Goal: Communication & Community: Answer question/provide support

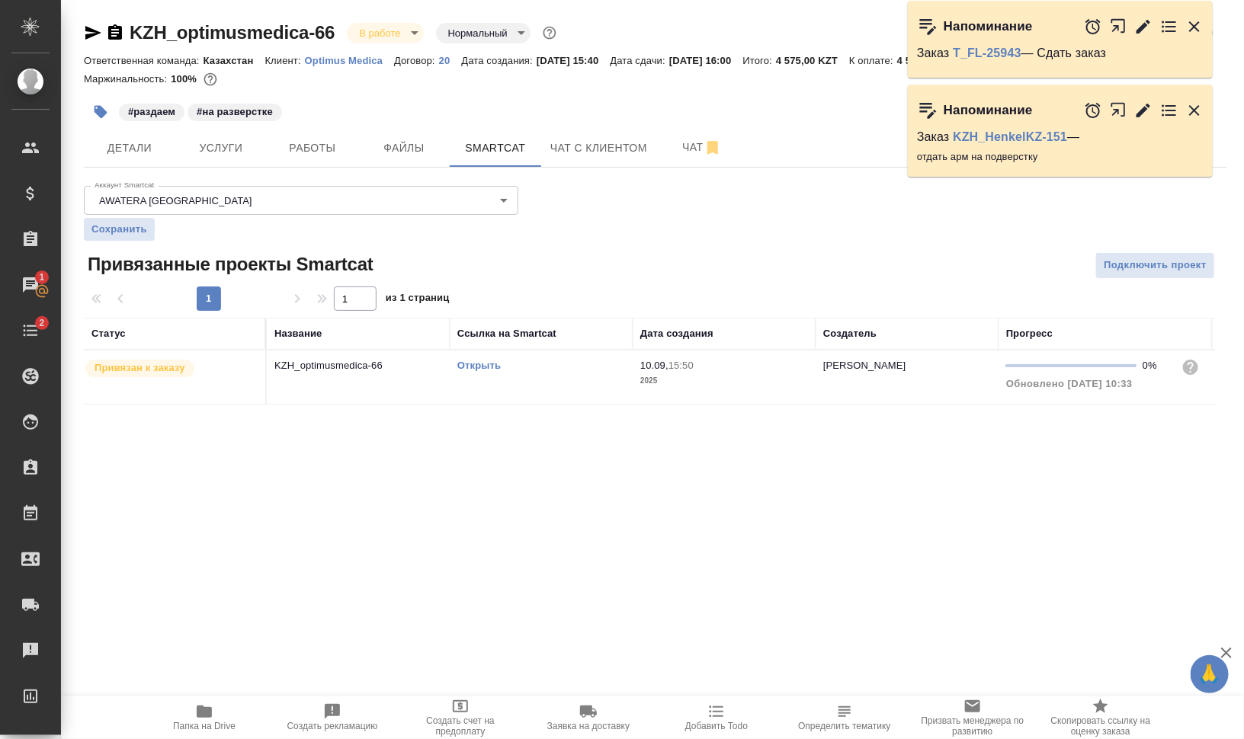
click at [94, 106] on icon "button" at bounding box center [100, 111] width 15 height 15
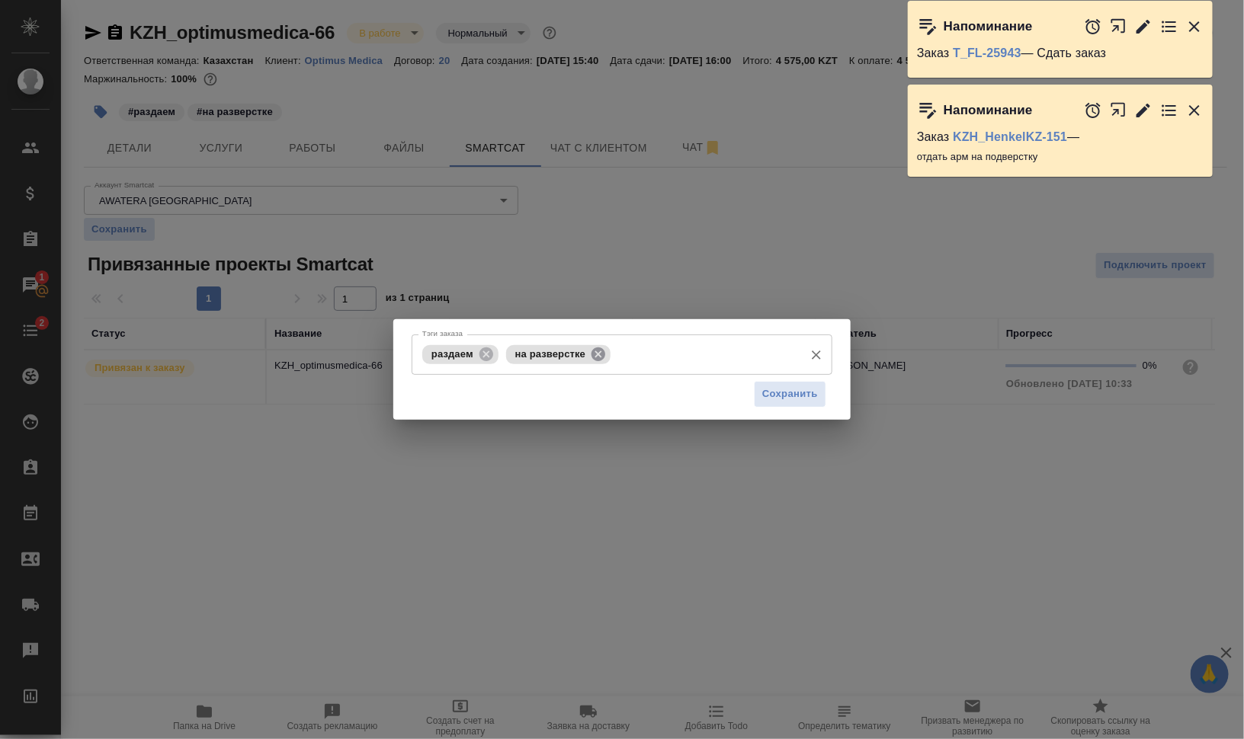
click at [598, 353] on icon at bounding box center [598, 354] width 17 height 17
click at [486, 347] on icon at bounding box center [486, 354] width 17 height 17
click at [552, 360] on input "Тэги заказа" at bounding box center [607, 354] width 378 height 26
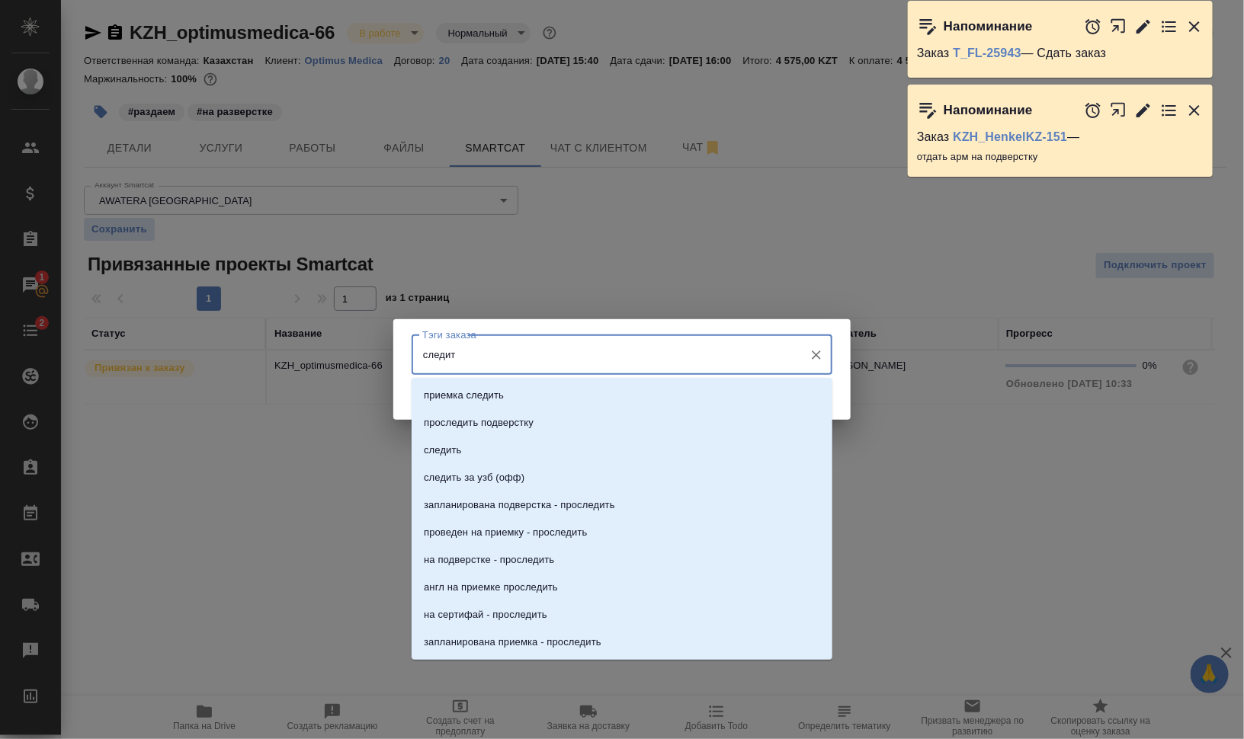
type input "следить"
click at [537, 450] on li "следить" at bounding box center [622, 450] width 421 height 27
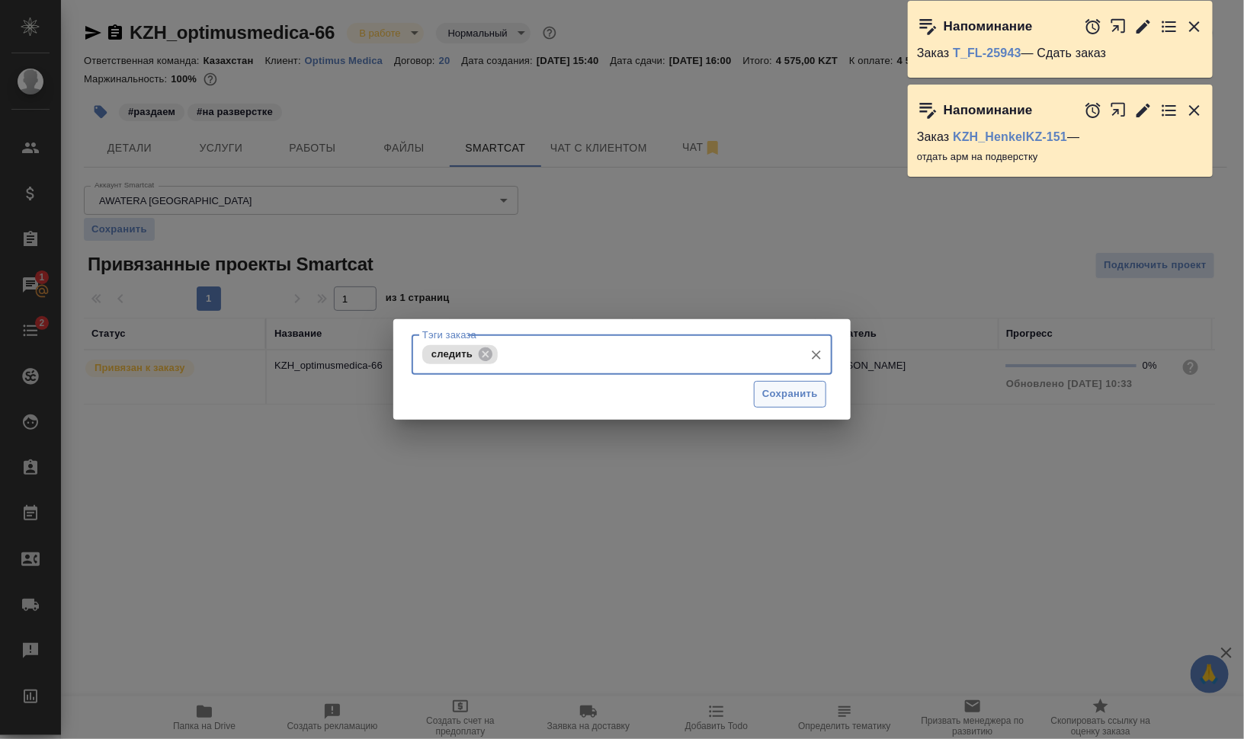
click at [800, 389] on span "Сохранить" at bounding box center [790, 395] width 56 height 18
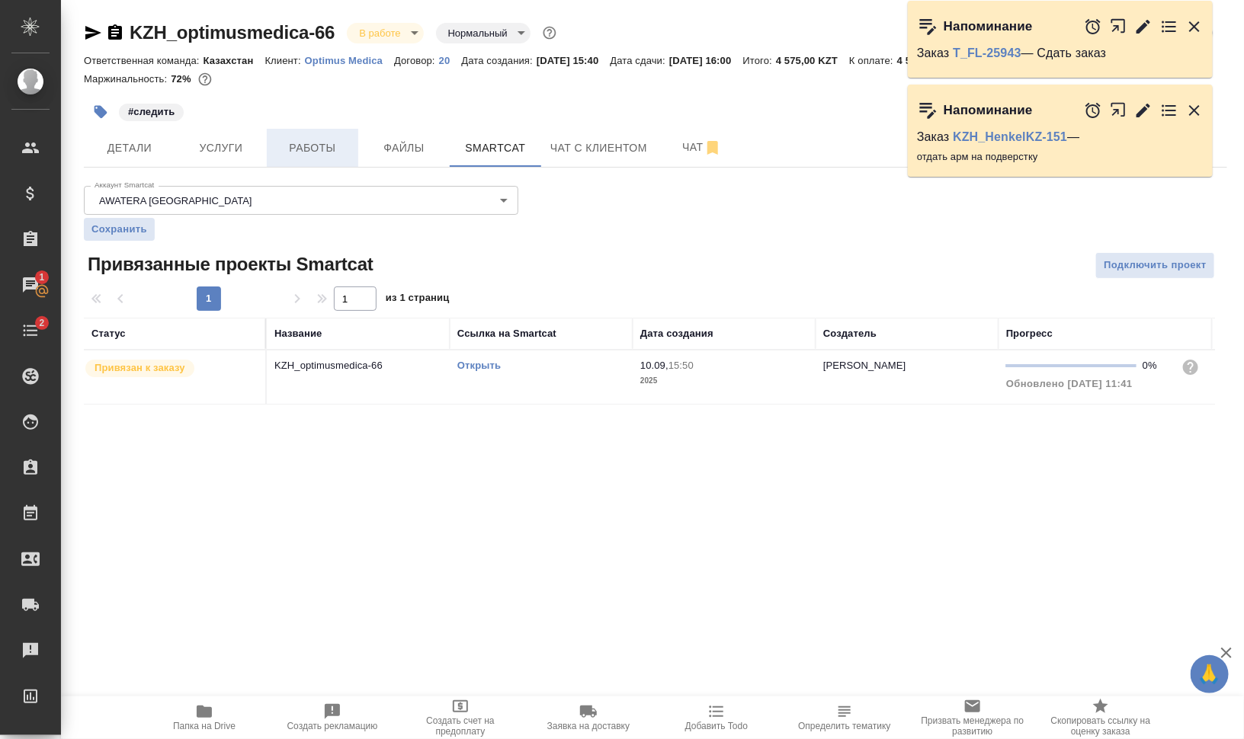
click at [334, 145] on span "Работы" at bounding box center [312, 148] width 73 height 19
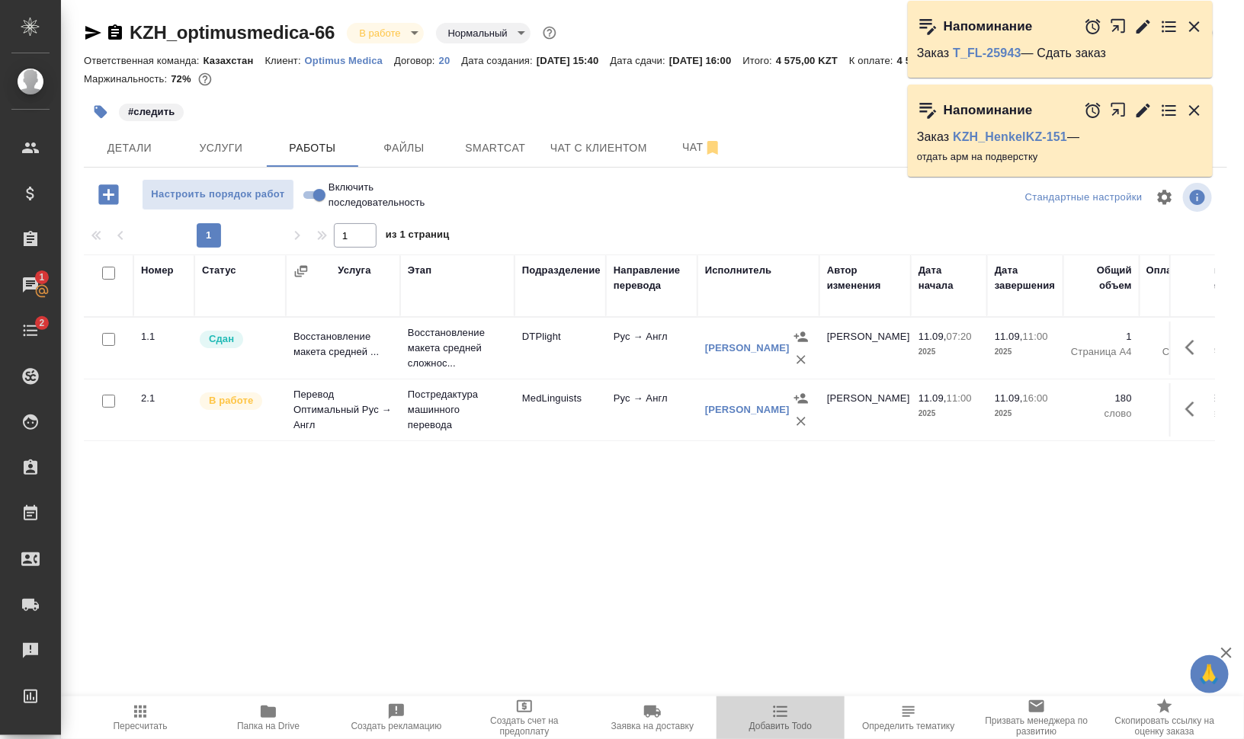
click at [792, 724] on span "Добавить Todo" at bounding box center [780, 726] width 63 height 11
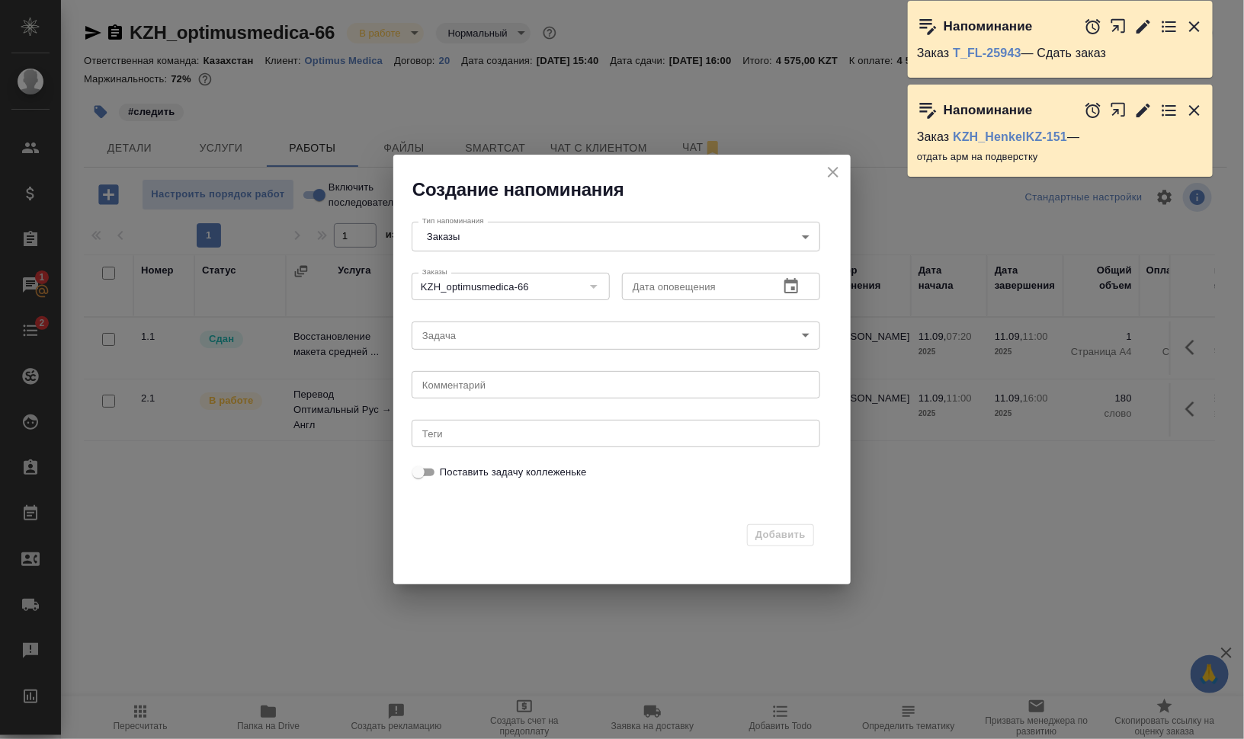
click at [814, 278] on div "Дата оповещения" at bounding box center [721, 286] width 198 height 27
click at [789, 284] on icon "button" at bounding box center [791, 286] width 18 height 18
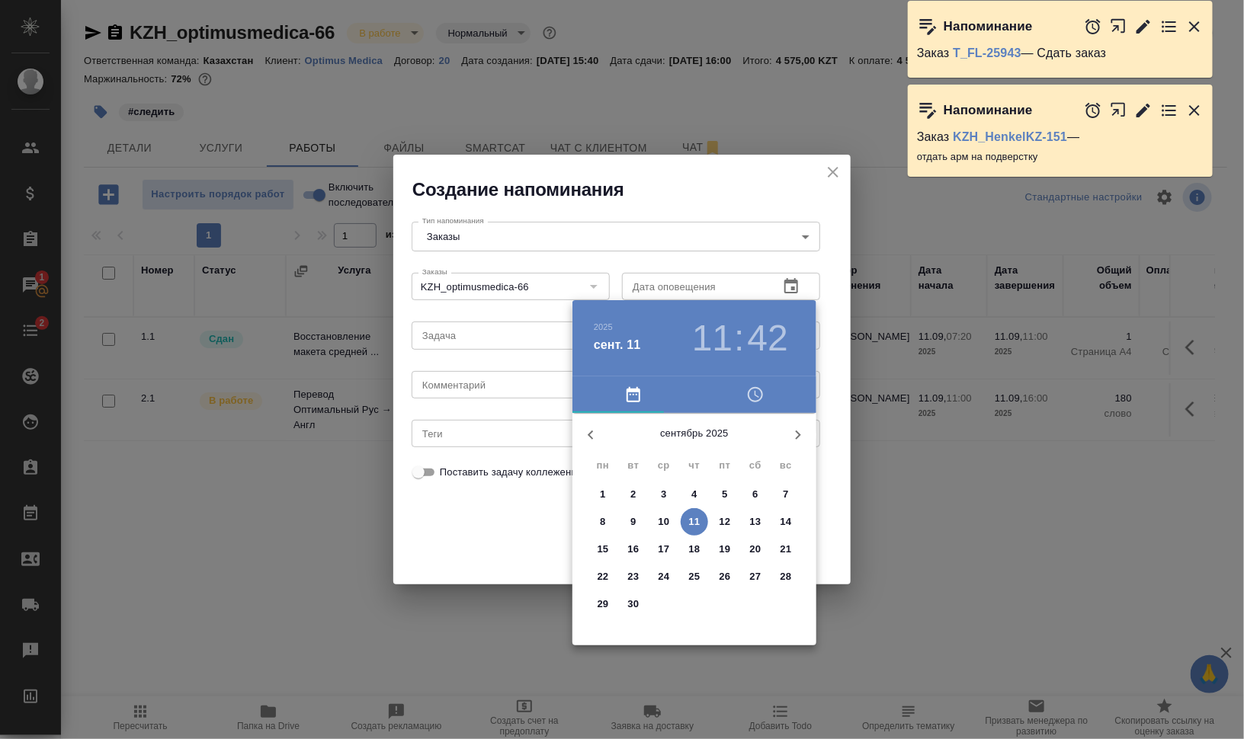
click at [716, 344] on h3 "11" at bounding box center [712, 338] width 40 height 43
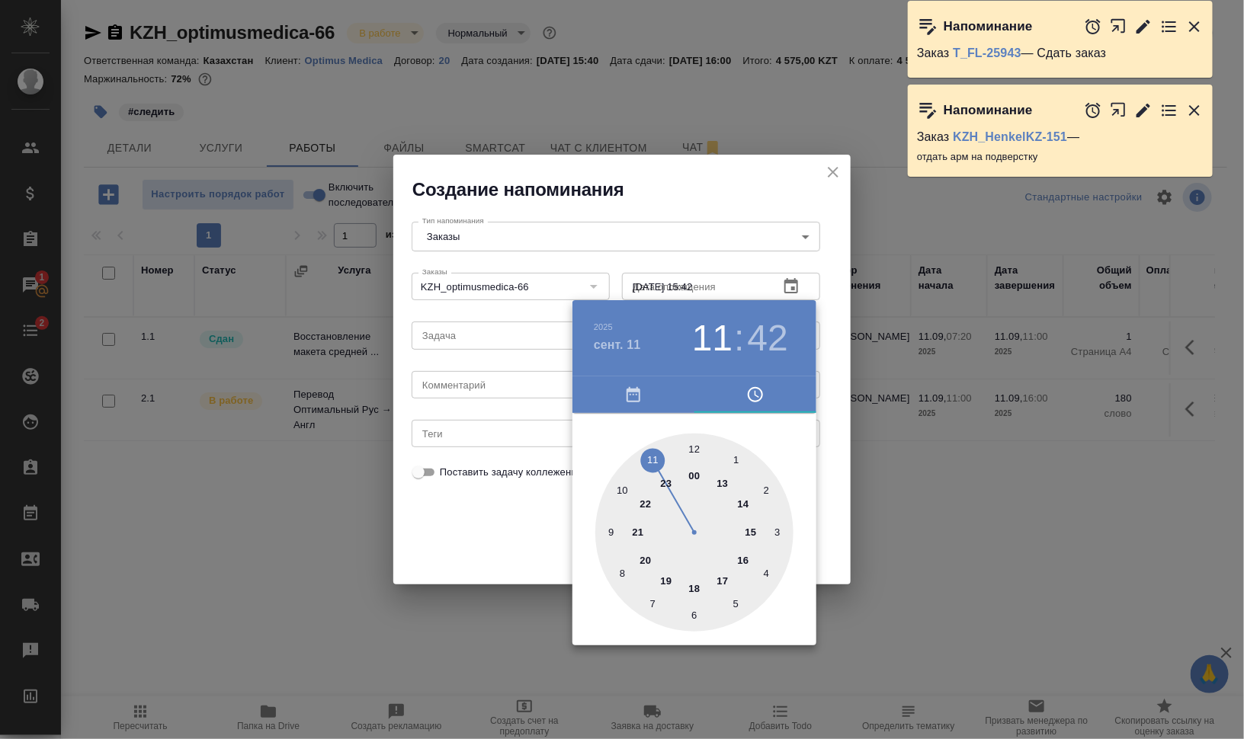
click at [753, 534] on div at bounding box center [694, 533] width 198 height 198
click at [690, 602] on div at bounding box center [694, 533] width 198 height 198
type input "11.09.2025 15:31"
click at [964, 511] on div at bounding box center [622, 369] width 1244 height 739
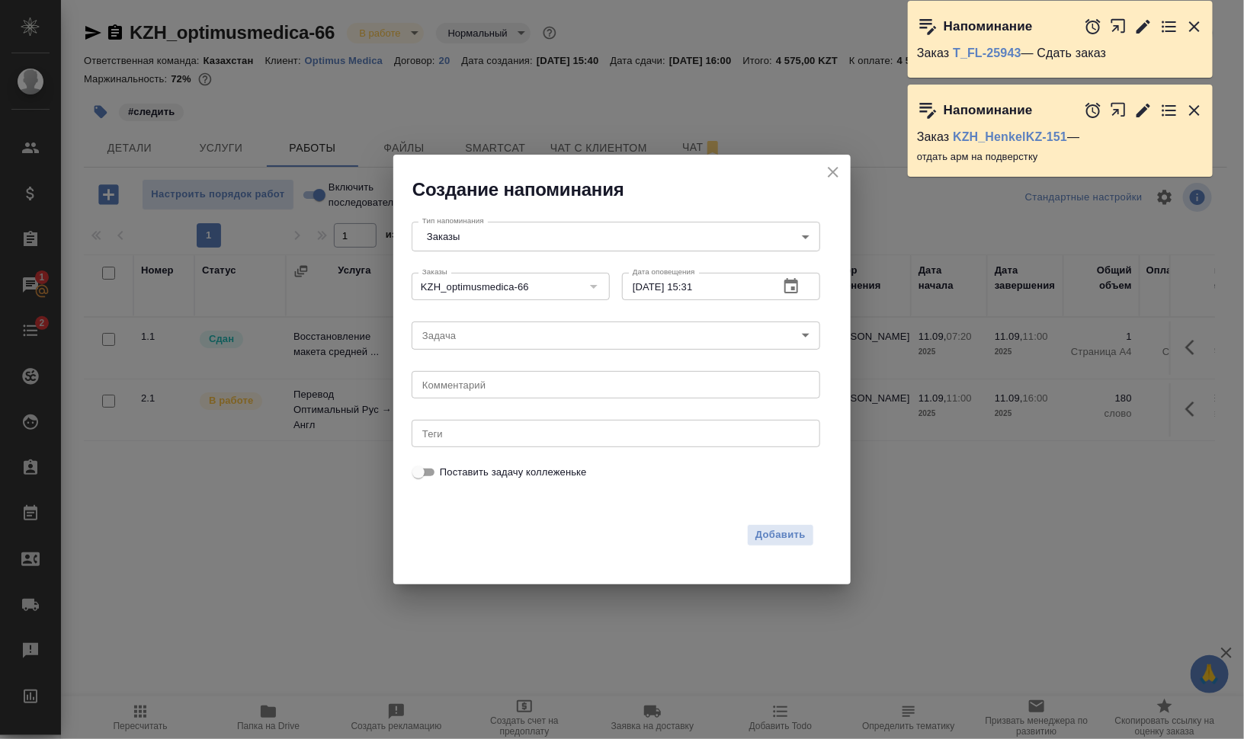
click at [476, 318] on div "Задача ​ Задача" at bounding box center [615, 333] width 421 height 49
click at [482, 335] on body "🙏 .cls-1 fill:#fff; AWATERA Валеев Динар Клиенты Спецификации Заказы 1 Чаты 2 T…" at bounding box center [622, 431] width 1244 height 862
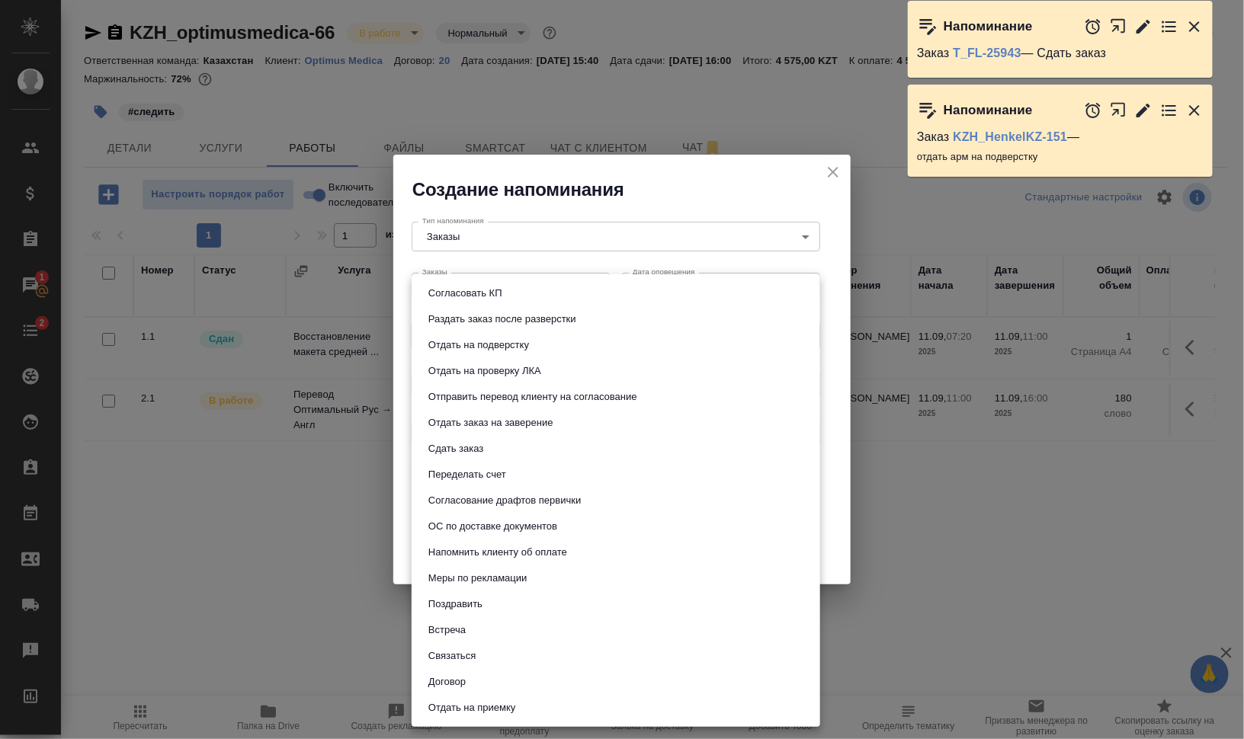
click at [569, 446] on li "Сдать заказ" at bounding box center [616, 449] width 409 height 26
type input "Сдать заказ"
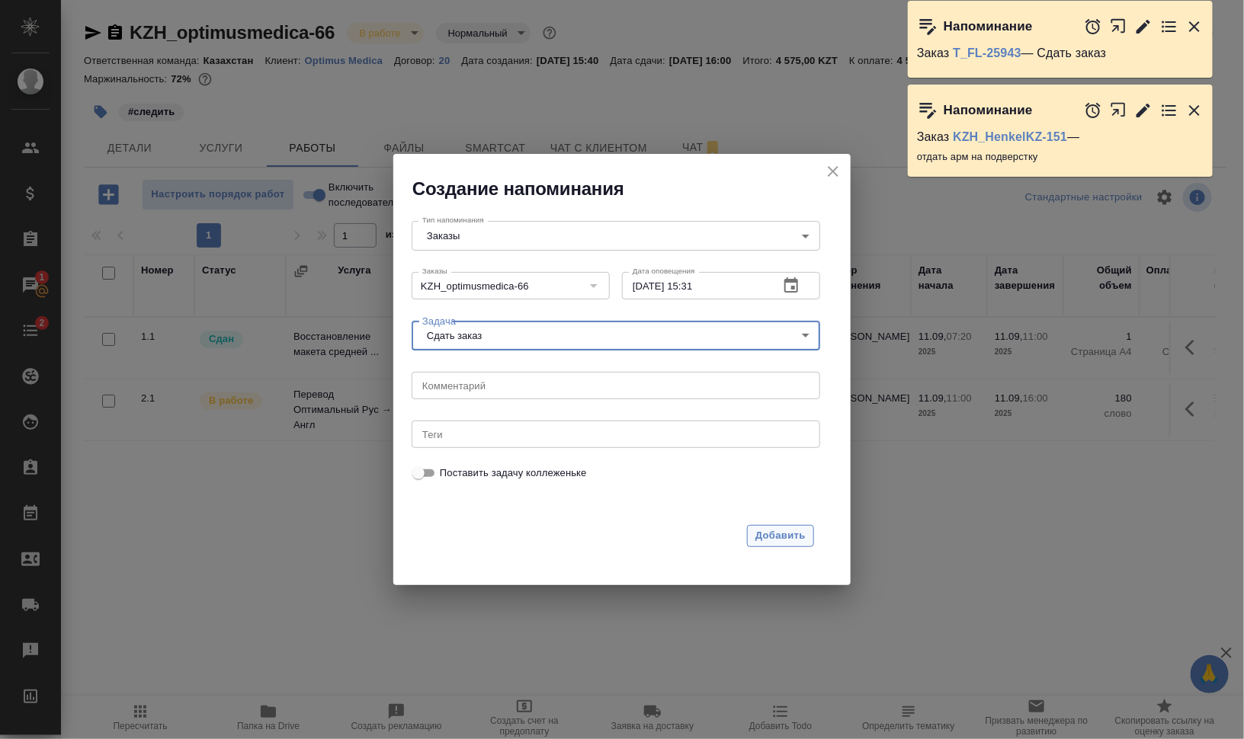
click at [806, 543] on span "Добавить" at bounding box center [780, 536] width 50 height 18
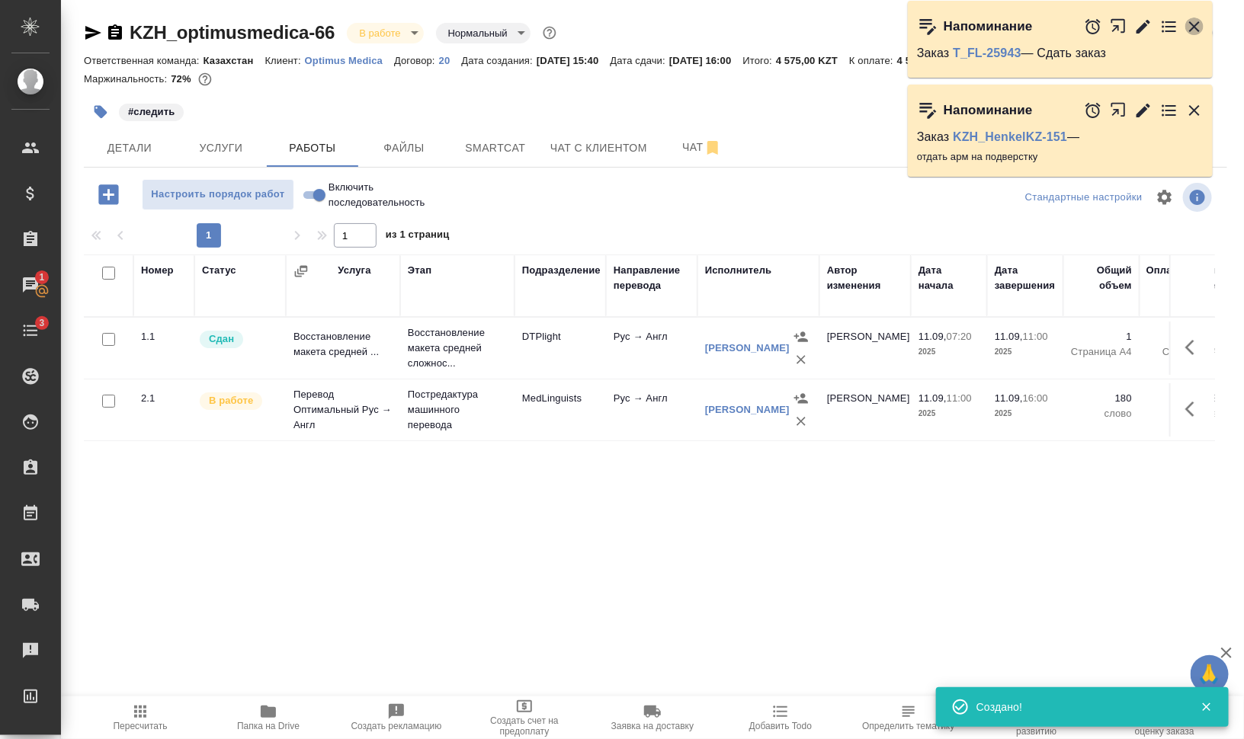
drag, startPoint x: 1197, startPoint y: 21, endPoint x: 784, endPoint y: 126, distance: 425.4
click at [992, 114] on div "Напоминание Заказ T_FL-25943 — Сдать заказ Напоминание Заказ KZH_HenkelKZ-151 —…" at bounding box center [1068, 102] width 321 height 183
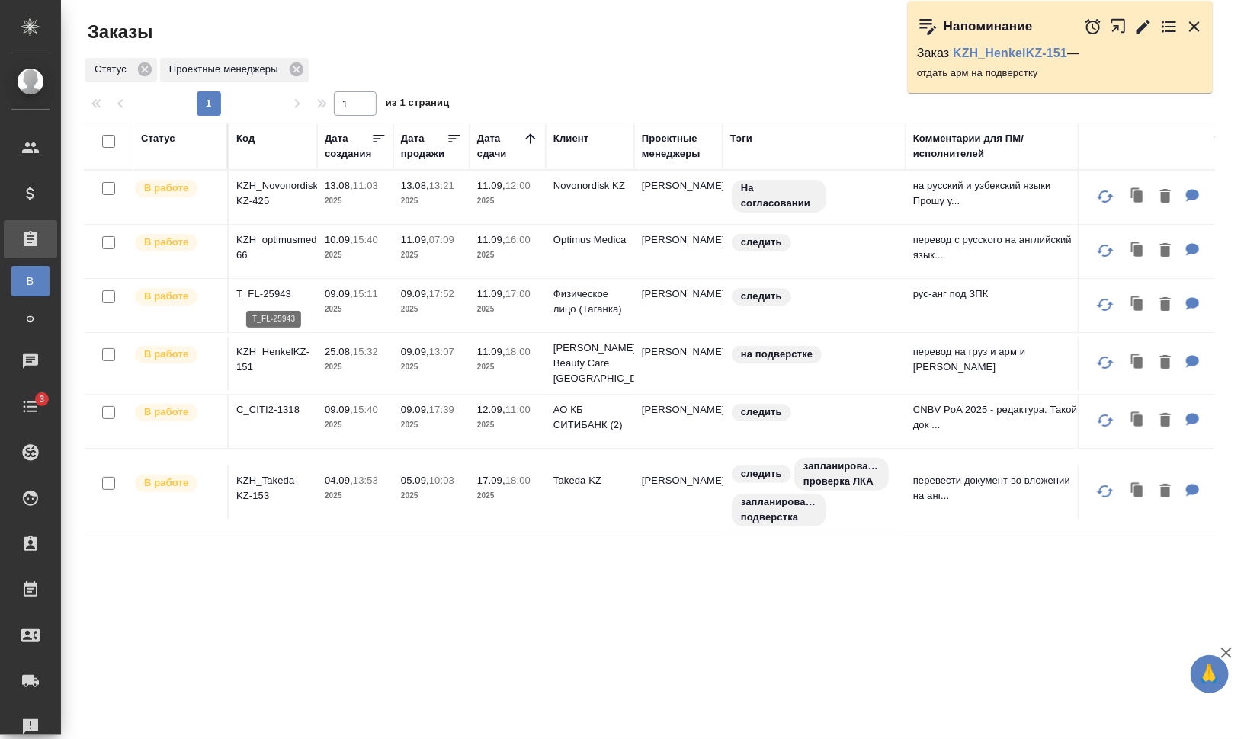
click at [268, 290] on p "T_FL-25943" at bounding box center [272, 294] width 73 height 15
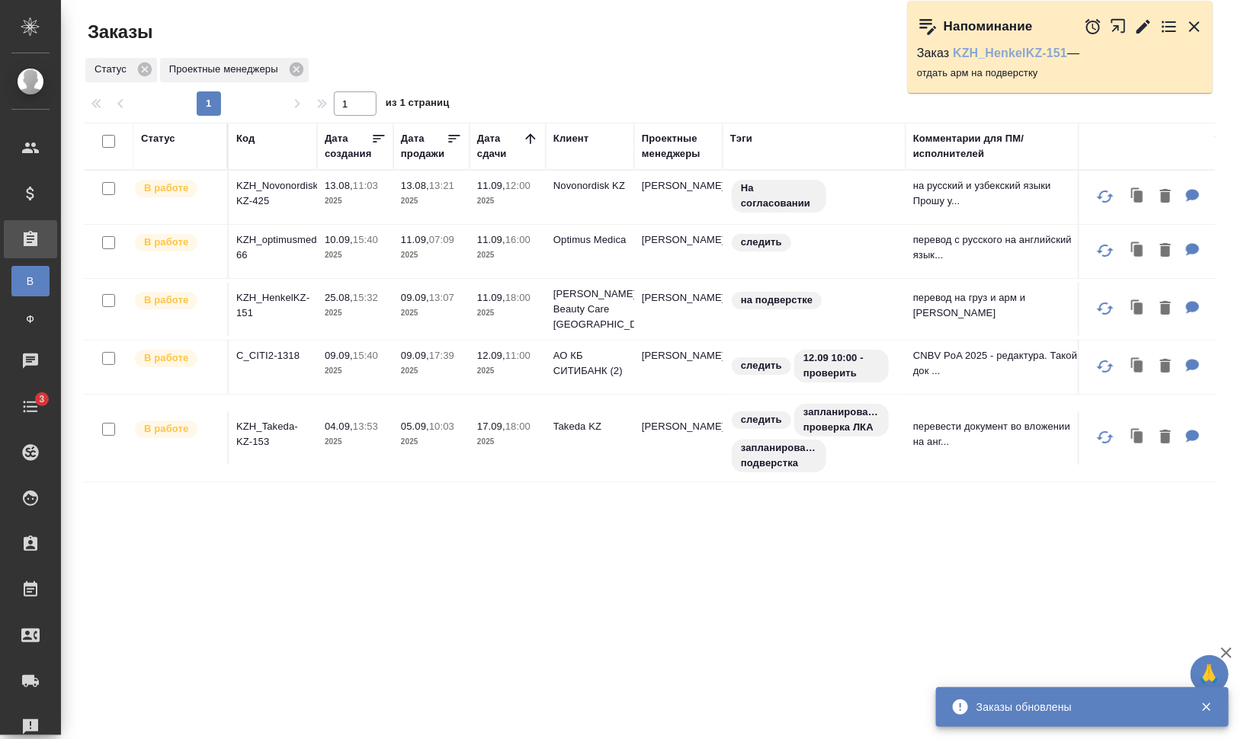
click at [1049, 53] on link "KZH_HenkelKZ-151" at bounding box center [1010, 52] width 114 height 13
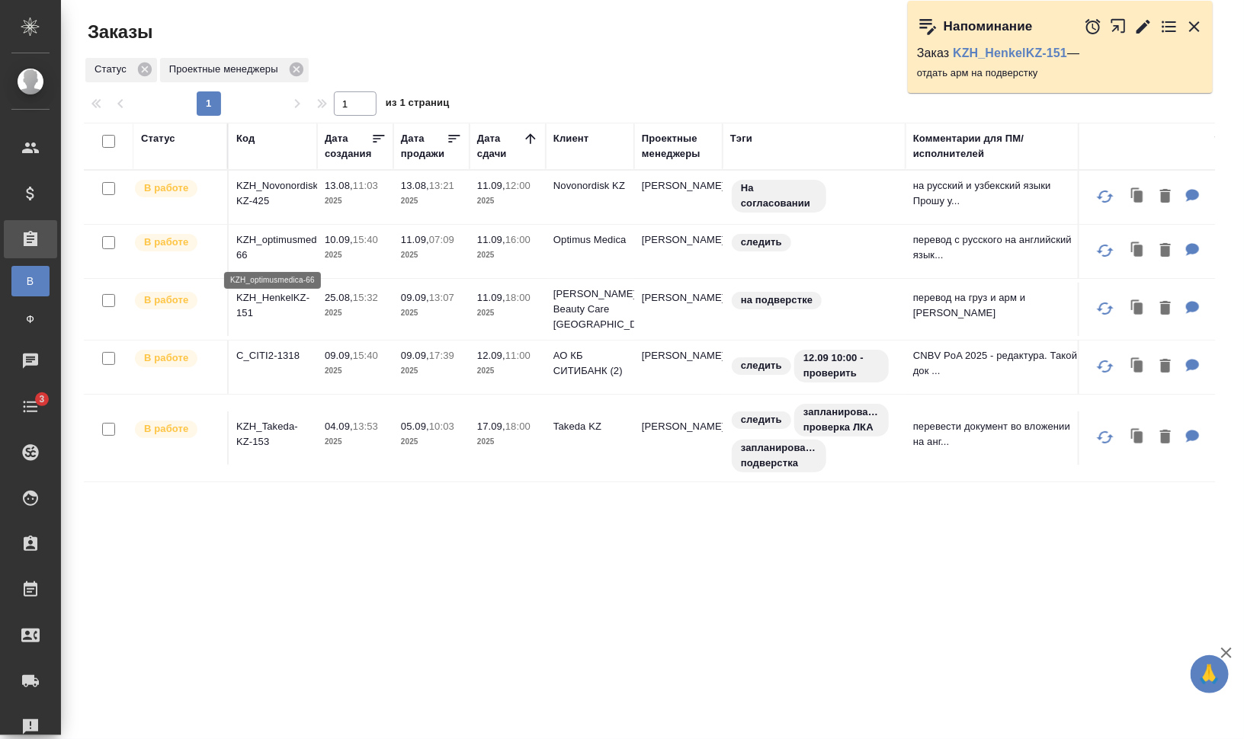
click at [274, 236] on p "KZH_optimusmedica-66" at bounding box center [272, 247] width 73 height 30
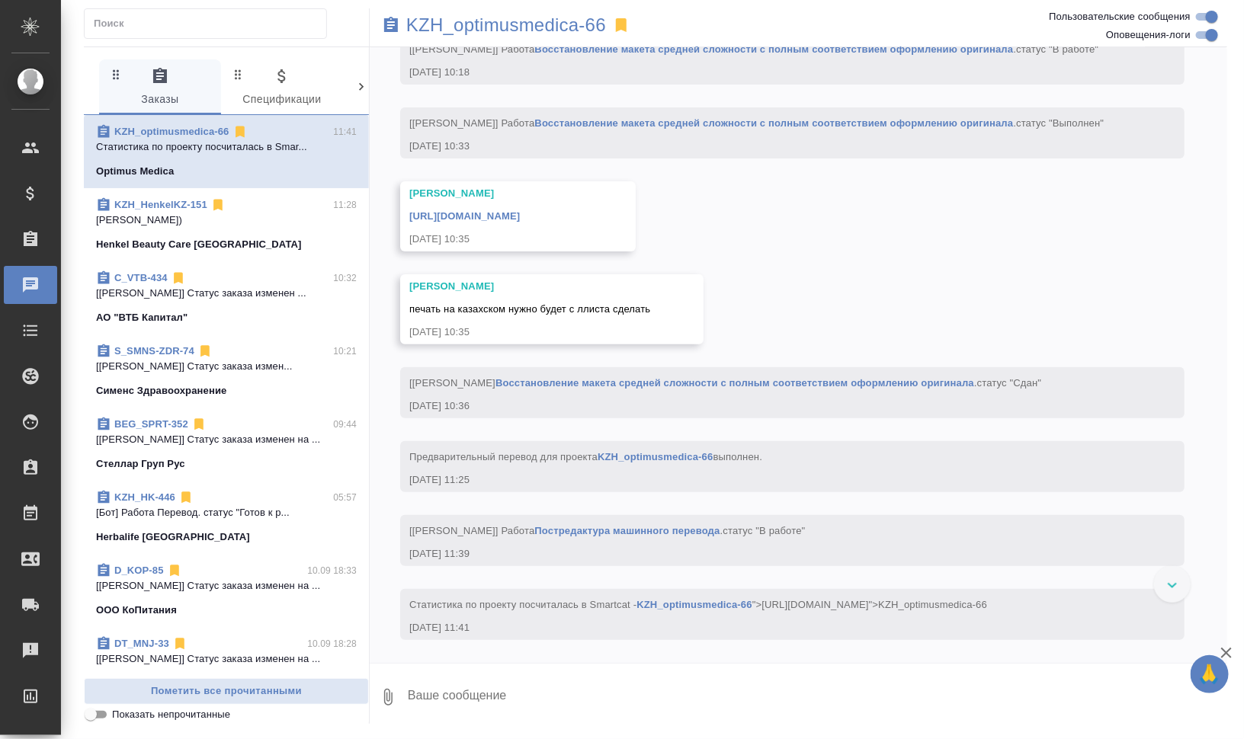
scroll to position [2685, 0]
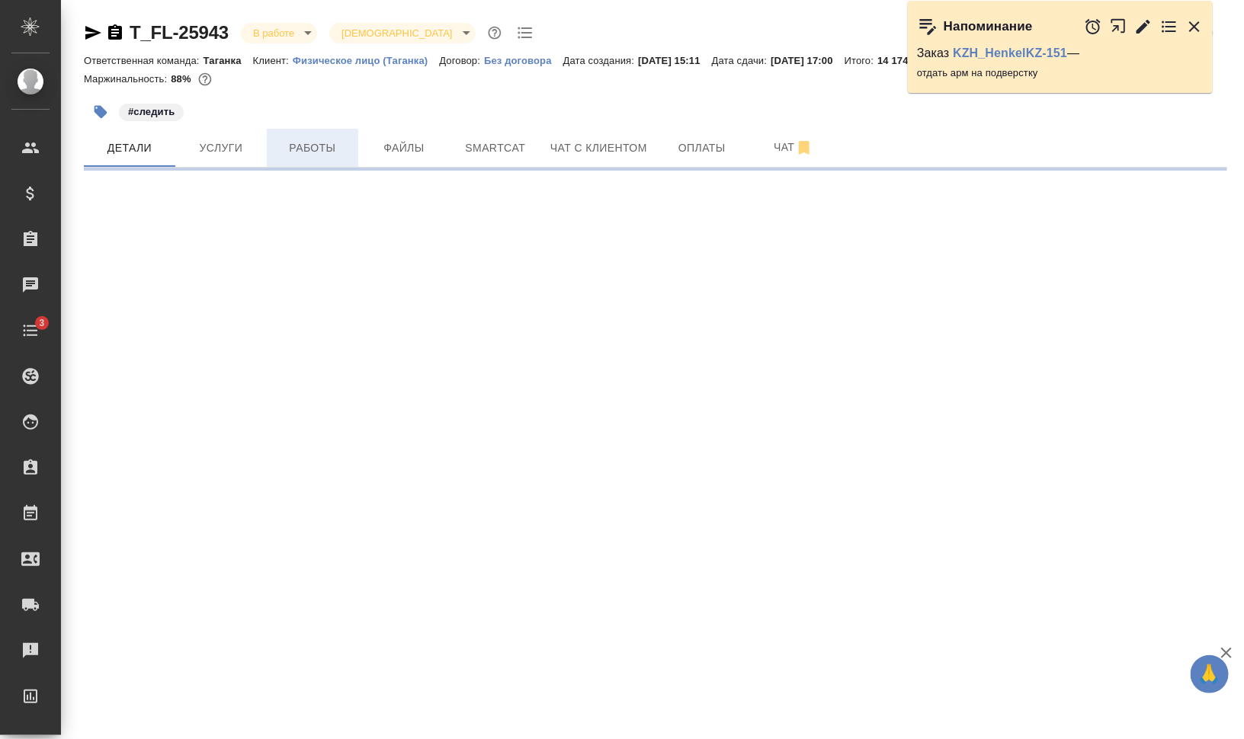
select select "RU"
click at [300, 147] on span "Работы" at bounding box center [312, 148] width 73 height 19
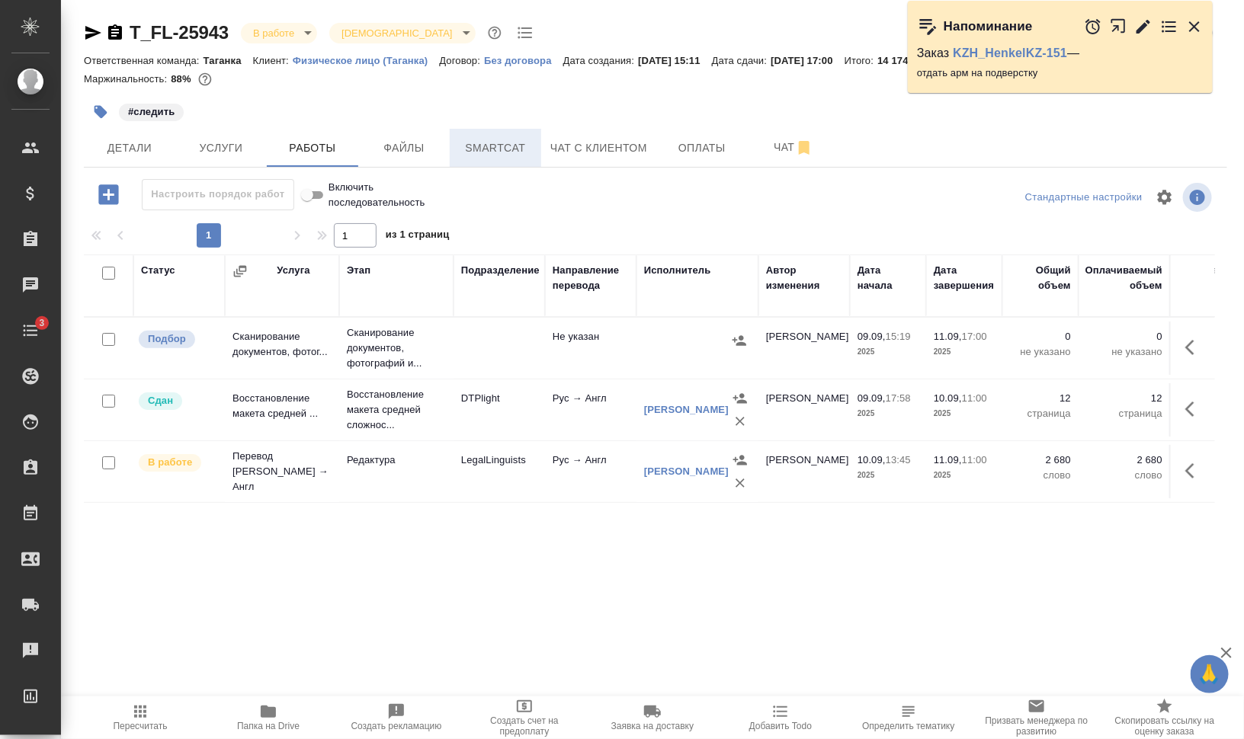
click at [509, 146] on span "Smartcat" at bounding box center [495, 148] width 73 height 19
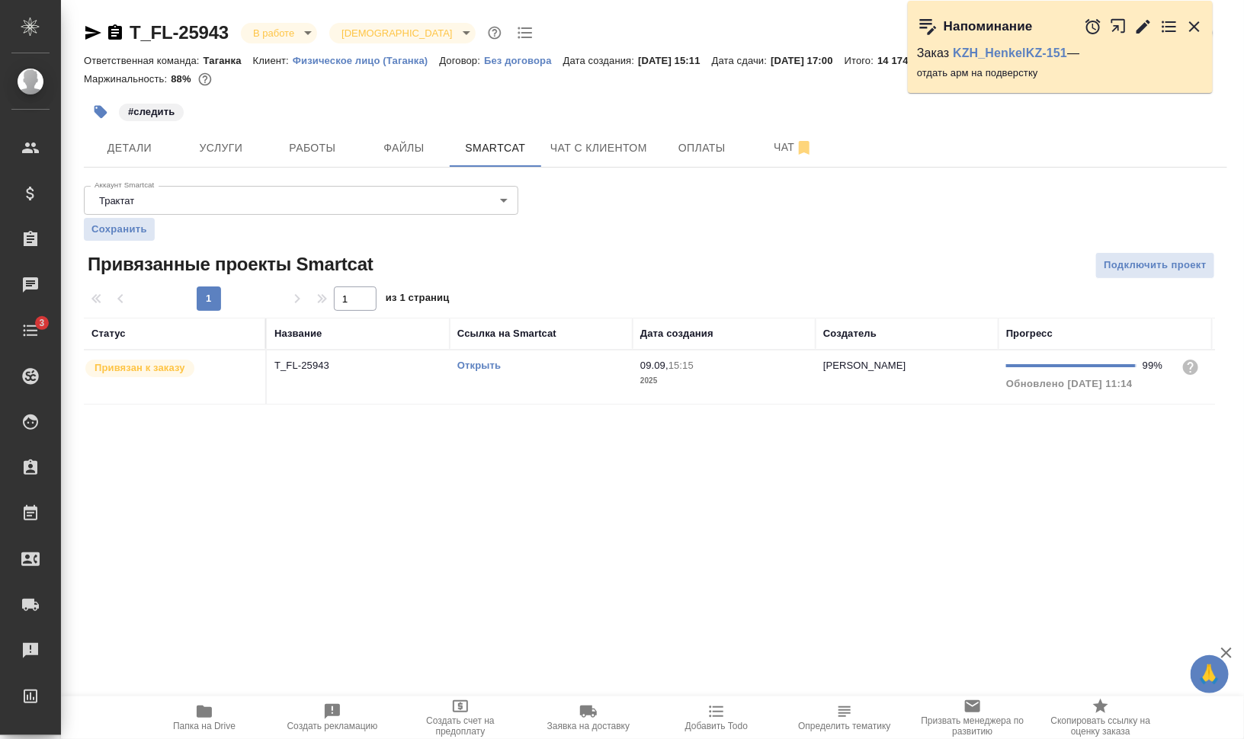
click at [490, 363] on link "Открыть" at bounding box center [478, 365] width 43 height 11
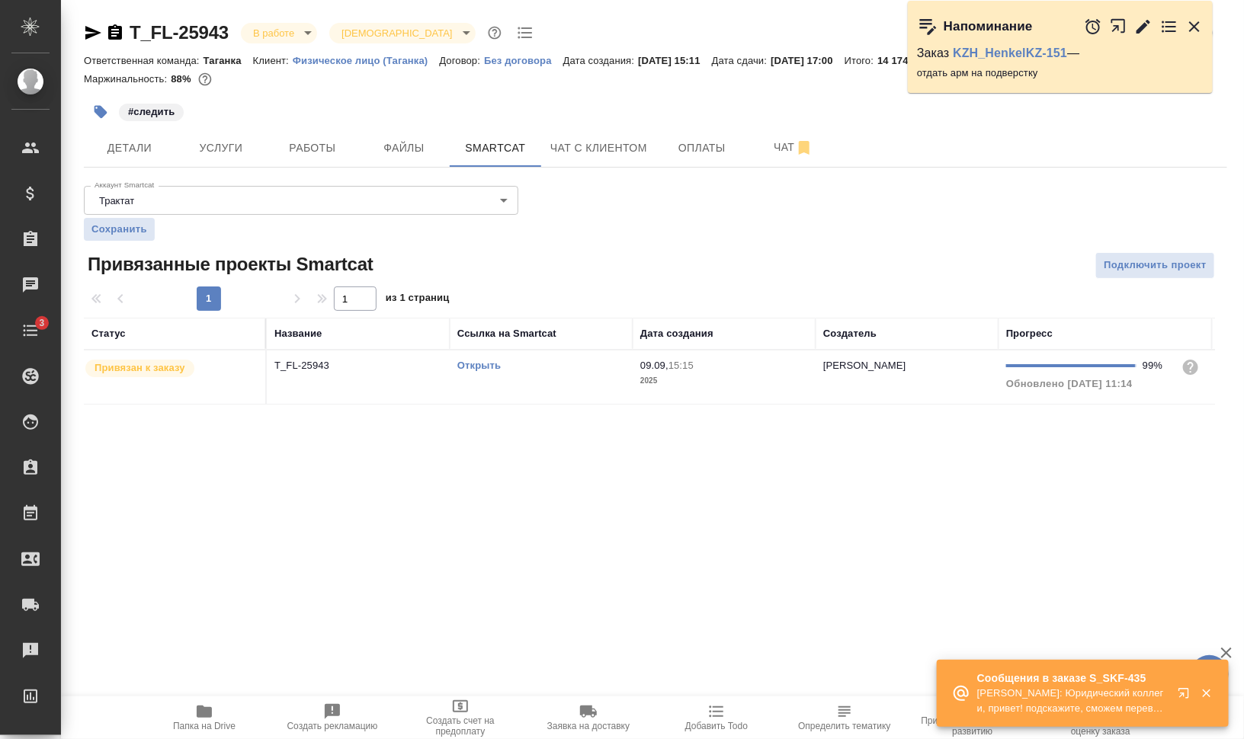
click at [622, 380] on td "Открыть" at bounding box center [541, 377] width 183 height 53
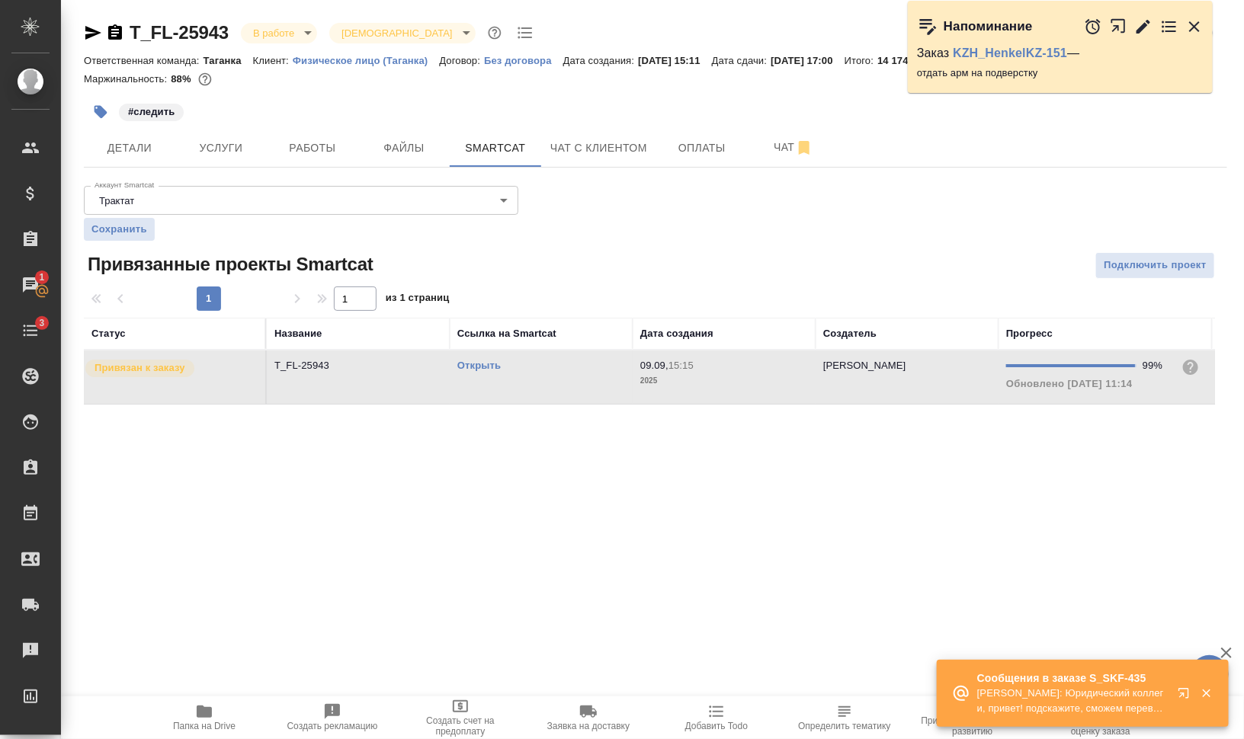
click at [622, 380] on td "Открыть" at bounding box center [541, 377] width 183 height 53
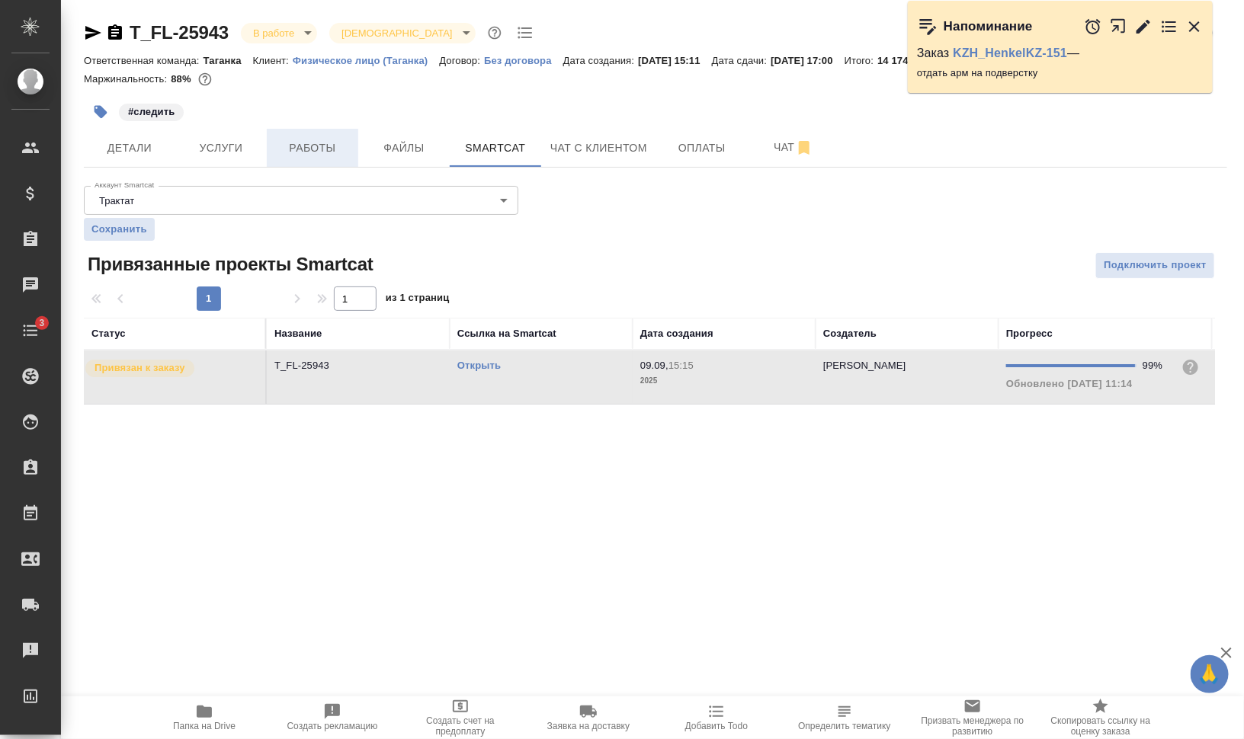
click at [319, 152] on span "Работы" at bounding box center [312, 148] width 73 height 19
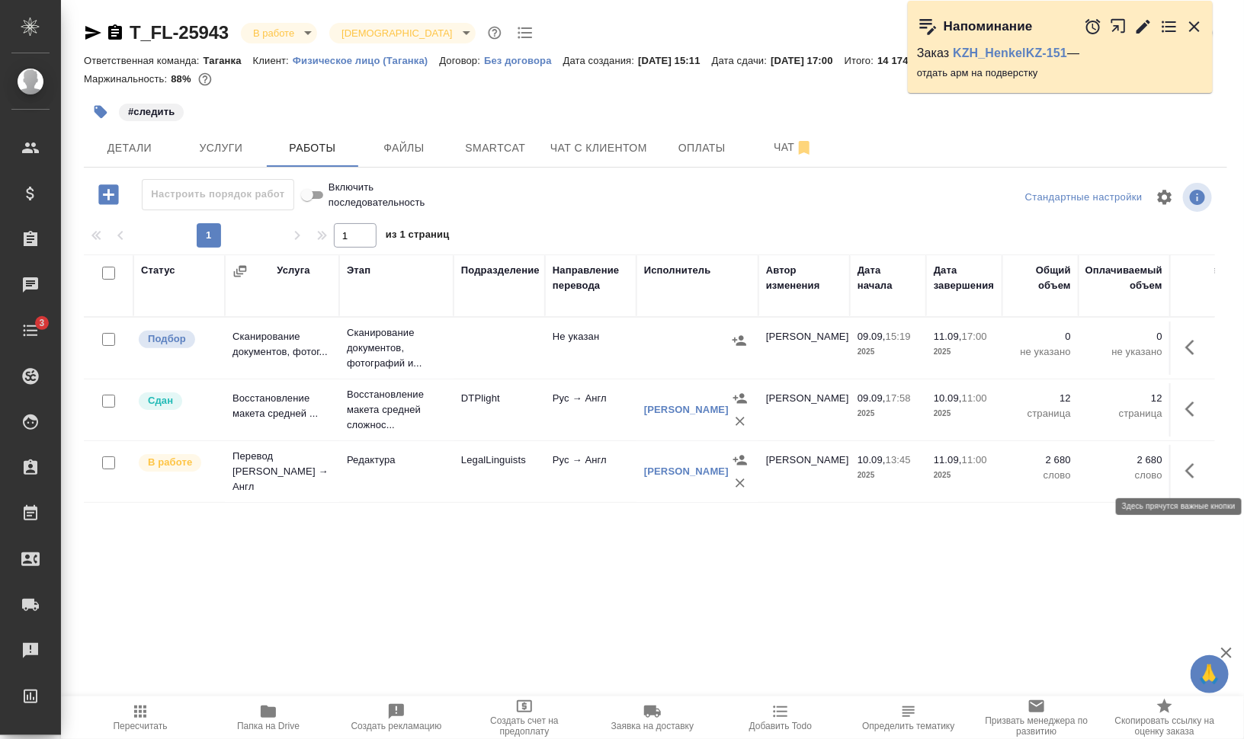
click at [1199, 473] on icon "button" at bounding box center [1194, 471] width 18 height 18
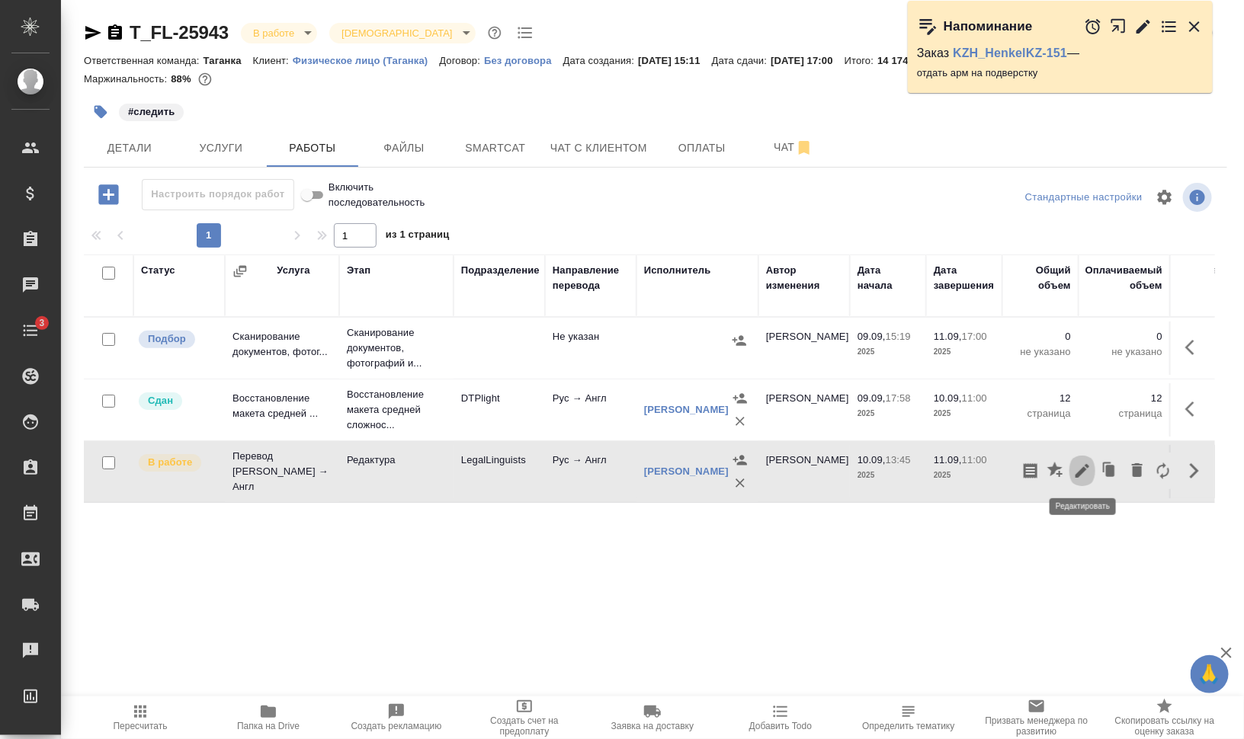
click at [1091, 470] on icon "button" at bounding box center [1082, 471] width 18 height 18
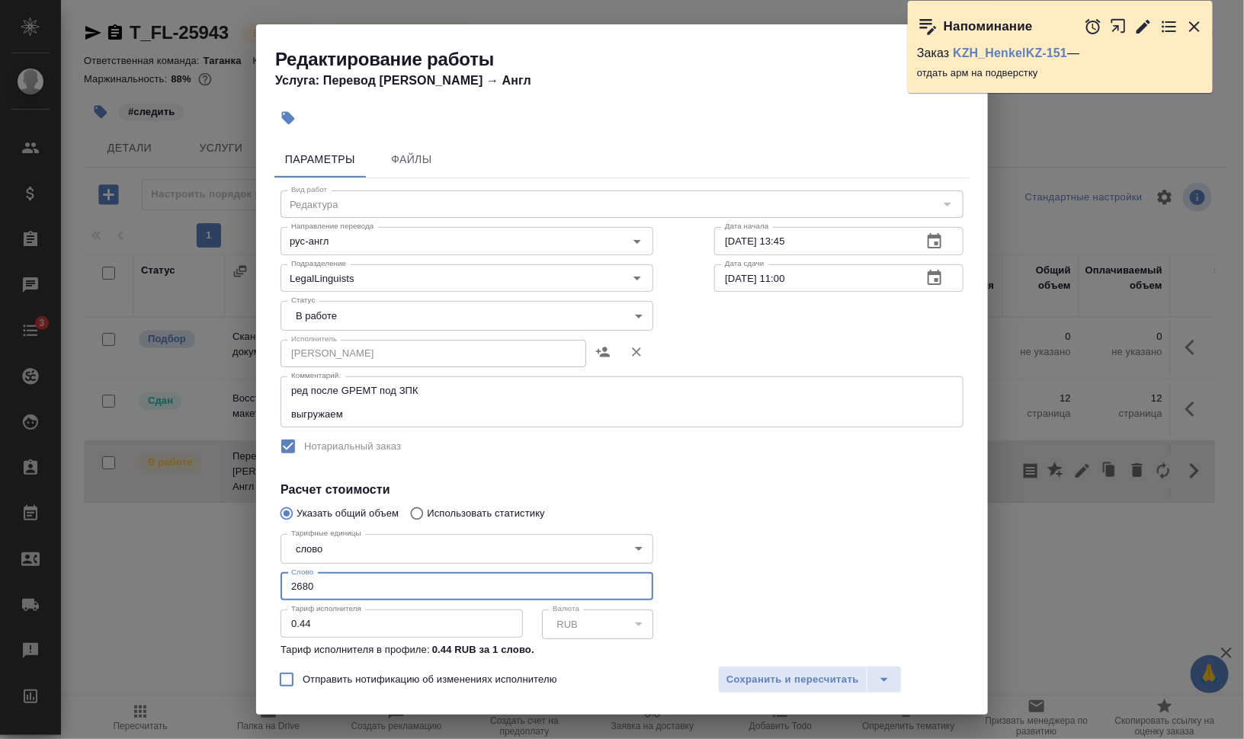
drag, startPoint x: 332, startPoint y: 598, endPoint x: 275, endPoint y: 589, distance: 57.9
click at [275, 589] on div "Тарифные единицы слово 5a8b1489cc6b4906c91bfd90 Тарифные единицы Слово 2680 Сло…" at bounding box center [467, 611] width 434 height 226
type input "2661.65"
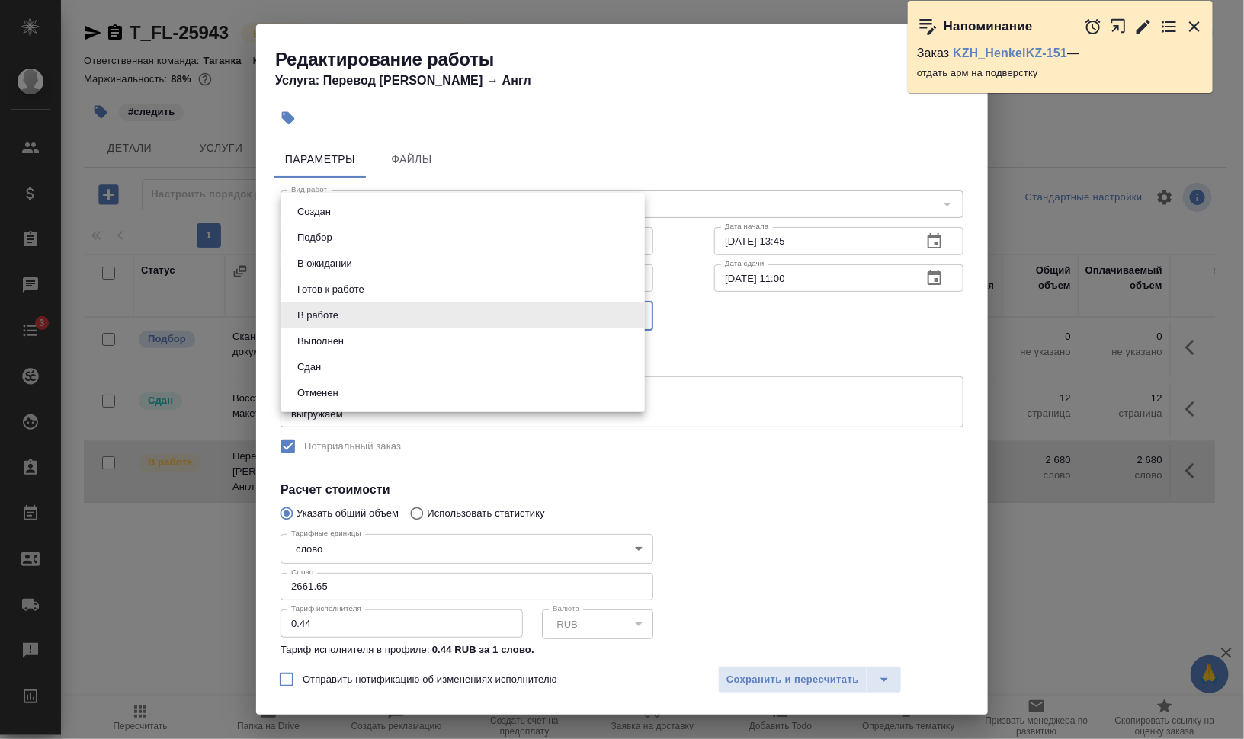
click at [412, 314] on body "🙏 .cls-1 fill:#fff; AWATERA Валеев Динар Клиенты Спецификации Заказы 0 Чаты 3 T…" at bounding box center [622, 431] width 1244 height 862
click at [382, 362] on li "Сдан" at bounding box center [462, 367] width 364 height 26
type input "closed"
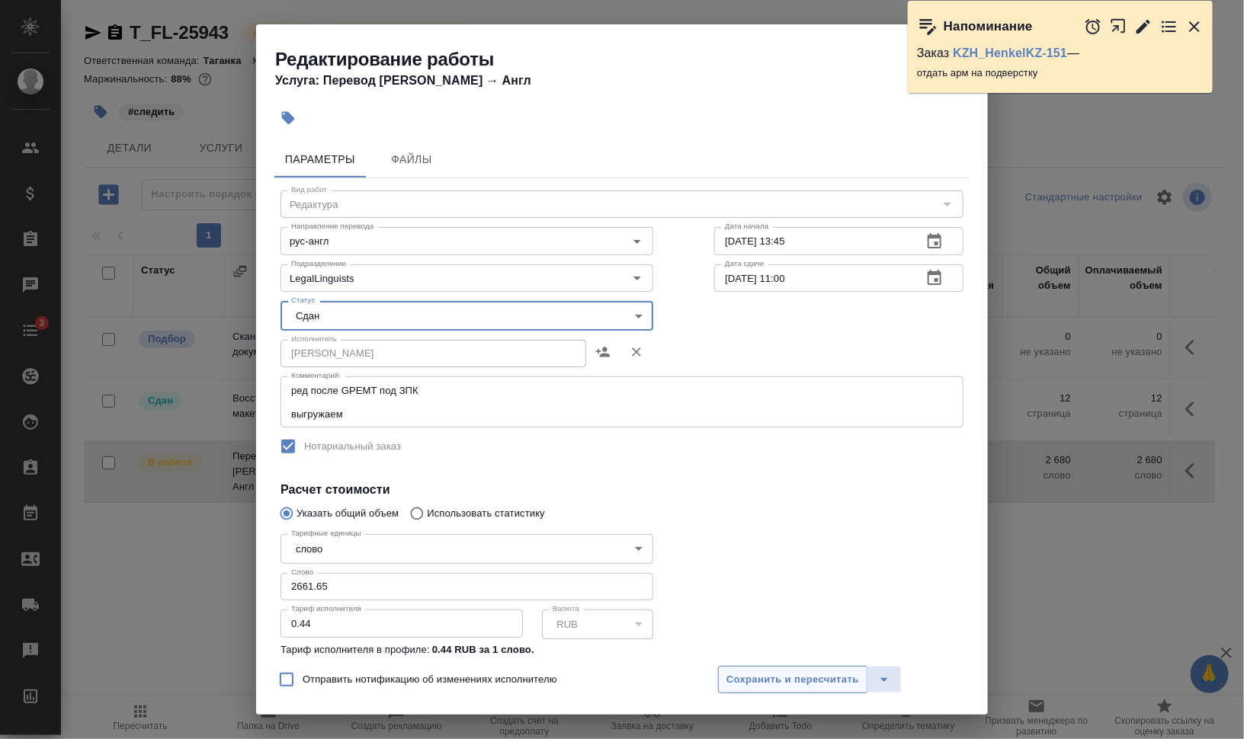
click at [784, 671] on button "Сохранить и пересчитать" at bounding box center [792, 679] width 149 height 27
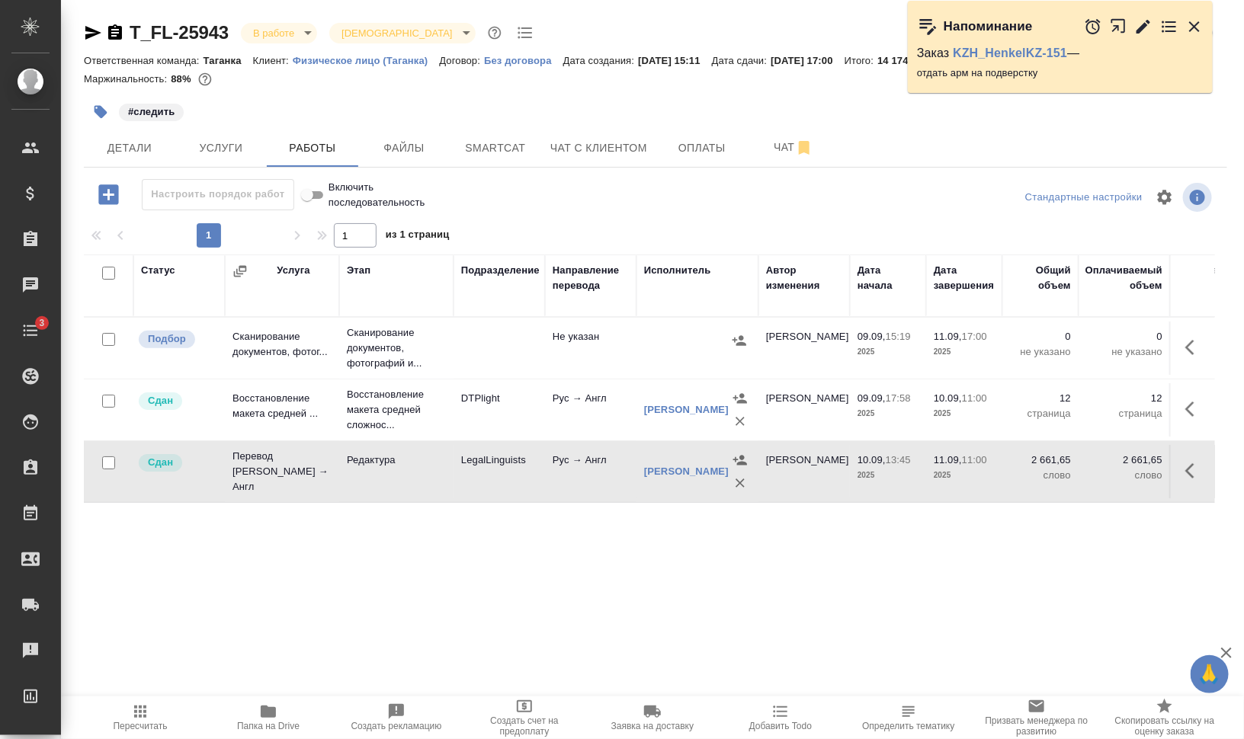
click at [271, 726] on span "Папка на Drive" at bounding box center [268, 726] width 63 height 11
click at [295, 25] on body "🙏 .cls-1 fill:#fff; AWATERA Валеев Динар Клиенты Спецификации Заказы 0 Чаты 3 T…" at bounding box center [622, 431] width 1244 height 862
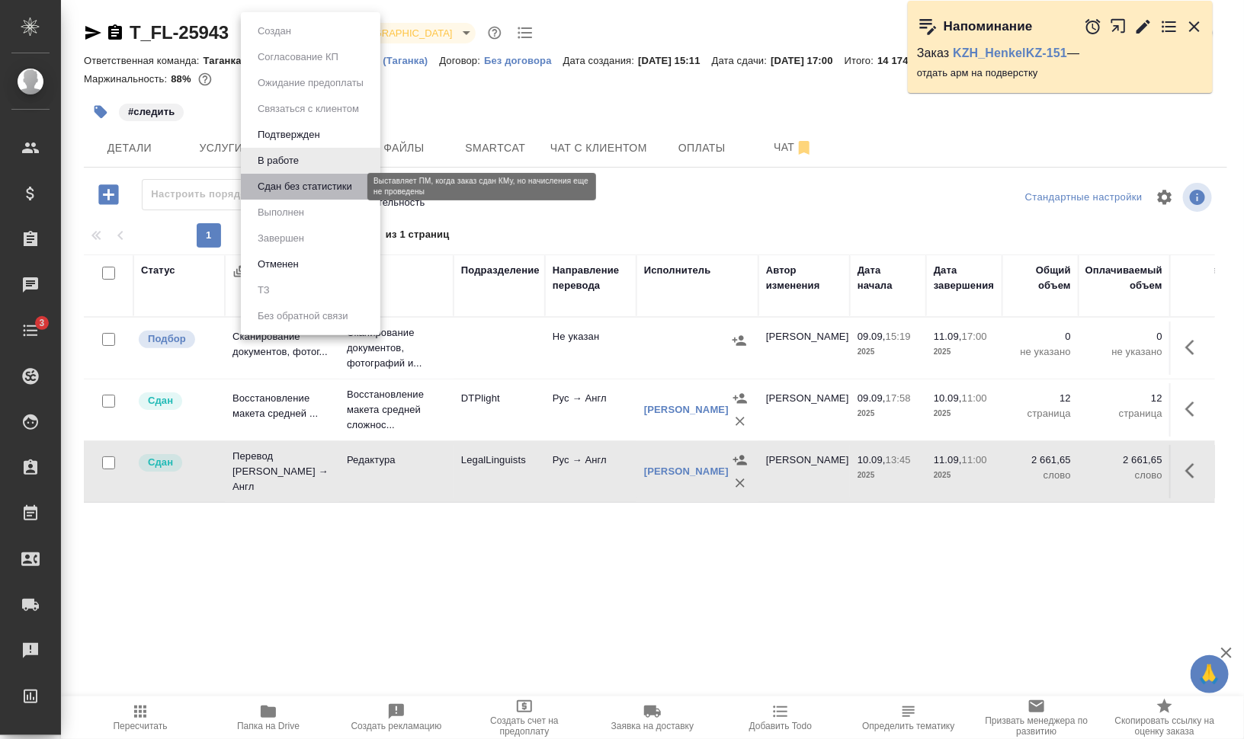
click at [296, 178] on button "Сдан без статистики" at bounding box center [305, 186] width 104 height 17
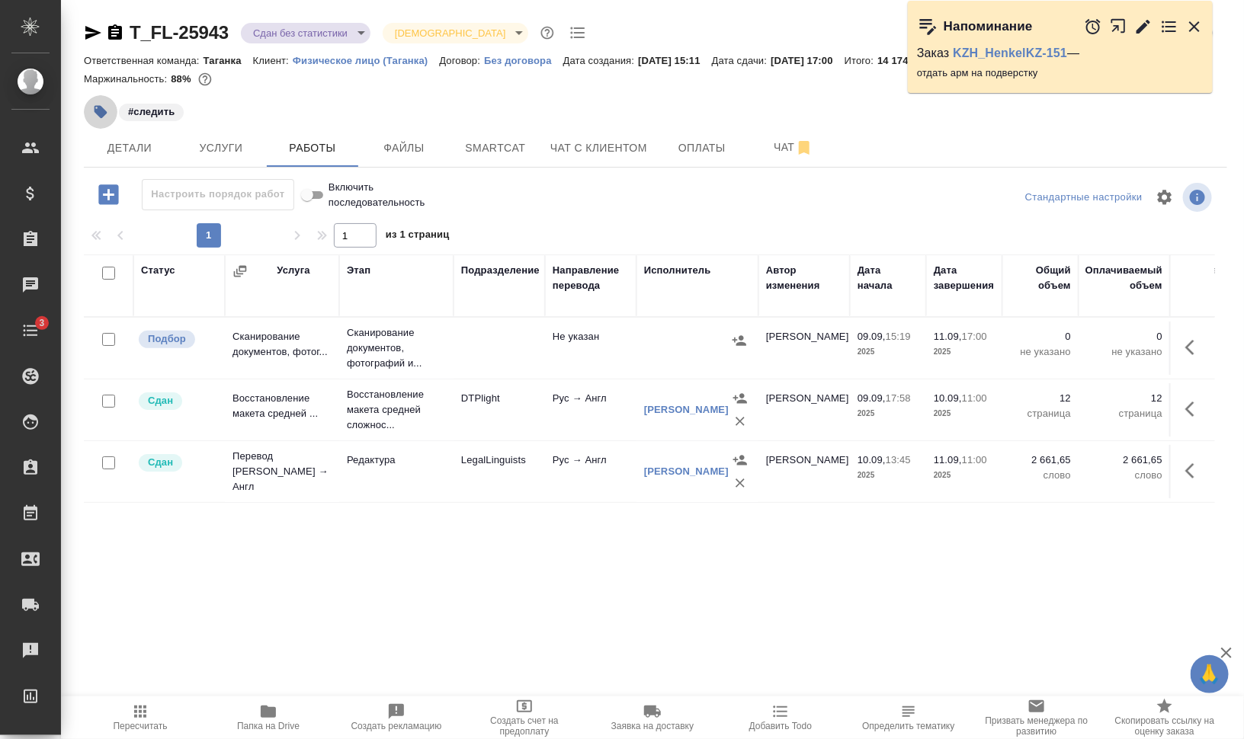
click at [102, 115] on icon "button" at bounding box center [101, 112] width 13 height 13
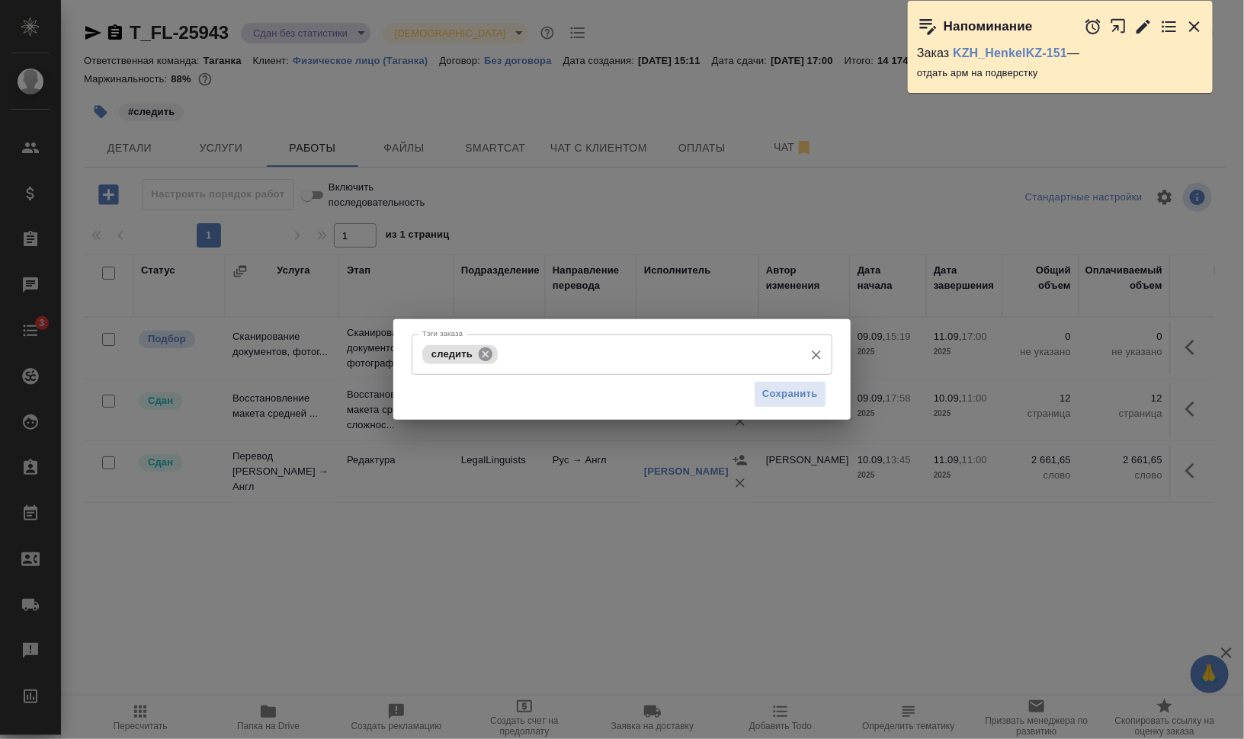
click at [480, 348] on icon at bounding box center [485, 354] width 17 height 17
click at [811, 389] on span "Сохранить" at bounding box center [790, 395] width 56 height 18
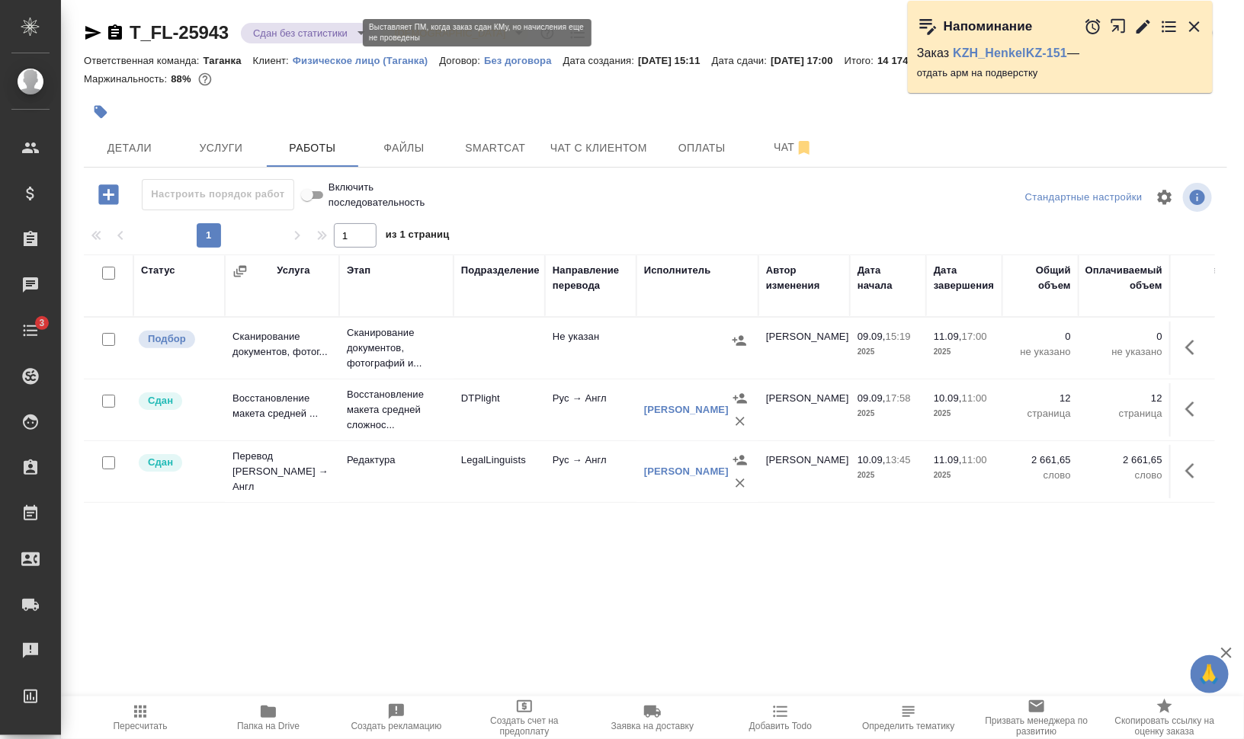
click at [345, 34] on body "🙏 .cls-1 fill:#fff; AWATERA Валеев Динар Клиенты Спецификации Заказы 0 Чаты 3 T…" at bounding box center [622, 431] width 1244 height 862
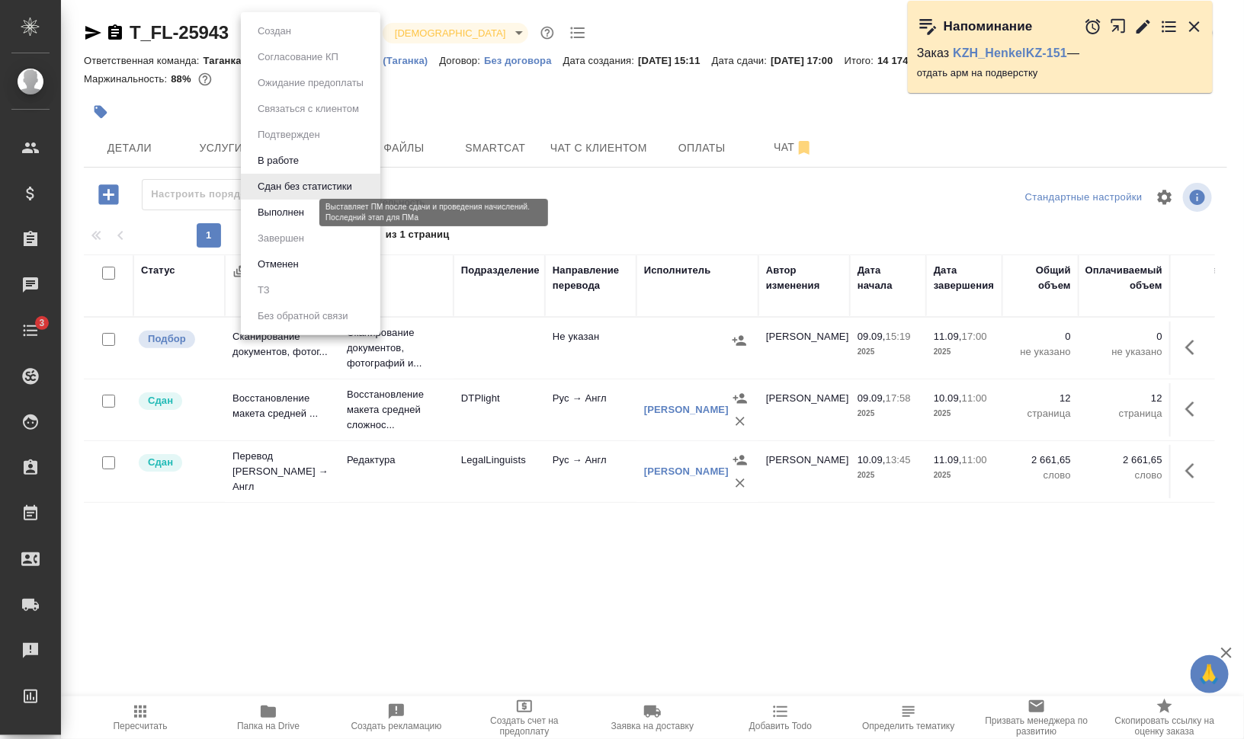
click at [309, 208] on li "Выполнен" at bounding box center [310, 213] width 139 height 26
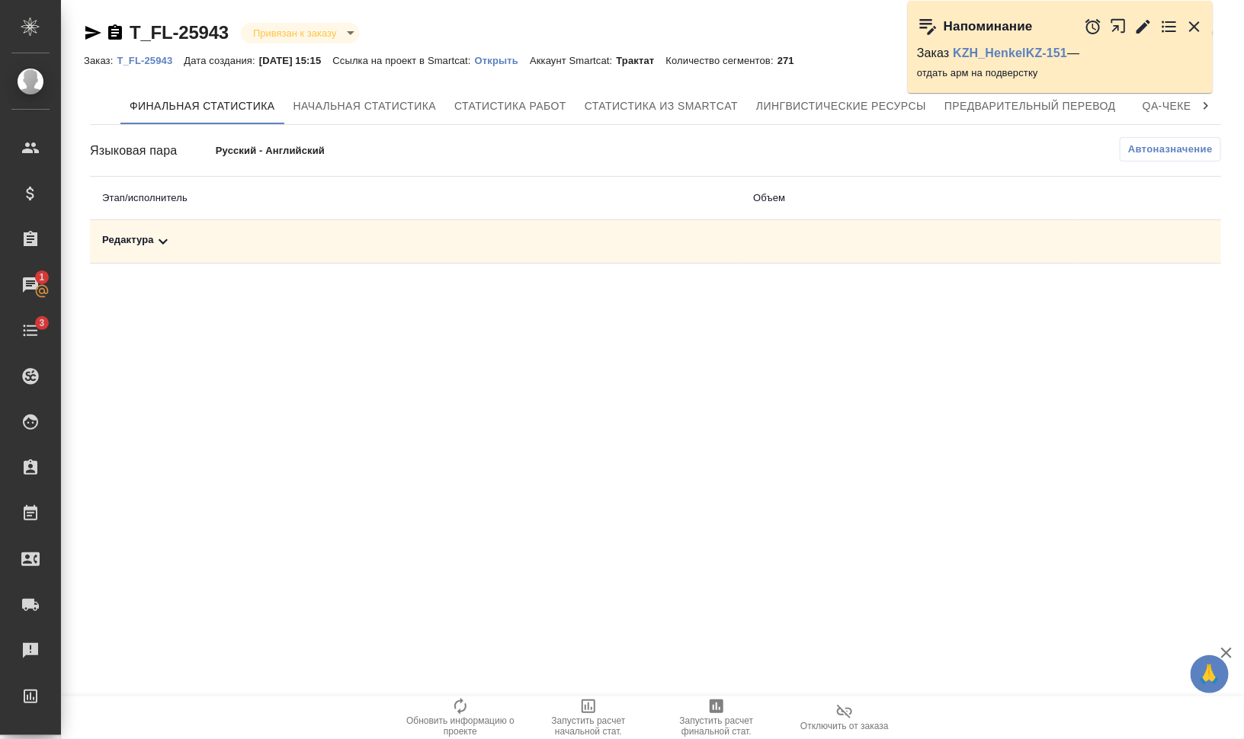
click at [152, 236] on div "Редактура" at bounding box center [415, 241] width 627 height 18
click at [711, 709] on icon "button" at bounding box center [717, 707] width 14 height 14
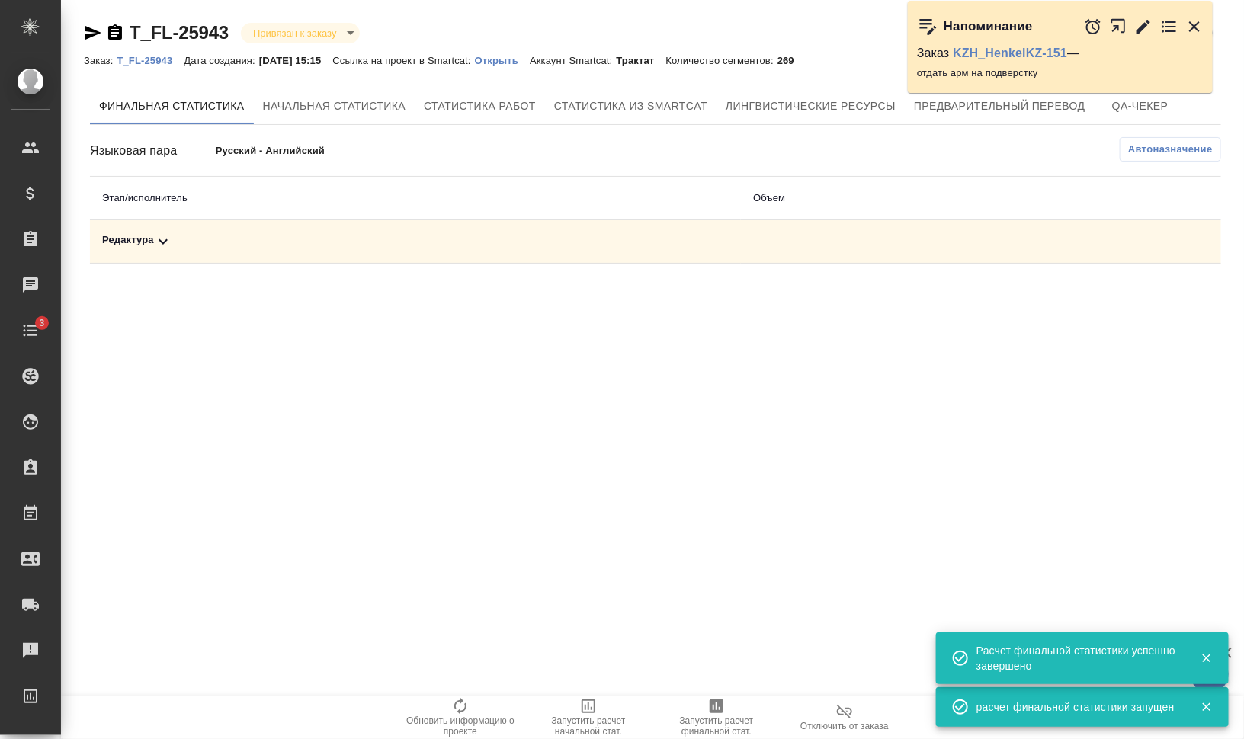
click at [157, 240] on icon at bounding box center [163, 241] width 18 height 18
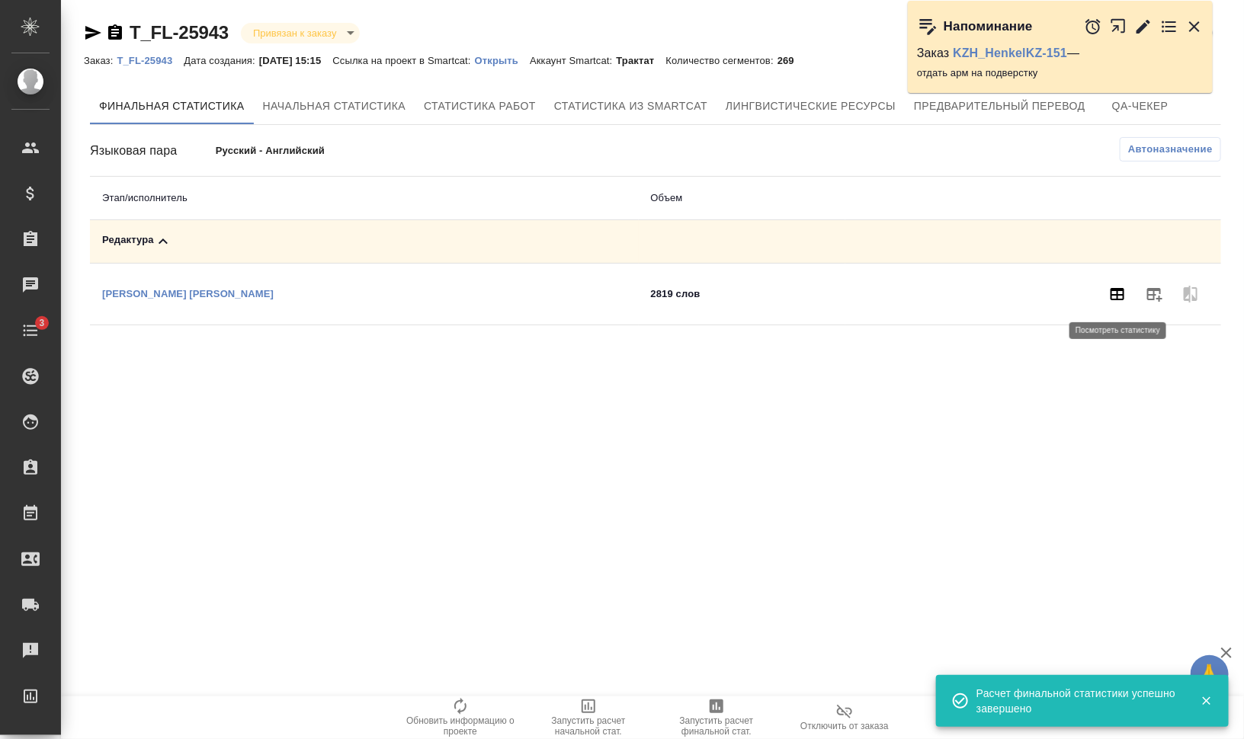
click at [1111, 295] on icon "button" at bounding box center [1118, 294] width 14 height 12
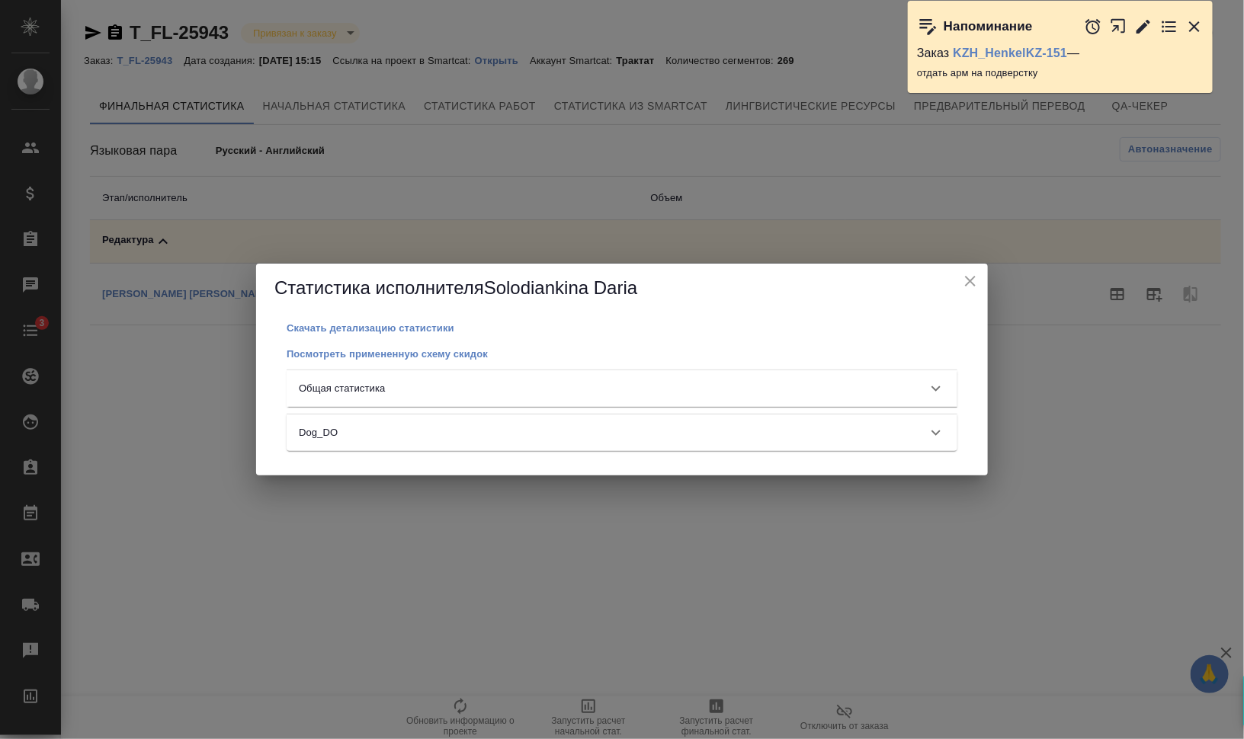
click at [594, 400] on div "Общая статистика" at bounding box center [622, 388] width 671 height 37
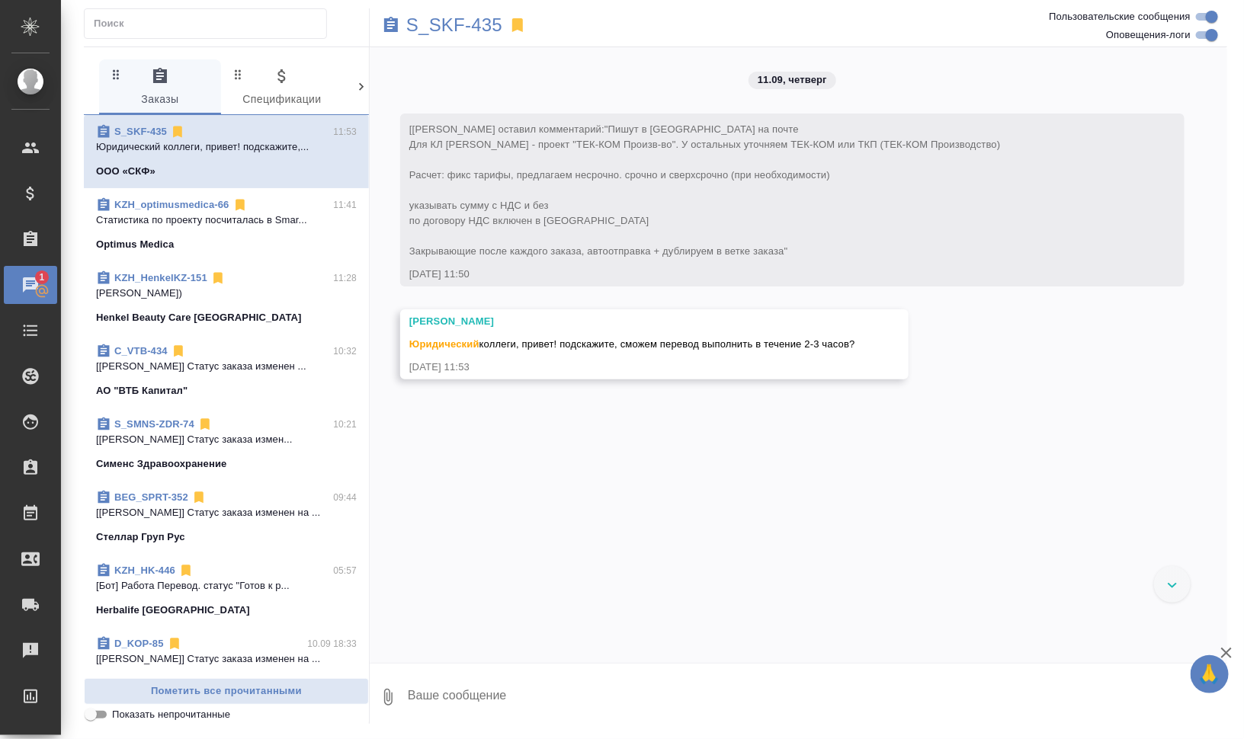
click at [130, 128] on link "S_SKF-435" at bounding box center [140, 131] width 53 height 11
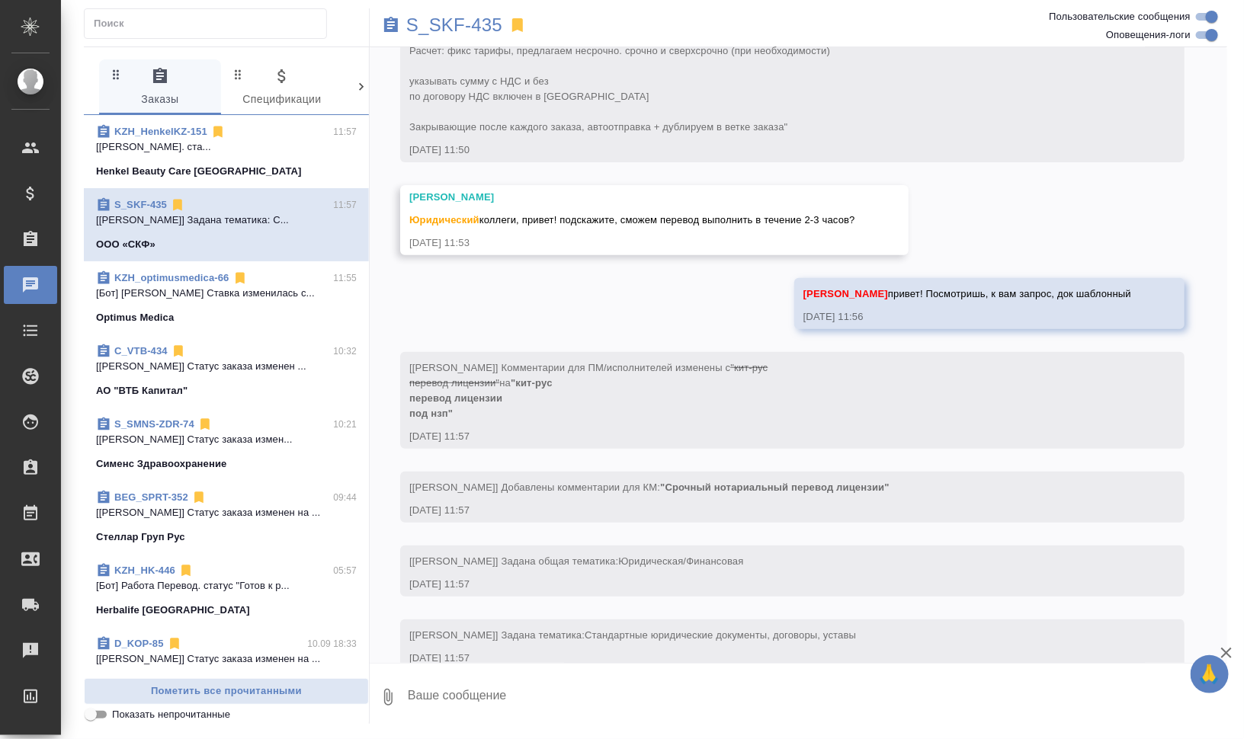
scroll to position [154, 0]
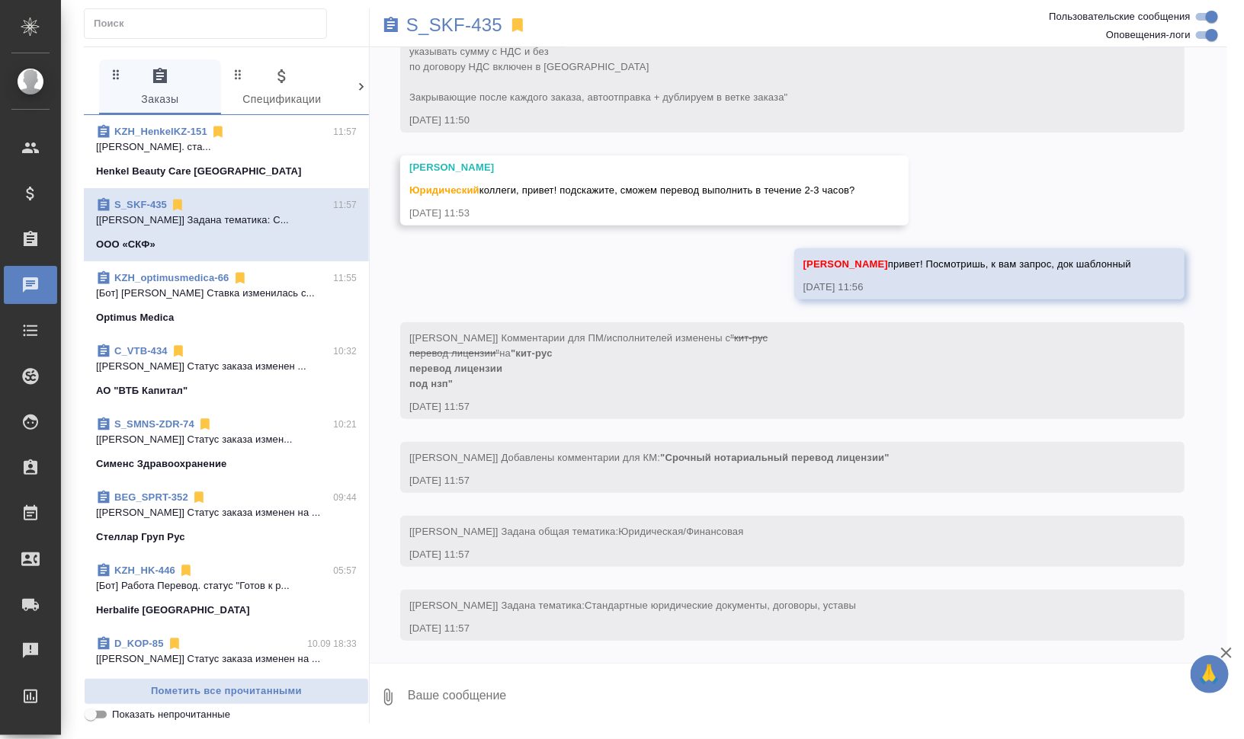
click at [388, 27] on icon at bounding box center [391, 24] width 14 height 15
click at [416, 20] on p "S_SKF-435" at bounding box center [454, 25] width 96 height 15
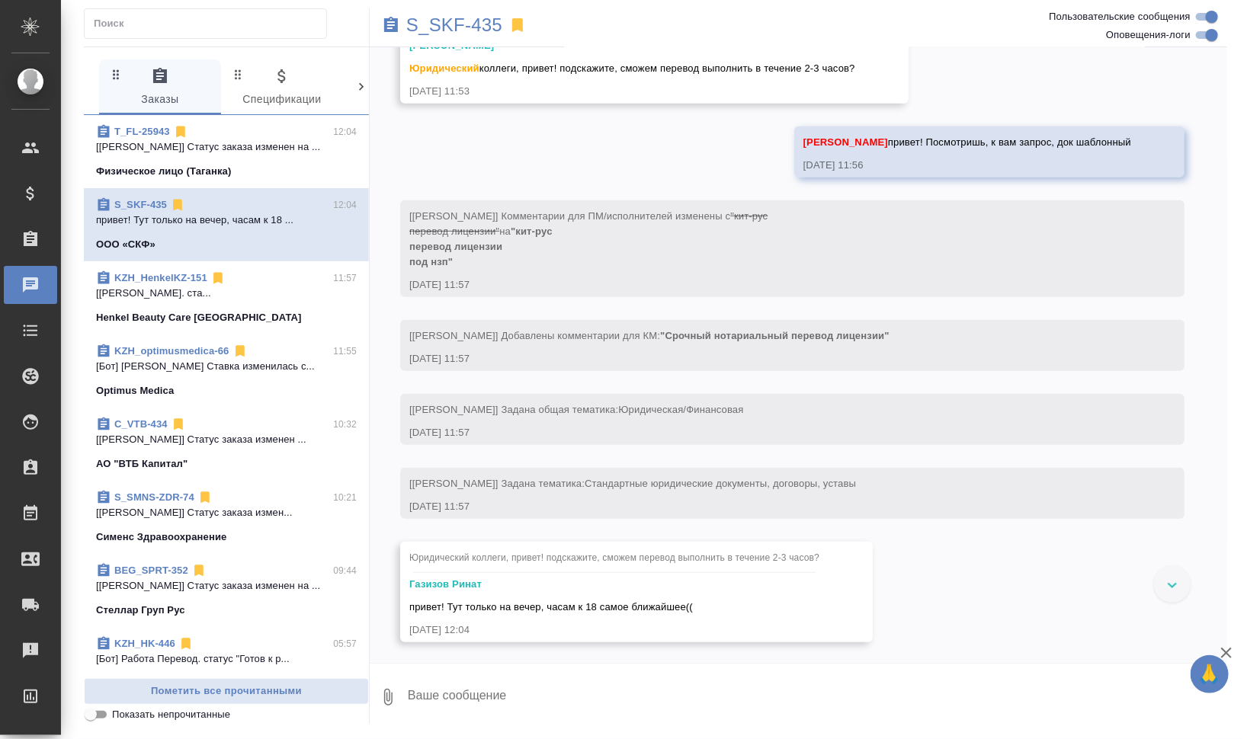
scroll to position [278, 0]
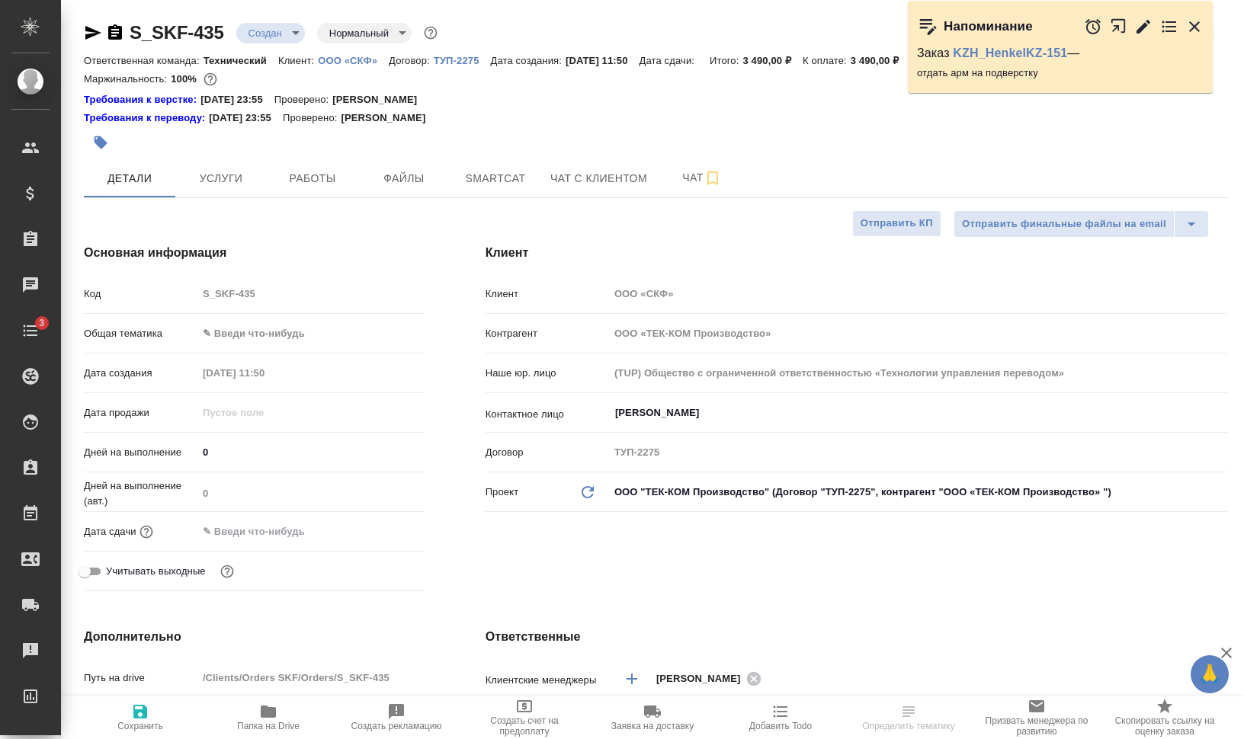
select select "RU"
click at [264, 724] on span "Папка на Drive" at bounding box center [268, 726] width 63 height 11
select select "RU"
type textarea "x"
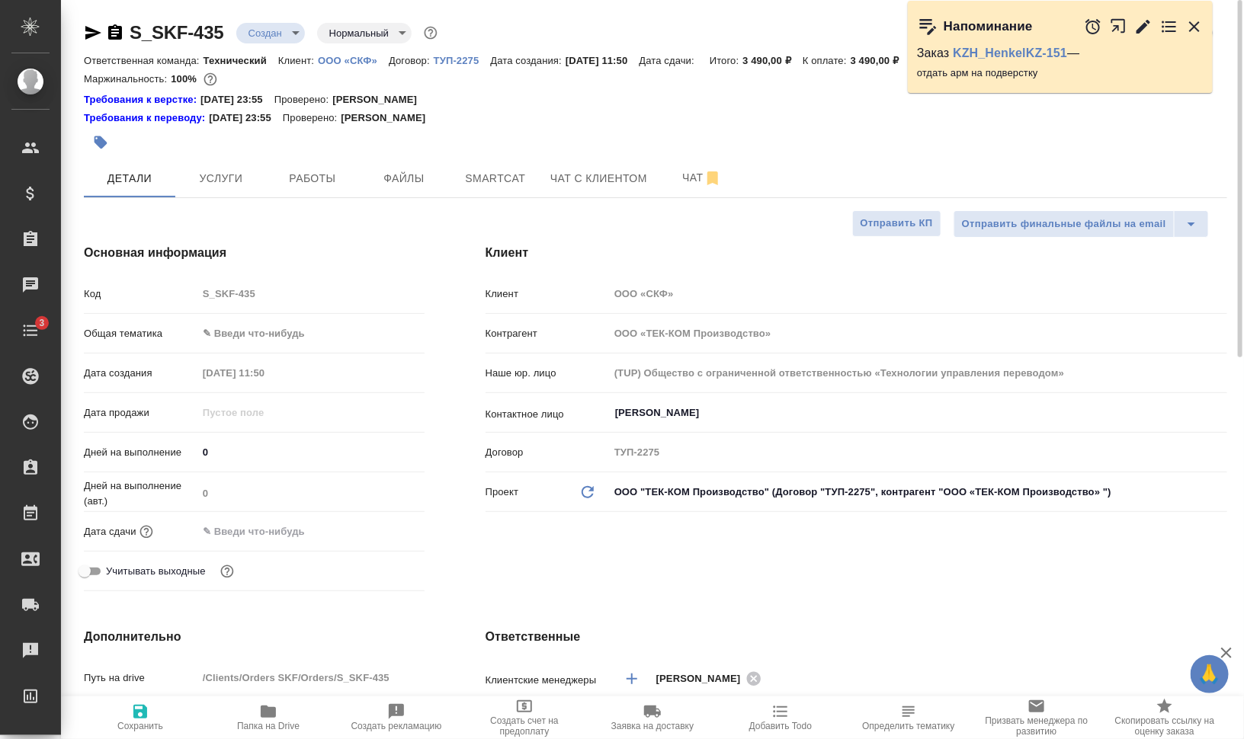
type textarea "x"
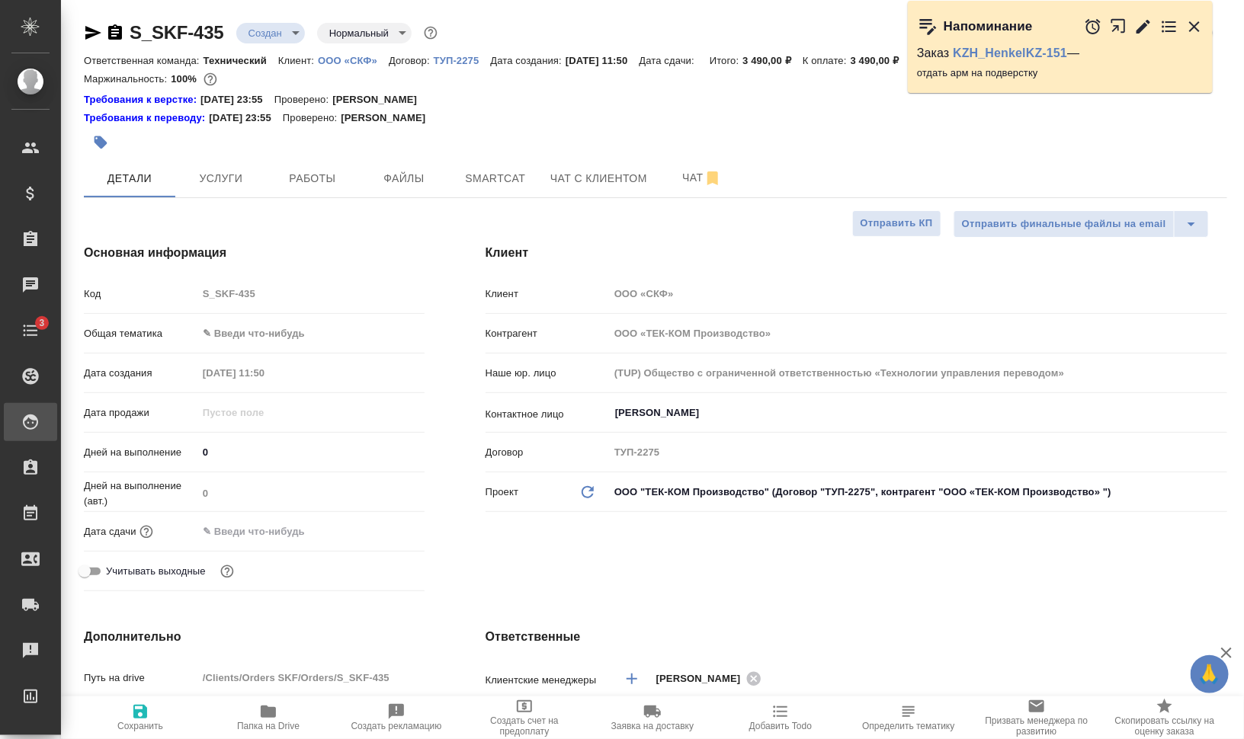
type textarea "x"
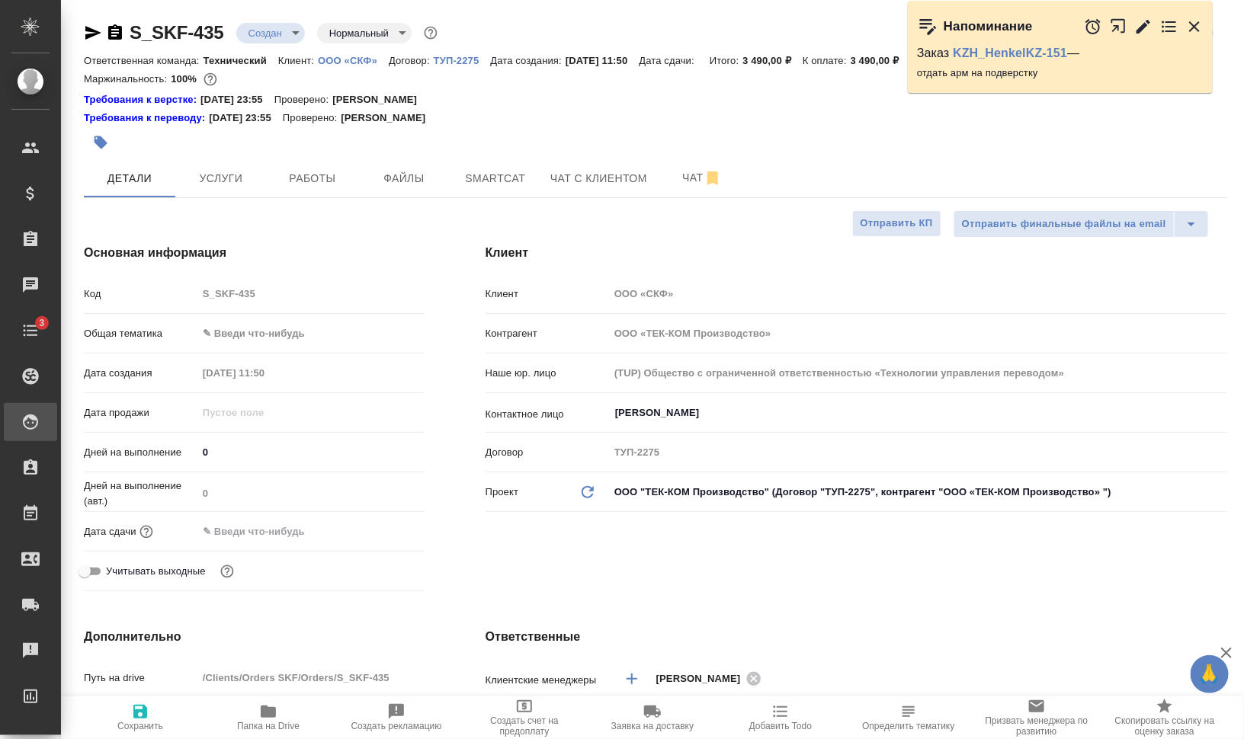
type textarea "x"
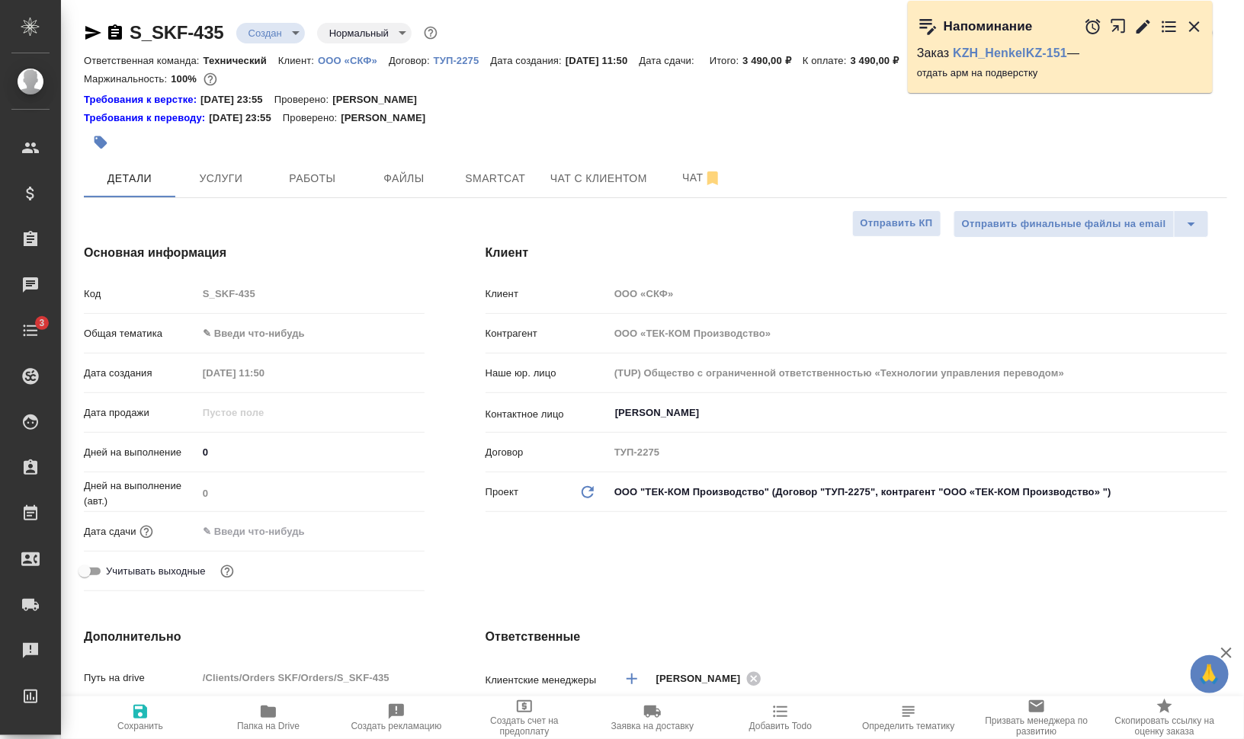
type textarea "x"
click at [679, 184] on span "Чат" at bounding box center [701, 177] width 73 height 19
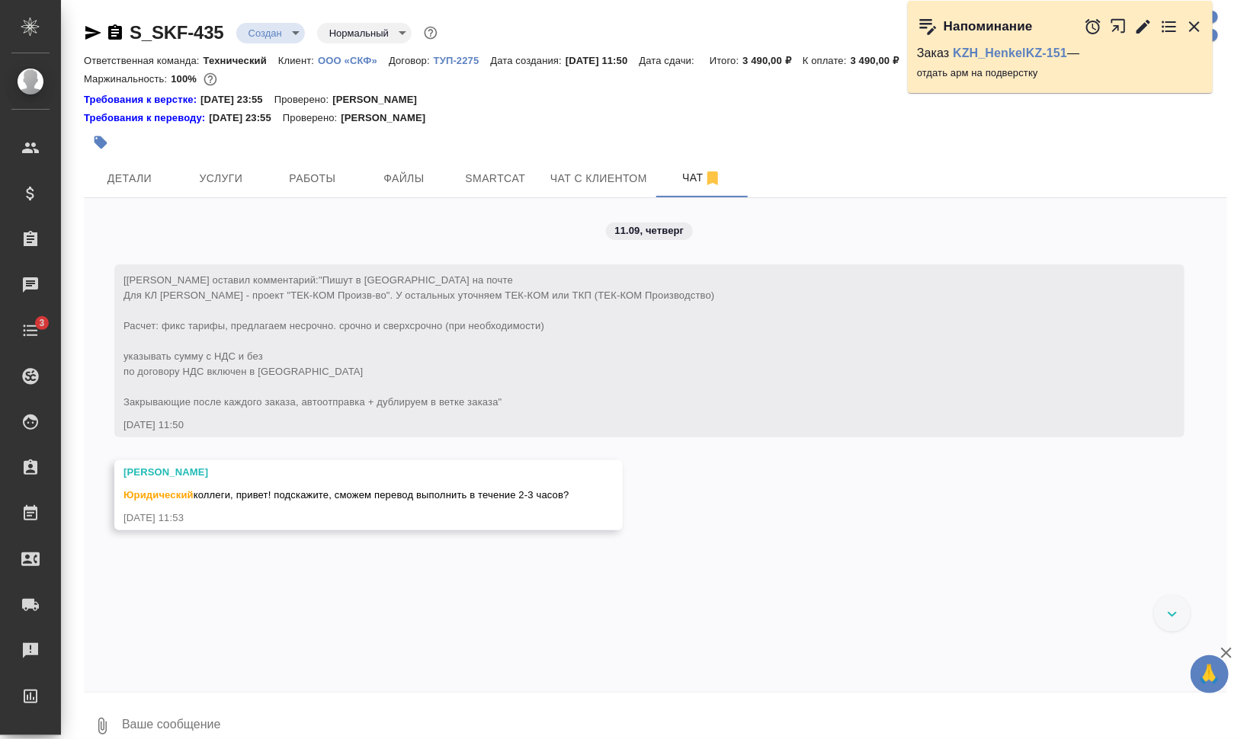
click at [380, 722] on textarea at bounding box center [673, 726] width 1107 height 52
type textarea """
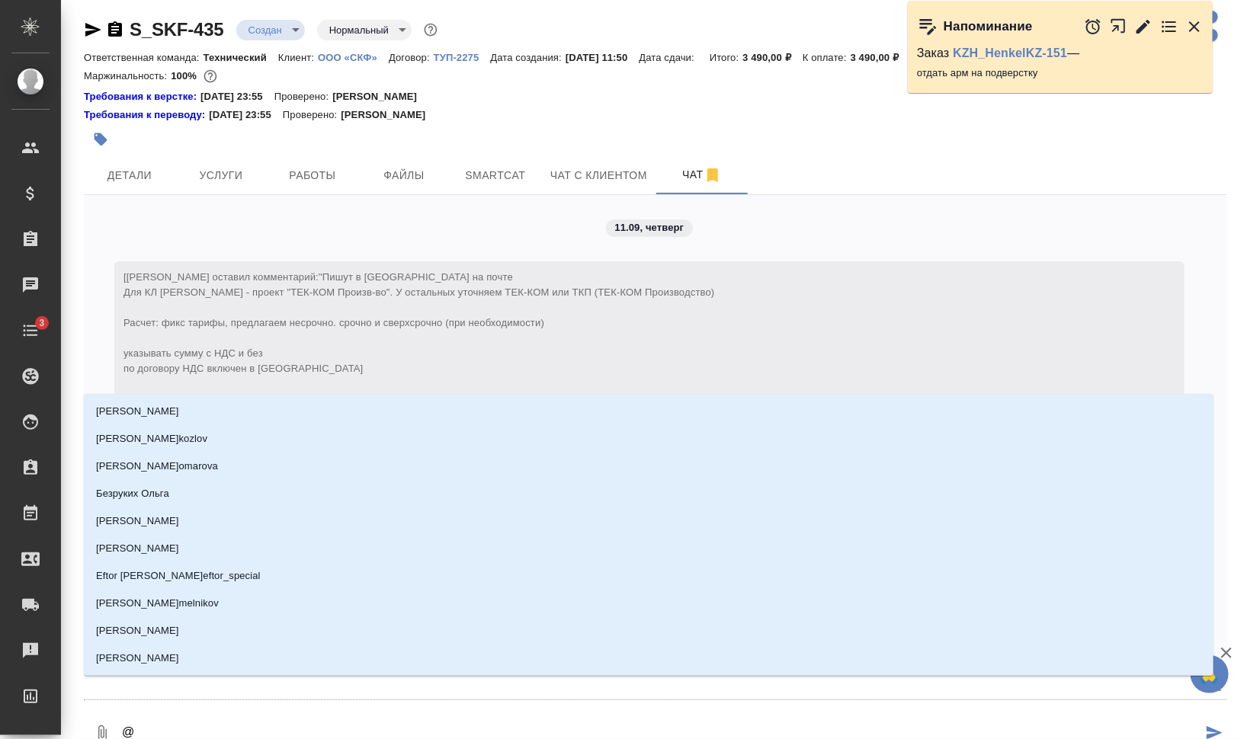
type textarea "@е"
type input "е"
type textarea "@еф"
type input "еф"
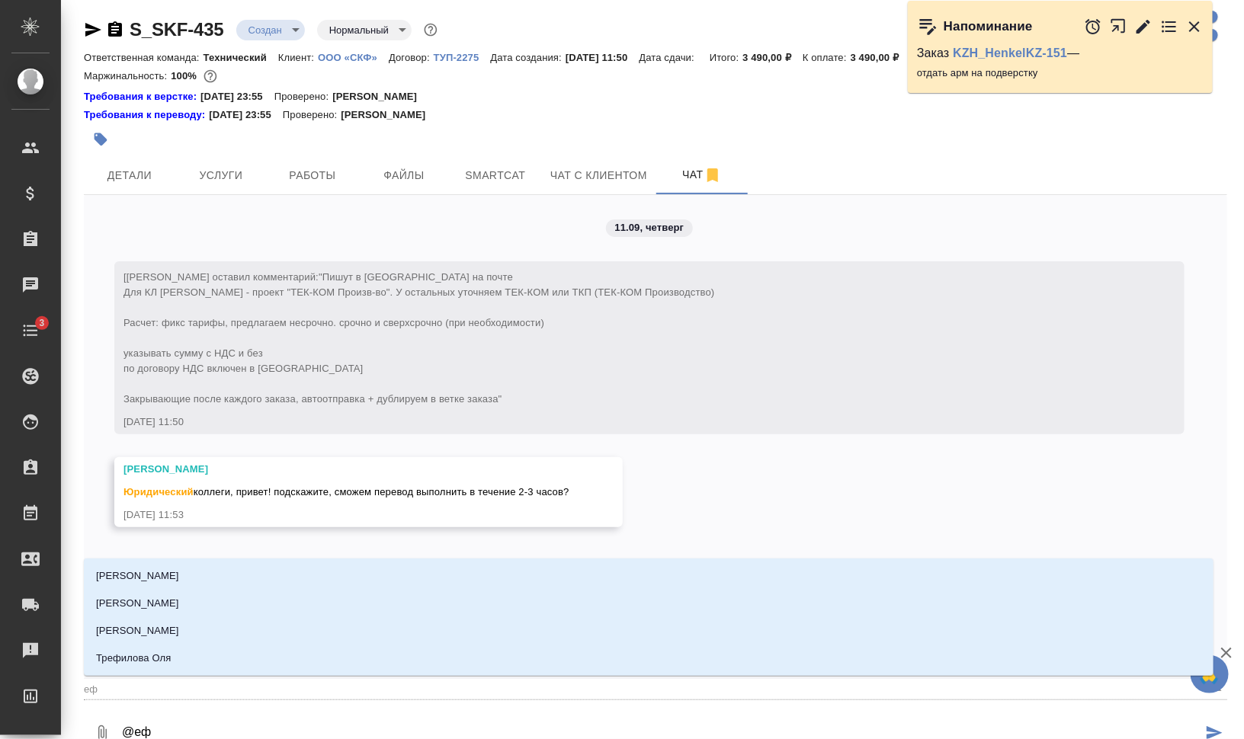
type textarea "@е"
type input "е"
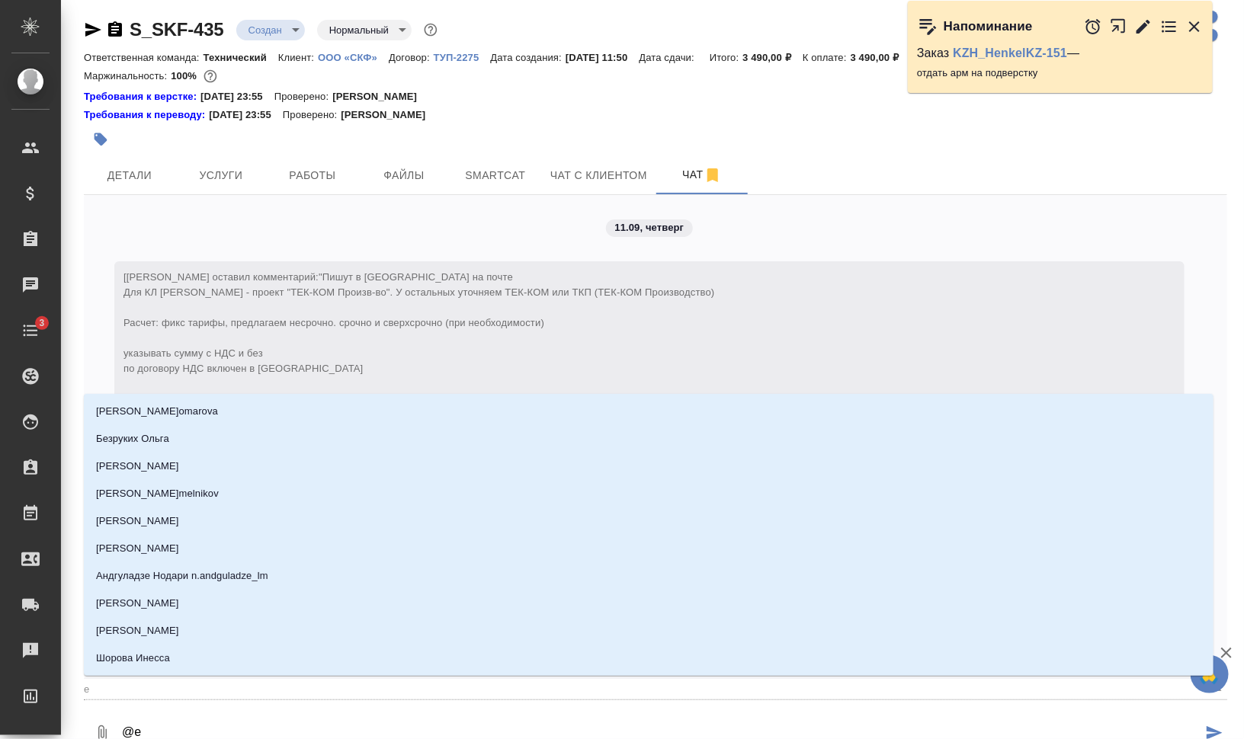
type textarea "@"
type textarea "@т"
type input "т"
type textarea "@та"
type input "та"
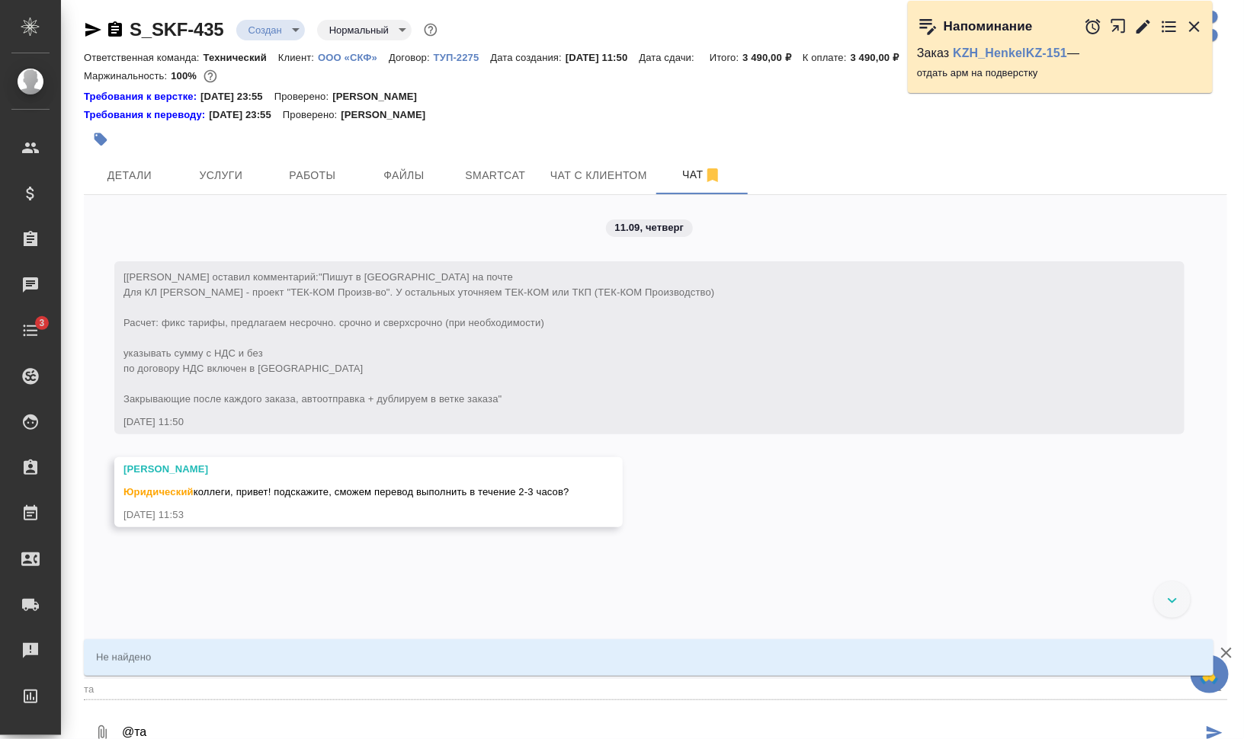
type textarea "@таа"
type input "таа"
type textarea "@та"
type input "та"
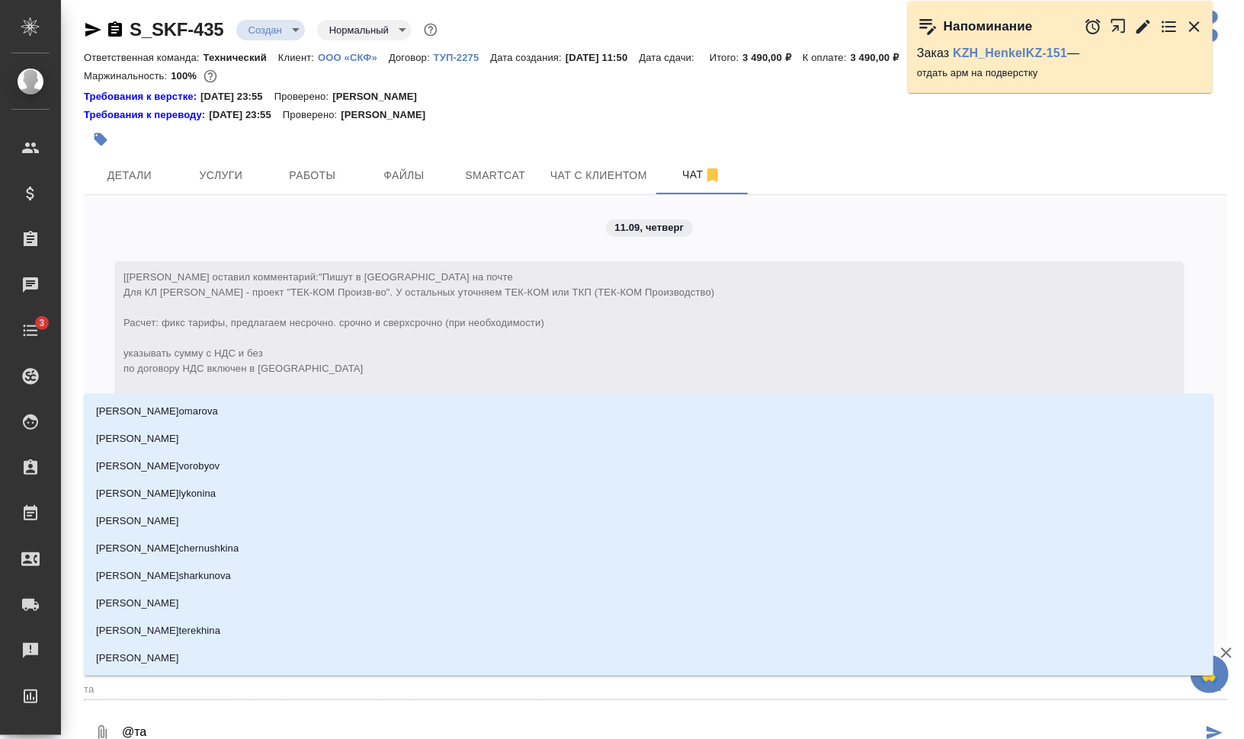
type textarea "@тар"
type input "тар"
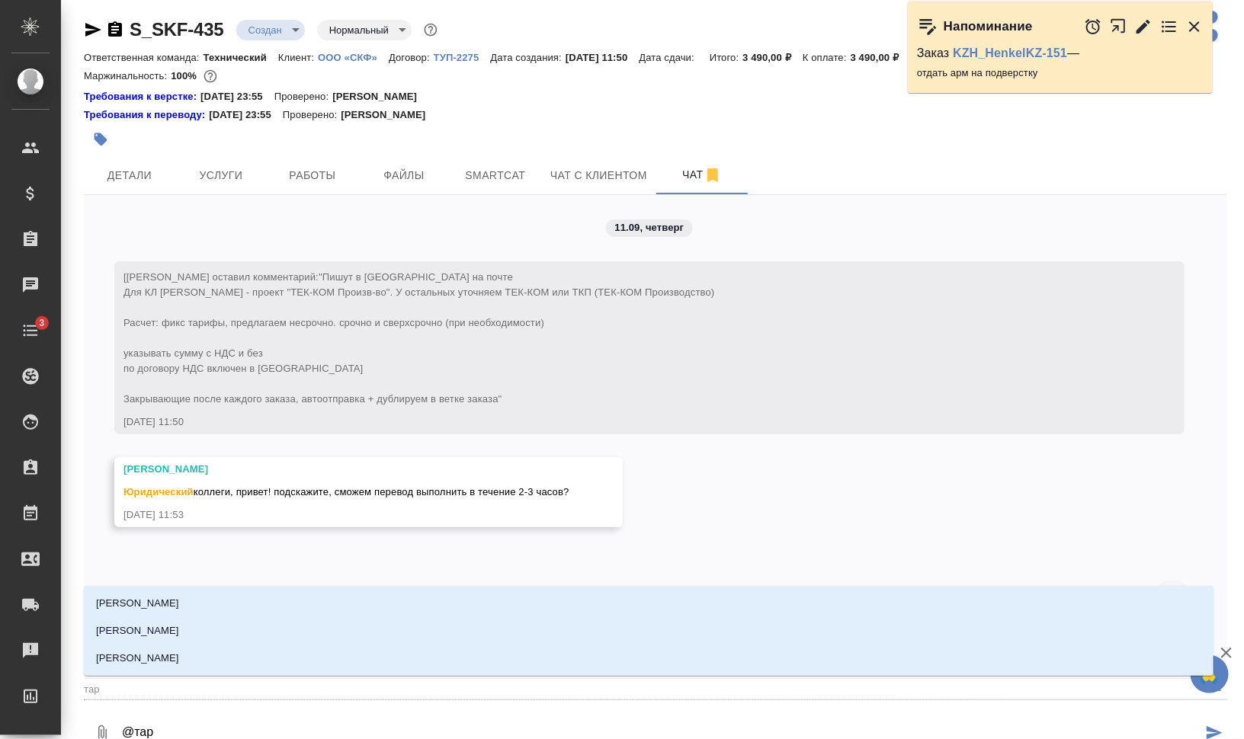
type textarea "@тара"
type input "тара"
type textarea "@тараб"
type input "тараб"
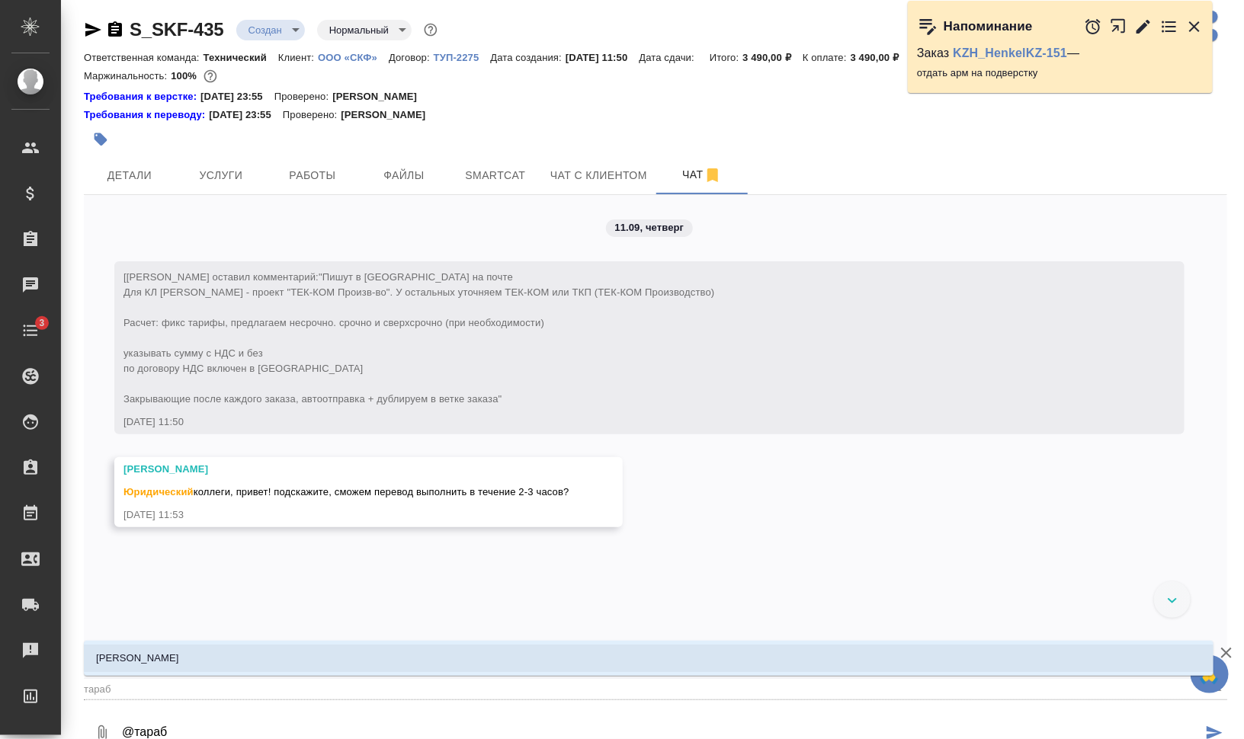
click at [341, 668] on li "Тарабановская Анастасия" at bounding box center [649, 658] width 1130 height 27
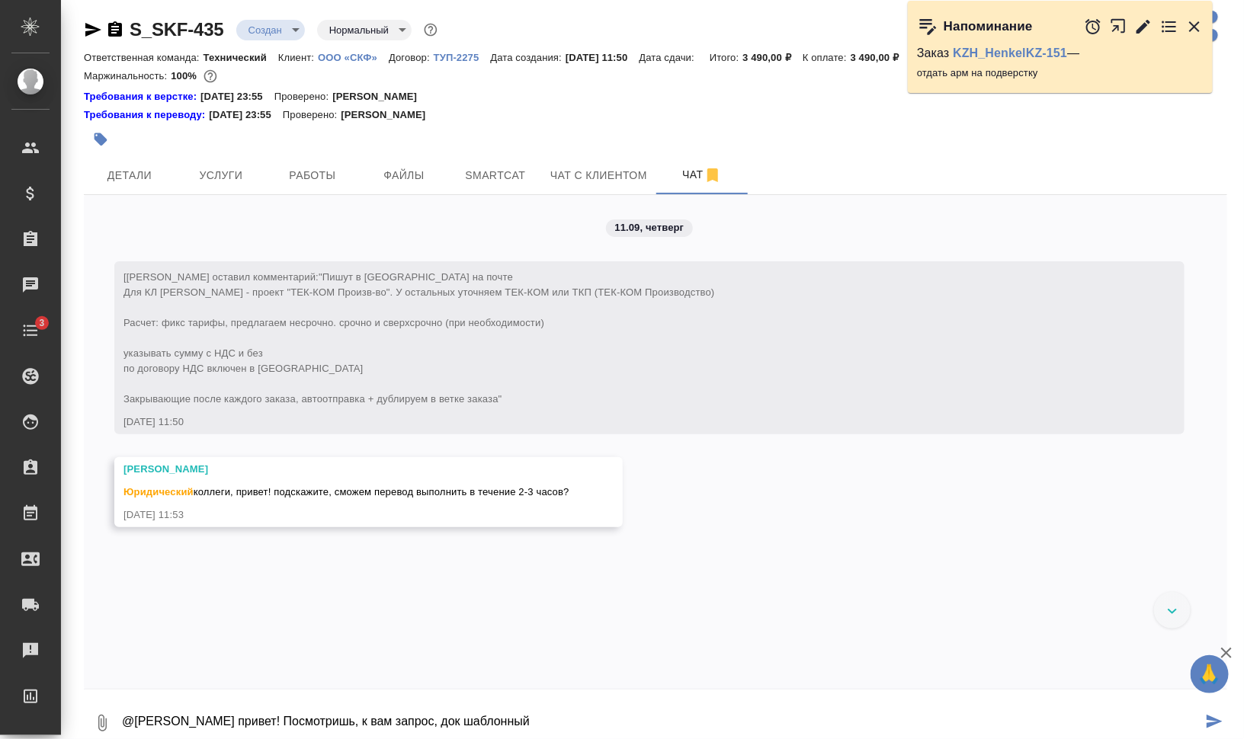
type textarea "@Тарабановская Анастасия привет! Посмотришь, к вам запрос, док шаблонный"
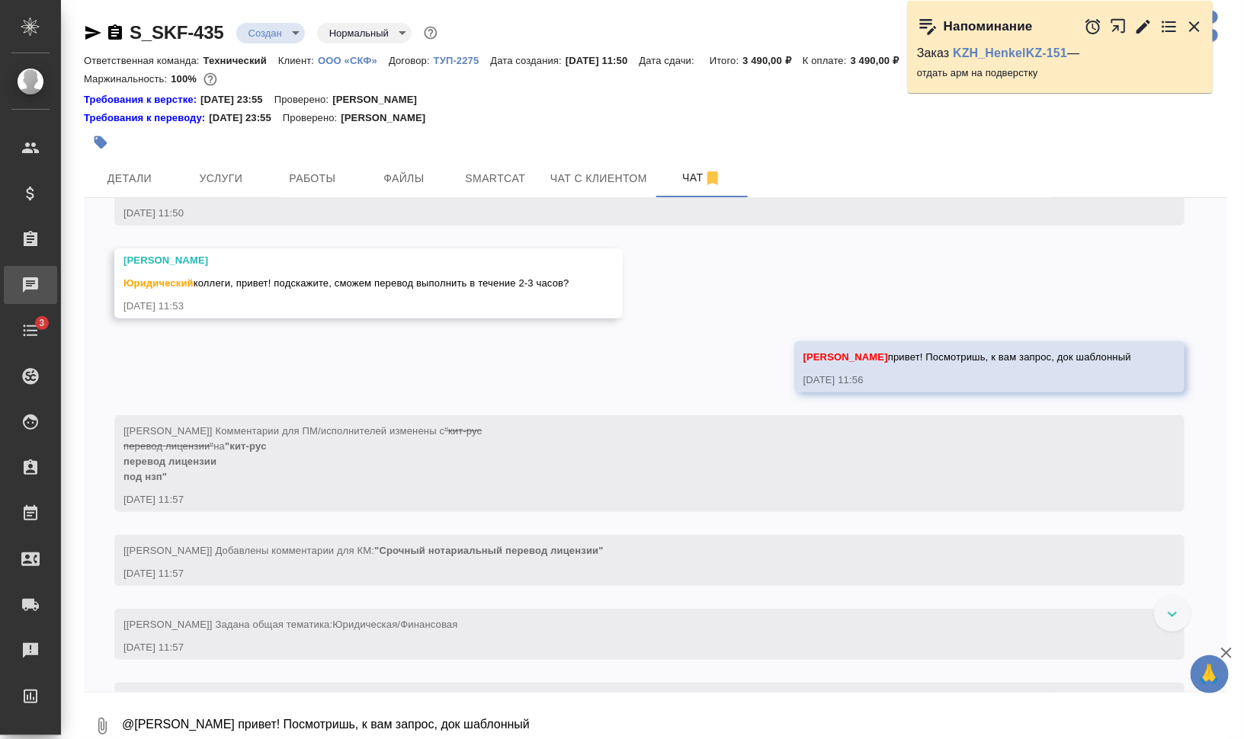
scroll to position [400, 0]
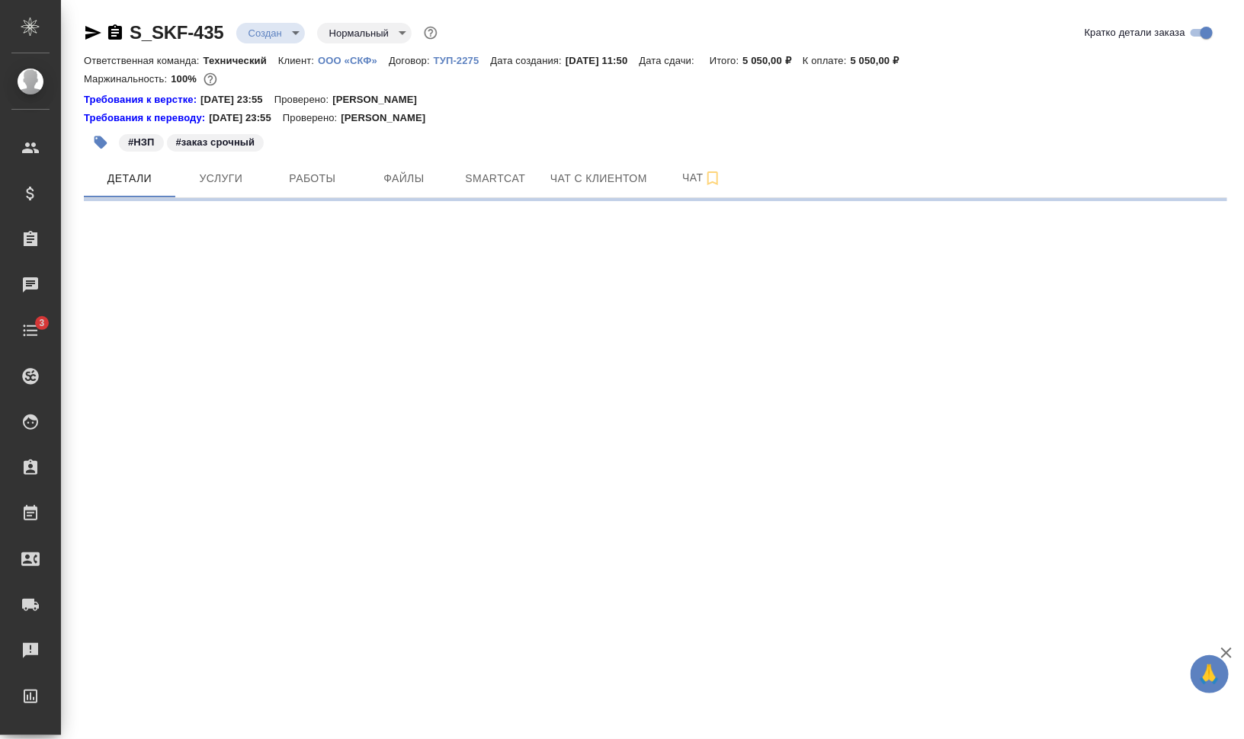
select select "RU"
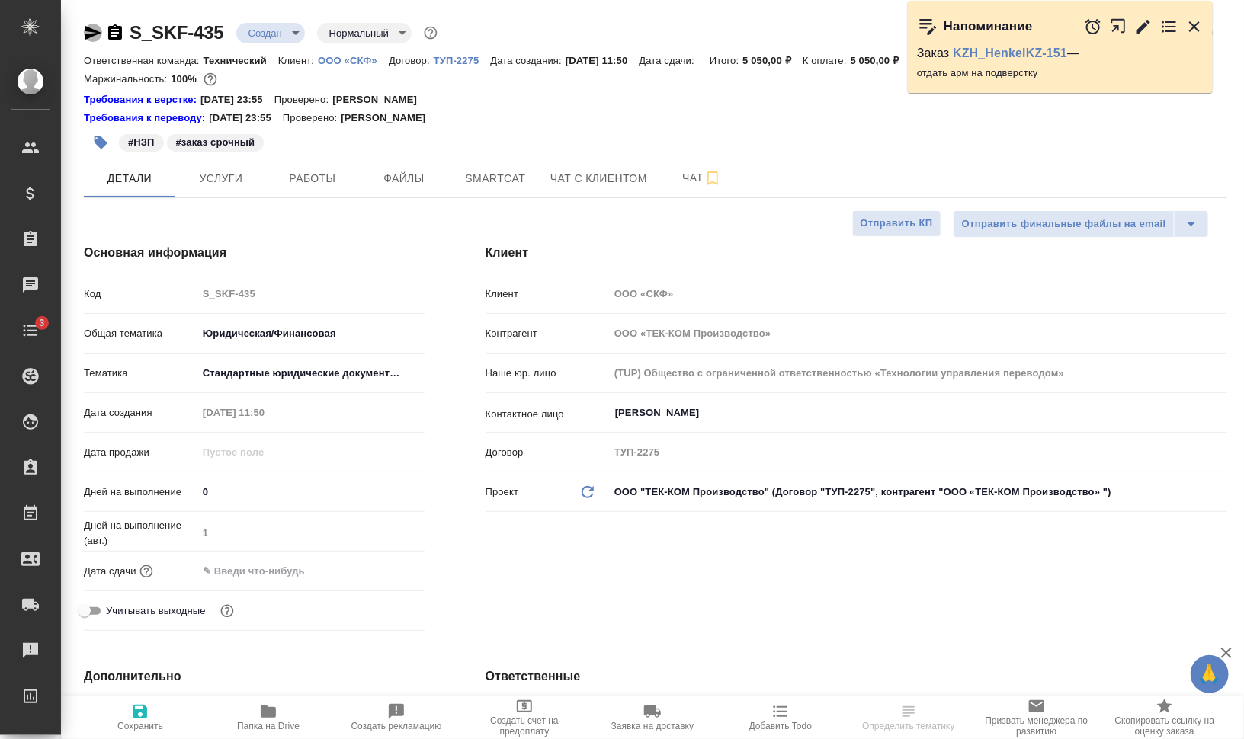
click at [88, 31] on icon "button" at bounding box center [93, 33] width 18 height 18
type textarea "x"
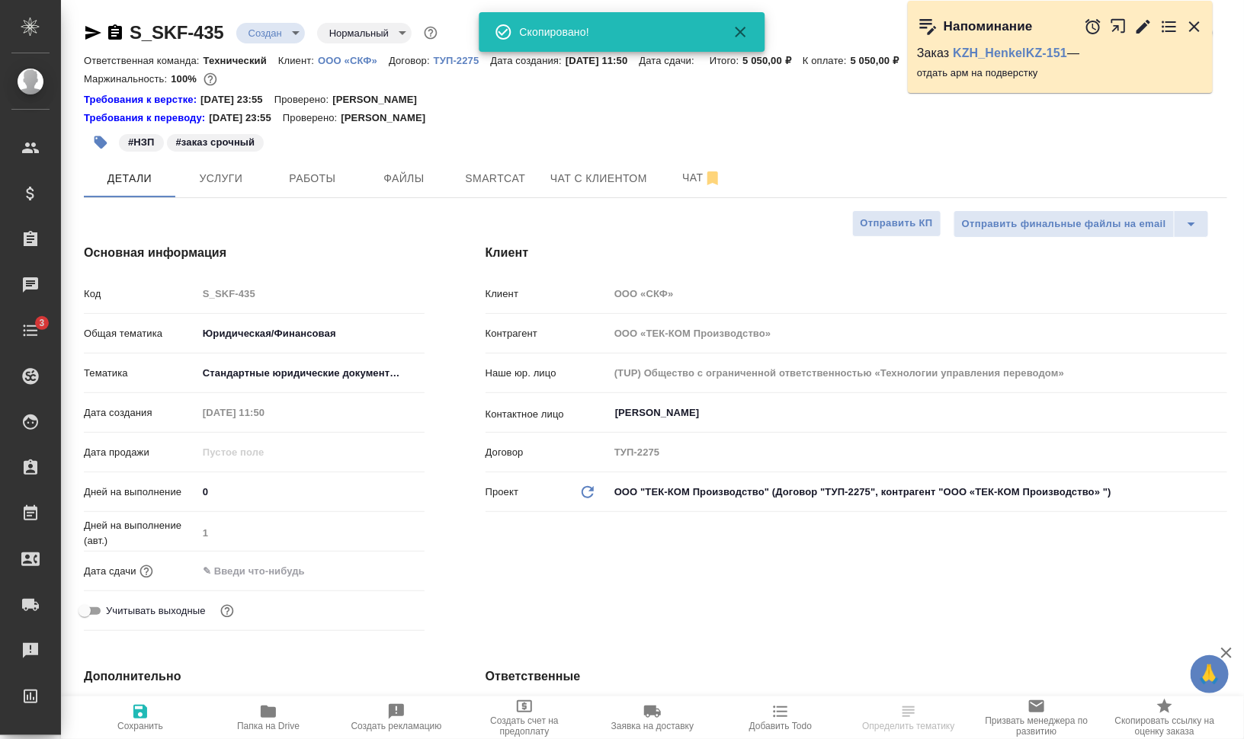
type textarea "x"
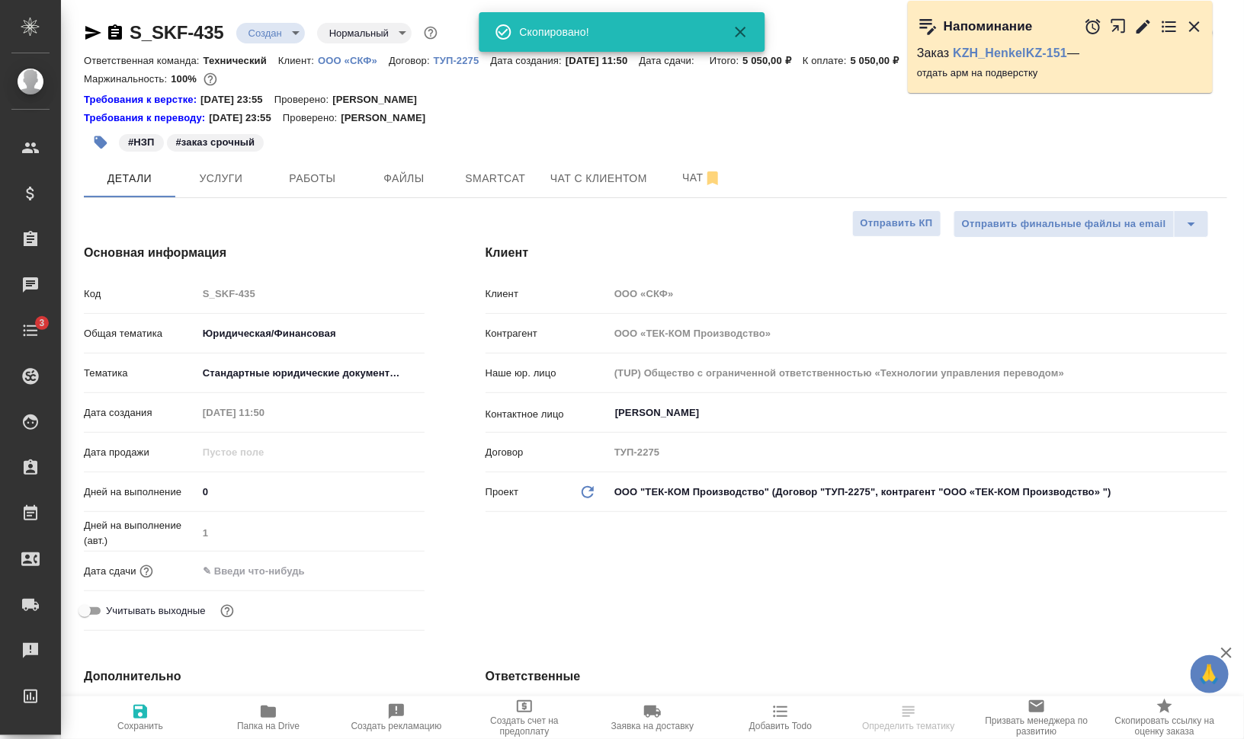
type textarea "x"
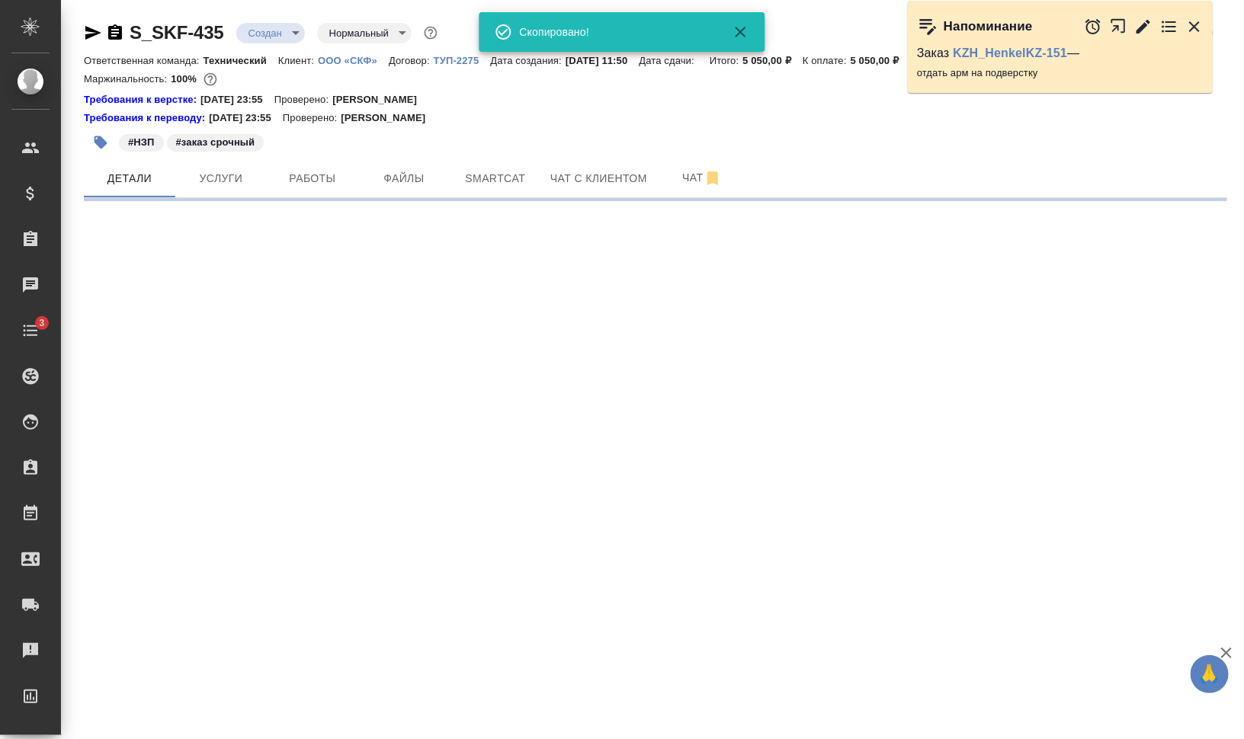
select select "RU"
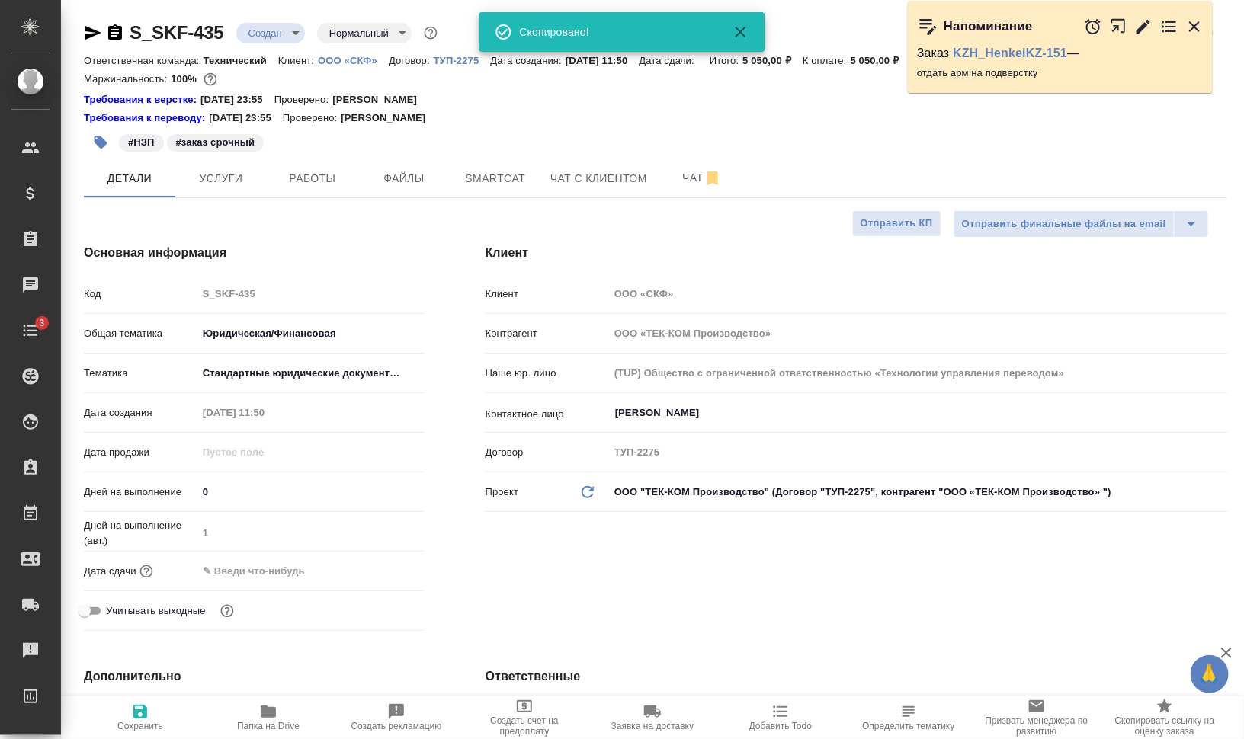
type textarea "x"
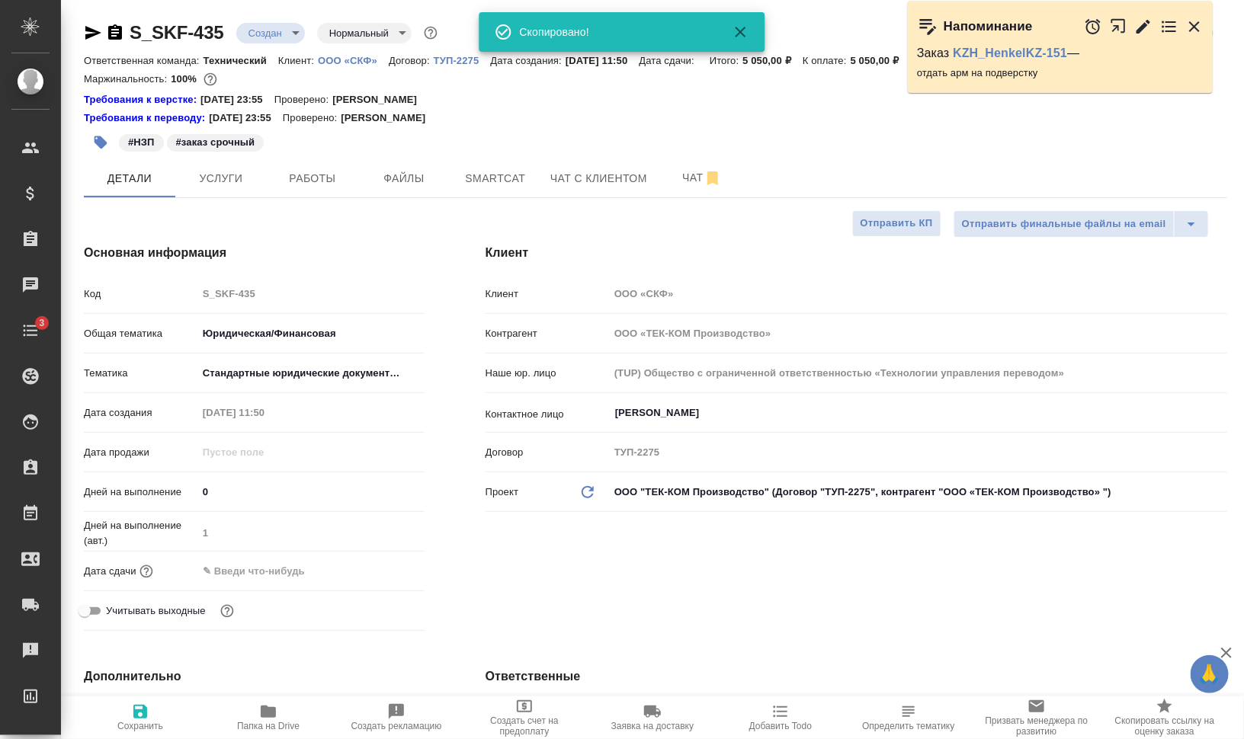
type textarea "x"
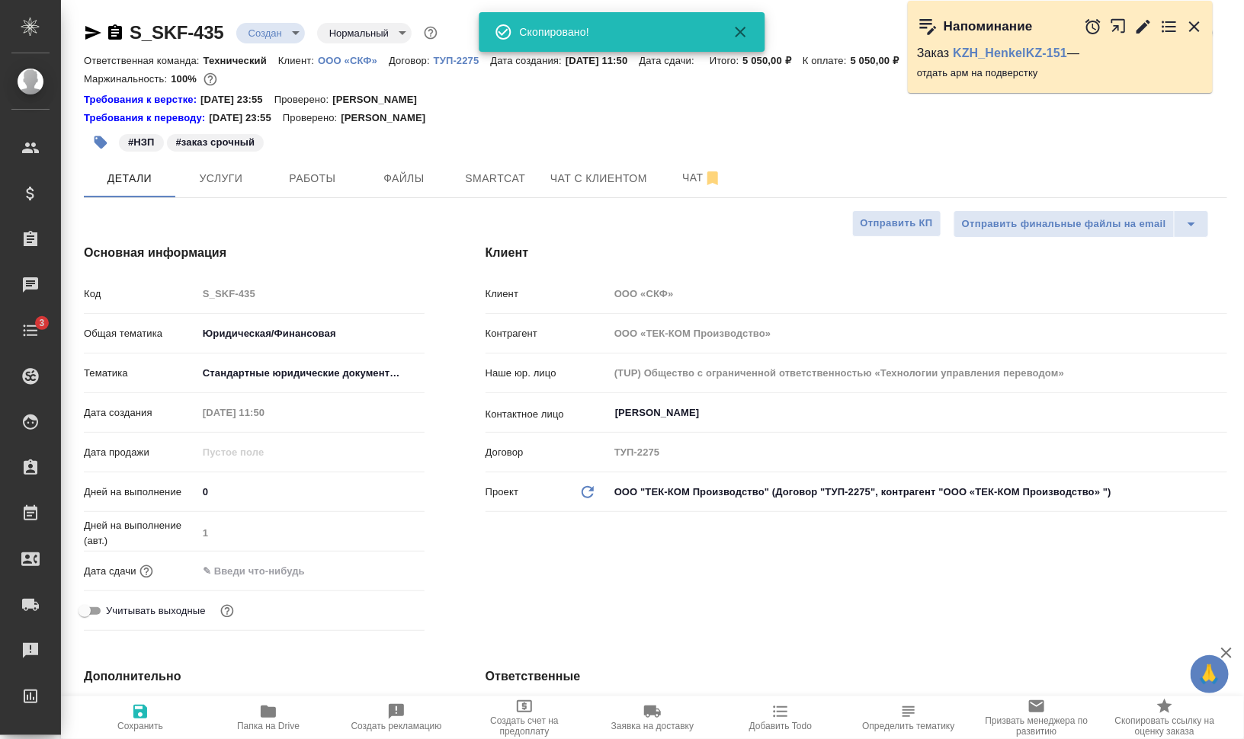
type textarea "x"
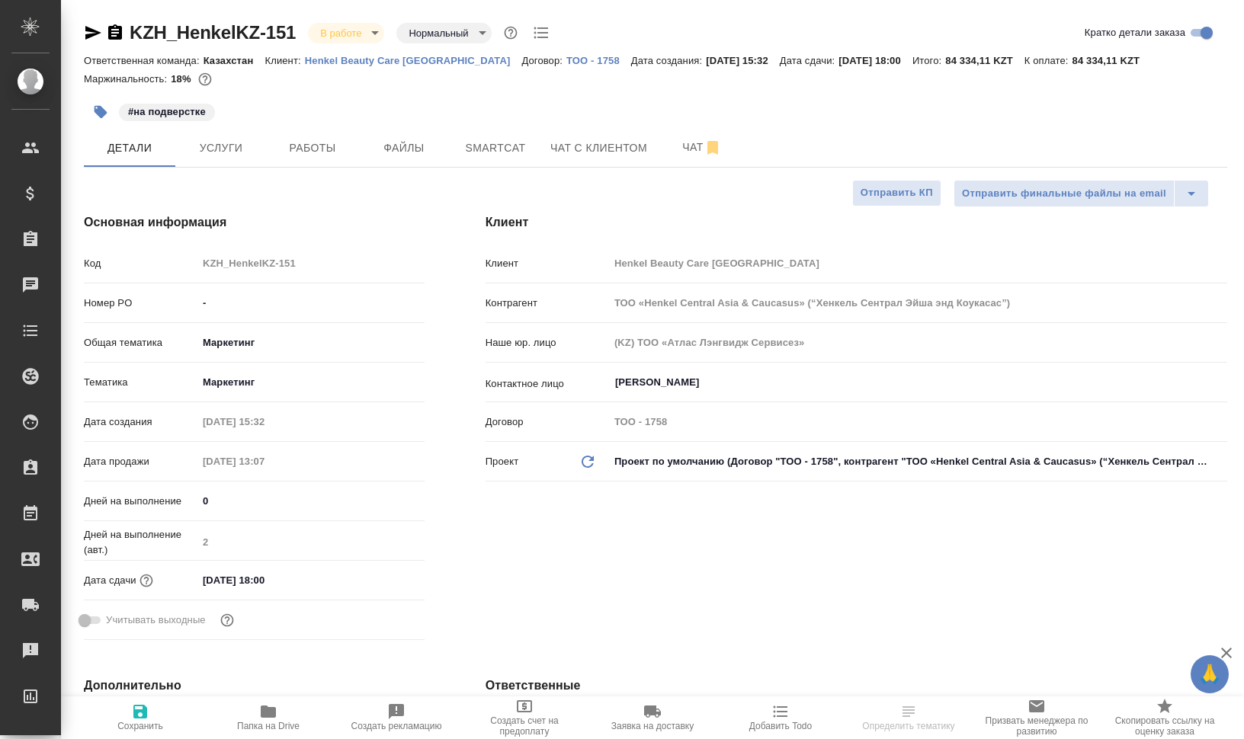
select select "RU"
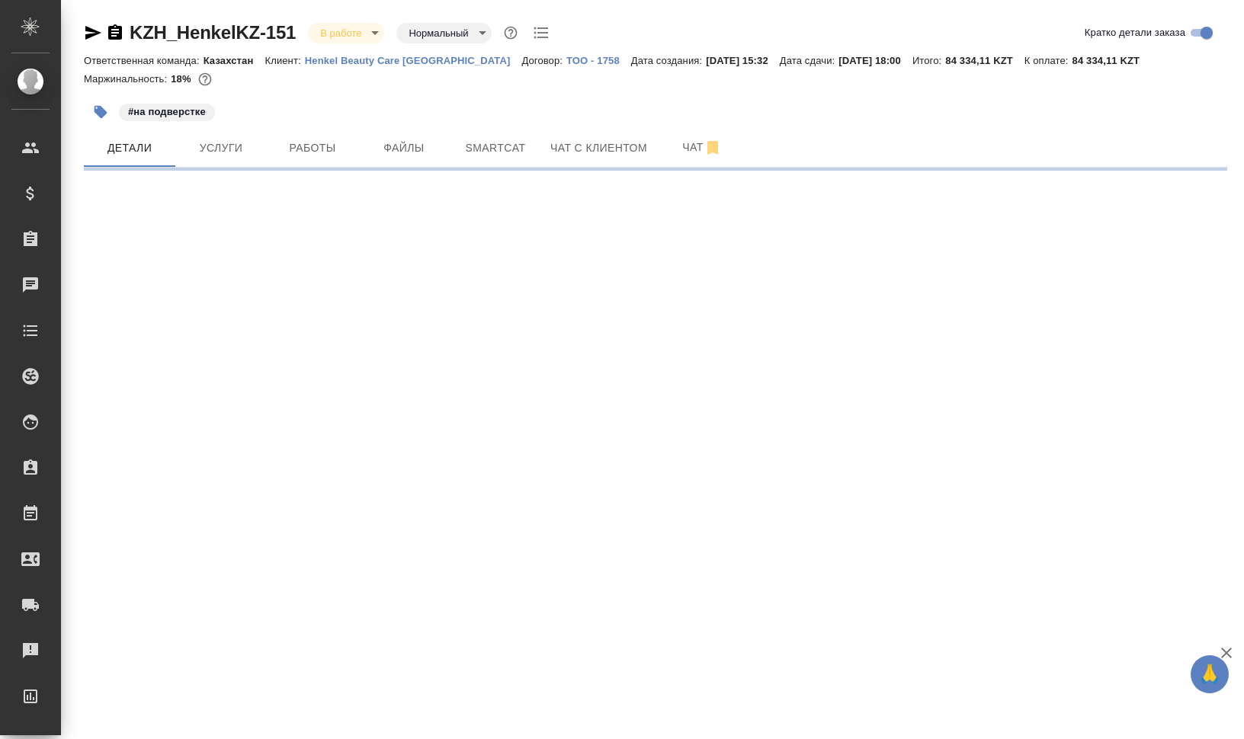
select select "RU"
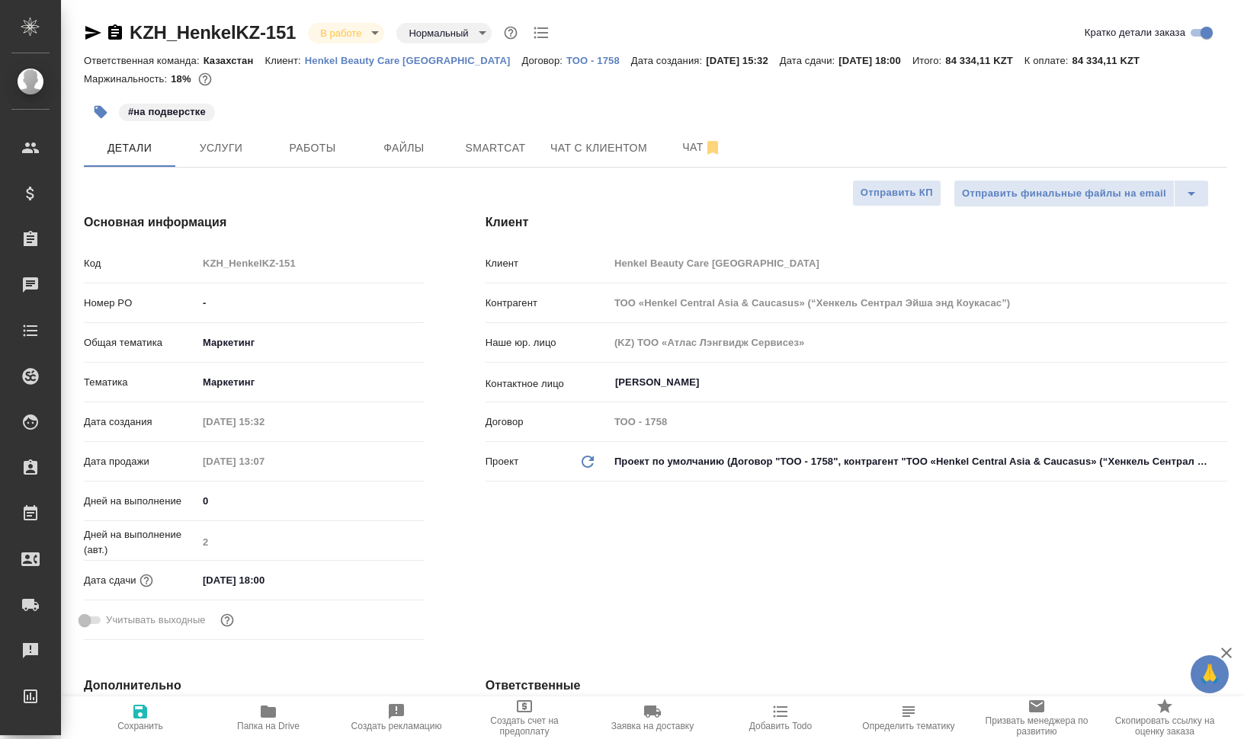
type textarea "x"
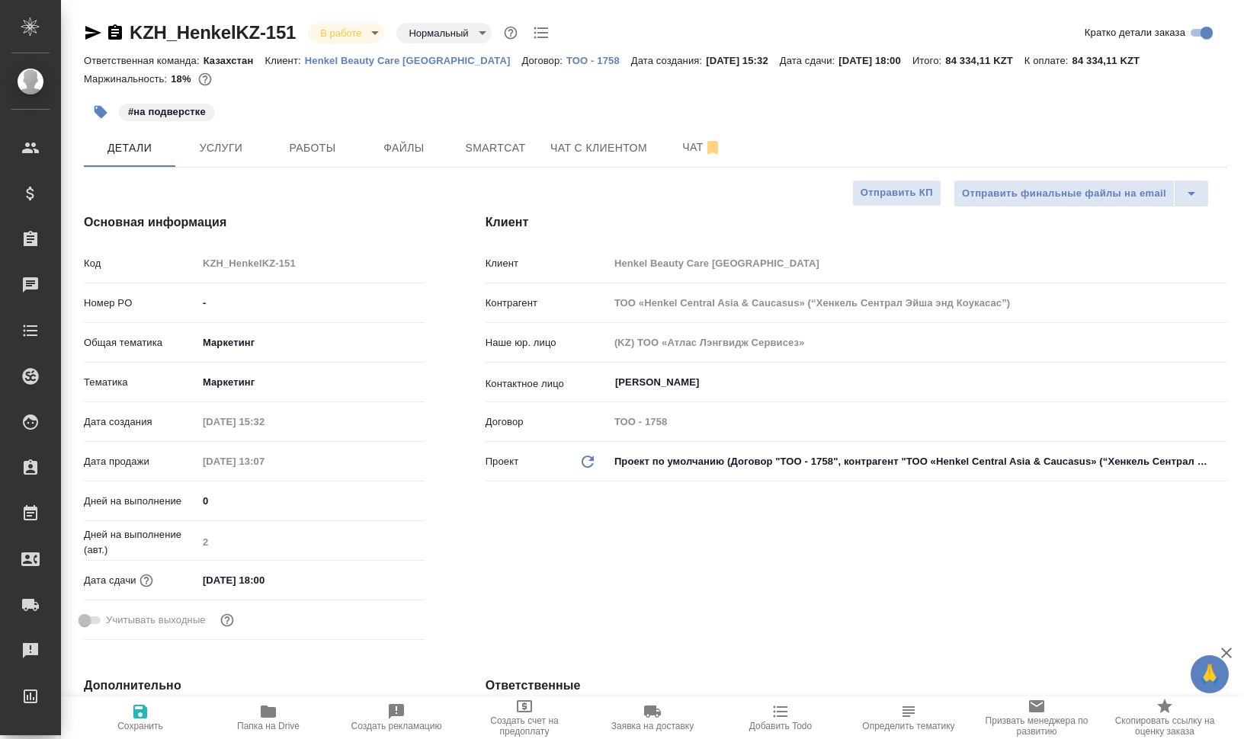
type textarea "x"
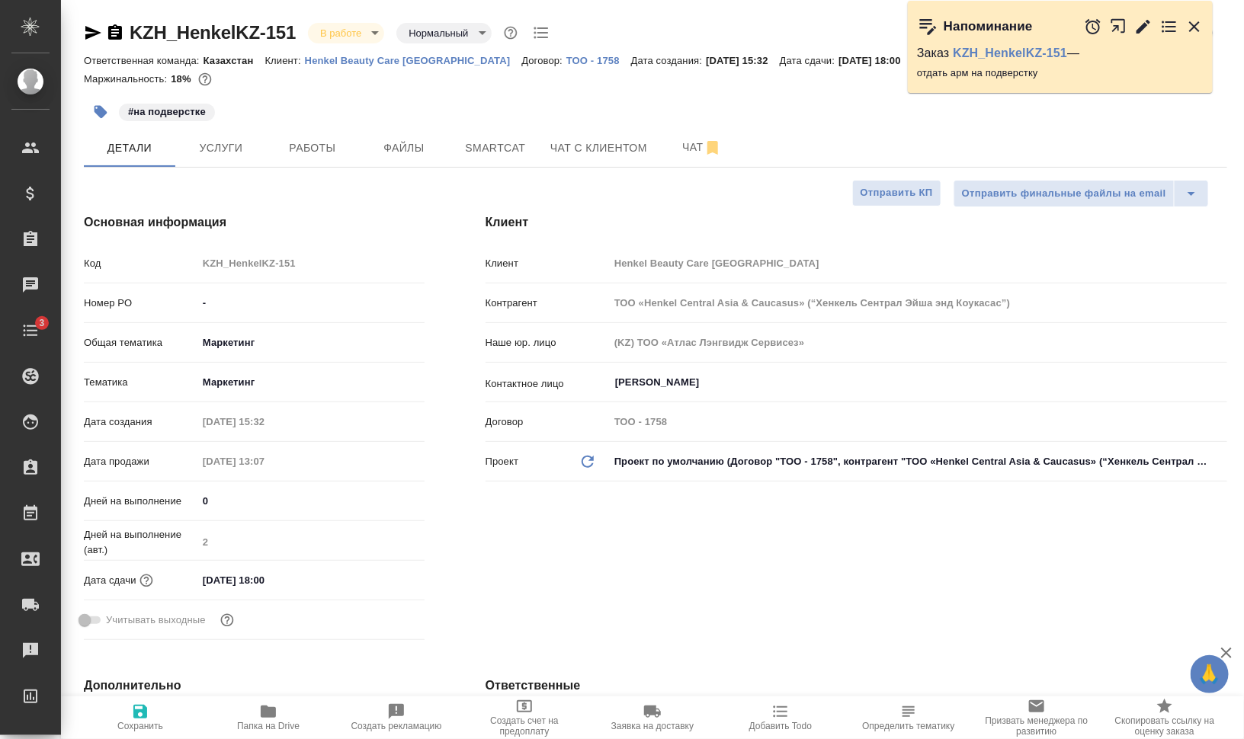
type textarea "x"
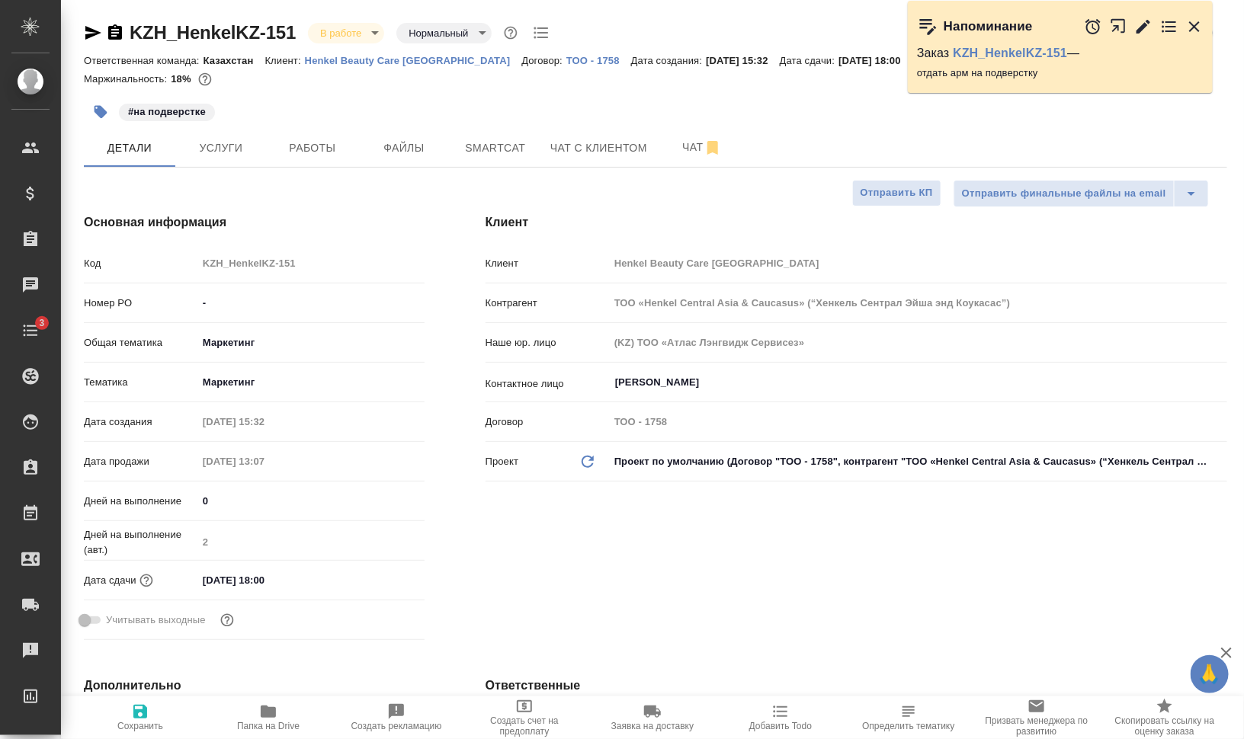
type textarea "x"
click at [345, 145] on span "Работы" at bounding box center [312, 148] width 73 height 19
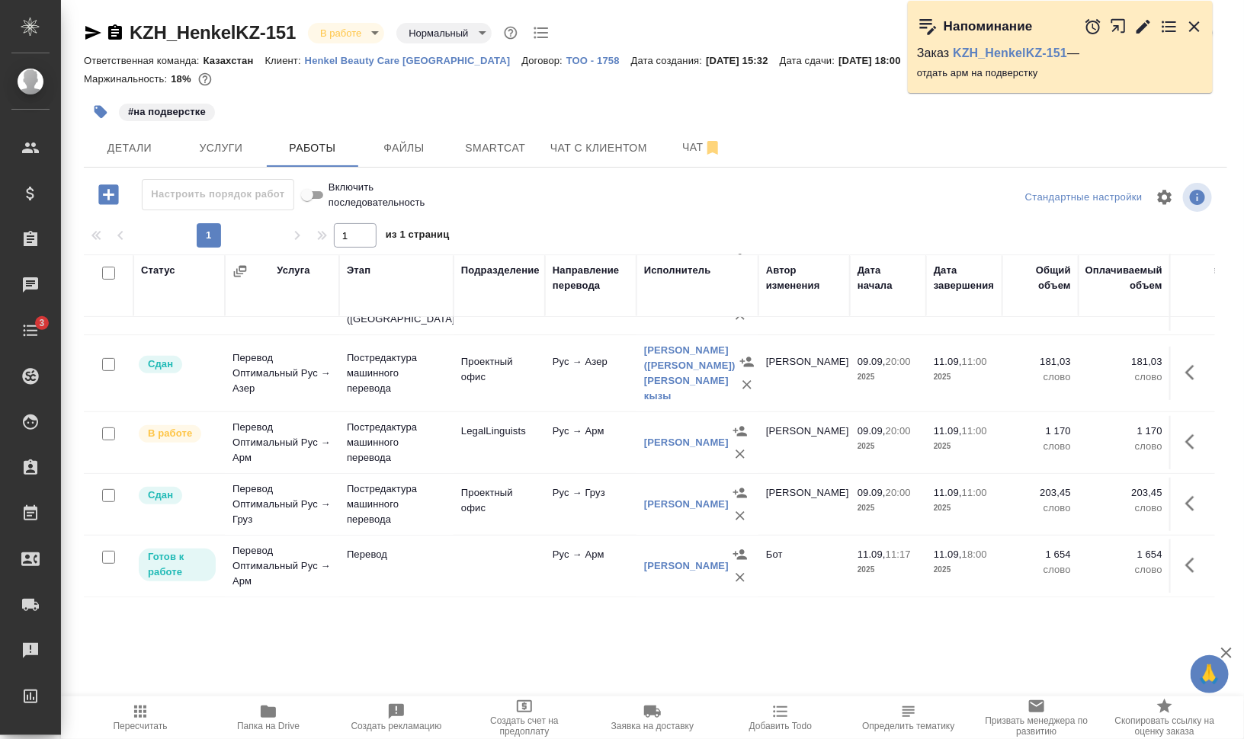
scroll to position [240, 0]
click at [1185, 556] on icon "button" at bounding box center [1194, 565] width 18 height 18
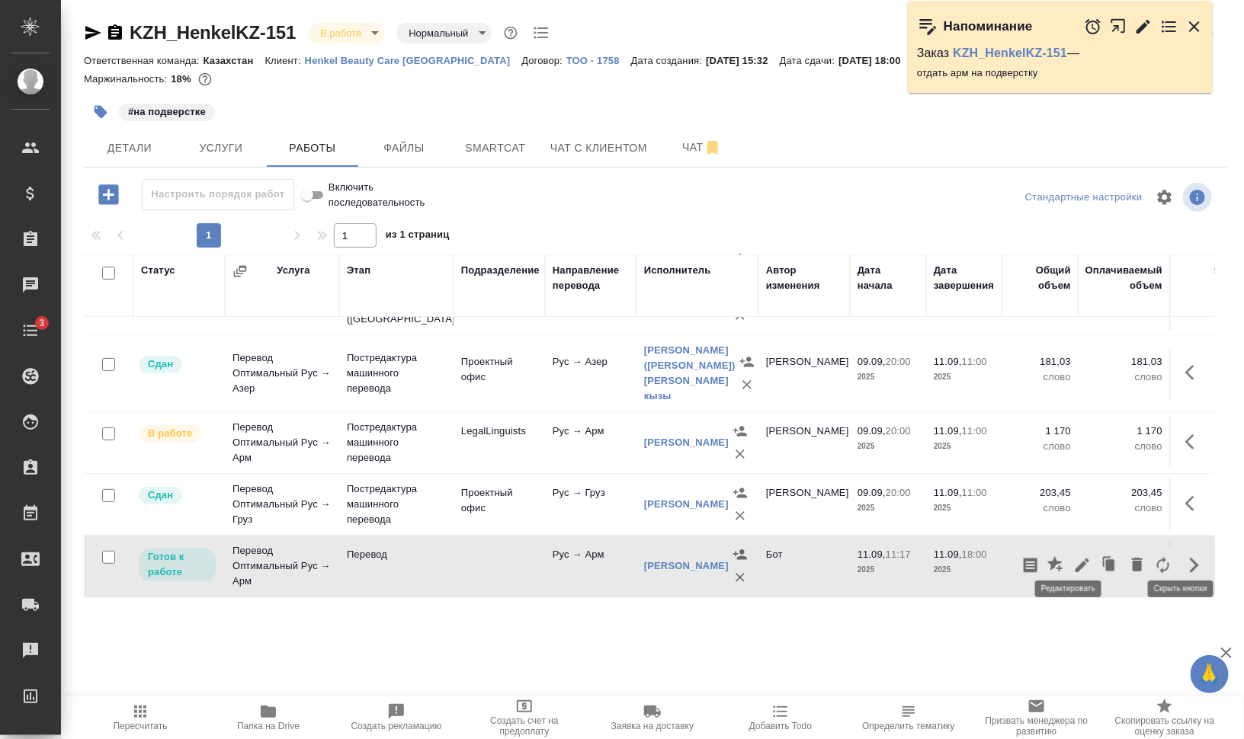
click at [1073, 556] on icon "button" at bounding box center [1082, 565] width 18 height 18
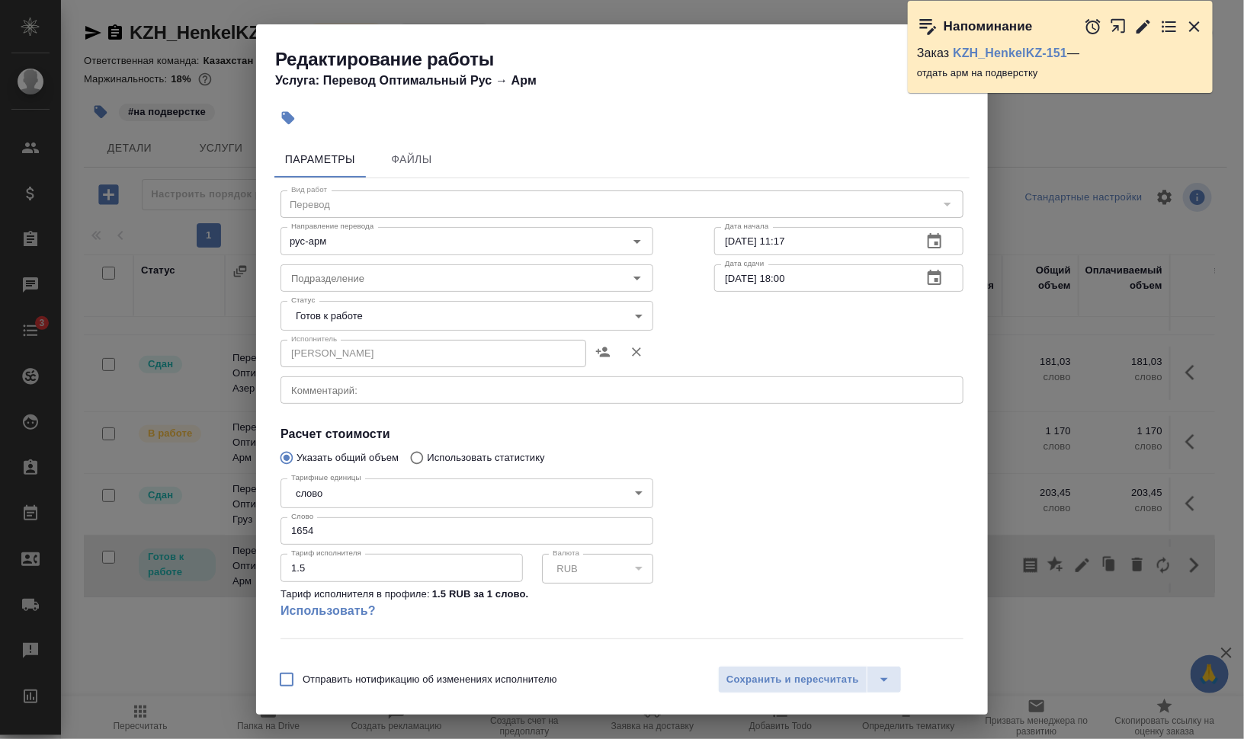
click at [1139, 25] on icon "button" at bounding box center [1143, 27] width 18 height 18
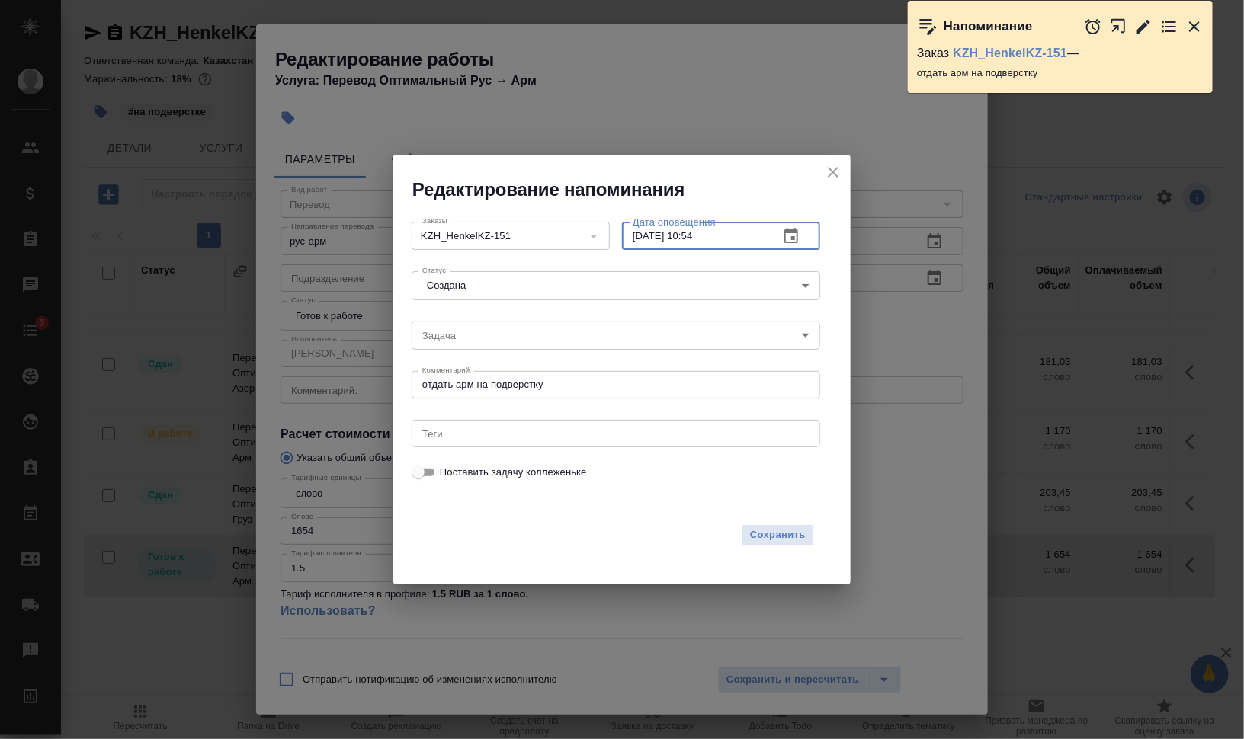
drag, startPoint x: 692, startPoint y: 236, endPoint x: 735, endPoint y: 238, distance: 42.7
click at [734, 238] on input "11.09.2025 10:54" at bounding box center [694, 235] width 145 height 27
type input "11.09.2025 17:30"
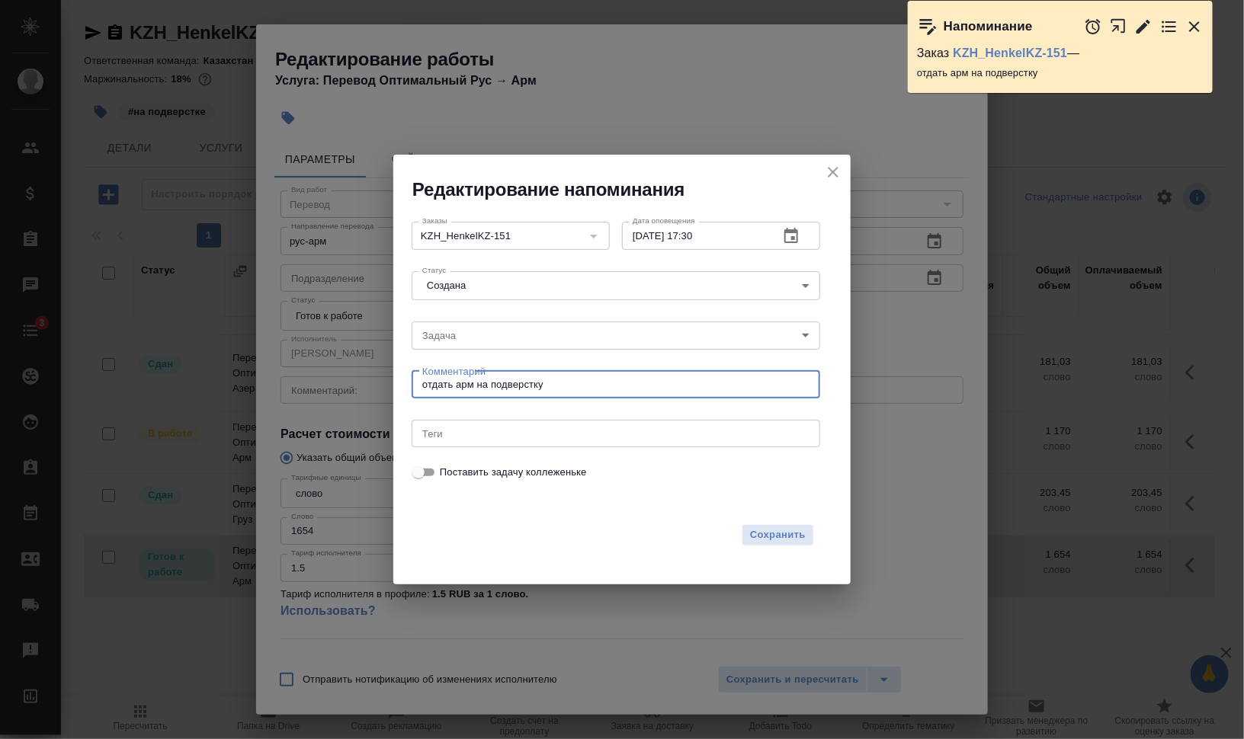
drag, startPoint x: 508, startPoint y: 378, endPoint x: 364, endPoint y: 373, distance: 143.4
click at [370, 373] on div "Редактирование напоминания Заказы KZH_HenkelKZ-151 Заказы Дата оповещения 11.09…" at bounding box center [622, 369] width 1244 height 739
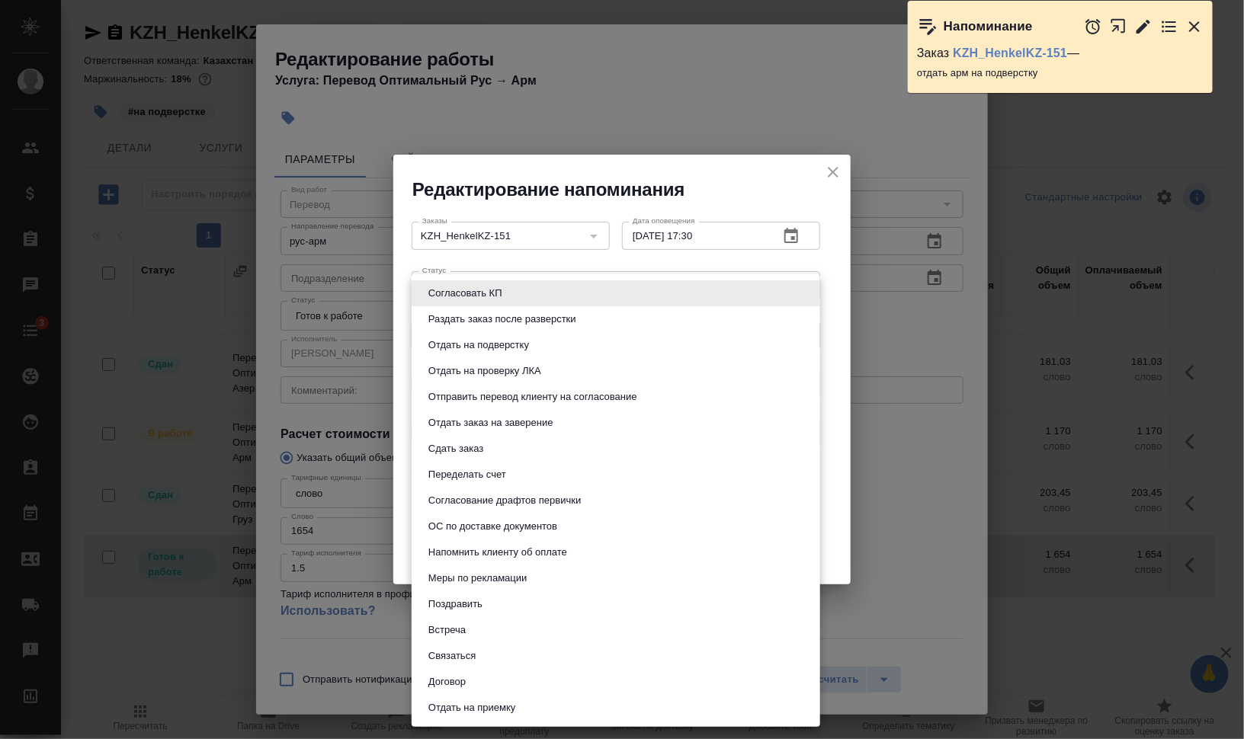
click at [482, 342] on body "🙏 .cls-1 fill:#fff; AWATERA Валеев Динар Клиенты Спецификации Заказы 0 Чаты 3 T…" at bounding box center [622, 431] width 1244 height 862
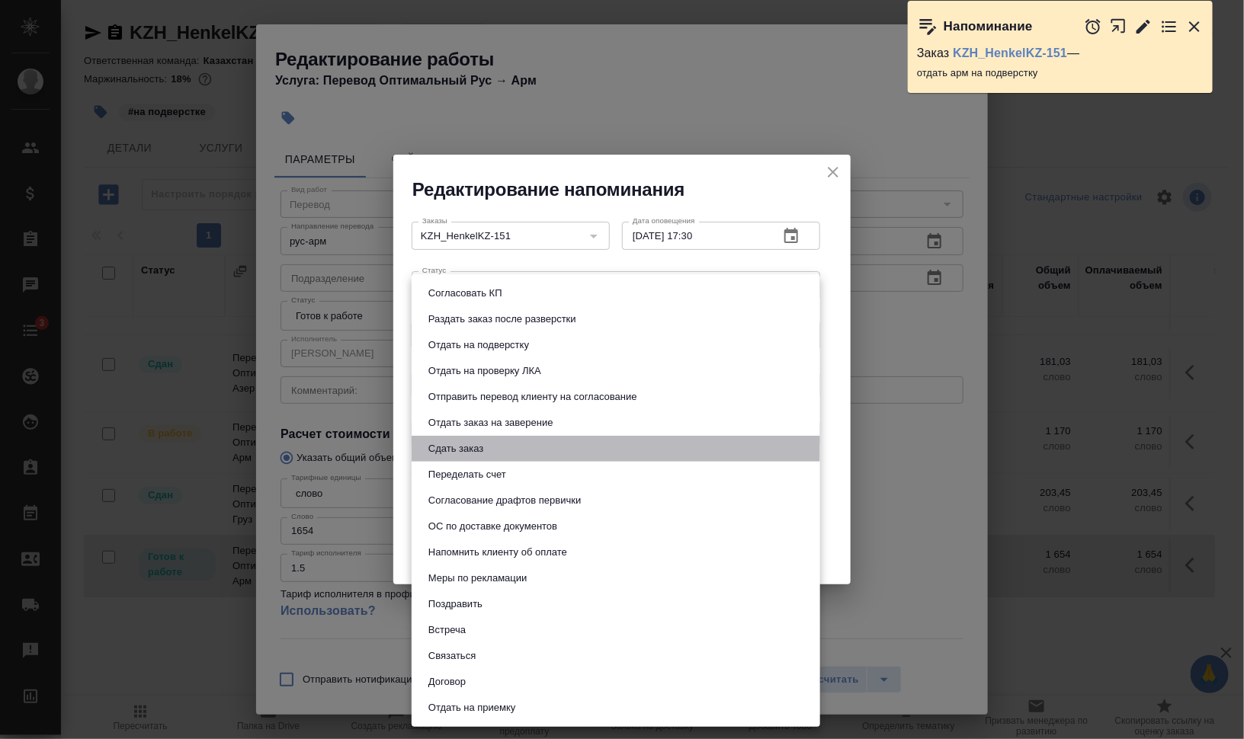
click at [491, 446] on li "Сдать заказ" at bounding box center [616, 449] width 409 height 26
type input "Сдать заказ"
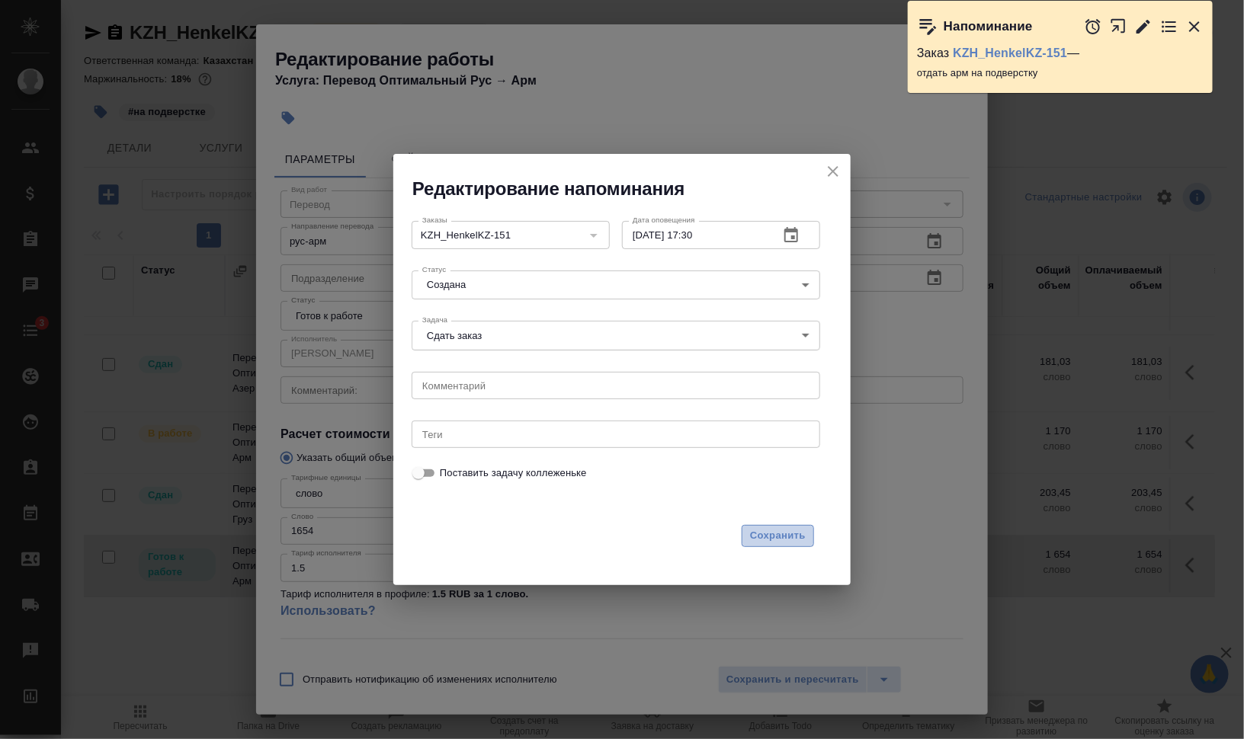
click at [791, 539] on span "Сохранить" at bounding box center [778, 536] width 56 height 18
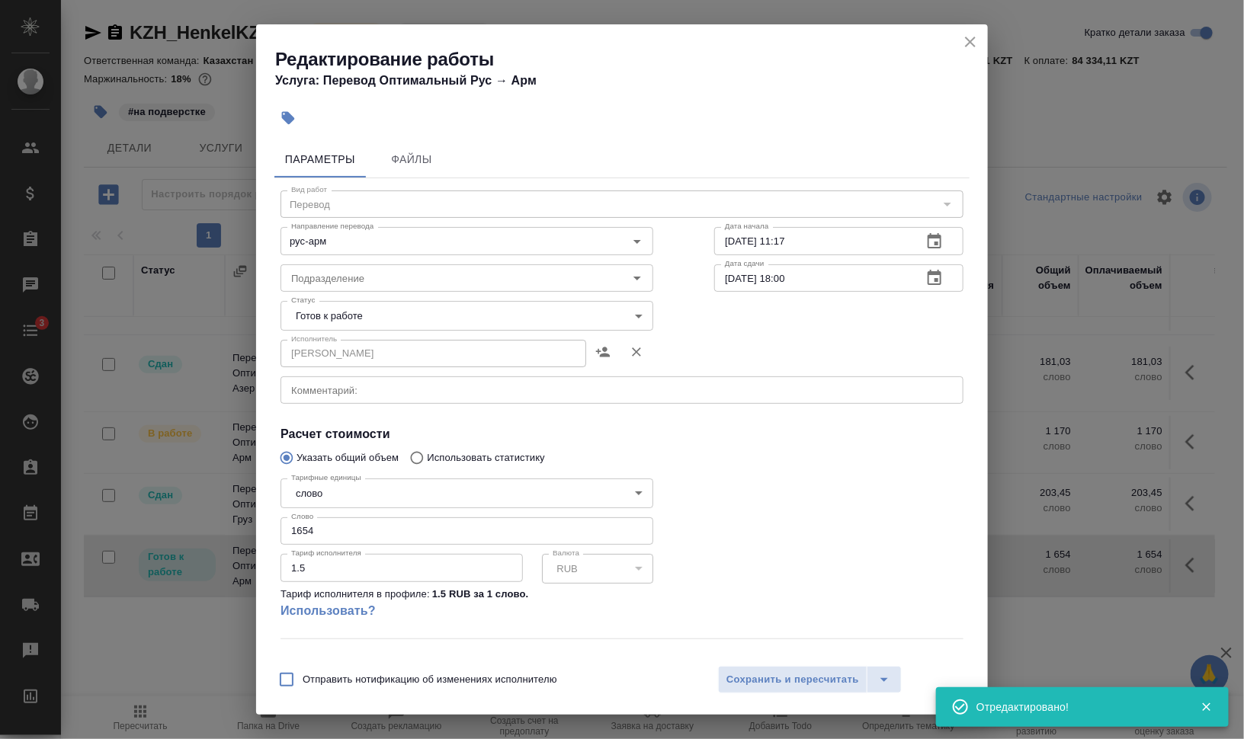
click at [391, 317] on body "🙏 .cls-1 fill:#fff; AWATERA Валеев Динар Клиенты Спецификации Заказы 0 Чаты 3 T…" at bounding box center [622, 431] width 1244 height 862
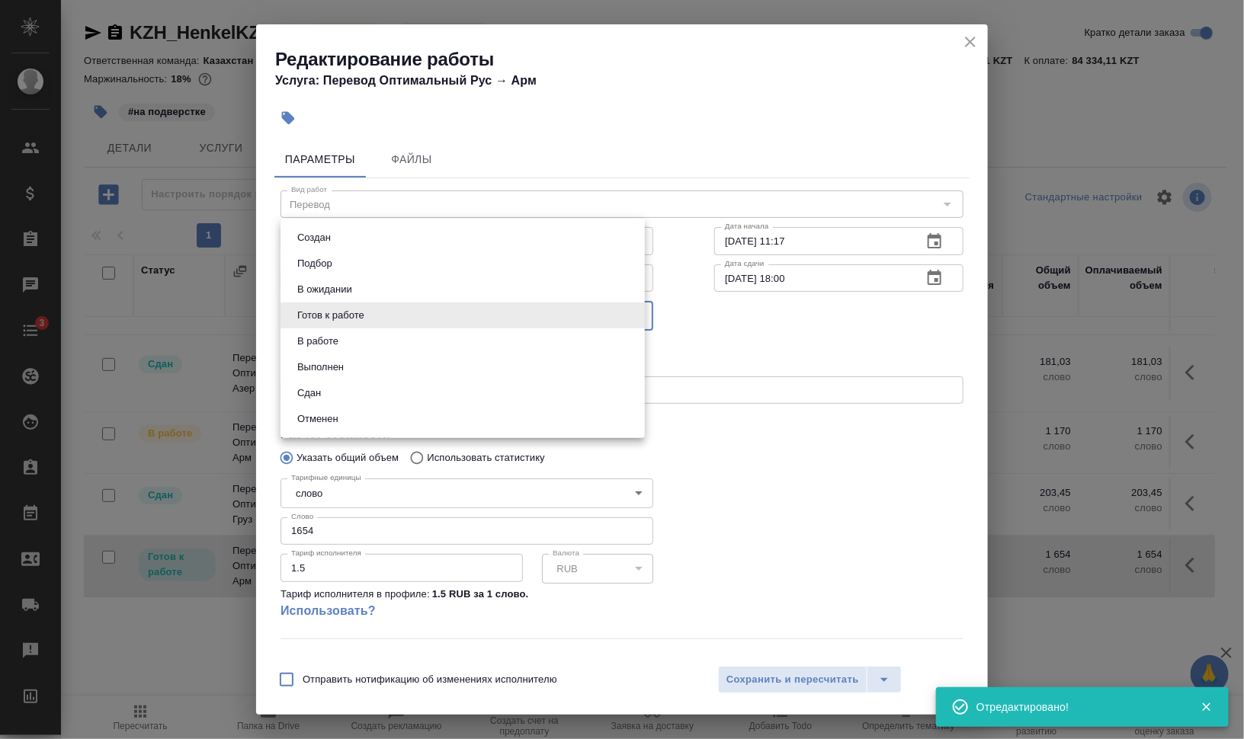
click at [838, 347] on div at bounding box center [622, 369] width 1244 height 739
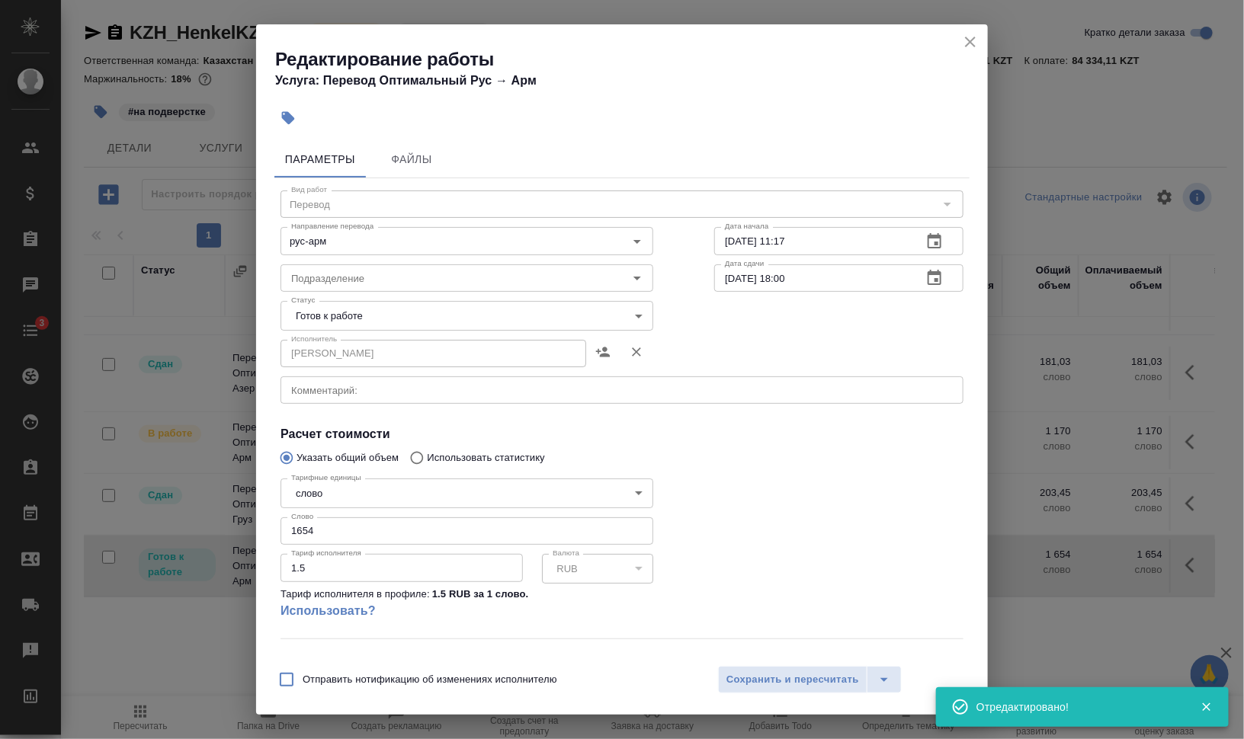
click at [976, 24] on div "Редактирование работы Услуга: Перевод Оптимальный Рус → Арм" at bounding box center [622, 62] width 732 height 77
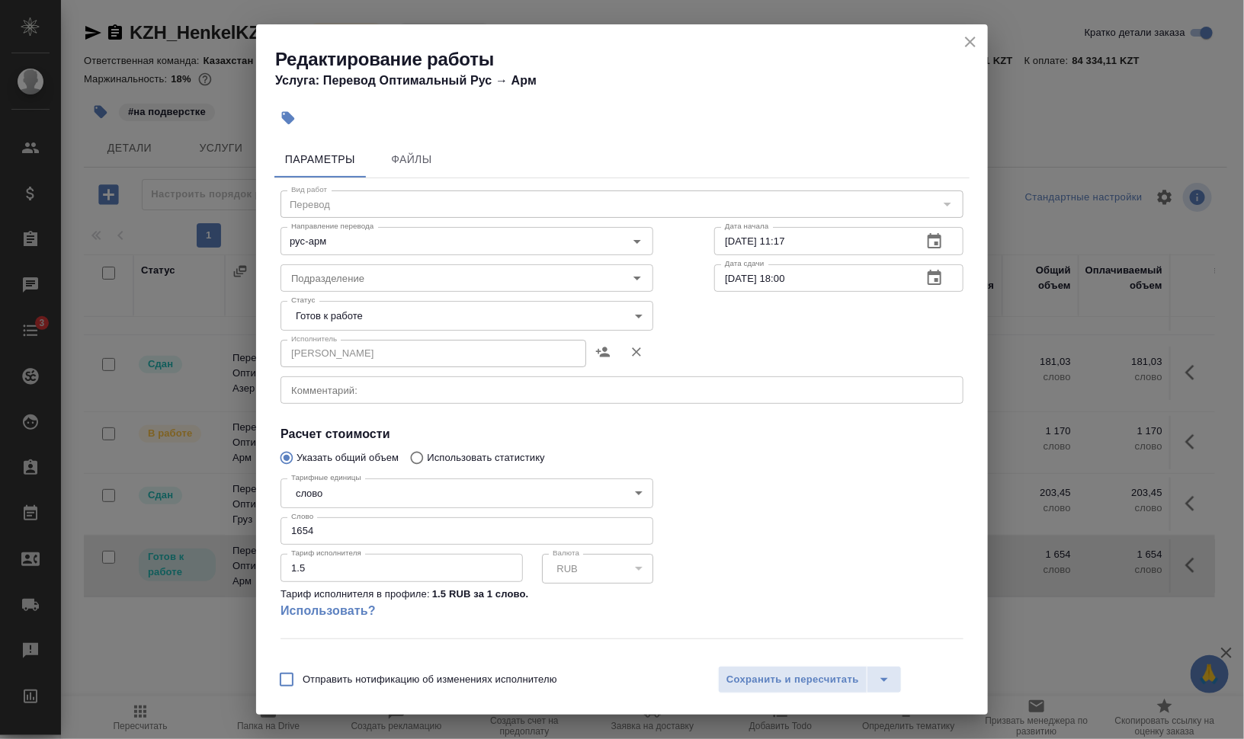
click at [970, 42] on icon "close" at bounding box center [970, 42] width 11 height 11
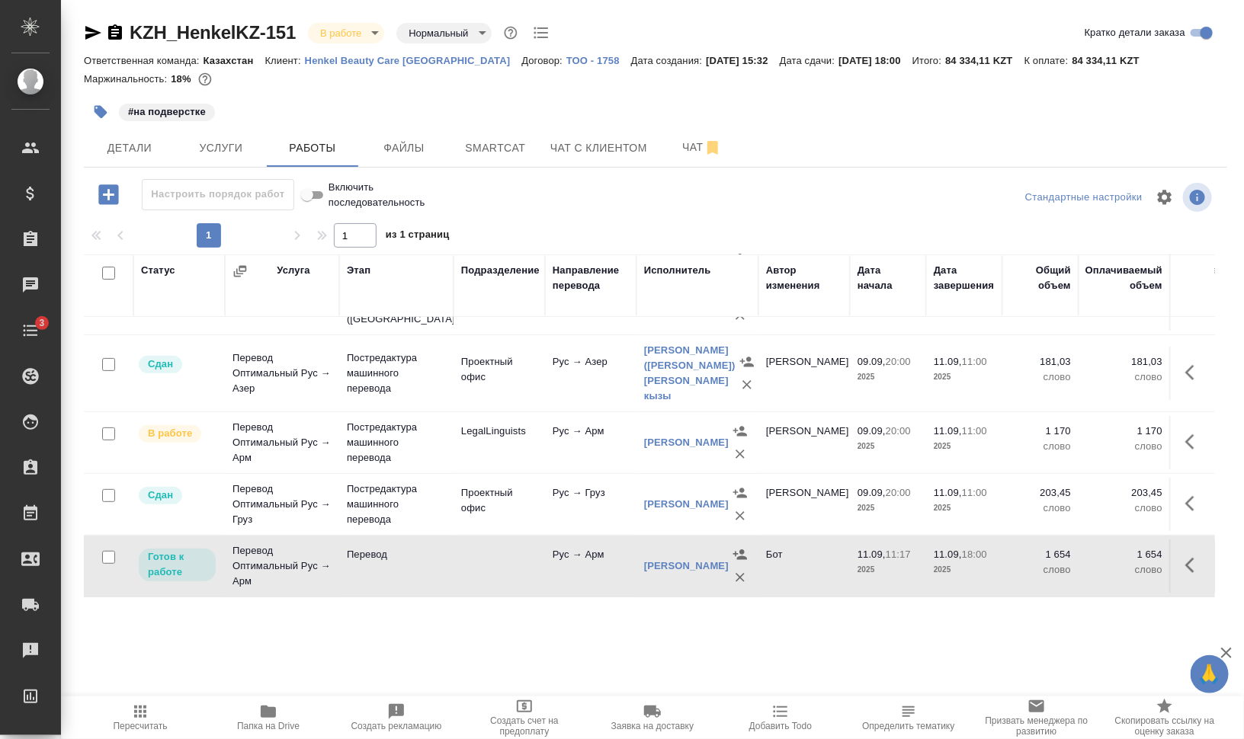
click at [1185, 556] on icon "button" at bounding box center [1194, 565] width 18 height 18
click at [1157, 557] on icon "button" at bounding box center [1163, 565] width 12 height 17
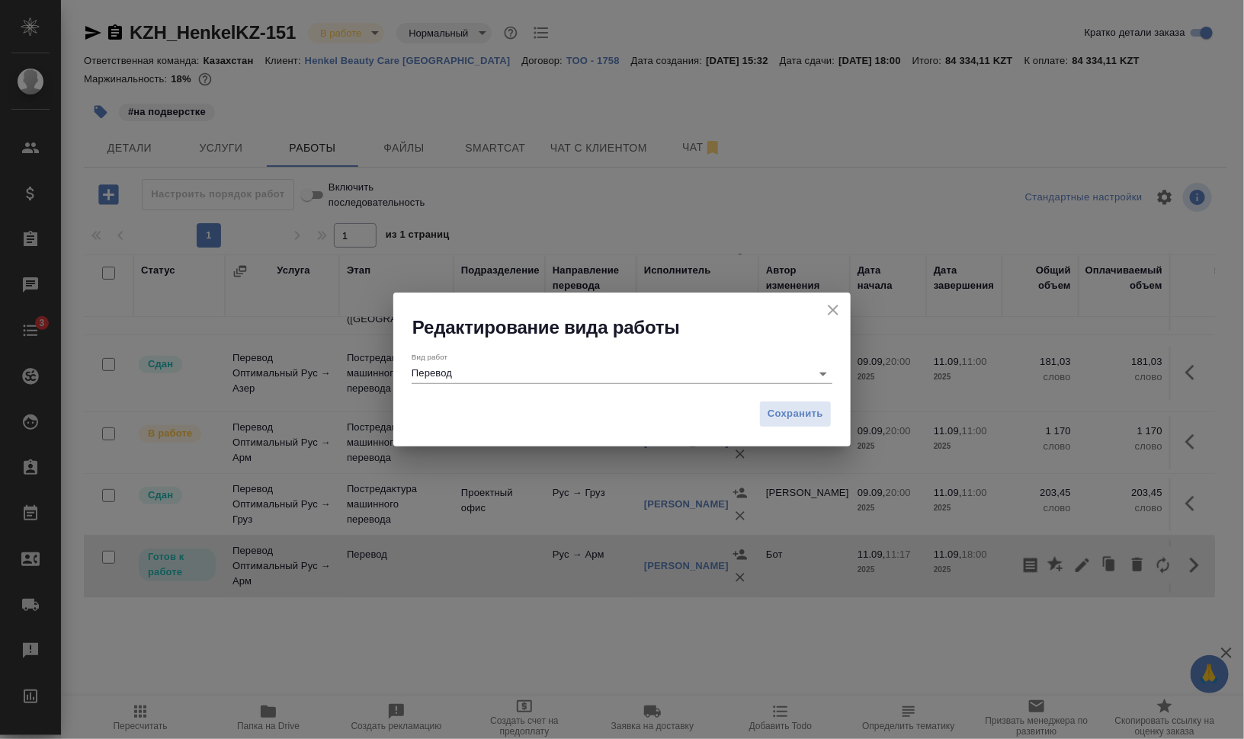
click at [467, 376] on input "Перевод" at bounding box center [608, 373] width 392 height 18
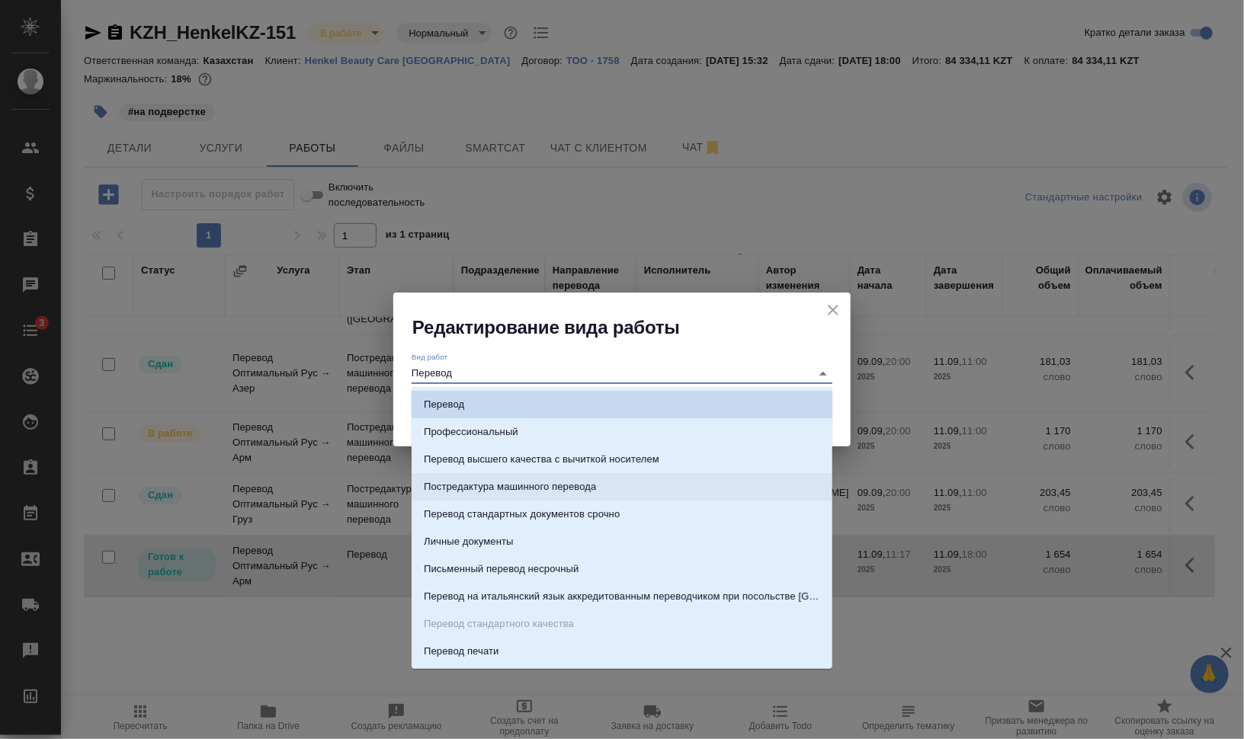
click at [515, 479] on p "Постредактура машинного перевода" at bounding box center [510, 486] width 172 height 15
type input "Постредактура машинного перевода"
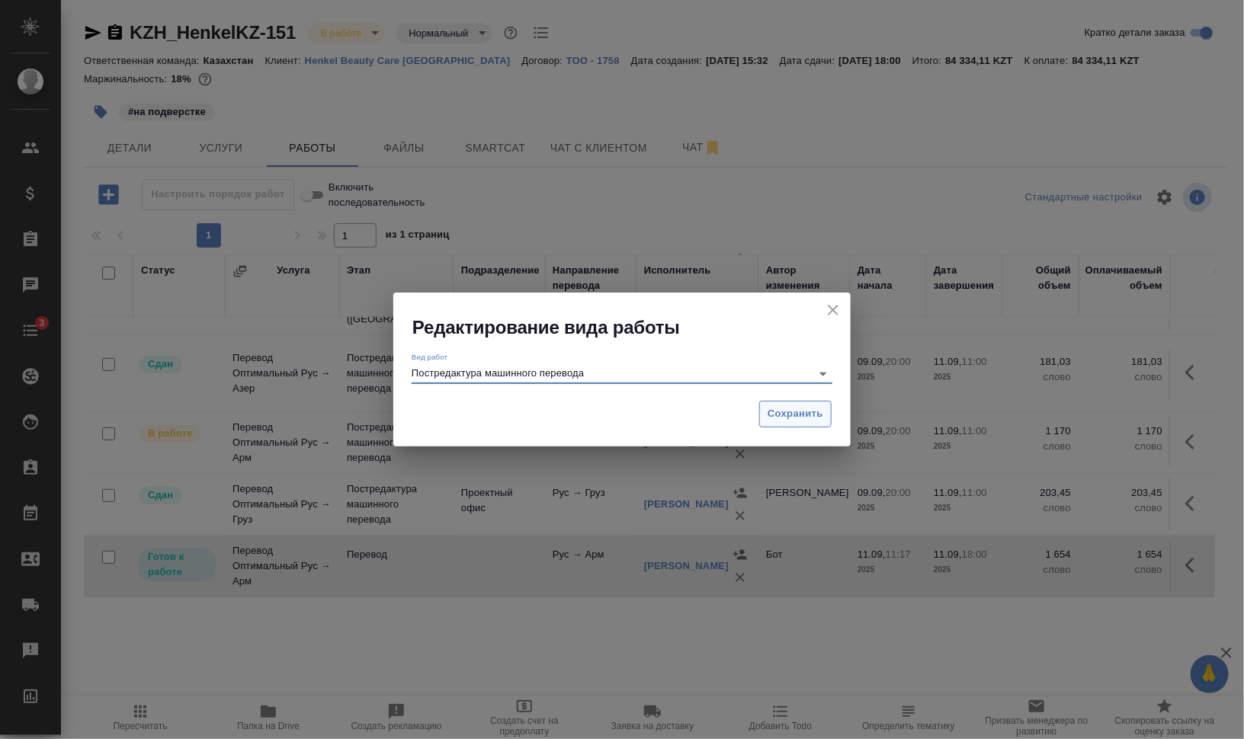
click at [816, 401] on button "Сохранить" at bounding box center [795, 414] width 72 height 27
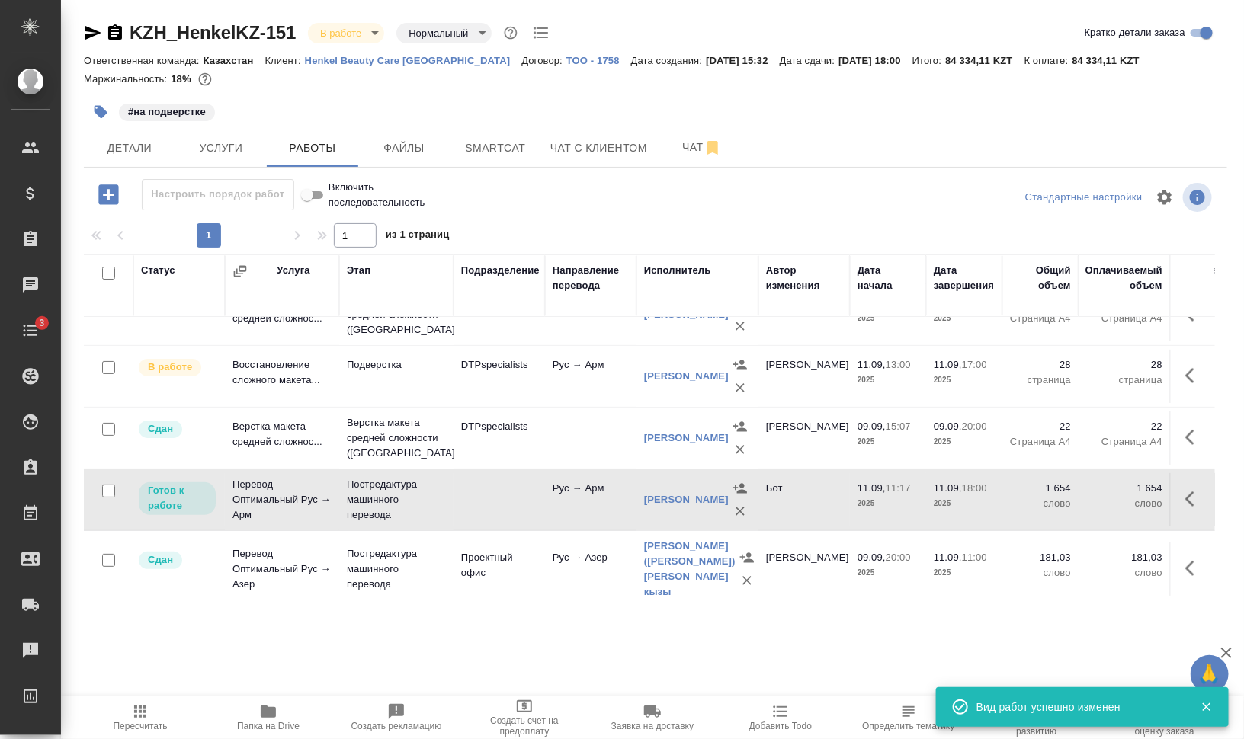
scroll to position [191, 0]
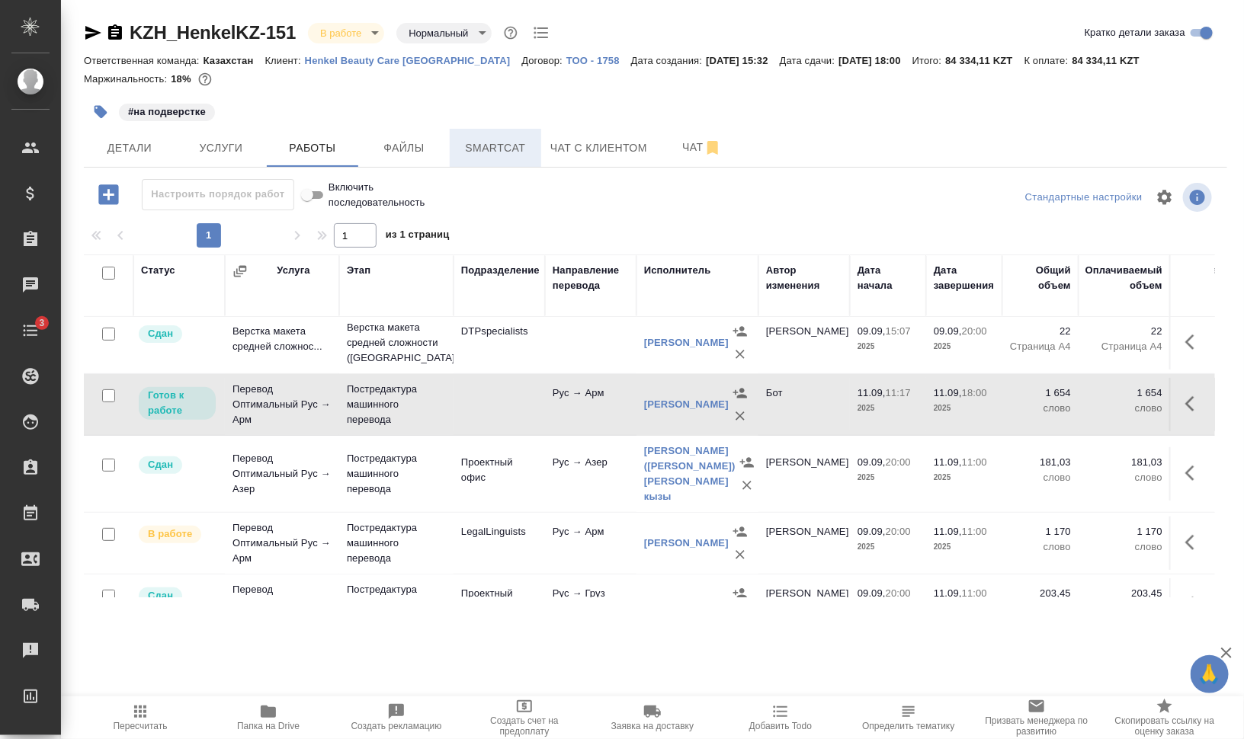
click at [513, 158] on button "Smartcat" at bounding box center [495, 148] width 91 height 38
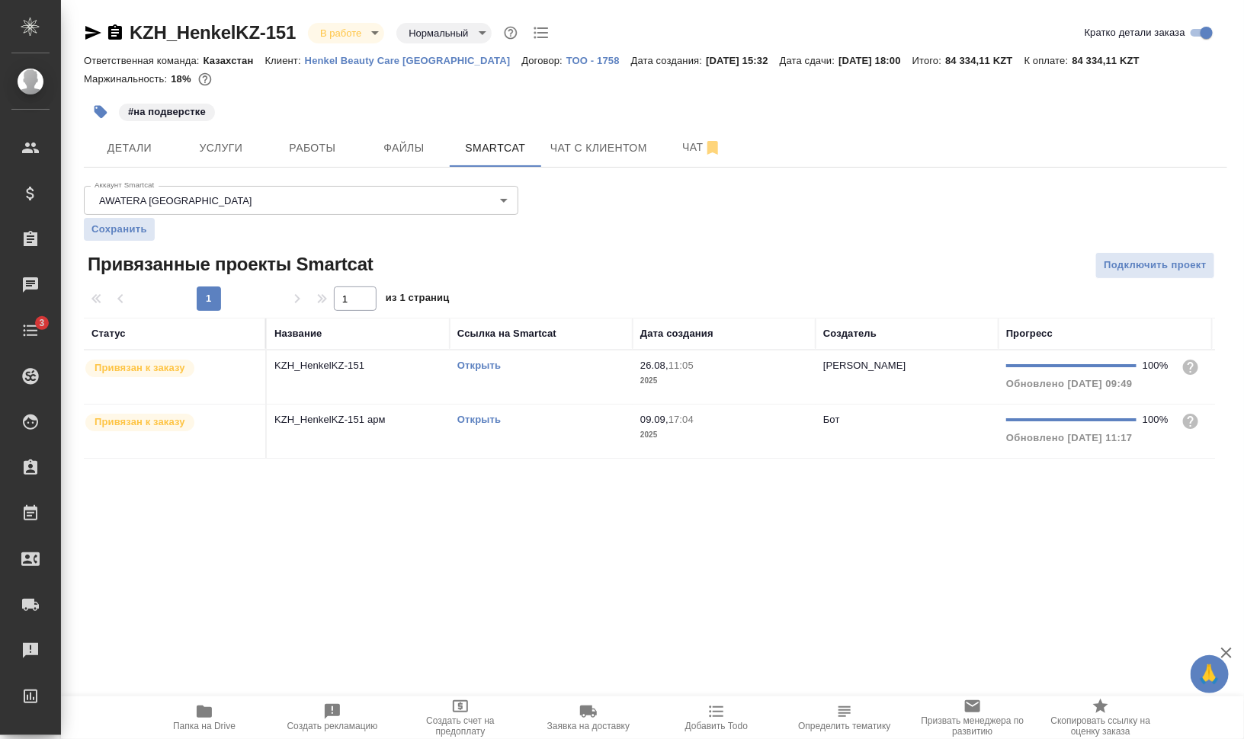
click at [492, 435] on td "Открыть" at bounding box center [541, 431] width 183 height 53
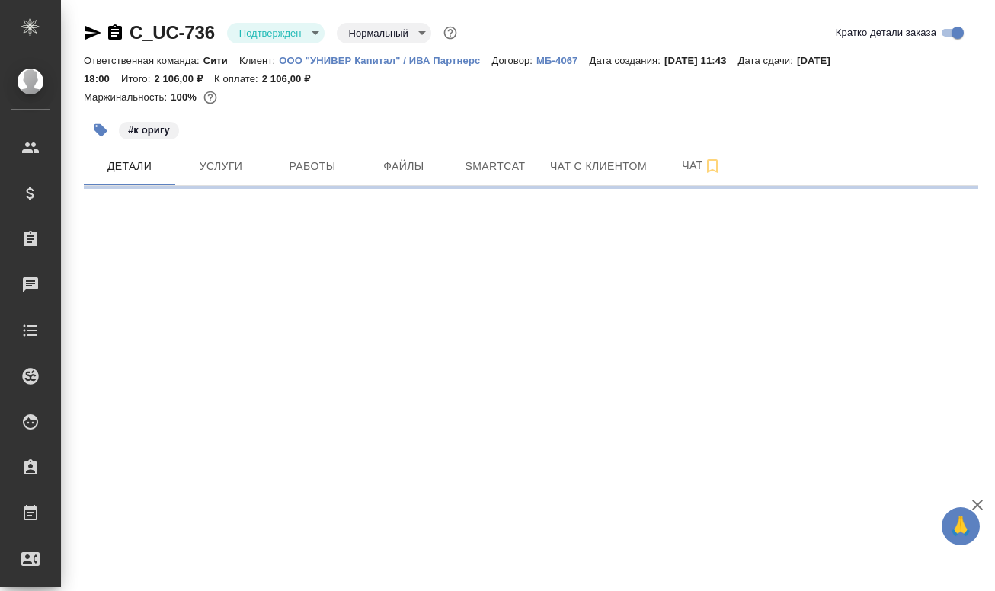
select select "RU"
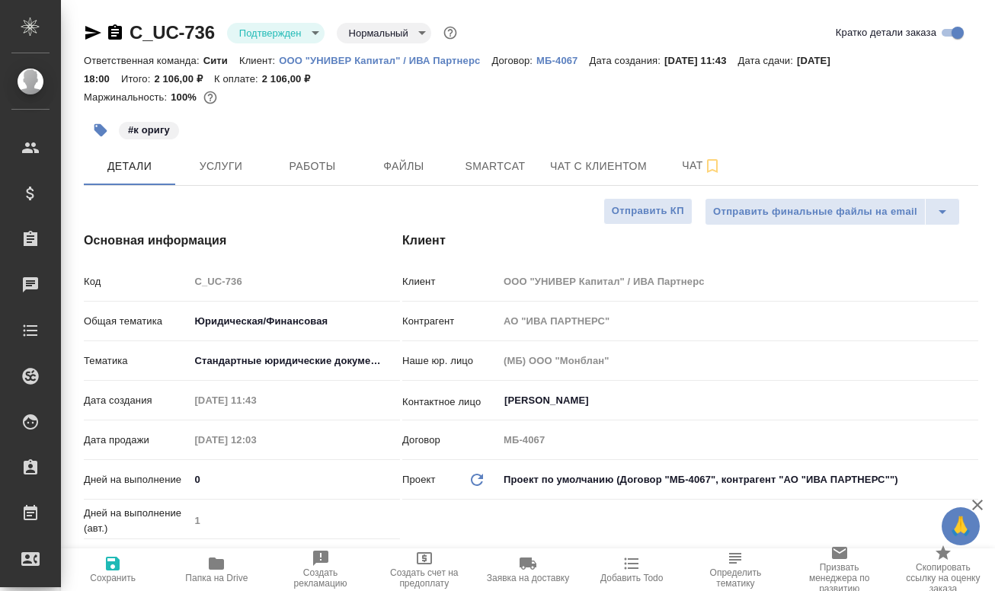
type textarea "x"
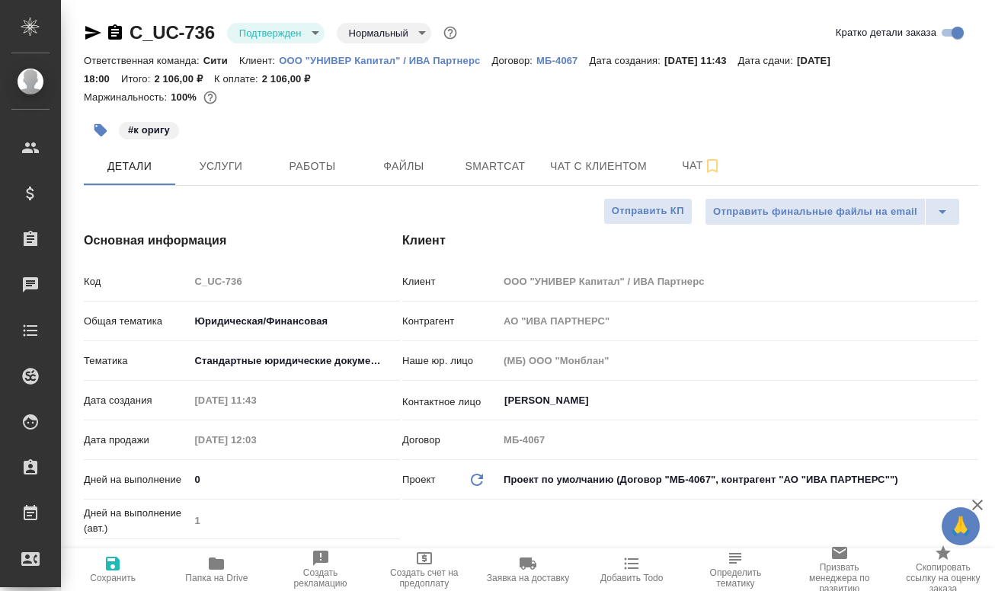
type textarea "x"
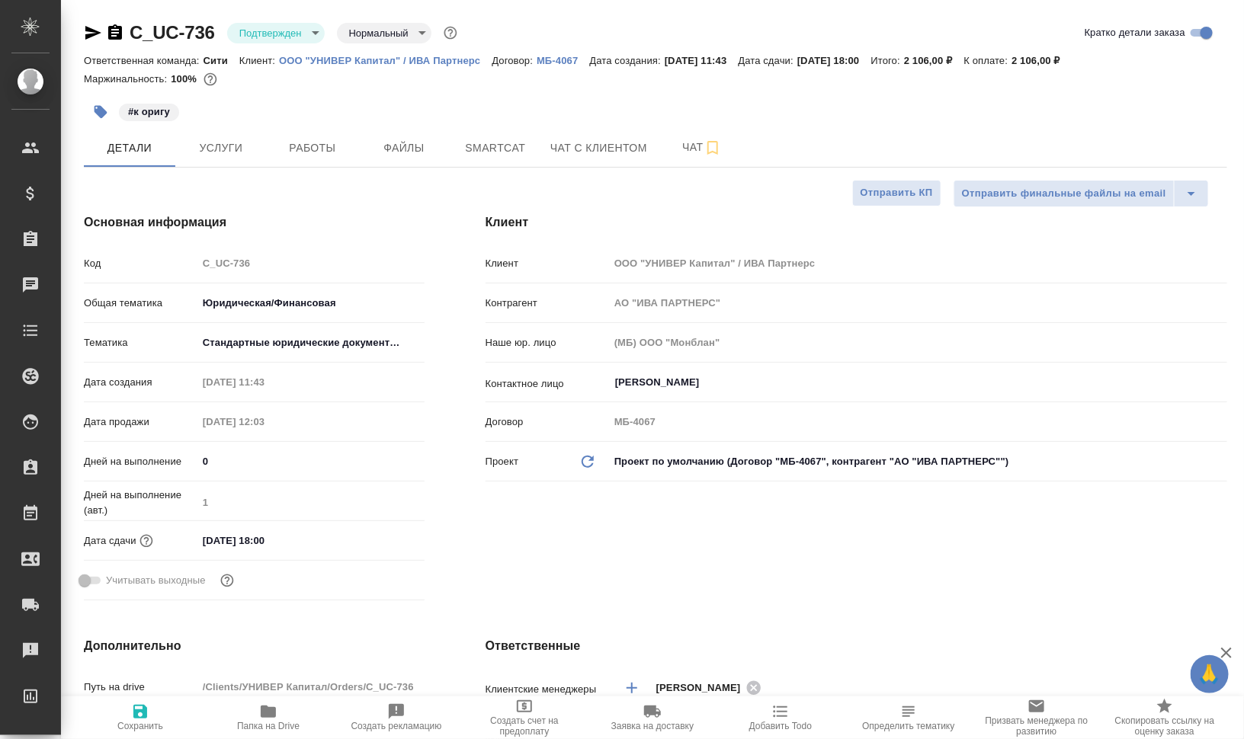
type textarea "x"
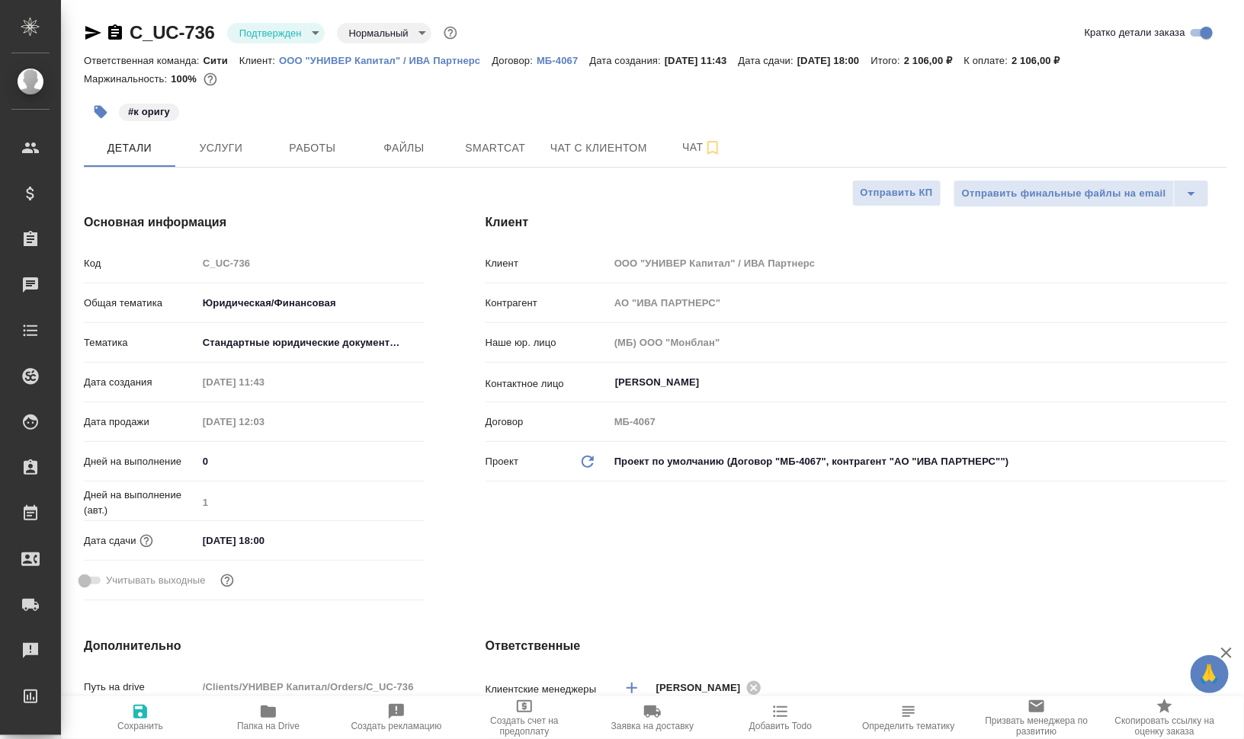
type textarea "x"
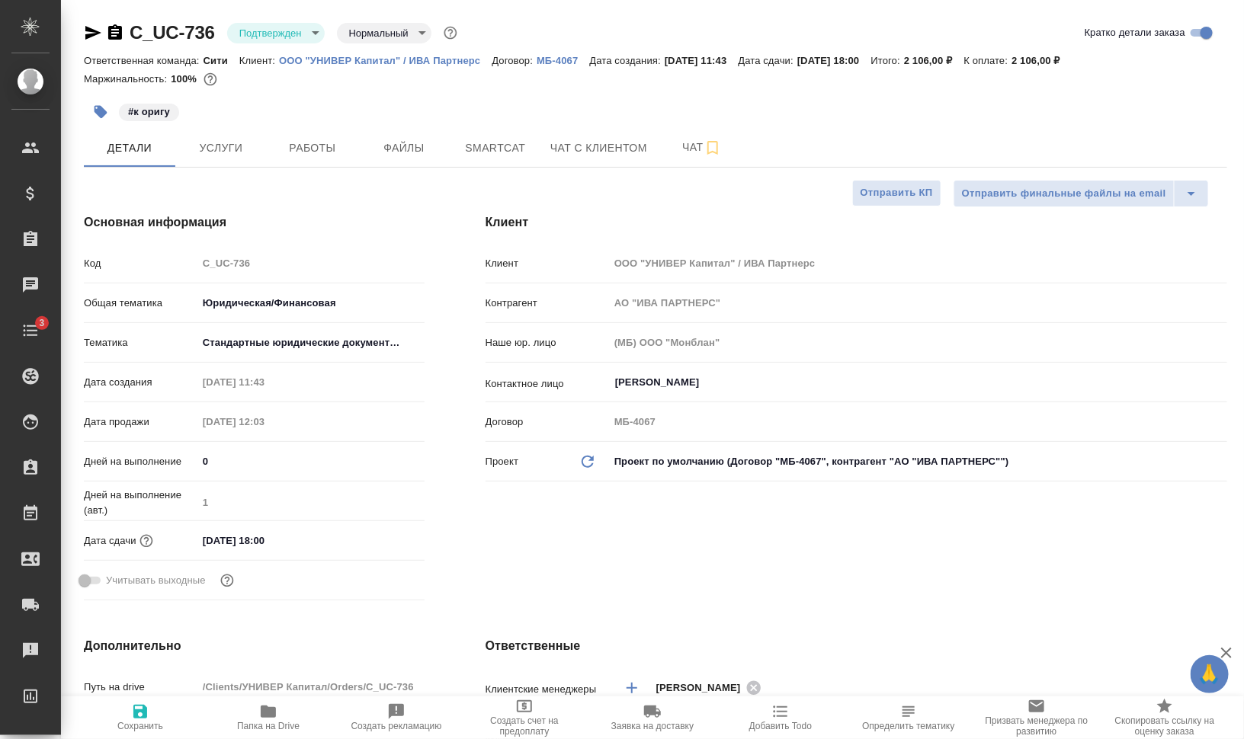
type textarea "x"
click at [306, 135] on button "Работы" at bounding box center [312, 148] width 91 height 38
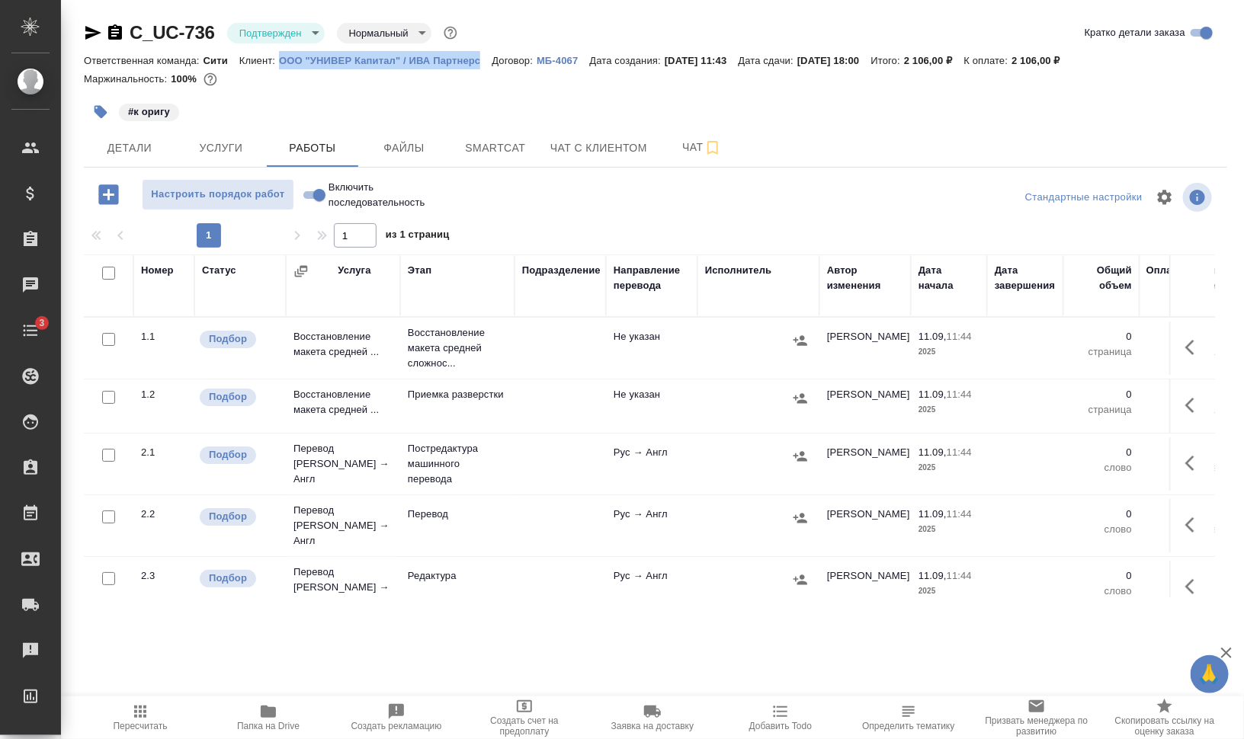
drag, startPoint x: 278, startPoint y: 63, endPoint x: 479, endPoint y: 59, distance: 201.3
click at [479, 59] on div "Ответственная команда: Сити Клиент: ООО "УНИВЕР Капитал" / ИВА Партнерс Договор…" at bounding box center [655, 60] width 1143 height 18
copy p "ООО "УНИВЕР Капитал" / ИВА Партнерс"
click at [162, 137] on button "Детали" at bounding box center [129, 148] width 91 height 38
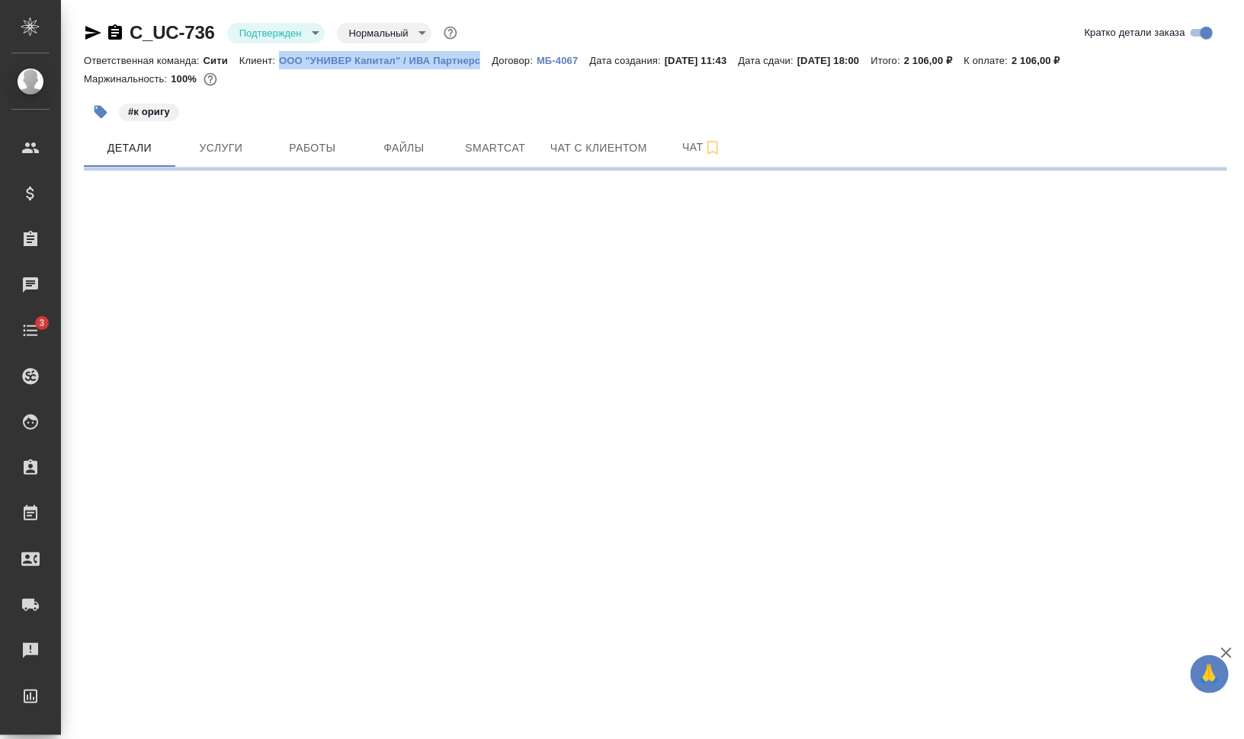
select select "RU"
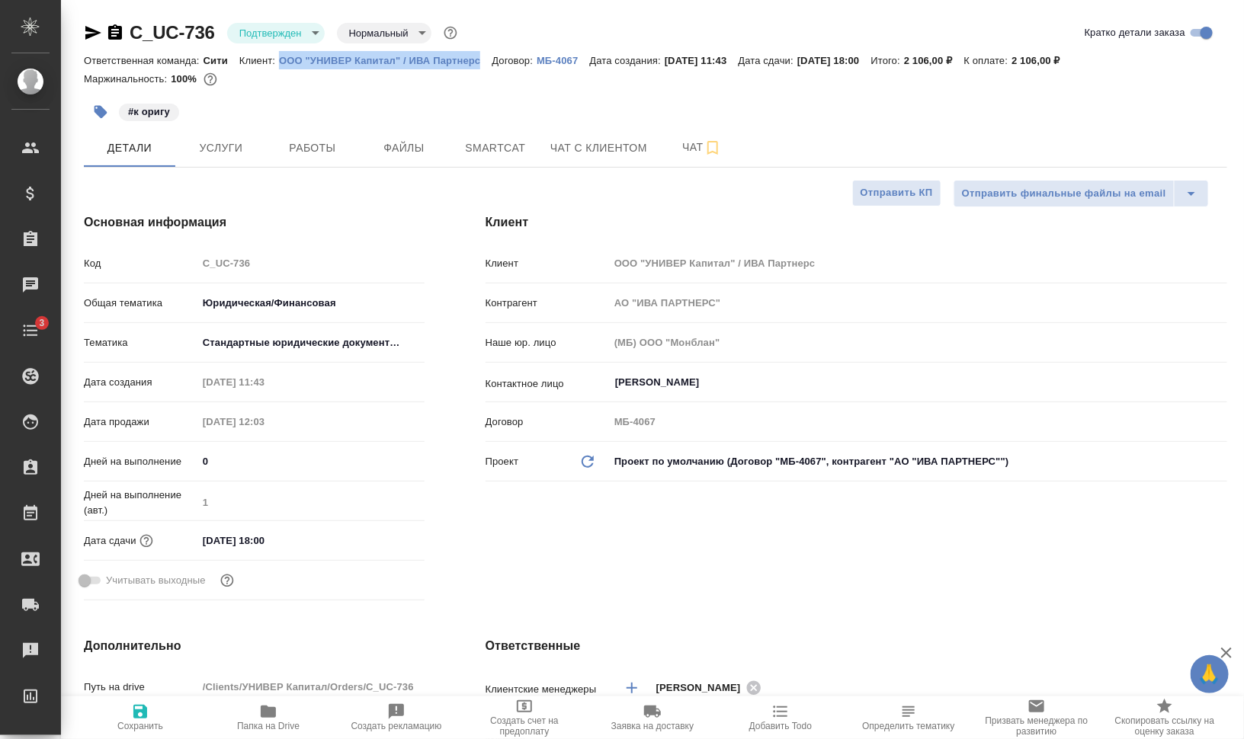
type textarea "x"
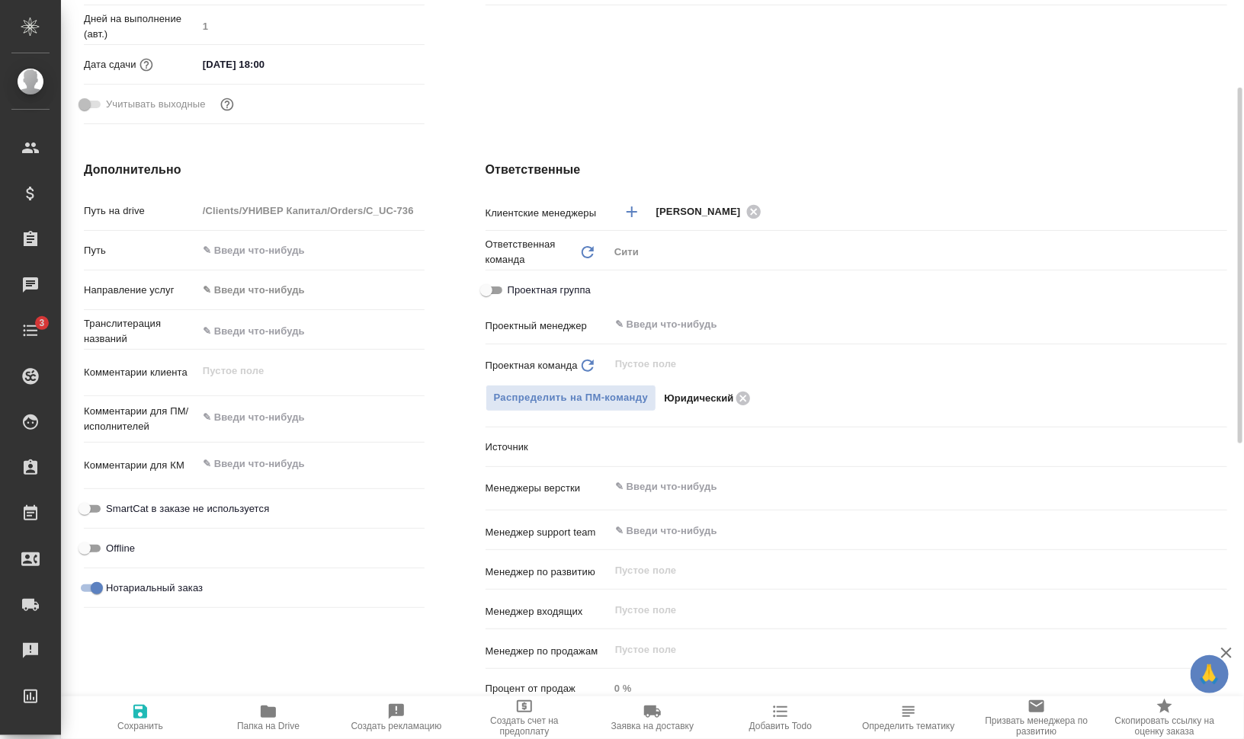
scroll to position [572, 0]
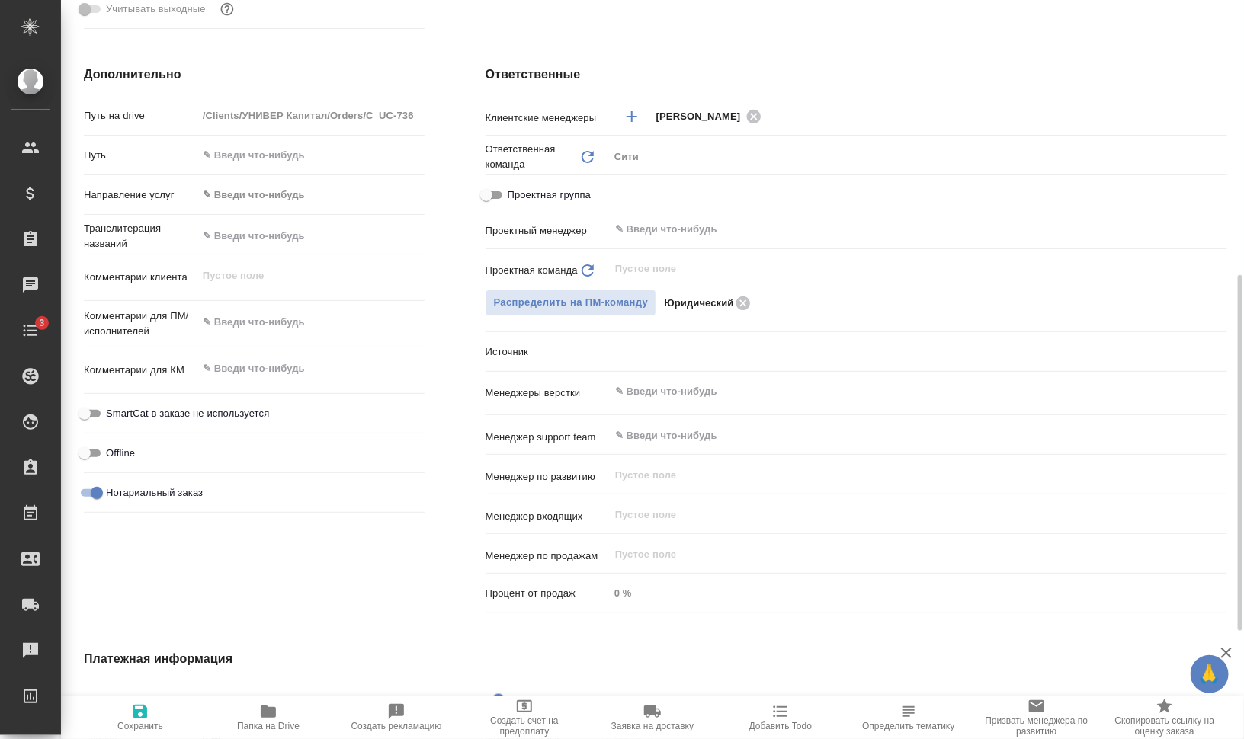
click at [261, 591] on span "Папка на Drive" at bounding box center [268, 726] width 63 height 11
type textarea "x"
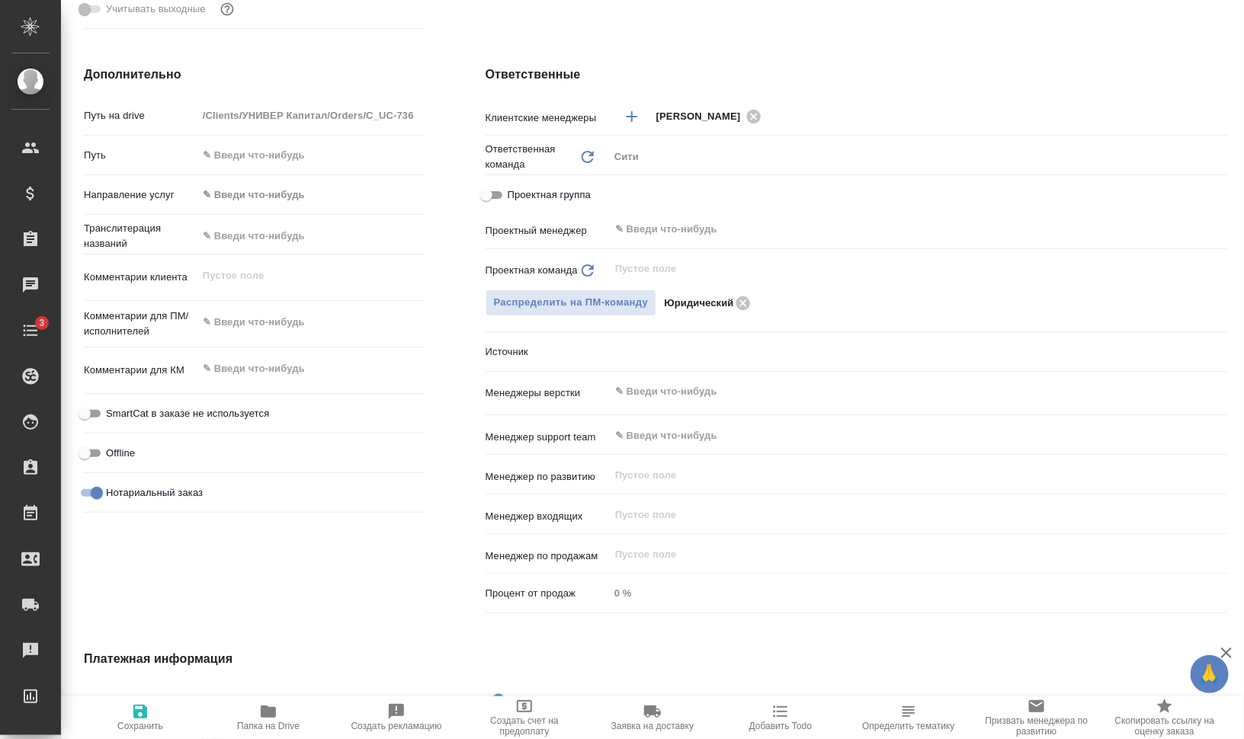
type textarea "x"
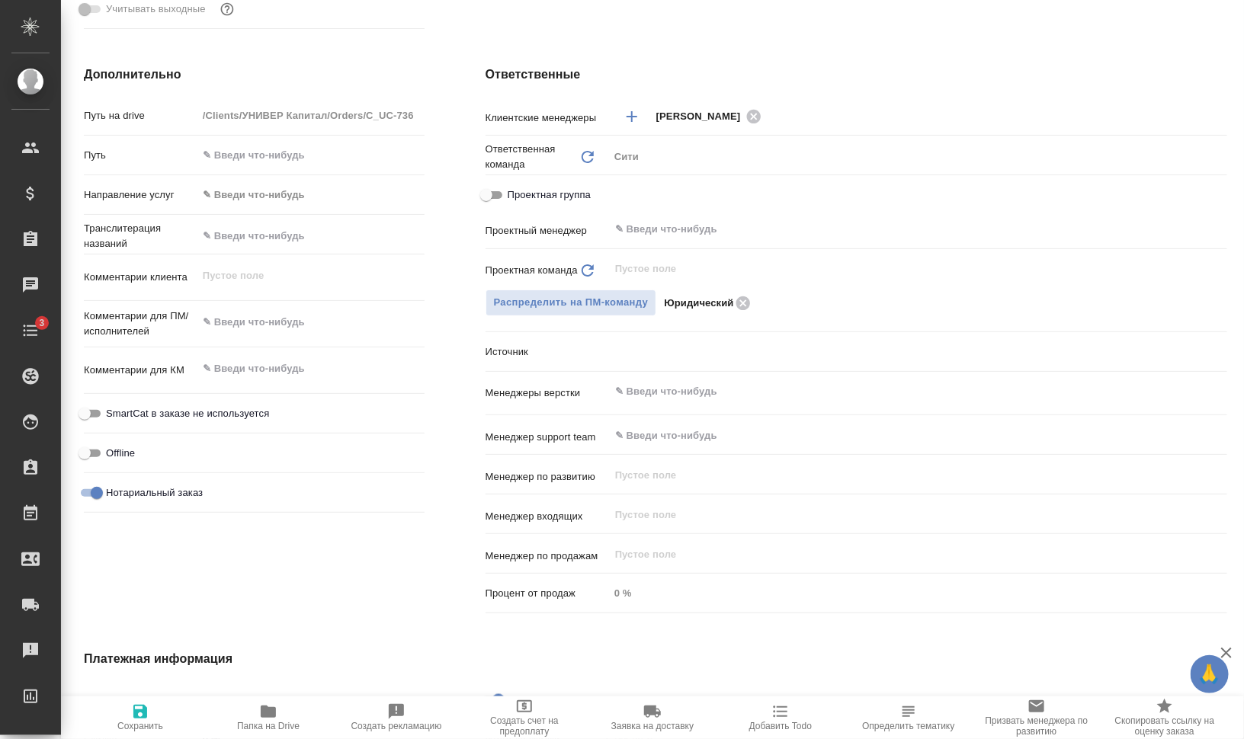
type textarea "x"
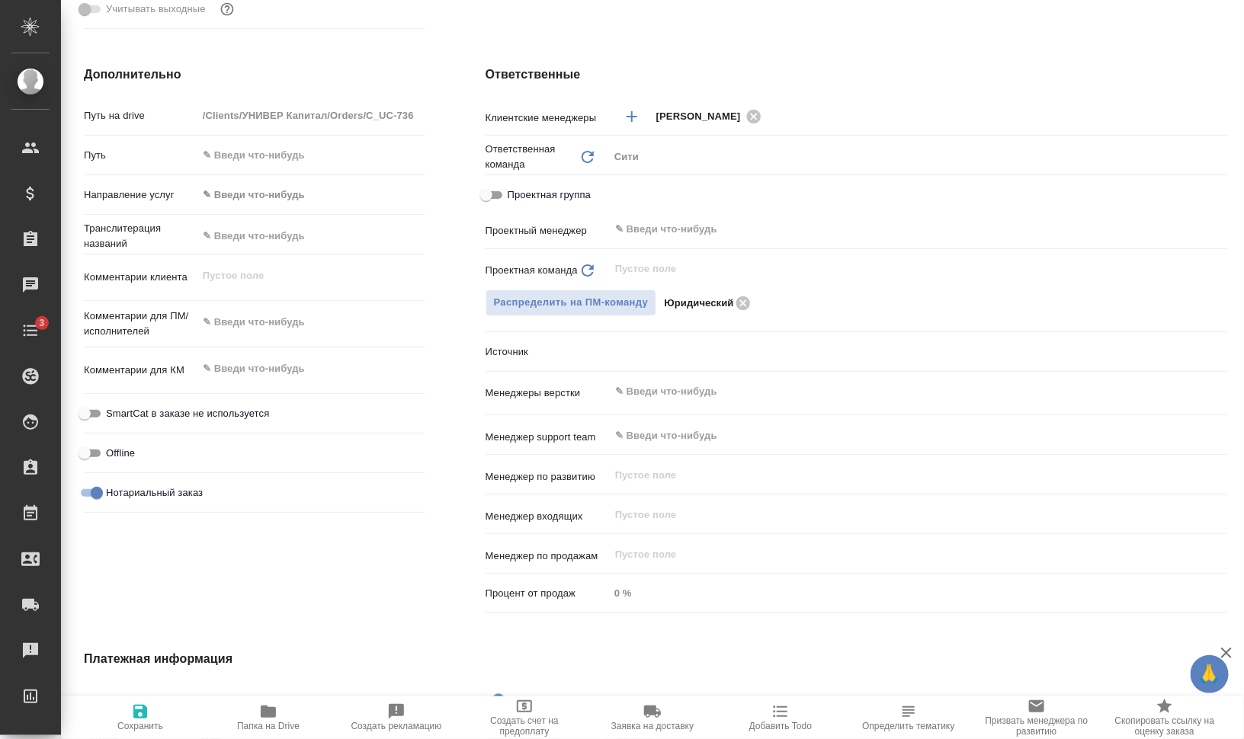
type textarea "x"
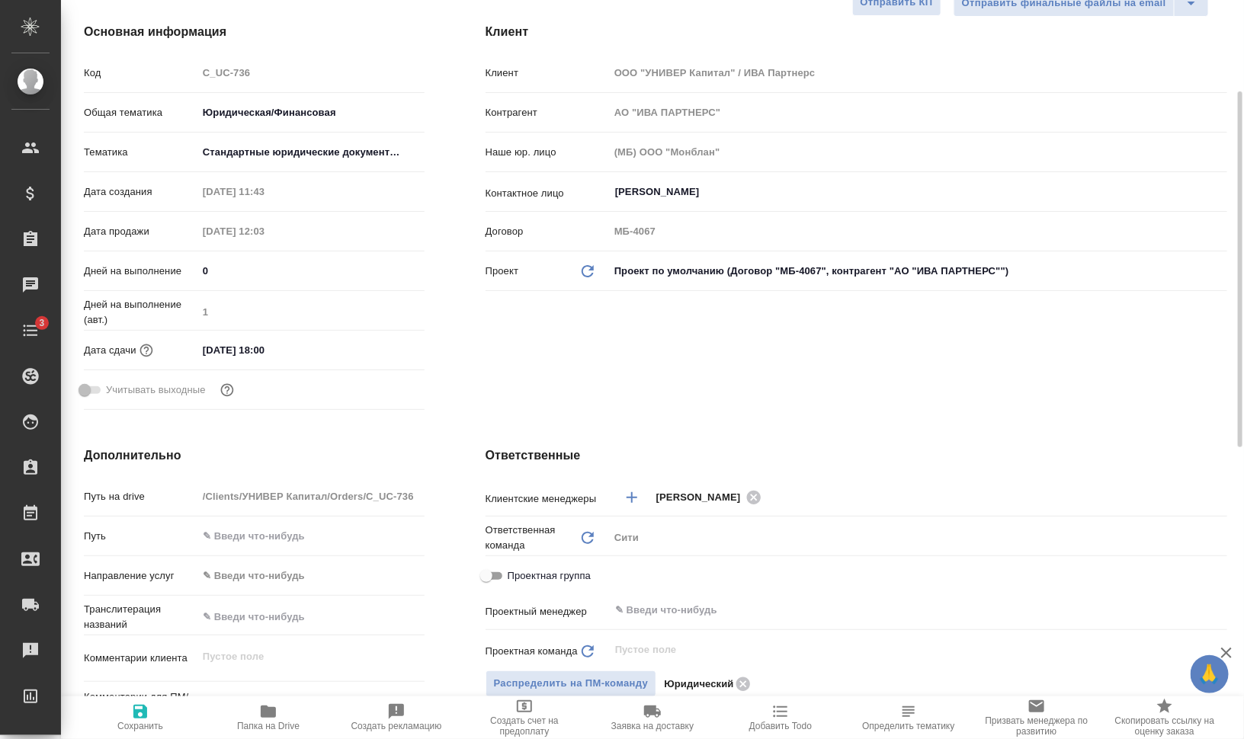
scroll to position [381, 0]
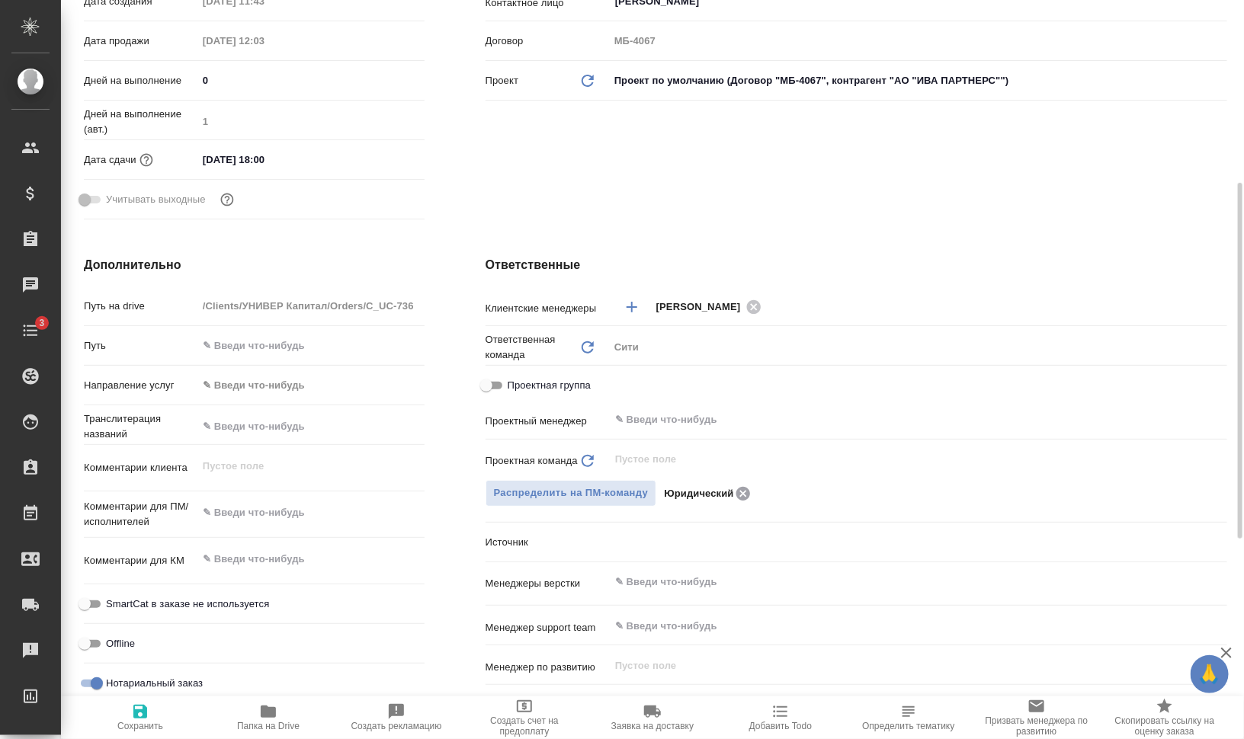
click at [738, 492] on icon at bounding box center [743, 493] width 14 height 14
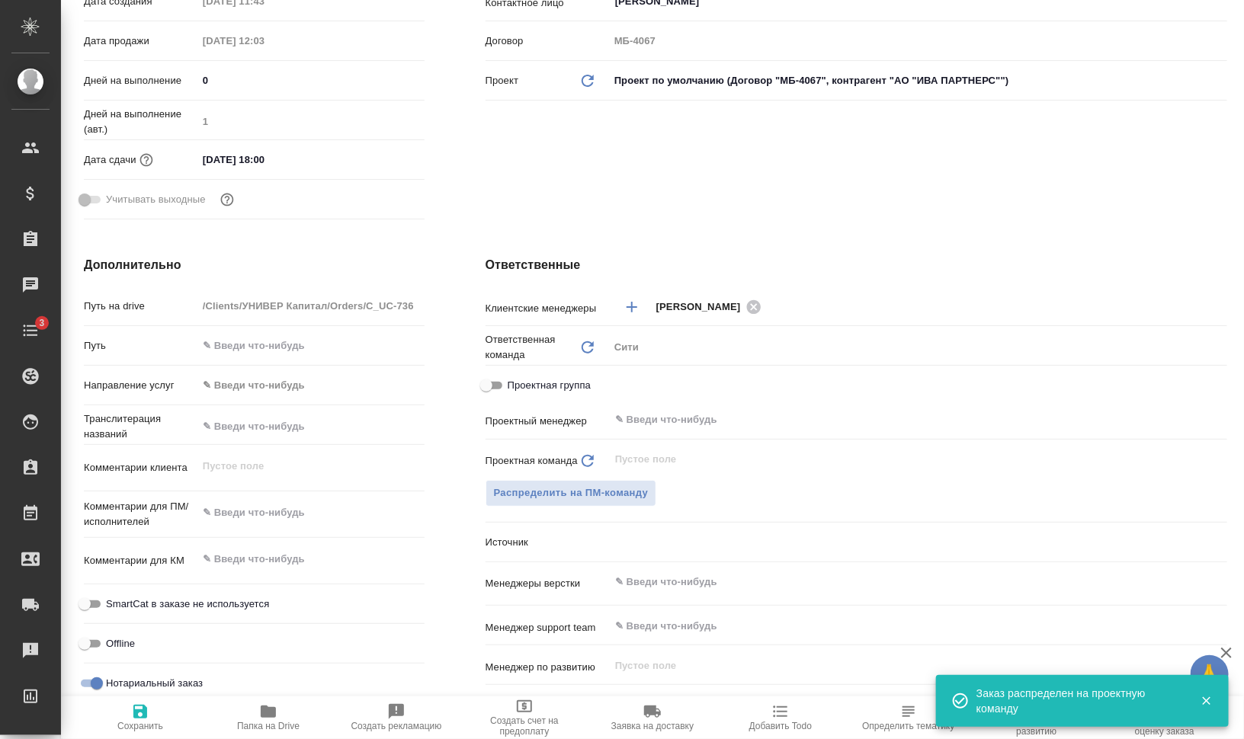
type textarea "x"
click at [620, 496] on span "Распределить на ПМ-команду" at bounding box center [571, 494] width 155 height 18
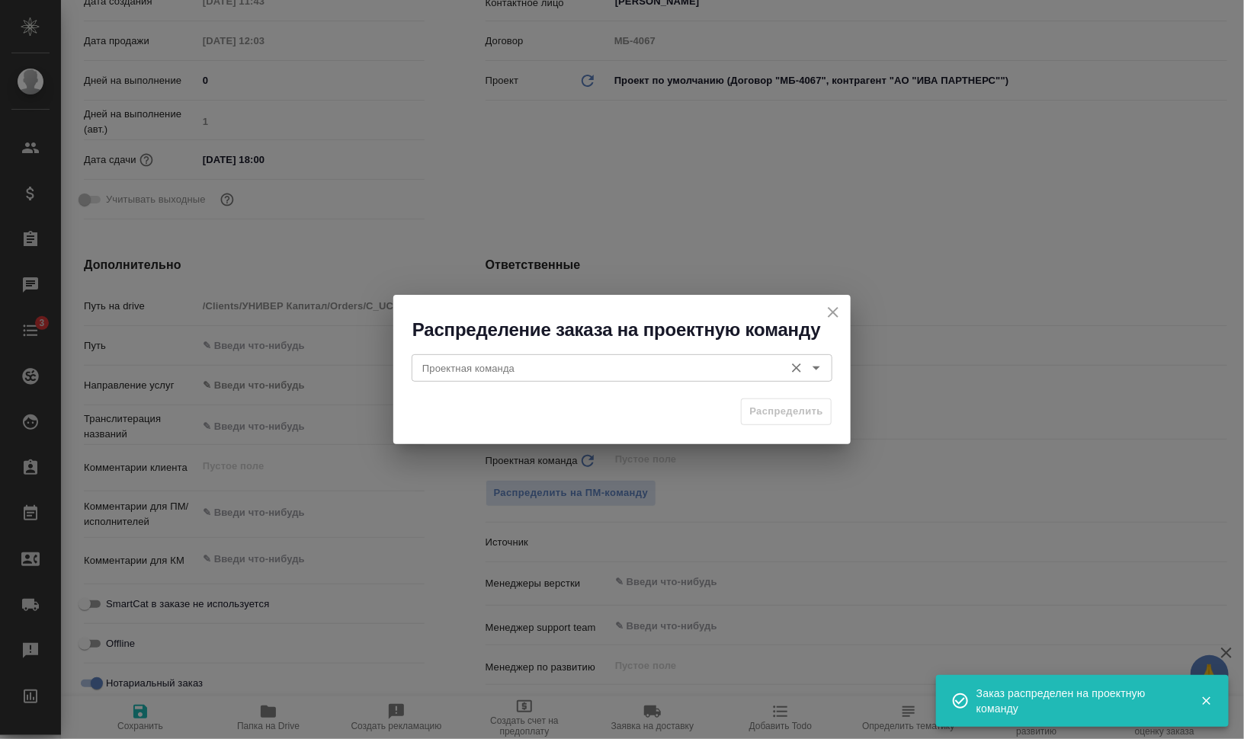
click at [612, 361] on input "Проектная команда" at bounding box center [596, 368] width 361 height 18
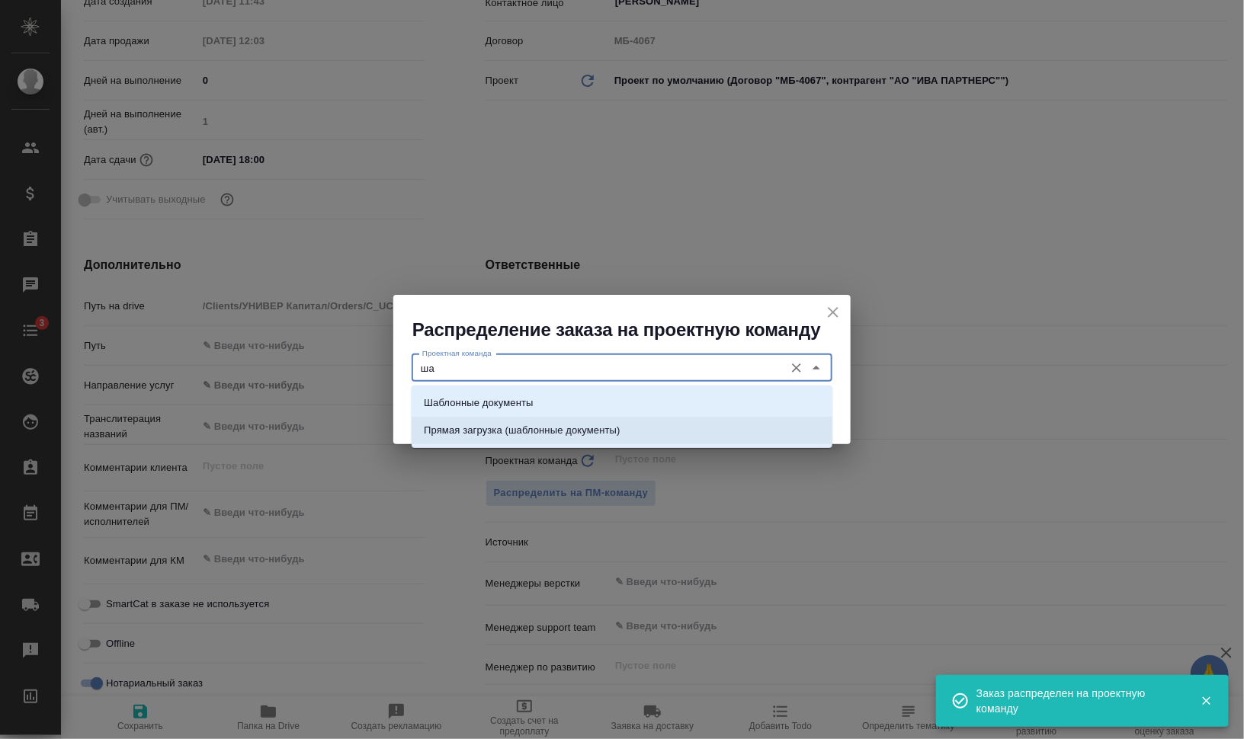
click at [563, 431] on p "Прямая загрузка (шаблонные документы)" at bounding box center [522, 430] width 196 height 15
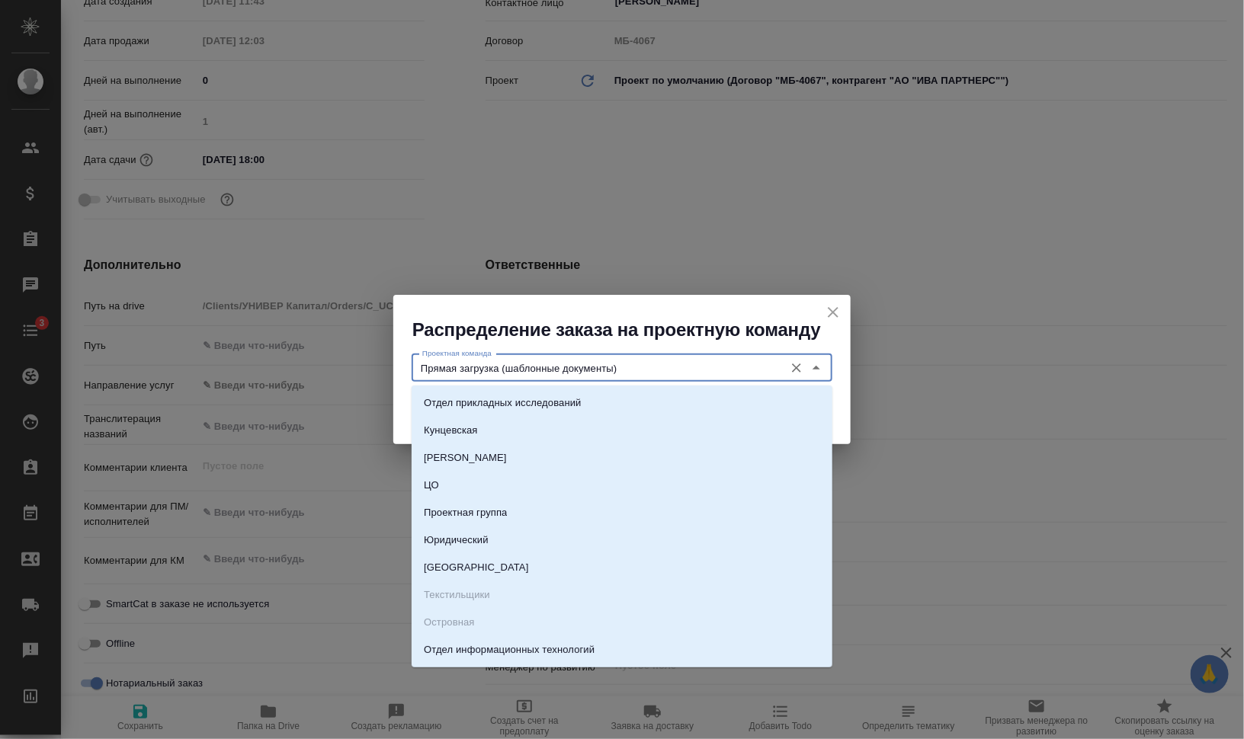
drag, startPoint x: 637, startPoint y: 364, endPoint x: 502, endPoint y: 364, distance: 134.9
click at [502, 364] on input "Прямая загрузка (шаблонные документы)" at bounding box center [596, 368] width 361 height 18
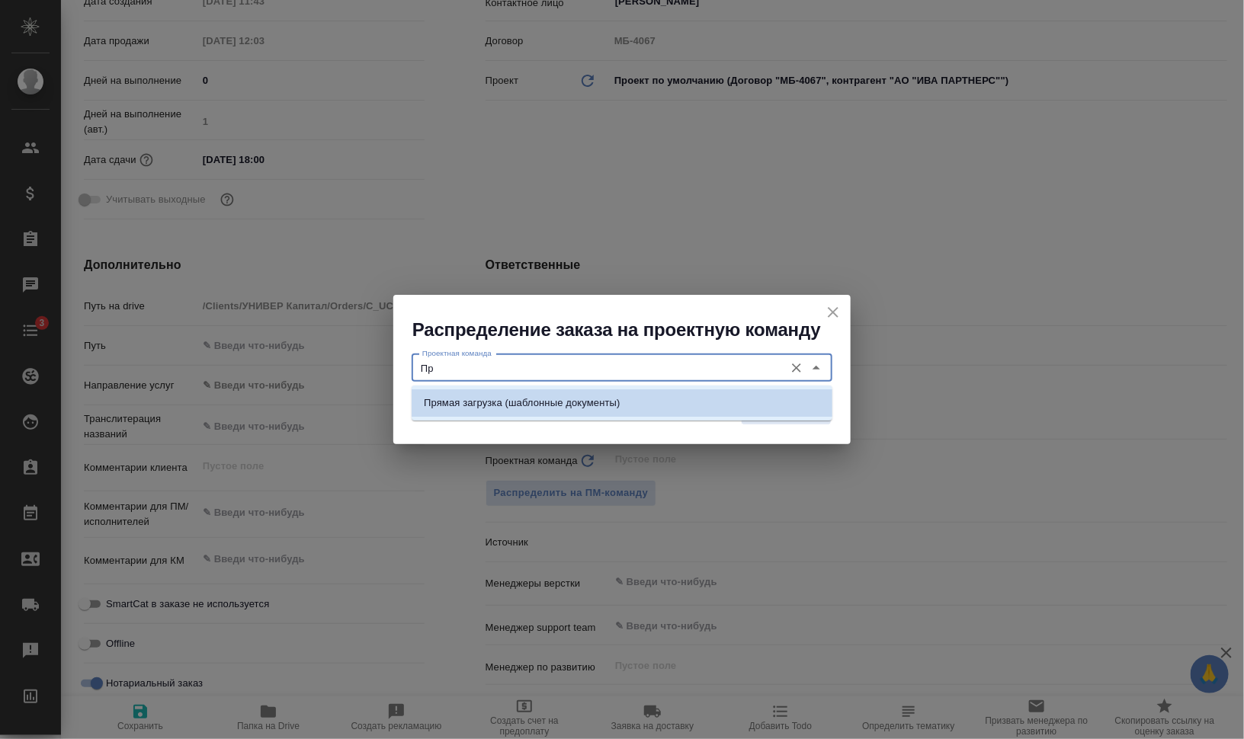
type input "П"
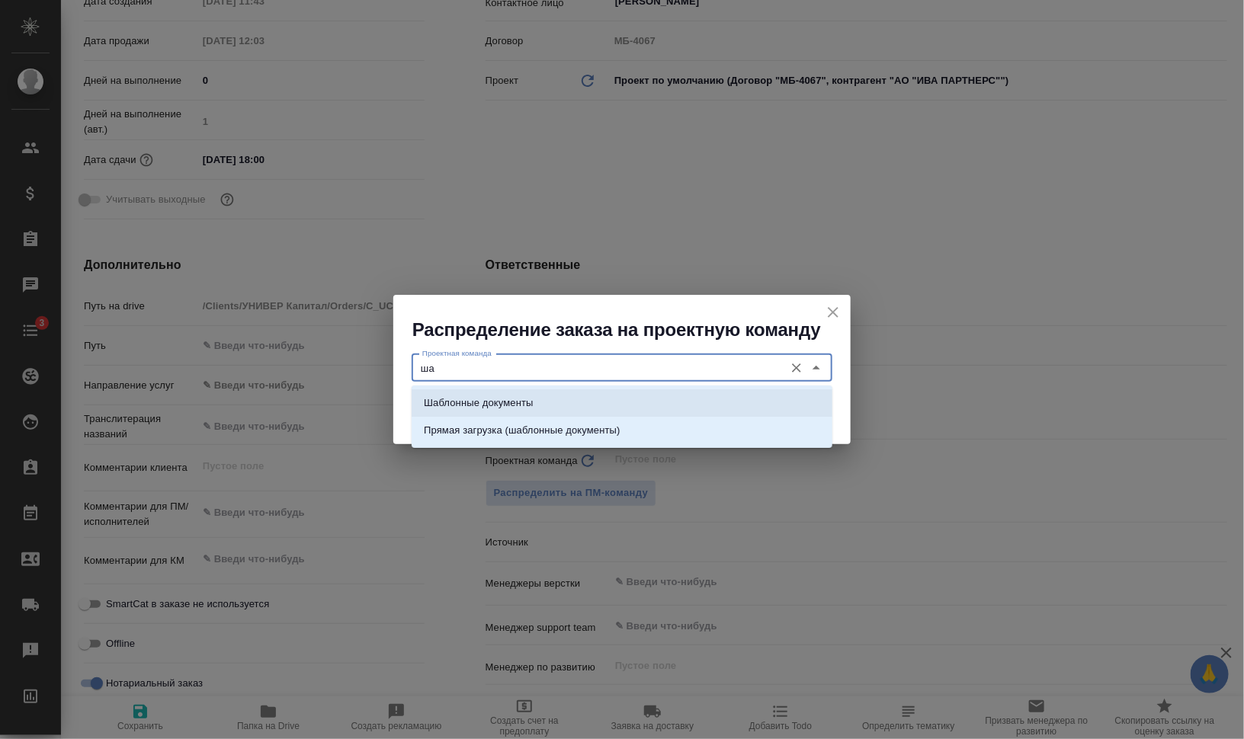
click at [478, 405] on p "Шаблонные документы" at bounding box center [478, 403] width 109 height 15
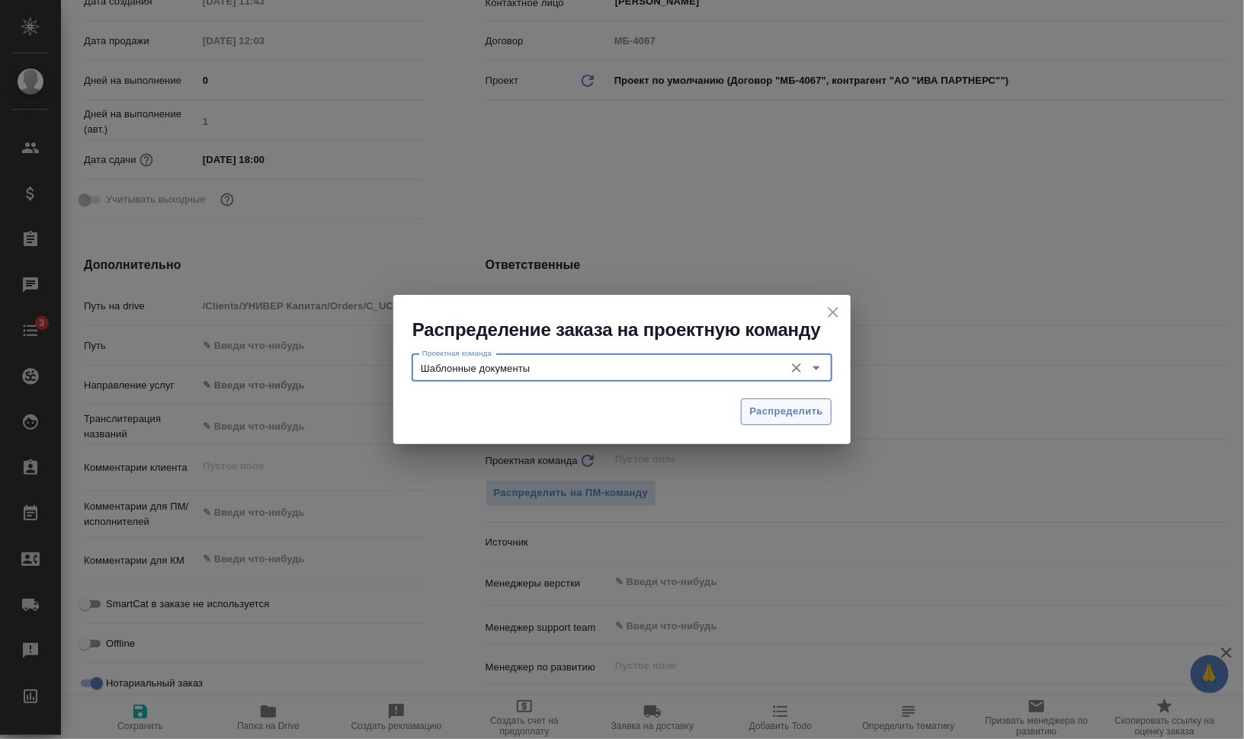
type input "Шаблонные документы"
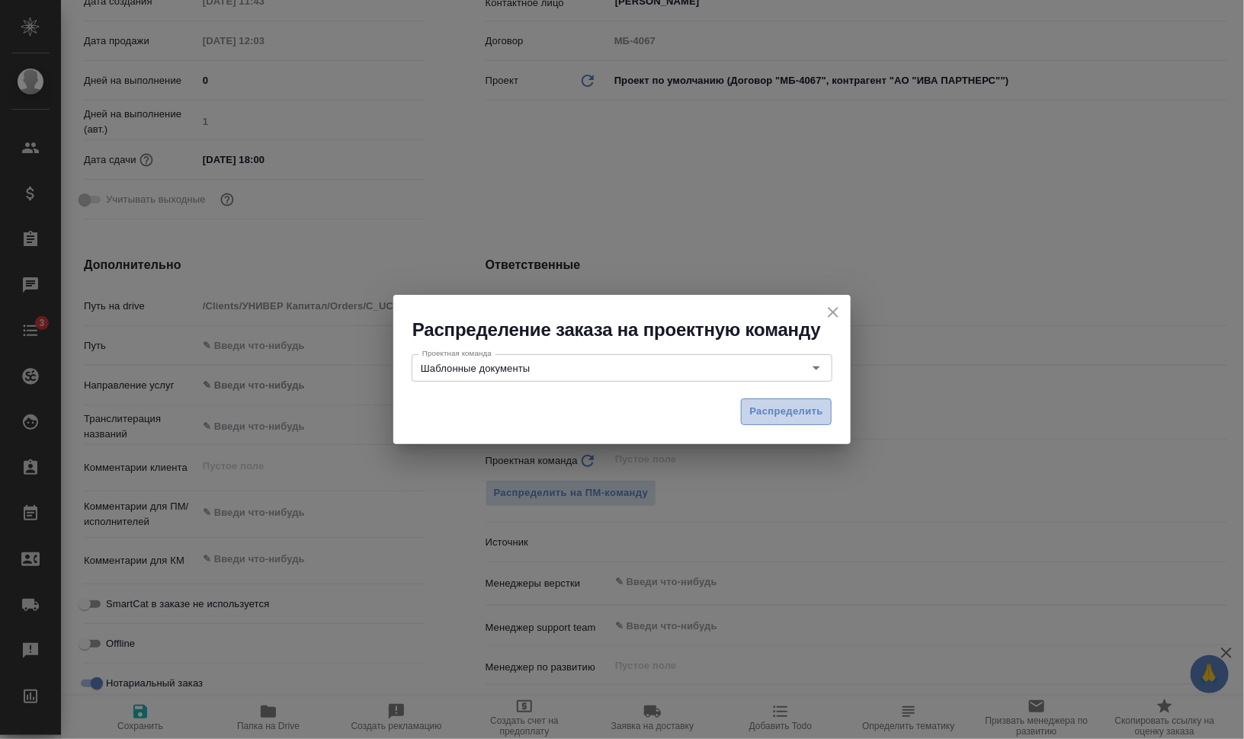
click at [763, 406] on span "Распределить" at bounding box center [786, 412] width 74 height 18
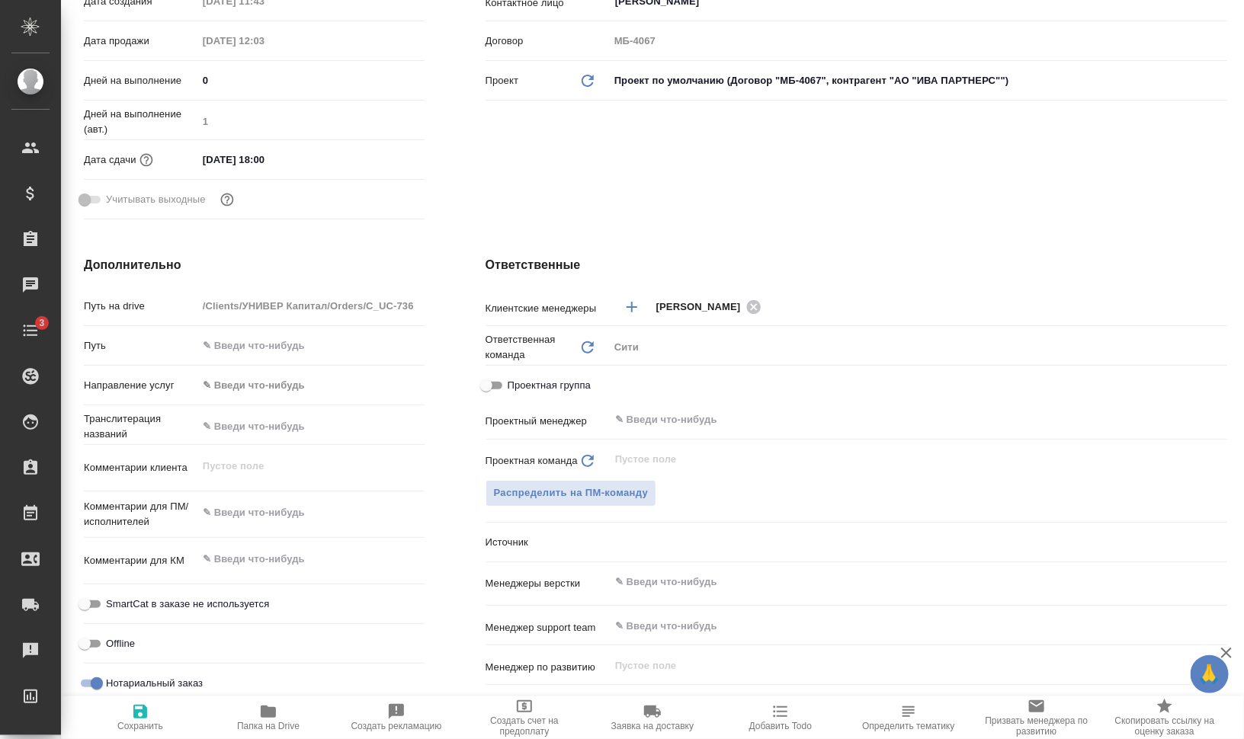
type textarea "x"
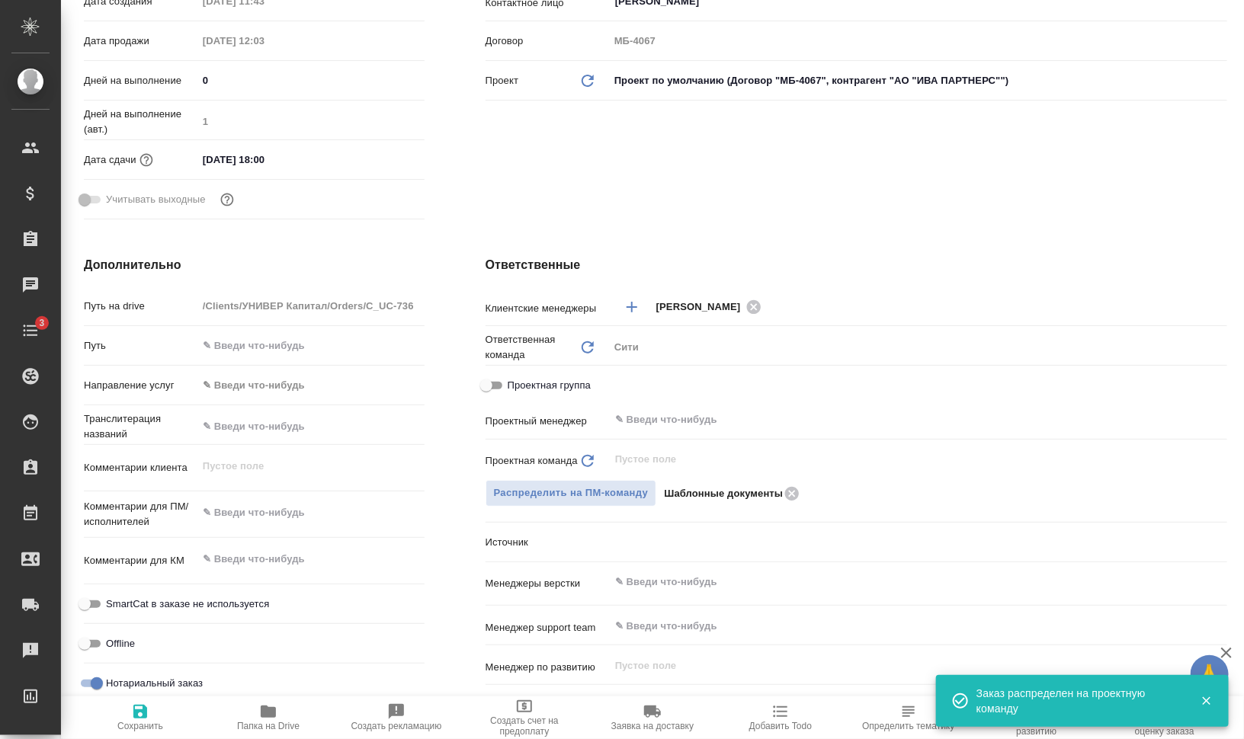
scroll to position [0, 0]
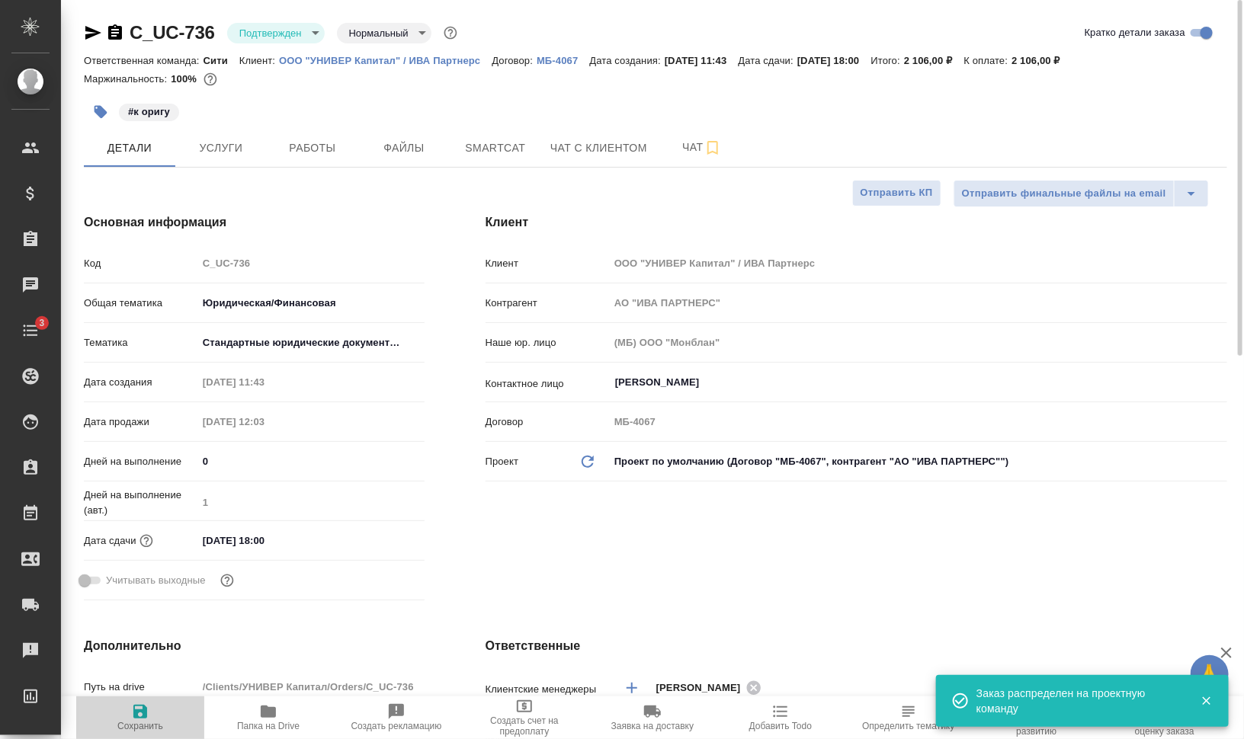
click at [128, 591] on span "Сохранить" at bounding box center [140, 717] width 110 height 29
type textarea "x"
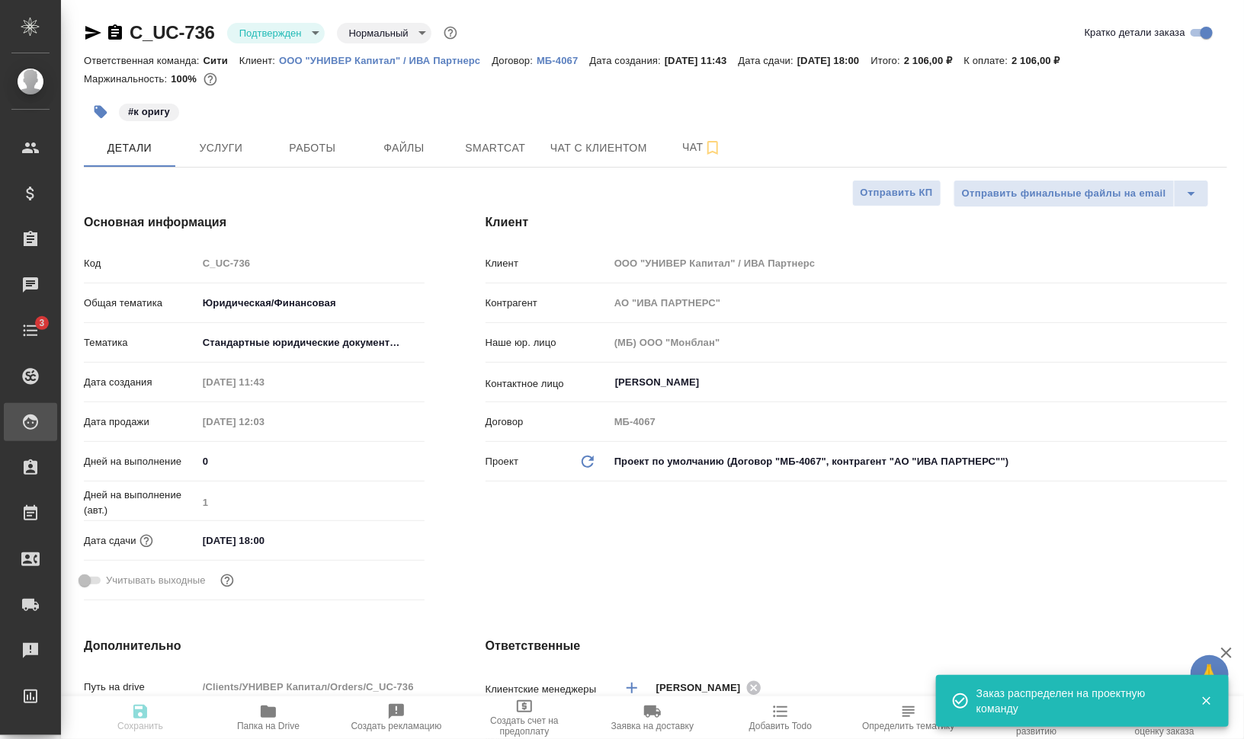
type textarea "x"
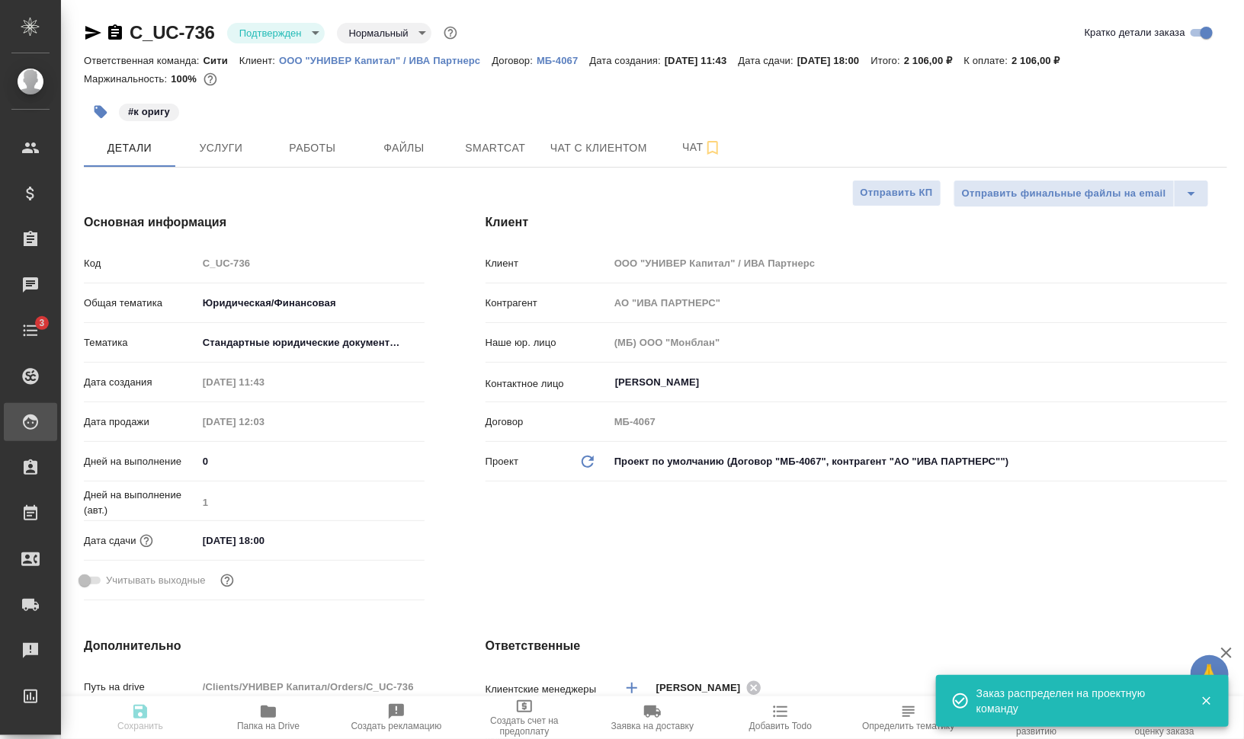
type textarea "x"
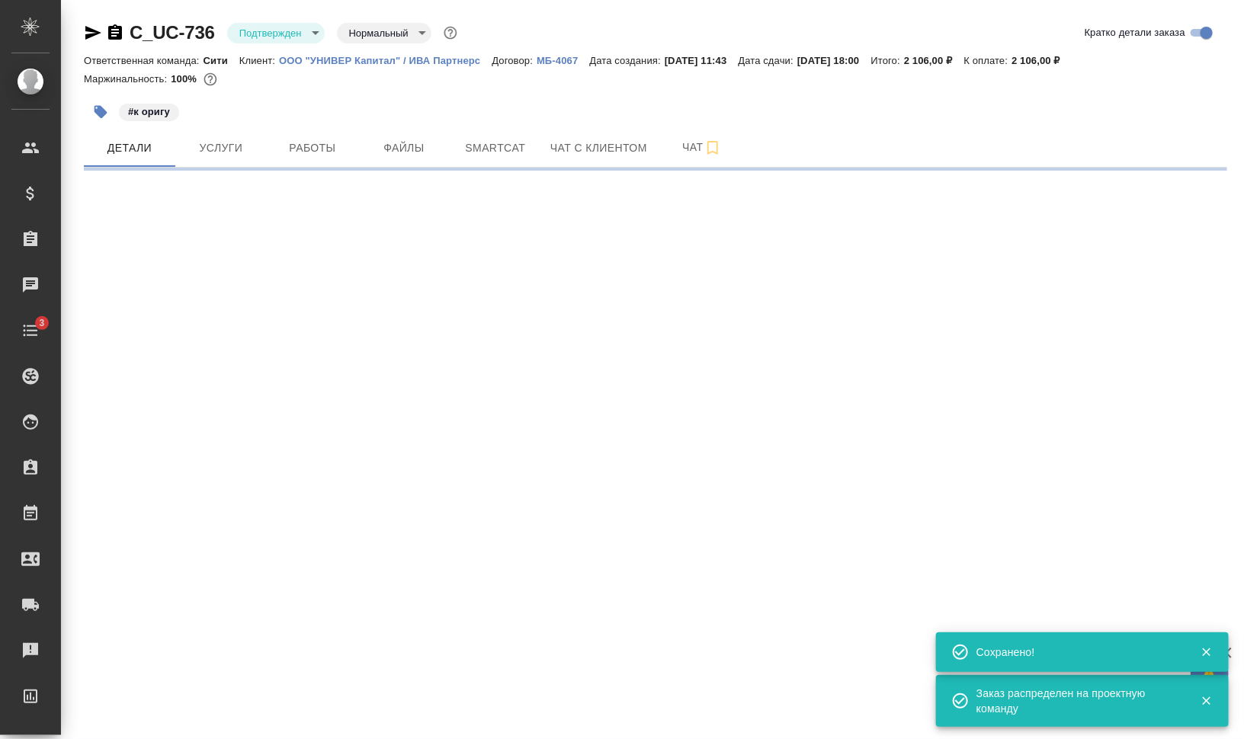
select select "RU"
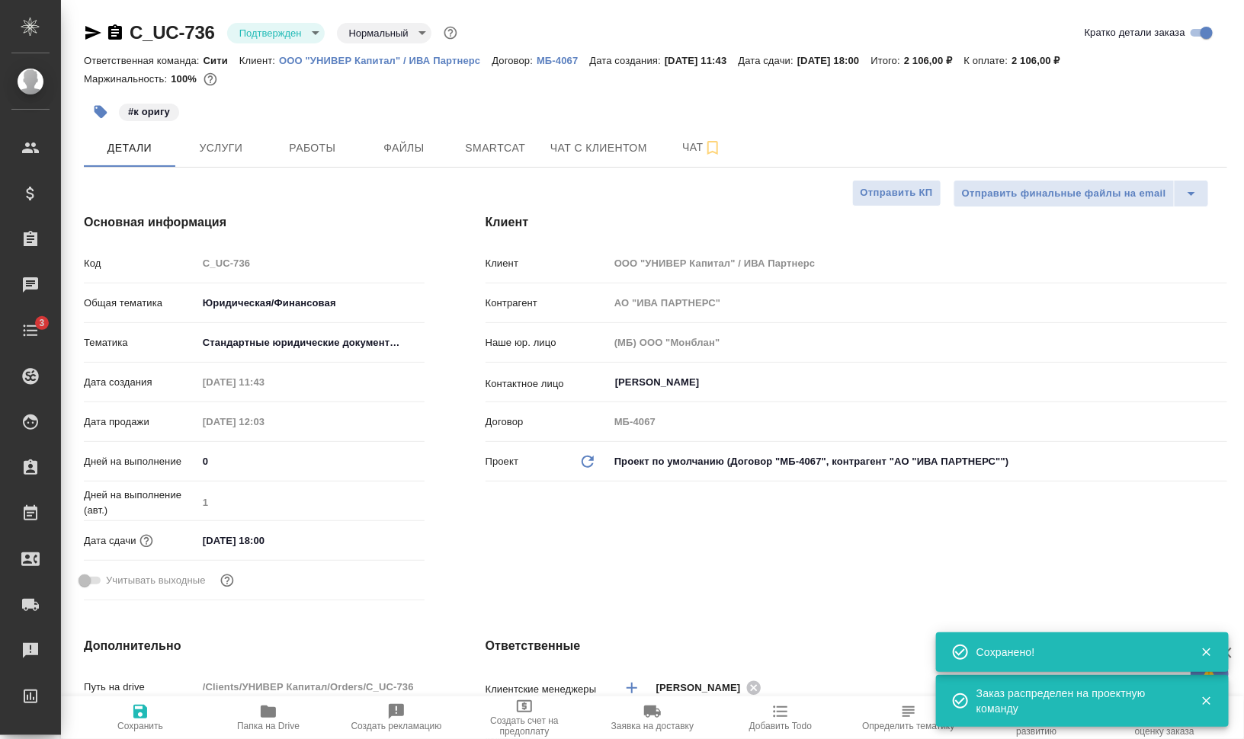
type textarea "x"
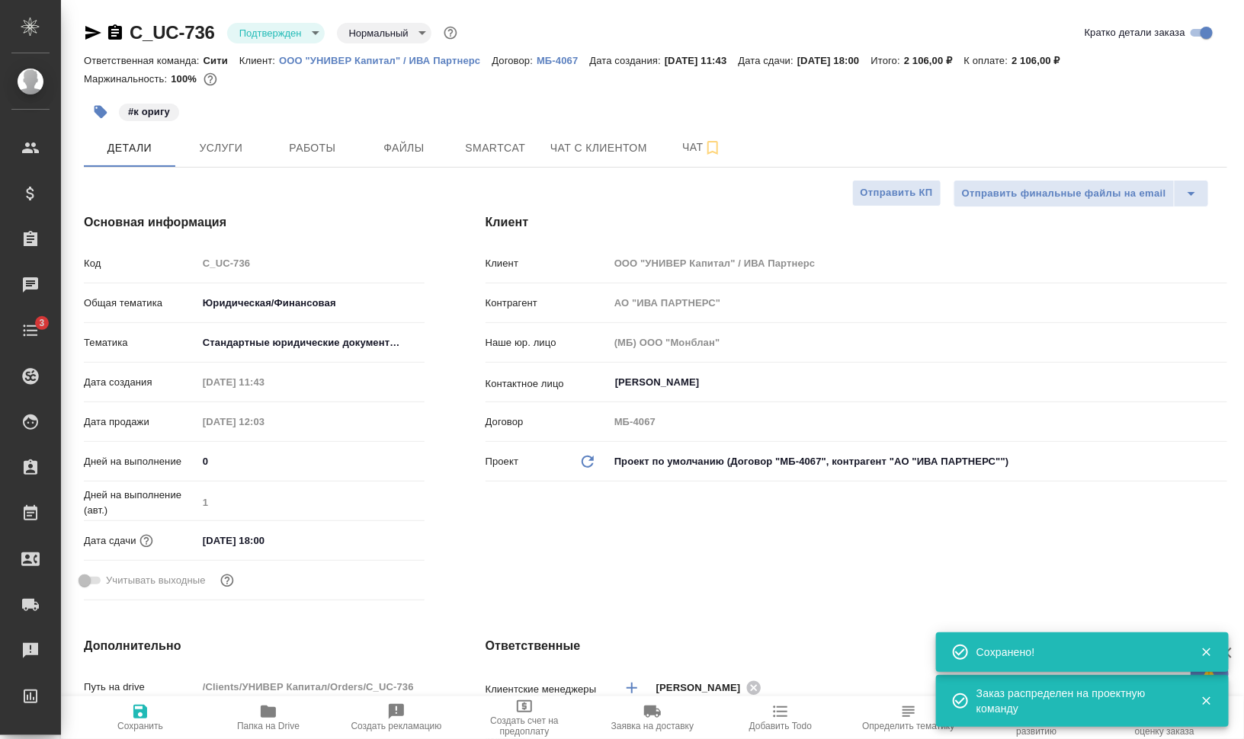
type textarea "x"
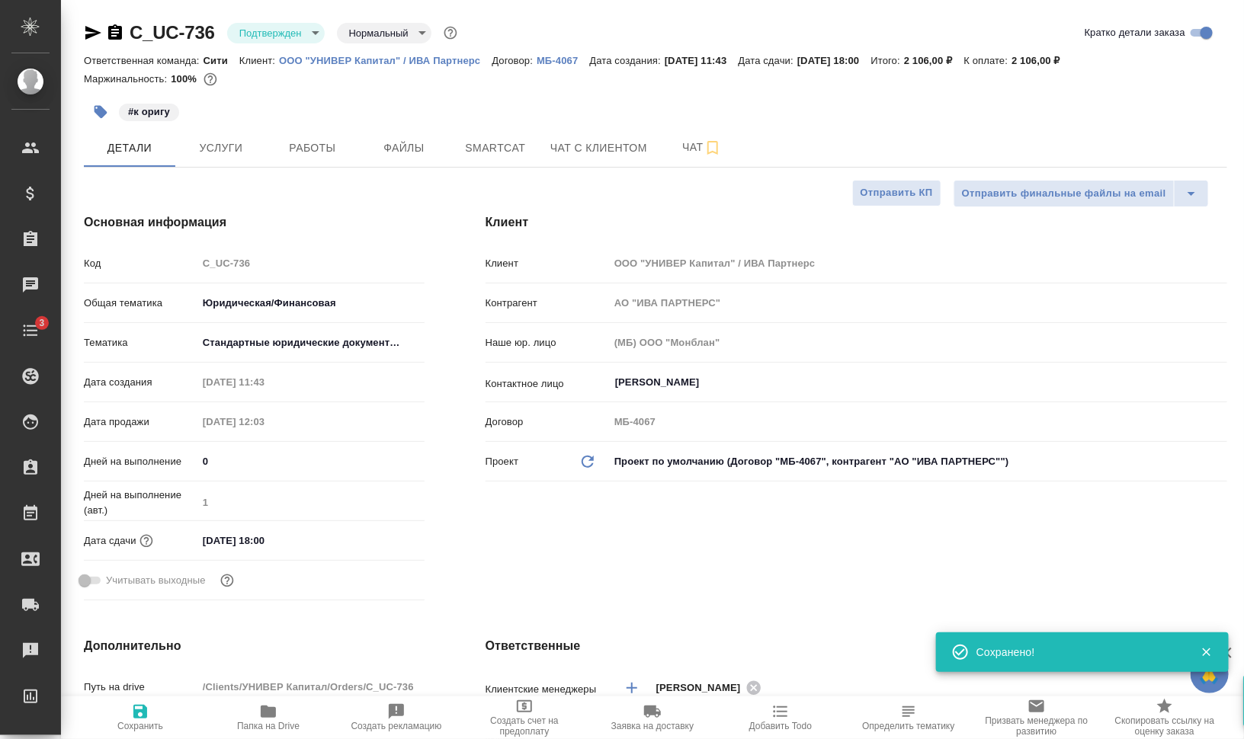
type textarea "x"
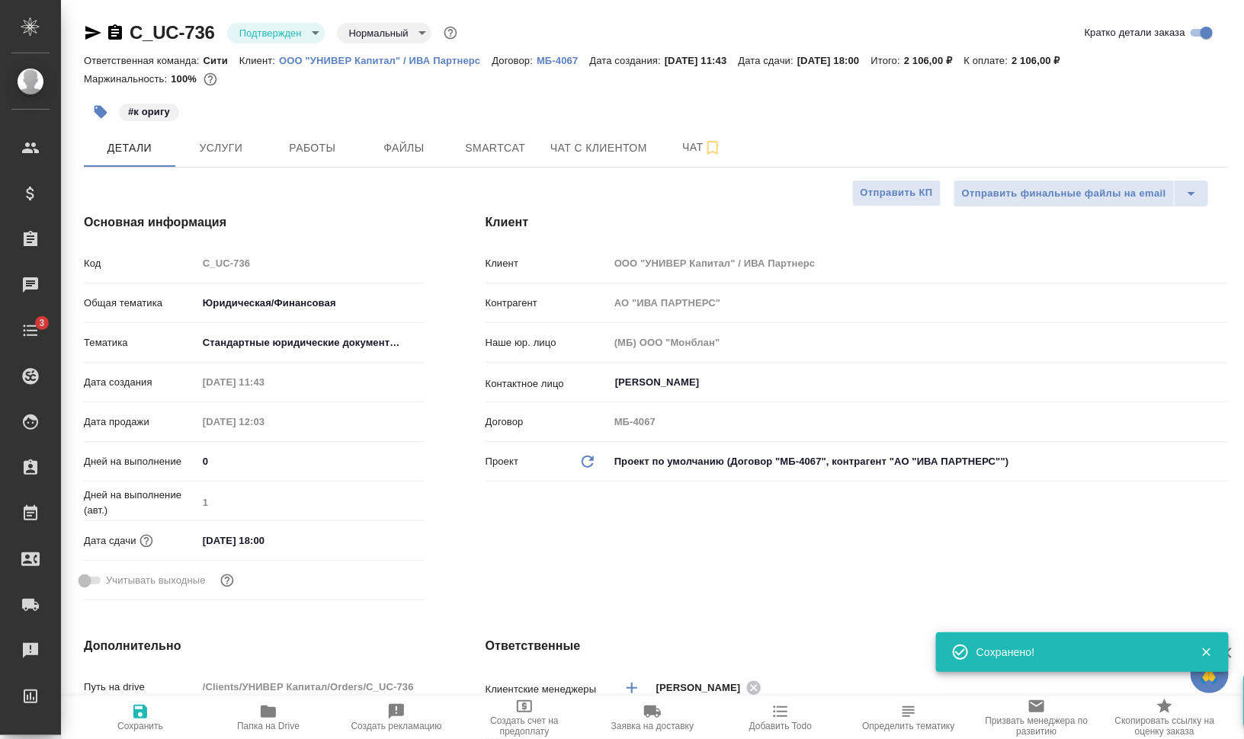
type textarea "x"
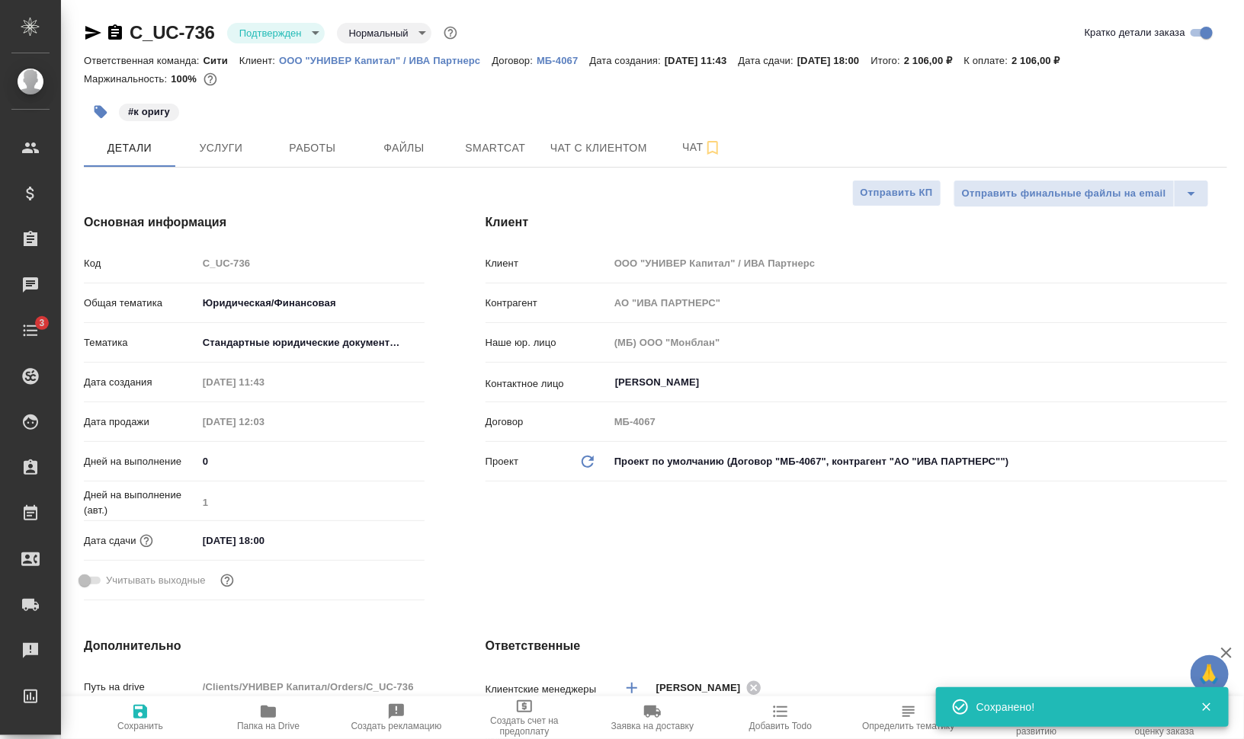
type textarea "x"
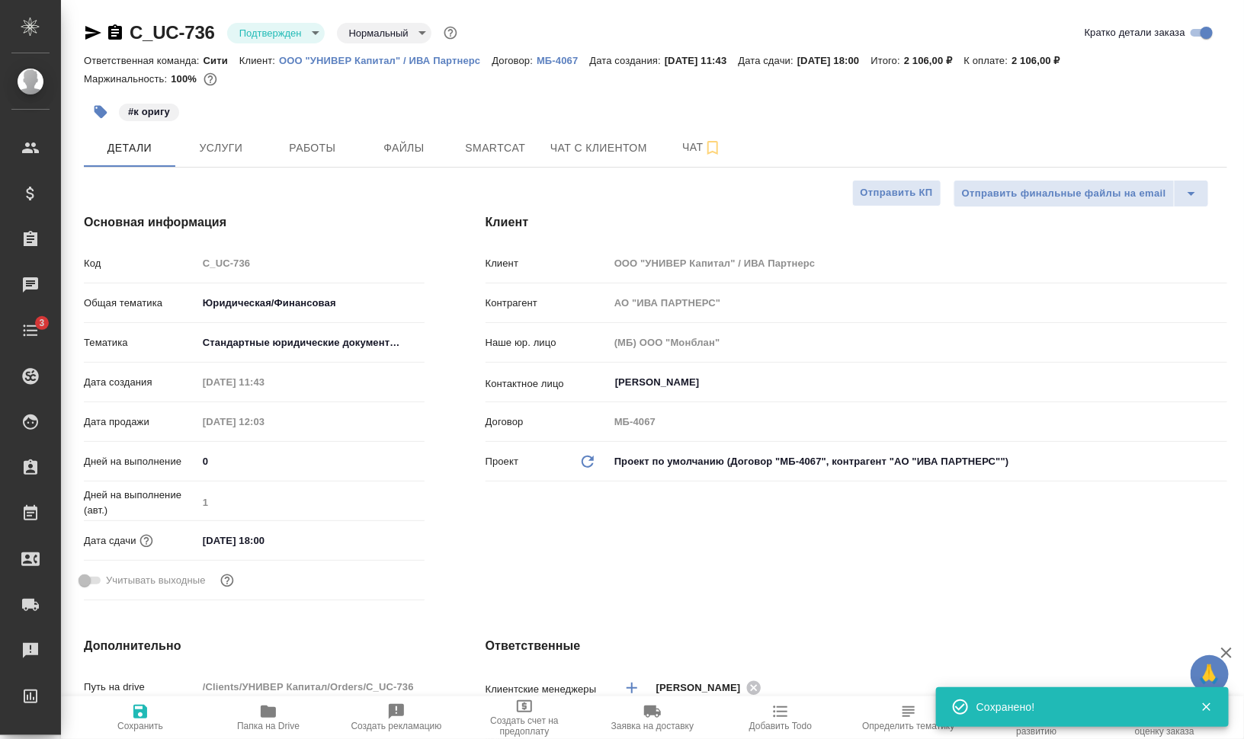
type textarea "x"
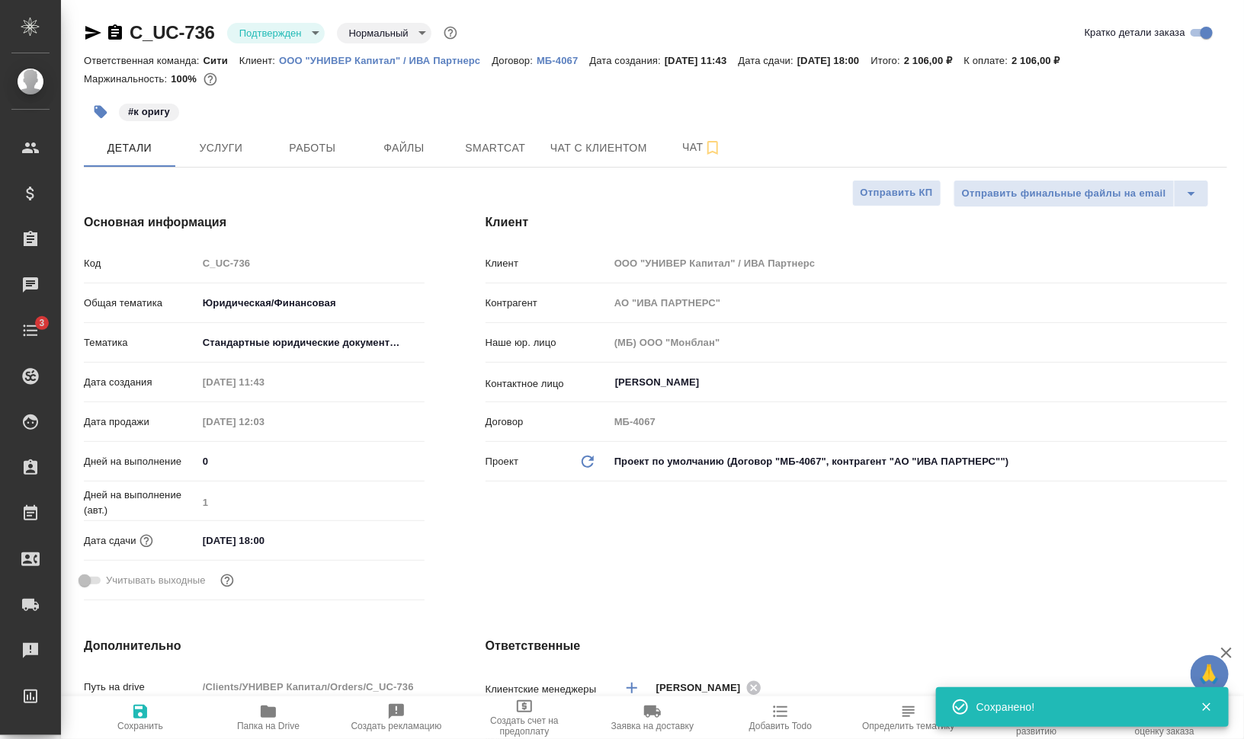
type textarea "x"
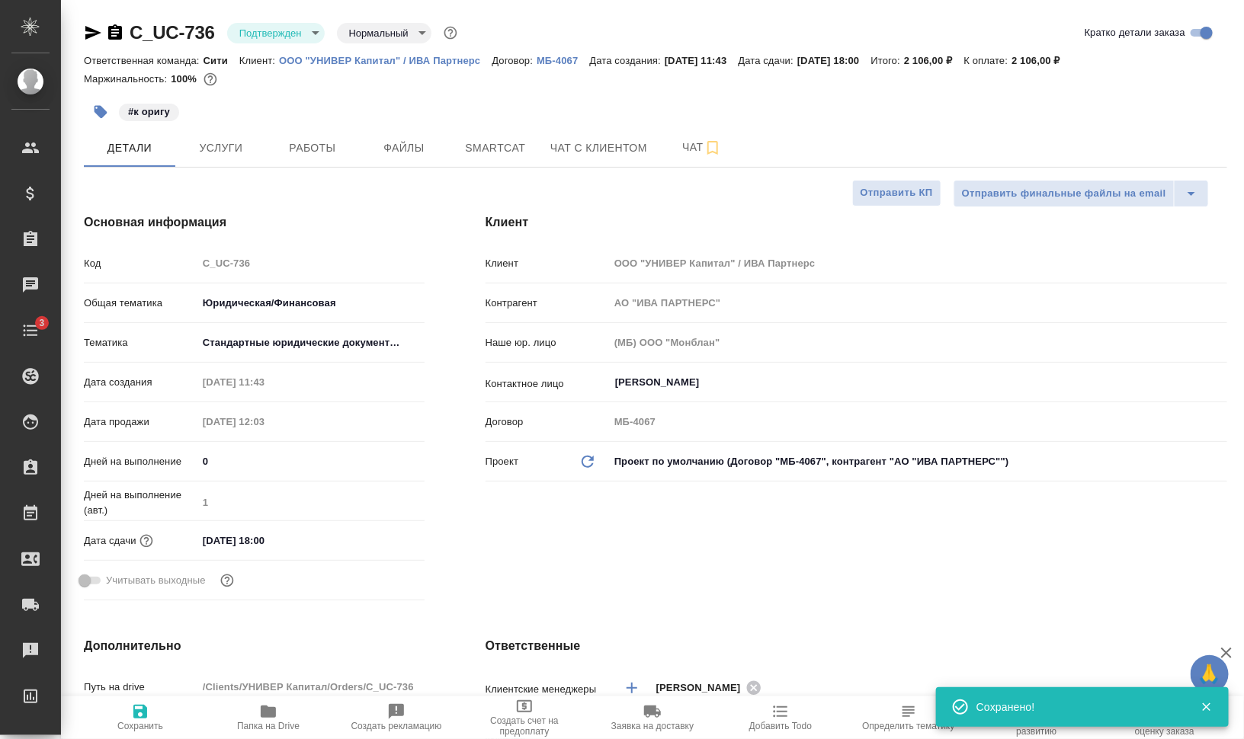
type textarea "x"
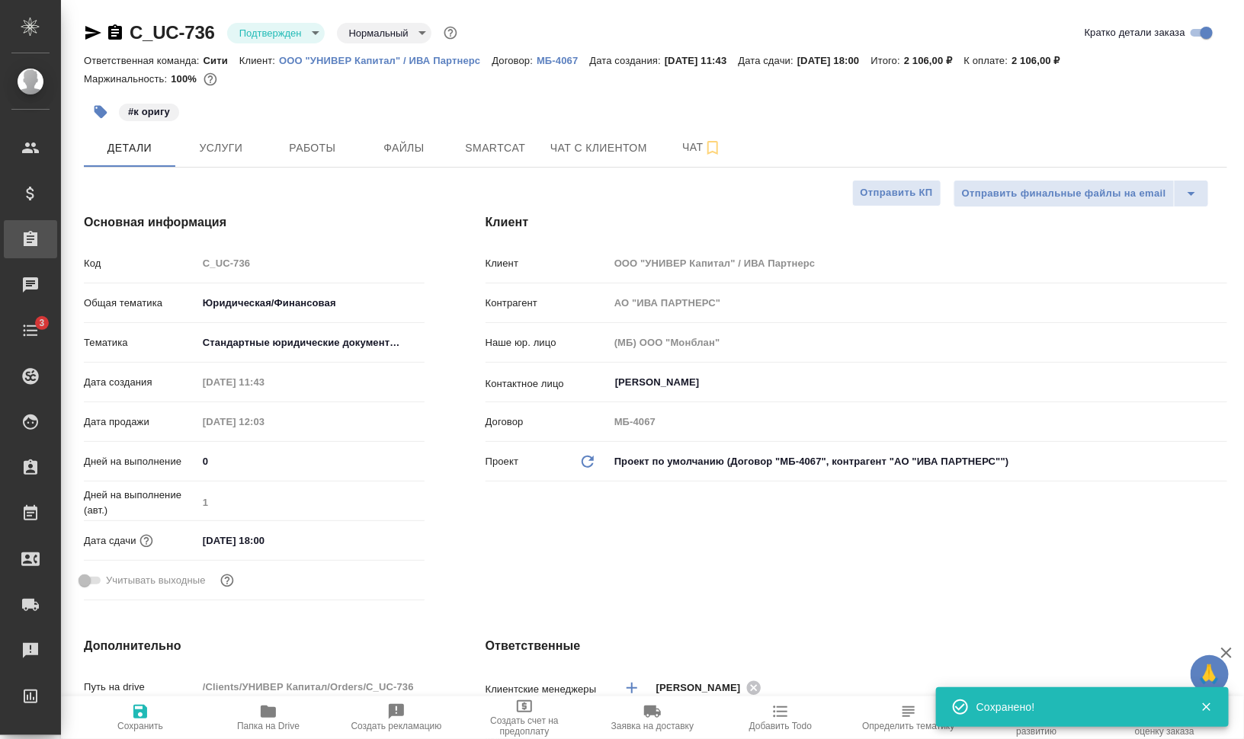
type textarea "x"
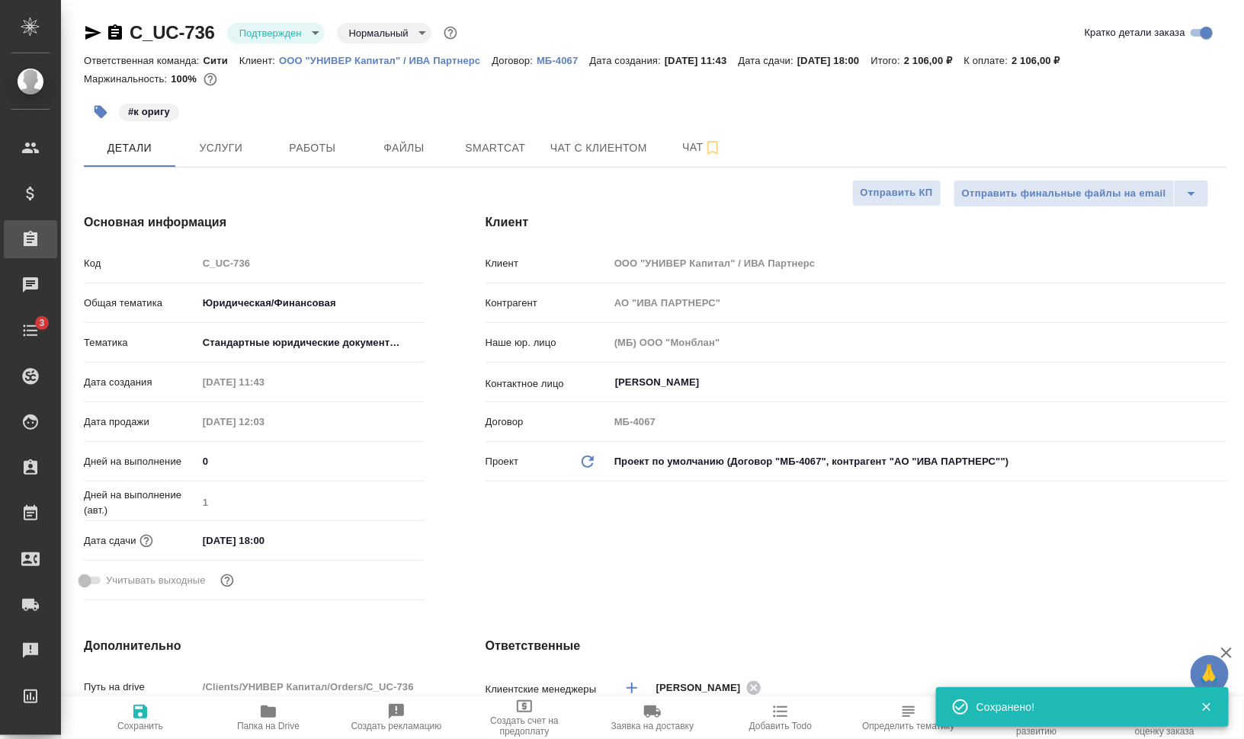
type textarea "x"
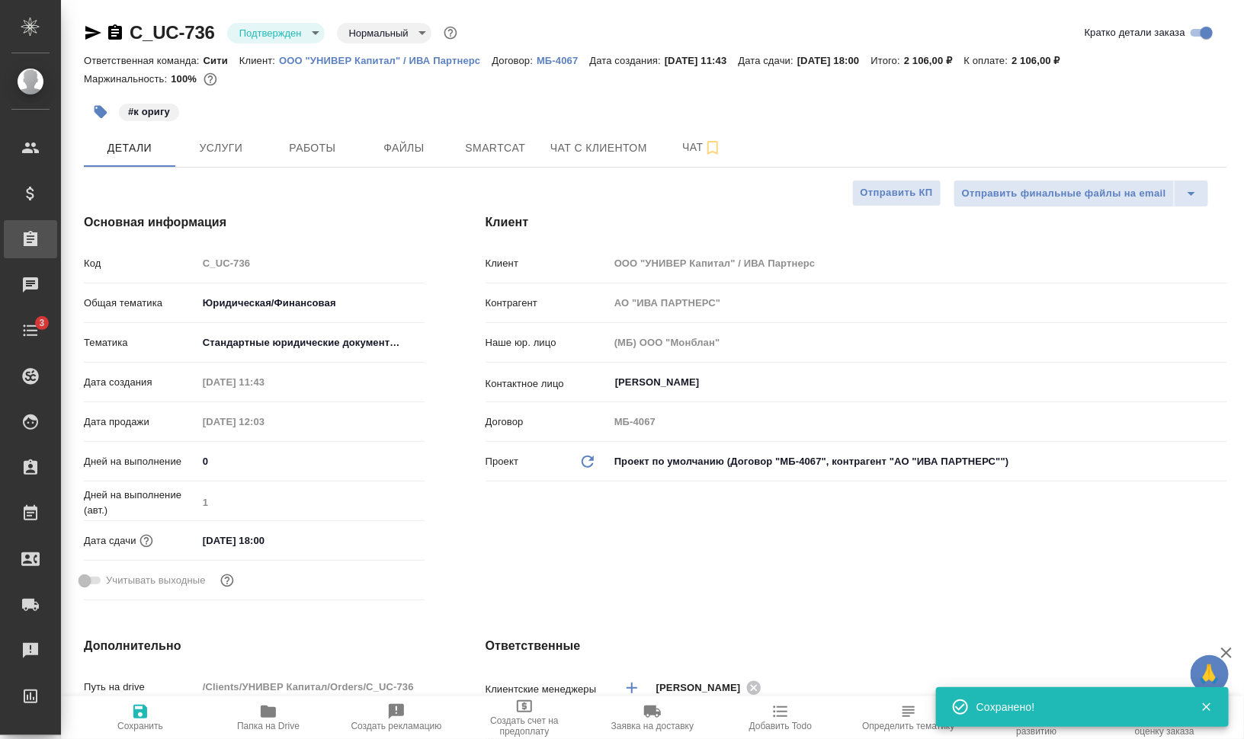
type textarea "x"
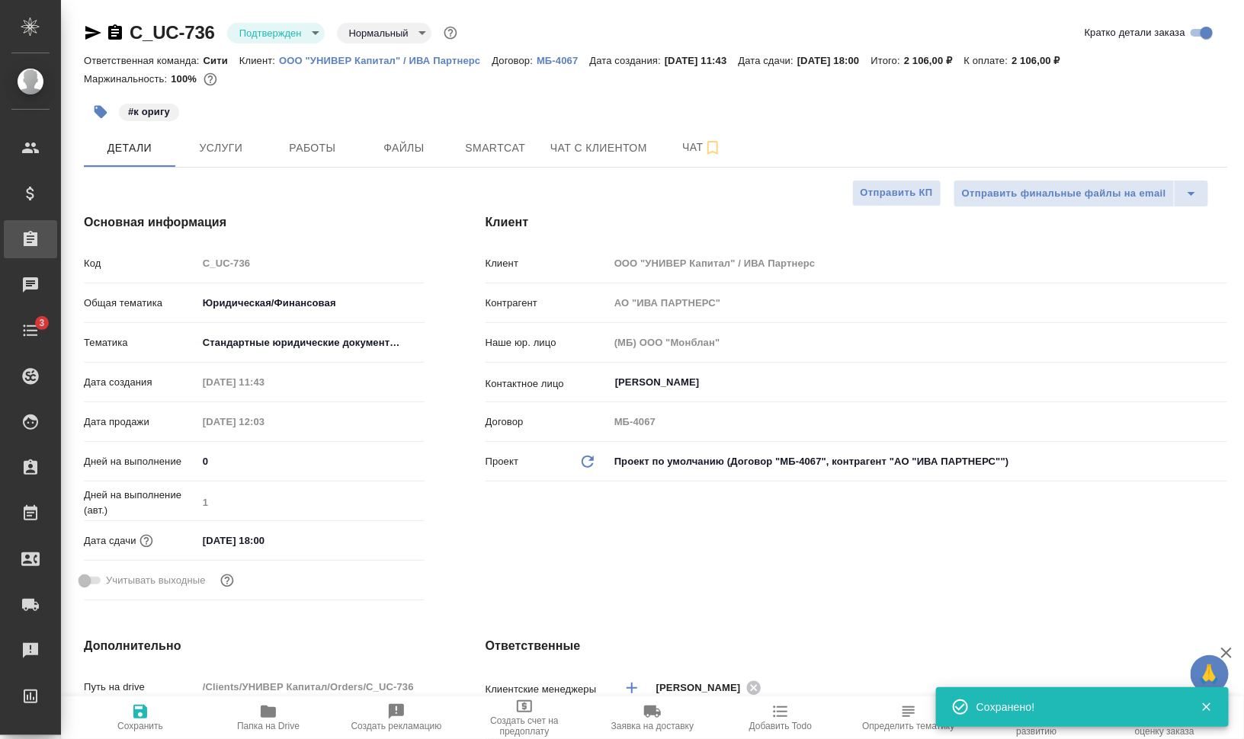
type textarea "x"
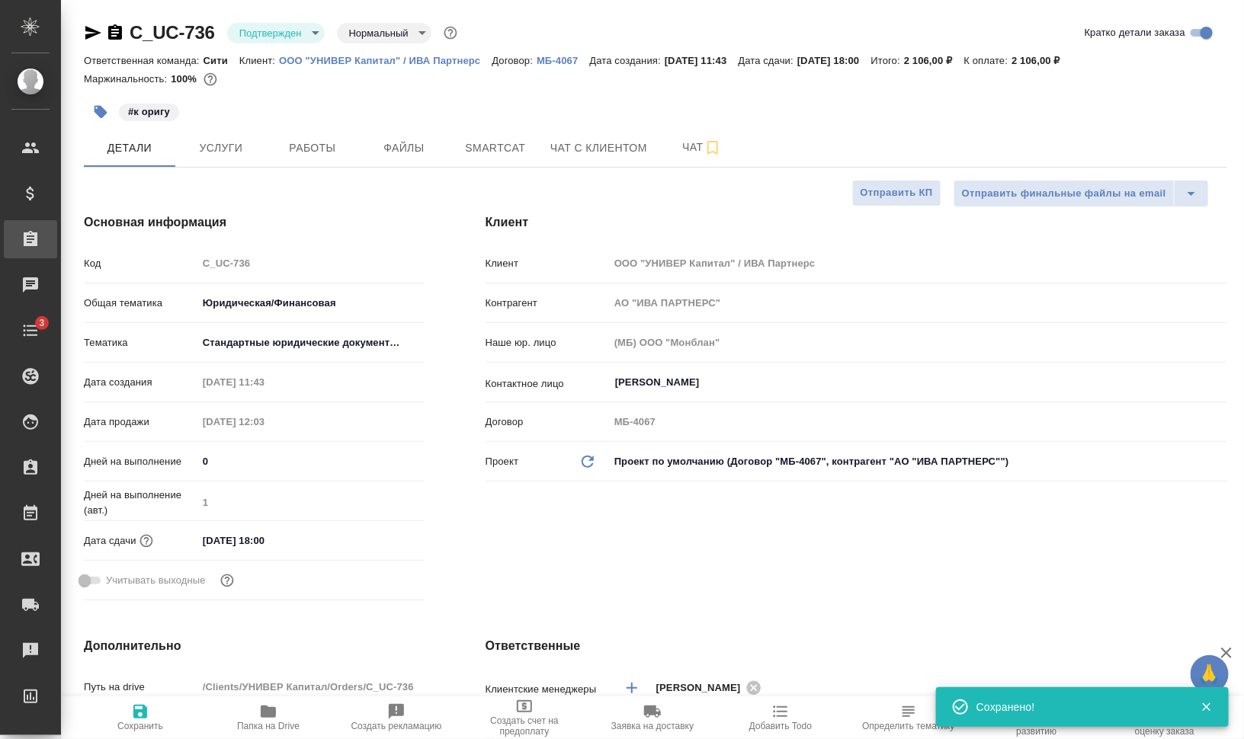
type textarea "x"
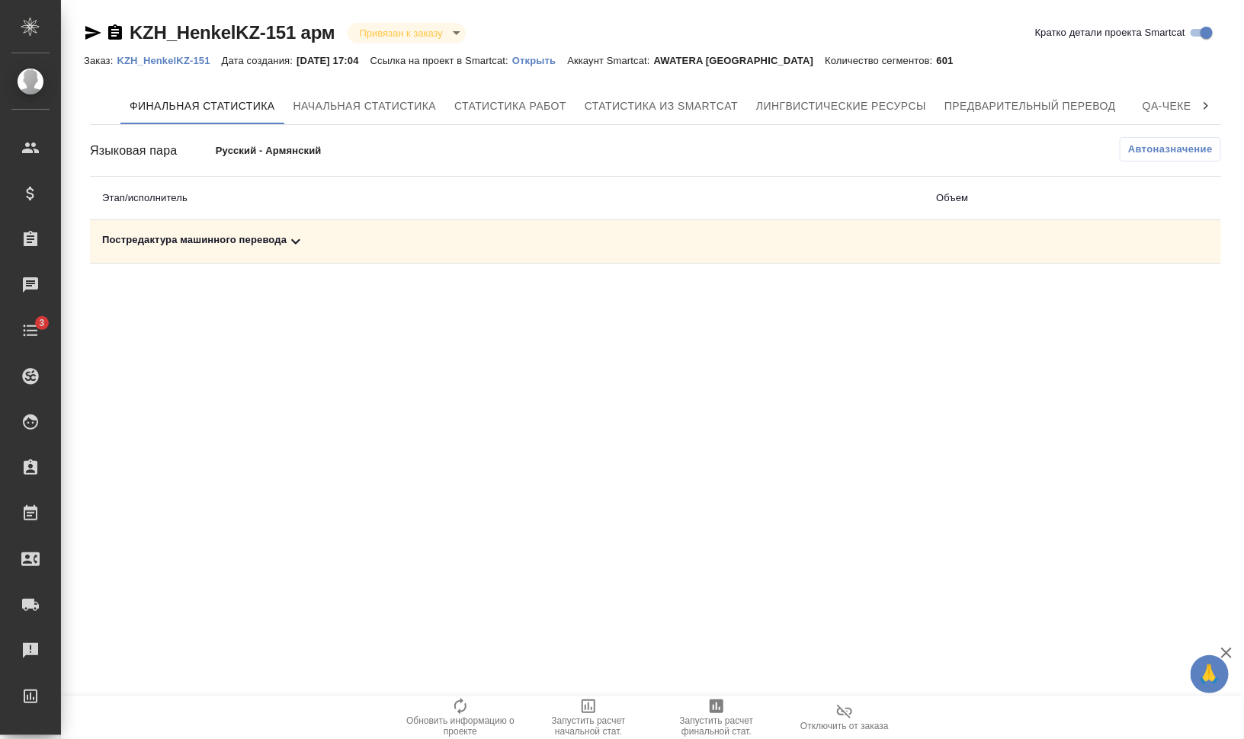
click at [159, 218] on th "Этап/исполнитель" at bounding box center [507, 198] width 834 height 43
click at [166, 240] on div "Постредактура машинного перевода" at bounding box center [506, 241] width 809 height 18
click at [725, 718] on span "Запустить расчет финальной стат." at bounding box center [717, 726] width 110 height 21
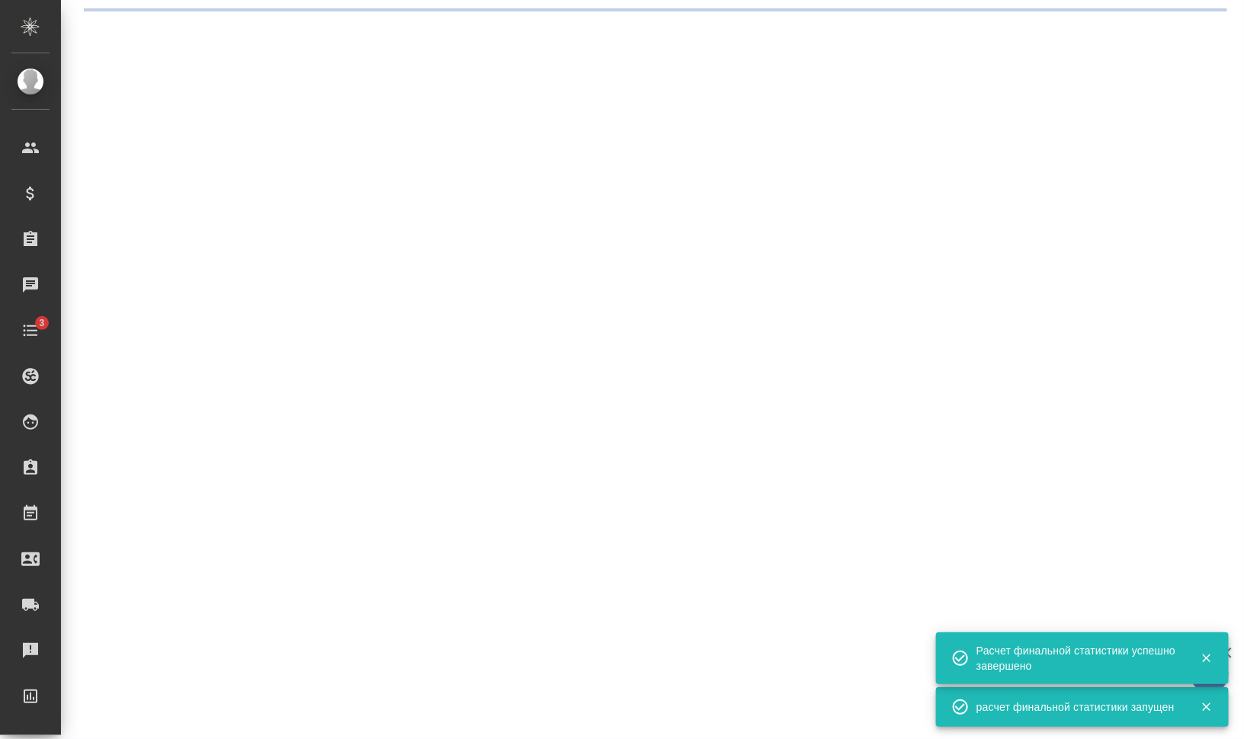
click at [270, 236] on div ".cls-1 fill:#fff; AWATERA Валеев Динар Клиенты Спецификации Заказы 0 Чаты 3 Tod…" at bounding box center [622, 369] width 1244 height 739
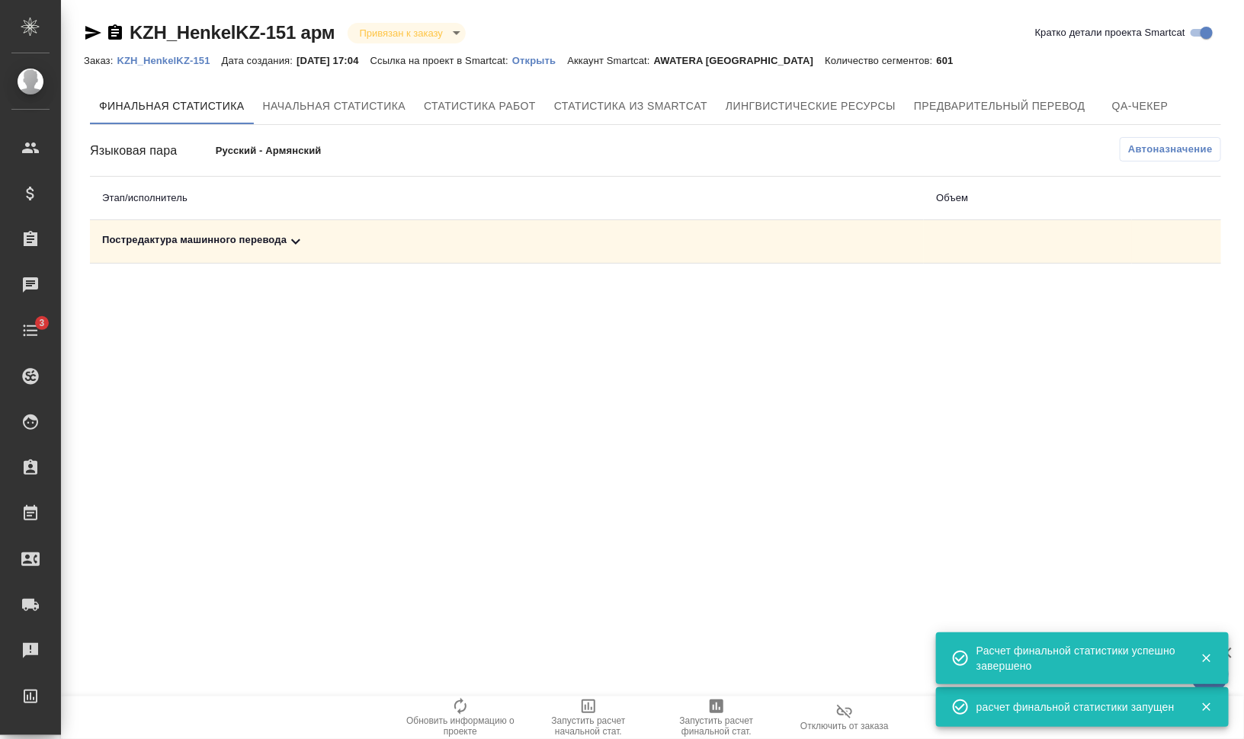
click at [292, 239] on icon at bounding box center [295, 241] width 9 height 5
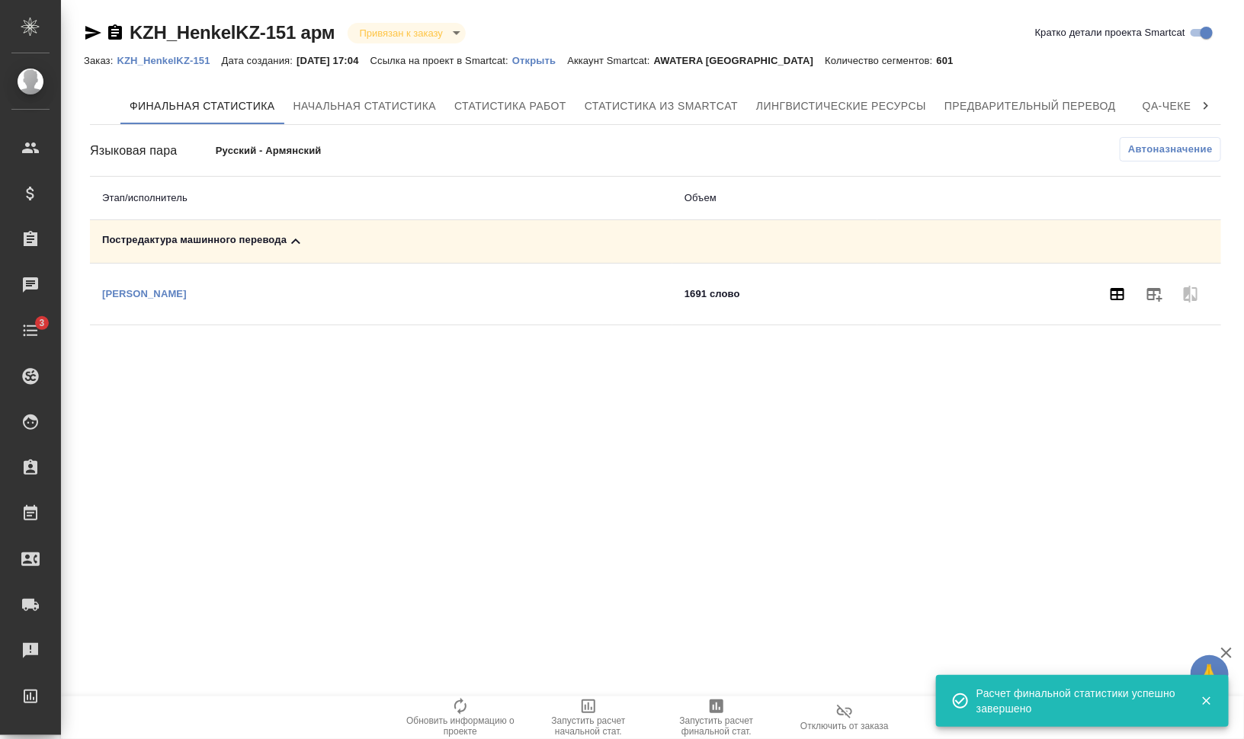
click at [1119, 287] on icon "button" at bounding box center [1117, 294] width 18 height 18
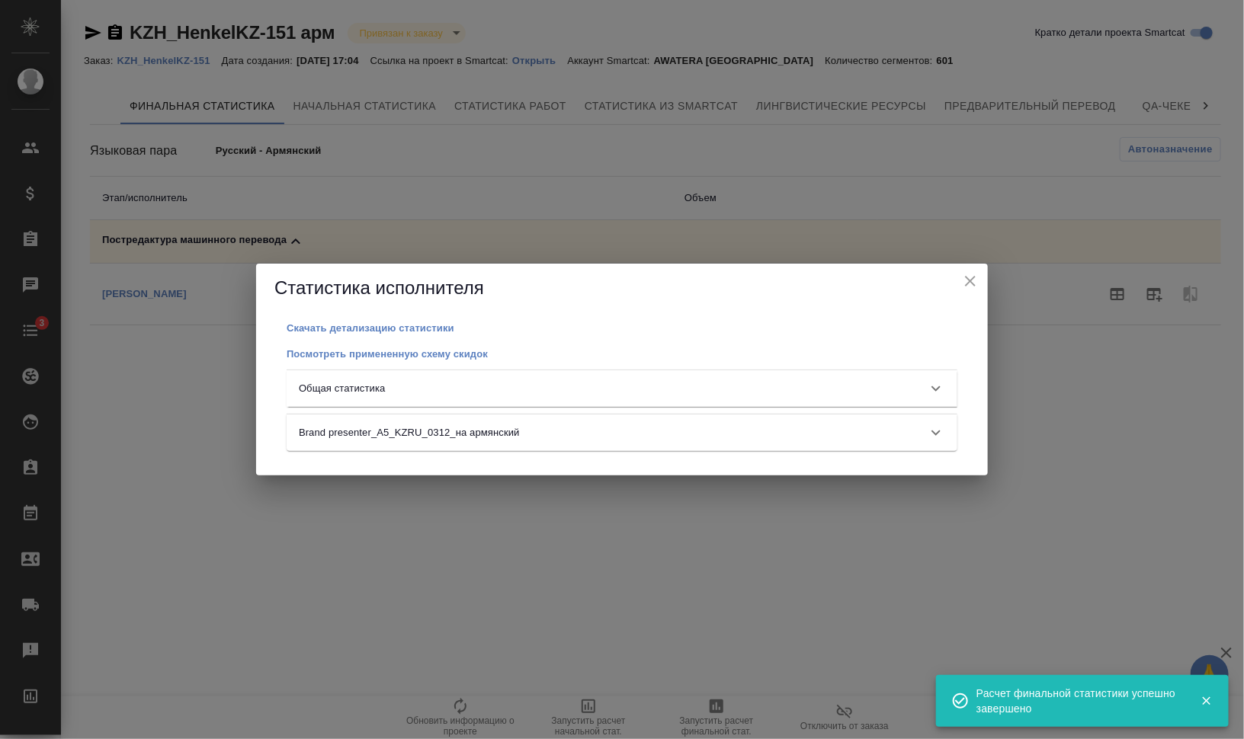
click at [539, 377] on div "Общая статистика" at bounding box center [622, 388] width 671 height 37
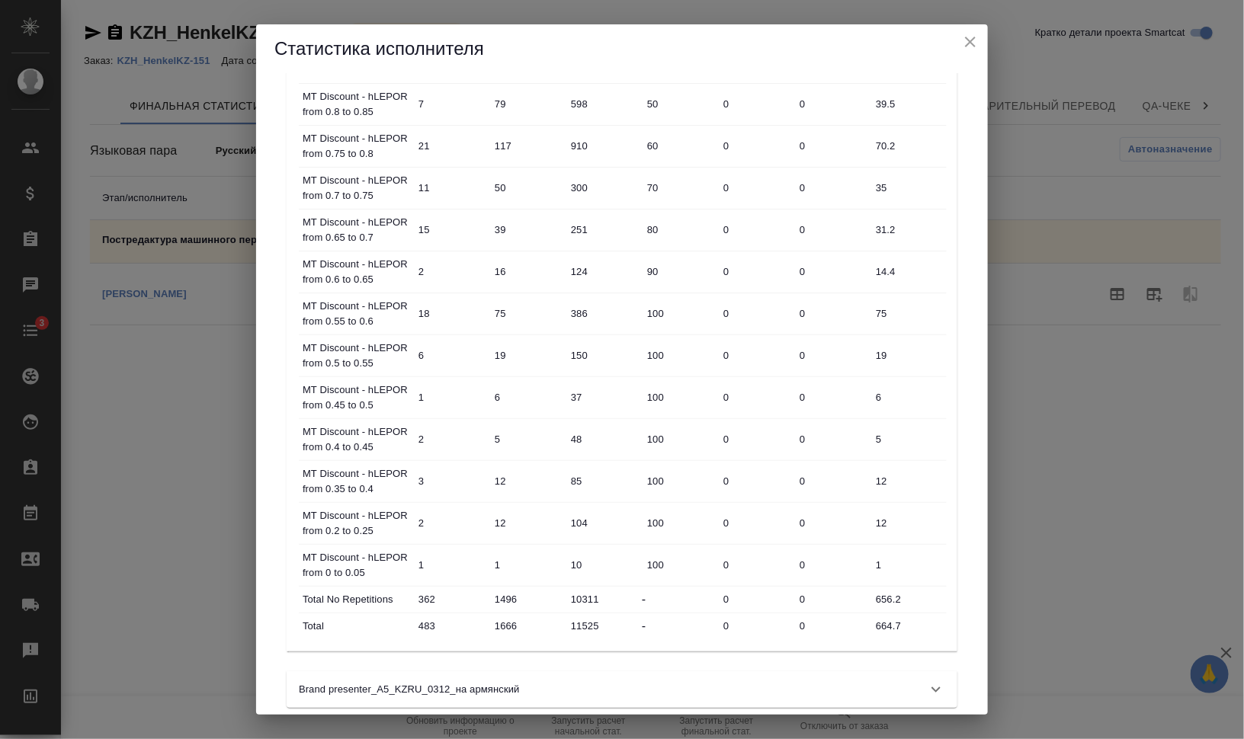
scroll to position [596, 0]
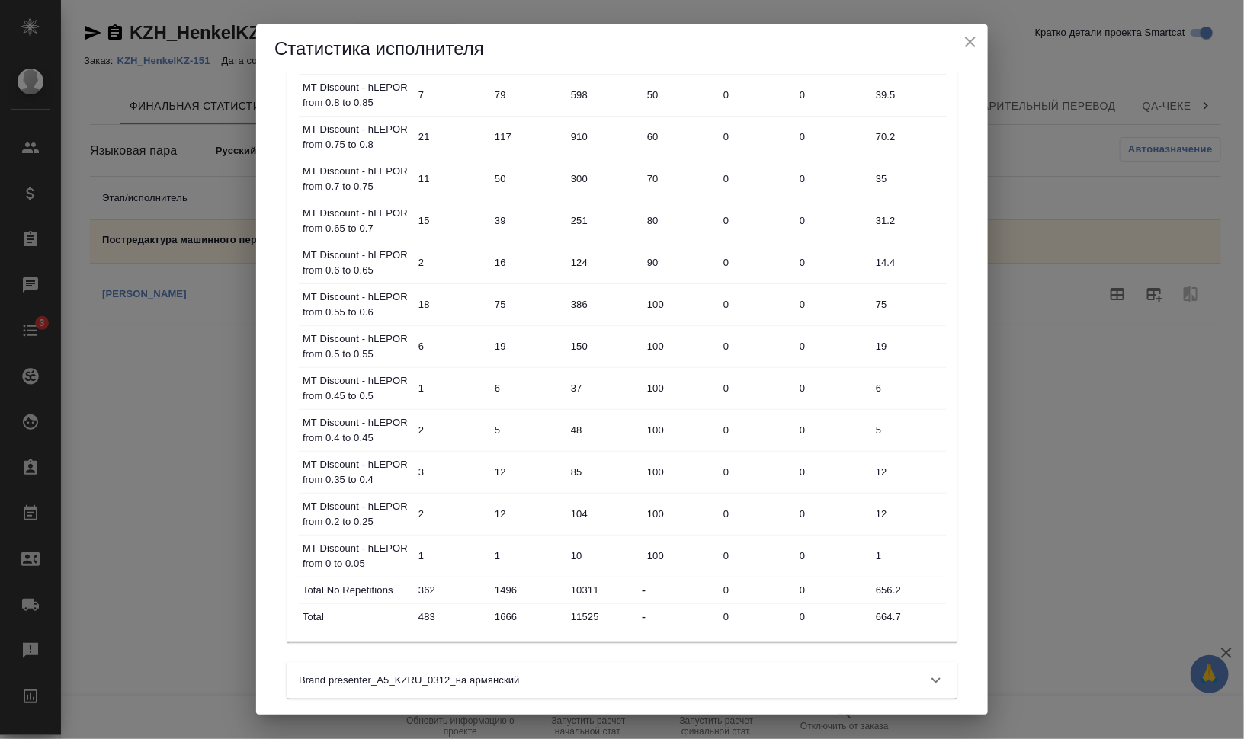
click at [966, 40] on icon "close" at bounding box center [970, 42] width 18 height 18
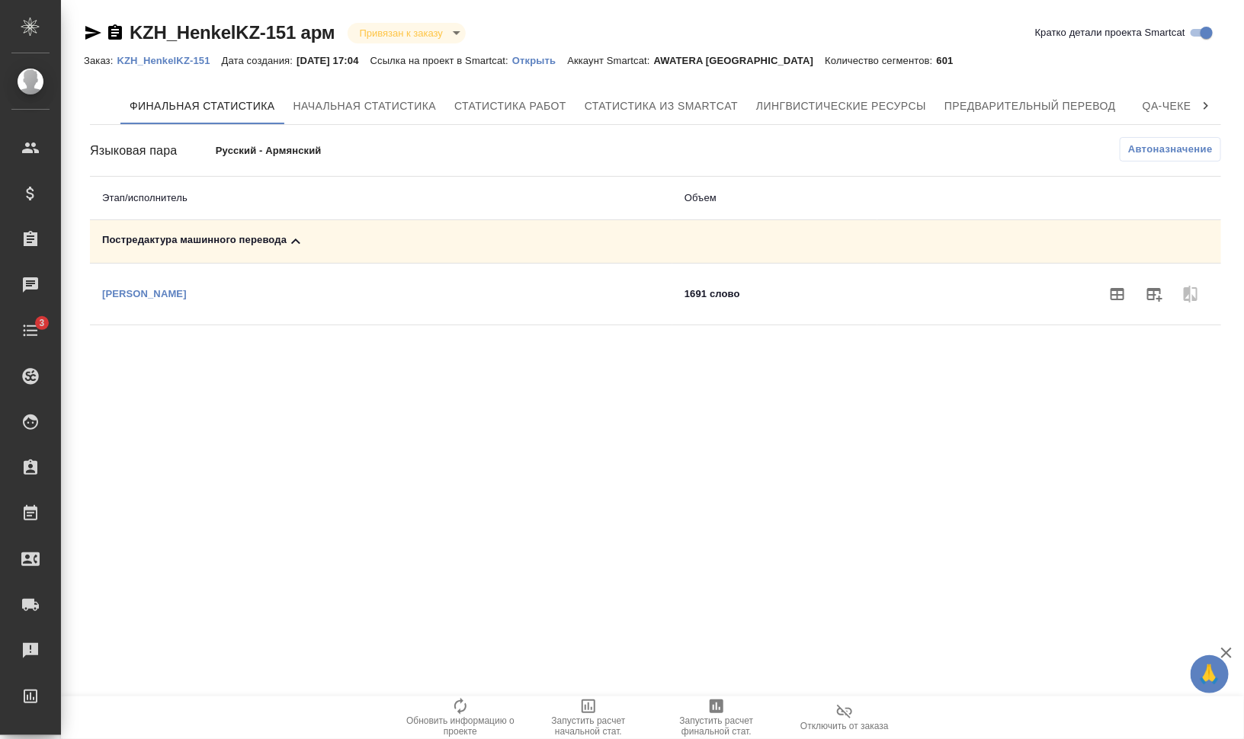
click at [172, 57] on p "KZH_HenkelKZ-151" at bounding box center [169, 60] width 104 height 11
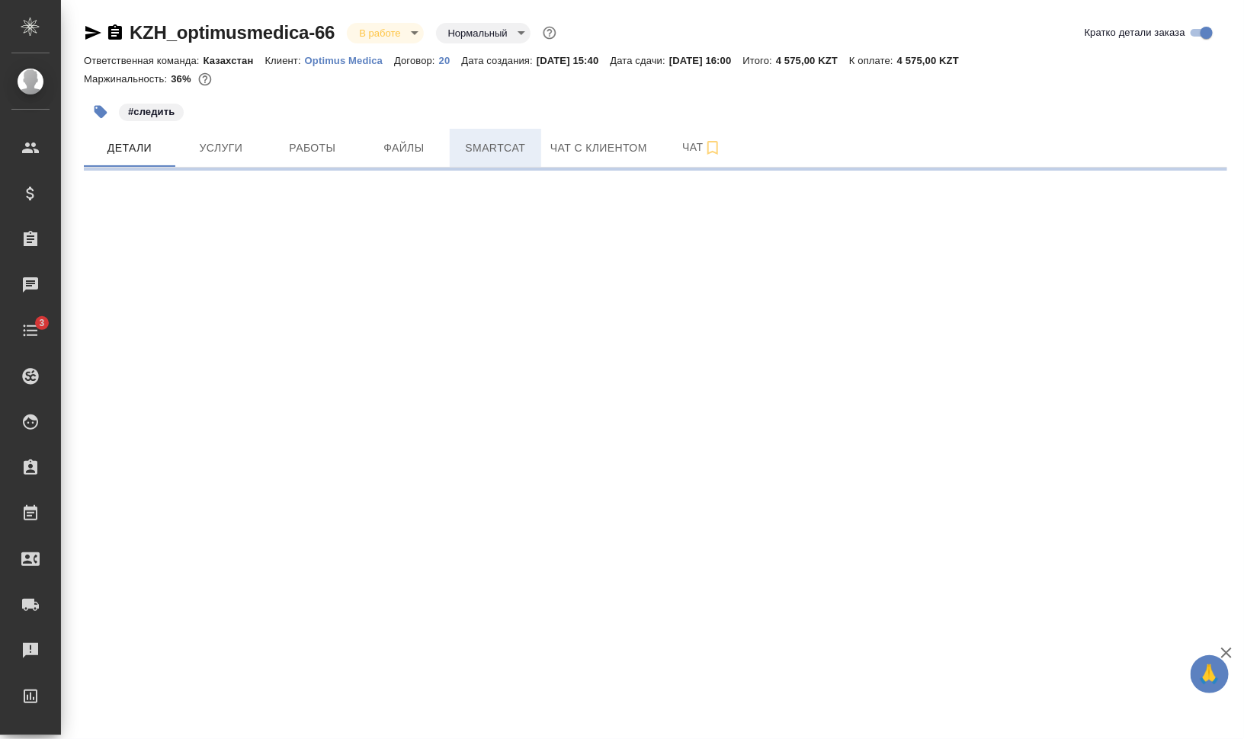
click at [487, 145] on span "Smartcat" at bounding box center [495, 148] width 73 height 19
select select "RU"
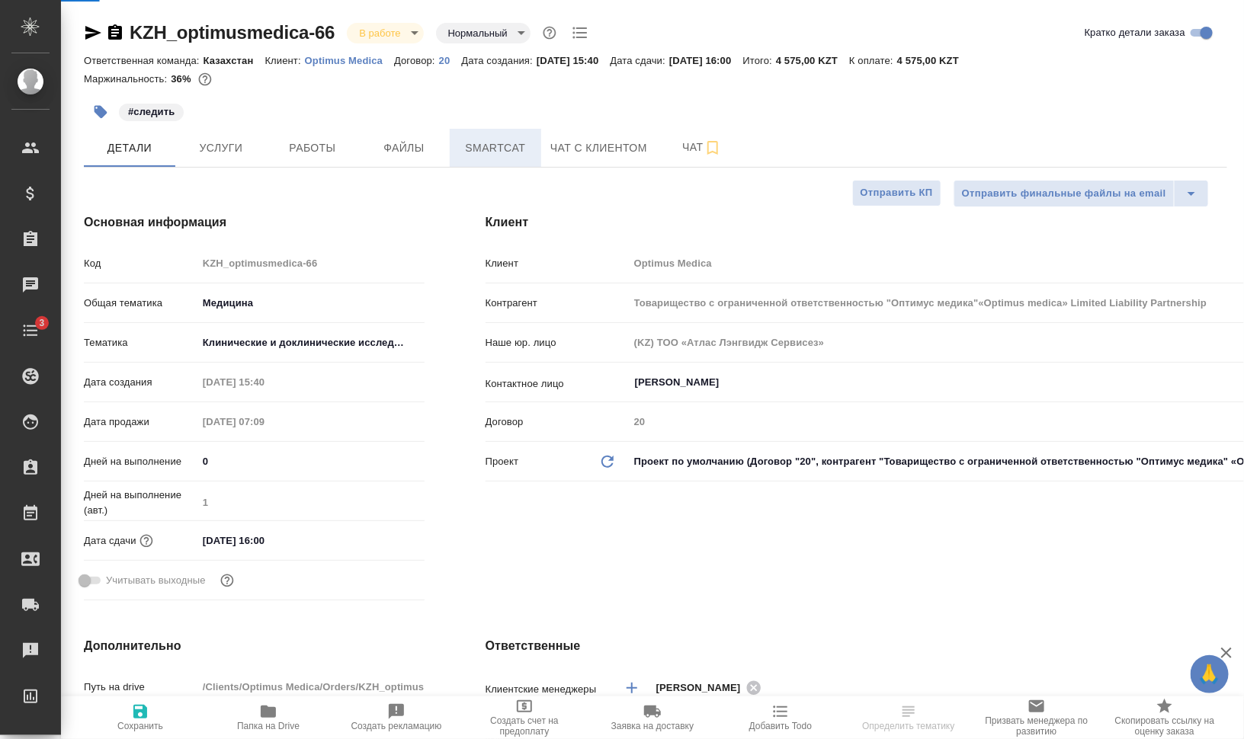
type input "Товарищество с ограниченной ответственностью "Оптимус медика"«Optimus medica» L…"
type textarea "x"
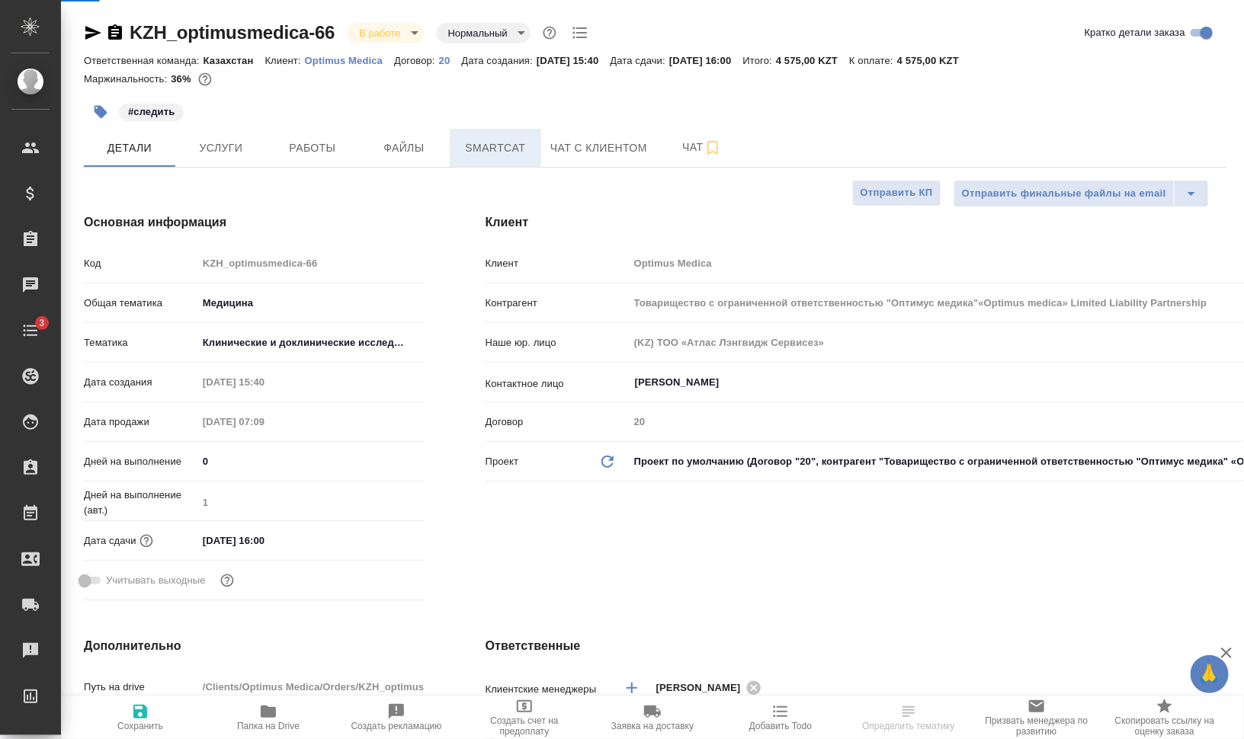
type textarea "x"
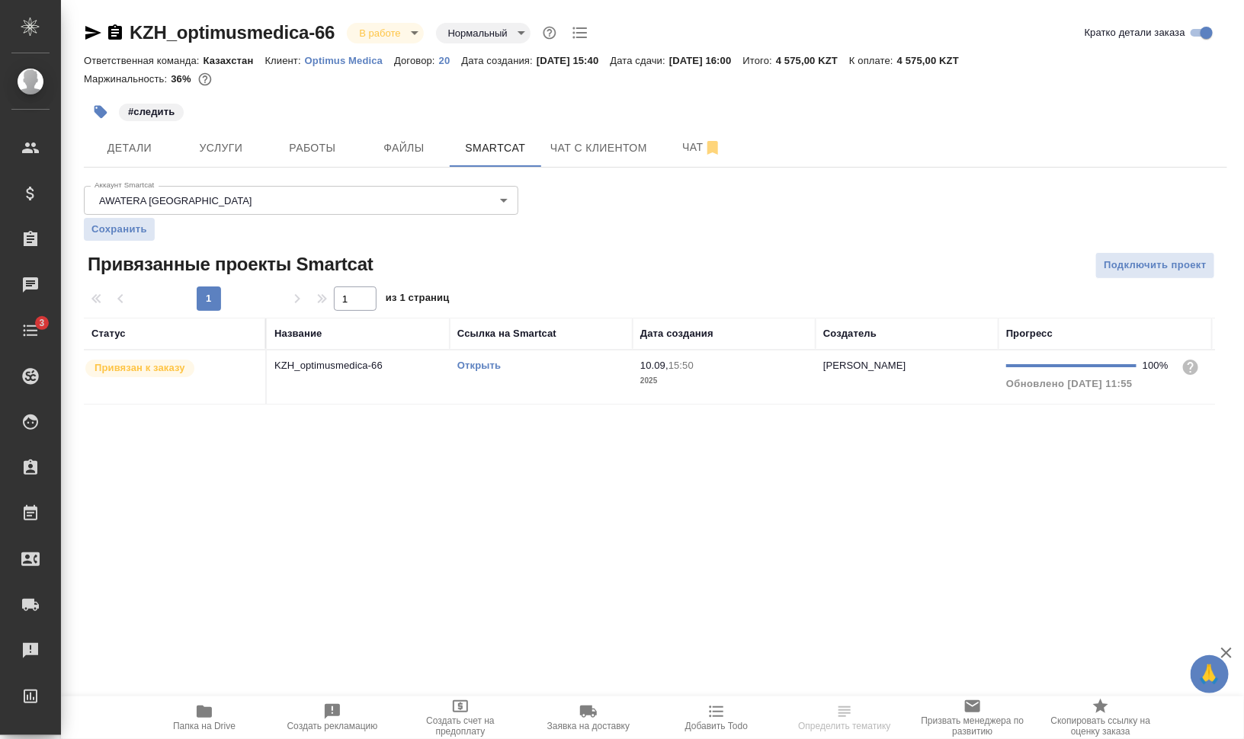
click at [477, 362] on link "Открыть" at bounding box center [478, 365] width 43 height 11
click at [473, 387] on td "Открыть" at bounding box center [541, 377] width 183 height 53
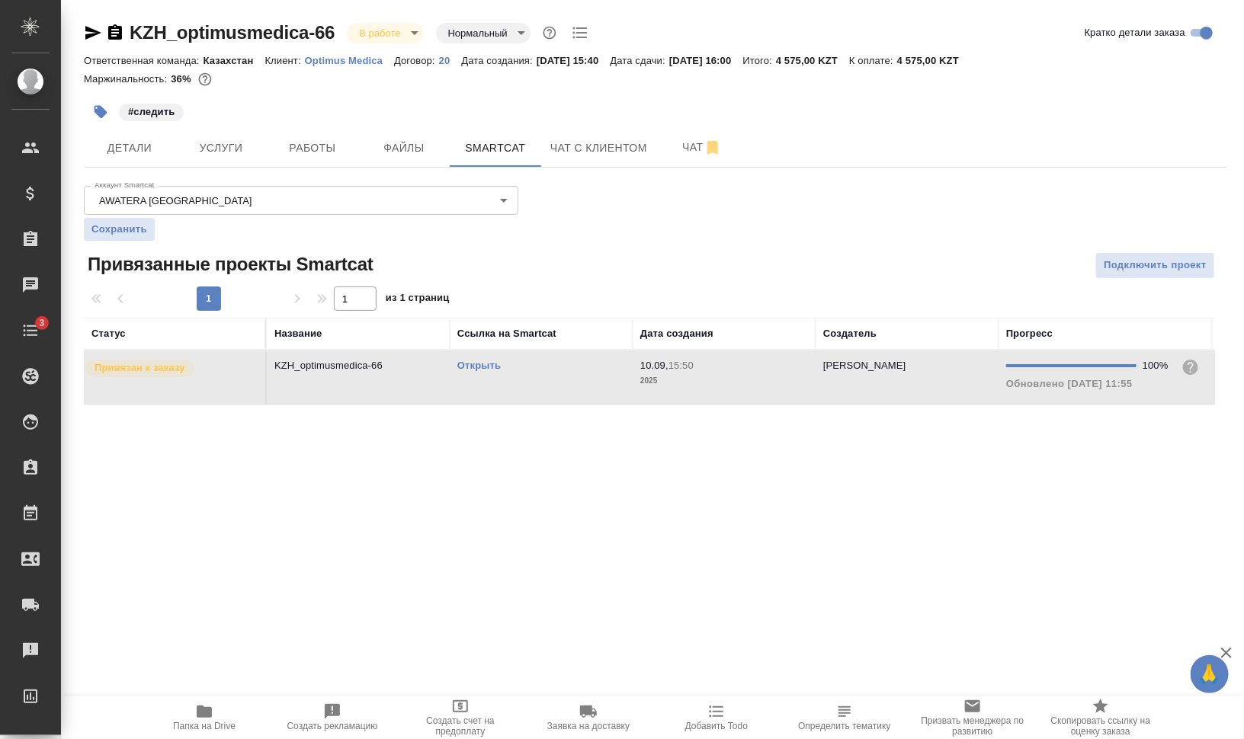
click at [473, 387] on td "Открыть" at bounding box center [541, 377] width 183 height 53
click at [322, 146] on span "Работы" at bounding box center [312, 148] width 73 height 19
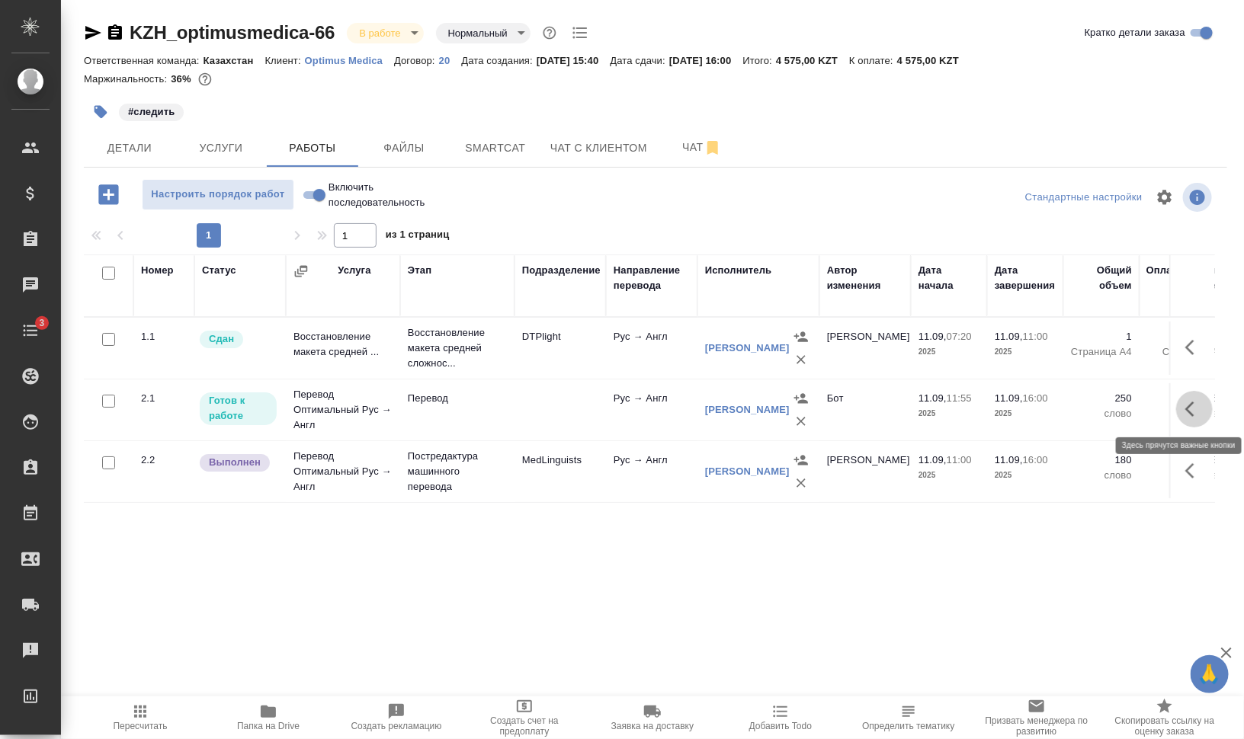
click at [1207, 410] on button "button" at bounding box center [1194, 409] width 37 height 37
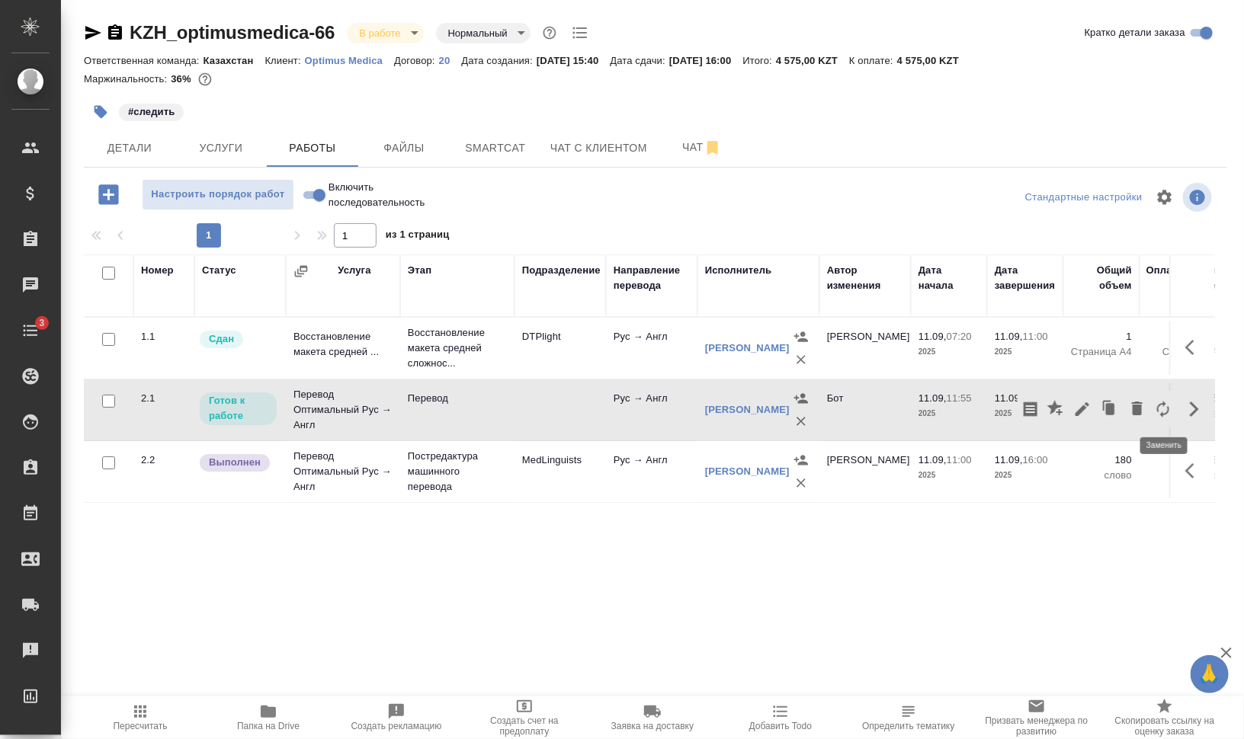
click at [1165, 400] on icon "button" at bounding box center [1163, 409] width 18 height 18
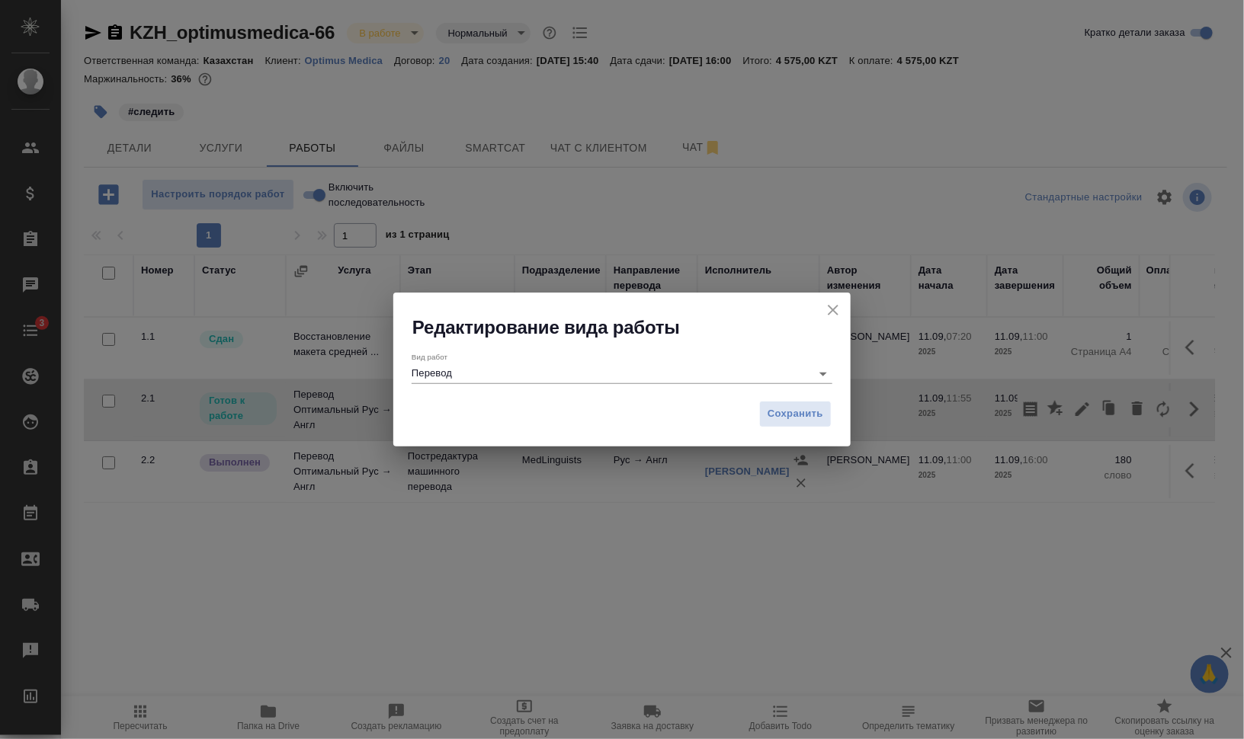
click at [579, 370] on input "Перевод" at bounding box center [608, 373] width 392 height 18
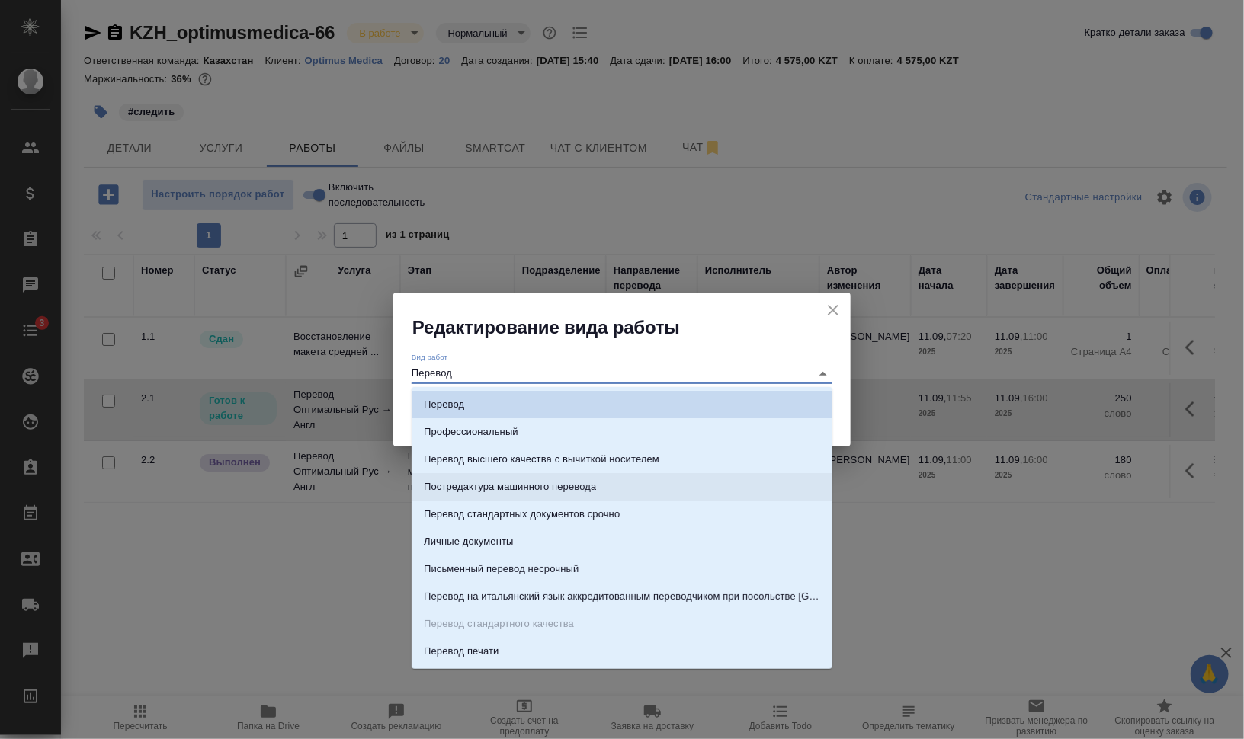
click at [554, 484] on p "Постредактура машинного перевода" at bounding box center [510, 486] width 172 height 15
type input "Постредактура машинного перевода"
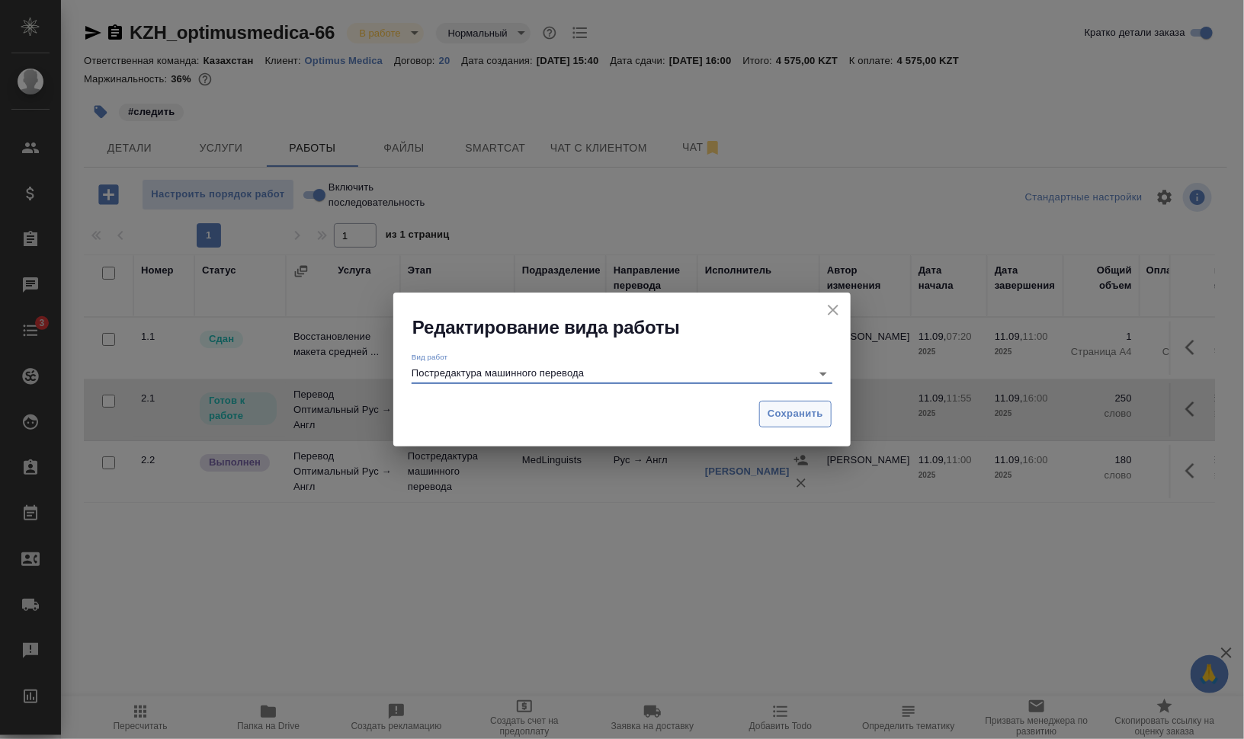
click at [795, 402] on button "Сохранить" at bounding box center [795, 414] width 72 height 27
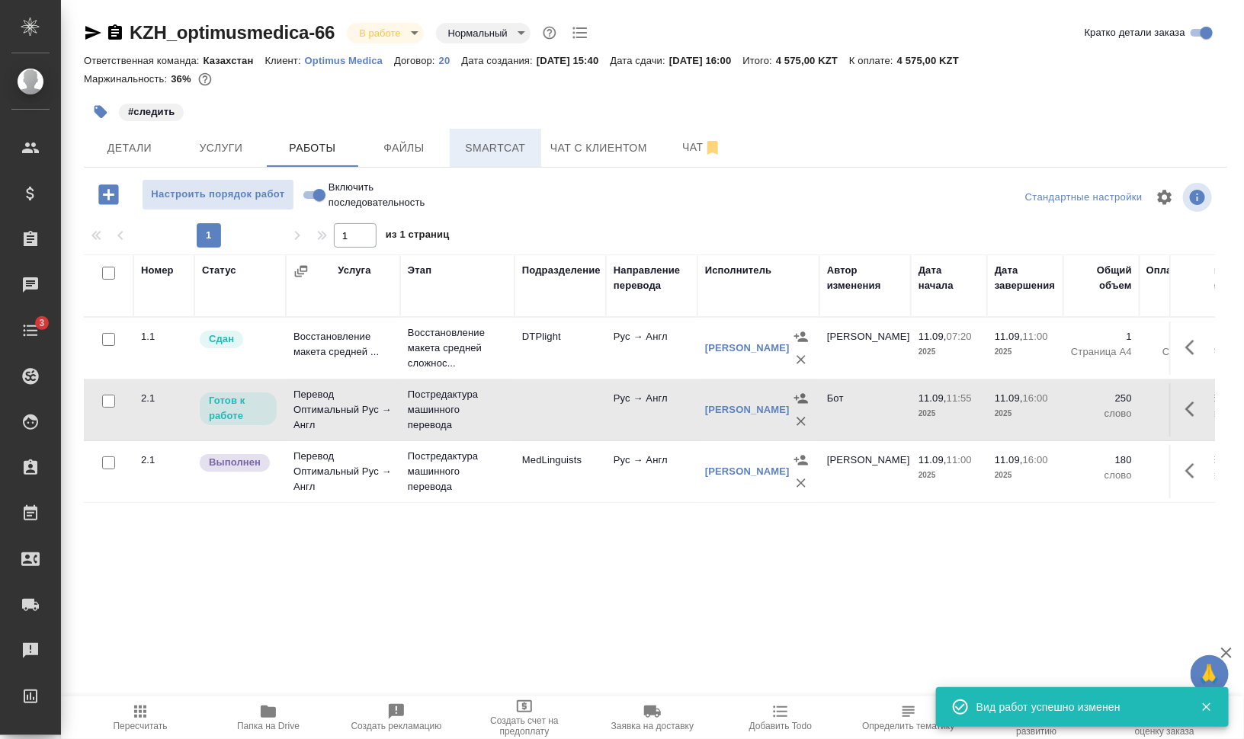
click at [479, 146] on span "Smartcat" at bounding box center [495, 148] width 73 height 19
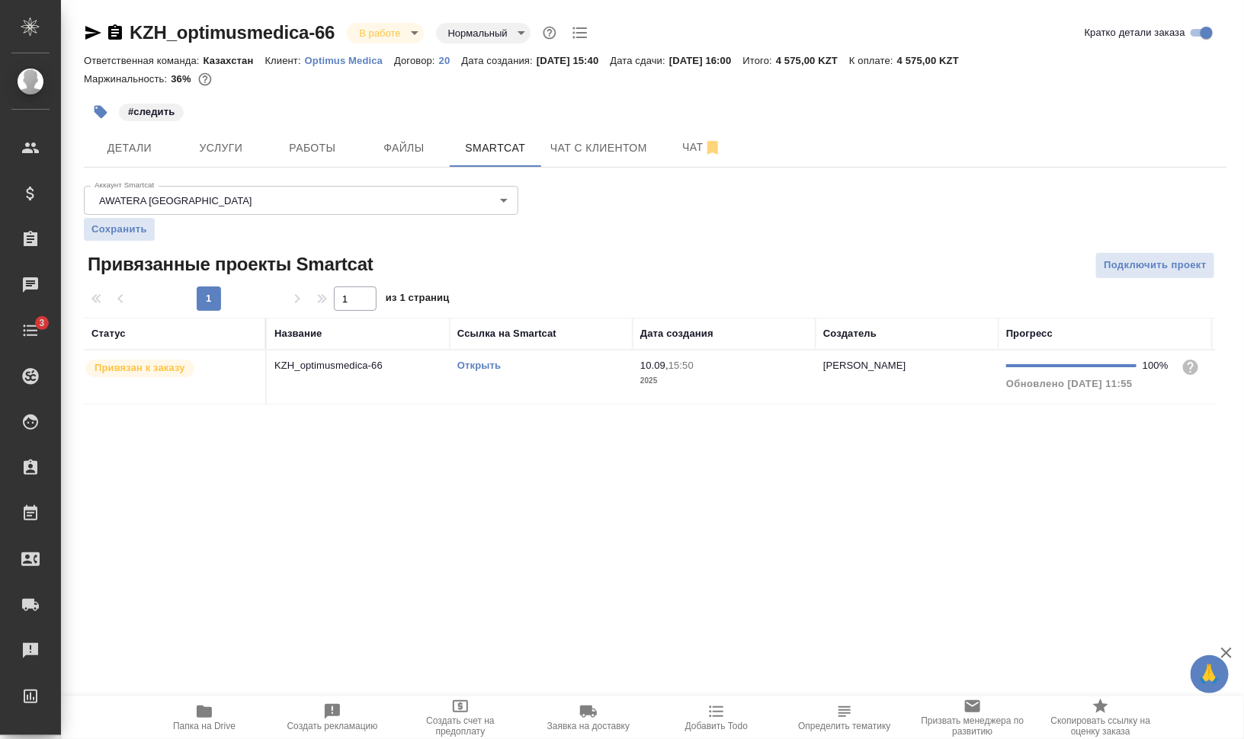
click at [476, 379] on td "Открыть" at bounding box center [541, 377] width 183 height 53
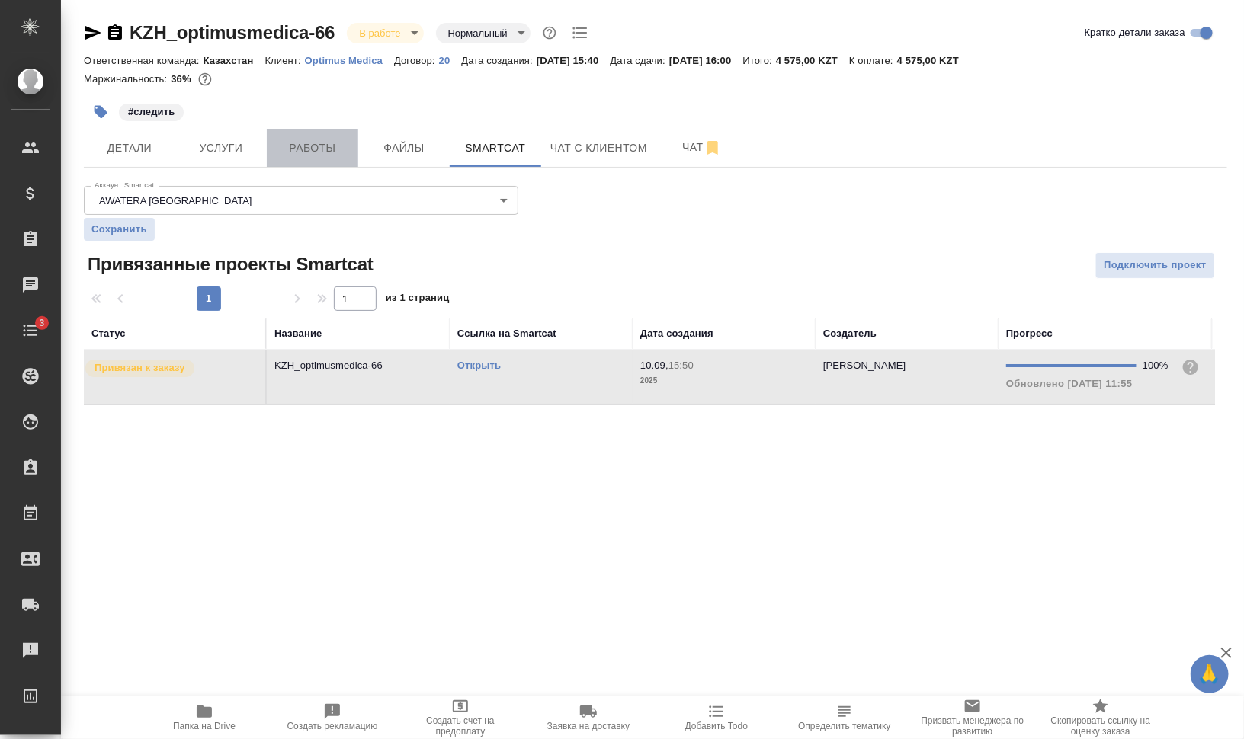
click at [292, 155] on span "Работы" at bounding box center [312, 148] width 73 height 19
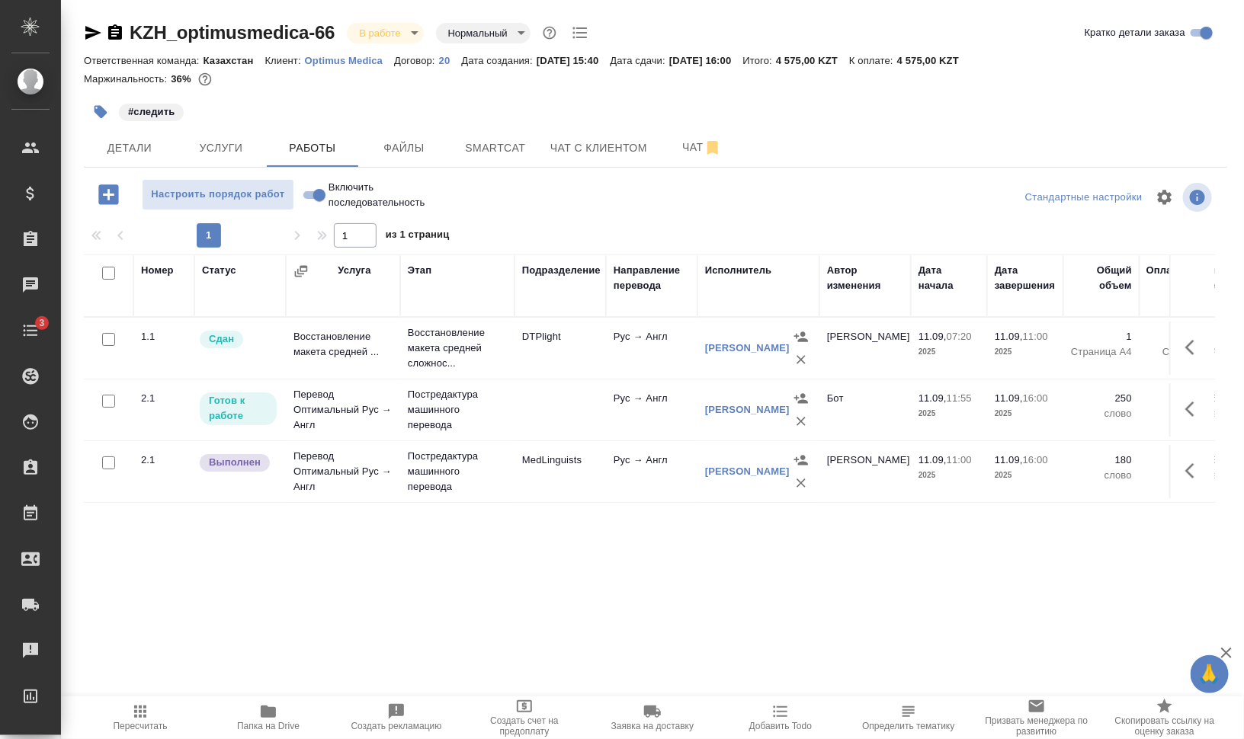
click at [268, 711] on icon "button" at bounding box center [268, 712] width 15 height 12
click at [111, 31] on icon "button" at bounding box center [115, 31] width 14 height 15
click at [389, 27] on body "🙏 .cls-1 fill:#fff; AWATERA [PERSON_NAME] [PERSON_NAME] Спецификации Заказы 0 Ч…" at bounding box center [622, 431] width 1244 height 862
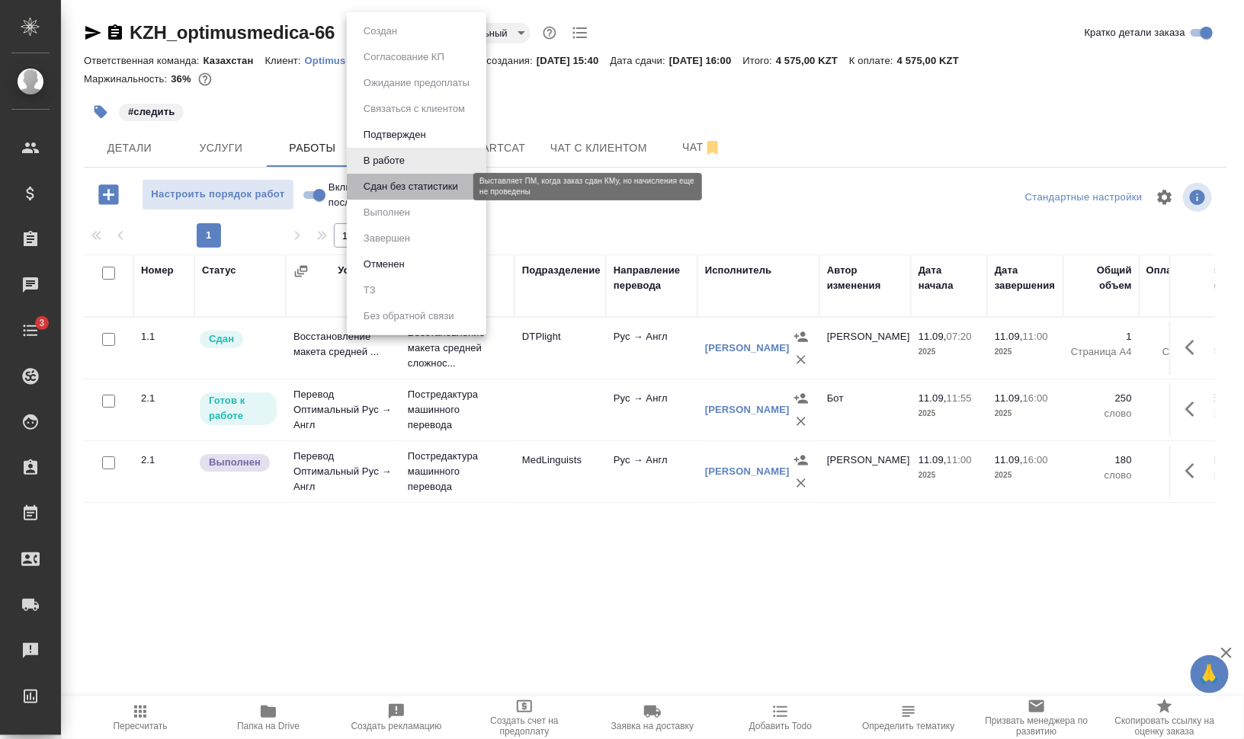
click at [437, 181] on button "Сдан без статистики" at bounding box center [411, 186] width 104 height 17
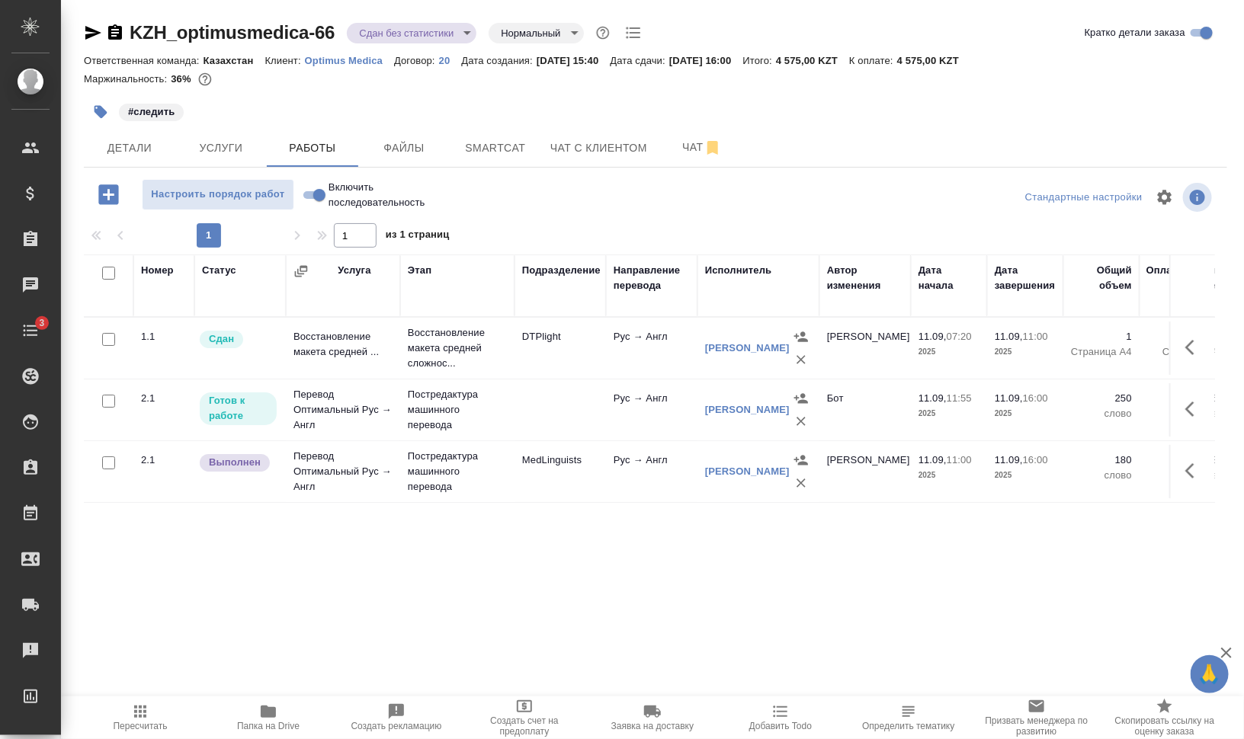
click at [1199, 477] on icon "button" at bounding box center [1194, 471] width 18 height 18
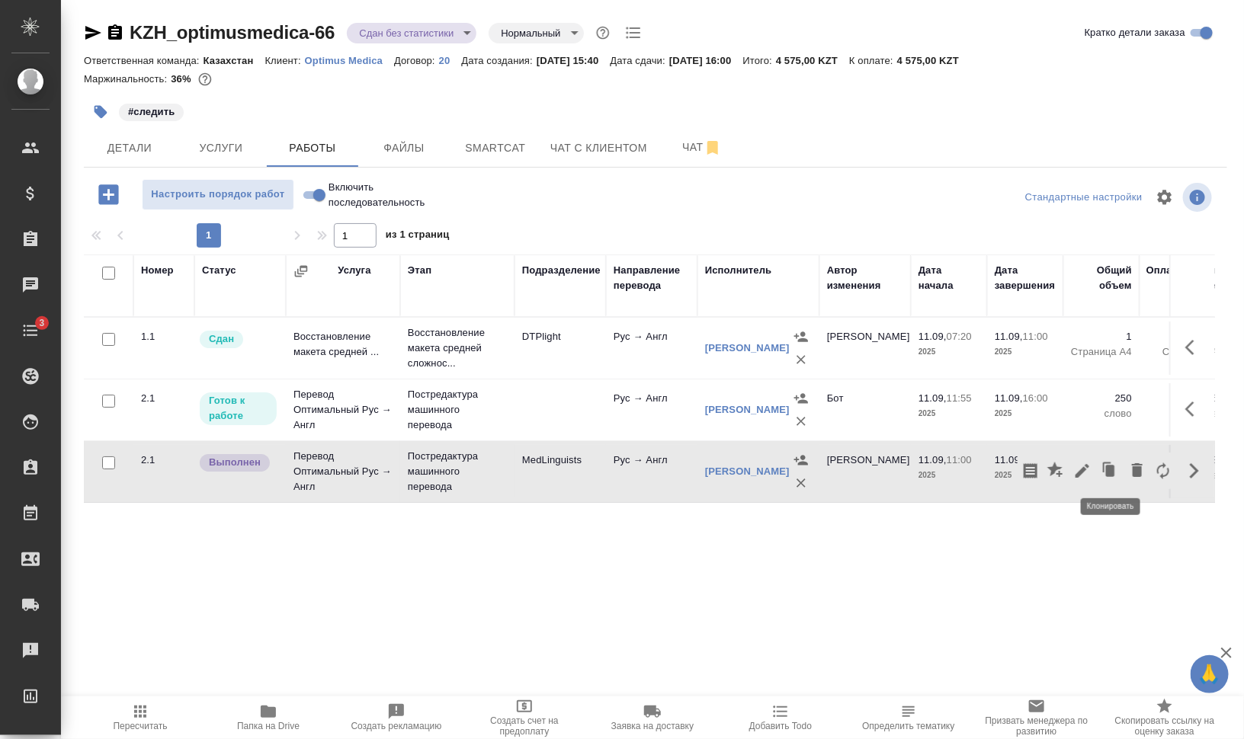
click at [1080, 466] on icon "button" at bounding box center [1082, 471] width 18 height 18
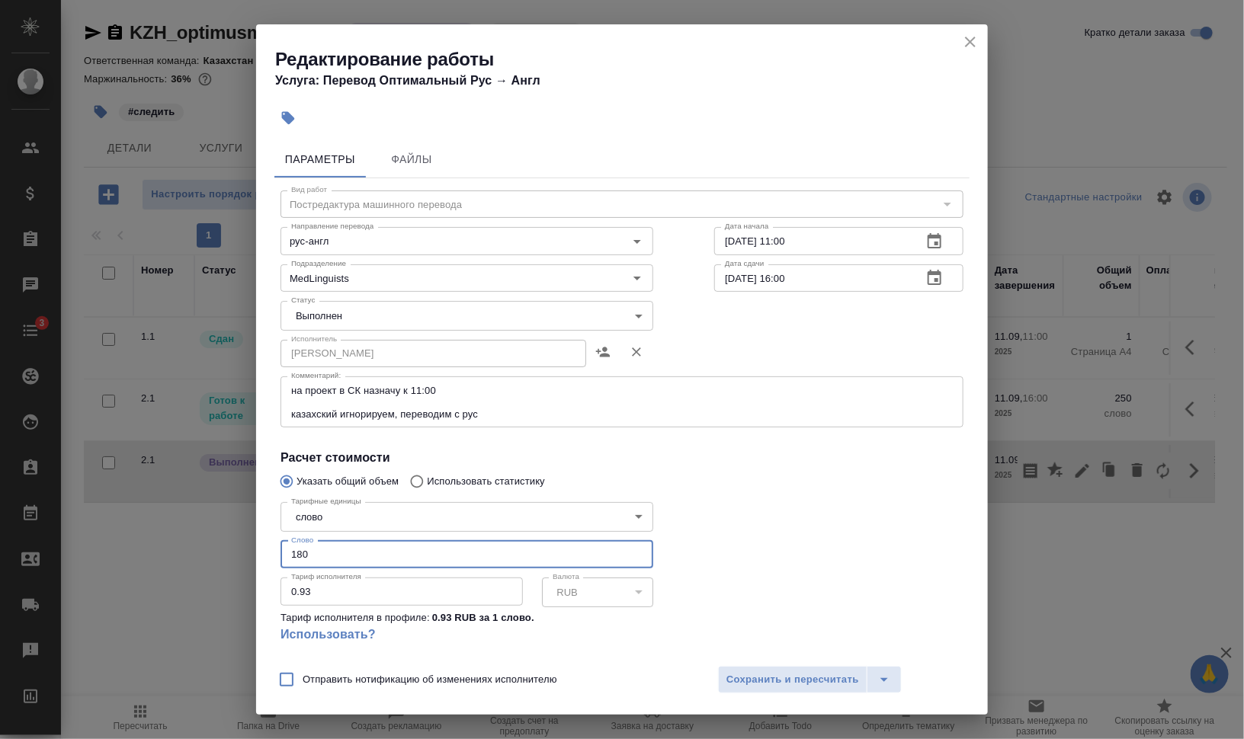
drag, startPoint x: 305, startPoint y: 555, endPoint x: 294, endPoint y: 555, distance: 10.7
click at [294, 555] on input "180" at bounding box center [466, 554] width 373 height 27
type input "122.6"
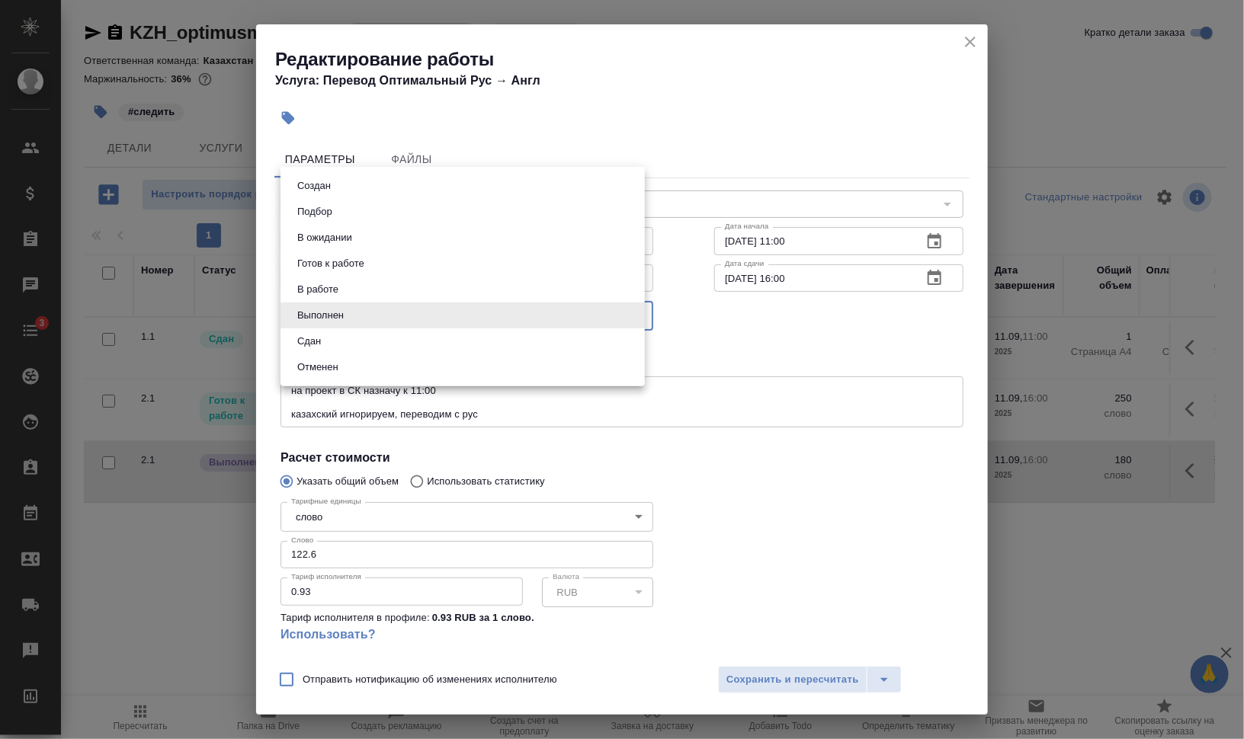
click at [358, 316] on body "🙏 .cls-1 fill:#fff; AWATERA Валеев Динар Клиенты Спецификации Заказы 0 Чаты 3 T…" at bounding box center [622, 431] width 1244 height 862
click at [359, 339] on li "Сдан" at bounding box center [462, 342] width 364 height 26
type input "closed"
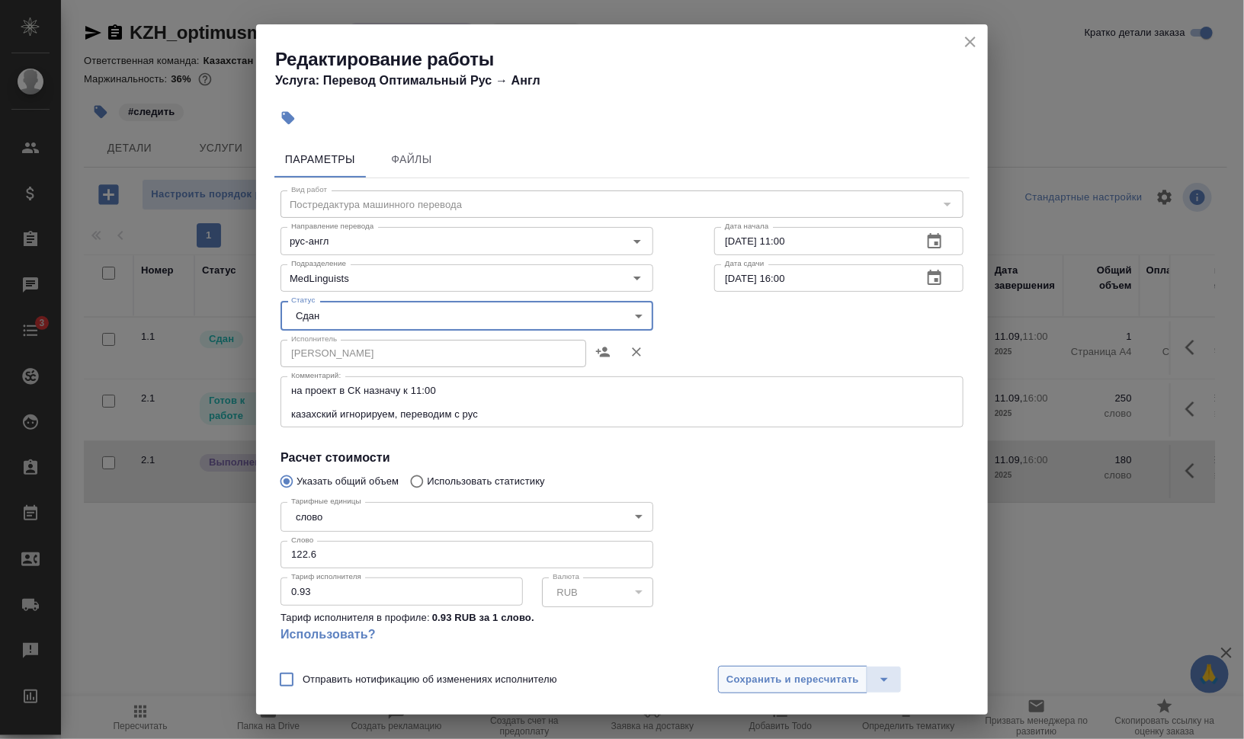
click at [774, 669] on button "Сохранить и пересчитать" at bounding box center [792, 679] width 149 height 27
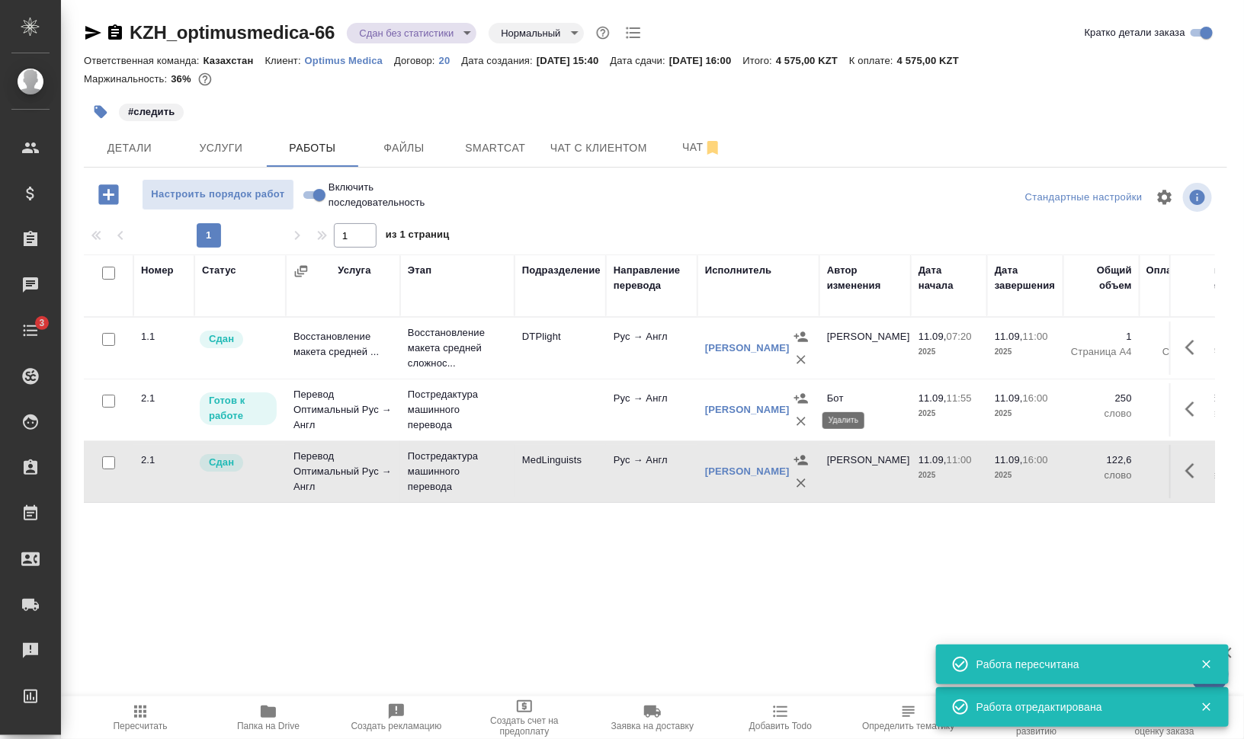
click at [797, 421] on icon "button" at bounding box center [800, 421] width 15 height 15
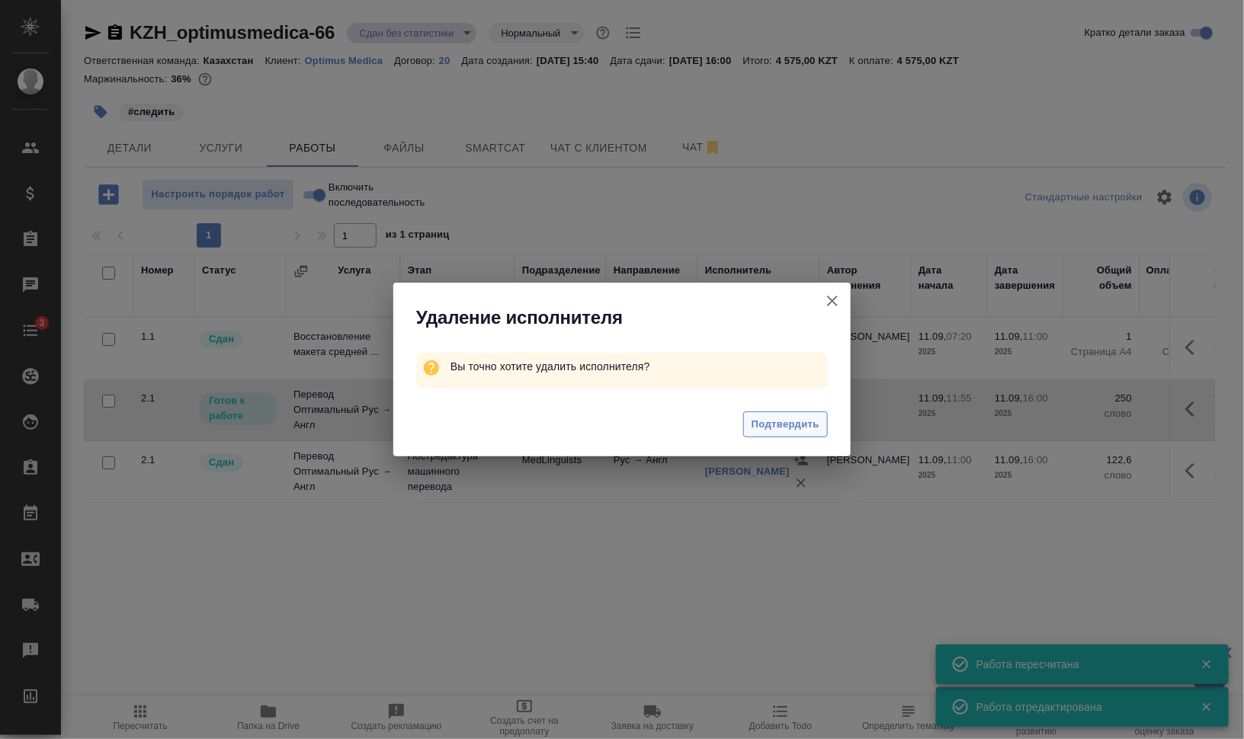
click at [769, 425] on span "Подтвердить" at bounding box center [786, 425] width 68 height 18
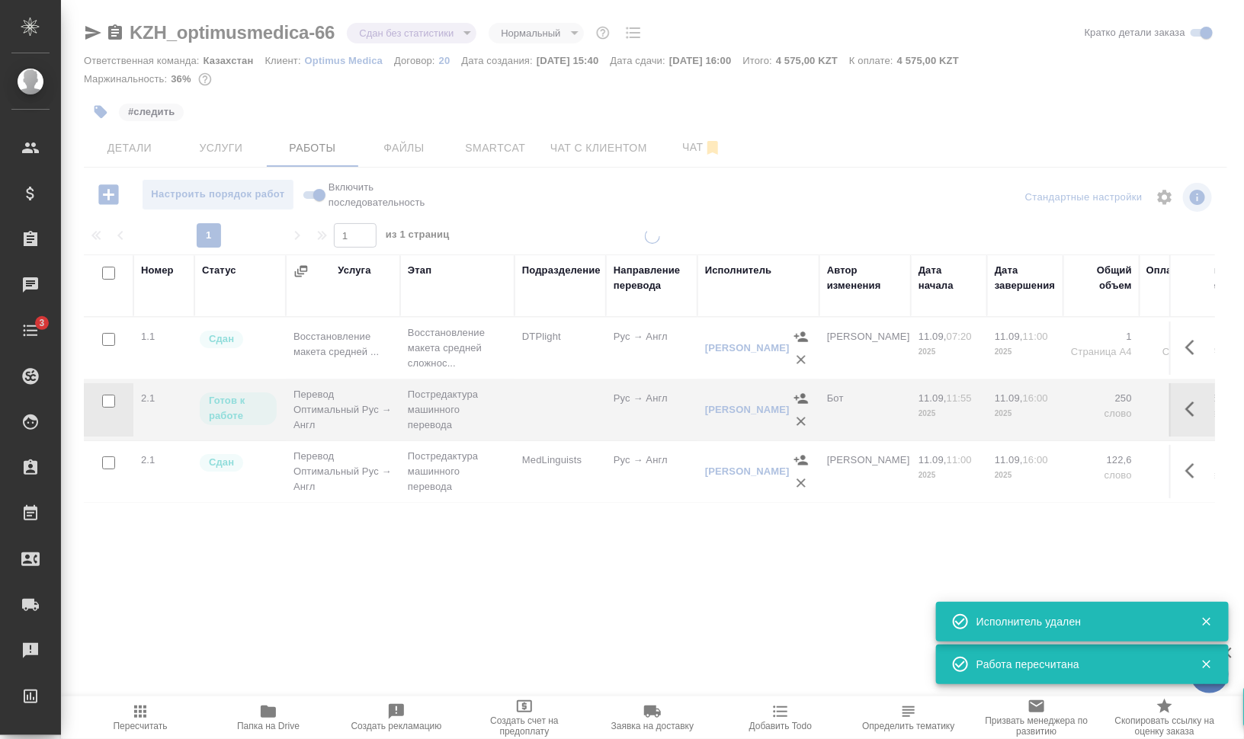
click at [1195, 406] on icon "button" at bounding box center [1194, 409] width 18 height 18
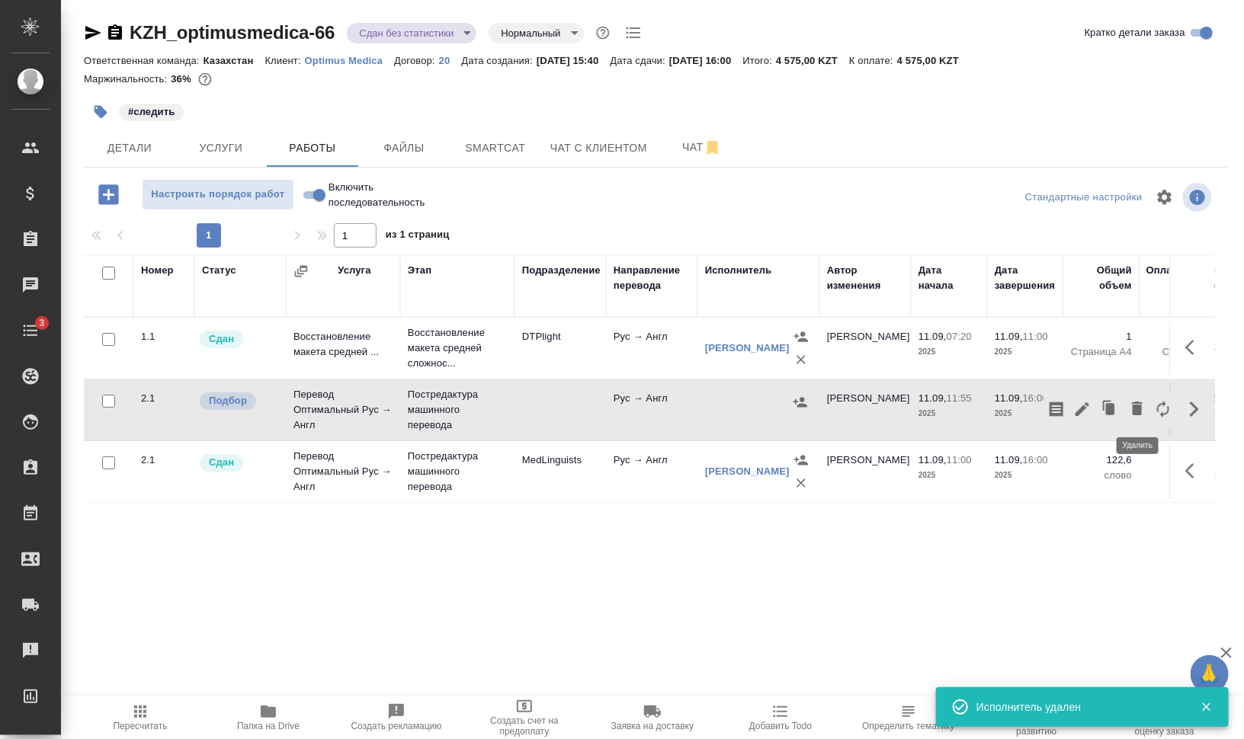
click at [1143, 408] on icon "button" at bounding box center [1137, 408] width 18 height 18
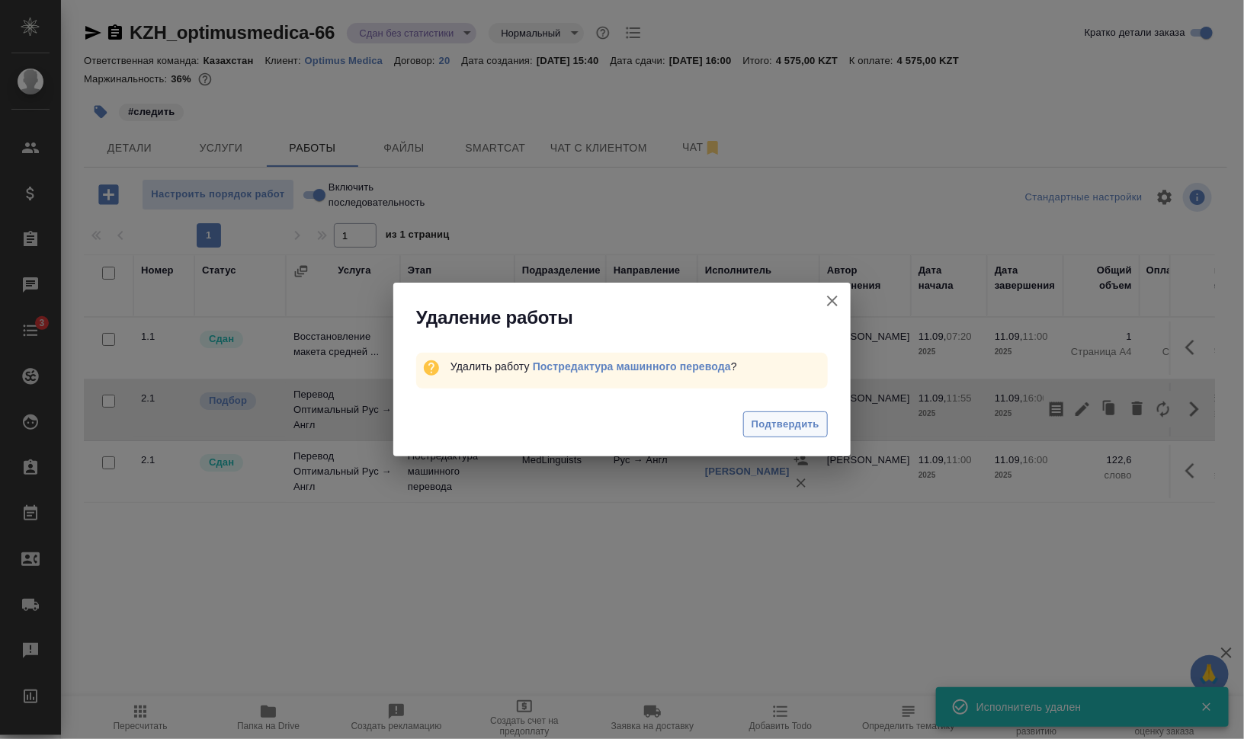
click at [796, 429] on span "Подтвердить" at bounding box center [786, 425] width 68 height 18
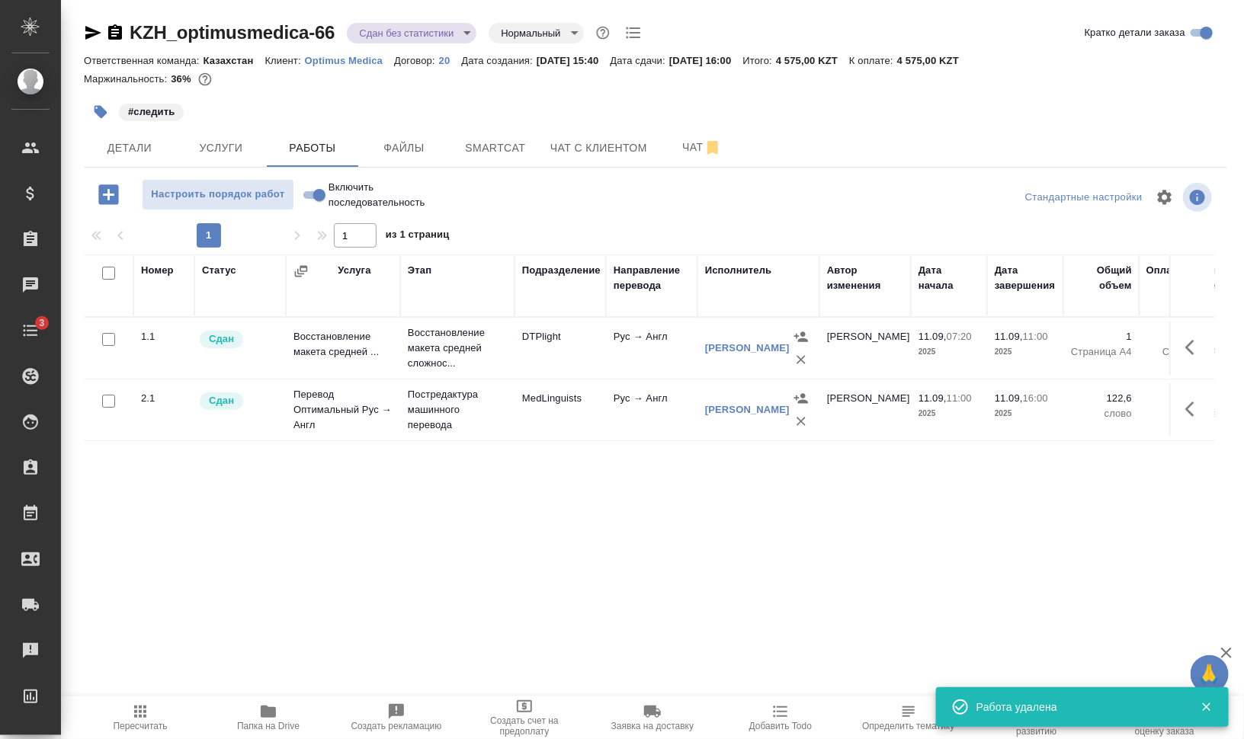
click at [124, 739] on html "🙏 .cls-1 fill:#fff; AWATERA Валеев Динар Клиенты Спецификации Заказы 0 Чаты 3 T…" at bounding box center [622, 431] width 1244 height 862
click at [136, 730] on button "Пересчитать" at bounding box center [140, 718] width 128 height 43
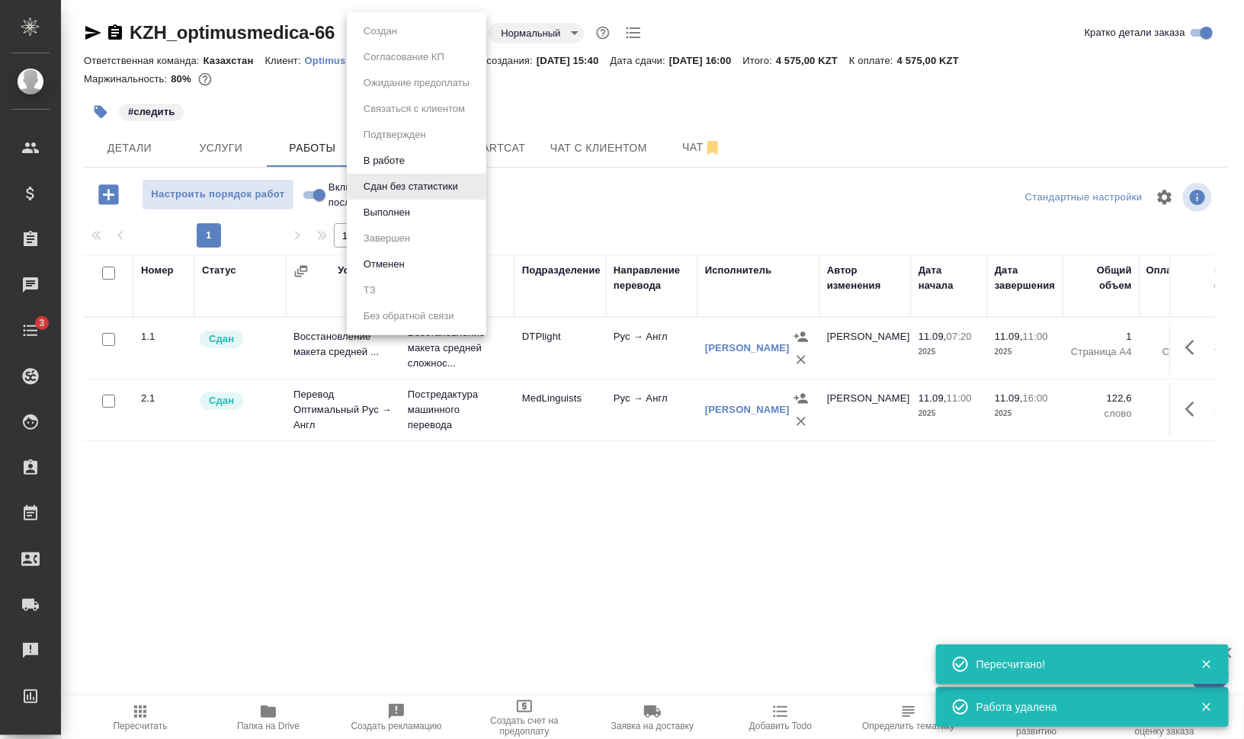
click at [446, 34] on body "🙏 .cls-1 fill:#fff; AWATERA Валеев Динар Клиенты Спецификации Заказы 0 Чаты 3 T…" at bounding box center [622, 431] width 1244 height 862
click at [383, 207] on button "Выполнен" at bounding box center [387, 212] width 56 height 17
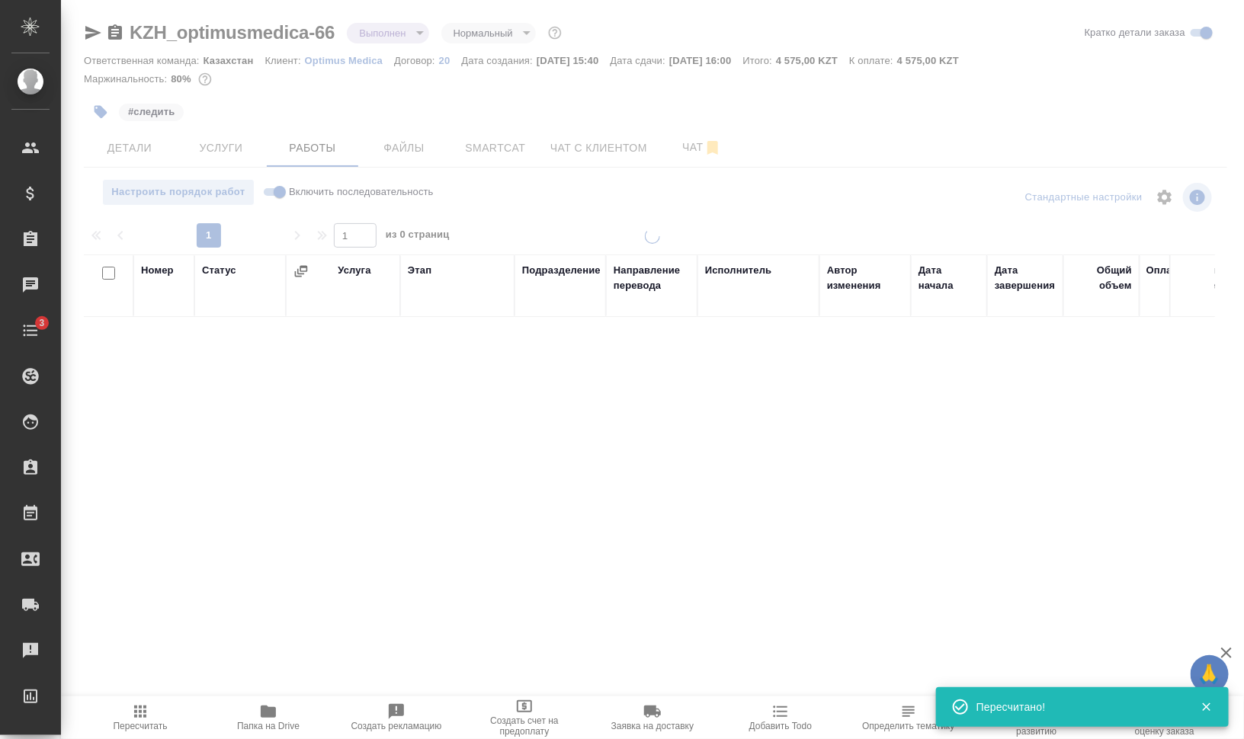
click at [97, 112] on div at bounding box center [652, 318] width 1183 height 636
click at [101, 111] on icon "button" at bounding box center [101, 112] width 13 height 13
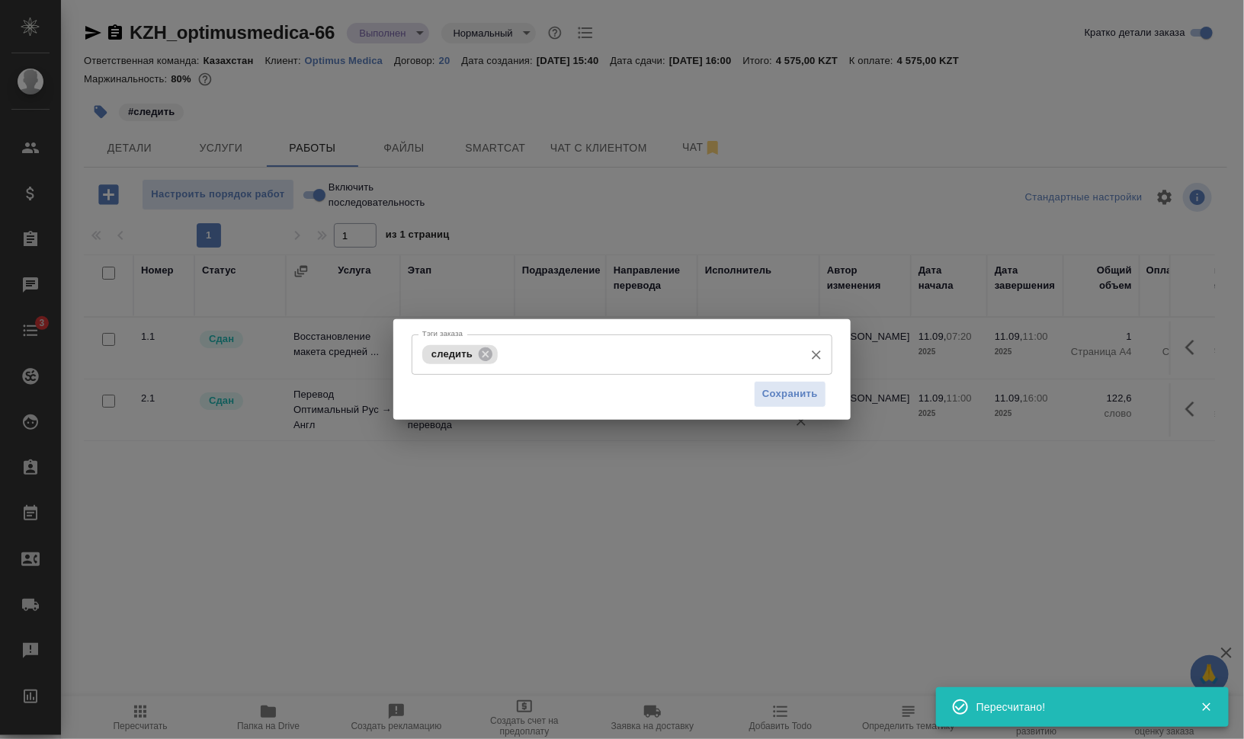
click at [488, 355] on icon at bounding box center [486, 354] width 14 height 14
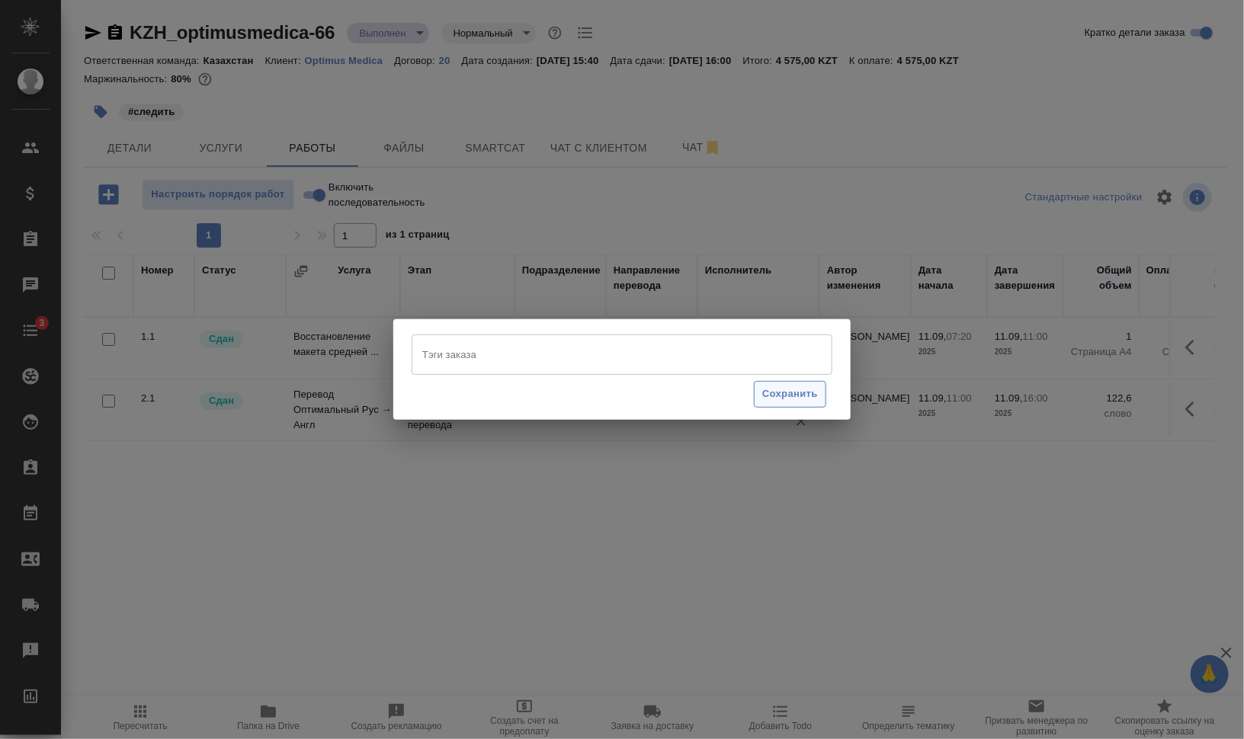
click at [797, 402] on span "Сохранить" at bounding box center [790, 395] width 56 height 18
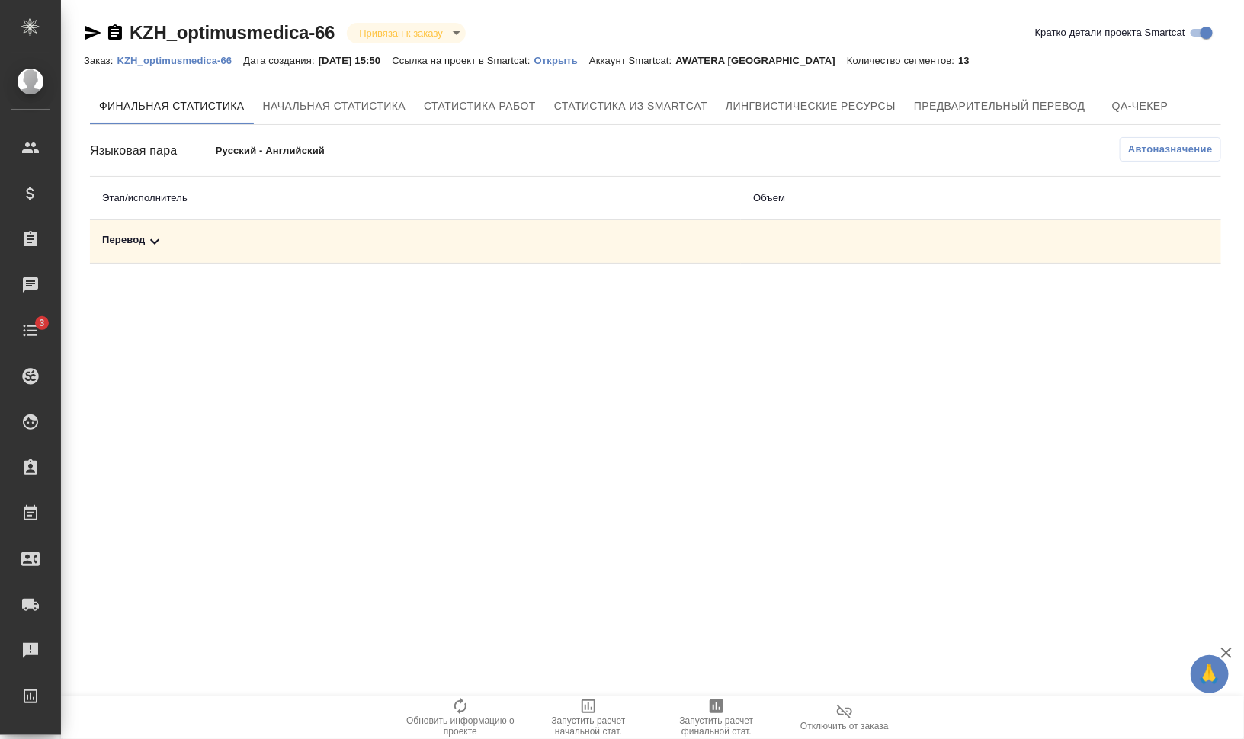
click at [202, 232] on div "Перевод" at bounding box center [415, 241] width 627 height 18
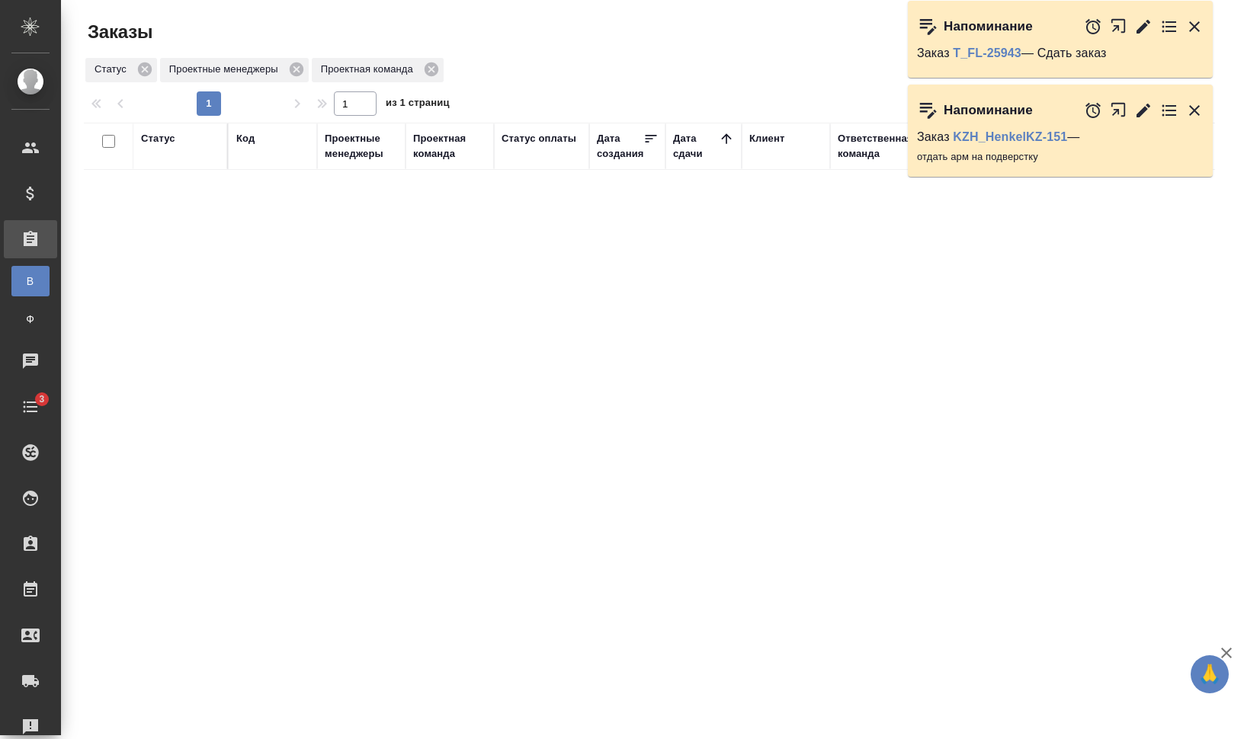
click at [242, 136] on div "Код" at bounding box center [245, 138] width 18 height 15
click at [180, 210] on div at bounding box center [173, 215] width 17 height 16
click at [181, 220] on div "Подтвержден Создан Согласование КП ТЗ" at bounding box center [166, 196] width 51 height 97
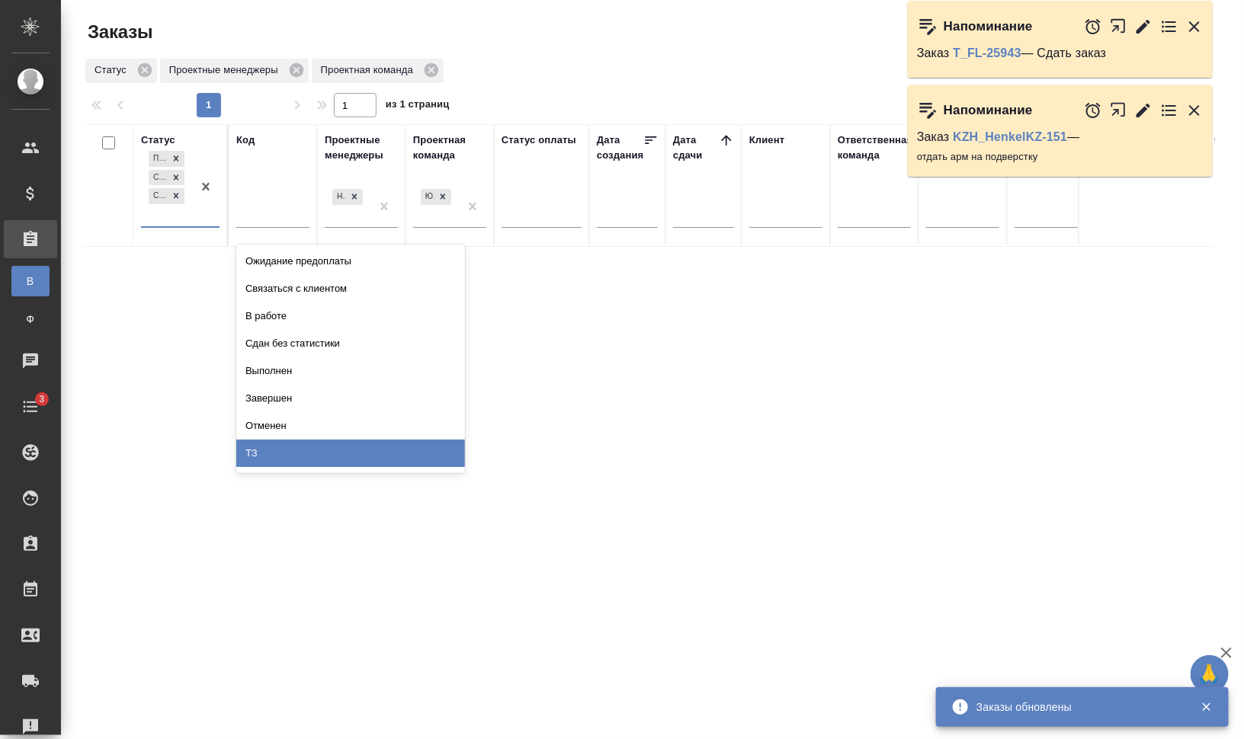
click at [310, 456] on div "ТЗ" at bounding box center [350, 453] width 229 height 27
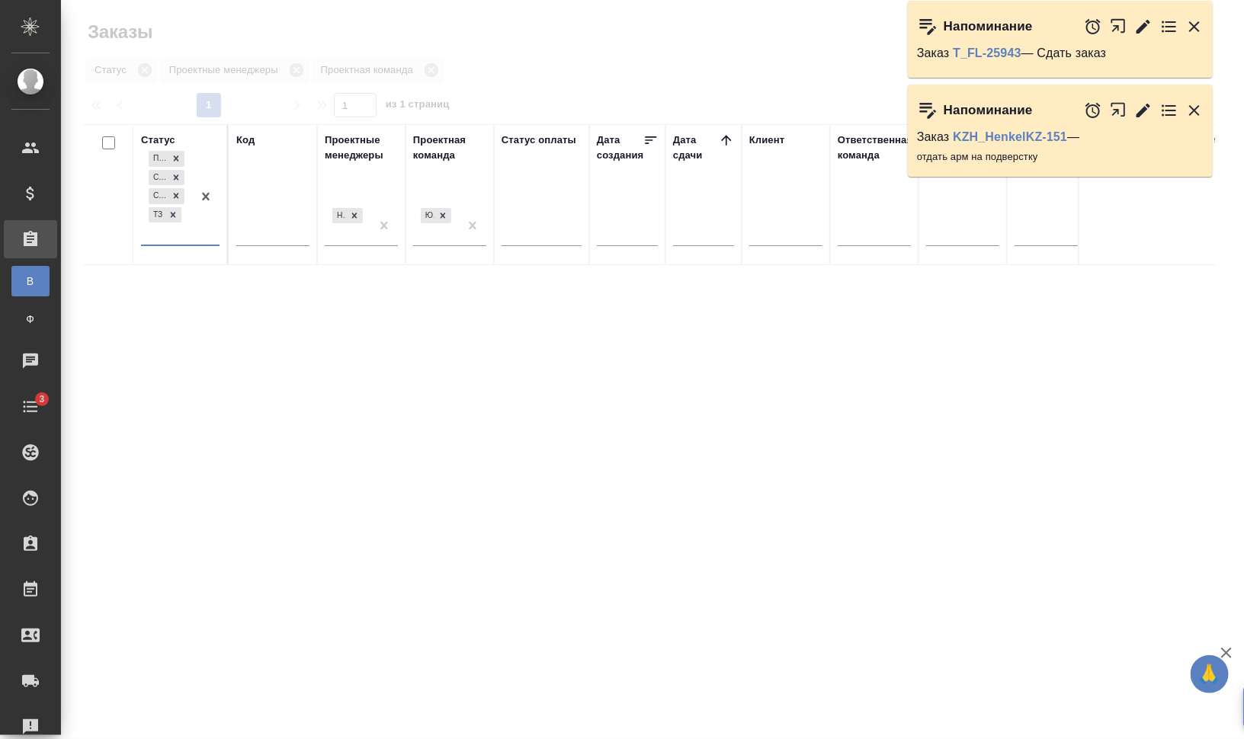
click at [237, 136] on div "Код" at bounding box center [245, 140] width 18 height 15
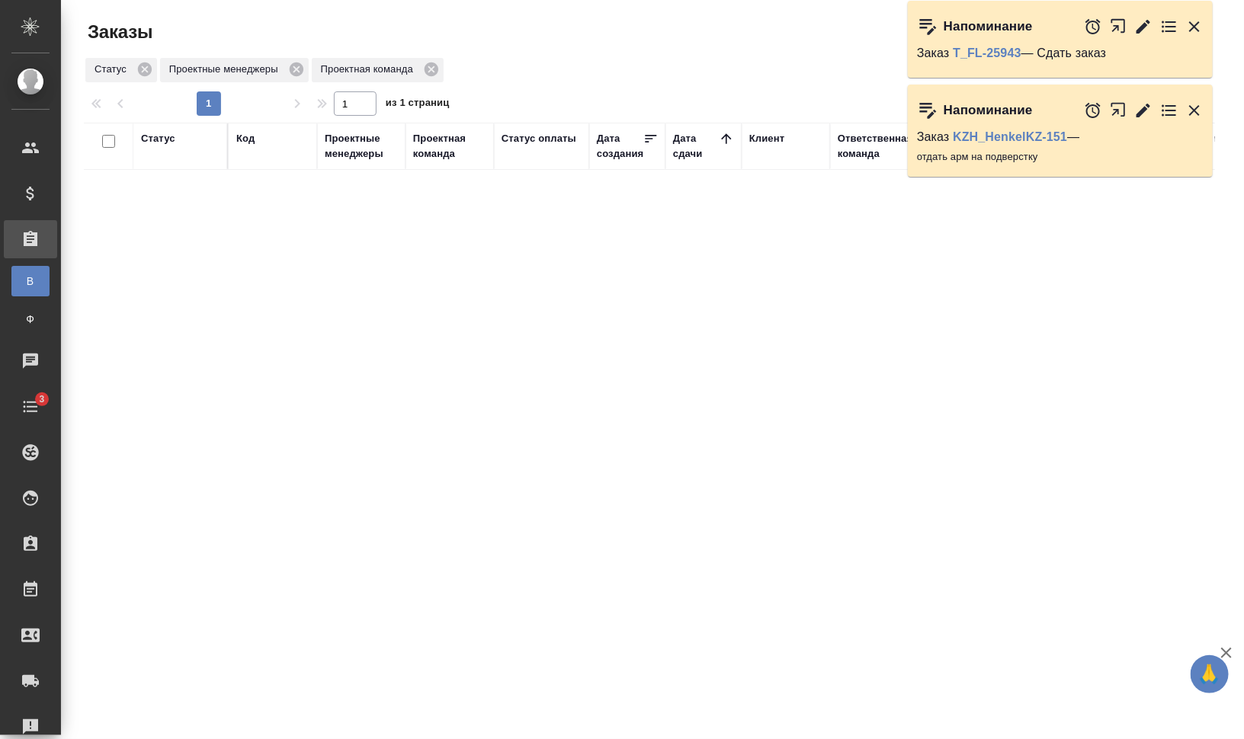
click at [1226, 648] on icon "button" at bounding box center [1226, 653] width 18 height 18
click at [684, 39] on div at bounding box center [655, 38] width 381 height 37
drag, startPoint x: 1037, startPoint y: 51, endPoint x: 1091, endPoint y: 51, distance: 54.1
click at [1090, 51] on p "Заказ T_FL-25943 — Сдать заказ" at bounding box center [1060, 53] width 287 height 15
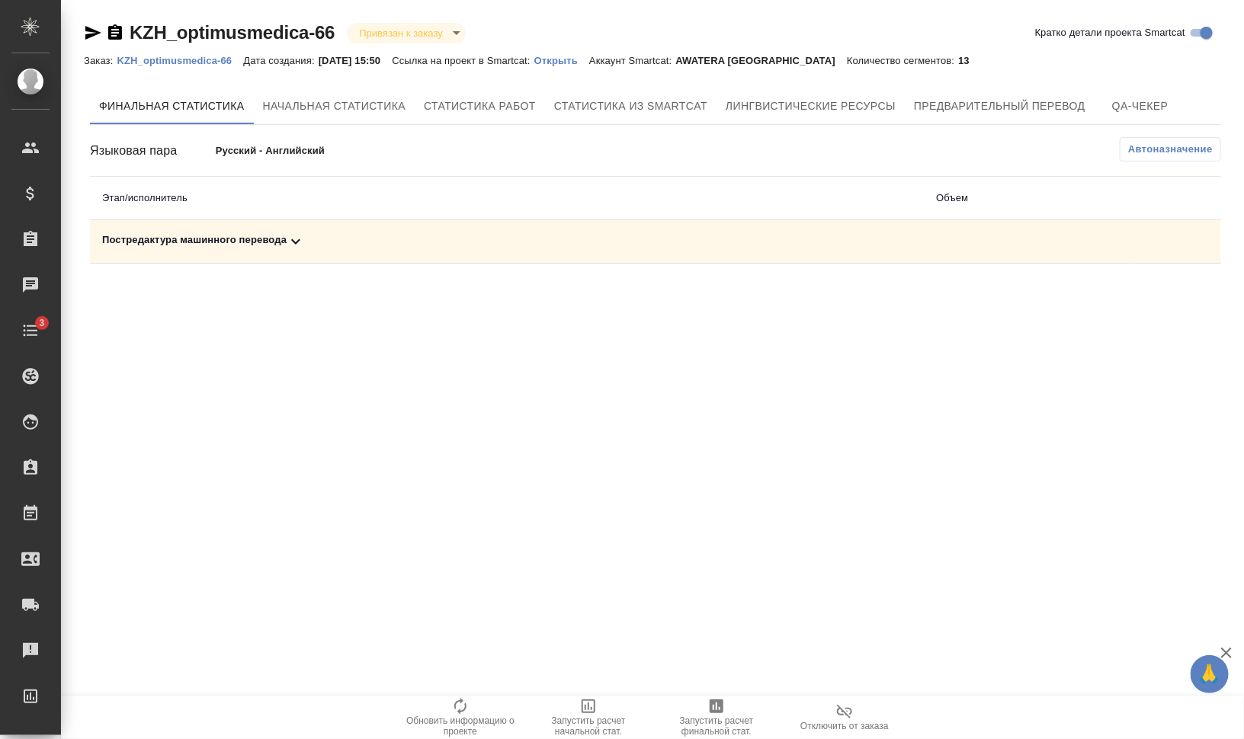
click at [192, 235] on div "Постредактура машинного перевода" at bounding box center [506, 241] width 809 height 18
click at [745, 716] on span "Запустить расчет финальной стат." at bounding box center [717, 726] width 110 height 21
click at [210, 239] on div "Постредактура машинного перевода" at bounding box center [506, 241] width 809 height 18
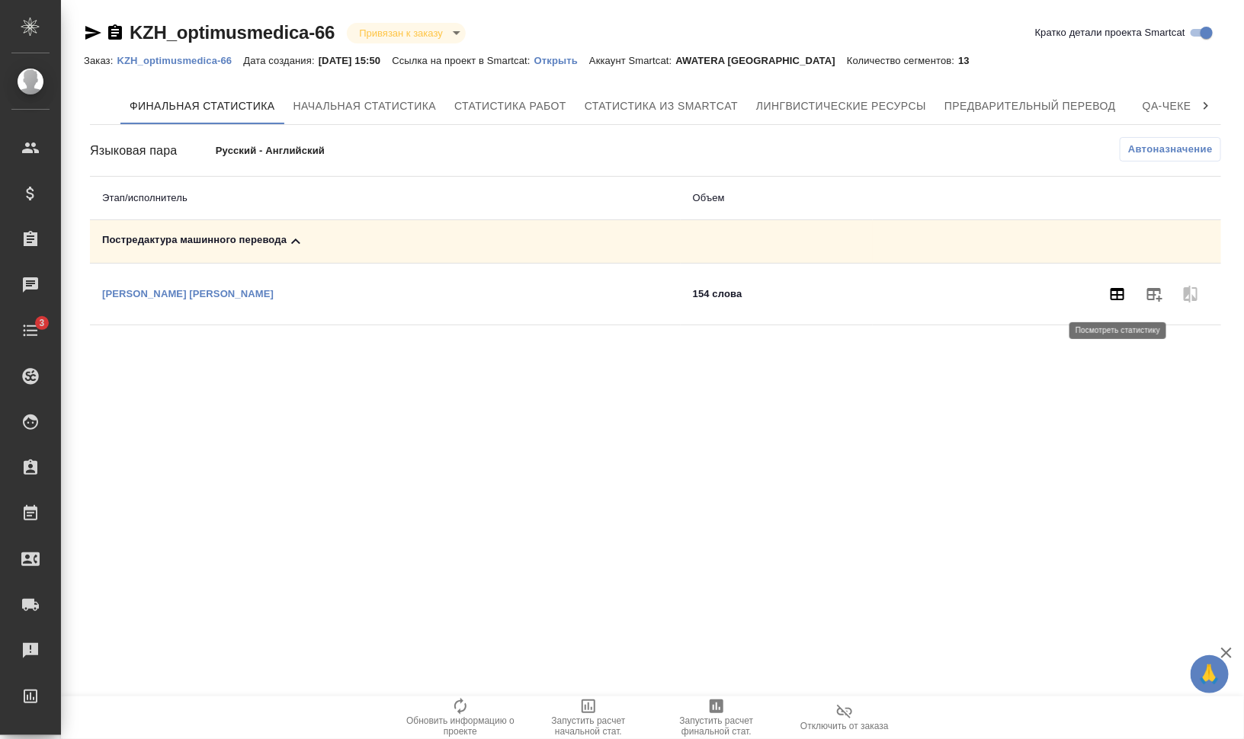
click at [1116, 295] on icon "button" at bounding box center [1117, 294] width 18 height 18
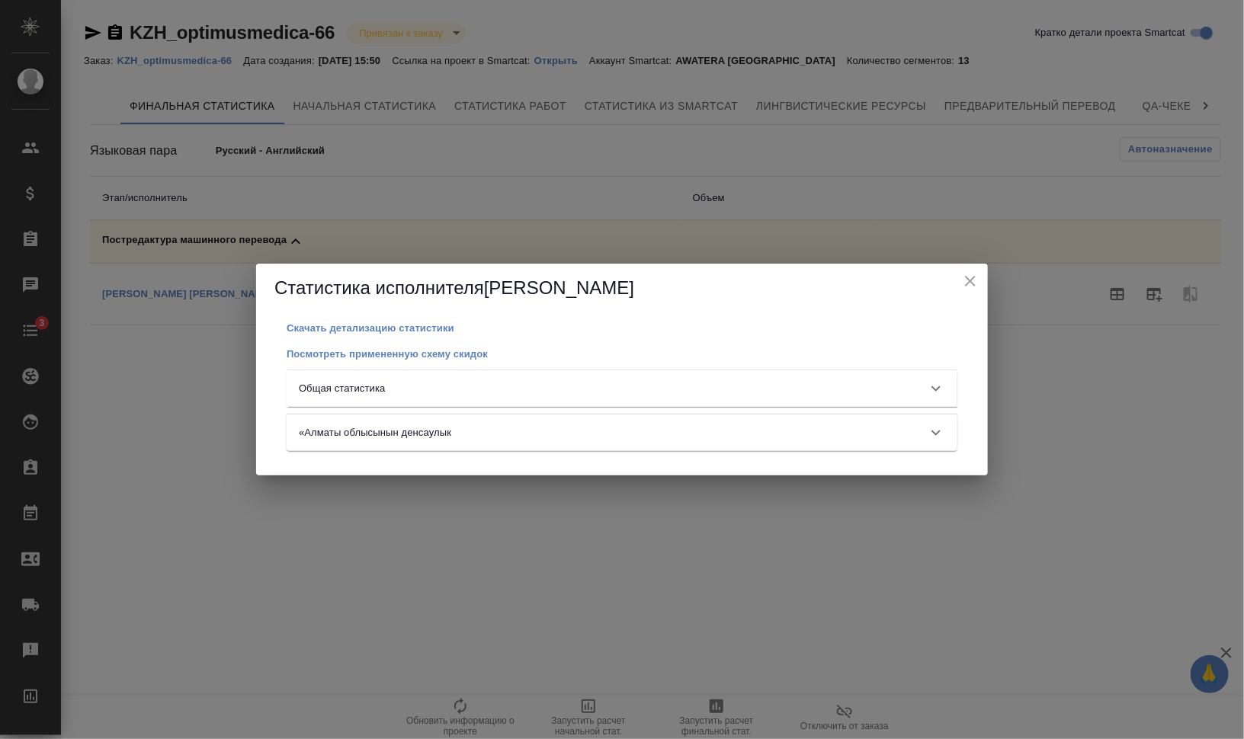
click at [700, 386] on div "Общая статистика" at bounding box center [608, 388] width 619 height 15
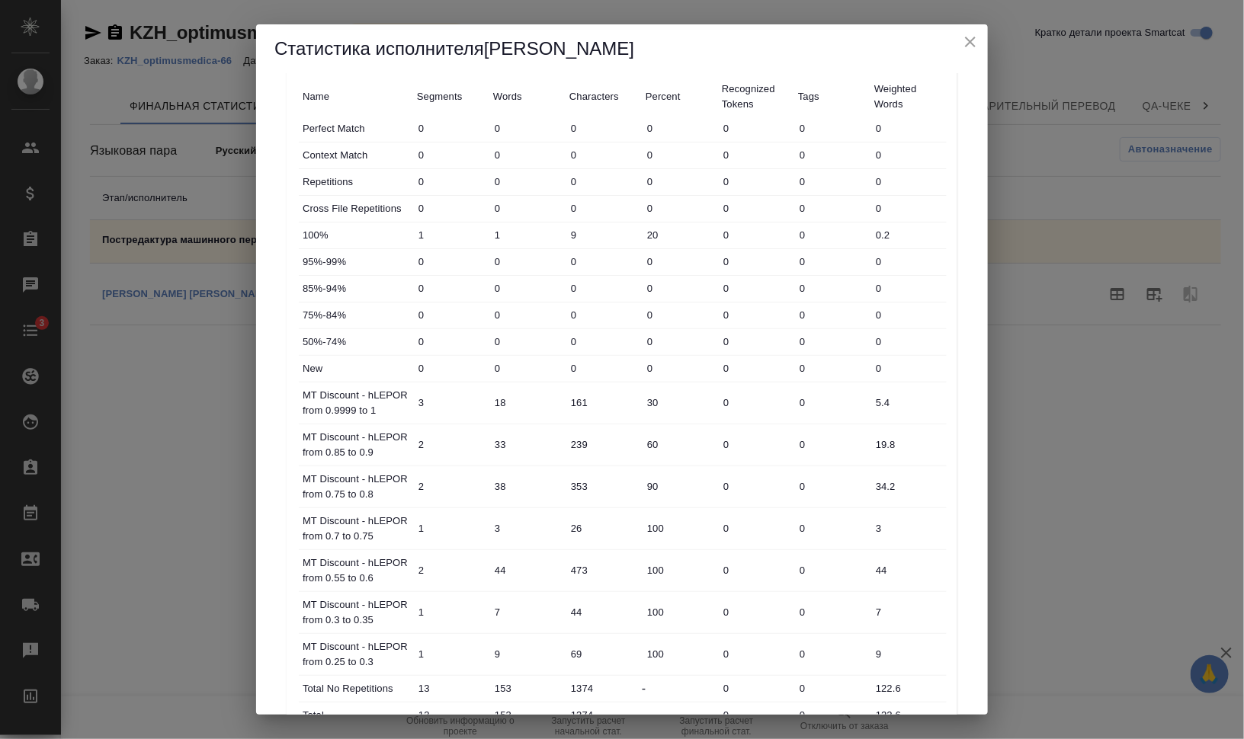
scroll to position [221, 0]
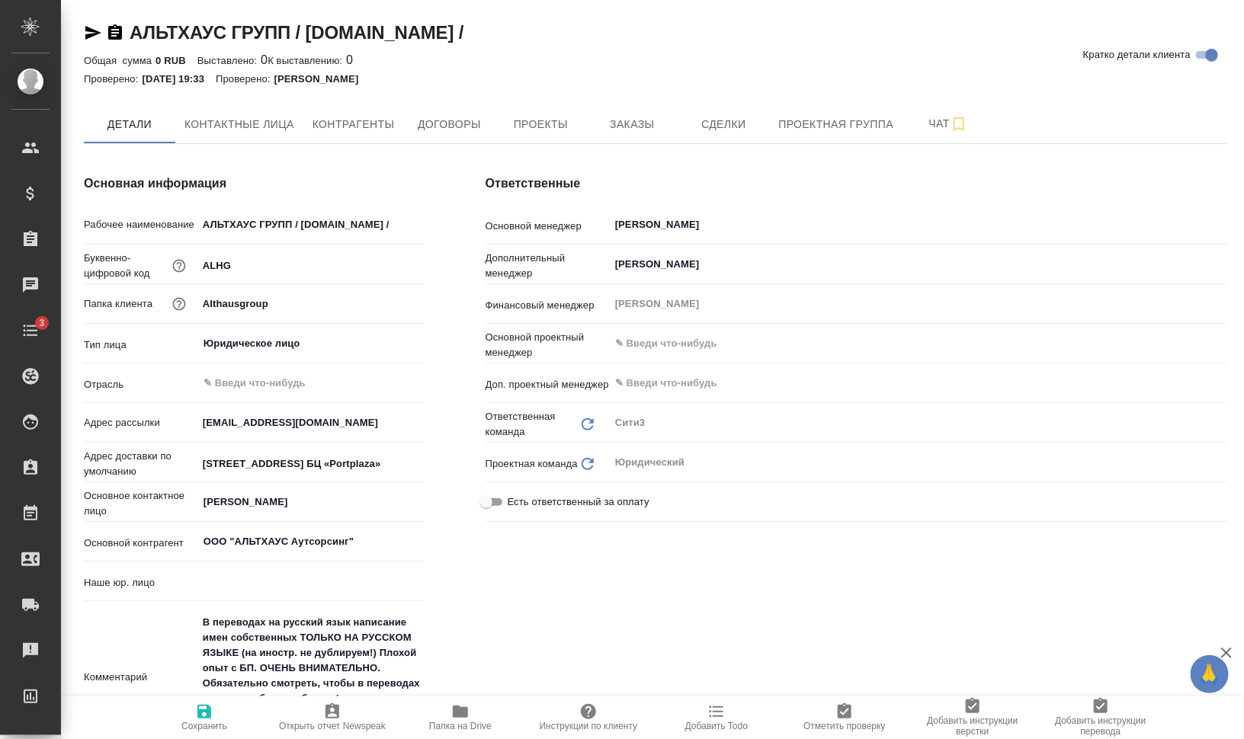
type input "(МБ) ООО "Монблан""
type textarea "x"
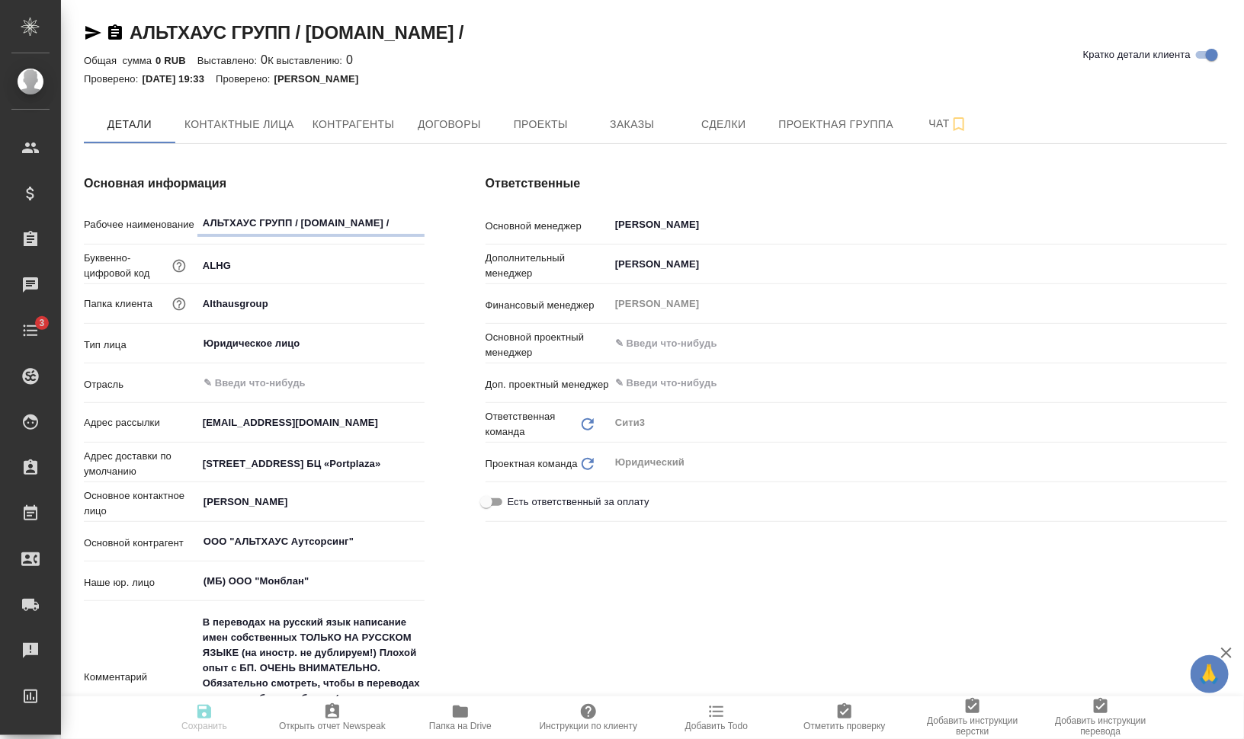
type textarea "x"
click at [458, 723] on span "Папка на Drive" at bounding box center [460, 726] width 63 height 11
type textarea "x"
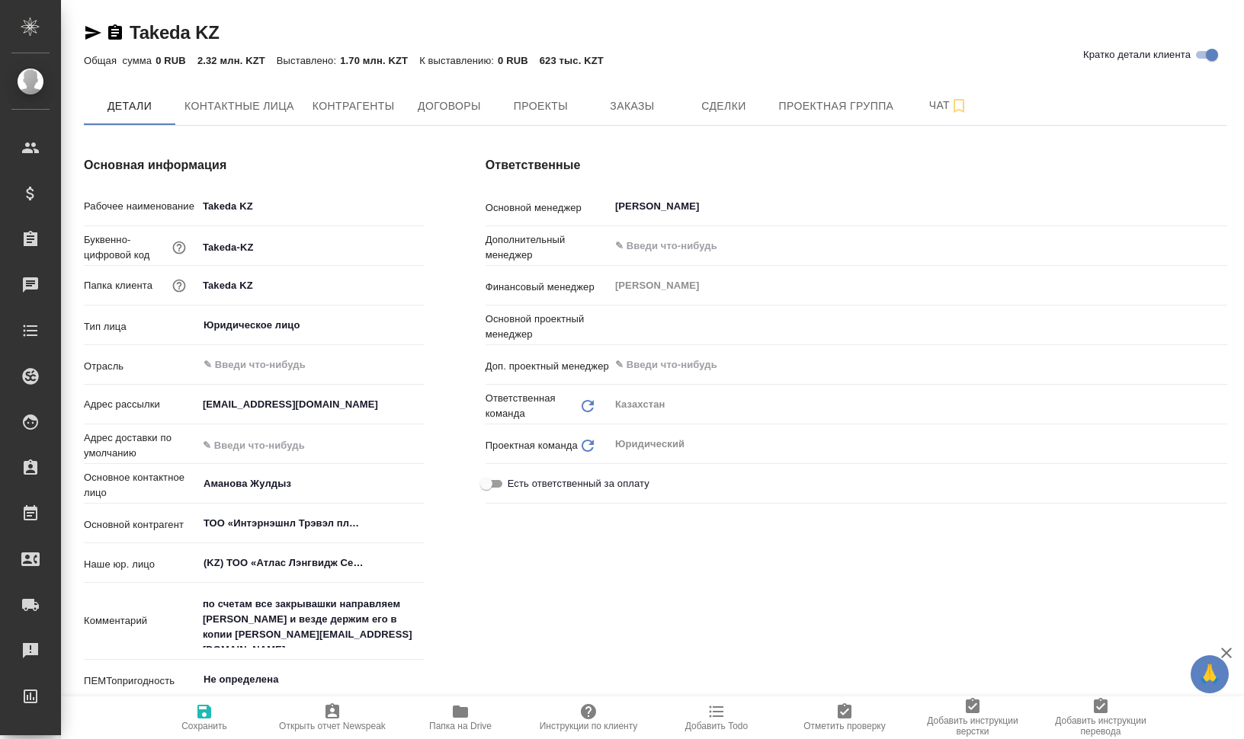
type textarea "x"
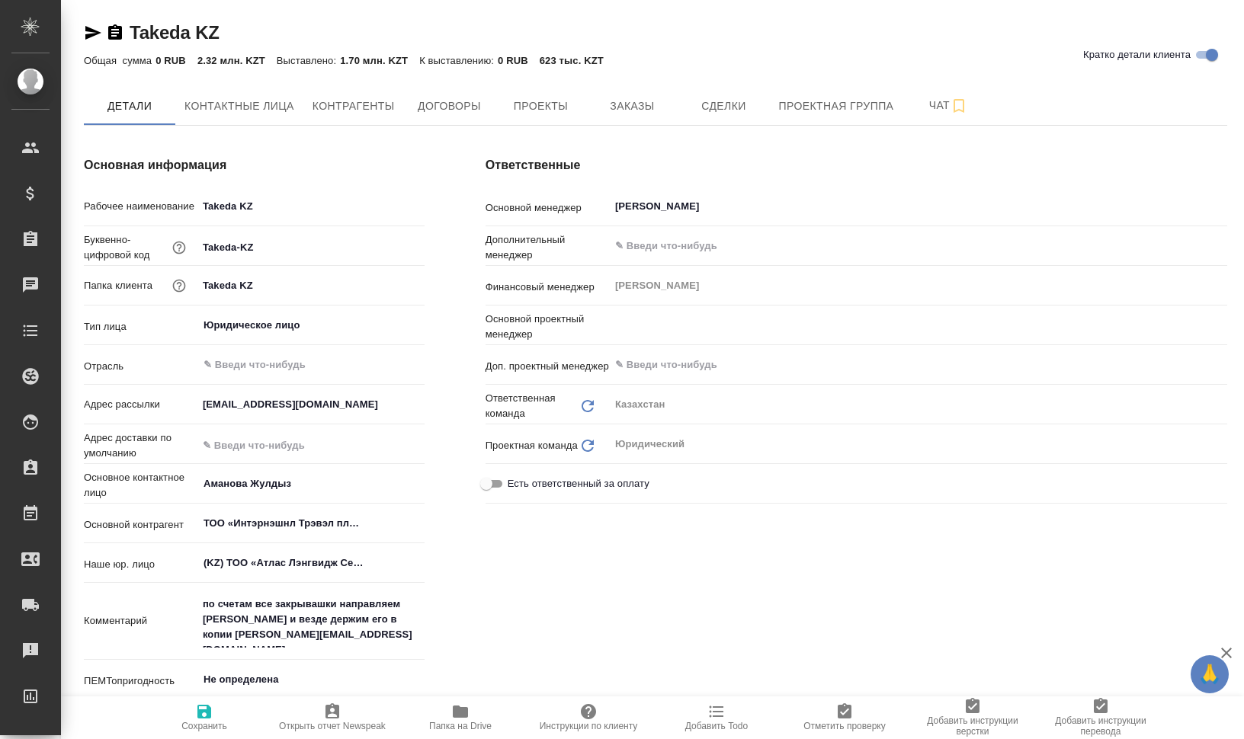
type textarea "x"
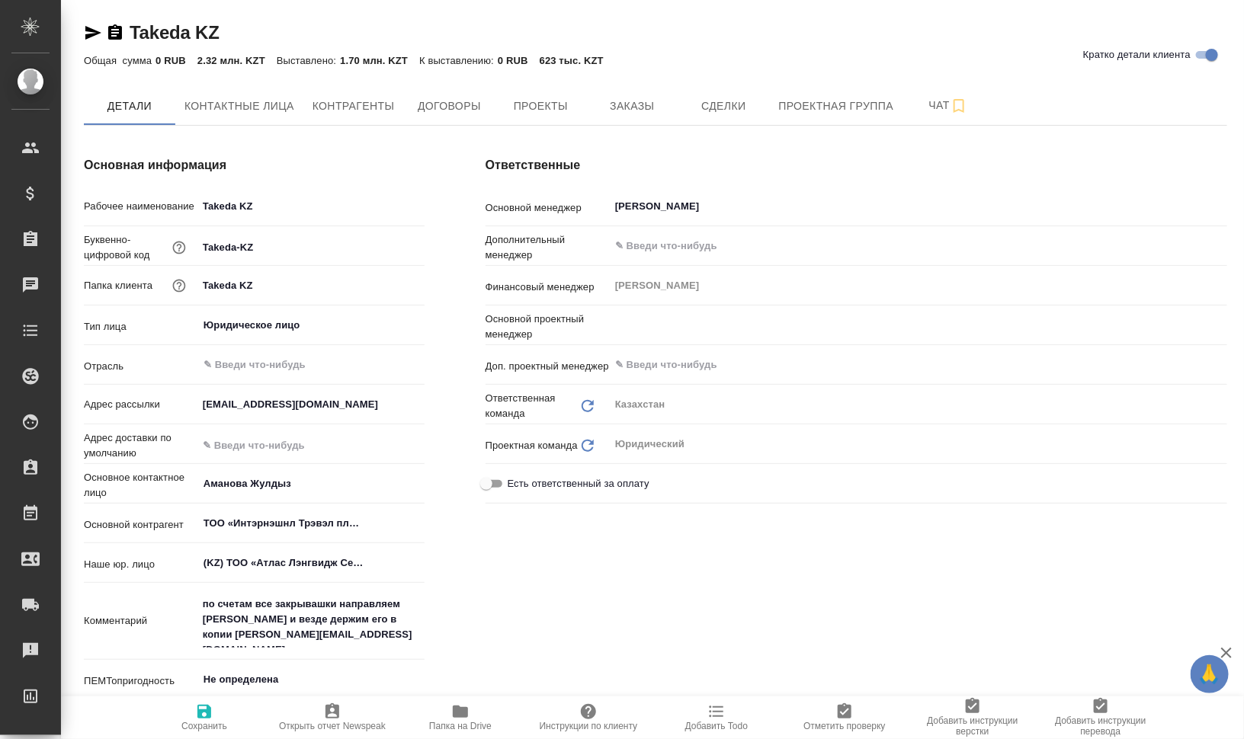
type textarea "x"
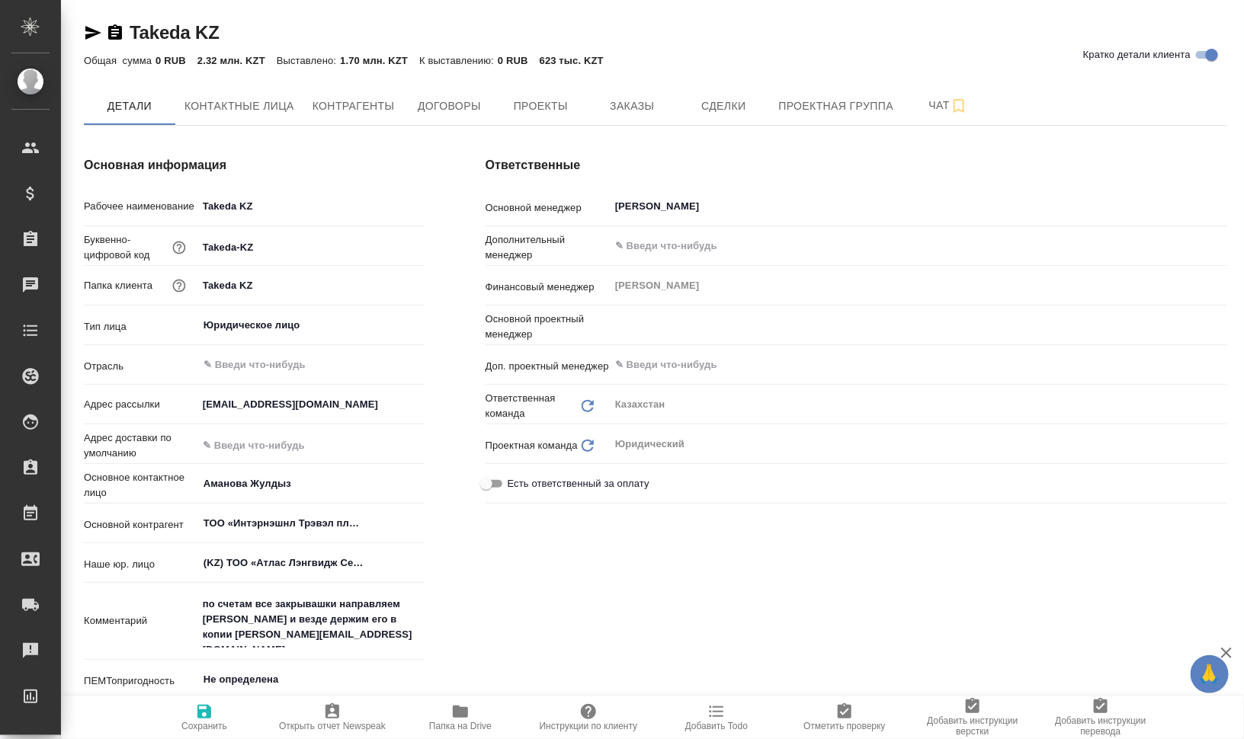
type textarea "x"
click at [441, 714] on span "Папка на Drive" at bounding box center [460, 717] width 110 height 29
type textarea "x"
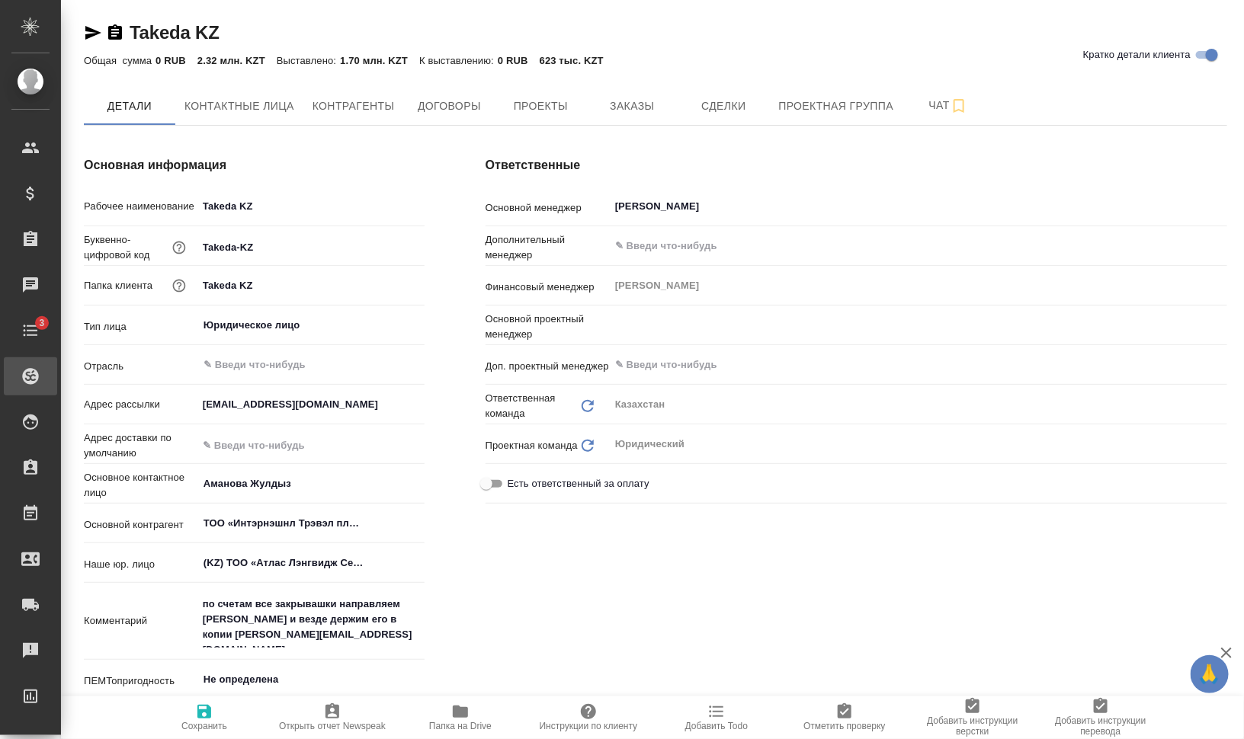
type textarea "x"
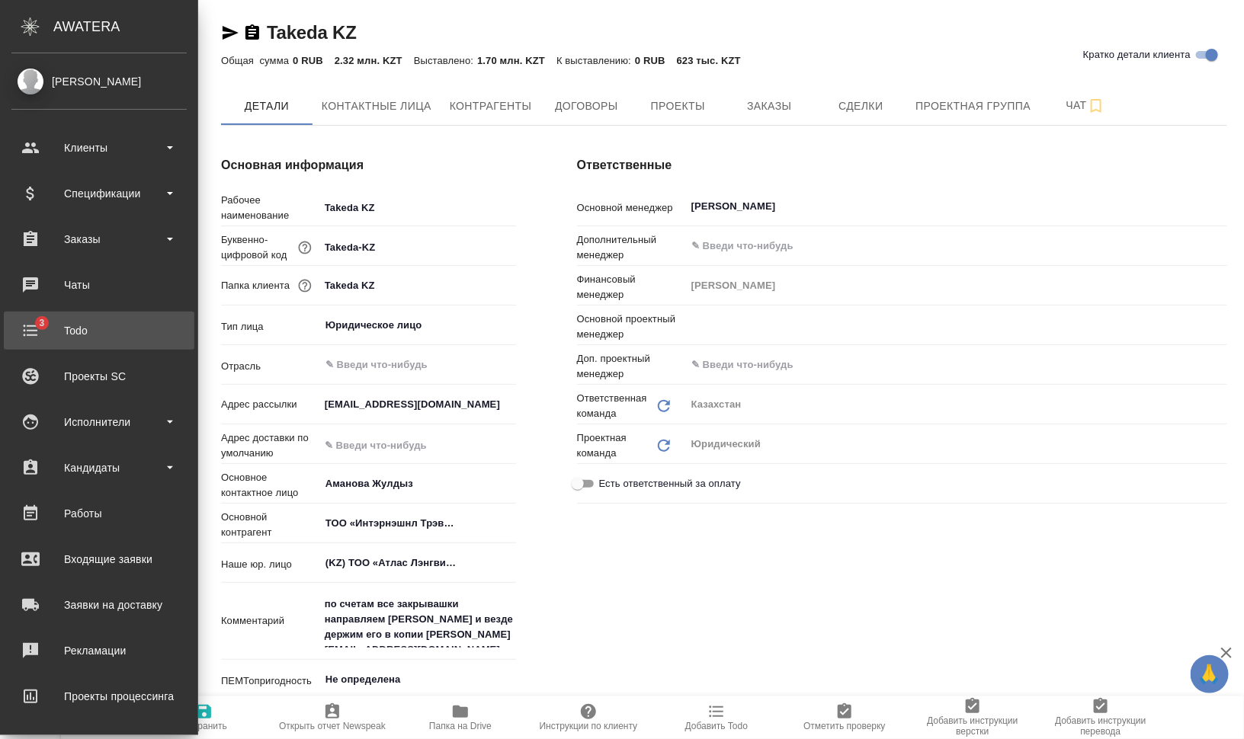
type textarea "x"
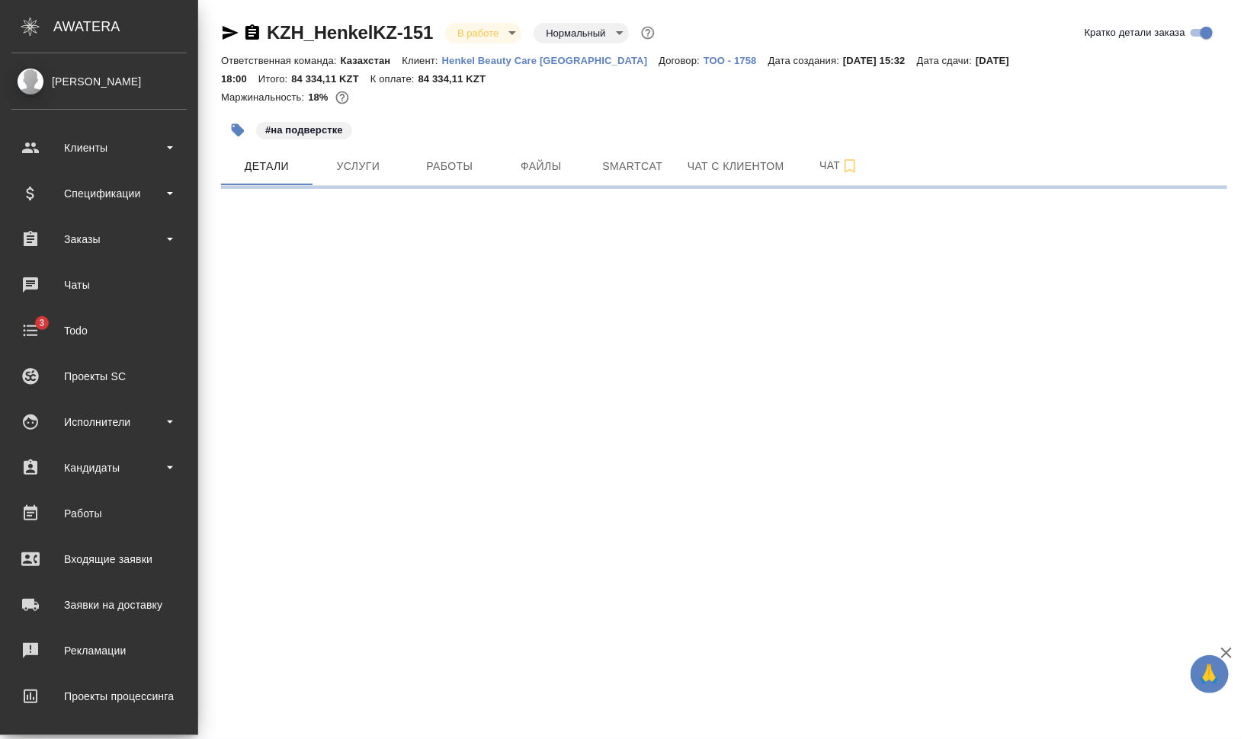
select select "RU"
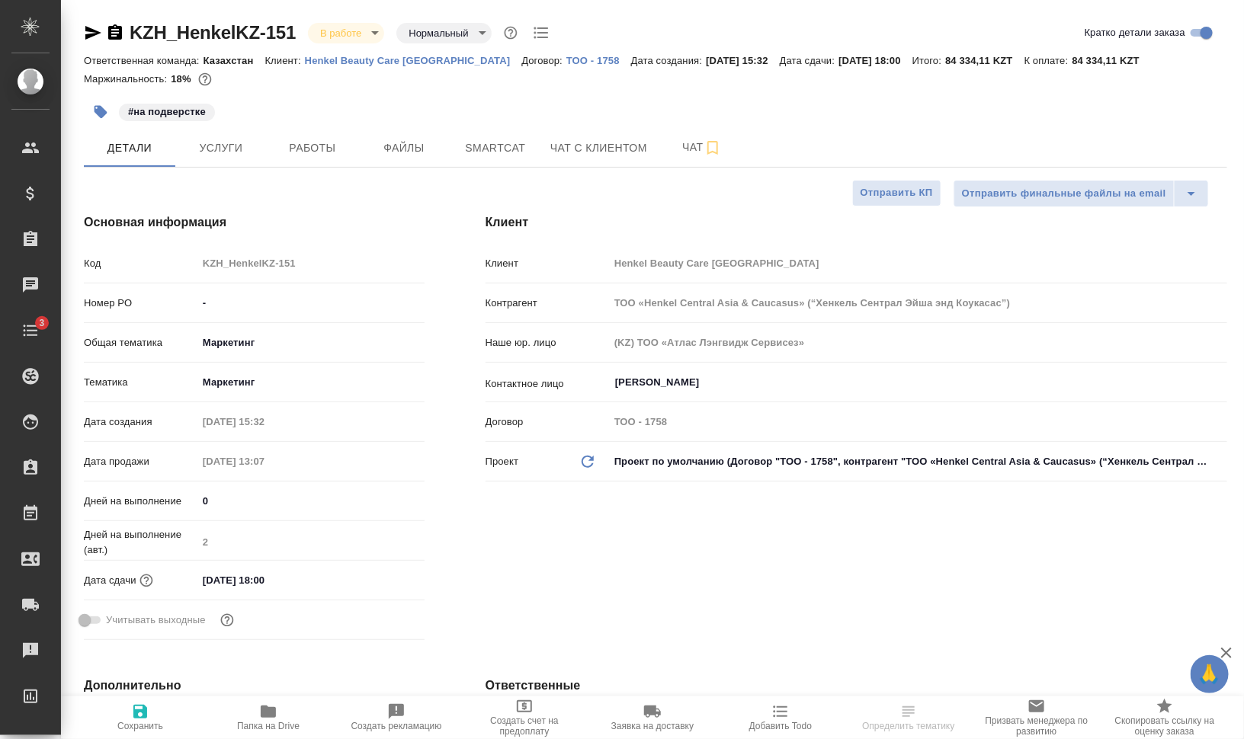
type textarea "x"
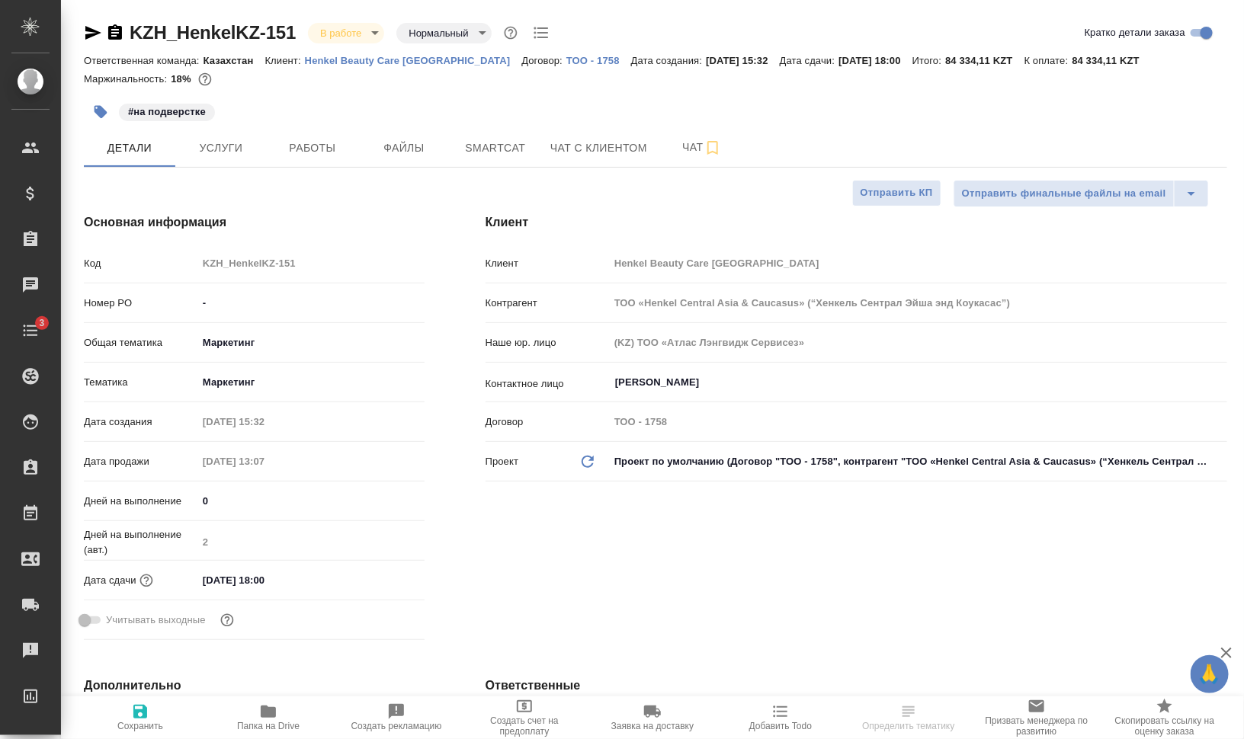
type textarea "x"
click at [297, 141] on span "Работы" at bounding box center [312, 148] width 73 height 19
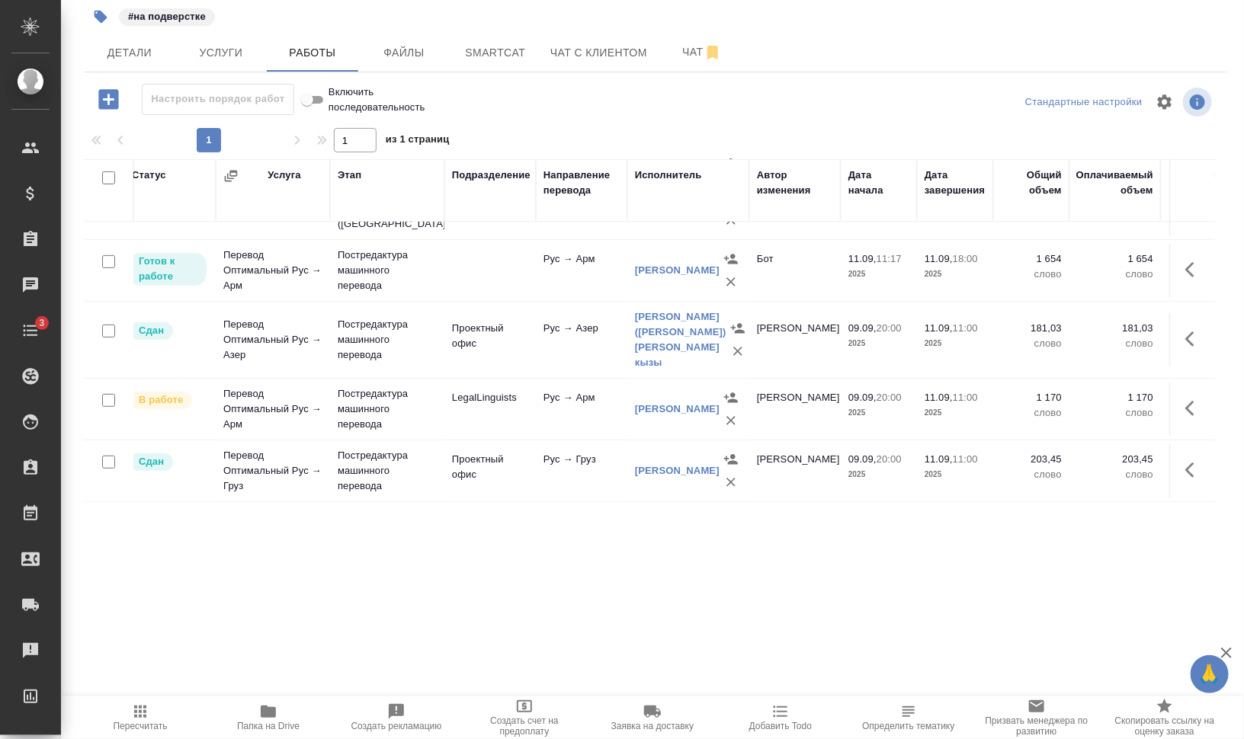
scroll to position [240, 0]
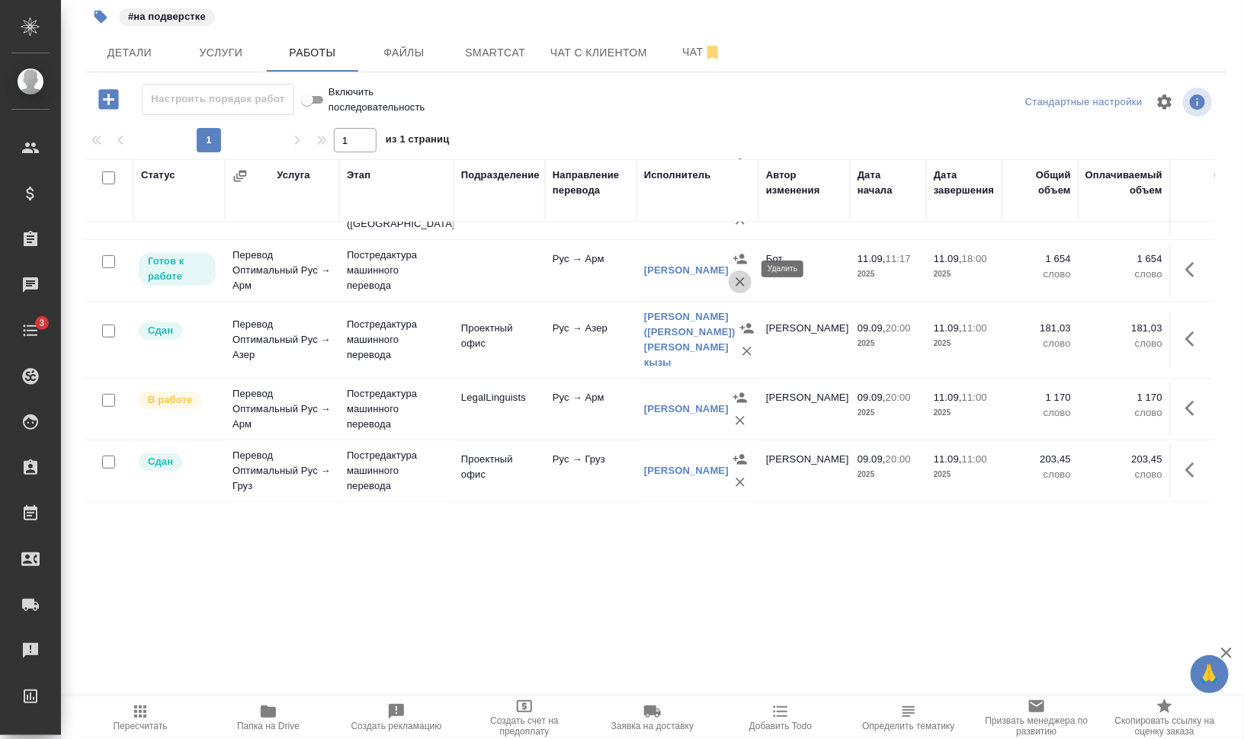
click at [739, 274] on icon "button" at bounding box center [739, 281] width 15 height 15
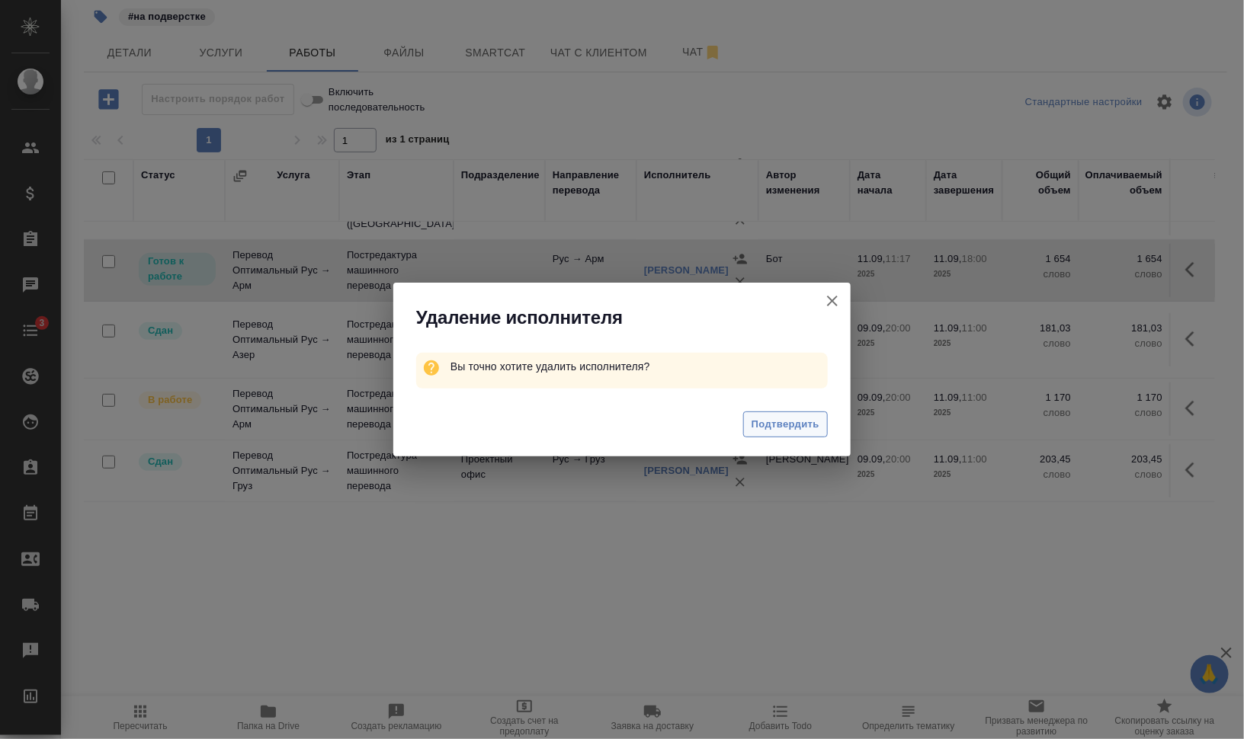
click at [782, 424] on span "Подтвердить" at bounding box center [786, 425] width 68 height 18
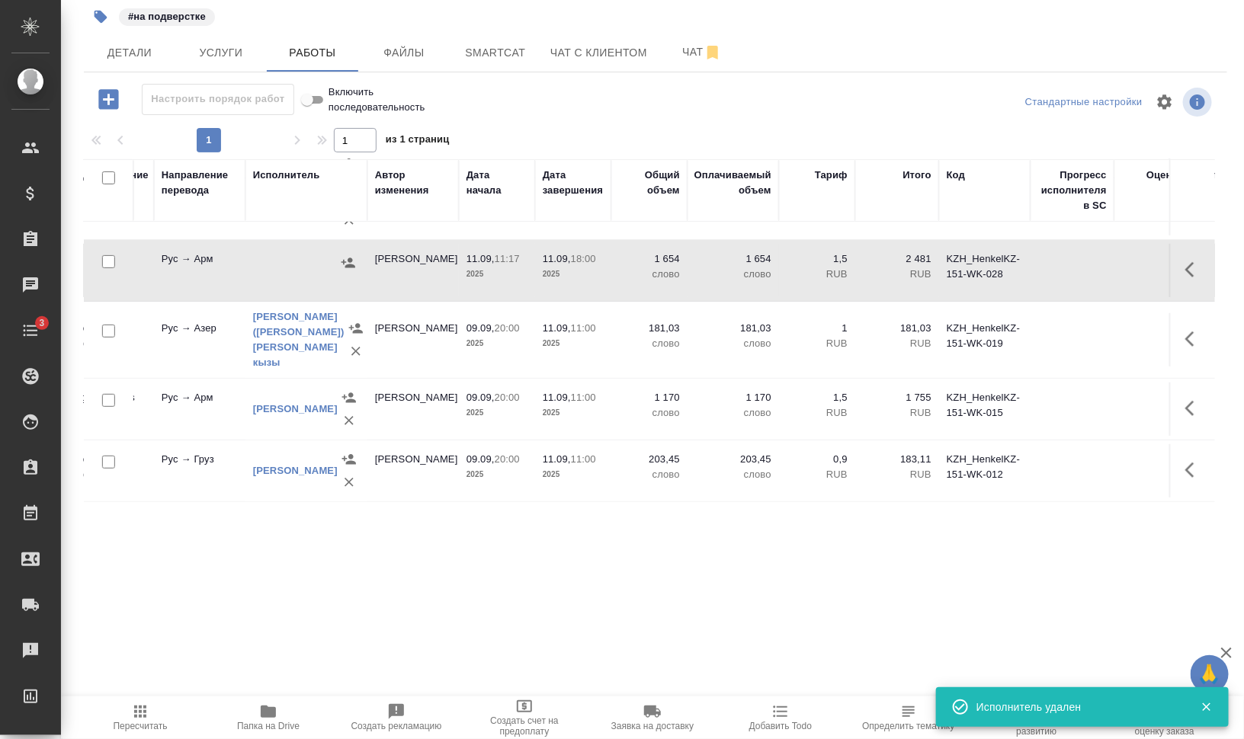
scroll to position [240, 623]
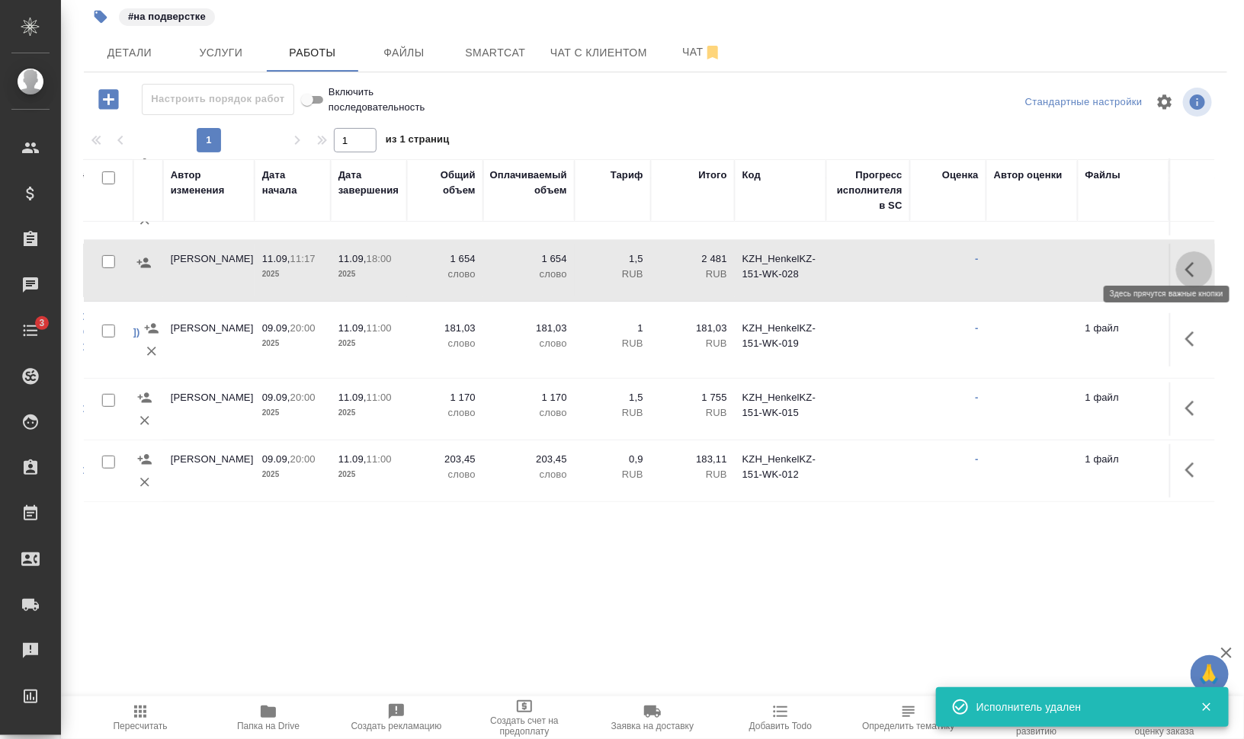
click at [1176, 252] on button "button" at bounding box center [1194, 270] width 37 height 37
click at [1132, 262] on icon "button" at bounding box center [1137, 269] width 11 height 14
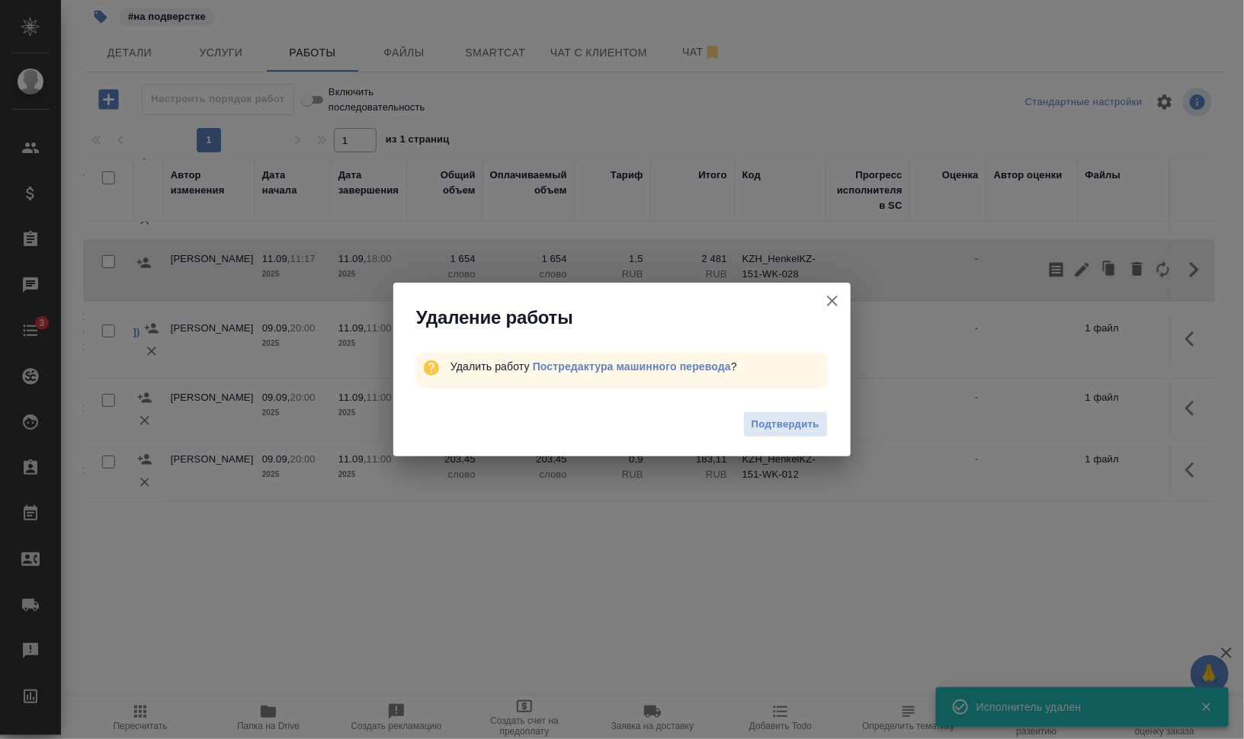
drag, startPoint x: 783, startPoint y: 431, endPoint x: 819, endPoint y: 433, distance: 35.9
click at [785, 431] on span "Подтвердить" at bounding box center [786, 425] width 68 height 18
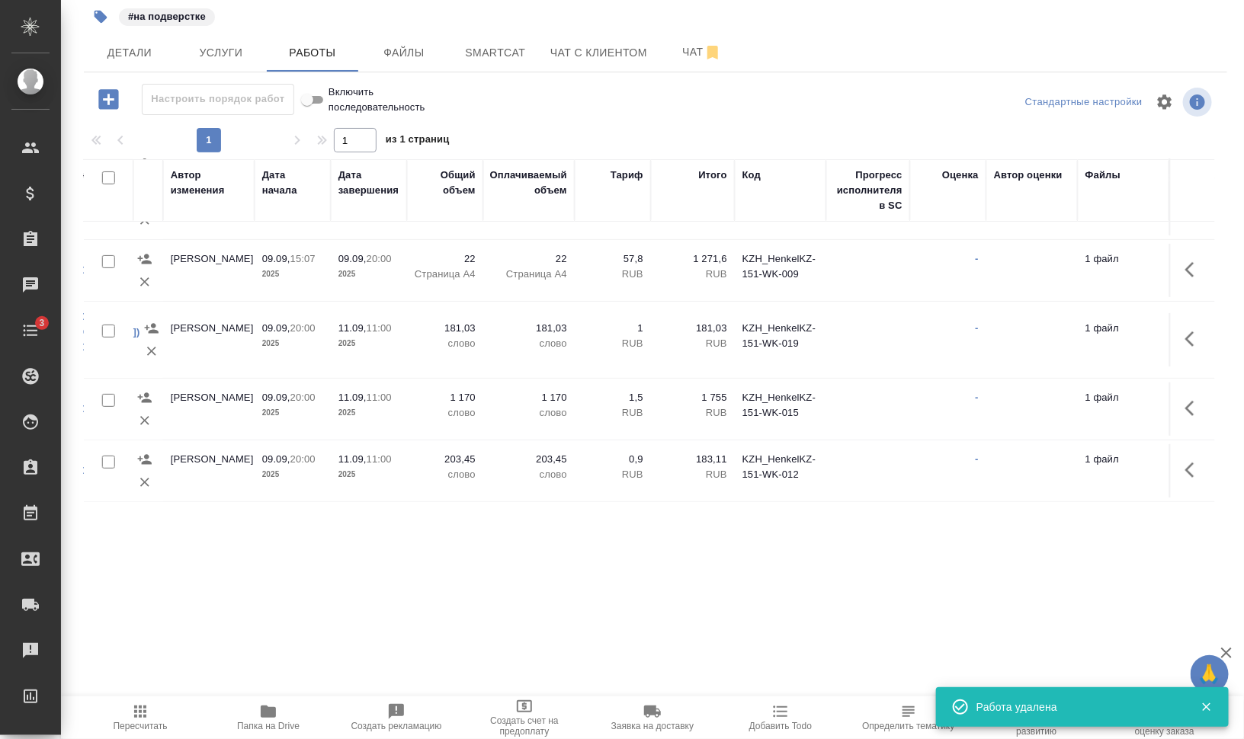
scroll to position [179, 623]
click at [1185, 399] on icon "button" at bounding box center [1194, 408] width 18 height 18
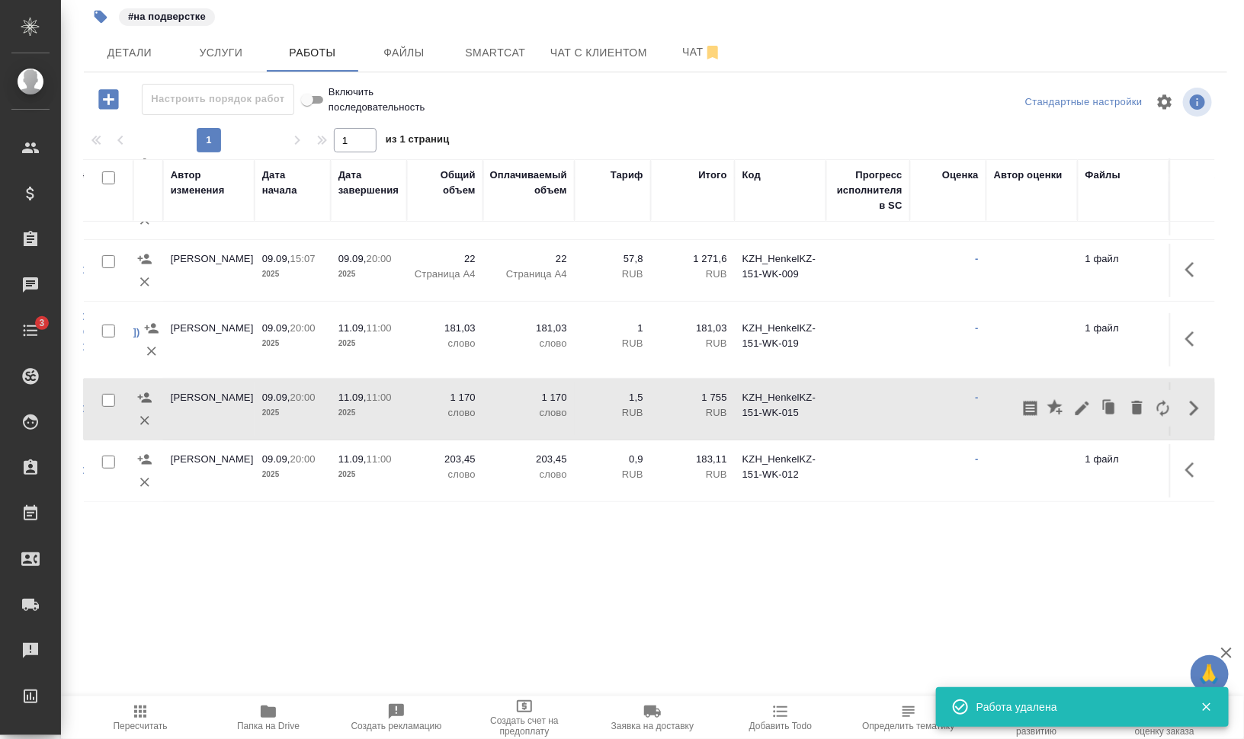
click at [1073, 399] on icon "button" at bounding box center [1082, 408] width 18 height 18
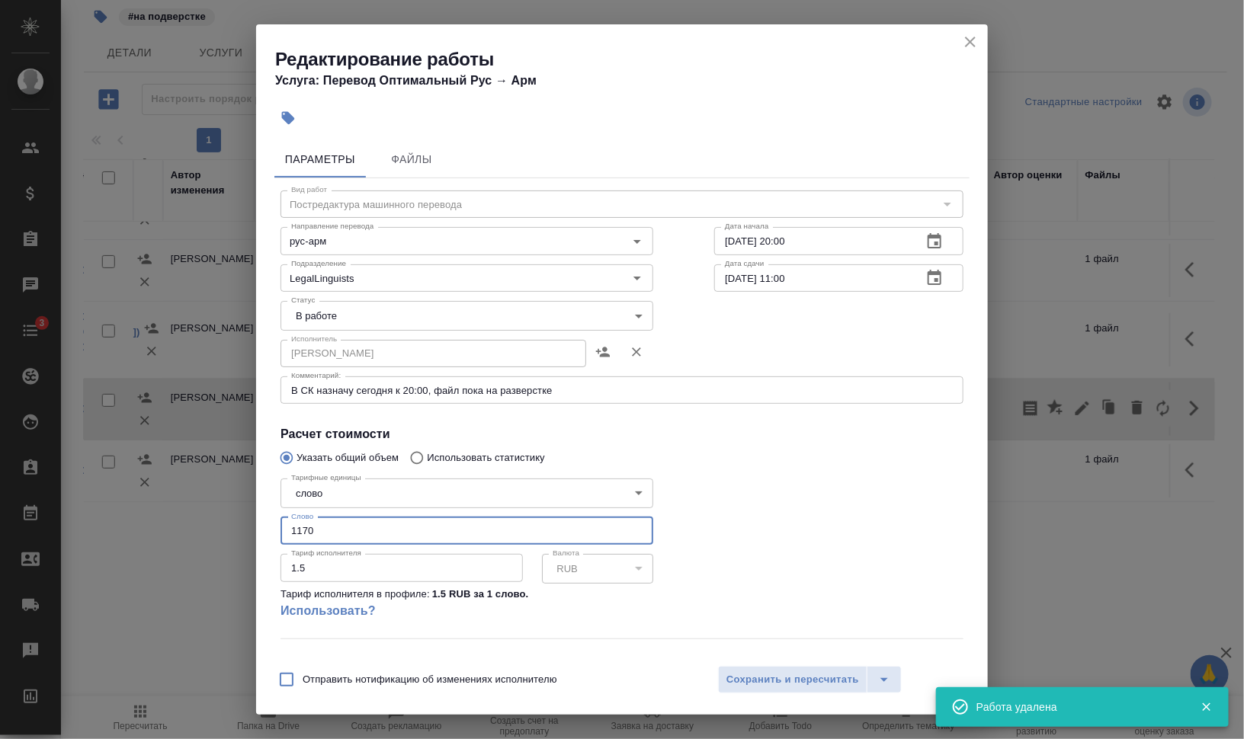
drag, startPoint x: 316, startPoint y: 530, endPoint x: 264, endPoint y: 524, distance: 52.1
click at [268, 524] on div "Параметры Файлы Вид работ Постредактура машинного перевода Вид работ Направлени…" at bounding box center [622, 395] width 732 height 521
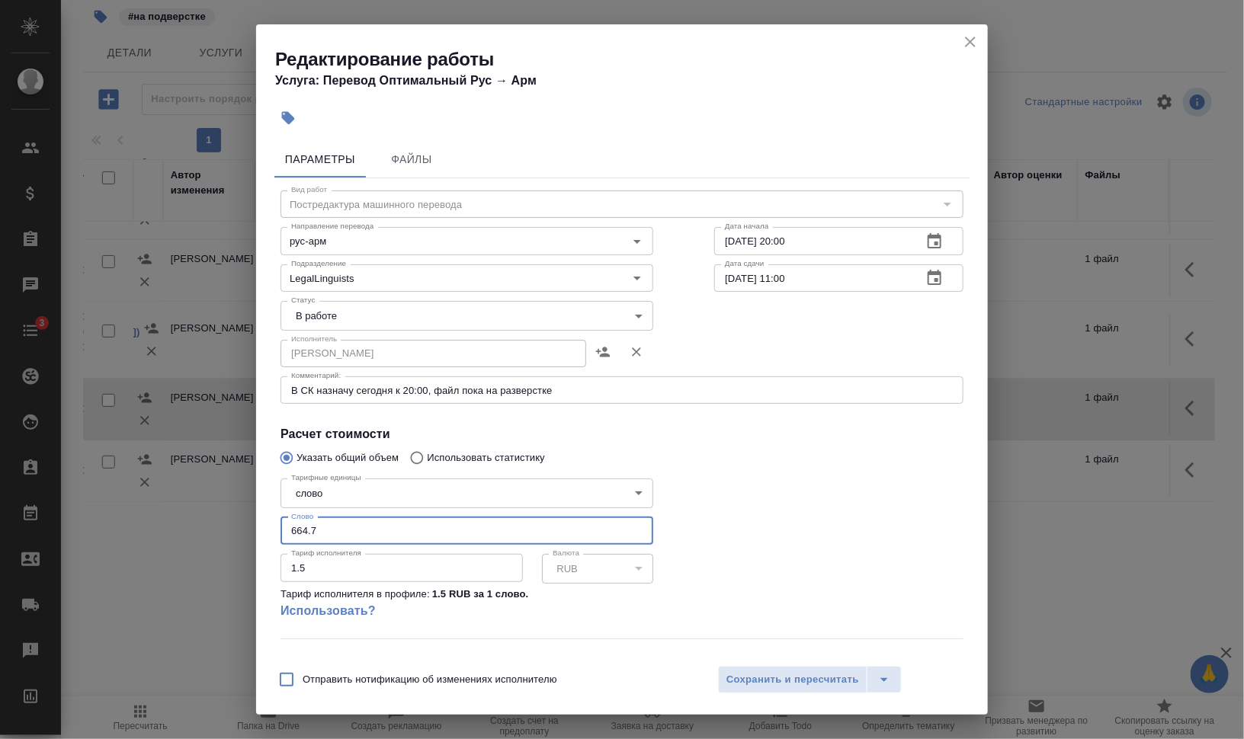
type input "664.7"
click at [397, 311] on body "🙏 .cls-1 fill:#fff; AWATERA Валеев Динар Клиенты Спецификации Заказы 0 Чаты 3 T…" at bounding box center [622, 431] width 1244 height 862
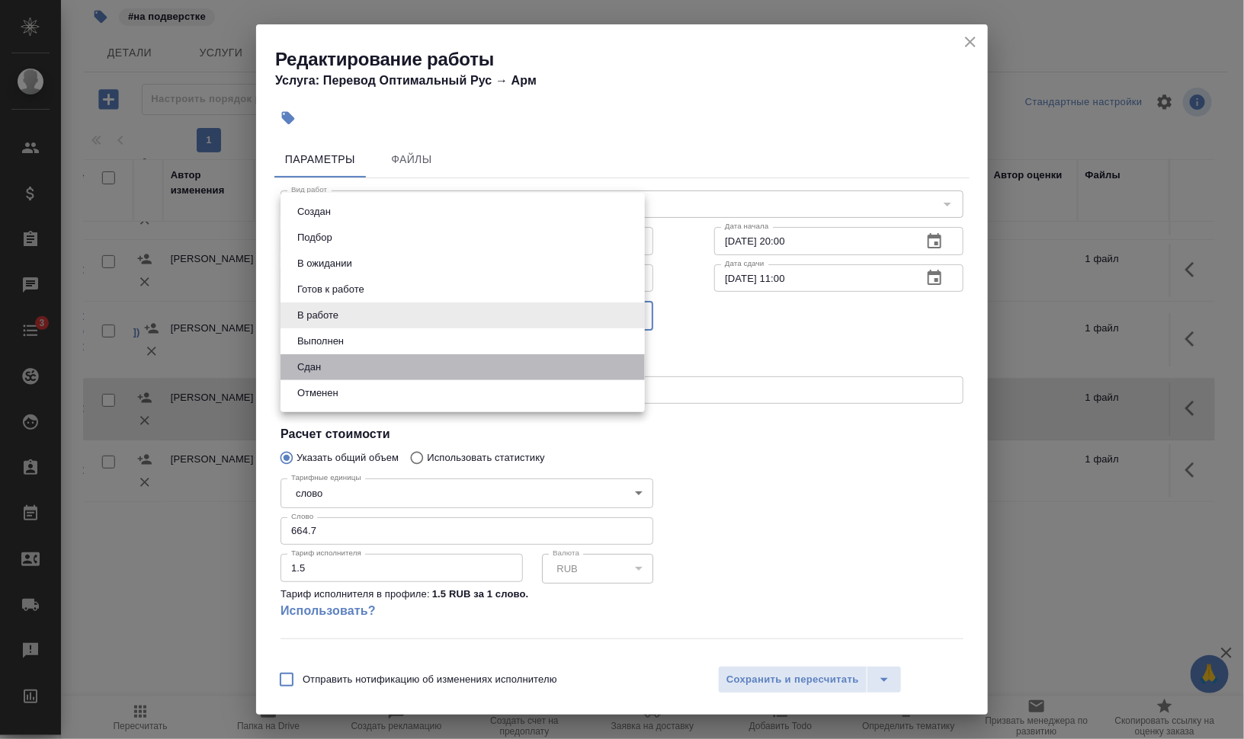
click at [363, 358] on li "Сдан" at bounding box center [462, 367] width 364 height 26
type input "closed"
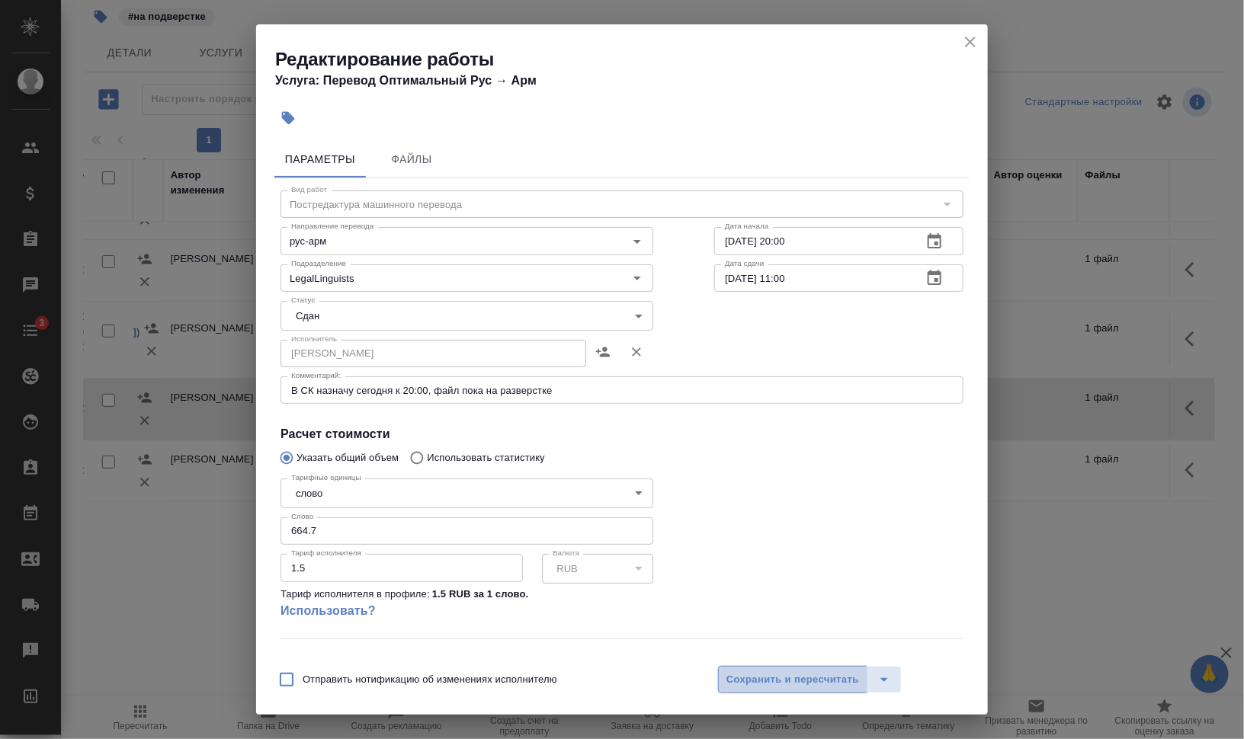
click at [833, 678] on span "Сохранить и пересчитать" at bounding box center [792, 681] width 133 height 18
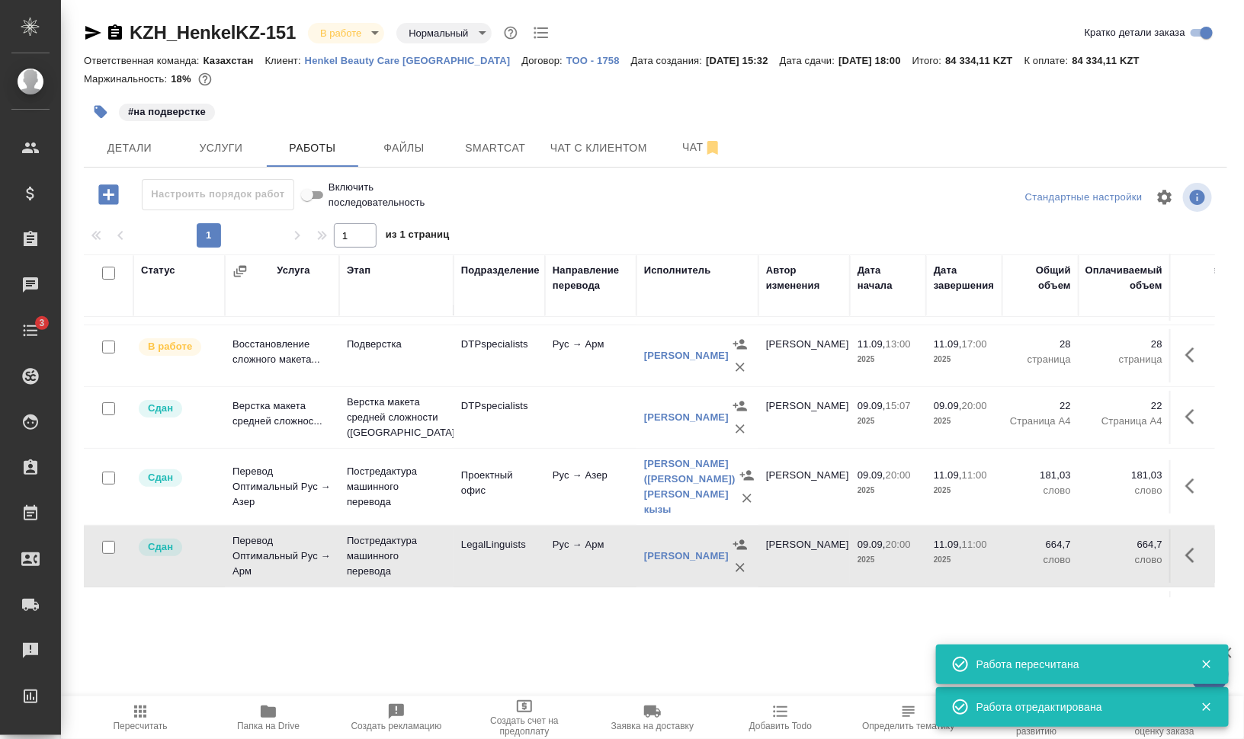
scroll to position [0, 0]
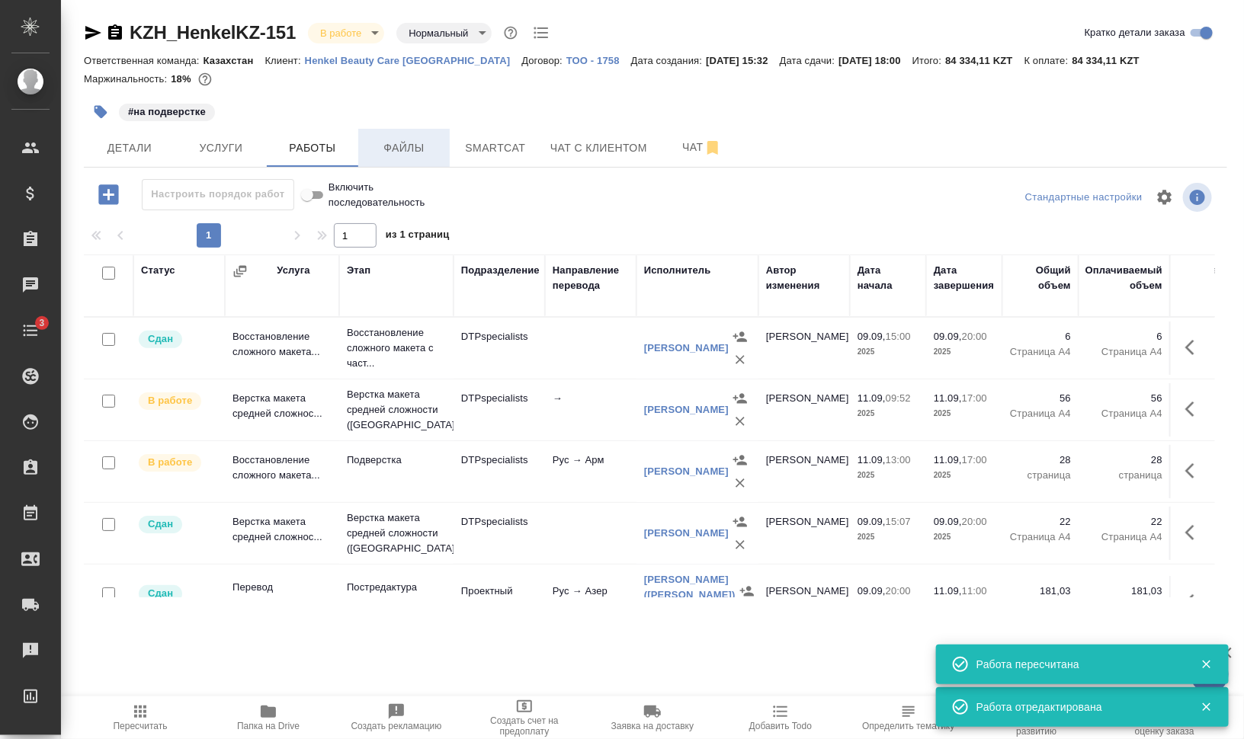
click at [361, 152] on button "Файлы" at bounding box center [403, 148] width 91 height 38
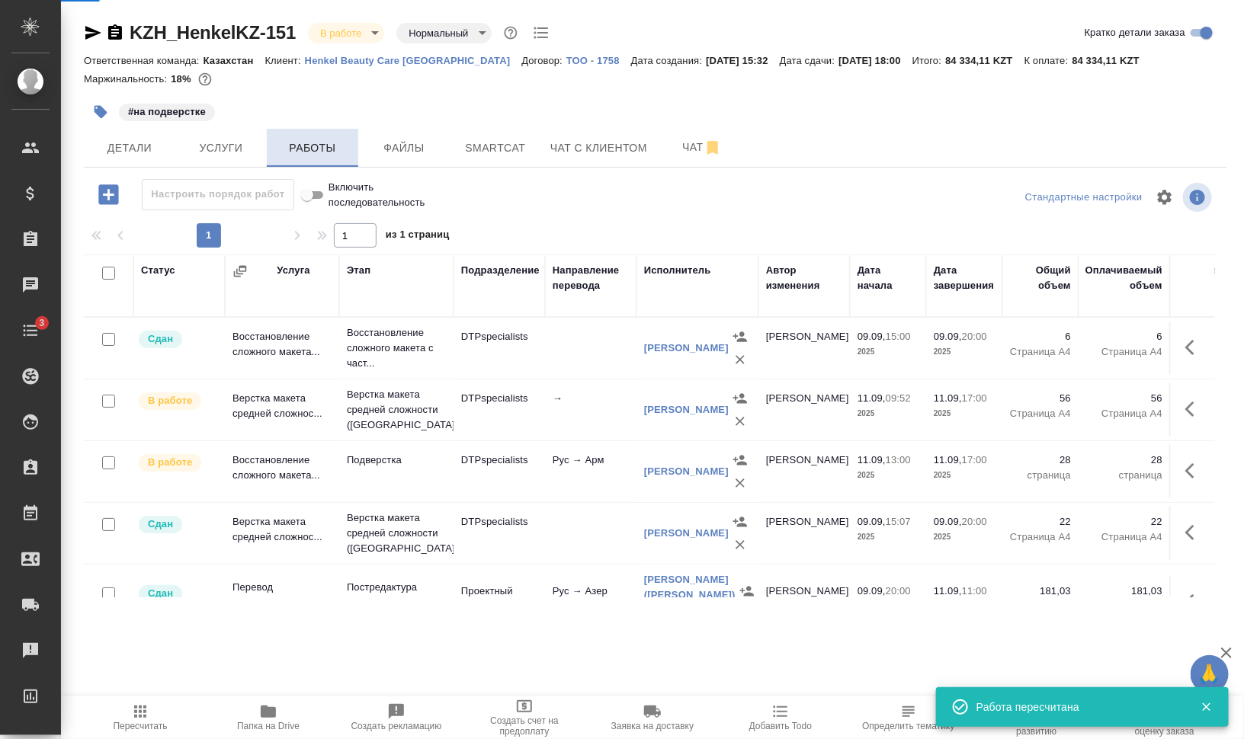
click at [305, 149] on span "Работы" at bounding box center [312, 148] width 73 height 19
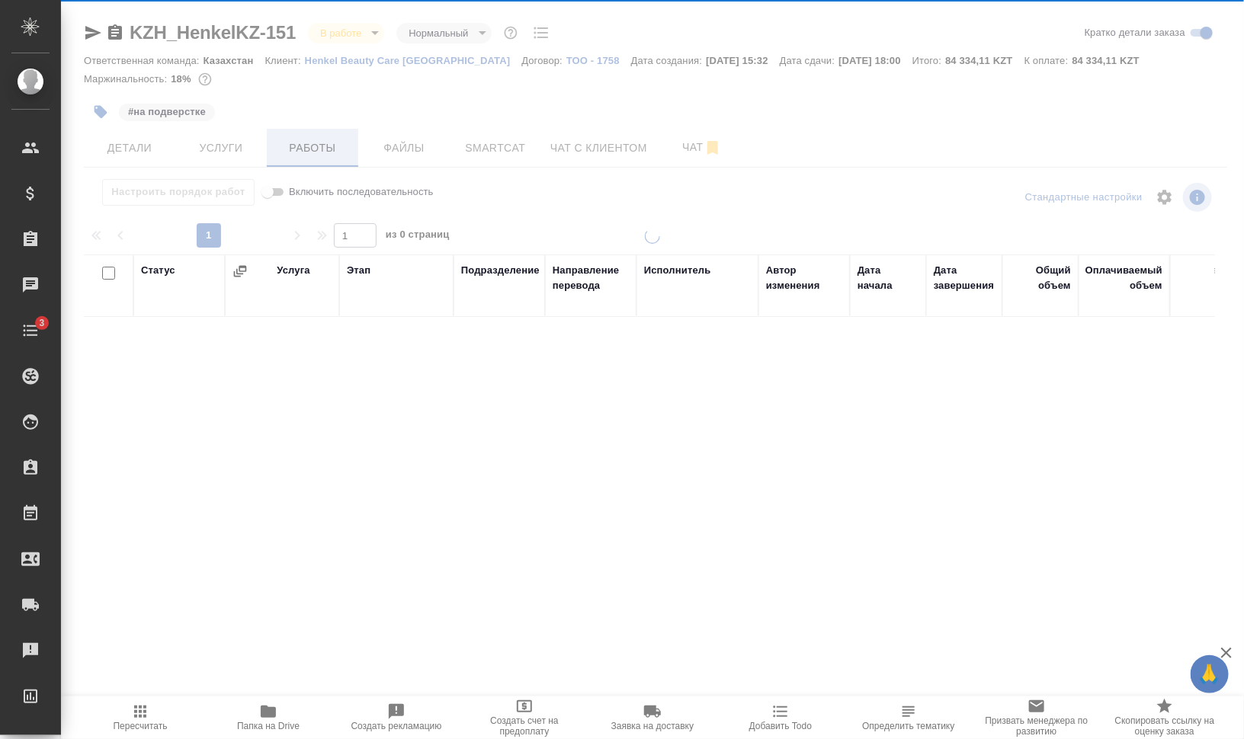
click at [303, 149] on div at bounding box center [652, 318] width 1183 height 636
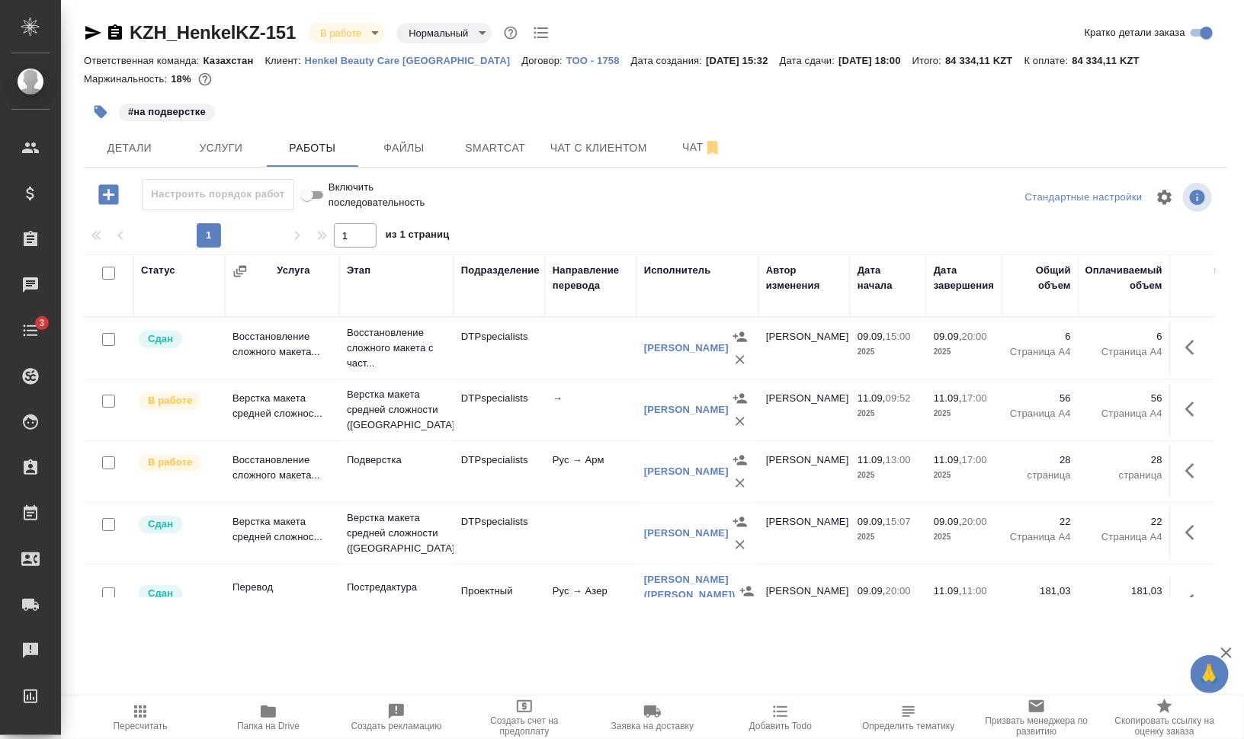
click at [128, 730] on span "Пересчитать" at bounding box center [141, 726] width 54 height 11
click at [152, 713] on span "Пересчитать" at bounding box center [140, 717] width 110 height 29
click at [311, 98] on div "#на подверстке" at bounding box center [465, 112] width 762 height 34
click at [237, 155] on span "Услуги" at bounding box center [220, 148] width 73 height 19
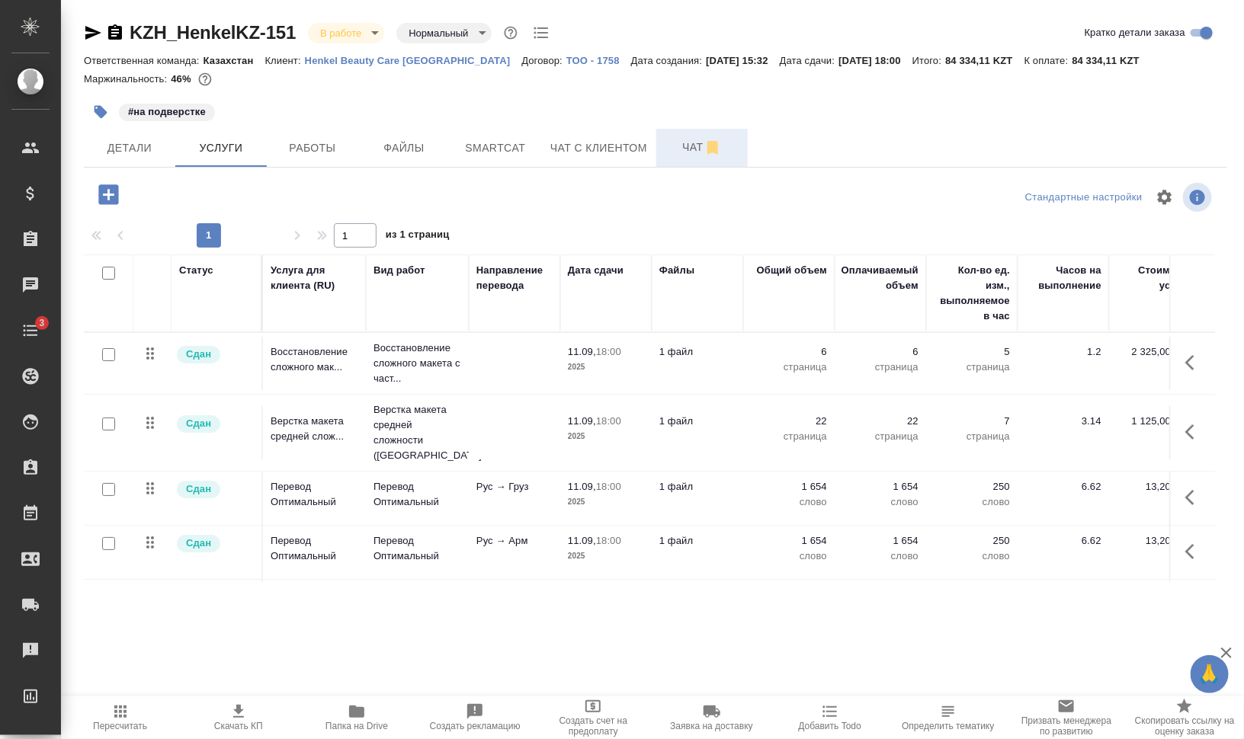
click at [685, 149] on span "Чат" at bounding box center [701, 147] width 73 height 19
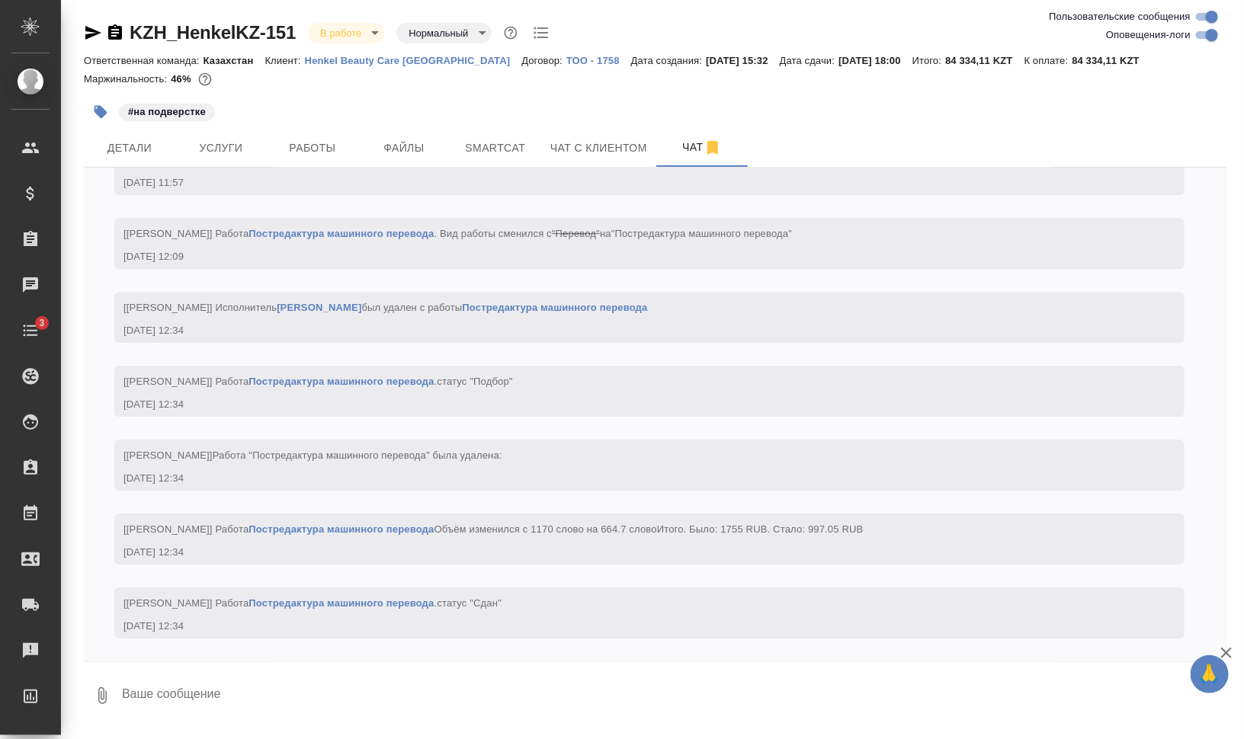
scroll to position [17374, 0]
click at [547, 684] on textarea at bounding box center [673, 696] width 1107 height 52
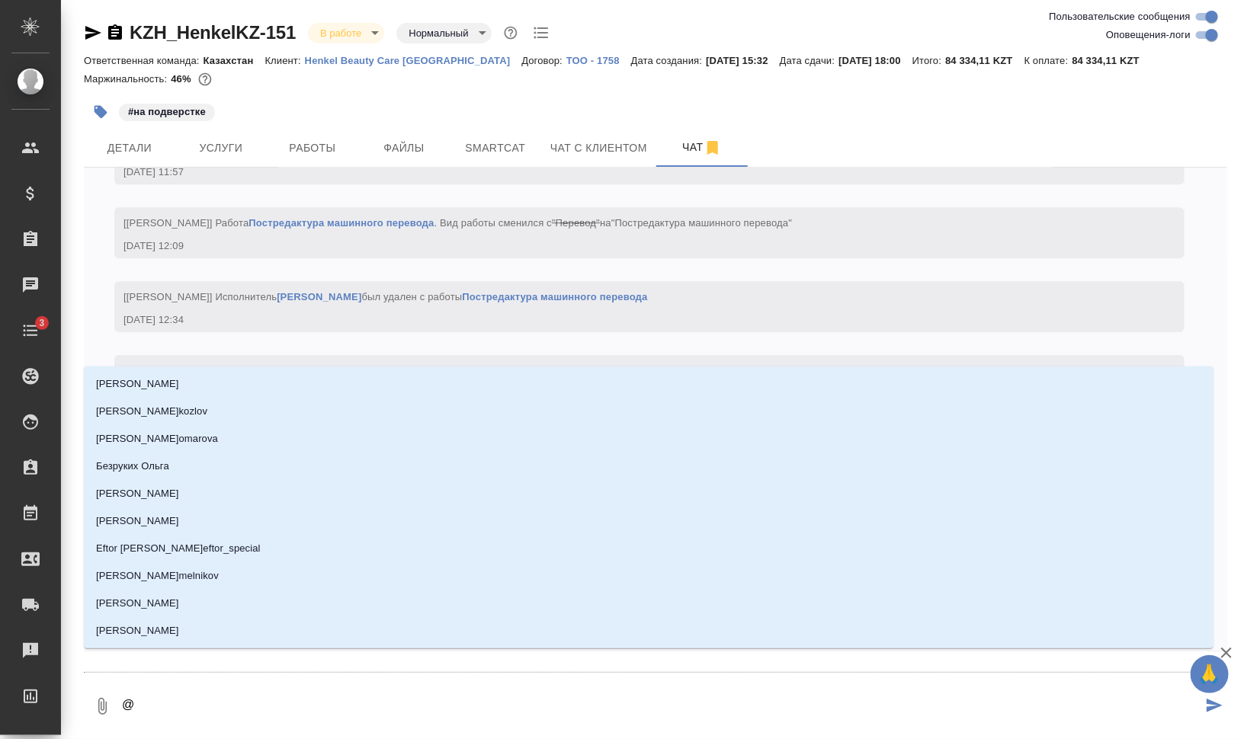
type textarea "@y"
type input "y"
type textarea "@yf"
type input "yf"
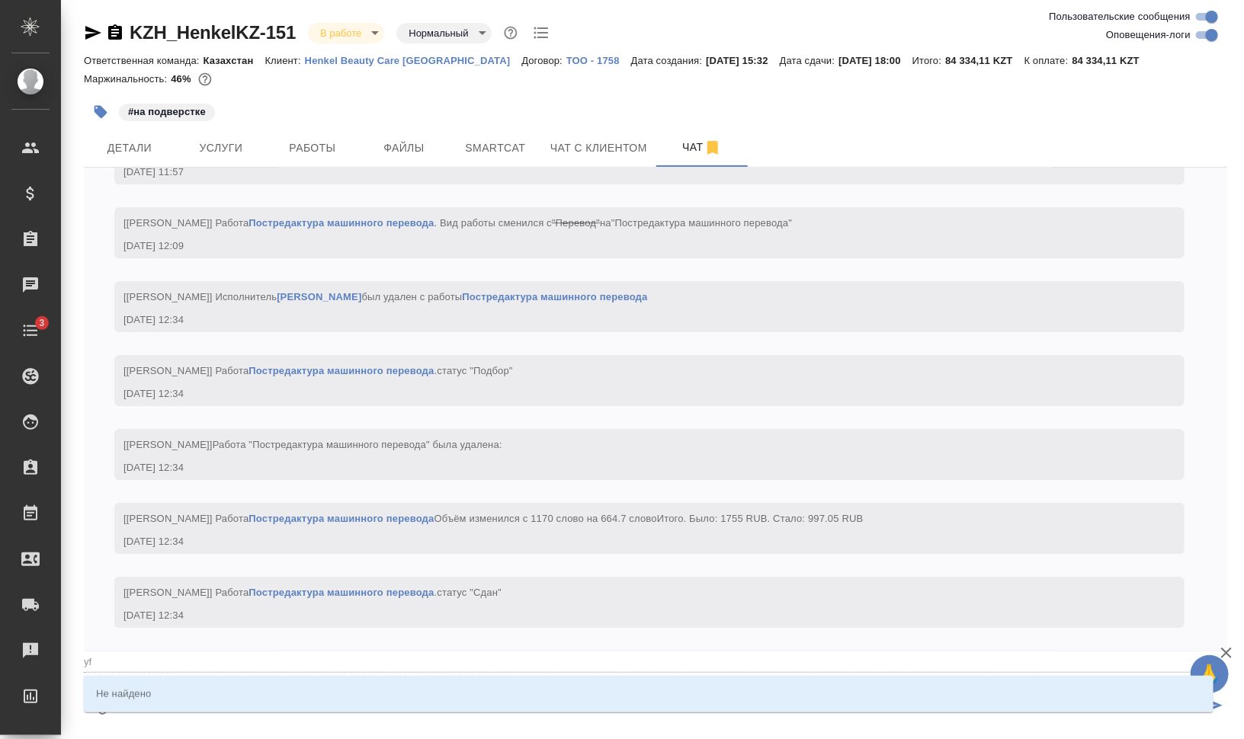
type textarea "@yfp"
type input "yfp"
type textarea "@yfpt"
type input "yfpt"
type textarea "@yfpth"
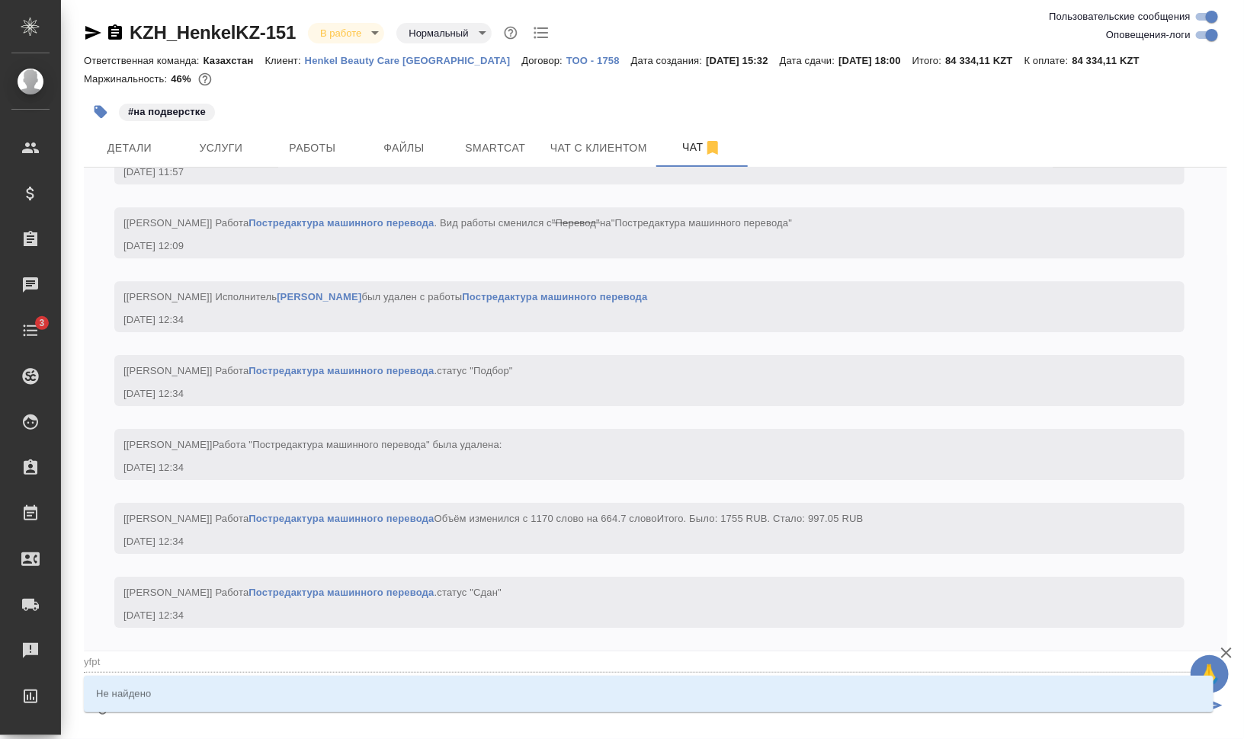
type input "yfpth"
type textarea "@yfpt"
type input "yfpt"
type textarea "@yfp"
type input "yfp"
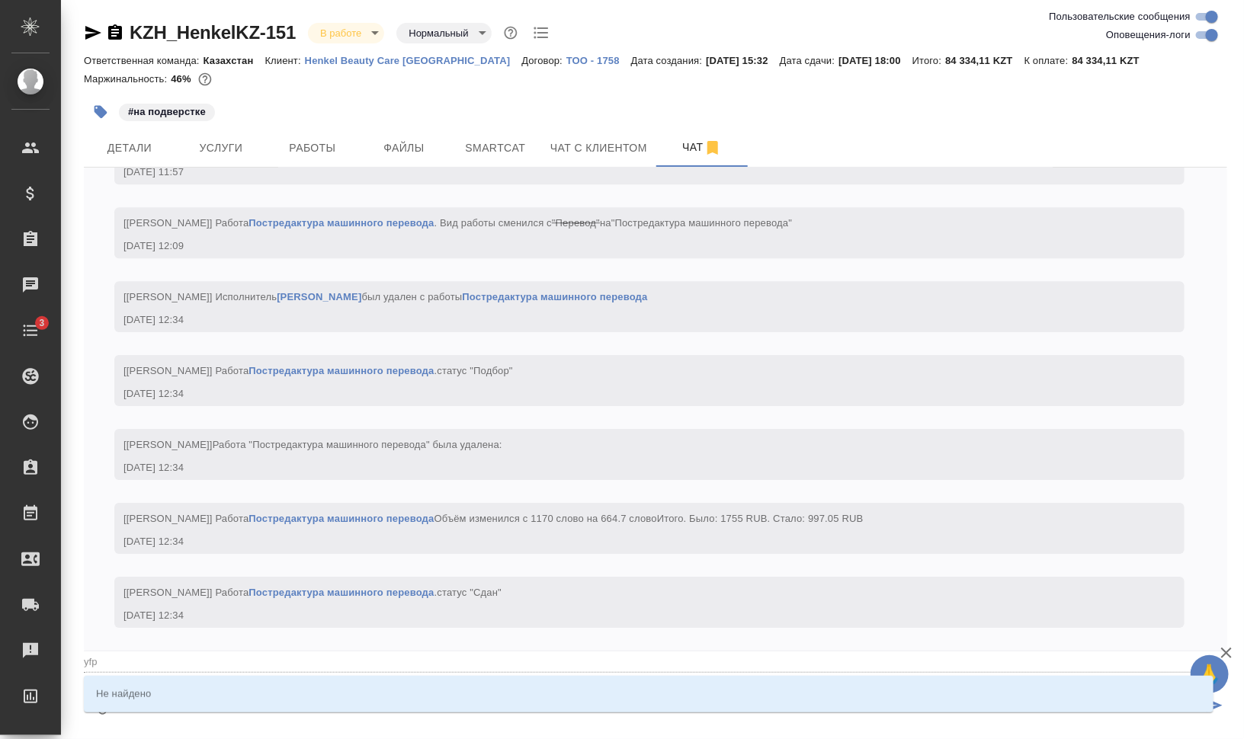
type textarea "@yf"
type input "yf"
type textarea "@y"
type input "y"
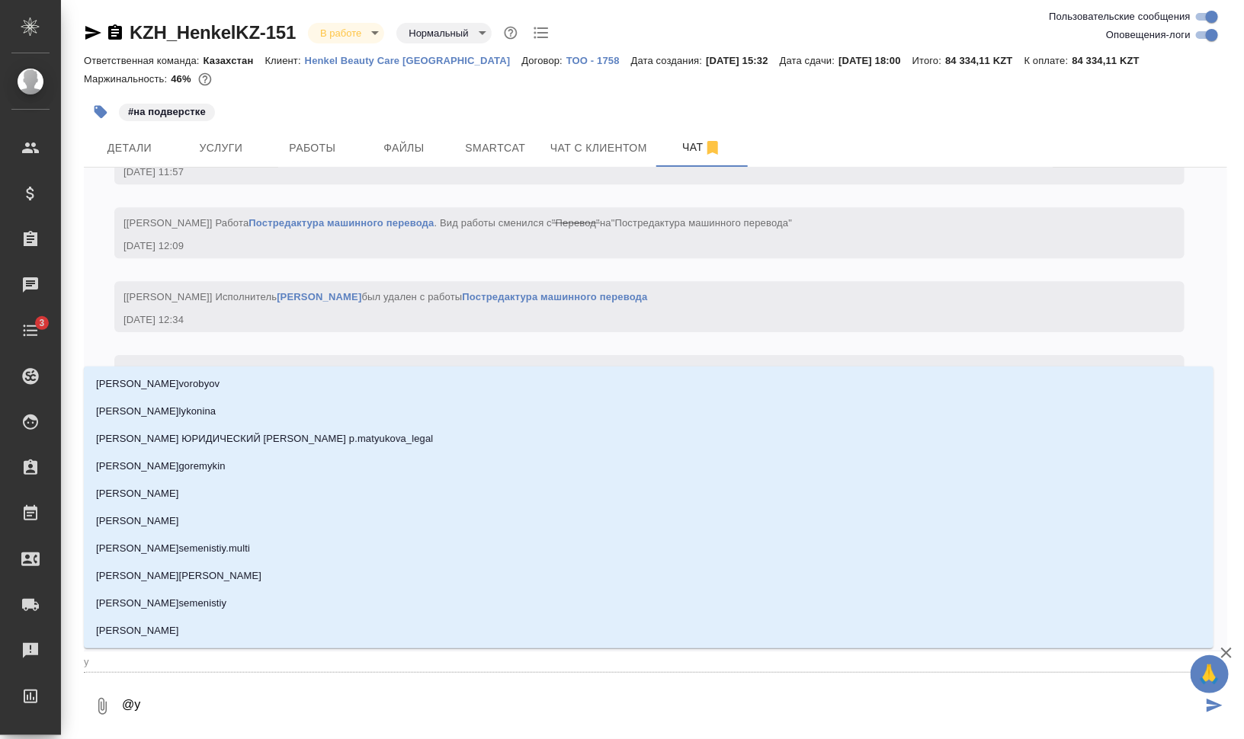
type textarea "@"
type textarea "@н"
type input "н"
type textarea "@на"
type input "на"
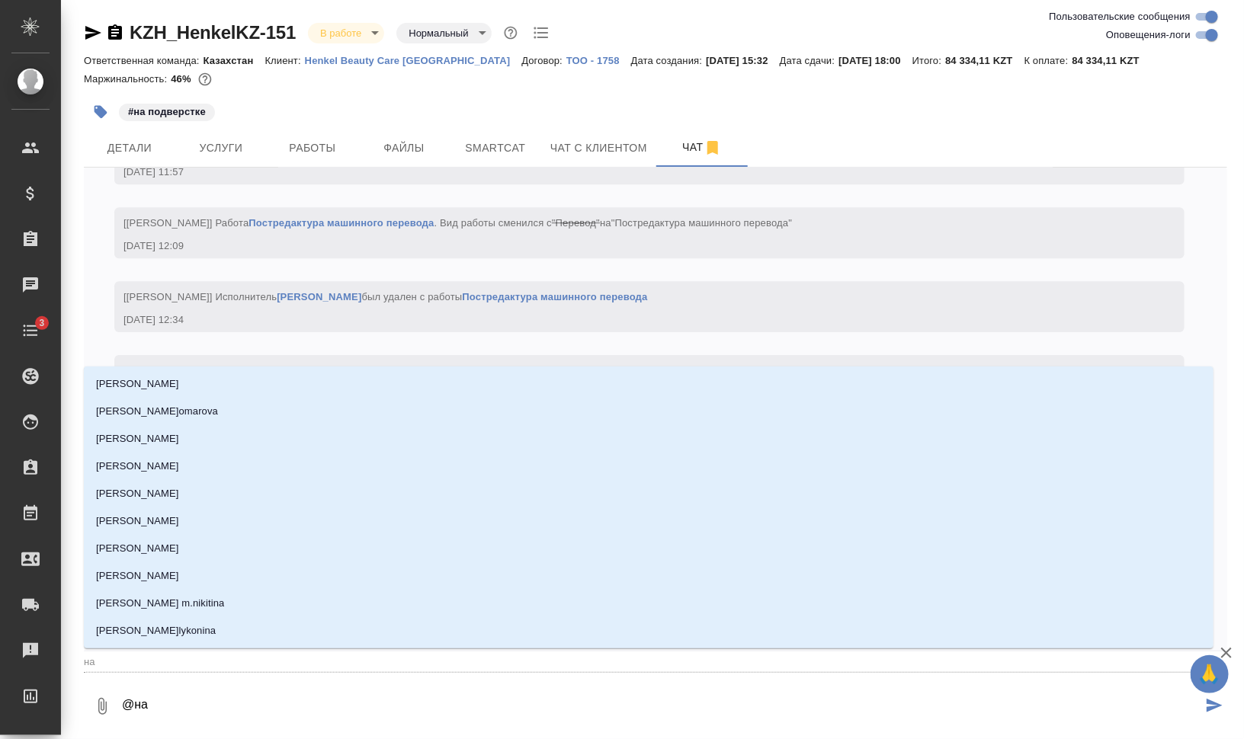
type textarea "@наз"
type input "наз"
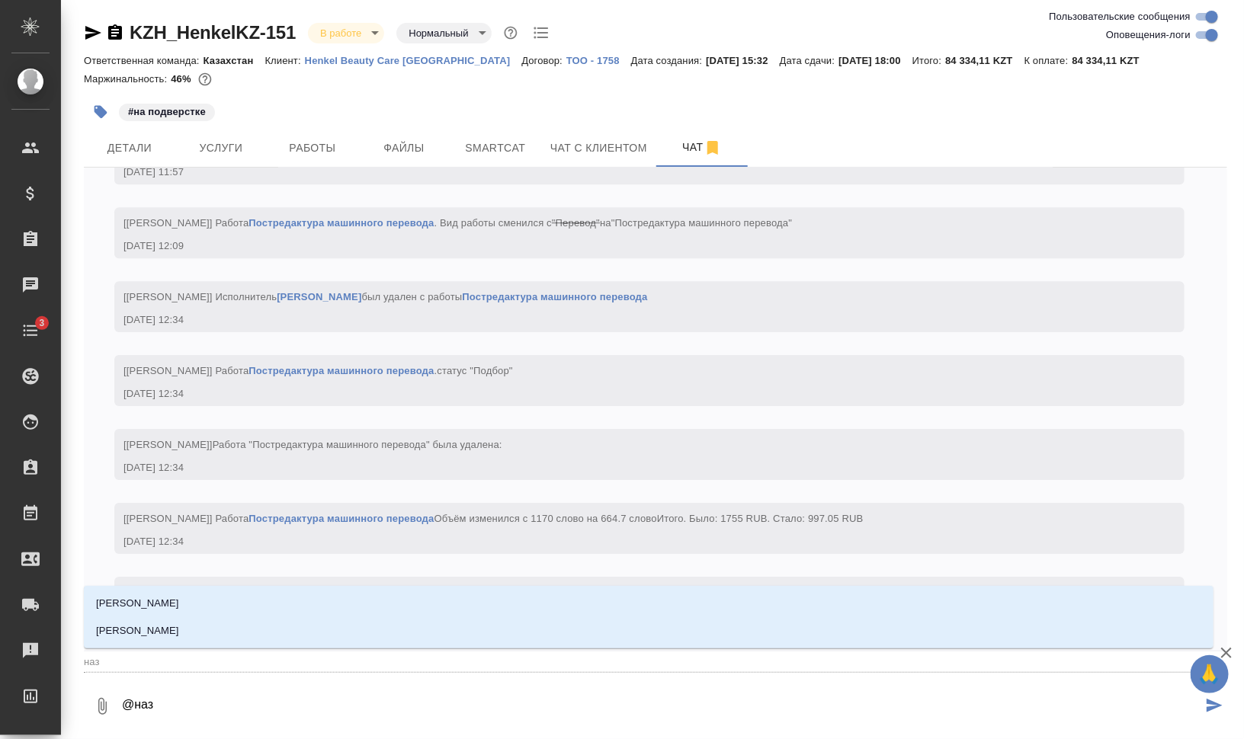
type textarea "@назе"
type input "назе"
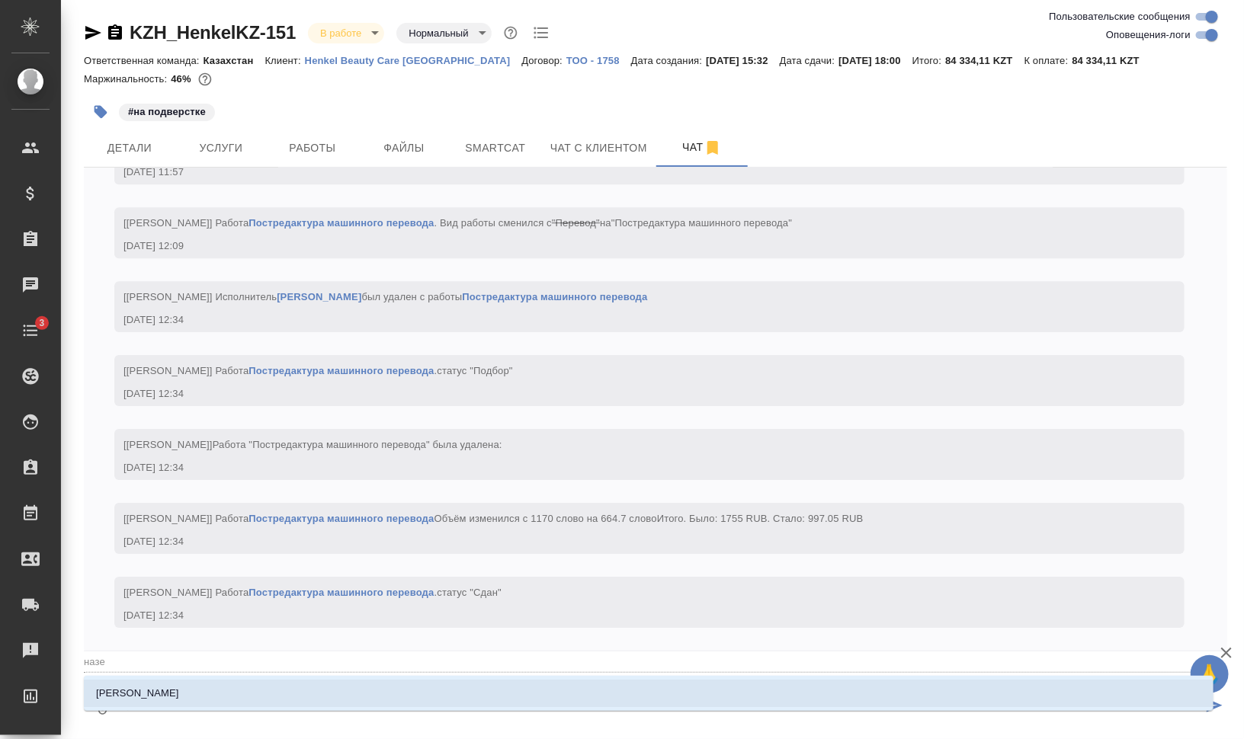
type textarea "@назер"
type input "назер"
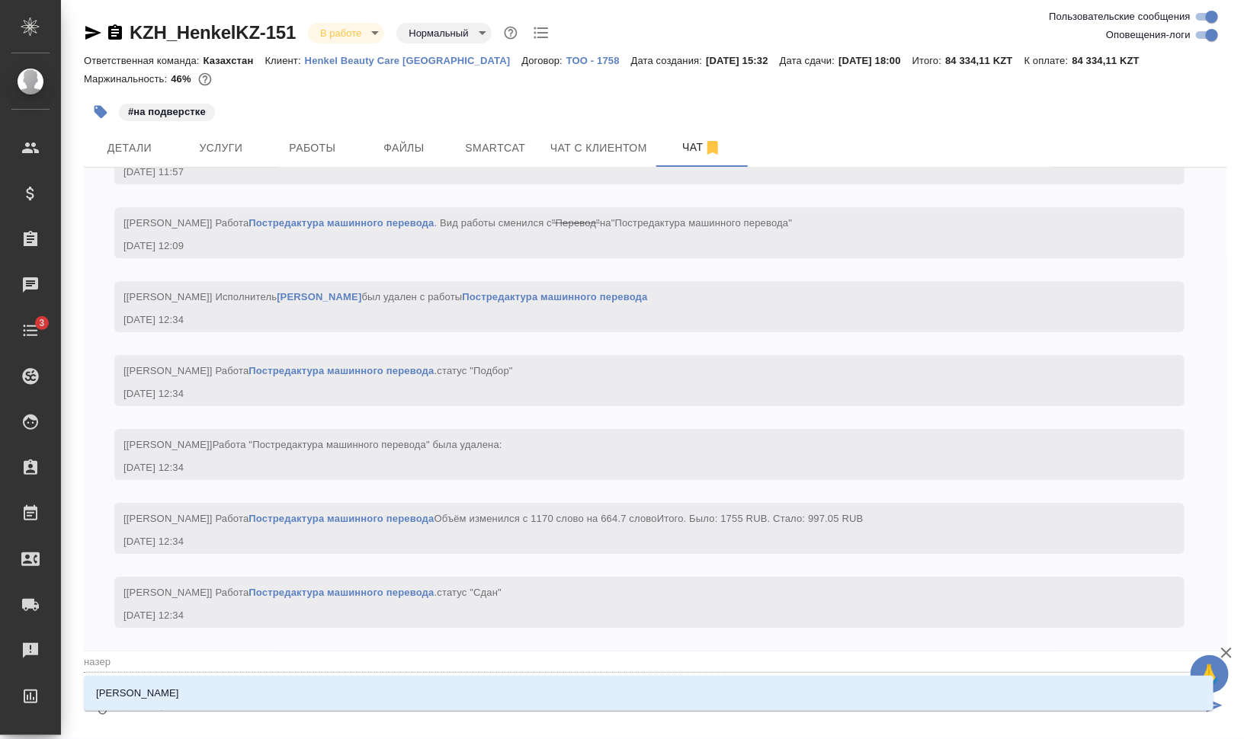
click at [516, 686] on li "[PERSON_NAME]" at bounding box center [649, 693] width 1130 height 27
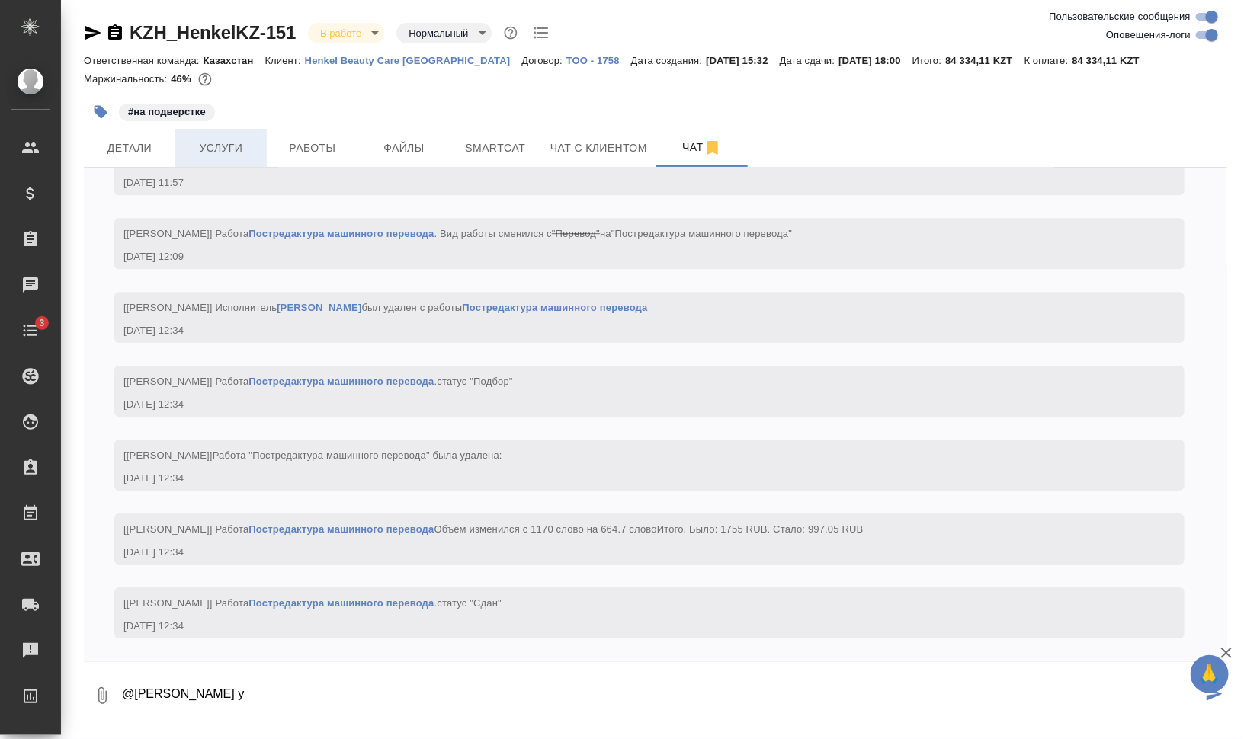
type textarea "@Кошербаева Назерке у"
click at [226, 149] on span "Услуги" at bounding box center [220, 148] width 73 height 19
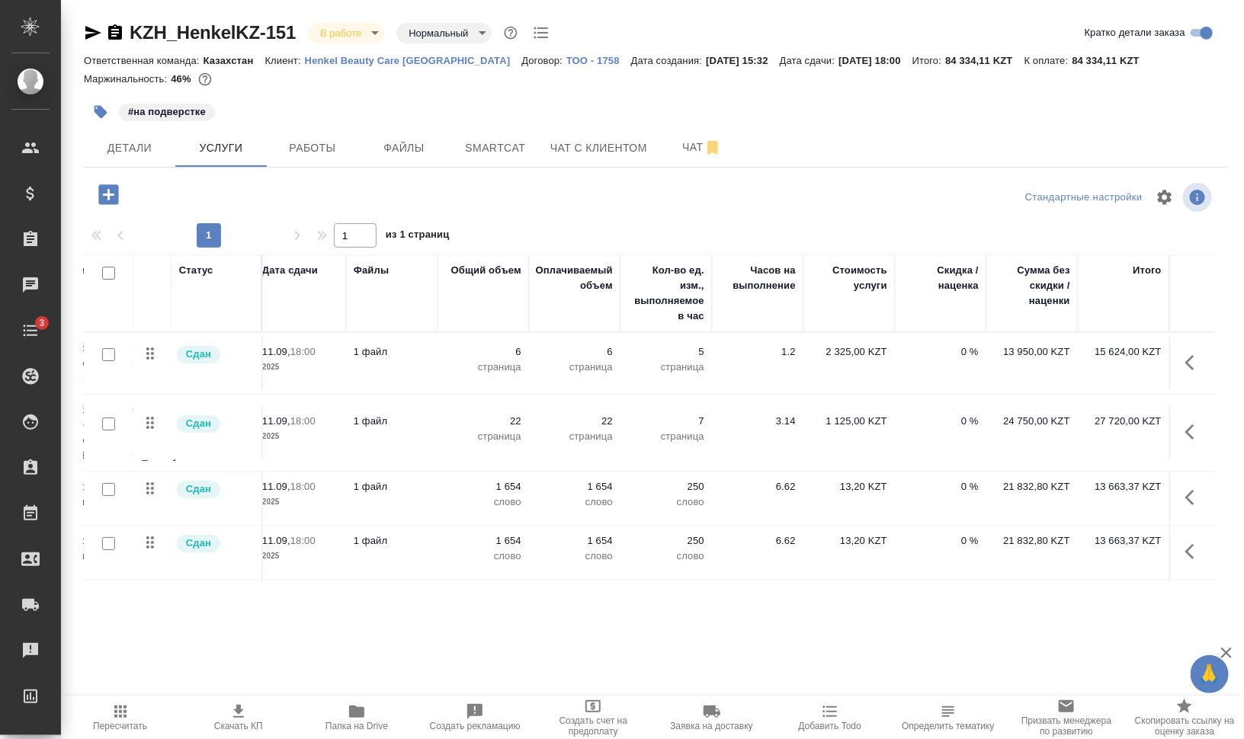
scroll to position [0, 319]
click at [310, 148] on span "Работы" at bounding box center [312, 148] width 73 height 19
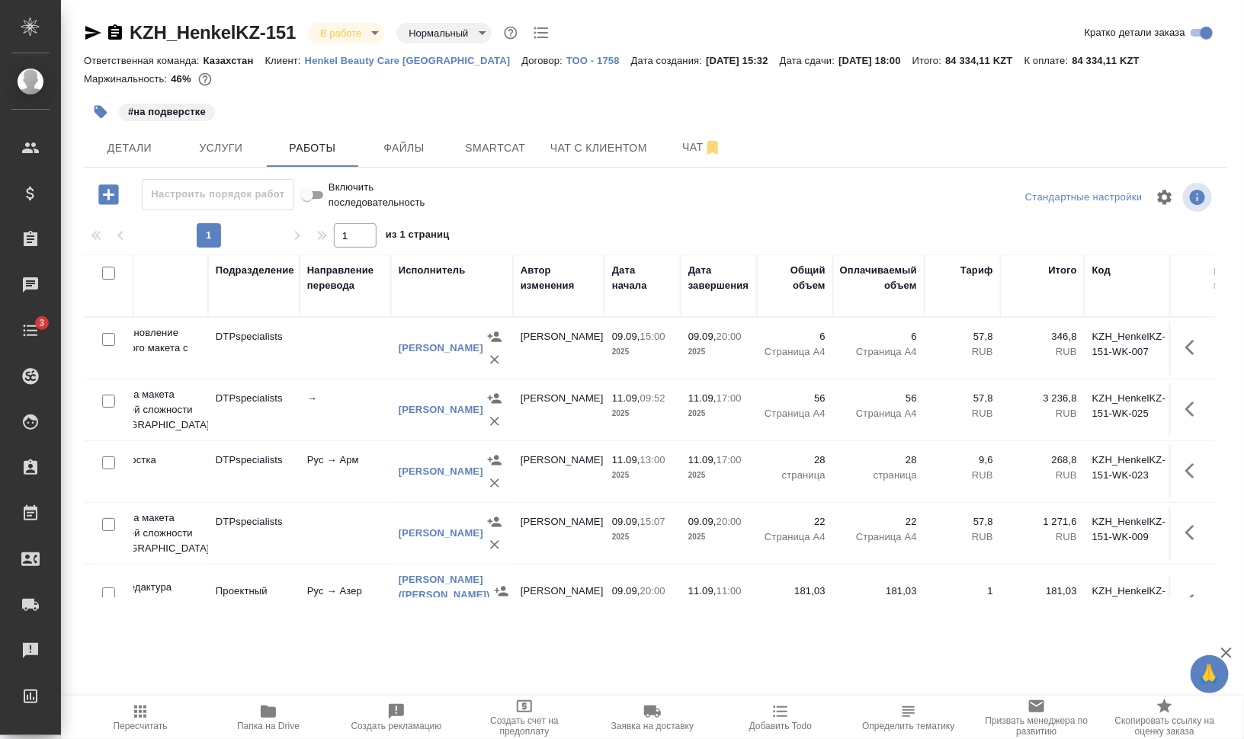
scroll to position [0, 244]
click at [202, 75] on icon "button" at bounding box center [204, 79] width 13 height 13
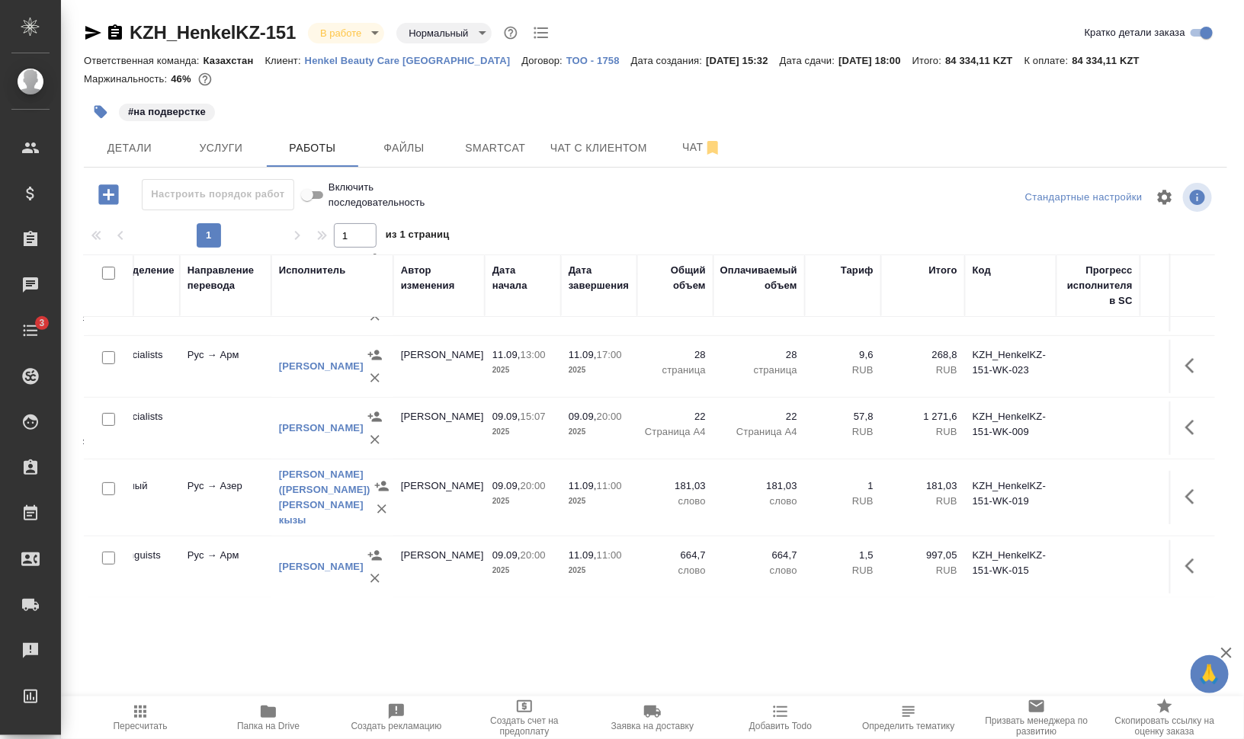
scroll to position [0, 365]
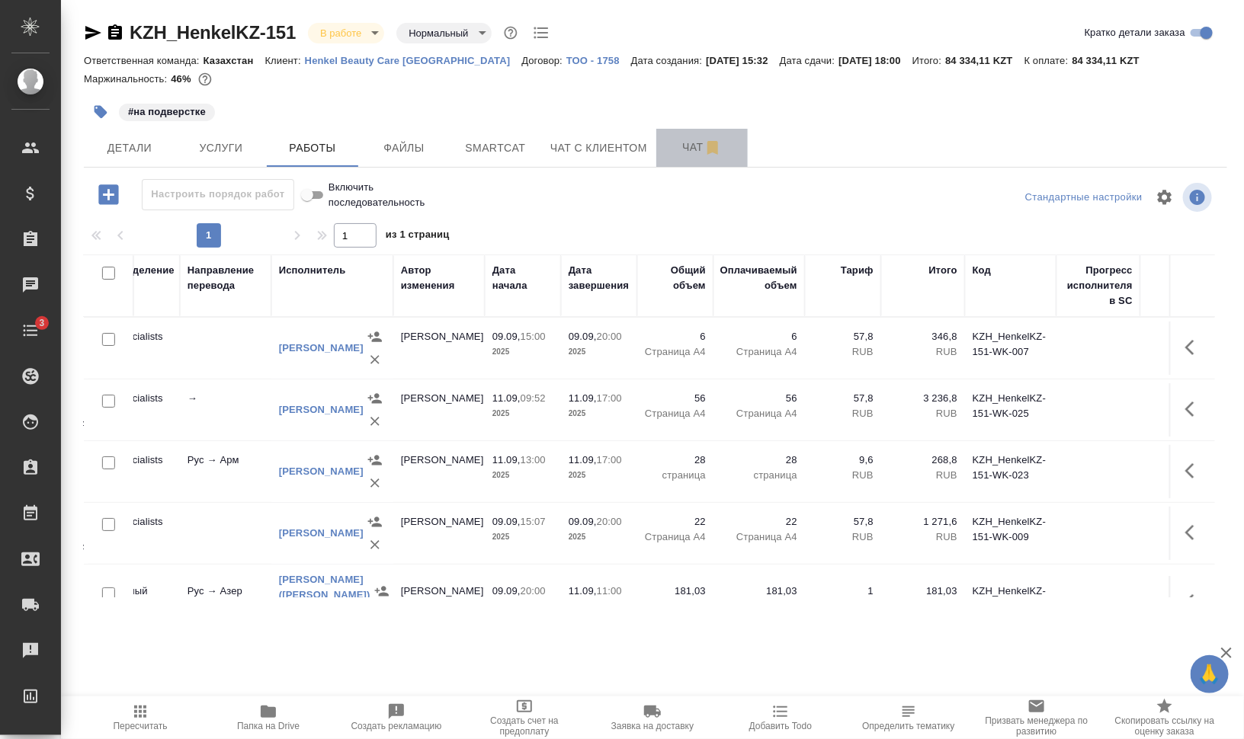
click at [672, 136] on button "Чат" at bounding box center [701, 148] width 91 height 38
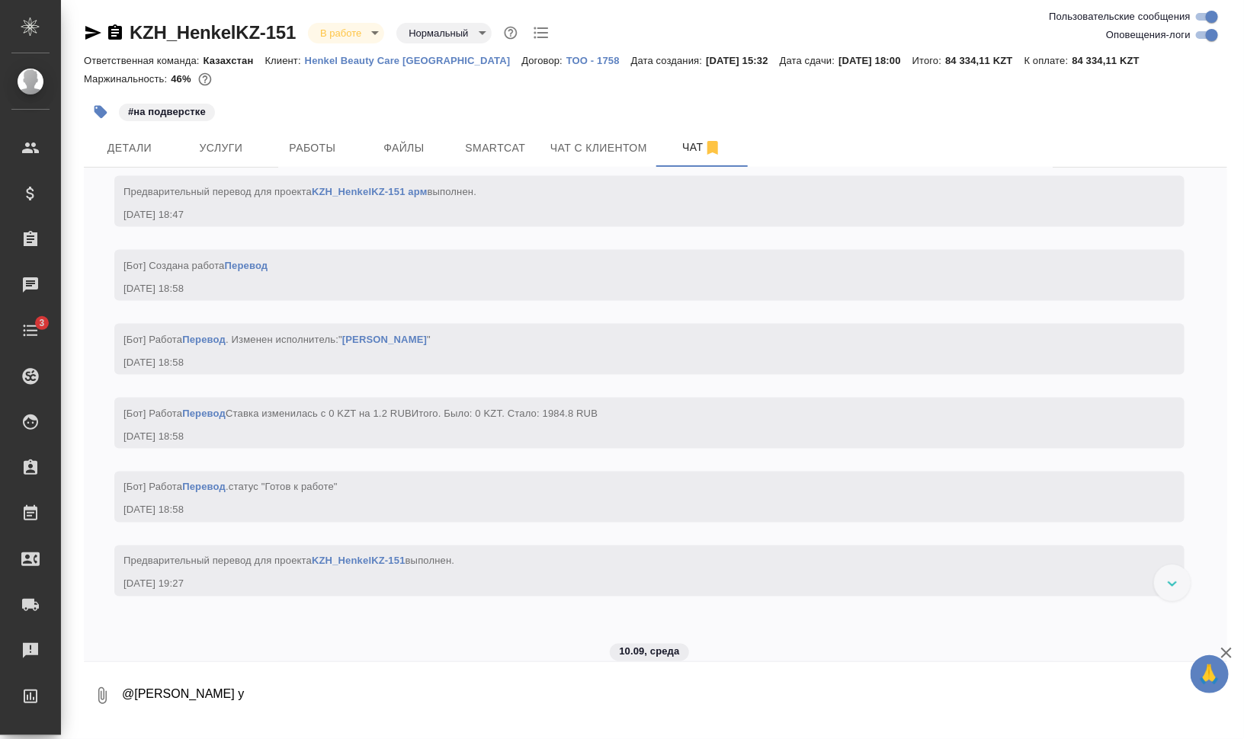
scroll to position [13372, 0]
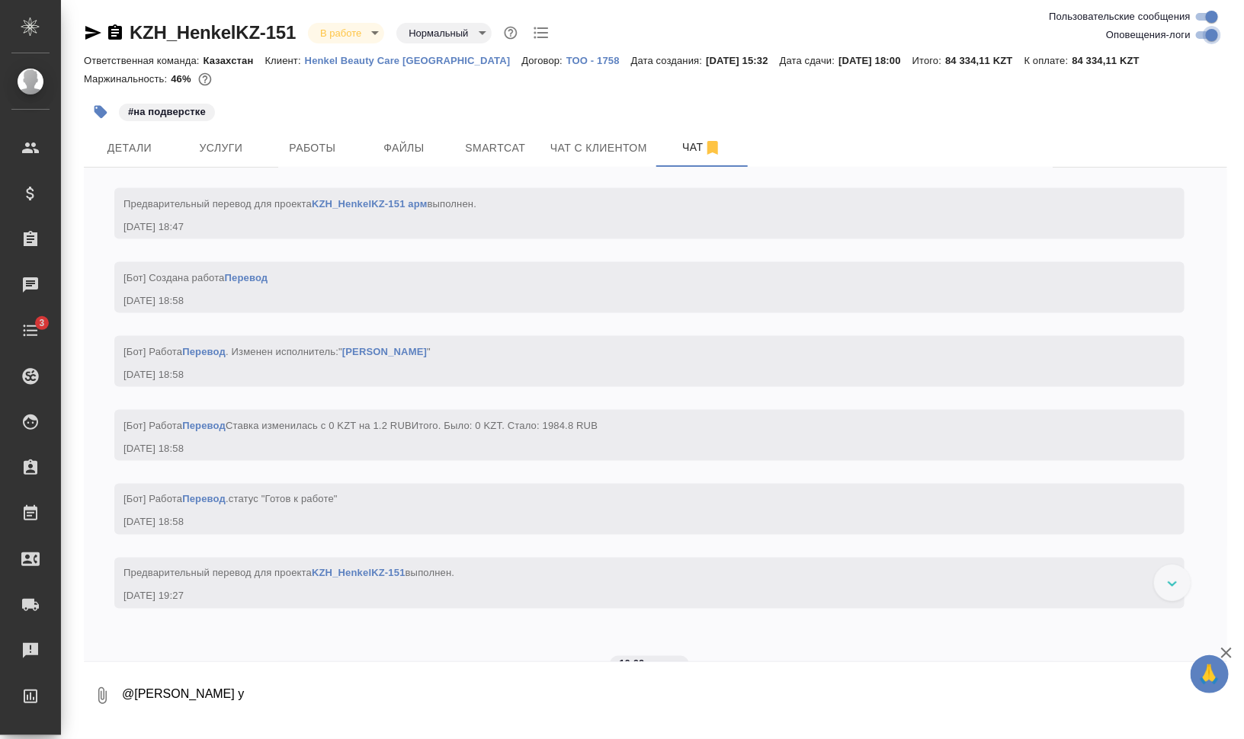
click at [1200, 34] on input "Оповещения-логи" at bounding box center [1211, 35] width 55 height 18
checkbox input "false"
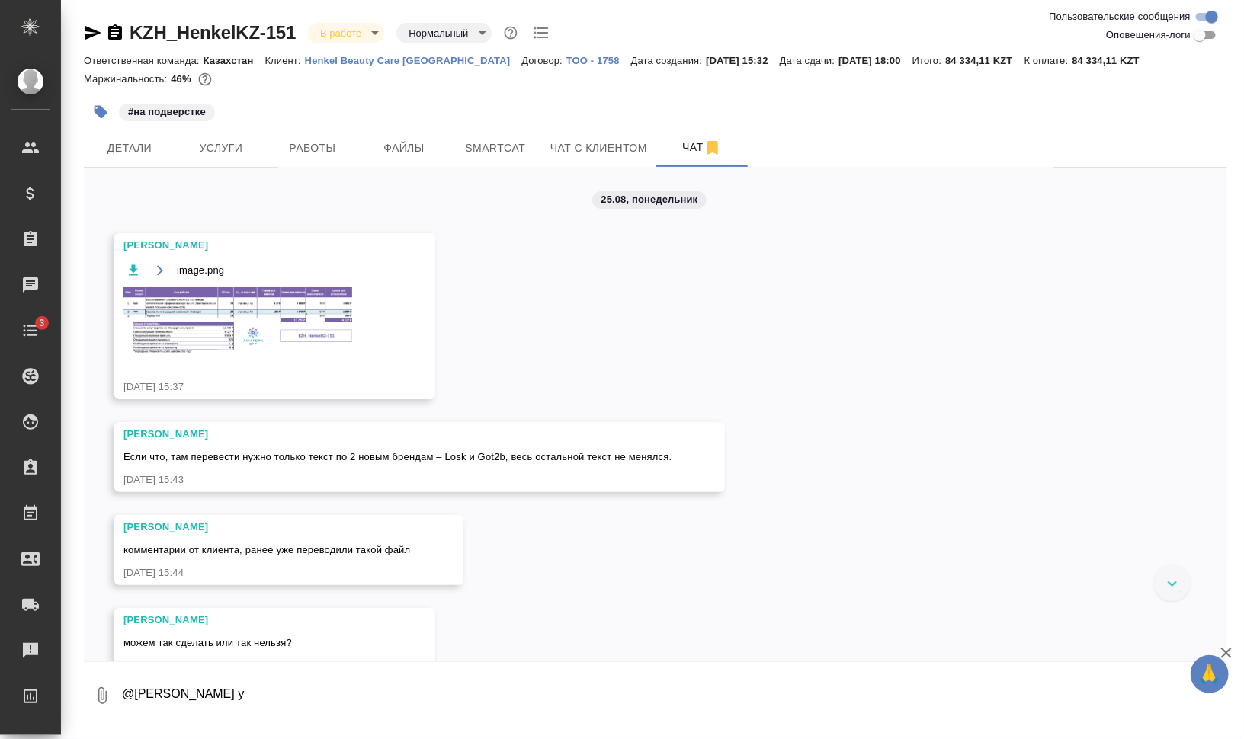
scroll to position [0, 0]
click at [195, 309] on img at bounding box center [237, 321] width 229 height 66
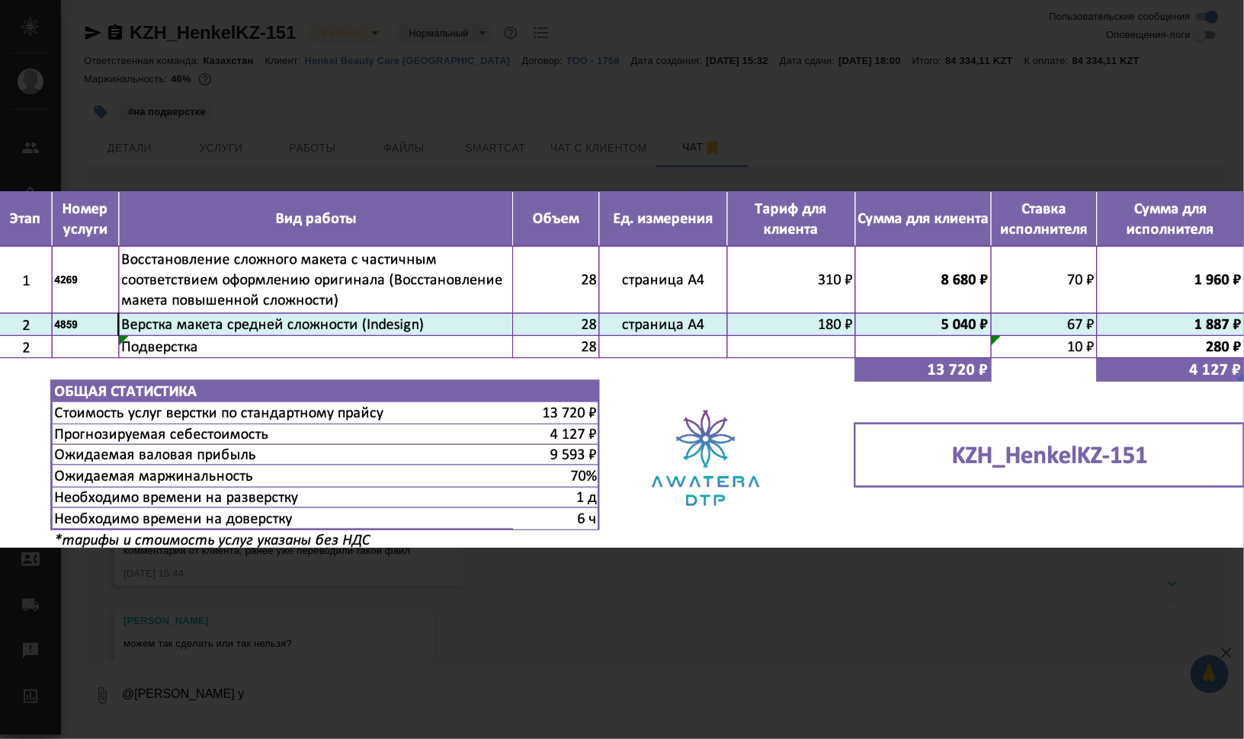
click at [912, 614] on div "image.png 1 of 1" at bounding box center [622, 369] width 1244 height 739
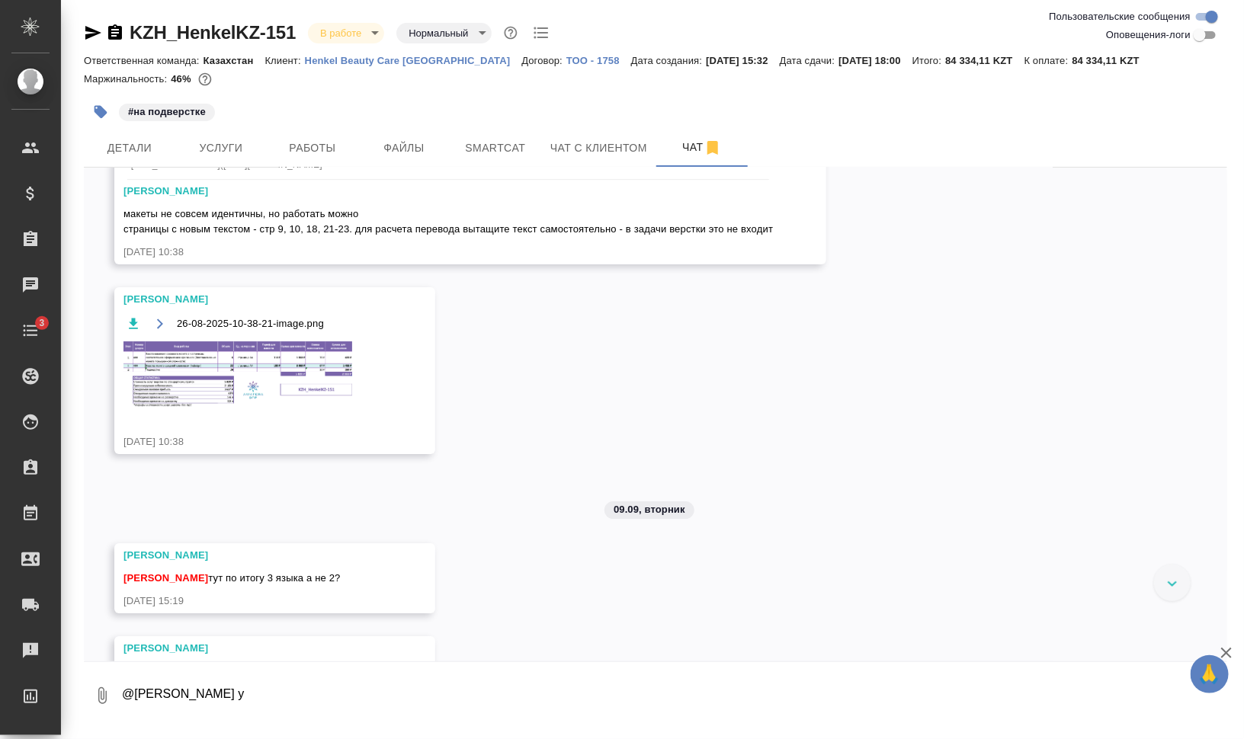
scroll to position [2191, 0]
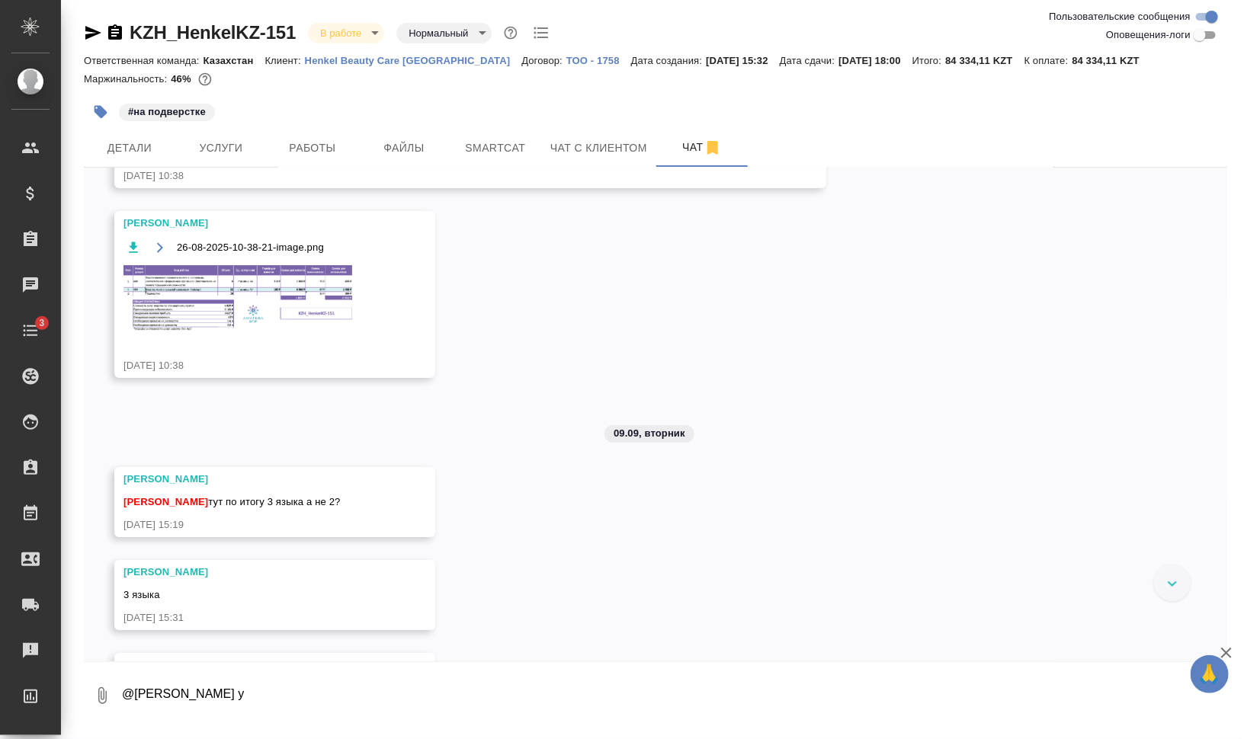
click at [221, 285] on img at bounding box center [237, 298] width 229 height 67
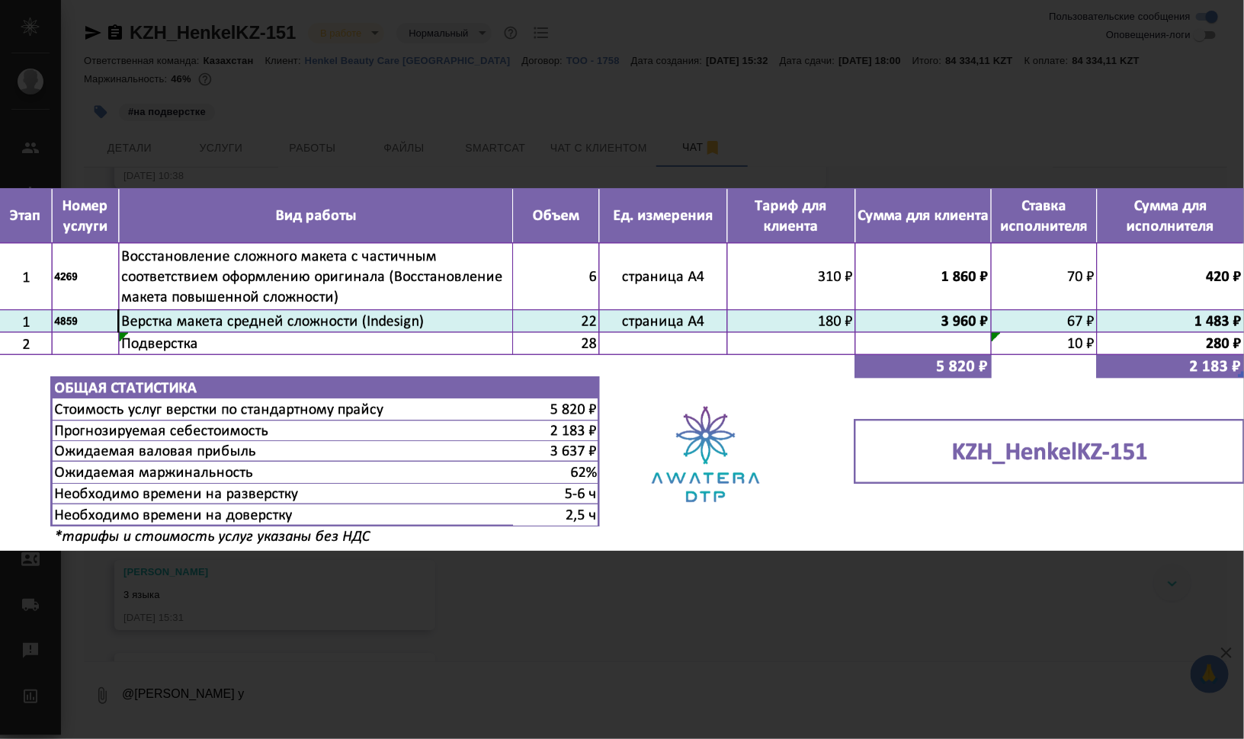
click at [845, 607] on div "26-08-2025-10-38-21-image.png 1 of 1" at bounding box center [622, 369] width 1244 height 739
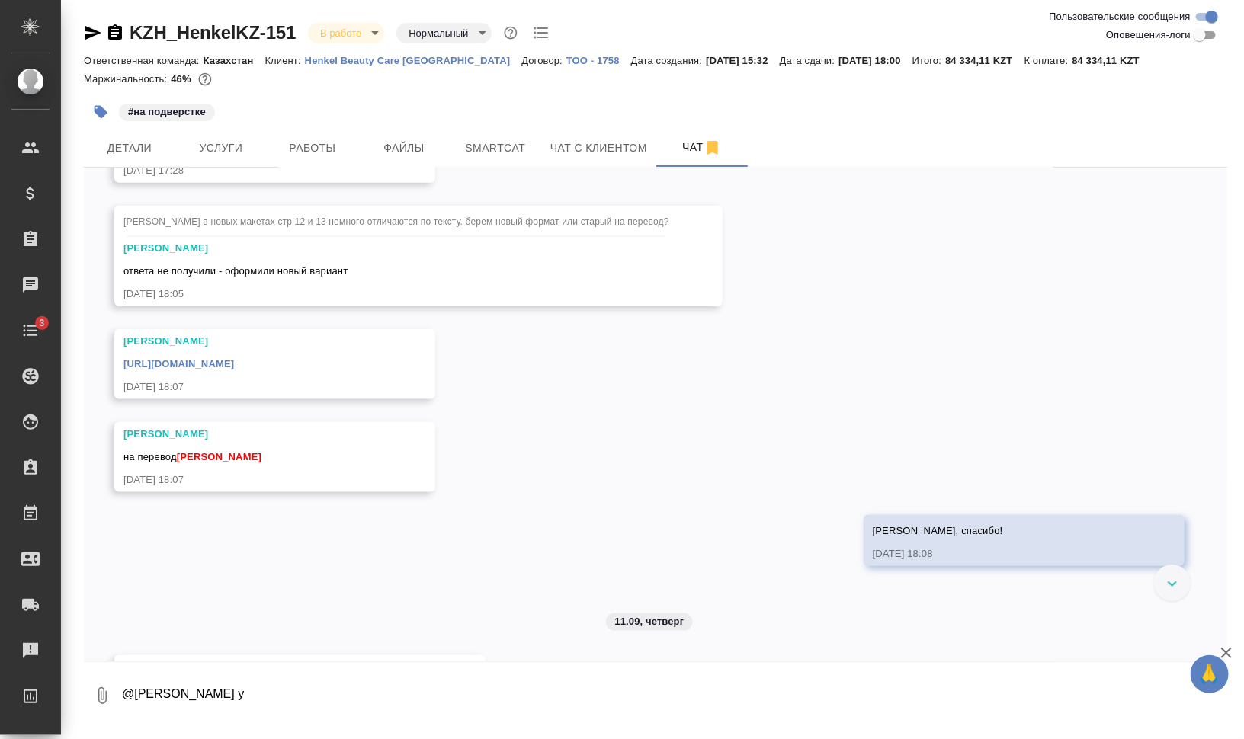
scroll to position [5942, 0]
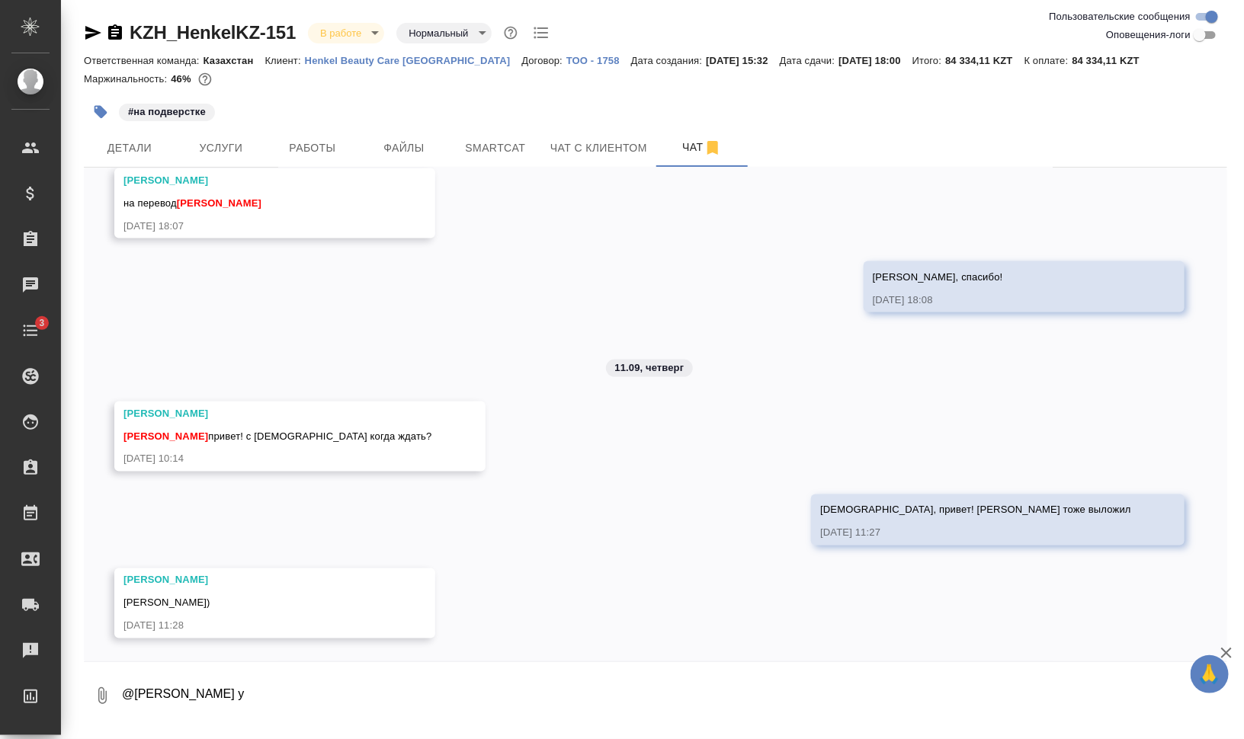
drag, startPoint x: 297, startPoint y: 697, endPoint x: 86, endPoint y: 676, distance: 212.1
click at [86, 676] on div "0 @Кошербаева Назерке у" at bounding box center [655, 696] width 1143 height 52
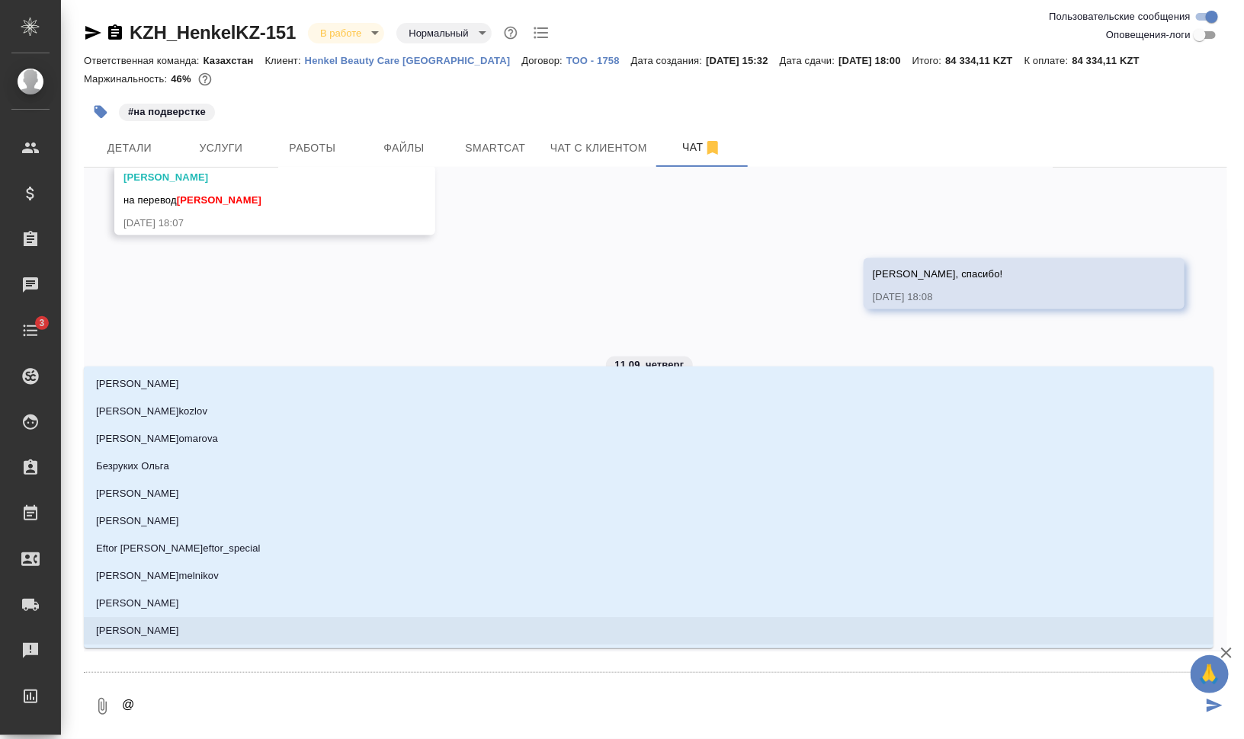
type textarea "@с"
type input "с"
type textarea "@са"
type input "са"
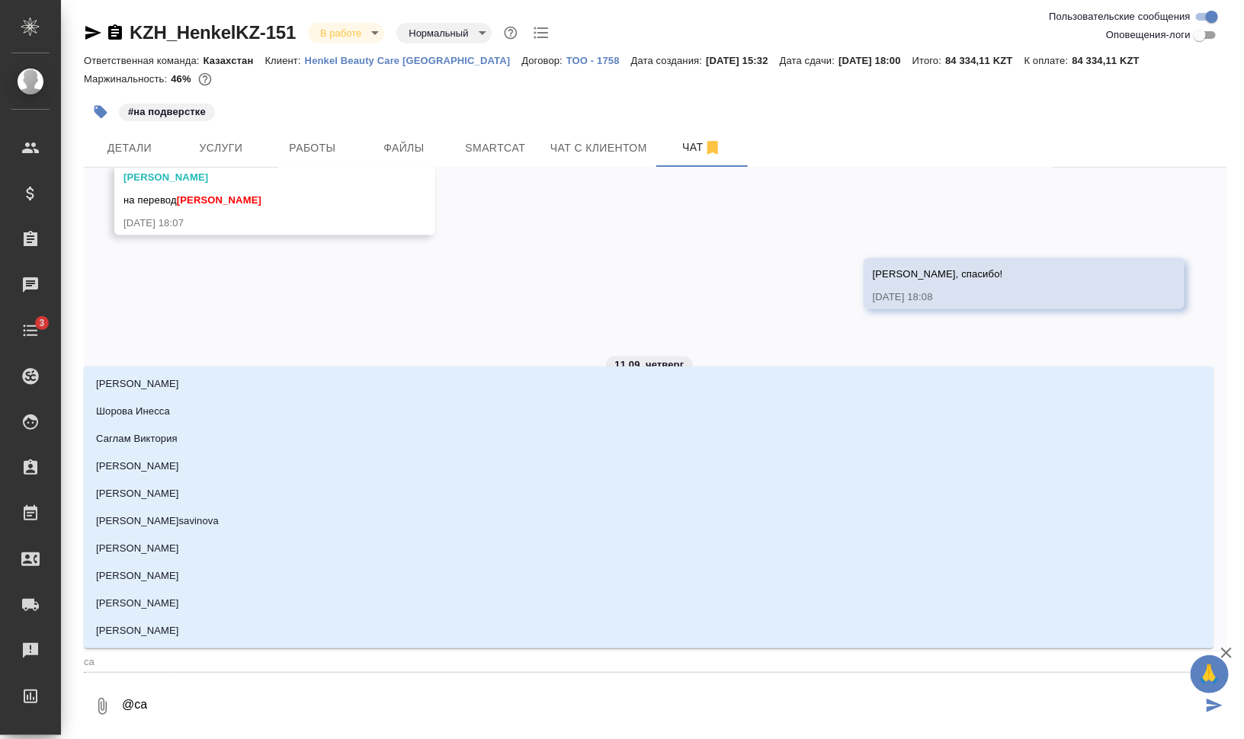
type textarea "@с"
type input "с"
type textarea "@"
type textarea "@з"
type input "з"
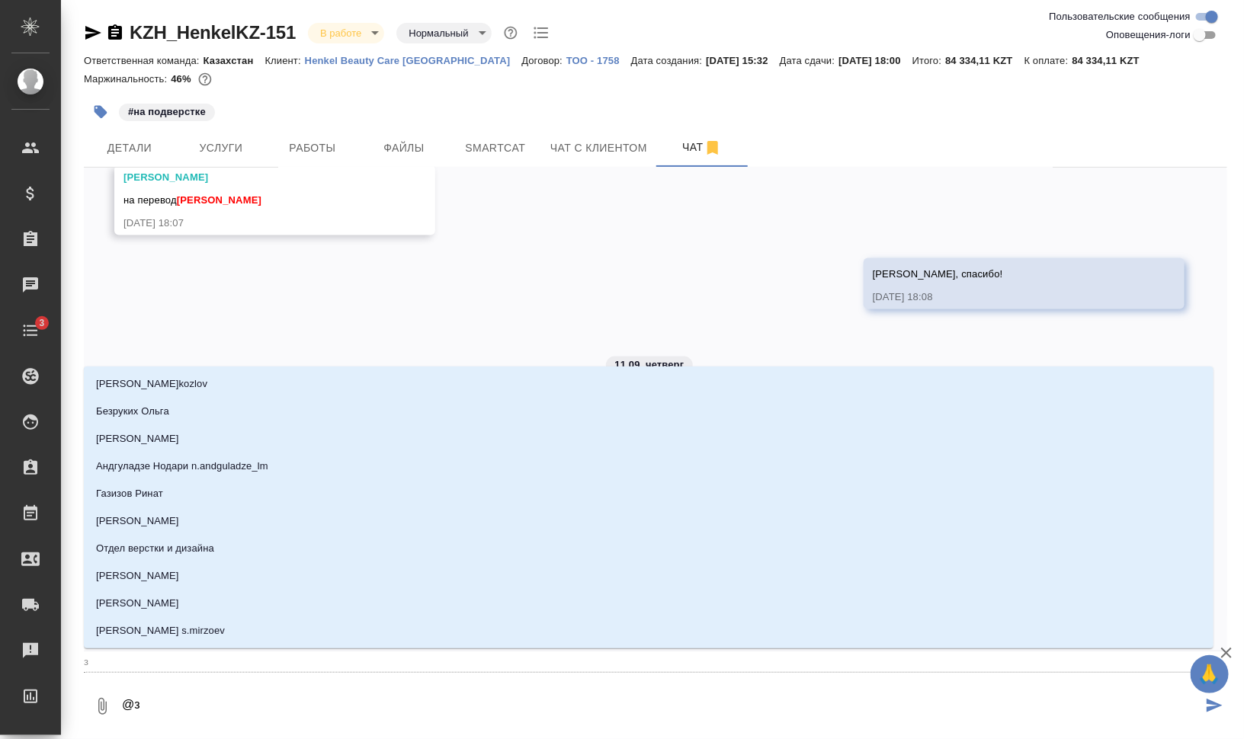
type textarea "@за"
type input "за"
type textarea "@заб"
type input "заб"
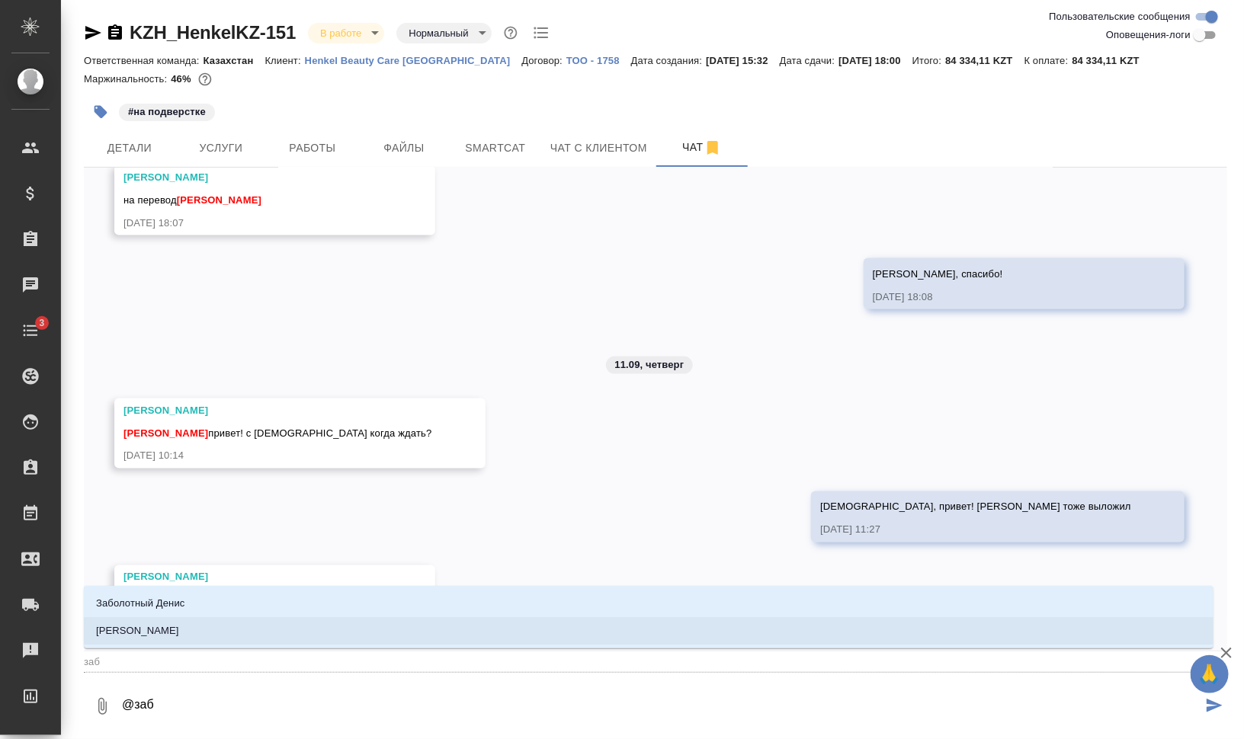
type textarea "@забо"
type input "забо"
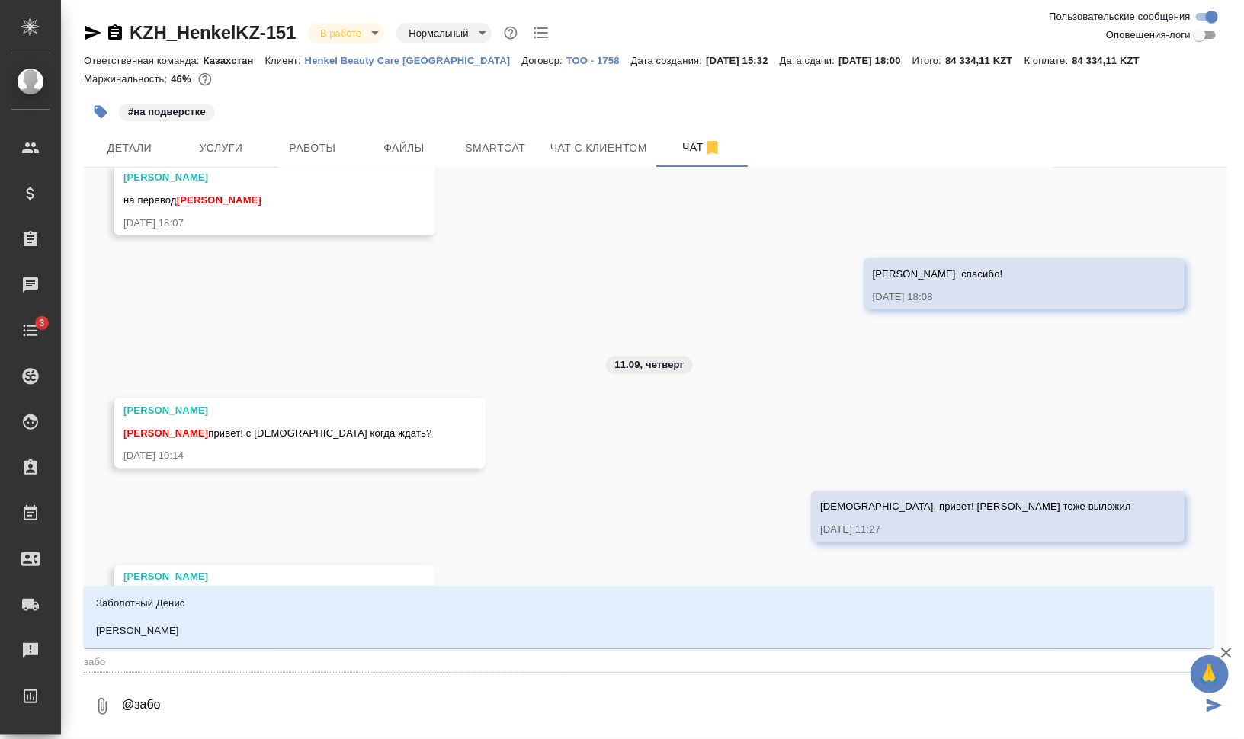
click at [287, 627] on li "Заборова Александра" at bounding box center [649, 630] width 1130 height 27
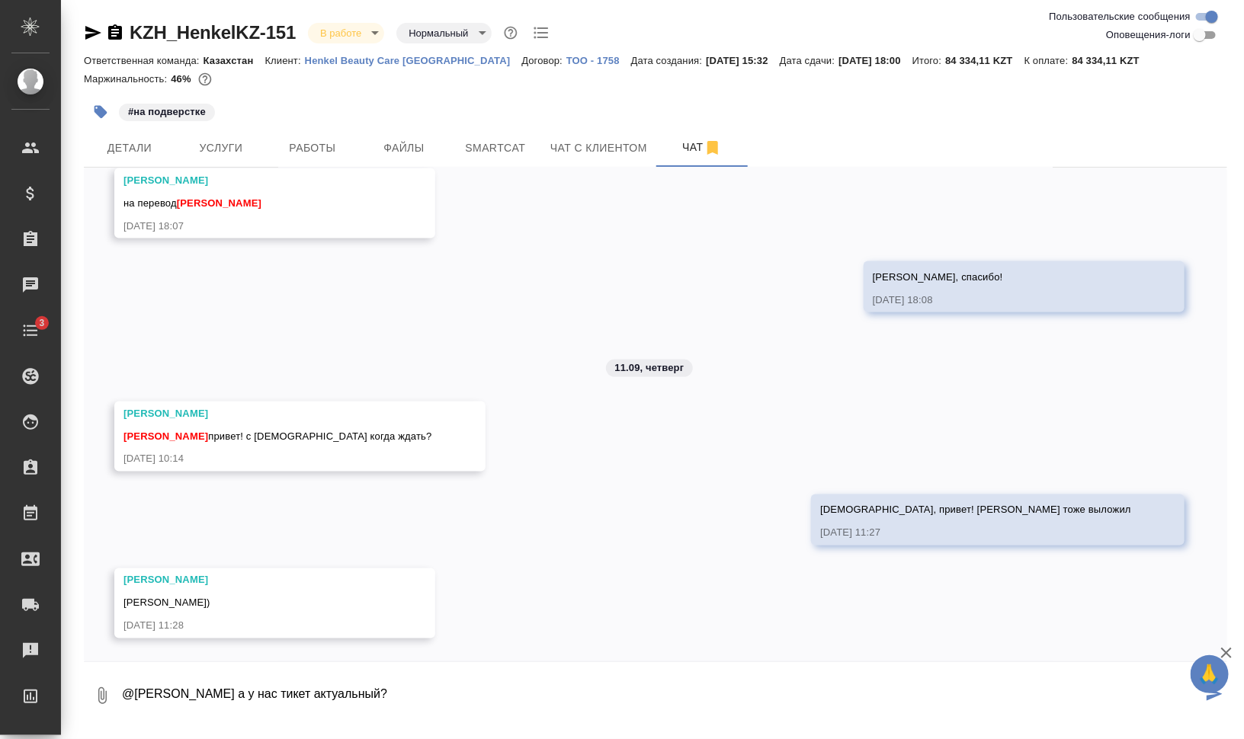
click at [307, 691] on textarea "@Заборова Александра а у нас тикет актуальный?" at bounding box center [661, 696] width 1082 height 52
click at [346, 692] on textarea "@Заборова Александра а у нас в тикет актуальный?" at bounding box center [661, 696] width 1082 height 52
drag, startPoint x: 422, startPoint y: 689, endPoint x: 405, endPoint y: 688, distance: 17.5
click at [405, 688] on textarea "@Заборова Александра а у нас в тикете актуальный?" at bounding box center [661, 696] width 1082 height 52
click at [523, 692] on textarea "@Заборова Александра а у нас в тикете актуальные данные? Судя по услугам получи…" at bounding box center [661, 696] width 1082 height 52
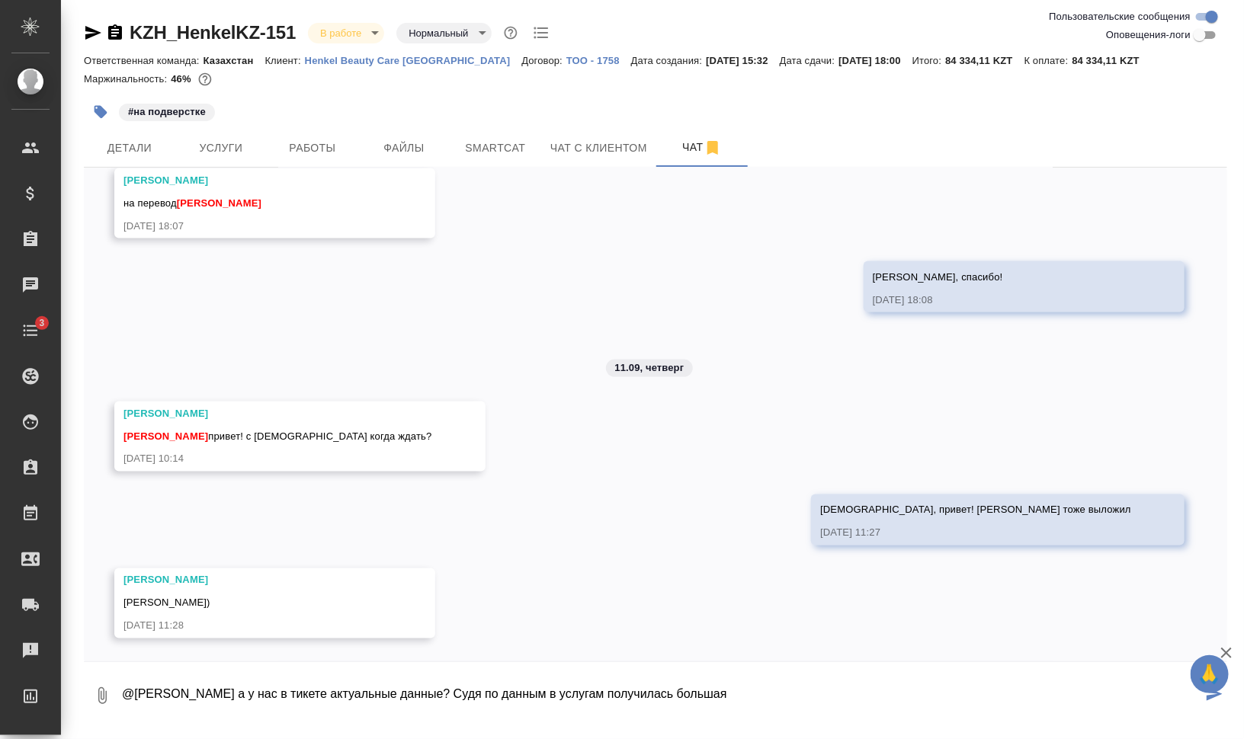
click at [627, 692] on textarea "@Заборова Александра а у нас в тикете актуальные данные? Судя по данным в услуг…" at bounding box center [661, 696] width 1082 height 52
click at [754, 691] on textarea "@Заборова Александра а у нас в тикете актуальные данные? Судя по данным в услуг…" at bounding box center [661, 696] width 1082 height 52
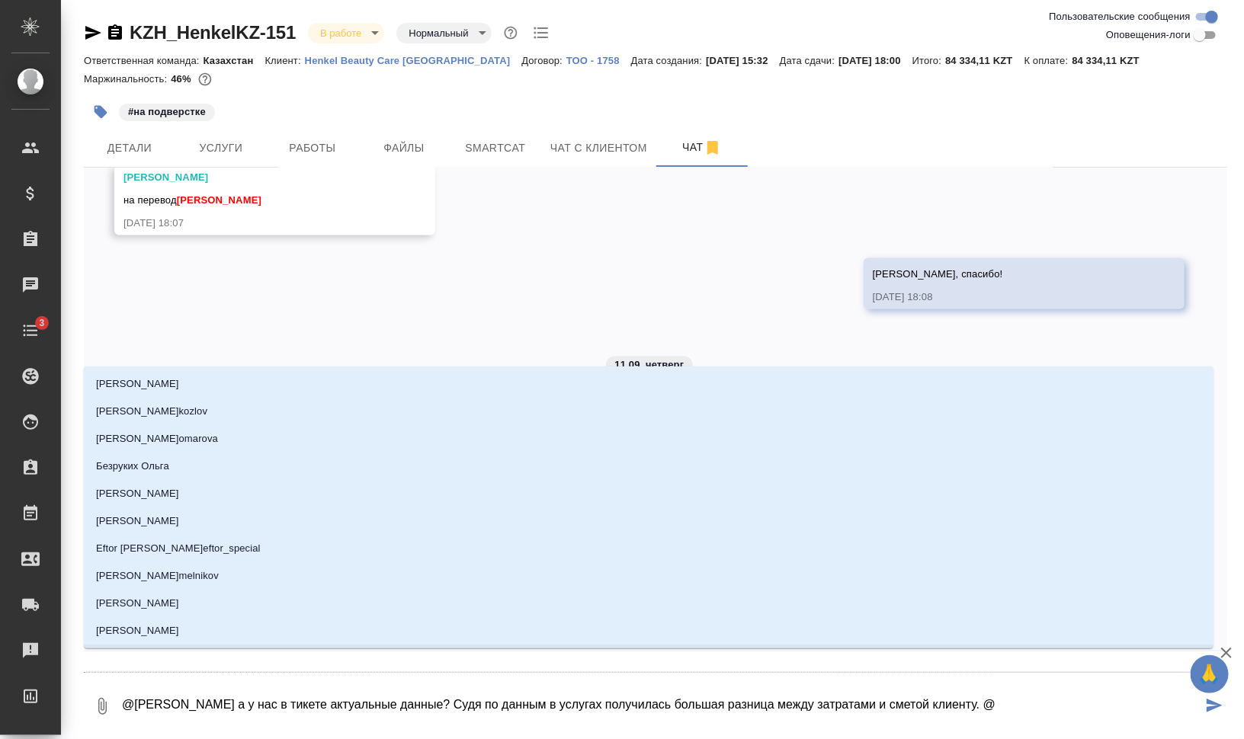
click at [575, 704] on textarea "@Заборова Александра а у нас в тикете актуальные данные? Судя по данным в услуг…" at bounding box center [661, 707] width 1082 height 52
drag, startPoint x: 582, startPoint y: 704, endPoint x: 528, endPoint y: 704, distance: 53.4
click at [528, 704] on textarea "@Заборова Александра а у нас в тикете актуальные данные? Судя по данным в услуг…" at bounding box center [661, 707] width 1082 height 52
type textarea "@Заборова Александра а у нас в тикете актуальные данные? Судя по услугах получи…"
type input "Заборова Александра а у нас в тикете актуальные данные? Судя по"
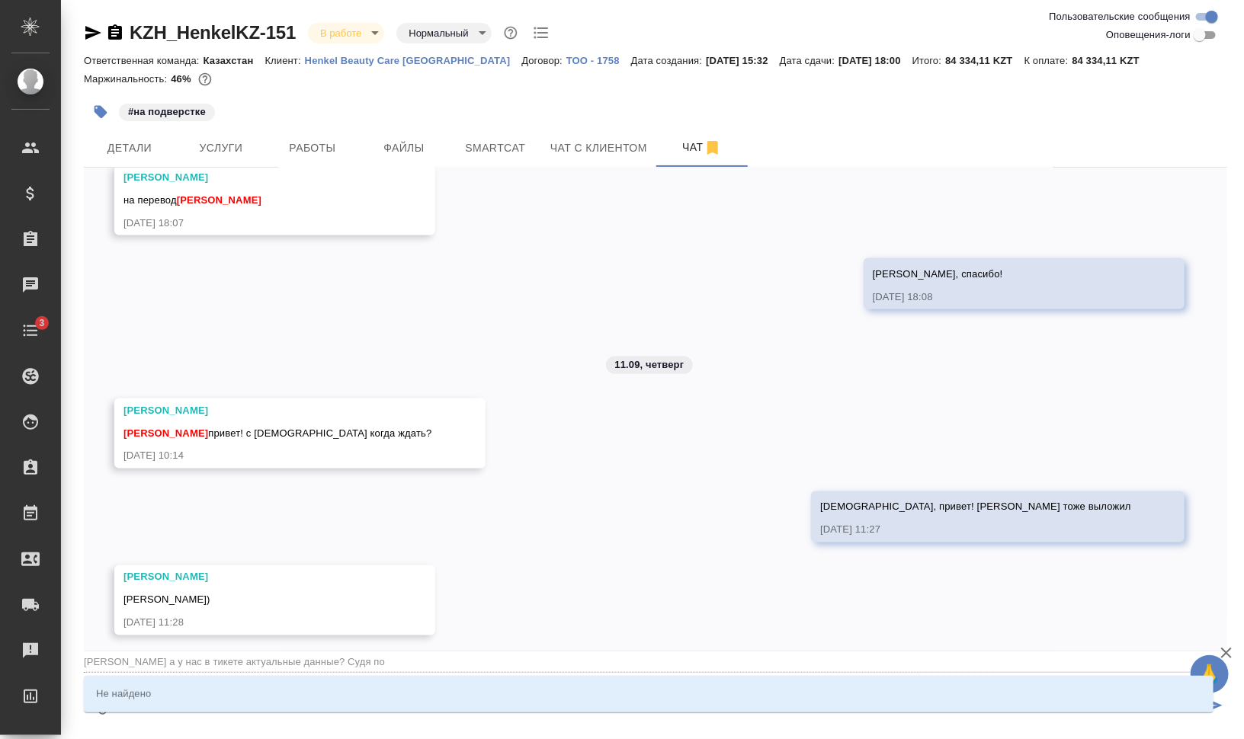
type textarea "@Заборова Александра а у нас в тикете актуальные данные? Судя по услугах получи…"
type input "Заборова Александра а у нас в тикете актуальные данные? Судя по"
click at [1027, 719] on textarea "@Заборова Александра а у нас в тикете актуальные данные? Судя по услугах получи…" at bounding box center [661, 707] width 1082 height 52
click at [1042, 716] on textarea "@Заборова Александра а у нас в тикете актуальные данные? Судя по услугах получи…" at bounding box center [661, 707] width 1082 height 52
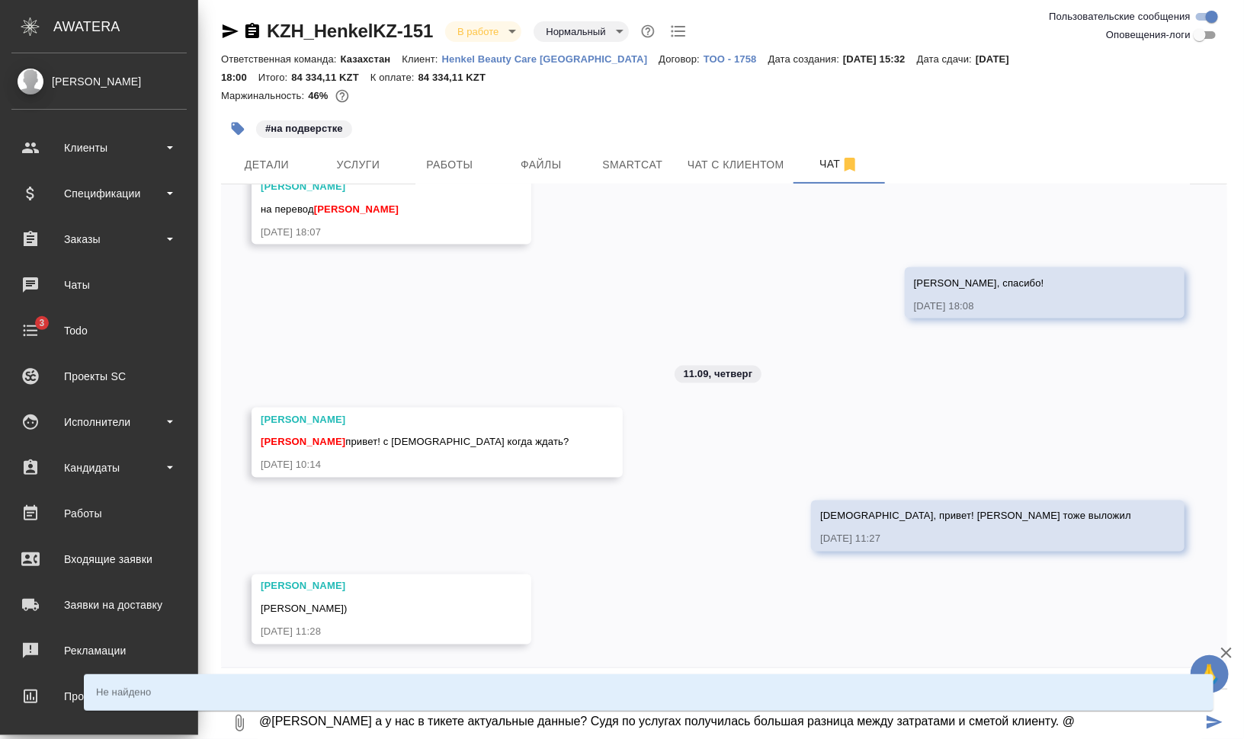
drag, startPoint x: 1050, startPoint y: 719, endPoint x: 1, endPoint y: 692, distance: 1049.9
click at [1, 692] on div ".cls-1 fill:#fff; AWATERA Валеев Динар Клиенты Спецификации Заказы 0 Чаты 3 Tod…" at bounding box center [622, 369] width 1244 height 739
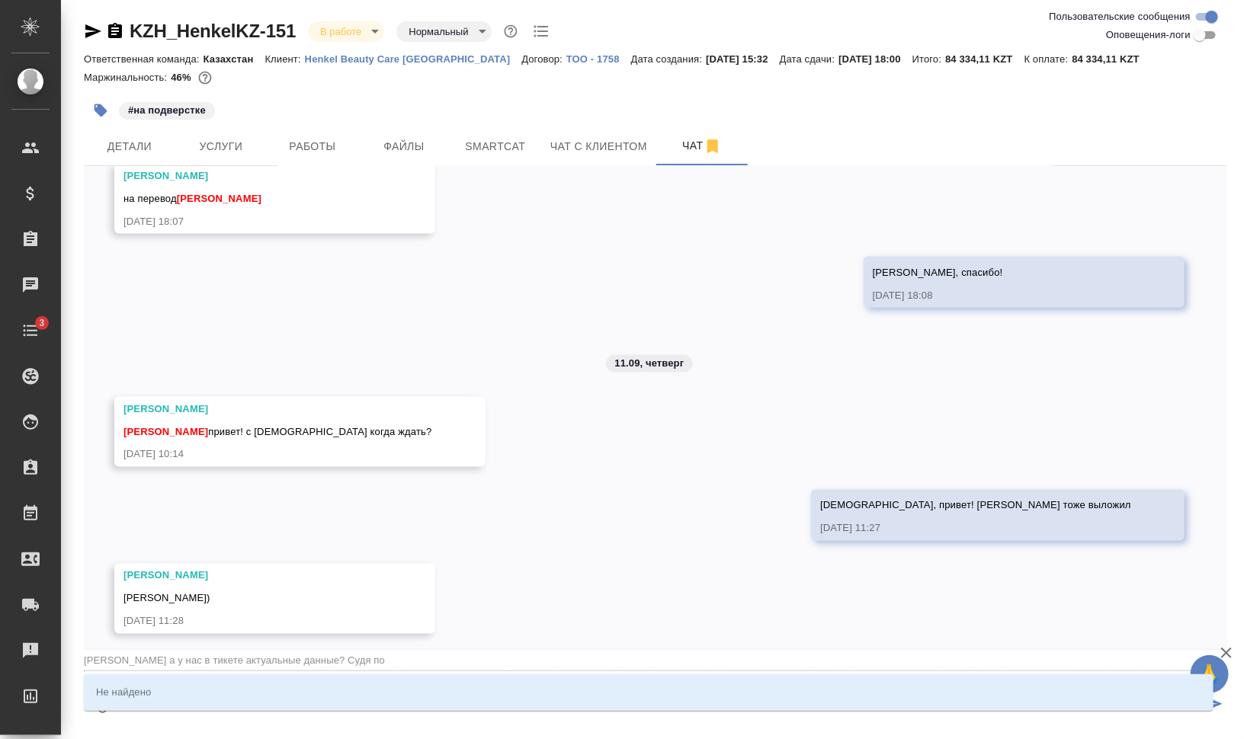
scroll to position [0, 0]
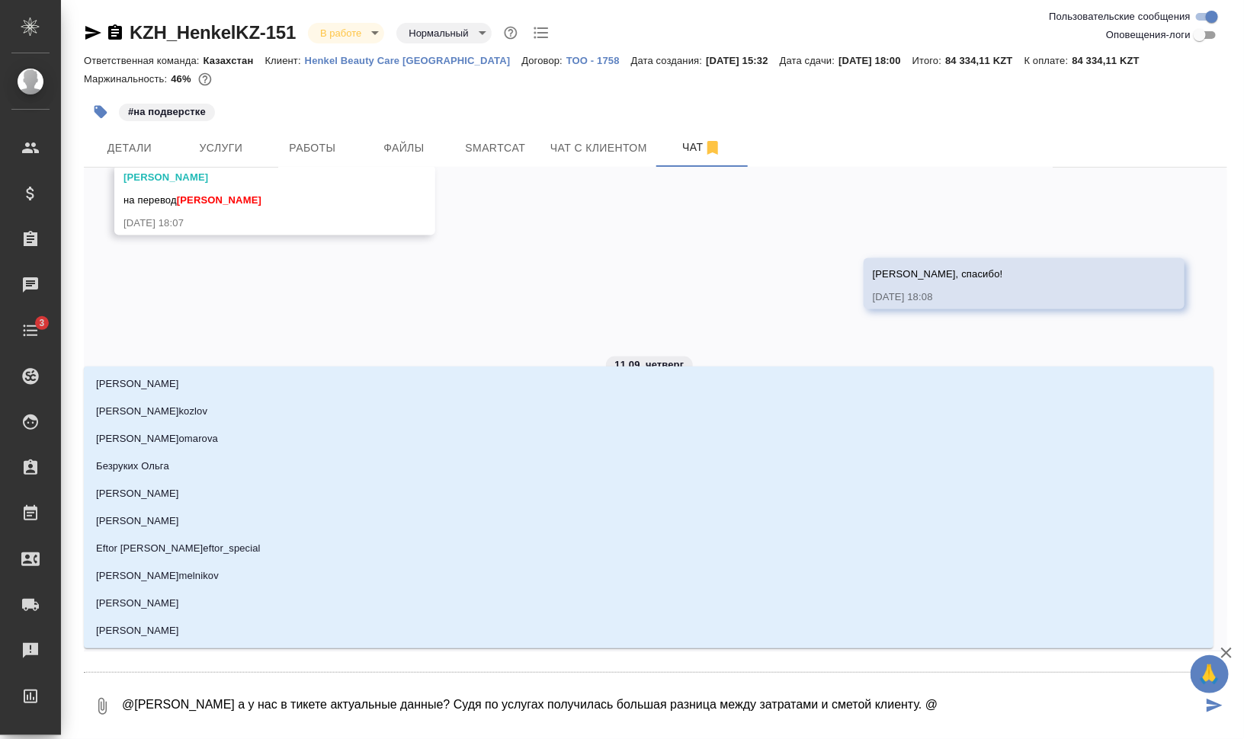
click at [1037, 700] on textarea "@Заборова Александра а у нас в тикете актуальные данные? Судя по услугах получи…" at bounding box center [661, 707] width 1082 height 52
type textarea "@Заборова Александра а у нас в тикете актуальные данные? Судя по услугах получи…"
type input "Заборова Александра а у нас в тикете актуальные данные? Судя по услугах получил…"
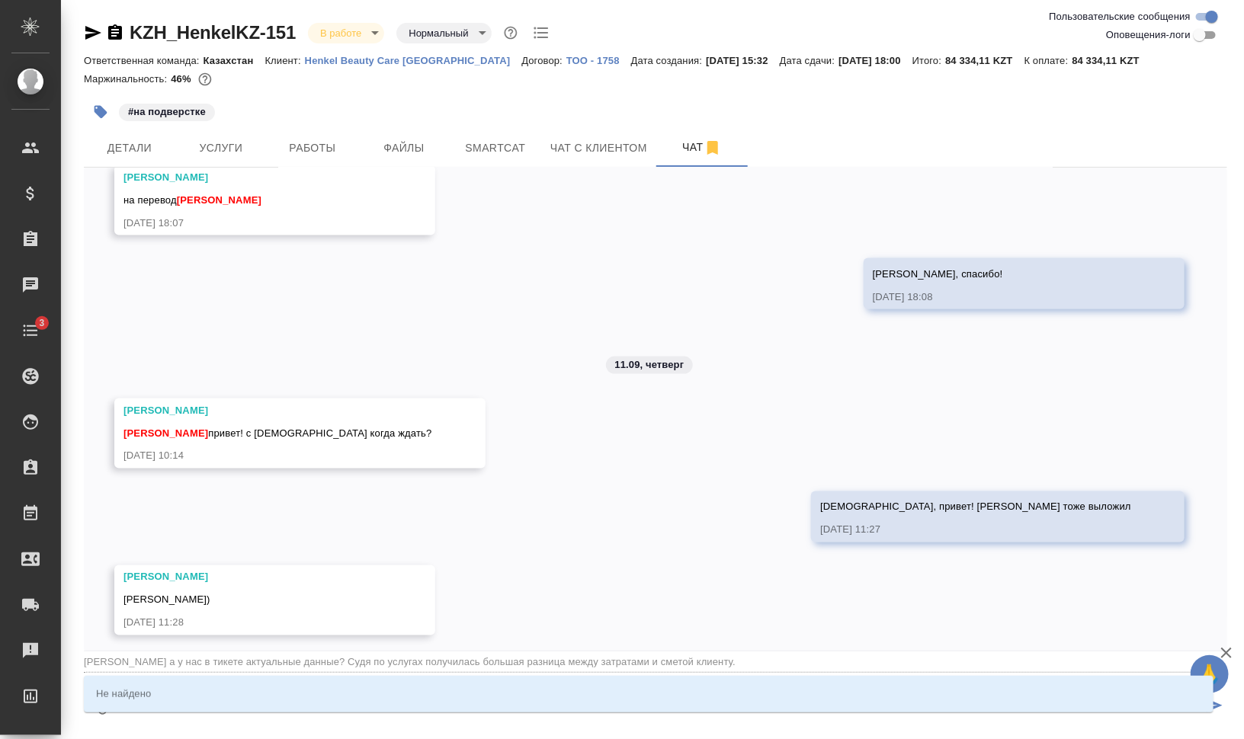
type textarea "@Заборова Александра а у нас в тикете актуальные данные? Судя по услугах получи…"
type input "Заборова Александра а у нас в тикете актуальные данные? Судя по услугах получил…"
type textarea "@Заборова Александра а у нас в тикете актуальные данные? Судя по услугах получи…"
click at [595, 714] on div "Не найдено" at bounding box center [649, 694] width 1130 height 43
click at [636, 728] on textarea "@Заборова Александра а у нас в тикете актуальные данные? Судя по услугах получи…" at bounding box center [661, 707] width 1082 height 52
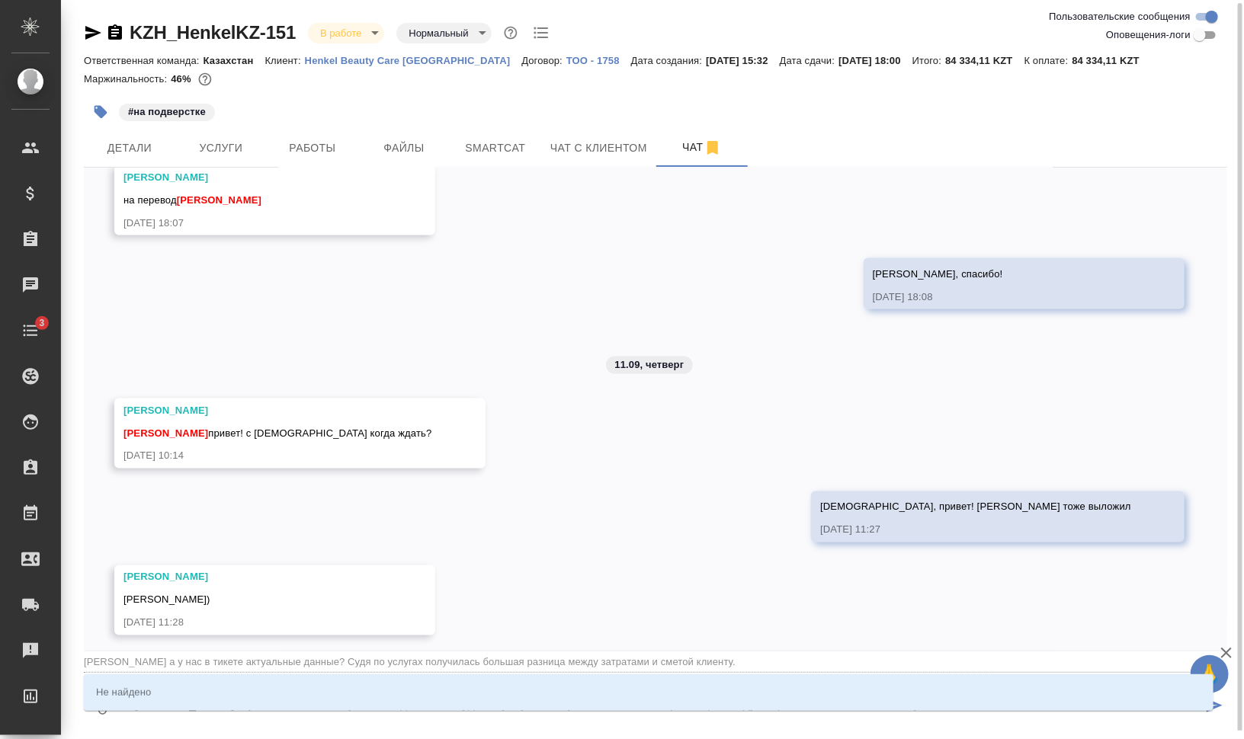
scroll to position [2, 0]
drag, startPoint x: 636, startPoint y: 723, endPoint x: 129, endPoint y: 694, distance: 507.7
click at [130, 692] on body "🙏 .cls-1 fill:#fff; AWATERA Валеев Динар Клиенты Спецификации Заказы 0 Чаты 3 T…" at bounding box center [622, 431] width 1244 height 862
click at [232, 719] on textarea "@Заборова Александра а у нас в тикете актуальные данные? Судя по услугах получи…" at bounding box center [661, 705] width 1082 height 52
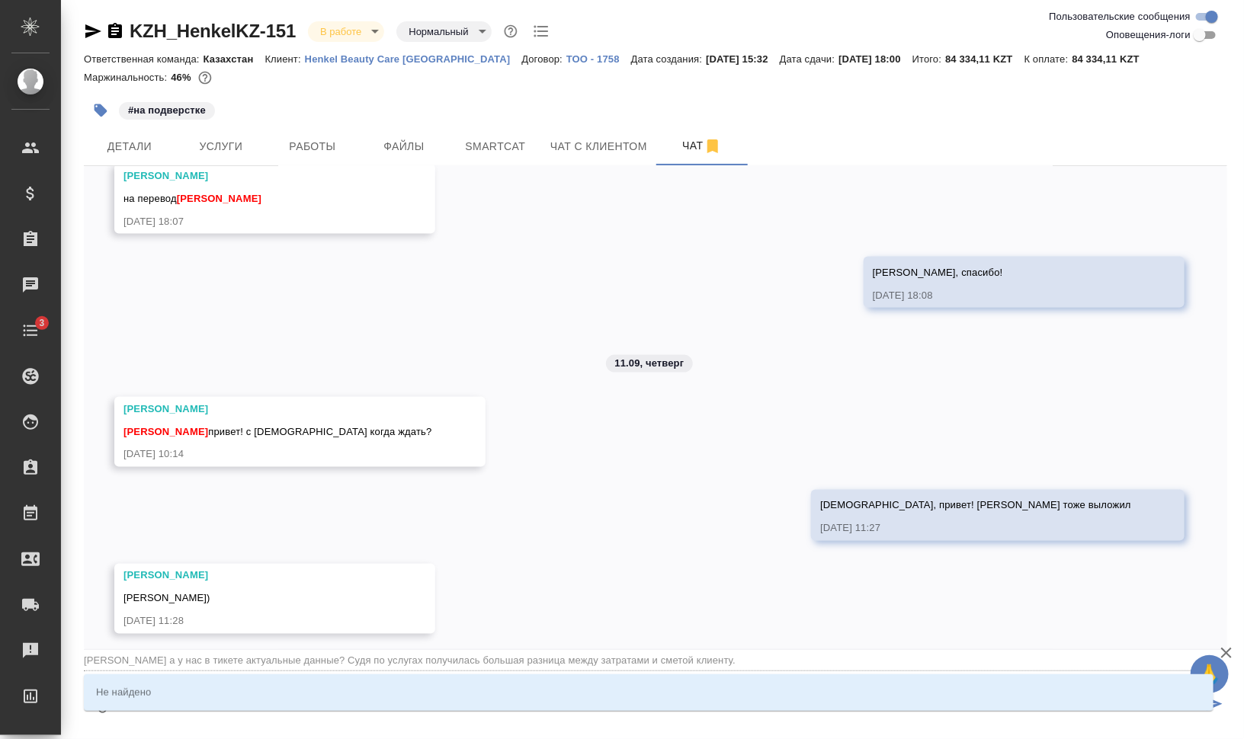
click at [232, 719] on textarea "@Заборова Александра а у нас в тикете актуальные данные? Судя по услугах получи…" at bounding box center [661, 705] width 1082 height 52
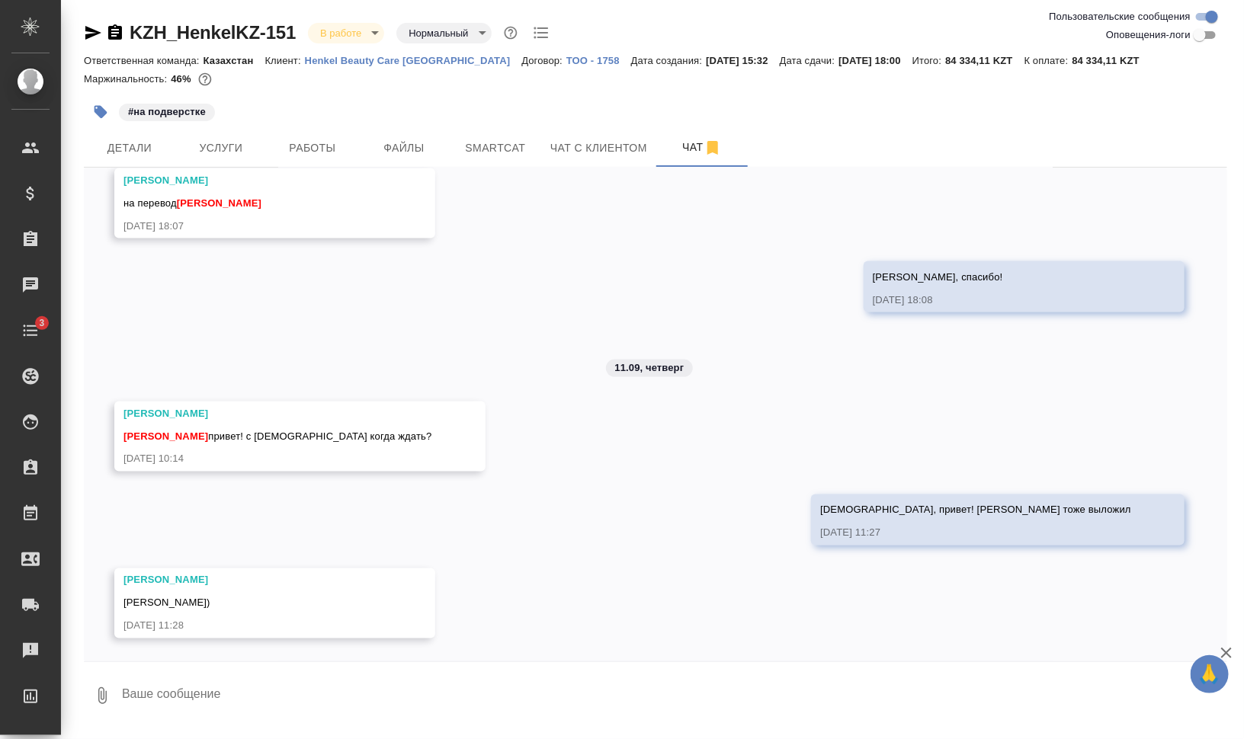
click at [287, 691] on textarea at bounding box center [673, 696] width 1107 height 52
paste textarea "@Заборова Александра а у нас в тикете актуальные данные? Судя по услугах получи…"
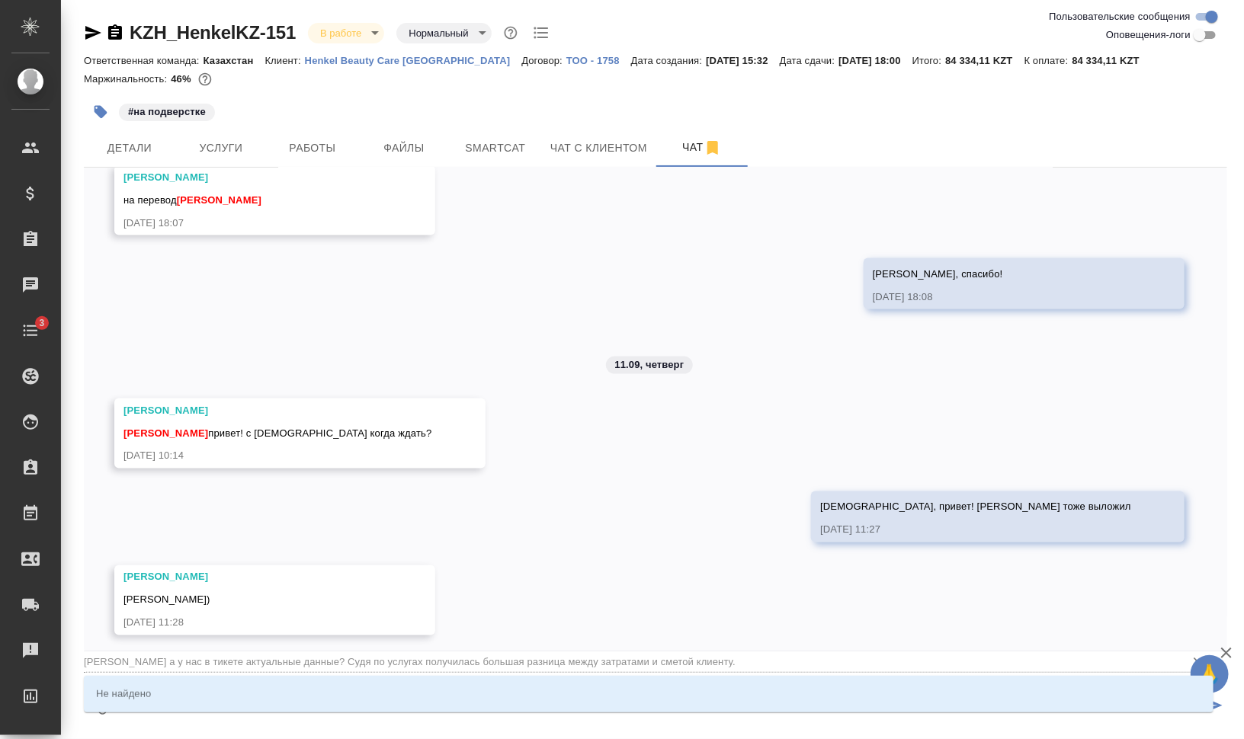
click at [297, 665] on input "Заборова Александра а у нас в тикете актуальные данные? Судя по услугах получил…" at bounding box center [631, 662] width 1095 height 21
click at [1194, 659] on icon "Очистить" at bounding box center [1198, 662] width 9 height 9
click at [1228, 657] on icon "button" at bounding box center [1226, 653] width 18 height 18
click at [1194, 662] on icon "Очистить" at bounding box center [1198, 662] width 9 height 9
click at [395, 728] on textarea "@Заборова Александра а у нас в тикете актуальные данные? Судя по услугах получи…" at bounding box center [661, 707] width 1082 height 52
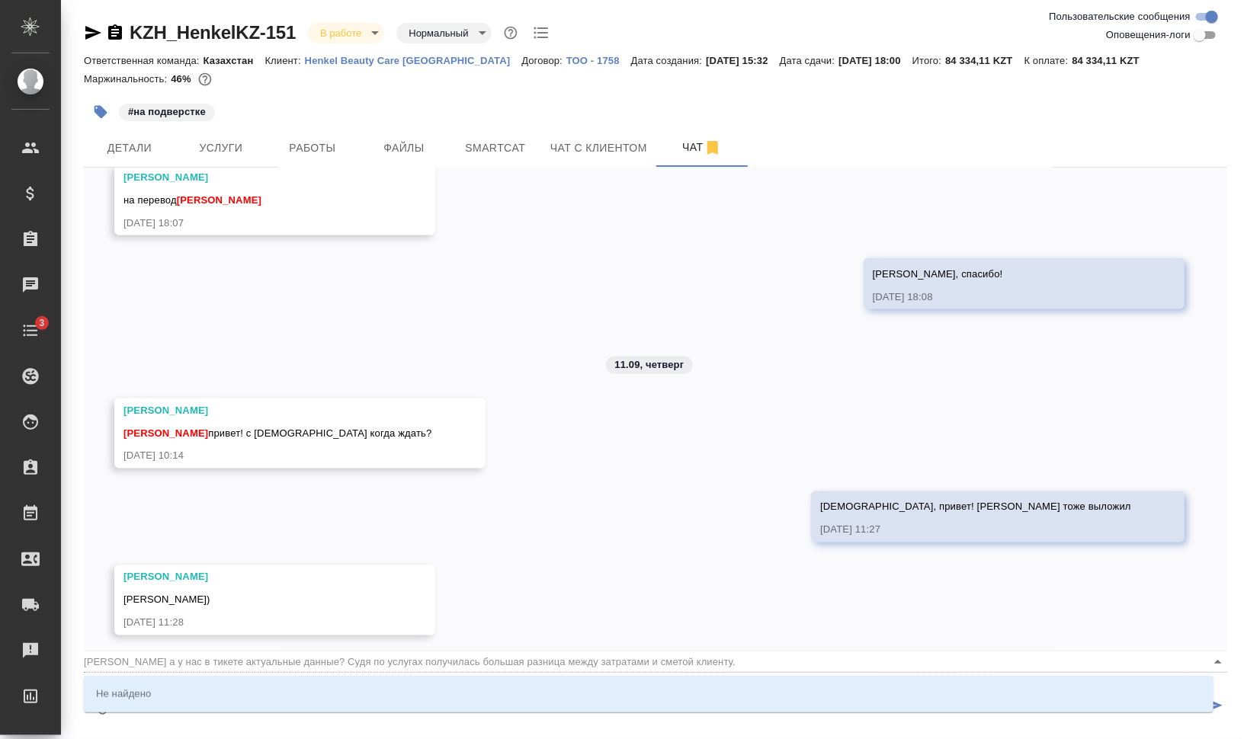
click at [399, 722] on textarea "@Заборова Александра а у нас в тикете актуальные данные? Судя по услугах получи…" at bounding box center [661, 707] width 1082 height 52
click at [397, 715] on div "Не найдено" at bounding box center [649, 694] width 1130 height 43
drag, startPoint x: 923, startPoint y: 719, endPoint x: -124, endPoint y: 628, distance: 1051.2
click at [0, 628] on html ".cls-1 fill:#fff; AWATERA Валеев Динар Клиенты Спецификации Заказы 0 Чаты 3 Tod…" at bounding box center [622, 431] width 1244 height 862
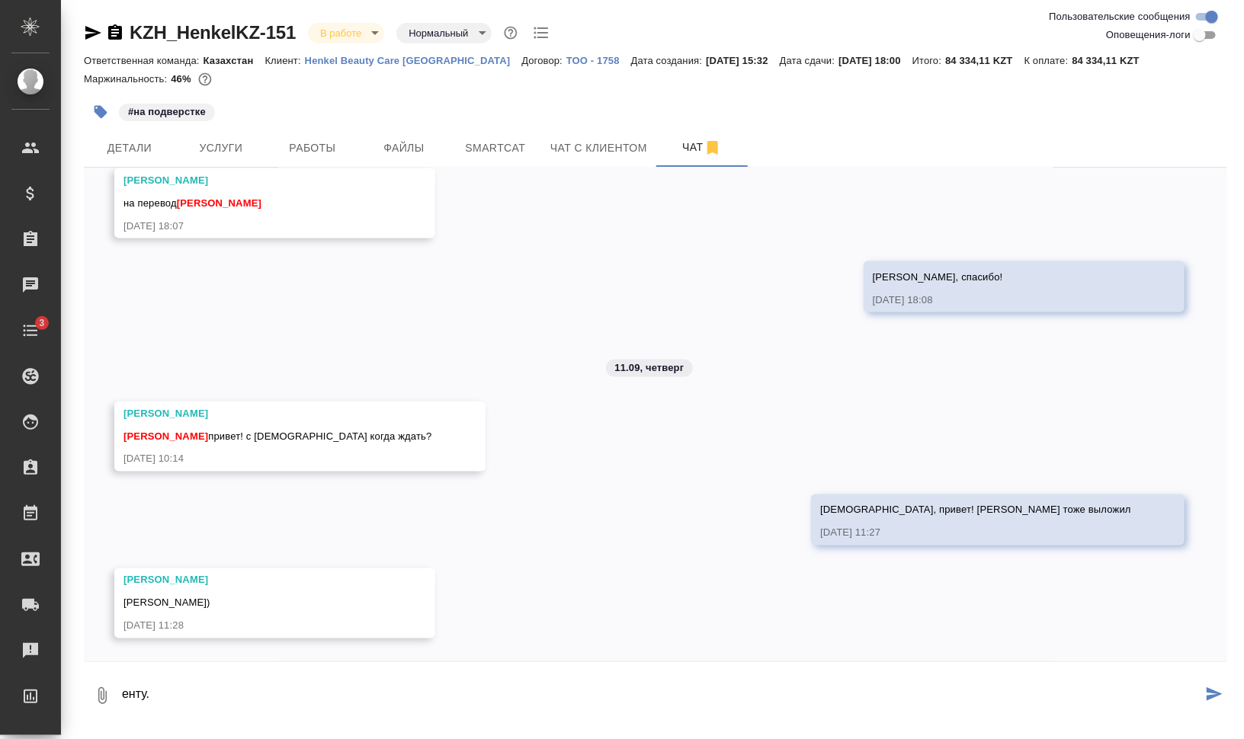
drag, startPoint x: 204, startPoint y: 688, endPoint x: 25, endPoint y: 675, distance: 179.5
click at [25, 675] on div ".cls-1 fill:#fff; AWATERA Валеев Динар Клиенты Спецификации Заказы 0 Чаты 3 Tod…" at bounding box center [622, 369] width 1244 height 739
click at [219, 687] on textarea "енту." at bounding box center [661, 696] width 1082 height 52
drag, startPoint x: 226, startPoint y: 691, endPoint x: 50, endPoint y: 675, distance: 176.9
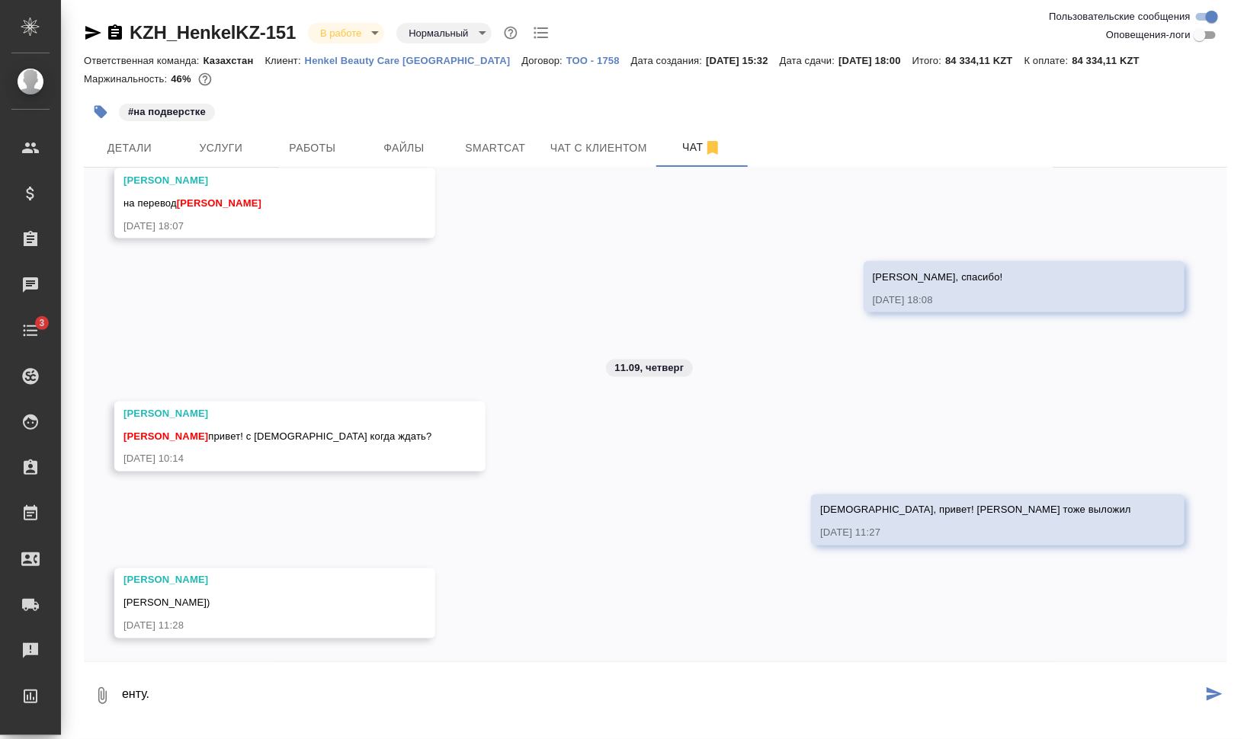
click at [61, 677] on div "KZH_HenkelKZ-151 В работе inProgress Нормальный normal Ответственная команда: К…" at bounding box center [652, 365] width 1183 height 731
click at [150, 688] on textarea "енту." at bounding box center [661, 696] width 1082 height 52
drag, startPoint x: 178, startPoint y: 692, endPoint x: 81, endPoint y: 678, distance: 97.9
click at [81, 678] on div "KZH_HenkelKZ-151 В работе inProgress Нормальный normal Ответственная команда: К…" at bounding box center [655, 365] width 1160 height 731
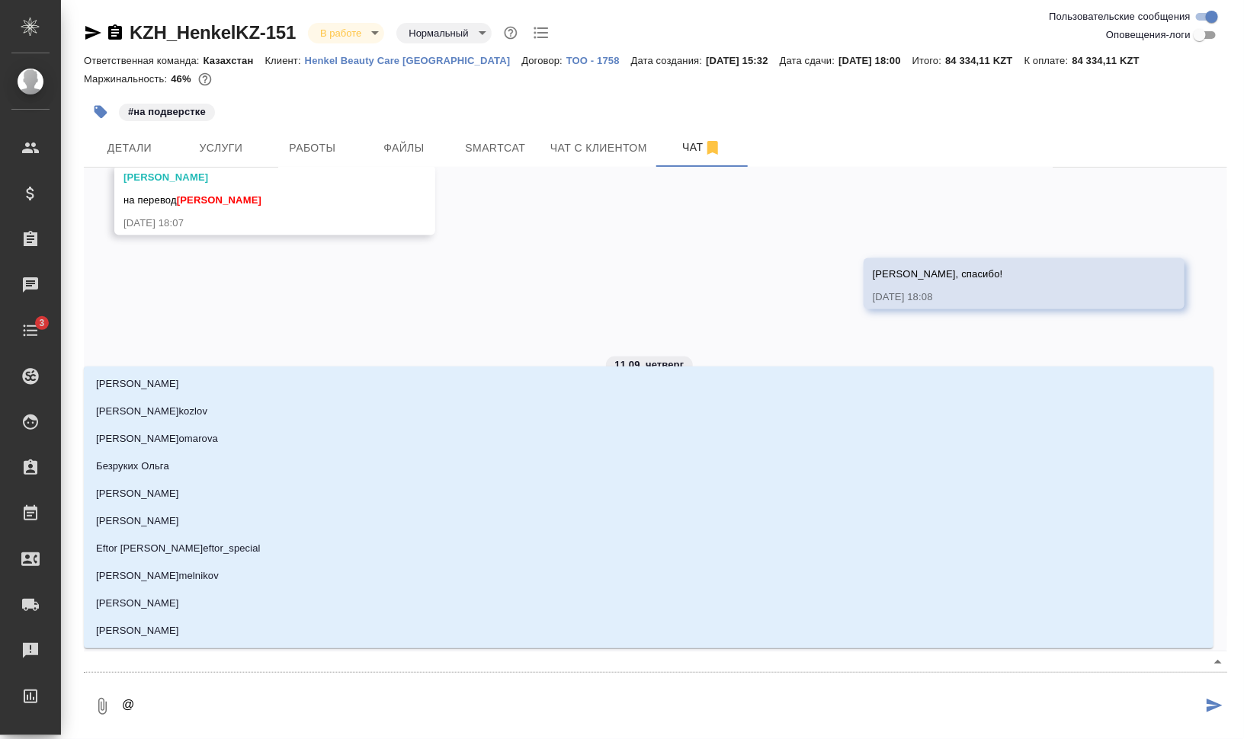
type textarea "@y"
type input "y"
type textarea "@yf"
type input "yf"
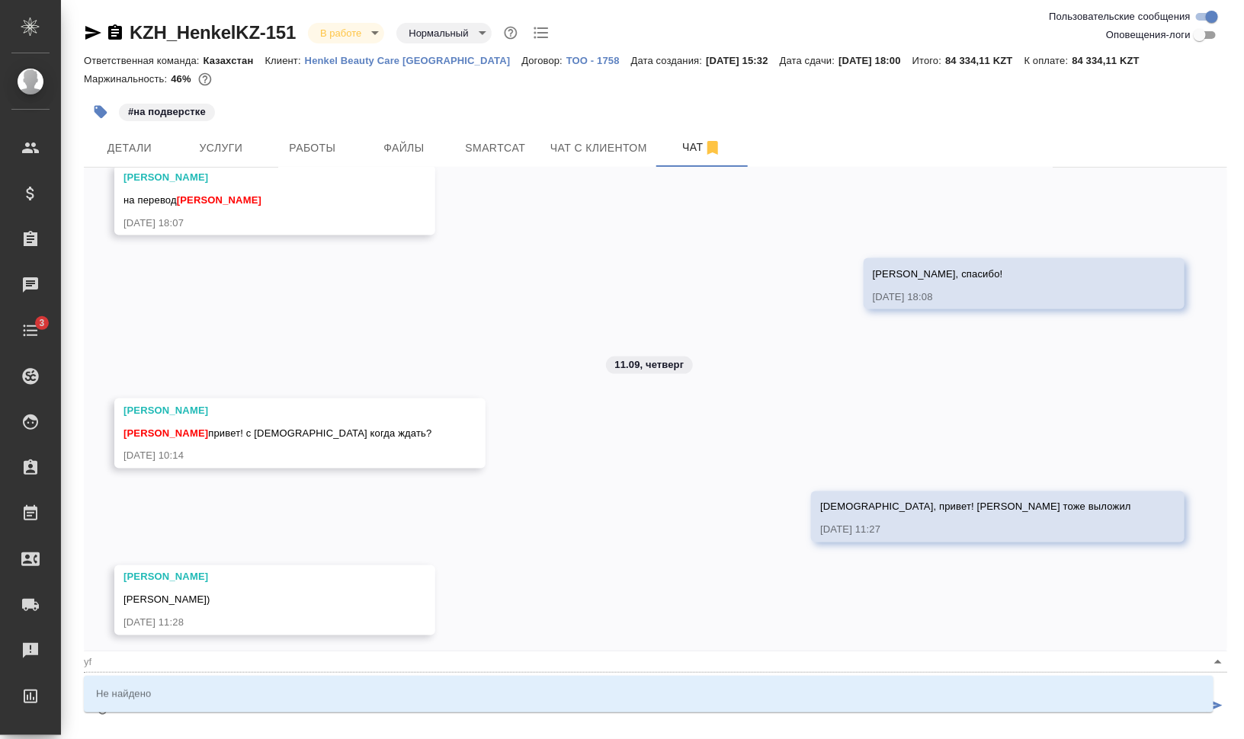
type textarea "@yfp"
type input "yfp"
type textarea "@yfpt"
type input "yfpt"
type textarea "@yfp"
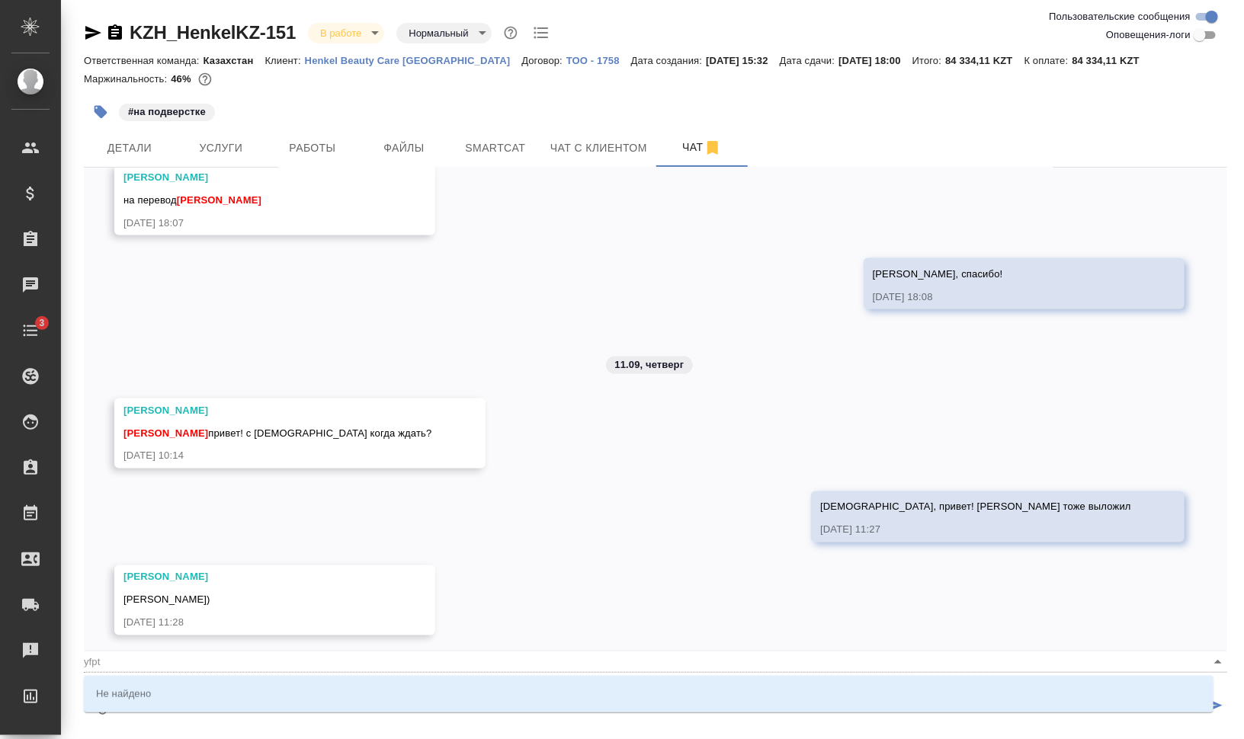
type input "yfp"
type textarea "@yf"
type input "yf"
type textarea "@y"
type input "y"
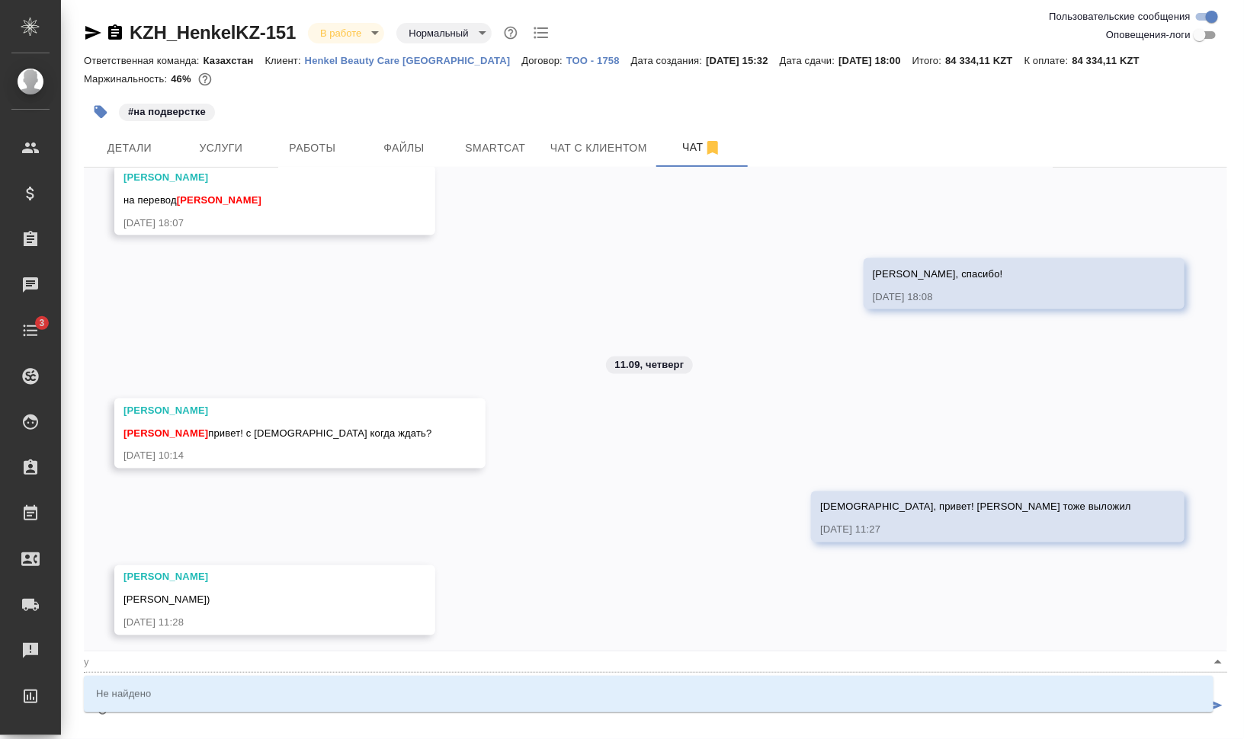
type textarea "@"
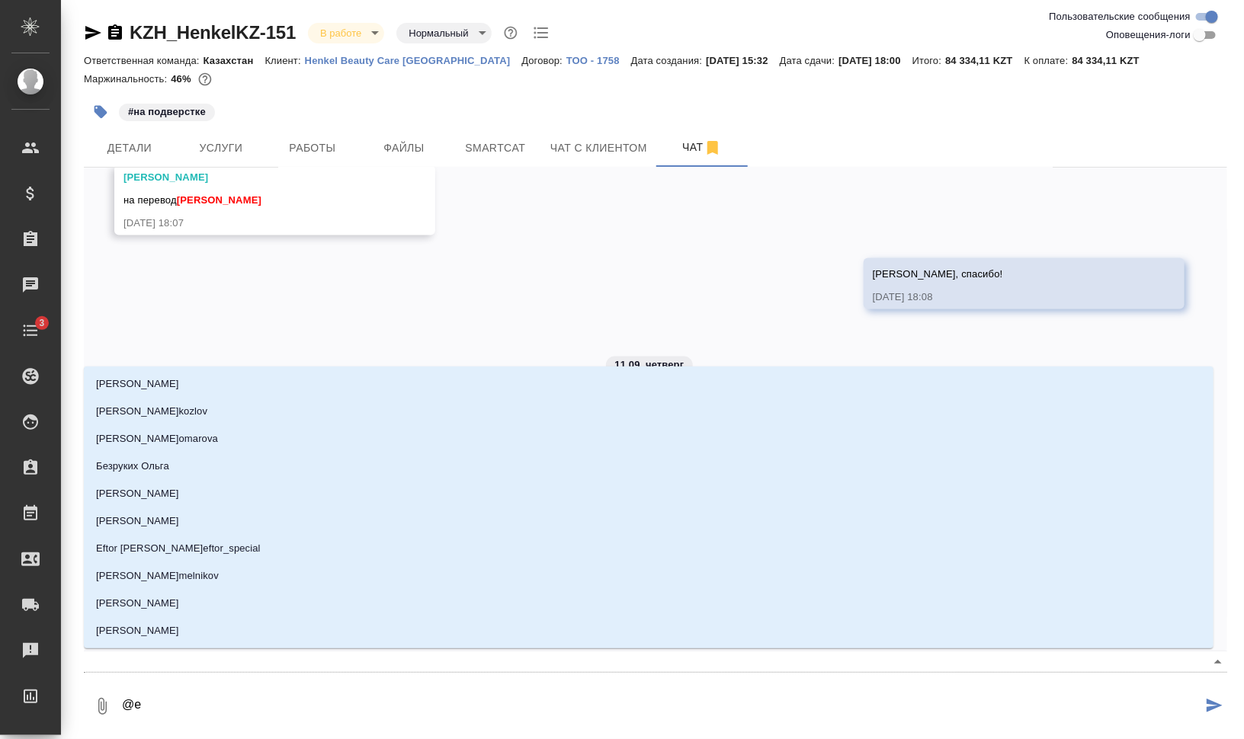
type textarea "@ев"
type input "ев"
type textarea "@евз"
type input "евз"
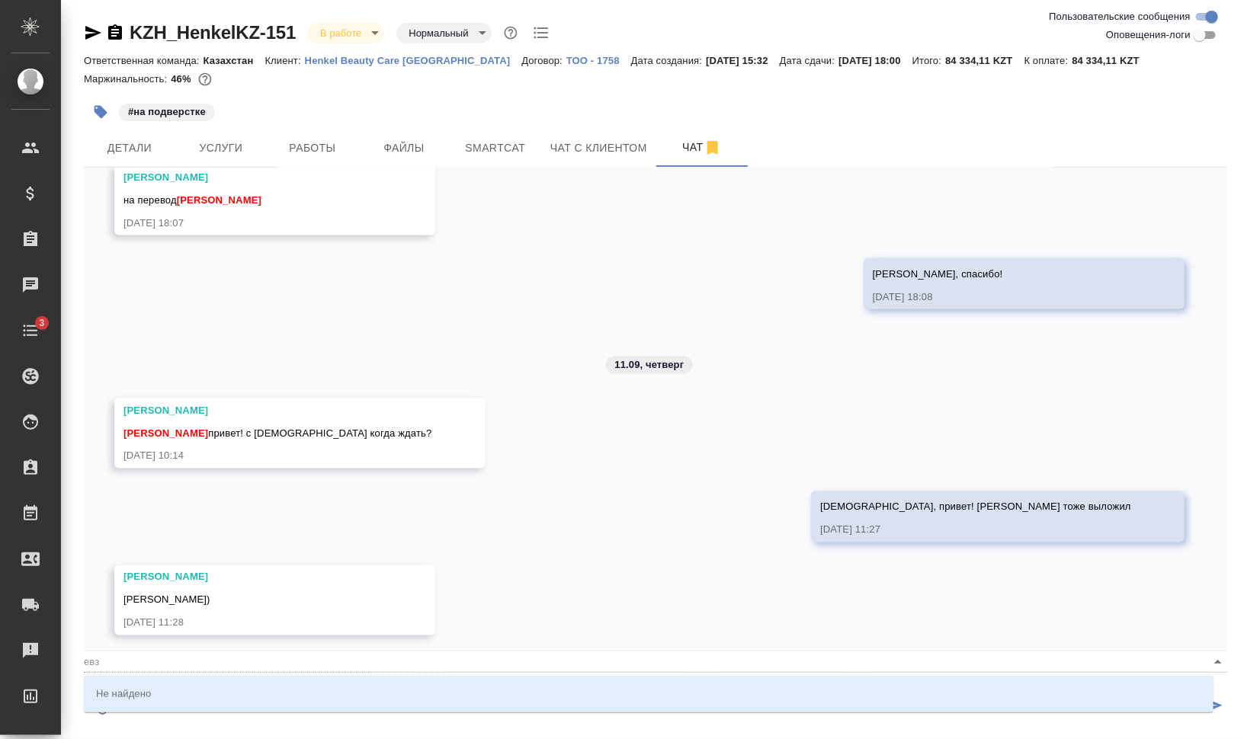
type textarea "@евзе"
type input "евзе"
type textarea "@евз"
type input "евз"
type textarea "@ев"
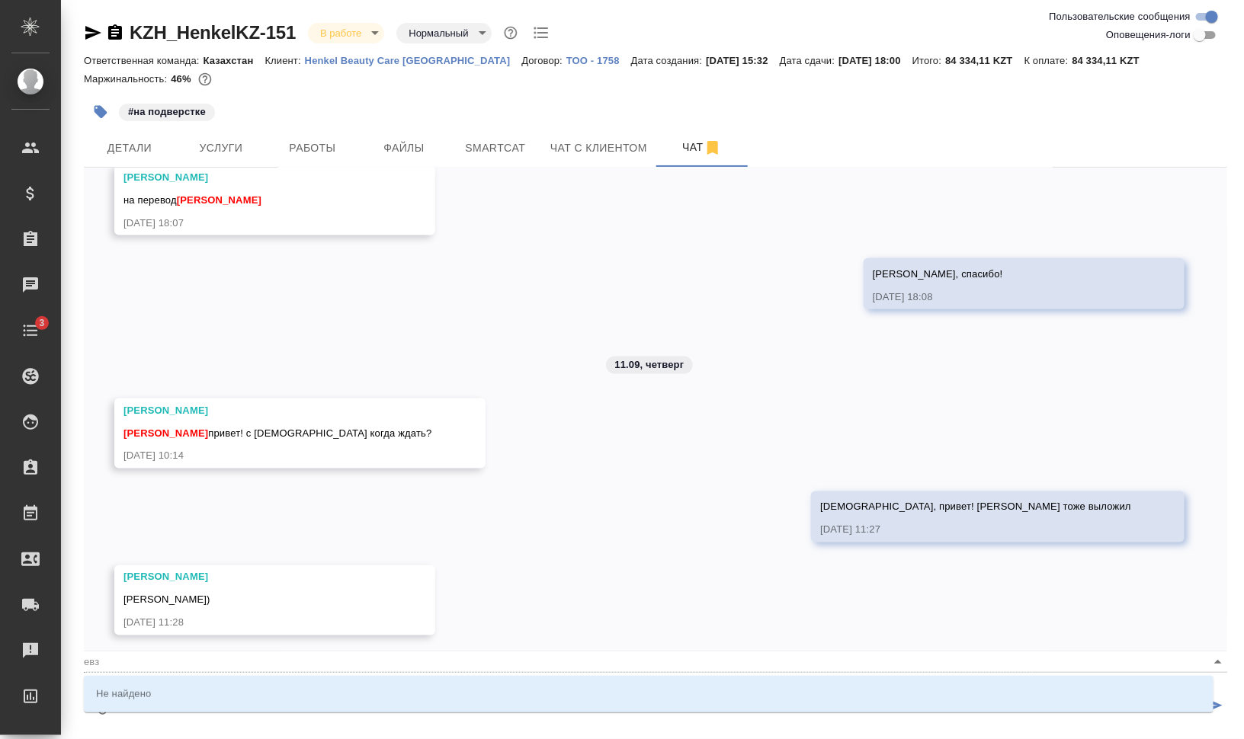
type input "ев"
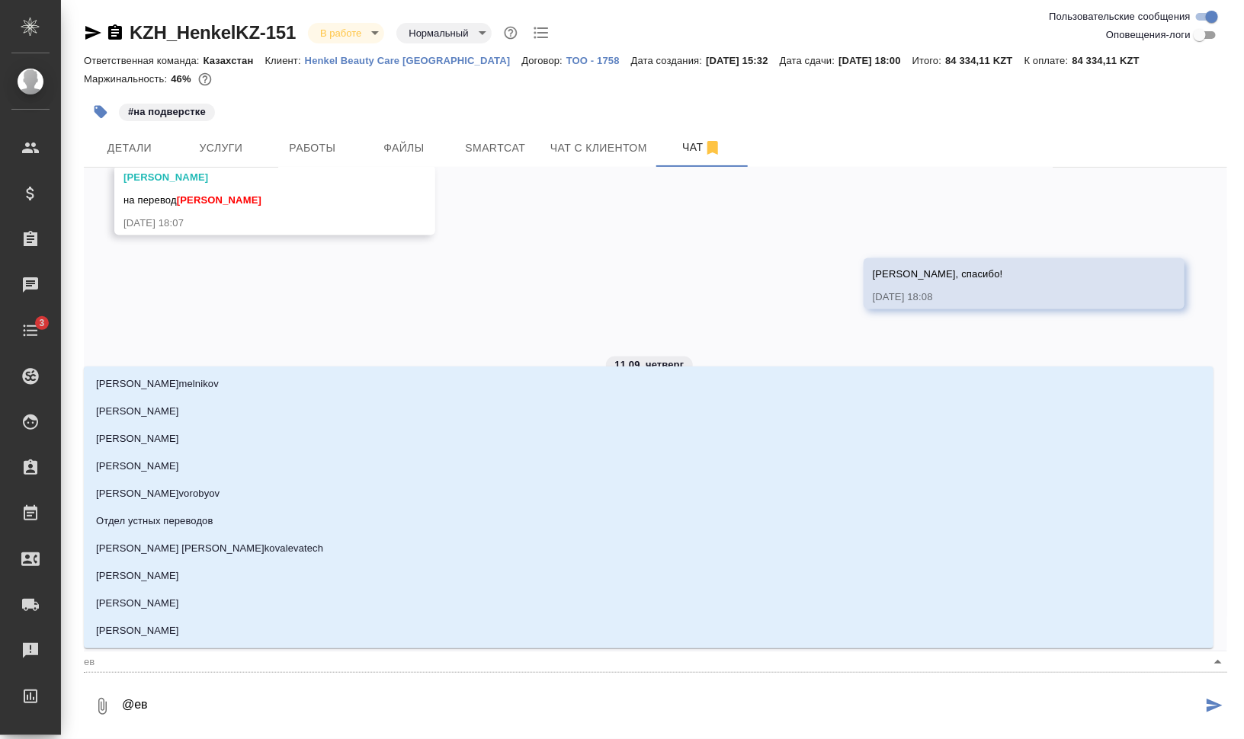
type textarea "@е"
type input "е"
type textarea "@"
type textarea "@н"
type input "н"
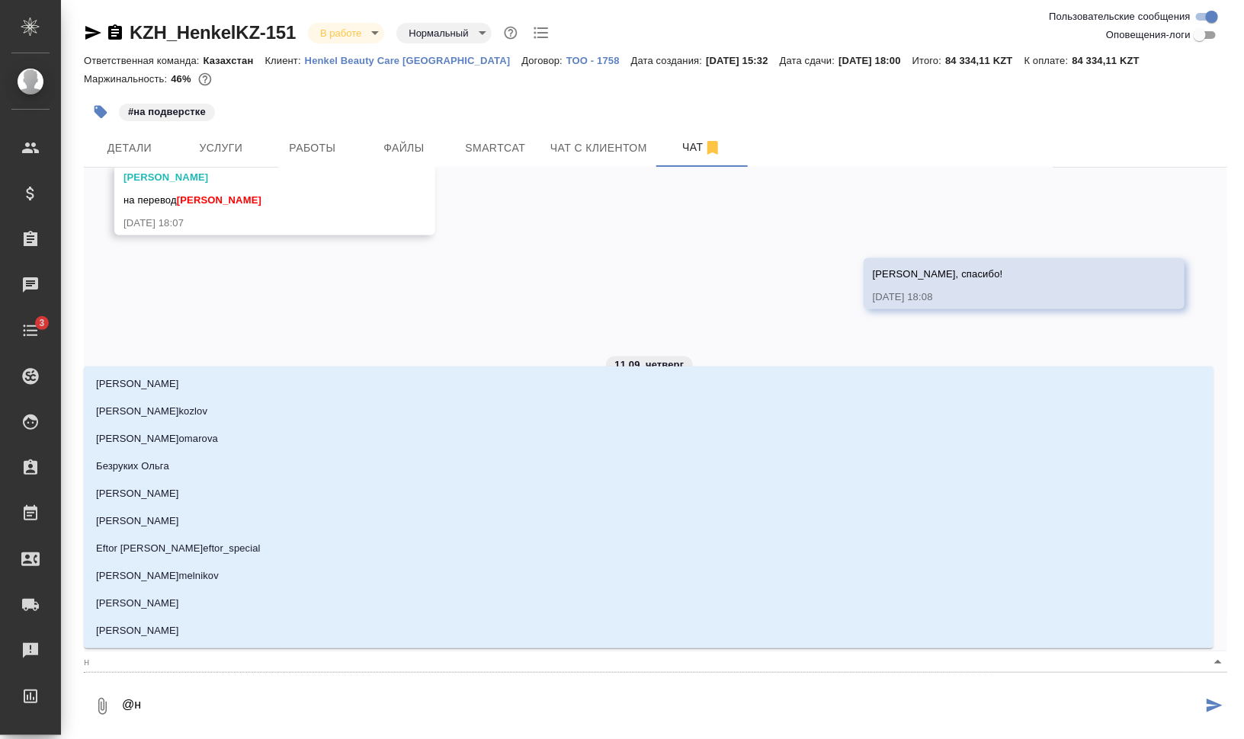
type textarea "@на"
type input "на"
type textarea "@наз"
type input "наз"
type textarea "@назе"
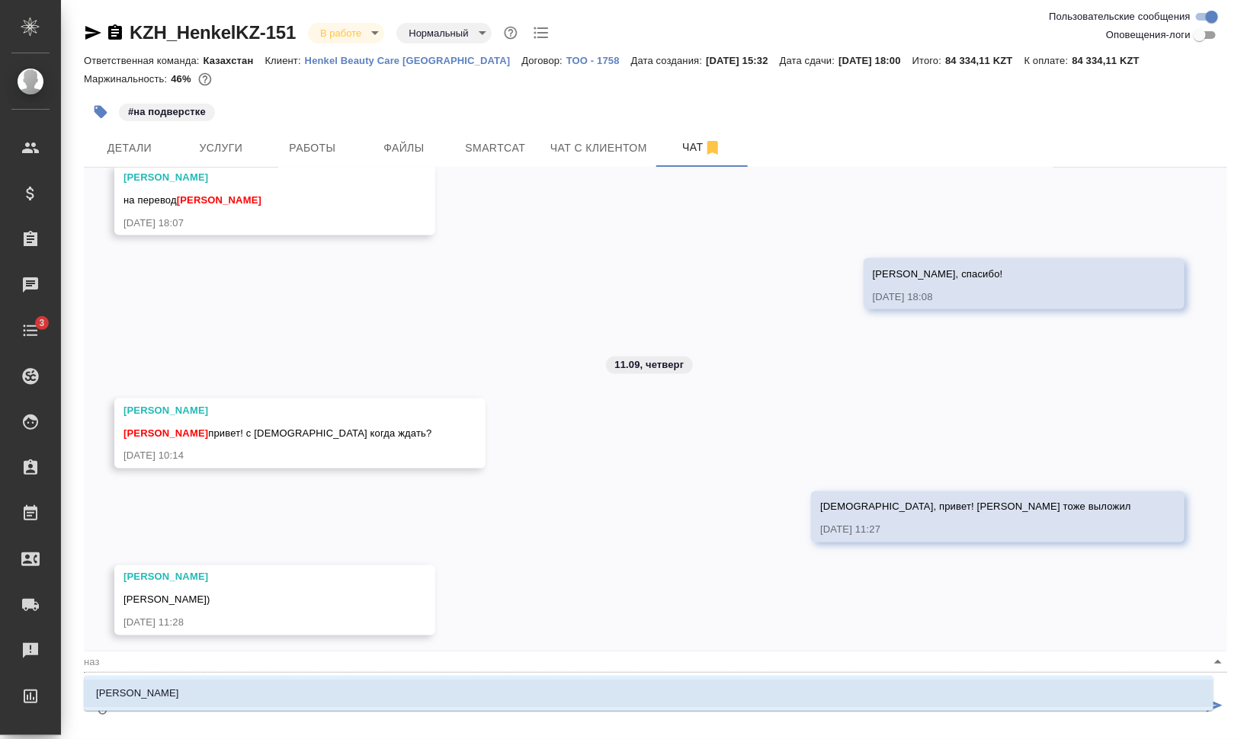
type input "назе"
type textarea "@назер"
type input "назер"
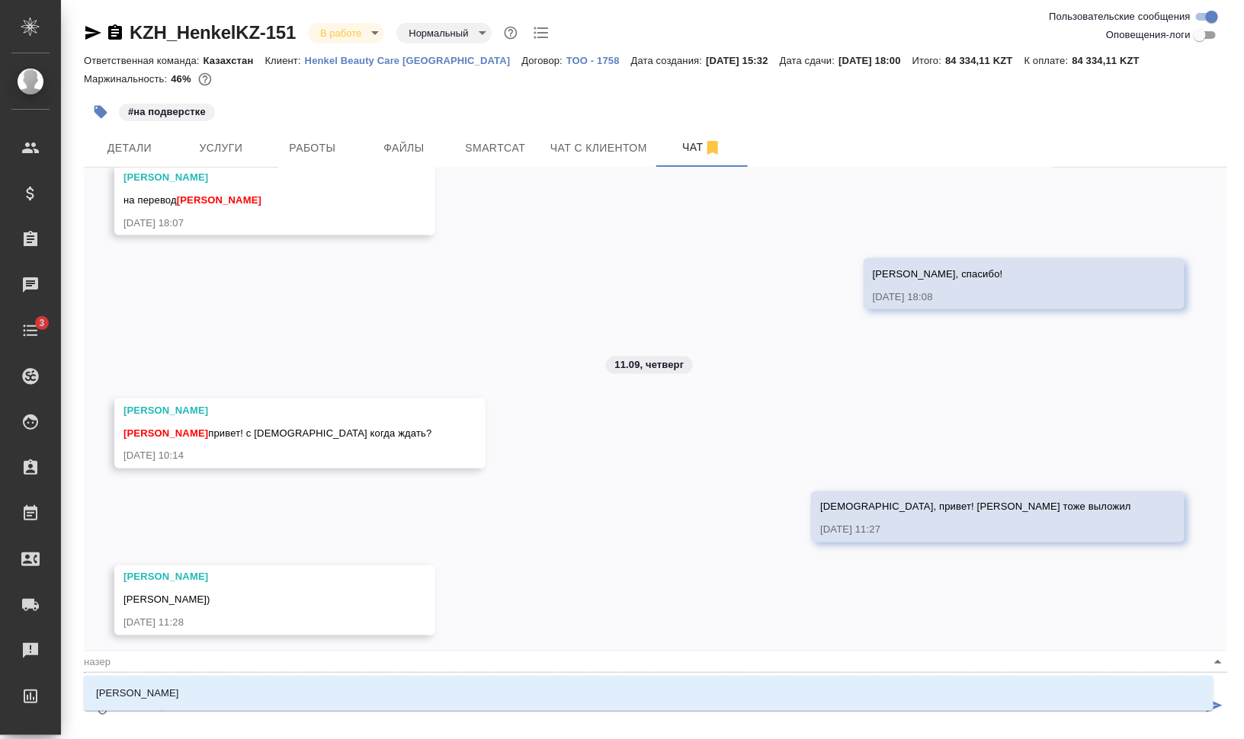
click at [283, 696] on li "[PERSON_NAME]" at bounding box center [649, 693] width 1130 height 27
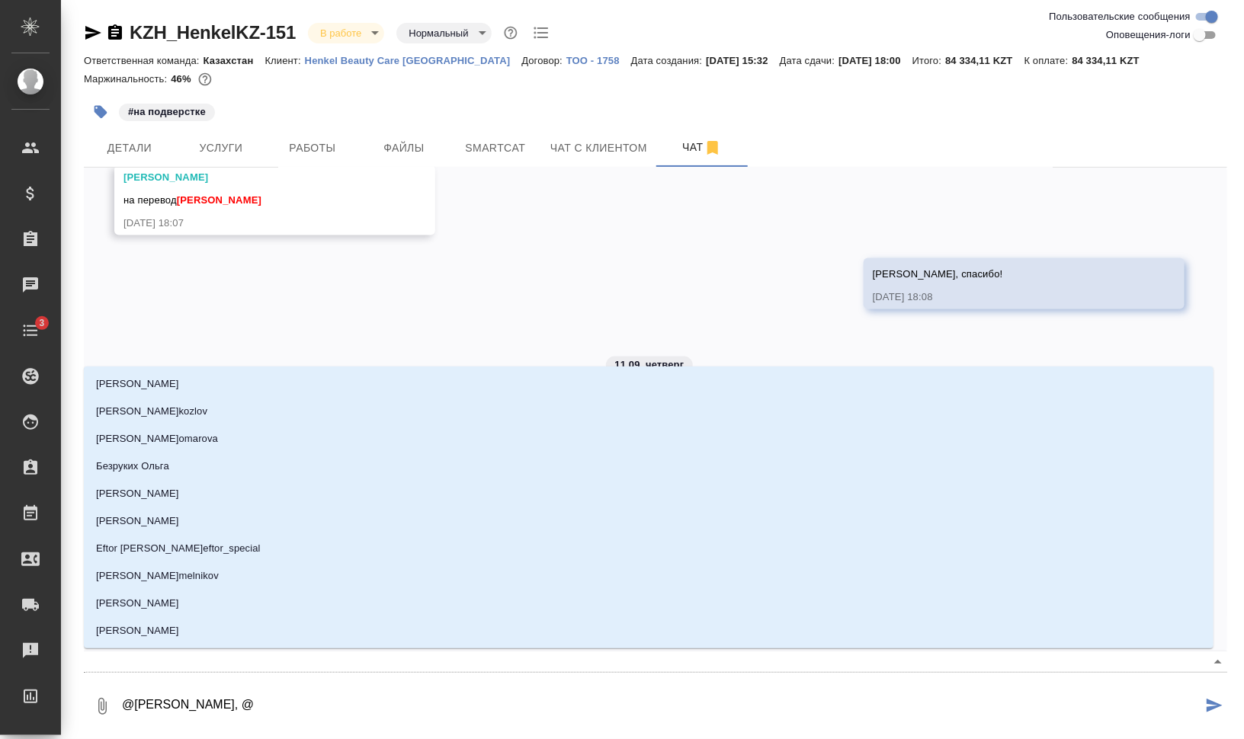
type textarea "@Кошербаева Назерке, @p"
type input "p"
type textarea "@Кошербаева Назерке, @pf"
type input "pf"
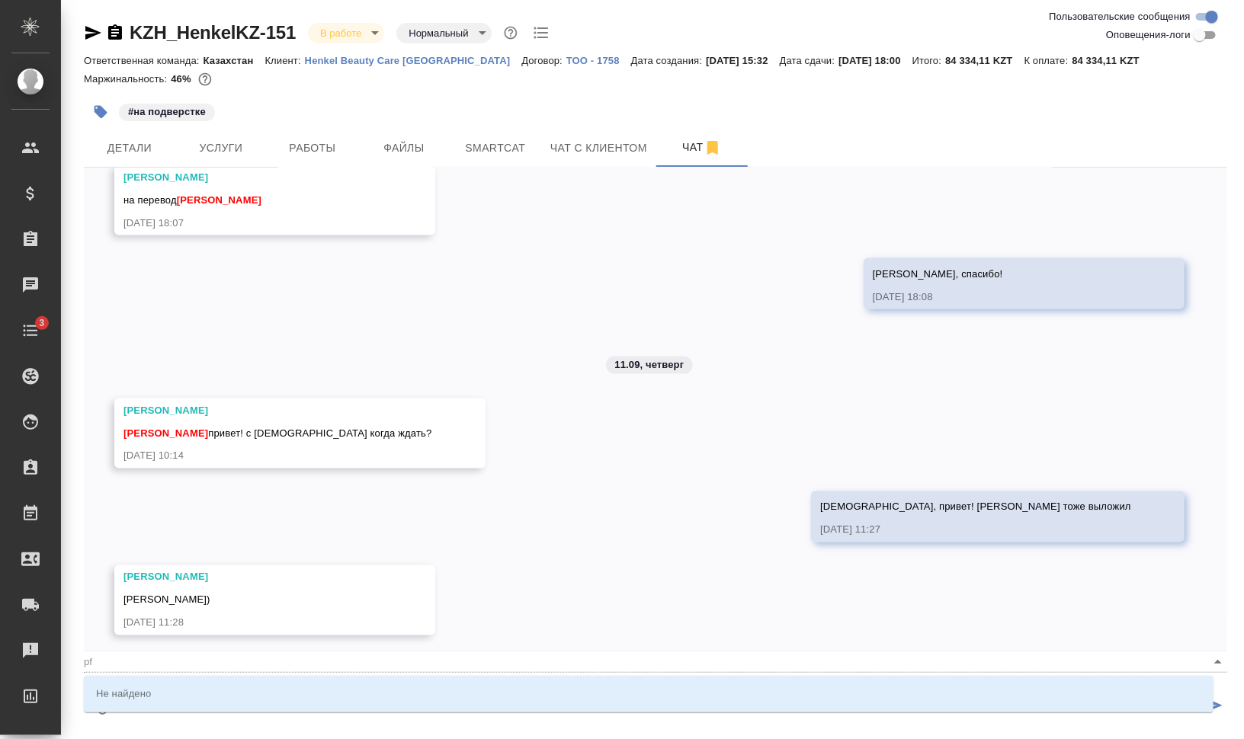
type textarea "@Кошербаева Назерке, @p"
type input "p"
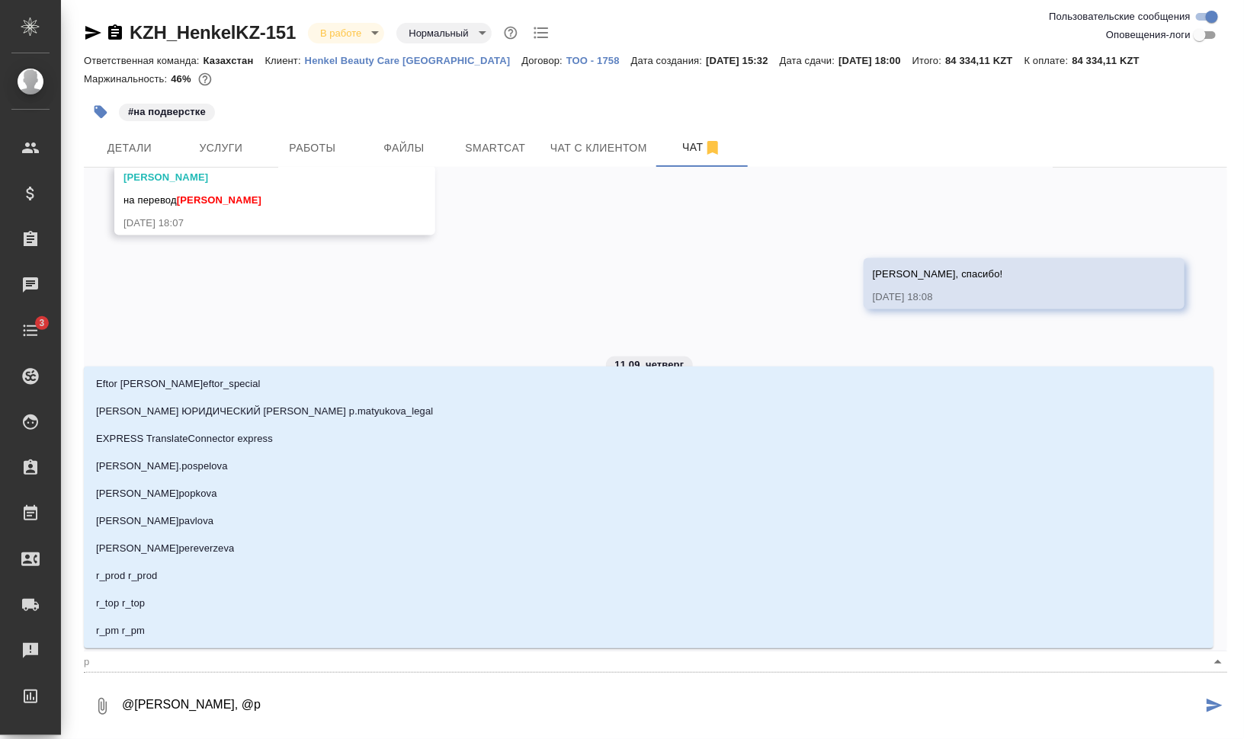
type textarea "@Кошербаева Назерке, @"
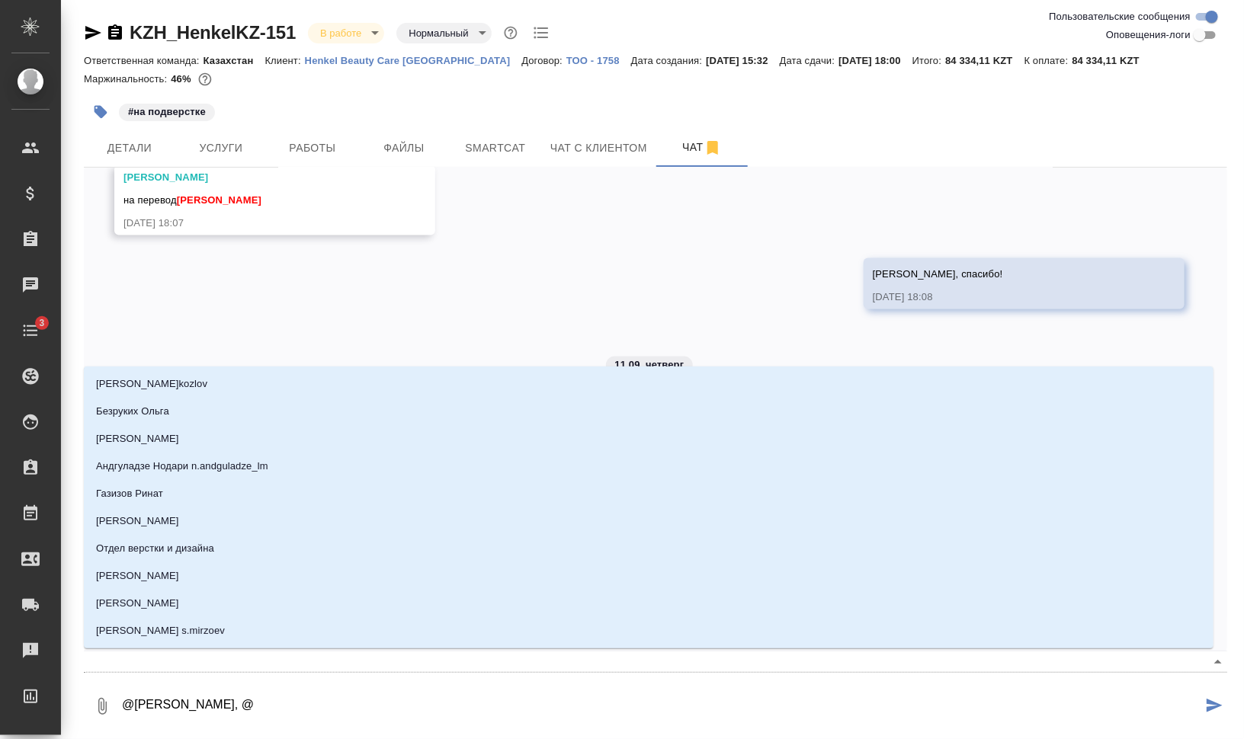
type textarea "@Кошербаева Назерке, @з"
type input "з"
type textarea "@Кошербаева Назерке, @за"
type input "за"
type textarea "@Кошербаева Назерке, @заб"
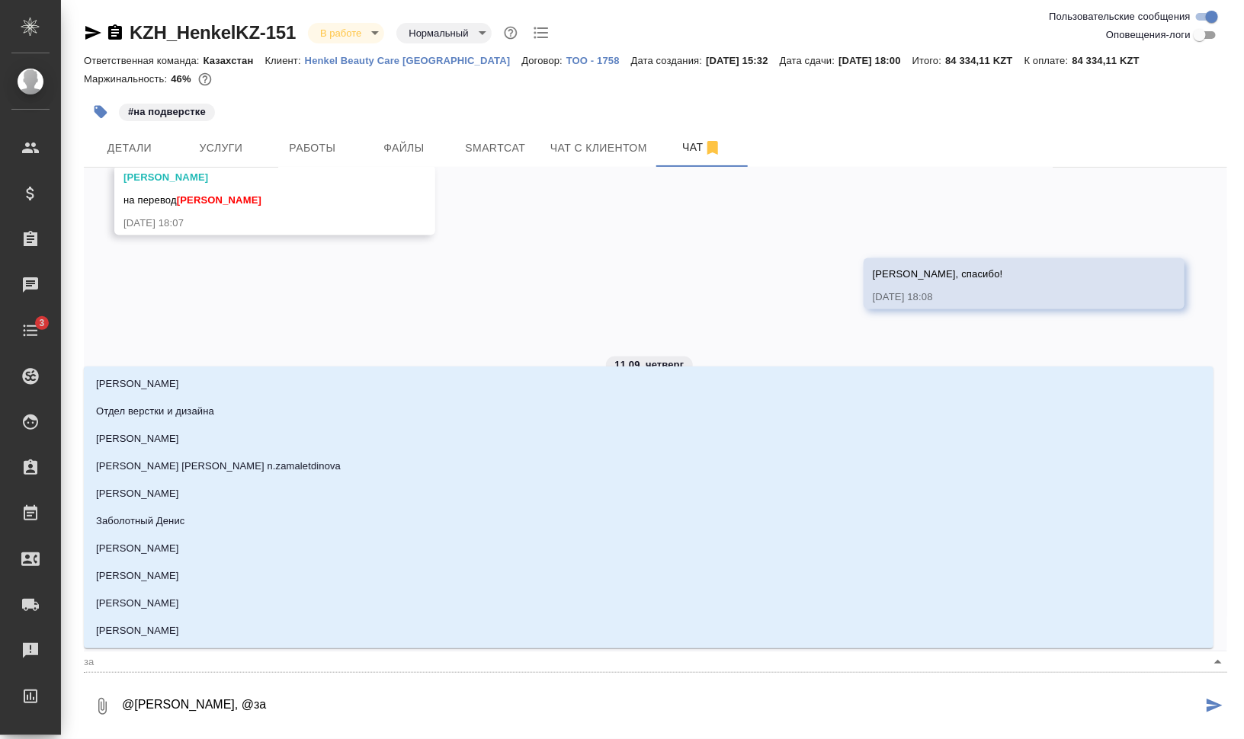
type input "заб"
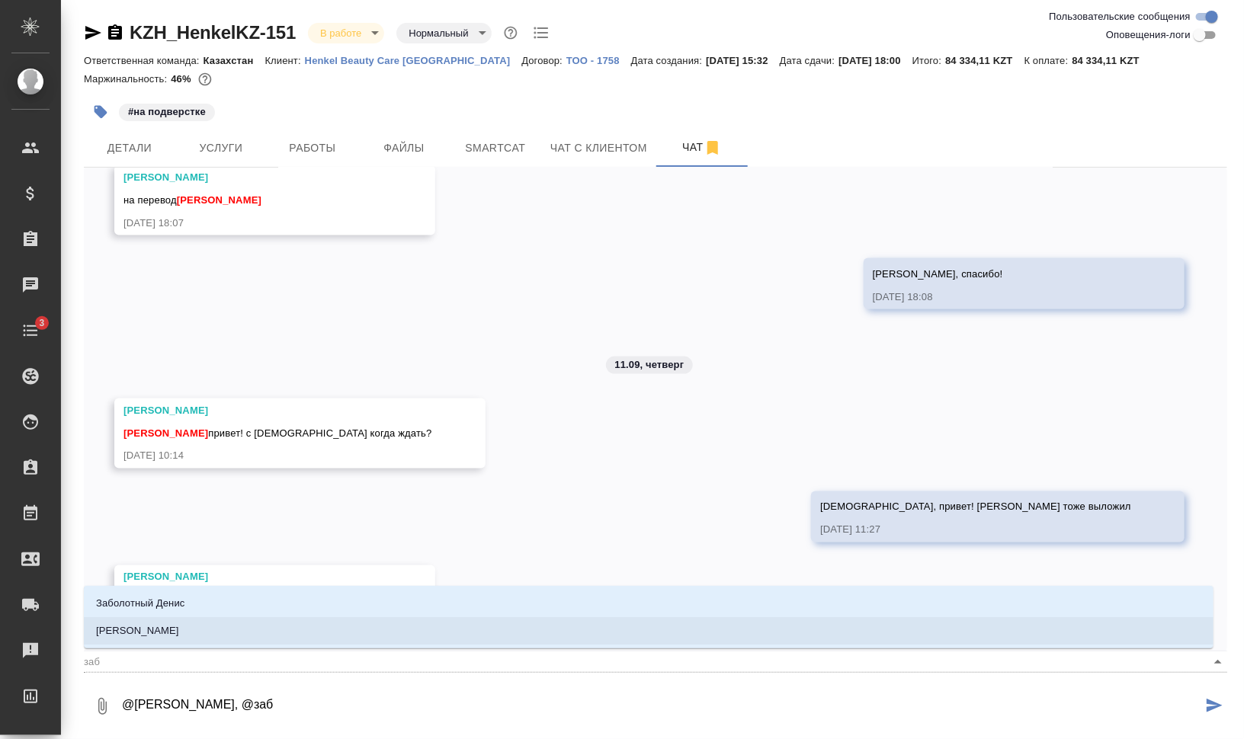
click at [300, 635] on li "Заборова Александра" at bounding box center [649, 630] width 1130 height 27
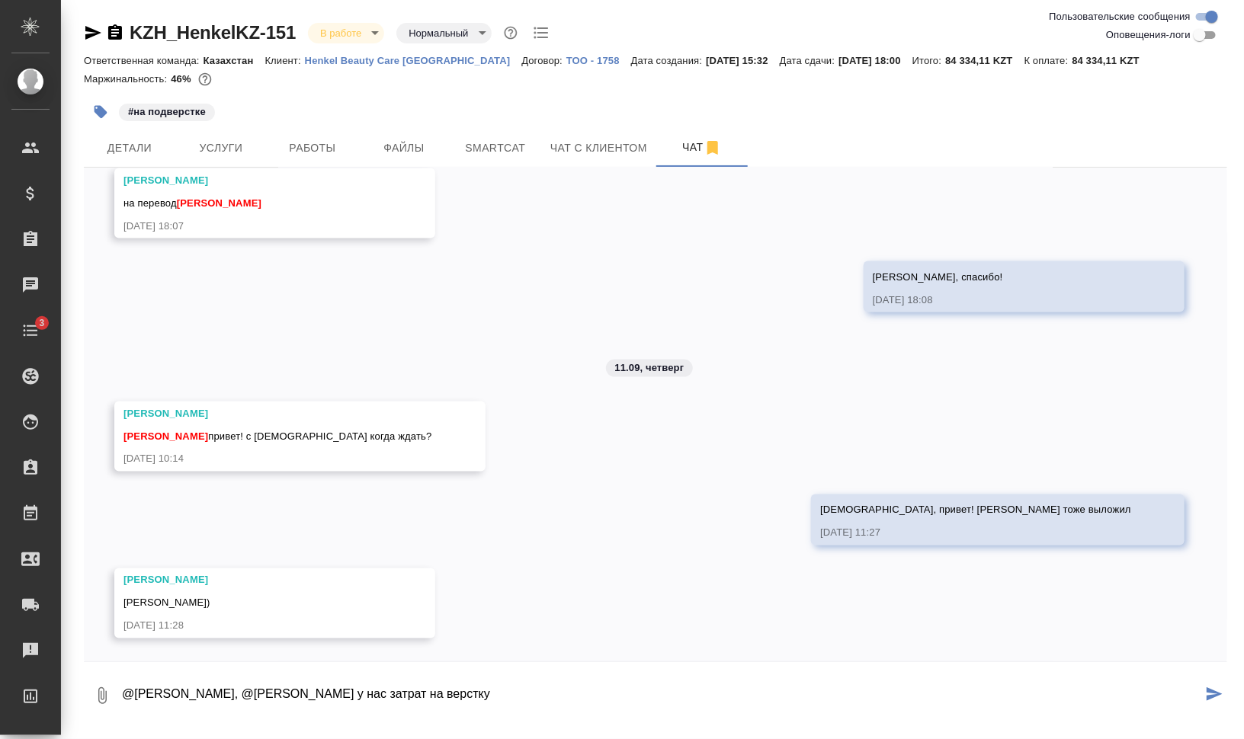
click at [468, 690] on textarea "@Кошербаева Назерке, @Заборова Александра у нас затрат на верстку" at bounding box center [661, 696] width 1082 height 52
click at [470, 690] on textarea "@Кошербаева Назерке, @Заборова Александра у нас затрат на верстку" at bounding box center [661, 696] width 1082 height 52
click at [550, 691] on textarea "@Кошербаева Назерке, @Заборова Александра у нас затраты на верстку" at bounding box center [661, 696] width 1082 height 52
drag, startPoint x: 1059, startPoint y: 690, endPoint x: 977, endPoint y: 691, distance: 82.3
click at [977, 691] on textarea "@Кошербаева Назерке, @Заборова Александра у нас затраты на верстку большие по с…" at bounding box center [661, 696] width 1082 height 52
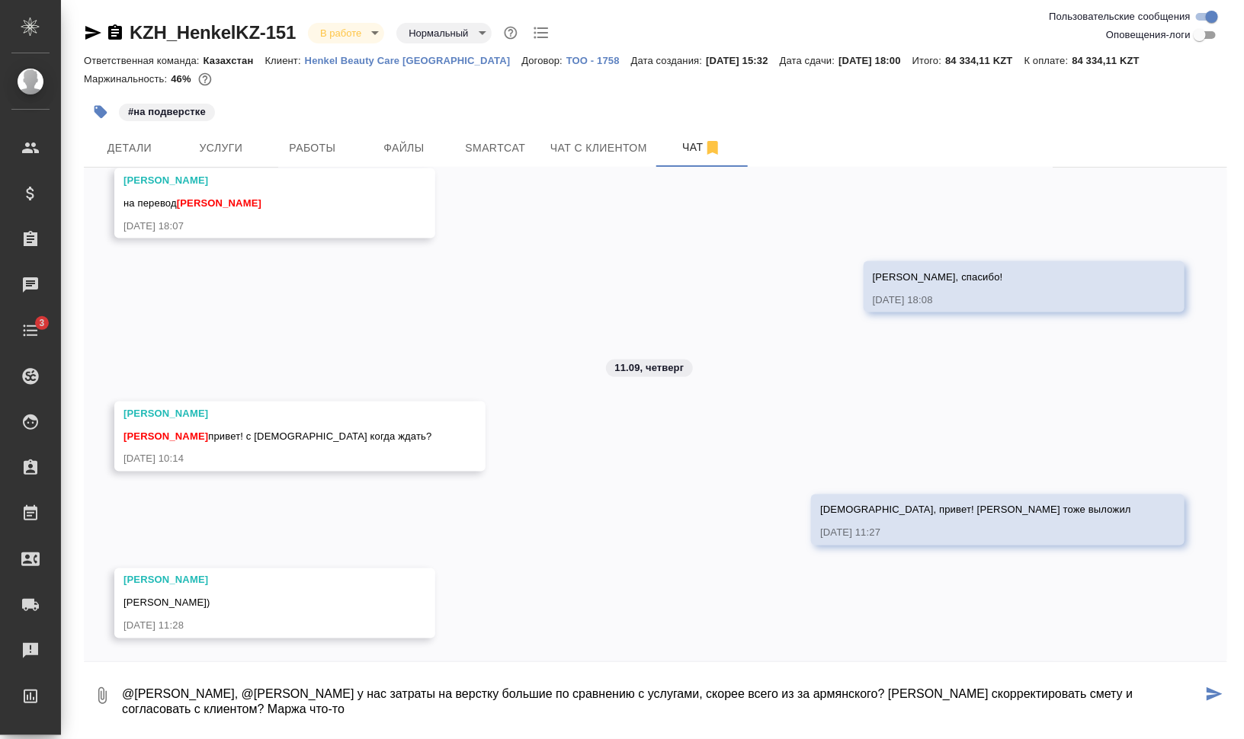
drag, startPoint x: 277, startPoint y: 709, endPoint x: 230, endPoint y: 710, distance: 46.5
click at [230, 710] on textarea "@Кошербаева Назерке, @Заборова Александра у нас затраты на верстку большие по с…" at bounding box center [661, 696] width 1082 height 52
click at [300, 706] on textarea "@Кошербаева Назерке, @Заборова Александра у нас затраты на верстку большие по с…" at bounding box center [661, 696] width 1082 height 52
click at [327, 704] on textarea "@Кошербаева Назерке, @Заборова Александра у нас затраты на верстку большие по с…" at bounding box center [661, 696] width 1082 height 52
click at [1071, 691] on textarea "@Кошербаева Назерке, @Заборова Александра у нас затраты на верстку большие по с…" at bounding box center [661, 696] width 1082 height 52
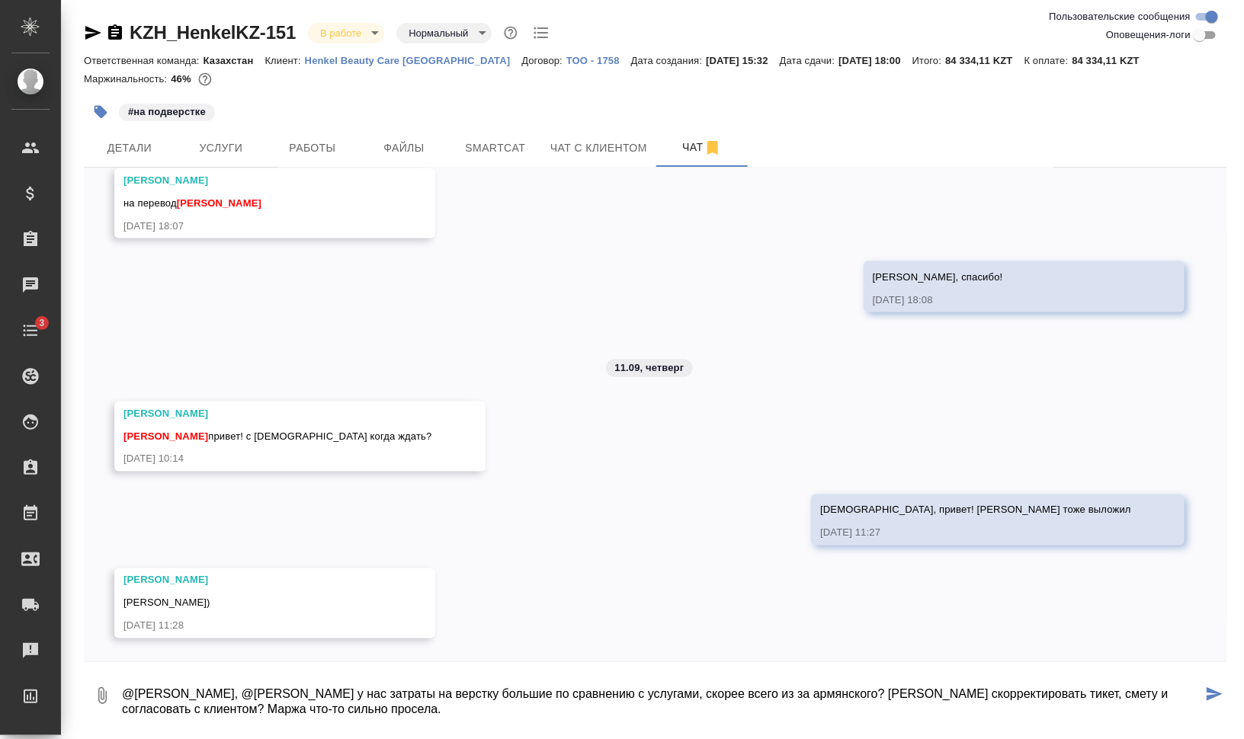
click at [1104, 694] on textarea "@Кошербаева Назерке, @Заборова Александра у нас затраты на верстку большие по с…" at bounding box center [661, 696] width 1082 height 52
click at [461, 704] on textarea "@Кошербаева Назерке, @Заборова Александра у нас затраты на верстку большие по с…" at bounding box center [661, 696] width 1082 height 52
type textarea "@Кошербаева Назерке, @Заборова Александра у нас затраты на верстку большие по с…"
click at [1219, 693] on icon "submit" at bounding box center [1215, 695] width 16 height 14
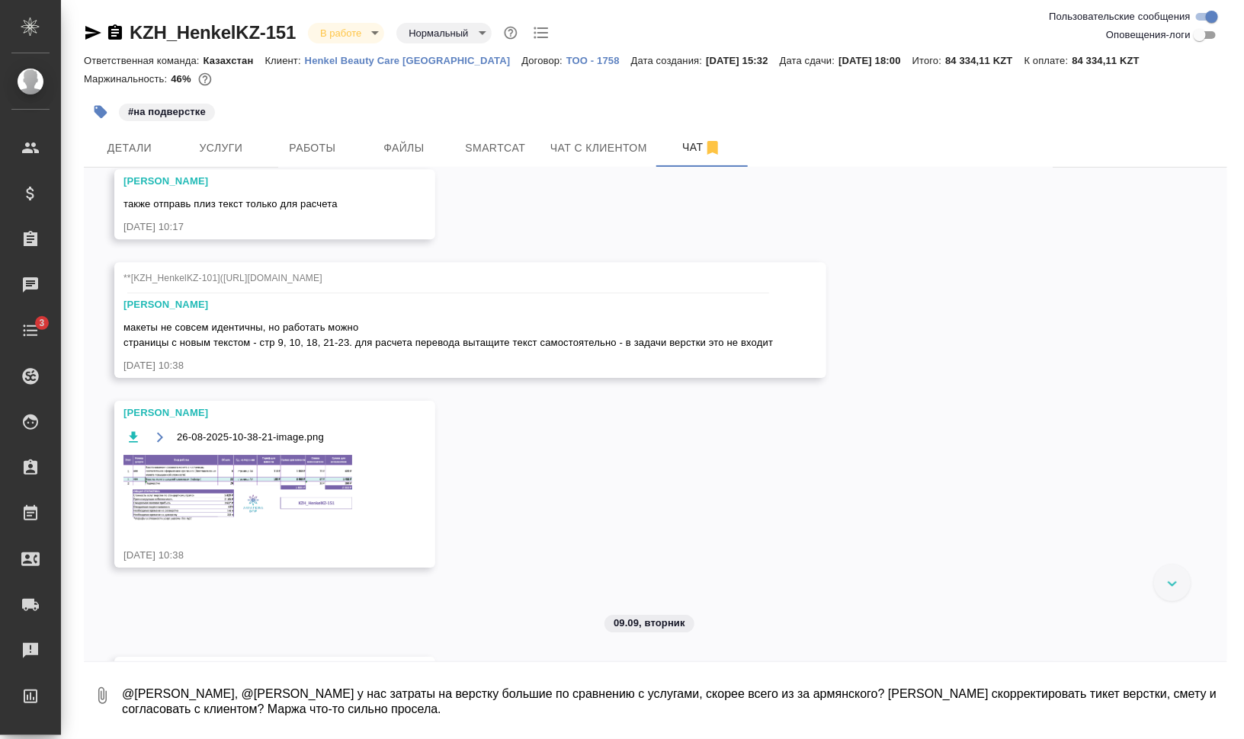
scroll to position [1966, 0]
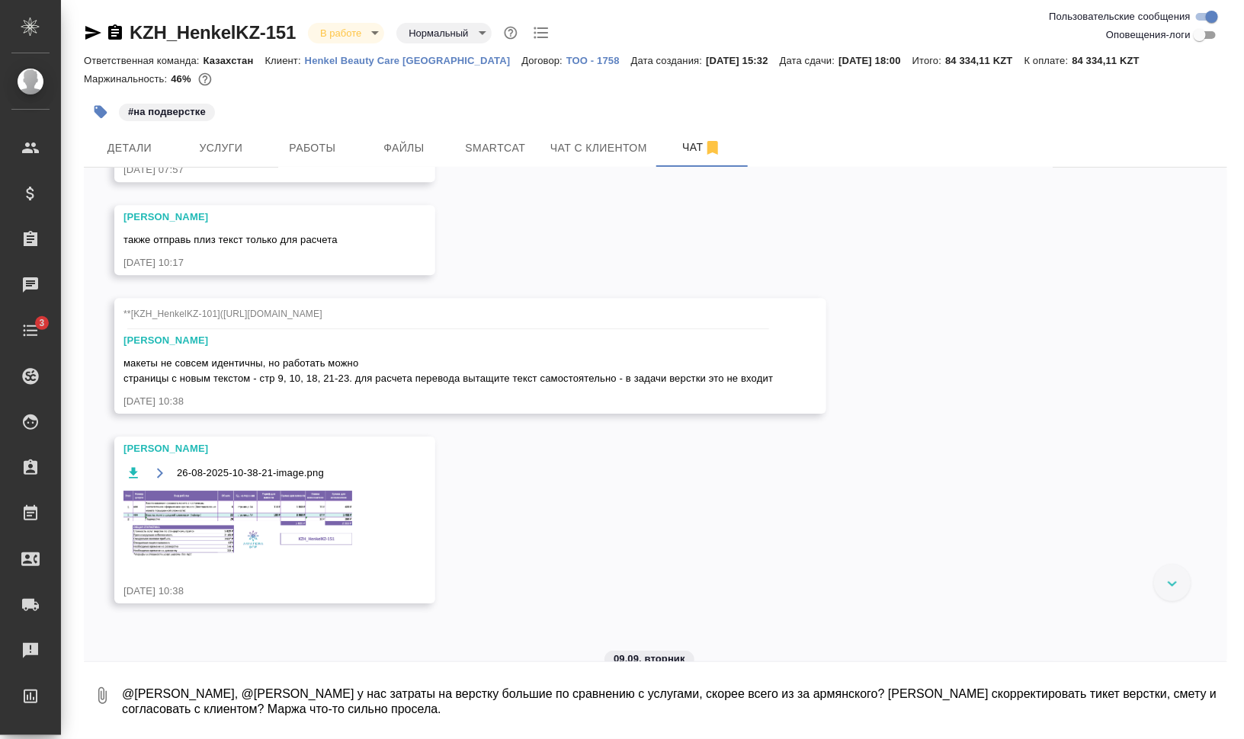
click at [290, 530] on img at bounding box center [237, 524] width 229 height 67
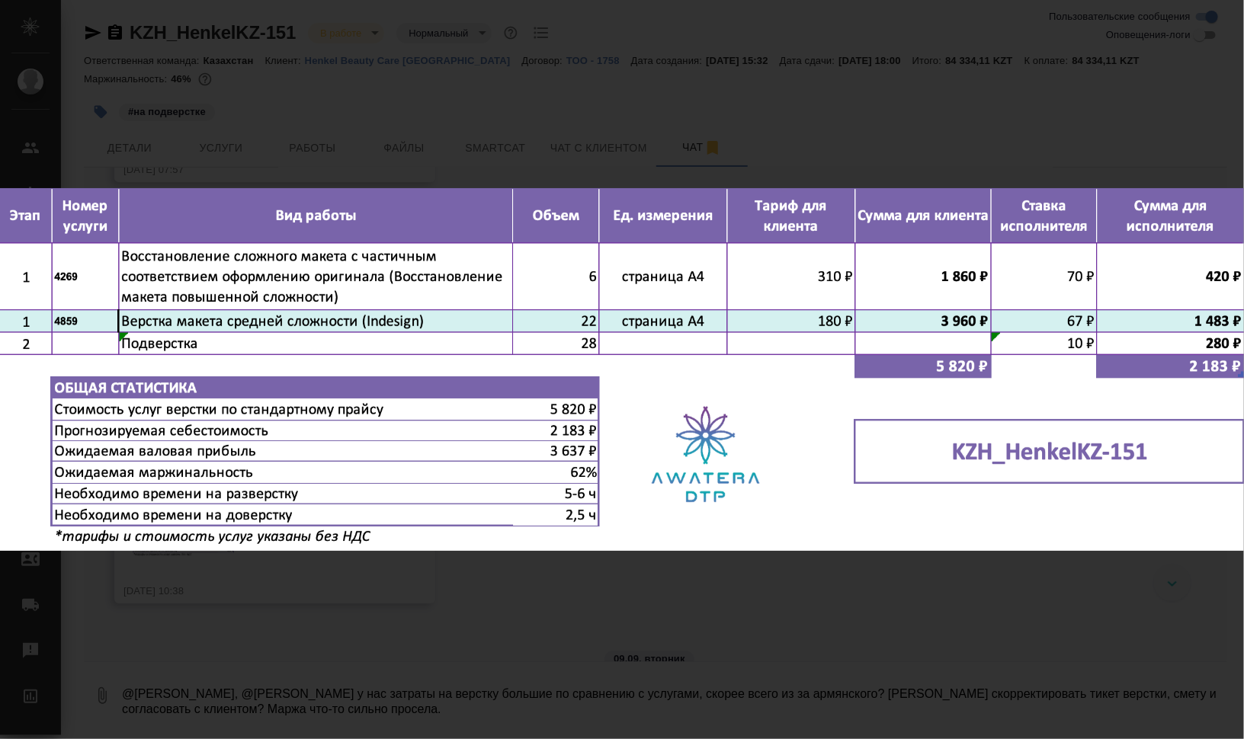
click at [1027, 627] on div "26-08-2025-10-38-21-image.png 1 of 1" at bounding box center [622, 369] width 1244 height 739
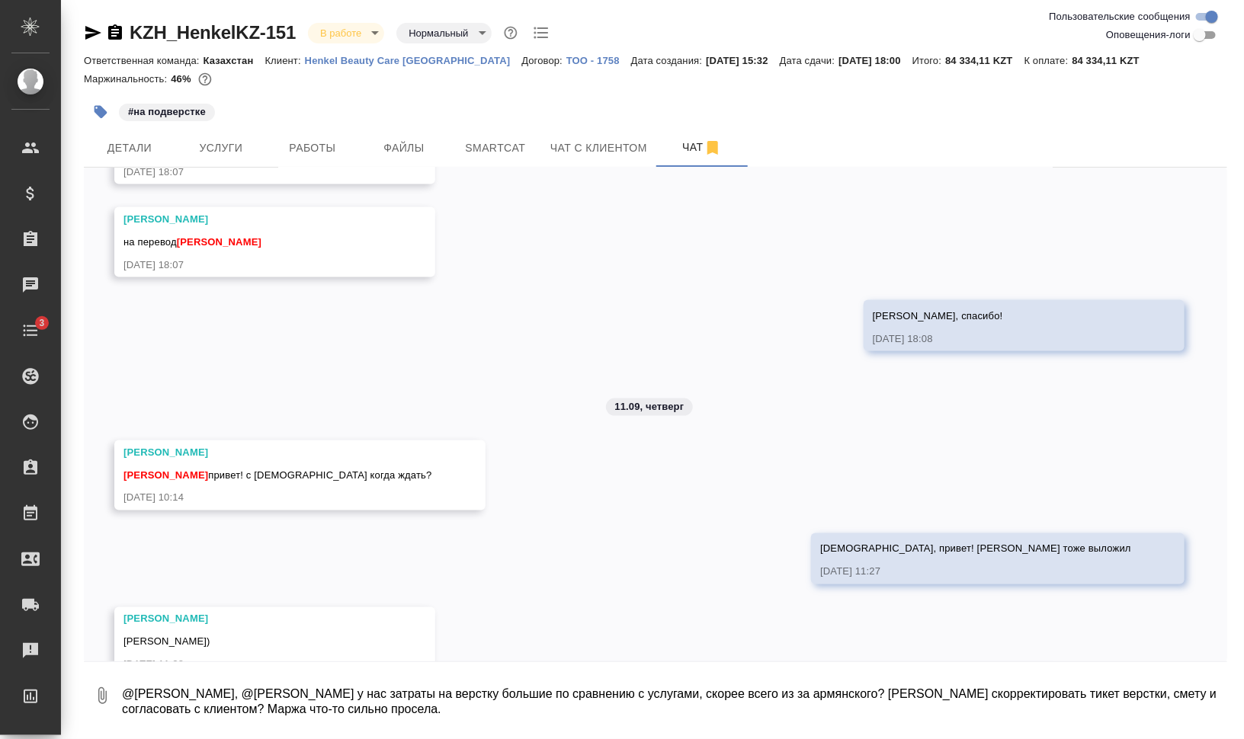
scroll to position [6031, 0]
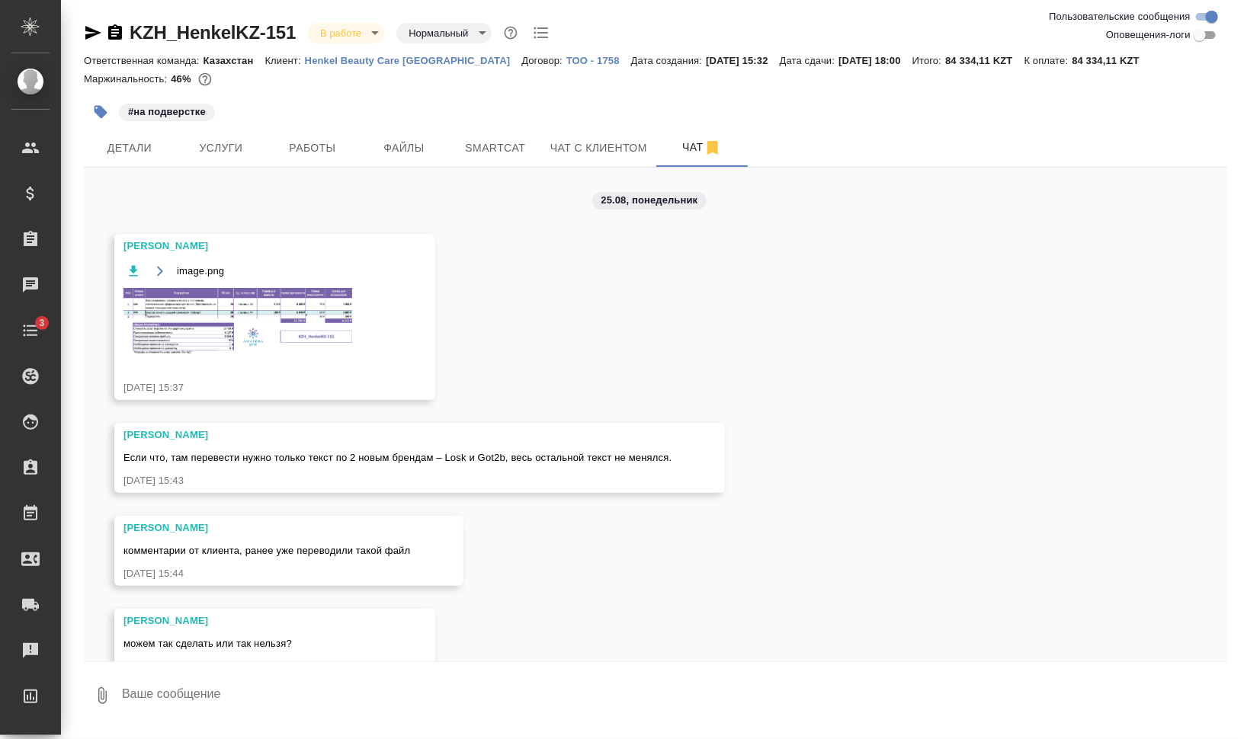
scroll to position [6031, 0]
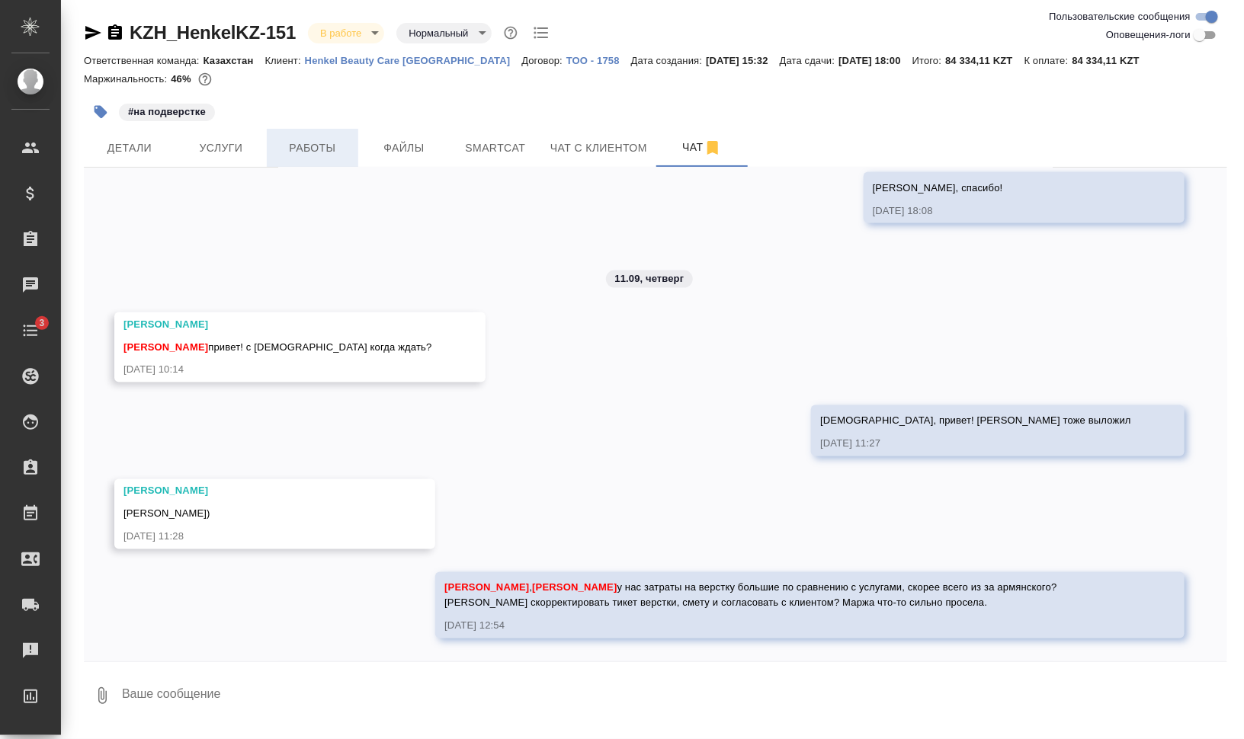
click at [301, 147] on span "Работы" at bounding box center [312, 148] width 73 height 19
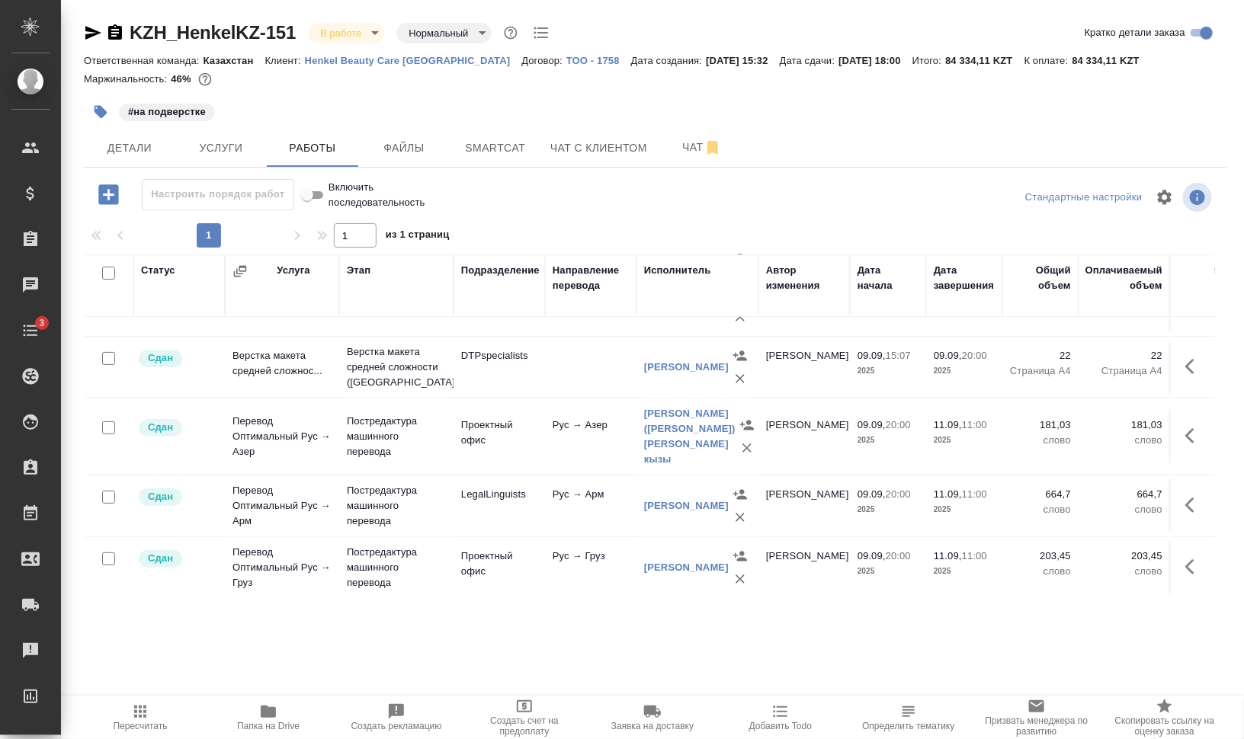
scroll to position [179, 0]
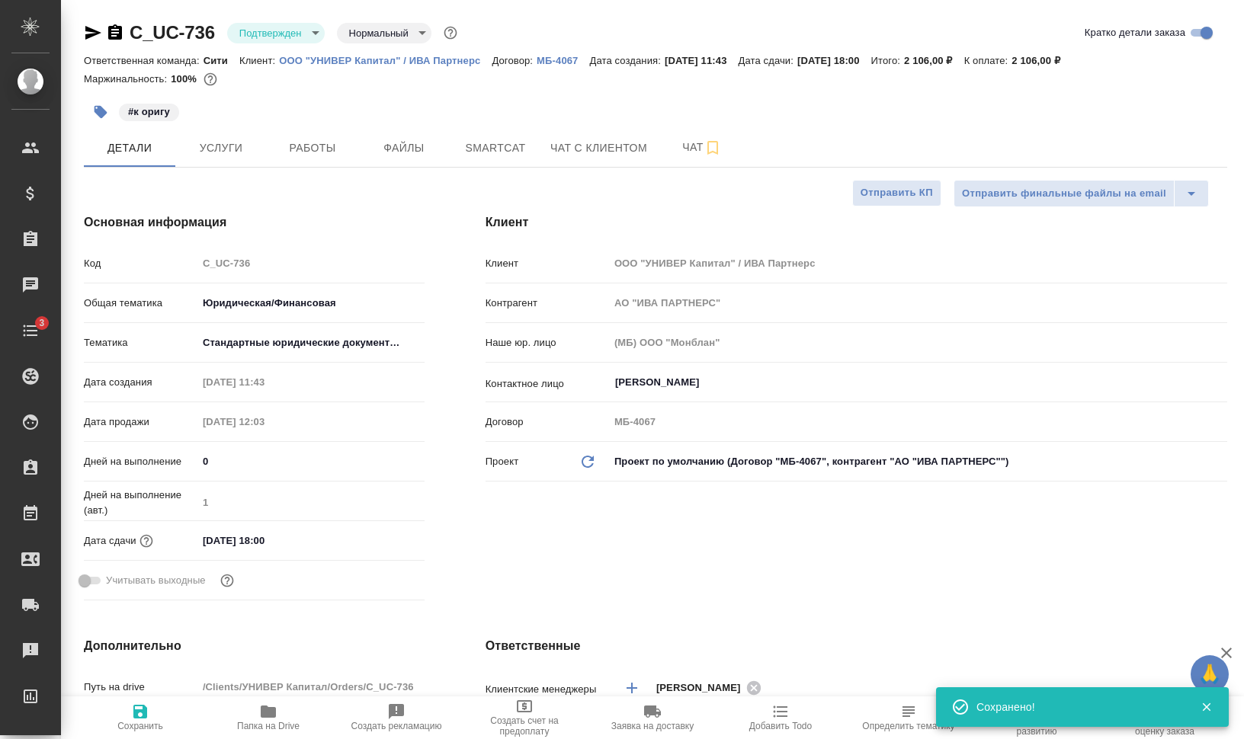
select select "RU"
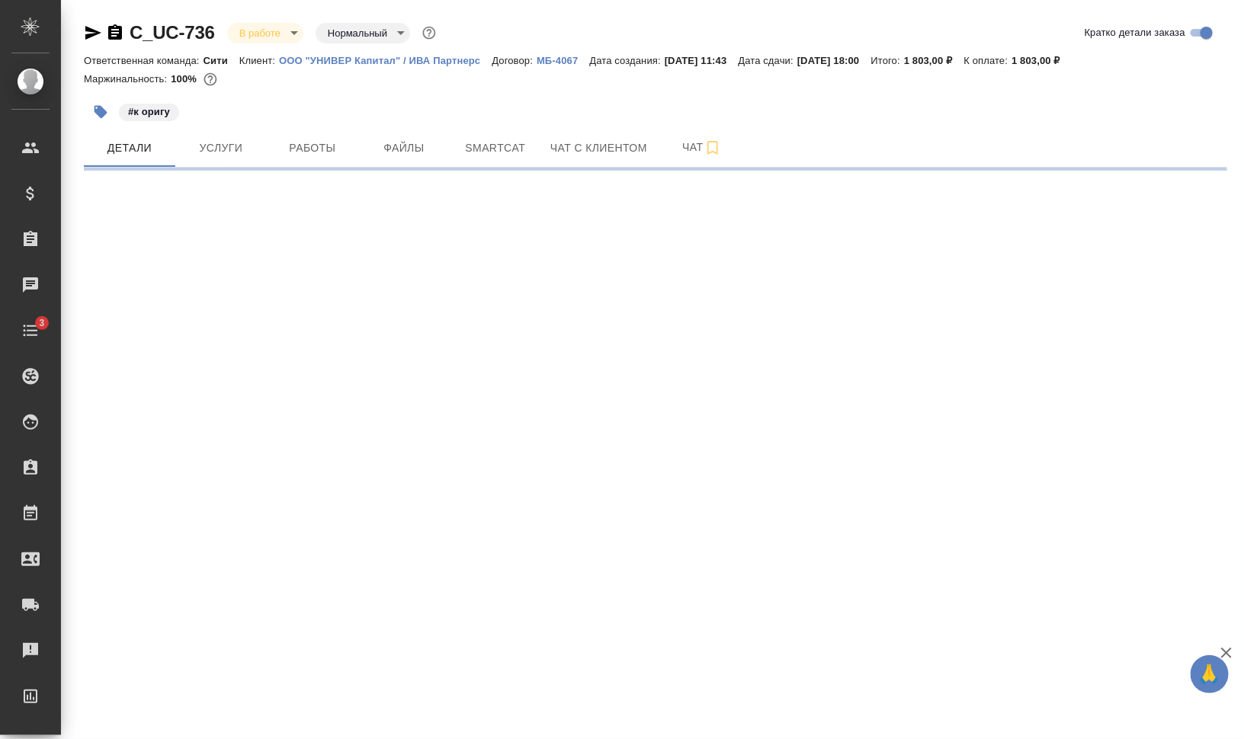
select select "RU"
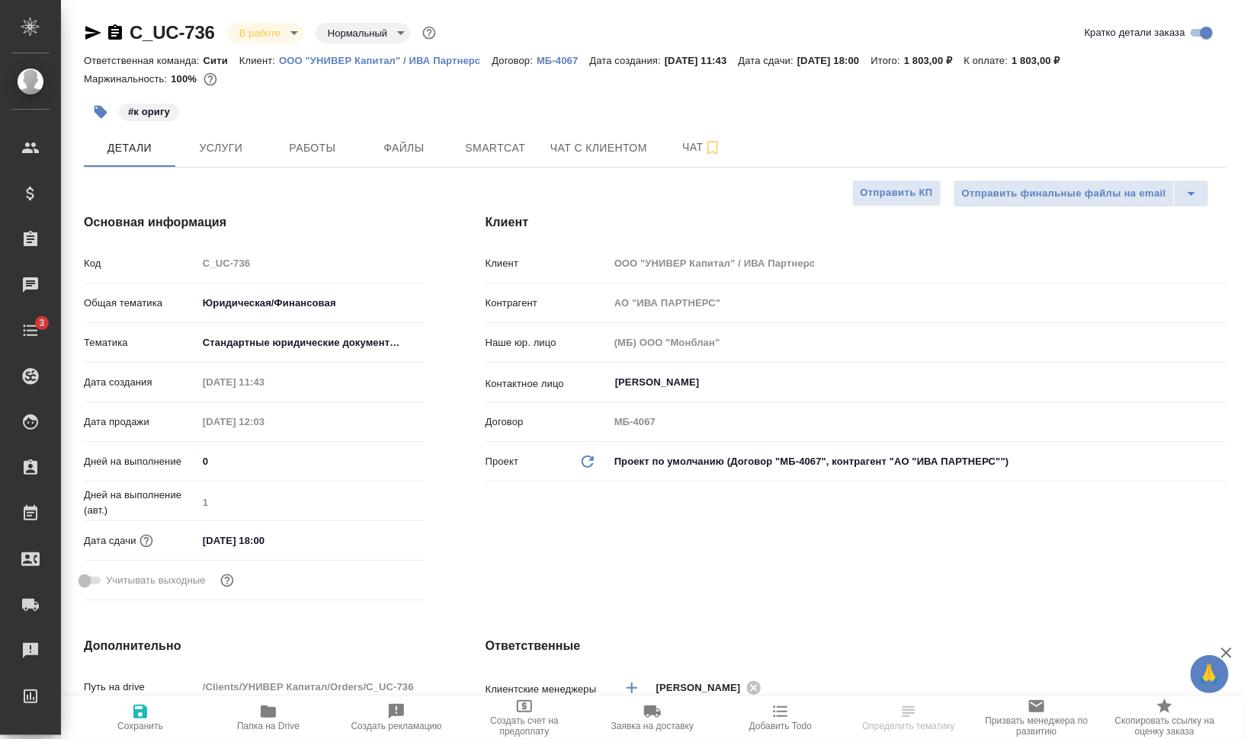
type textarea "x"
type input "Газизов Ринат"
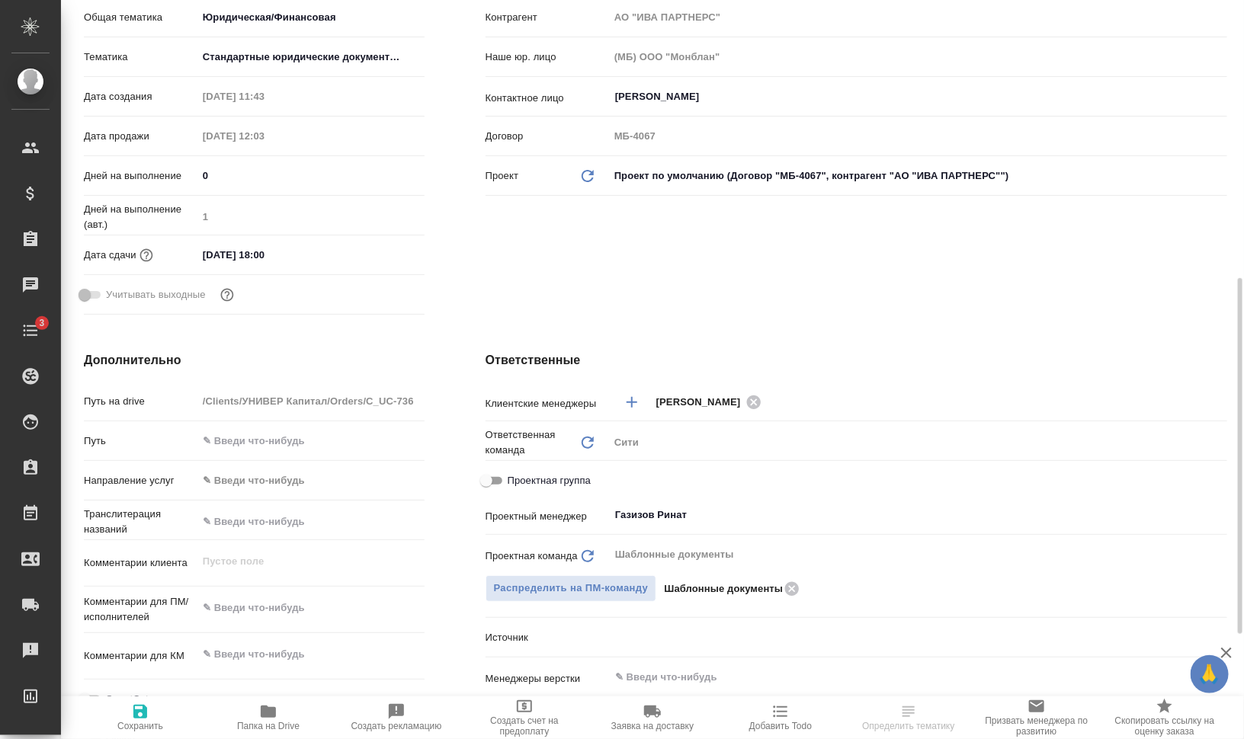
scroll to position [381, 0]
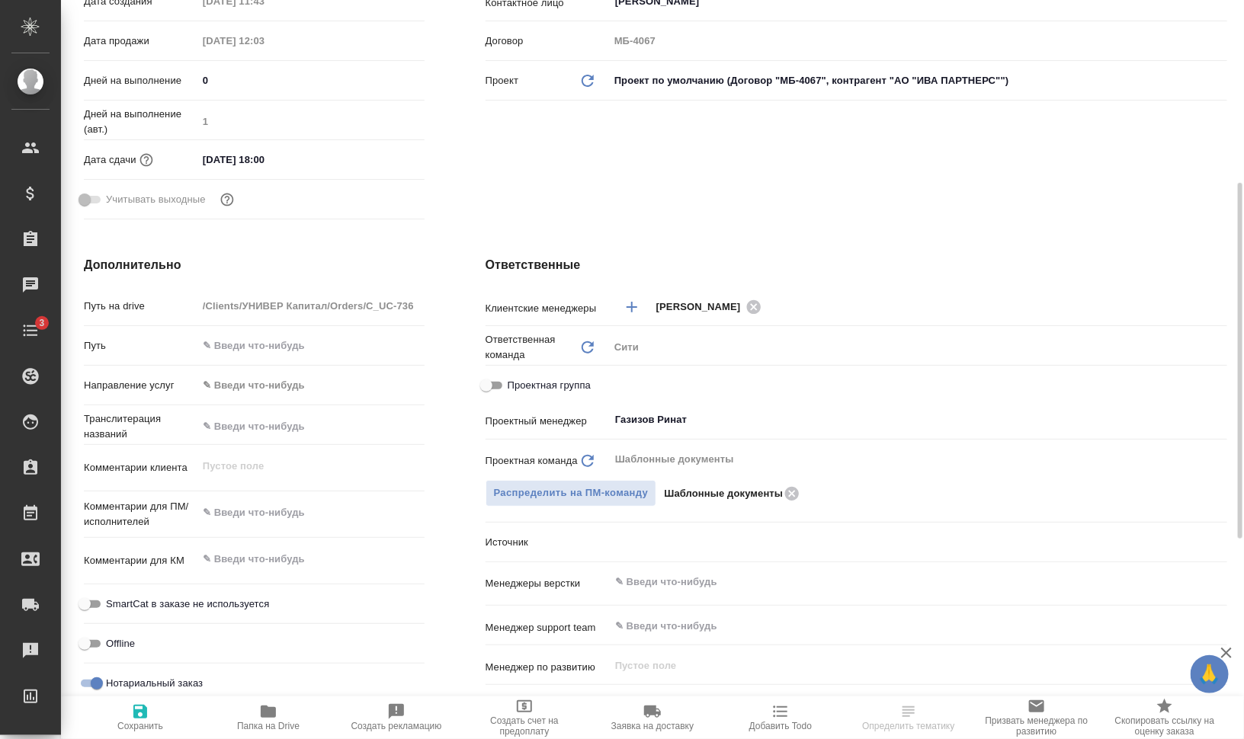
type textarea "x"
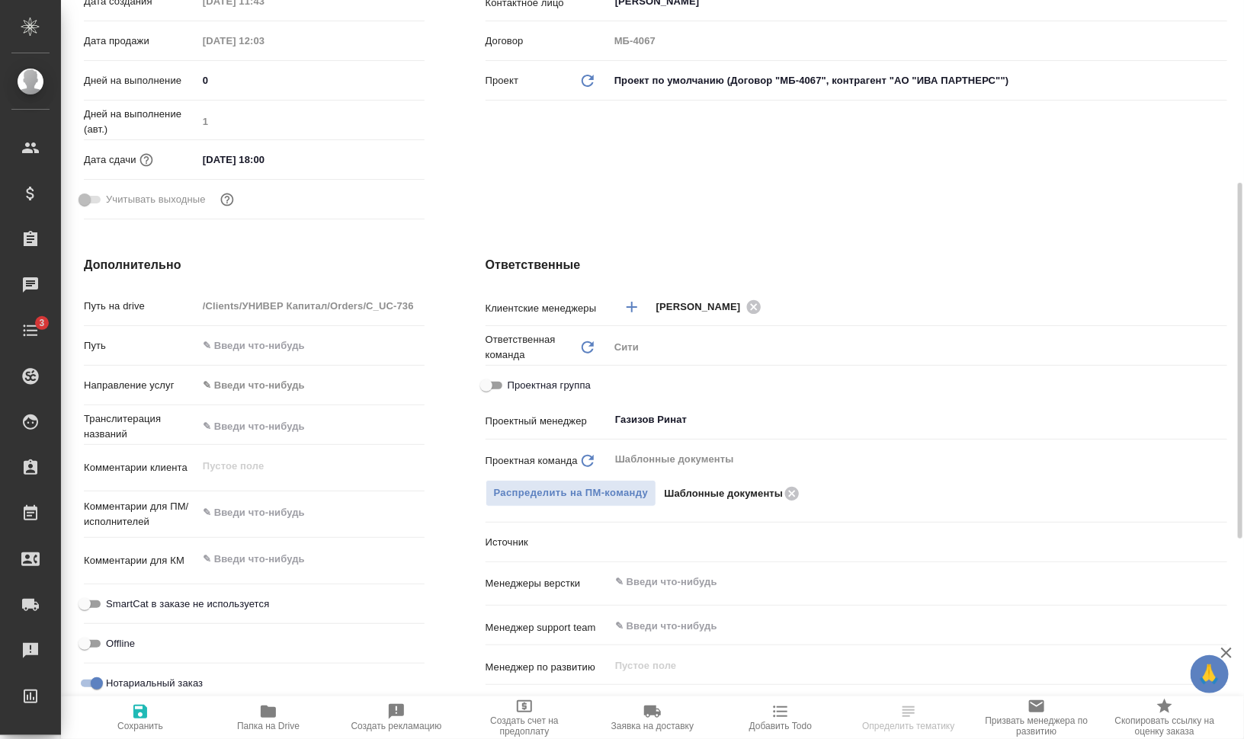
type textarea "x"
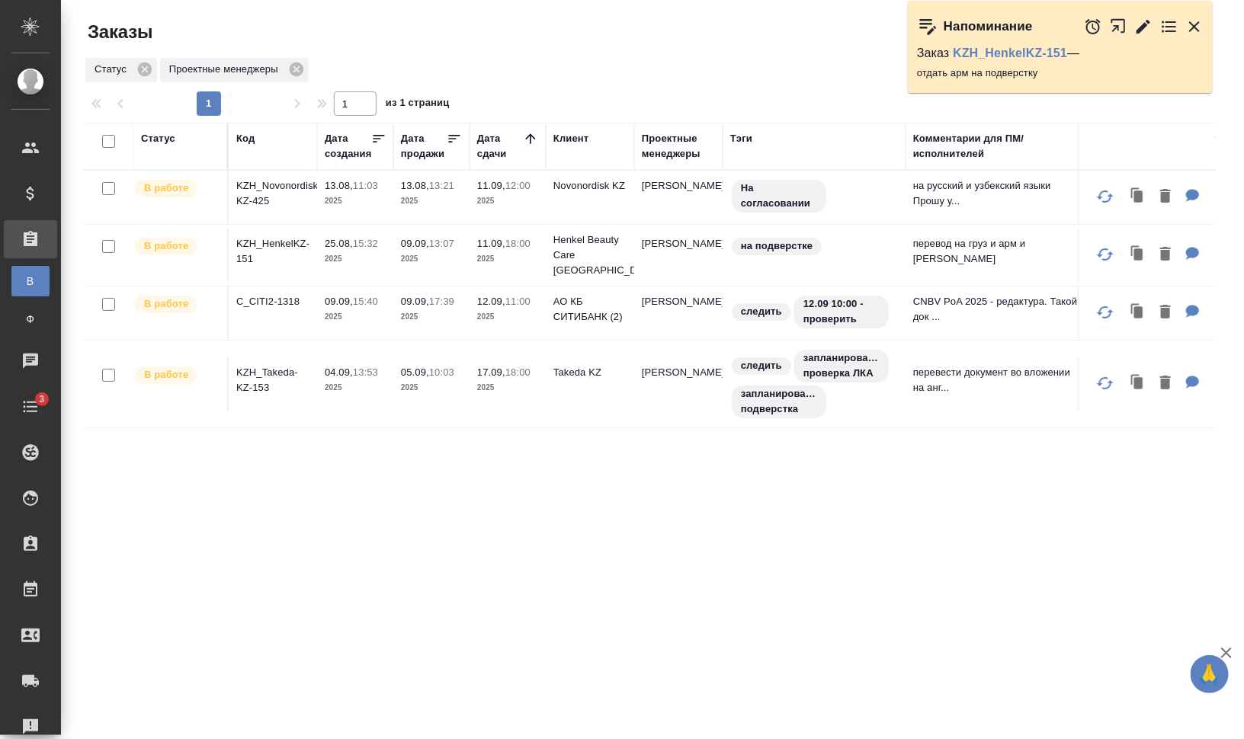
click at [1192, 27] on icon "button" at bounding box center [1194, 27] width 18 height 18
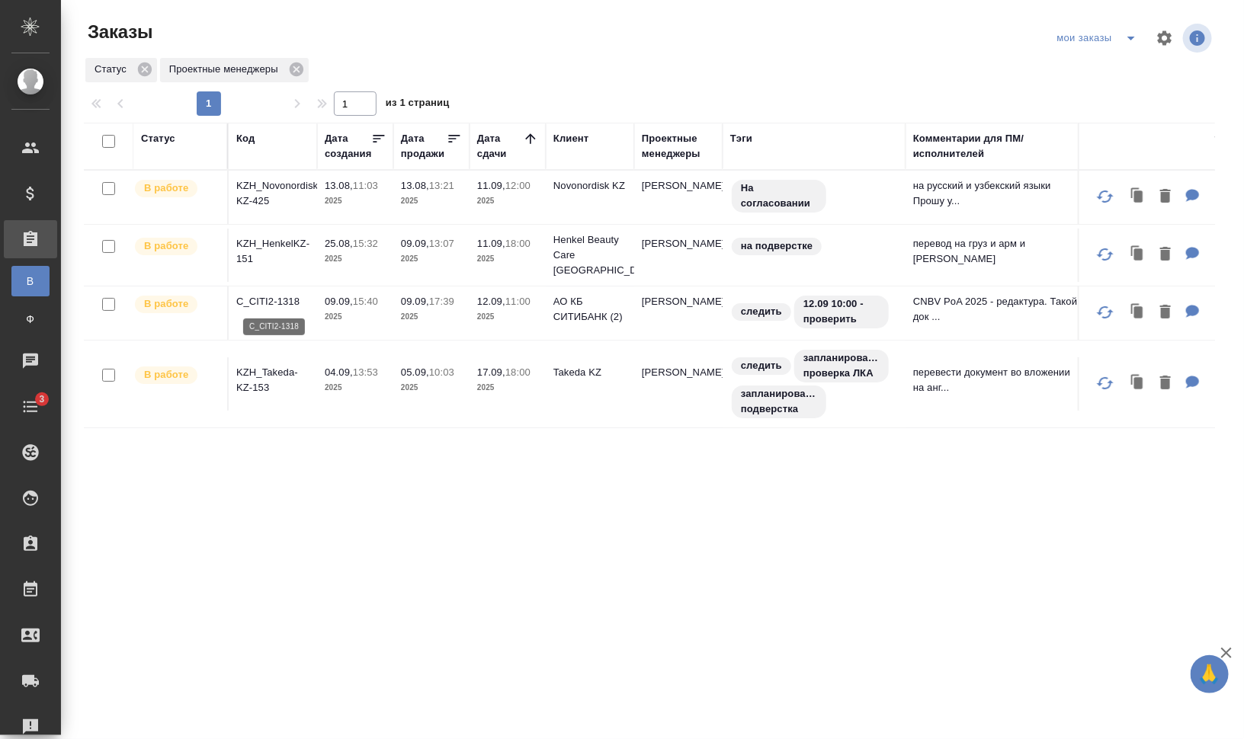
click at [261, 301] on p "C_CITI2-1318" at bounding box center [272, 301] width 73 height 15
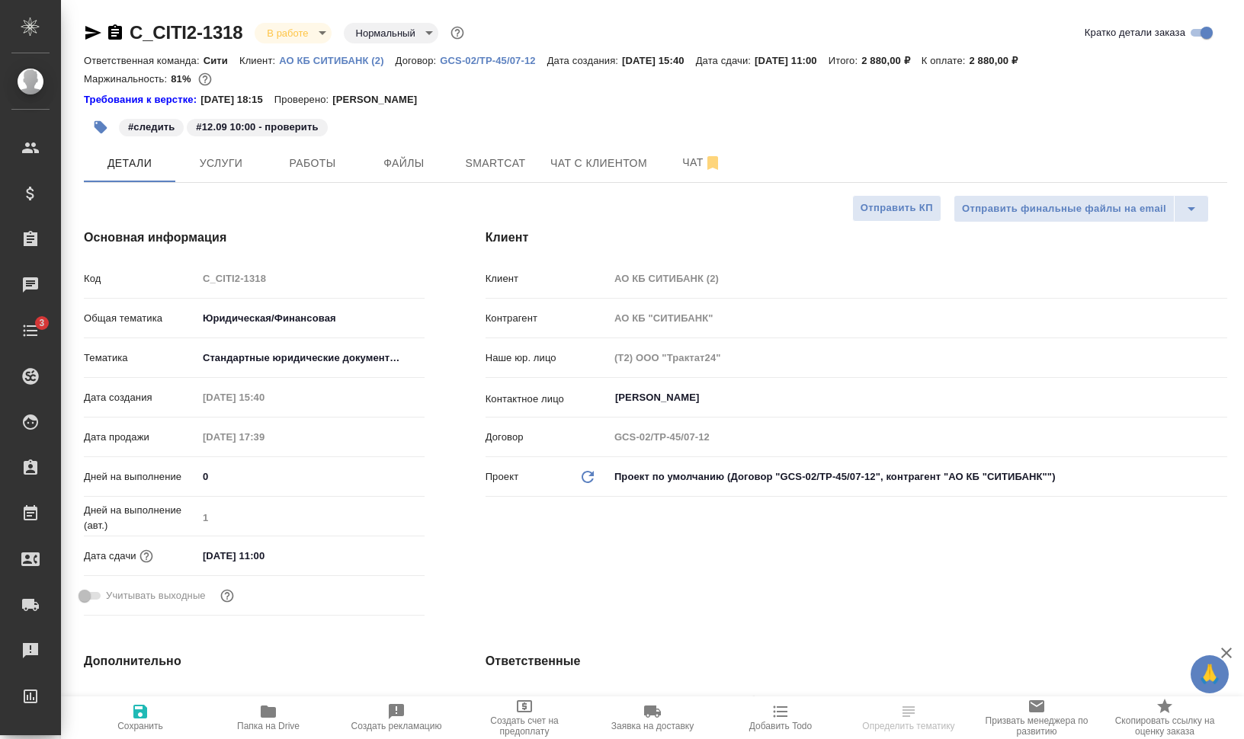
select select "RU"
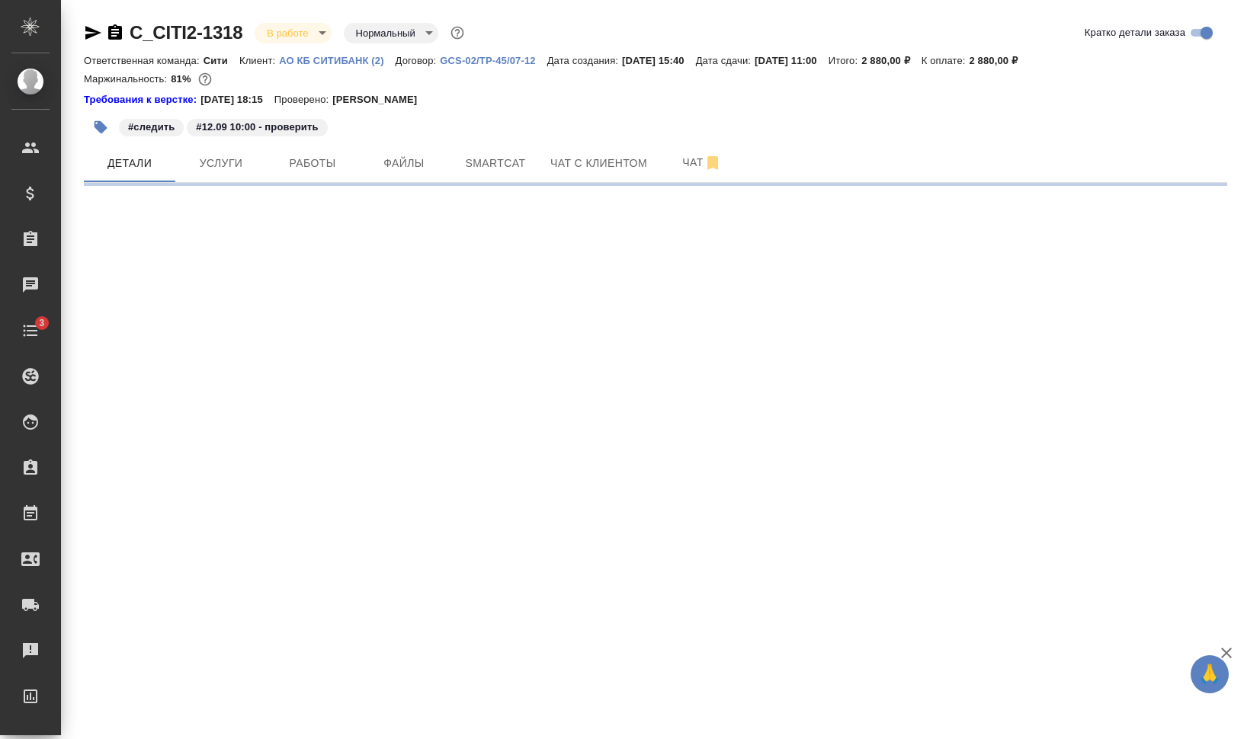
select select "RU"
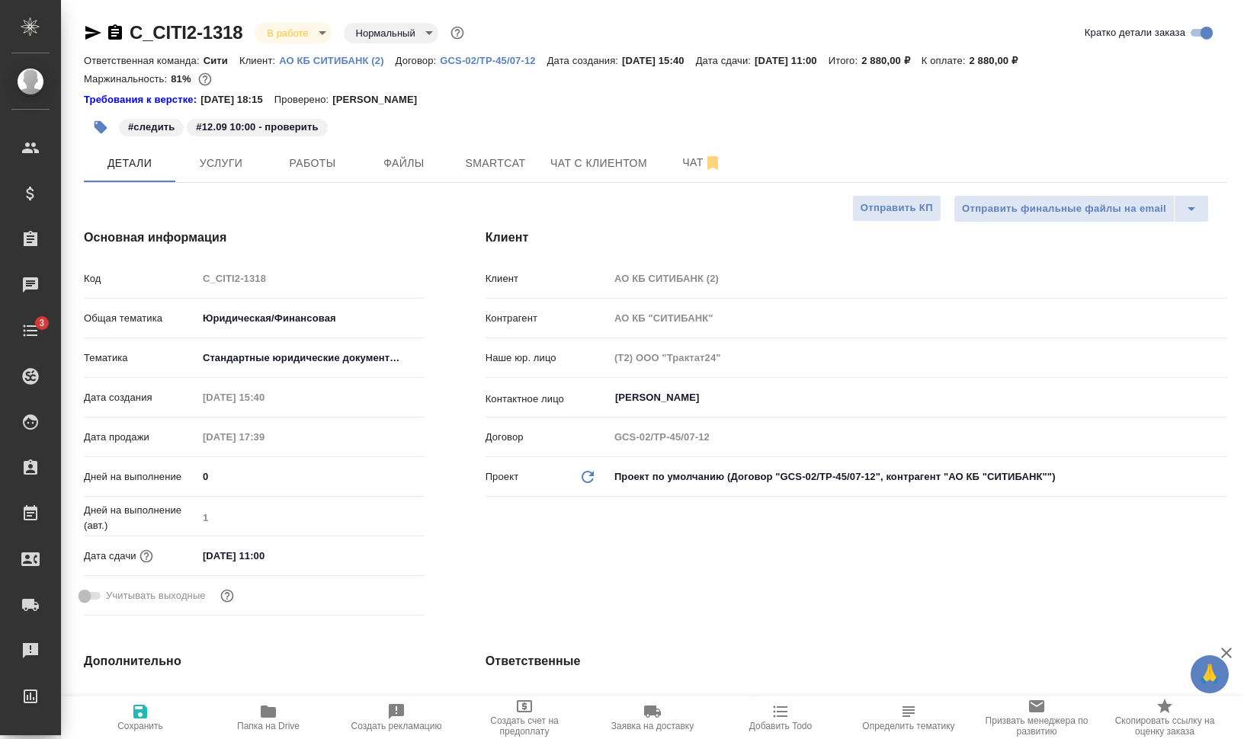
type textarea "x"
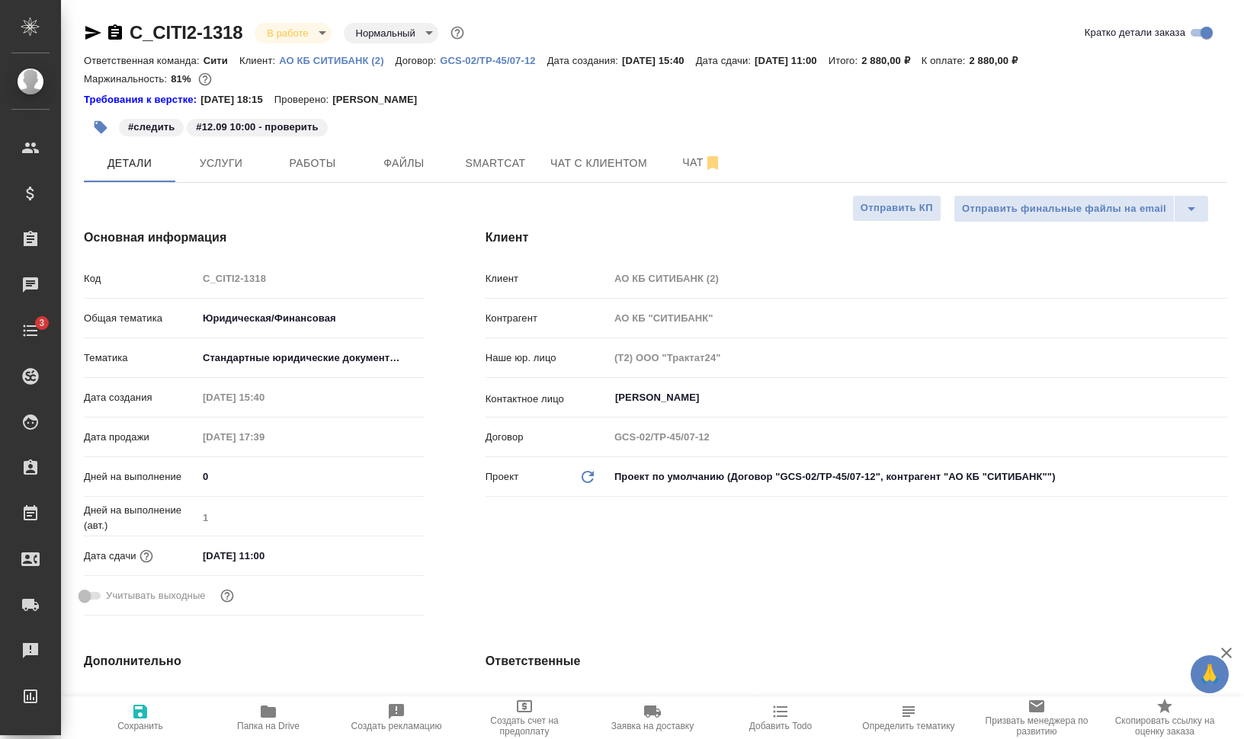
type textarea "x"
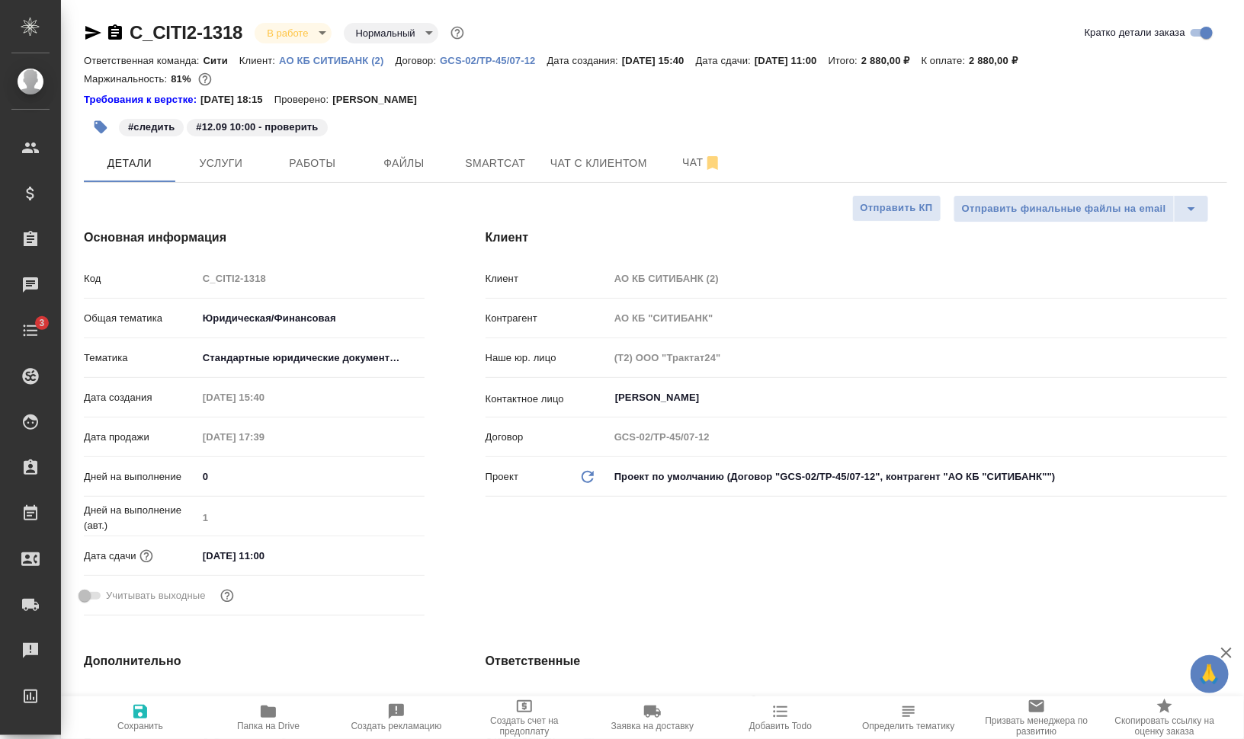
type textarea "x"
click at [317, 168] on span "Работы" at bounding box center [312, 163] width 73 height 19
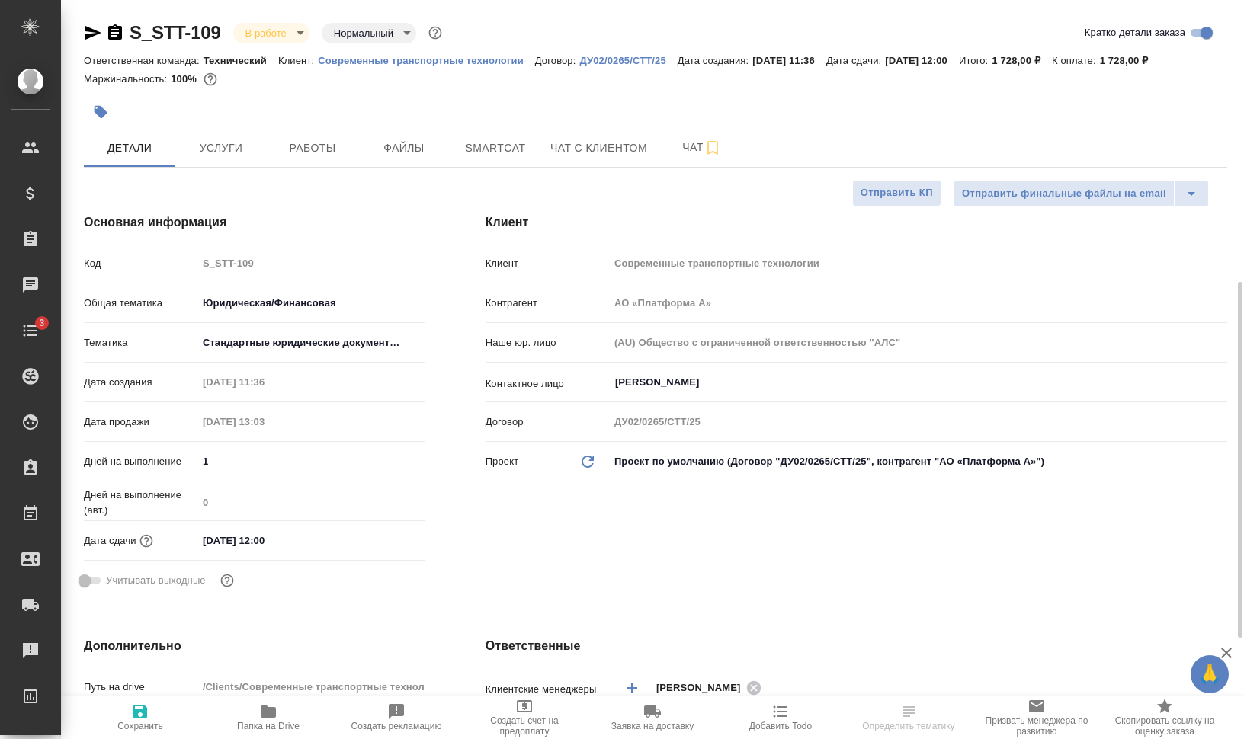
select select "RU"
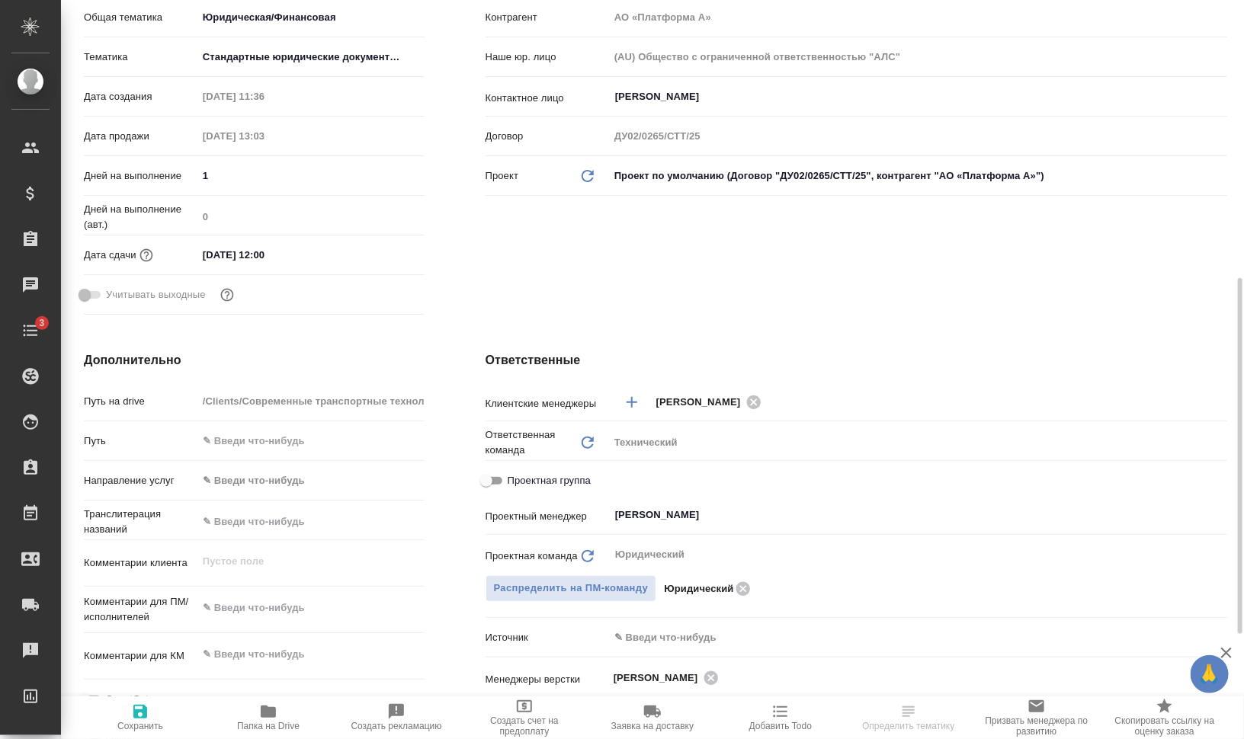
scroll to position [476, 0]
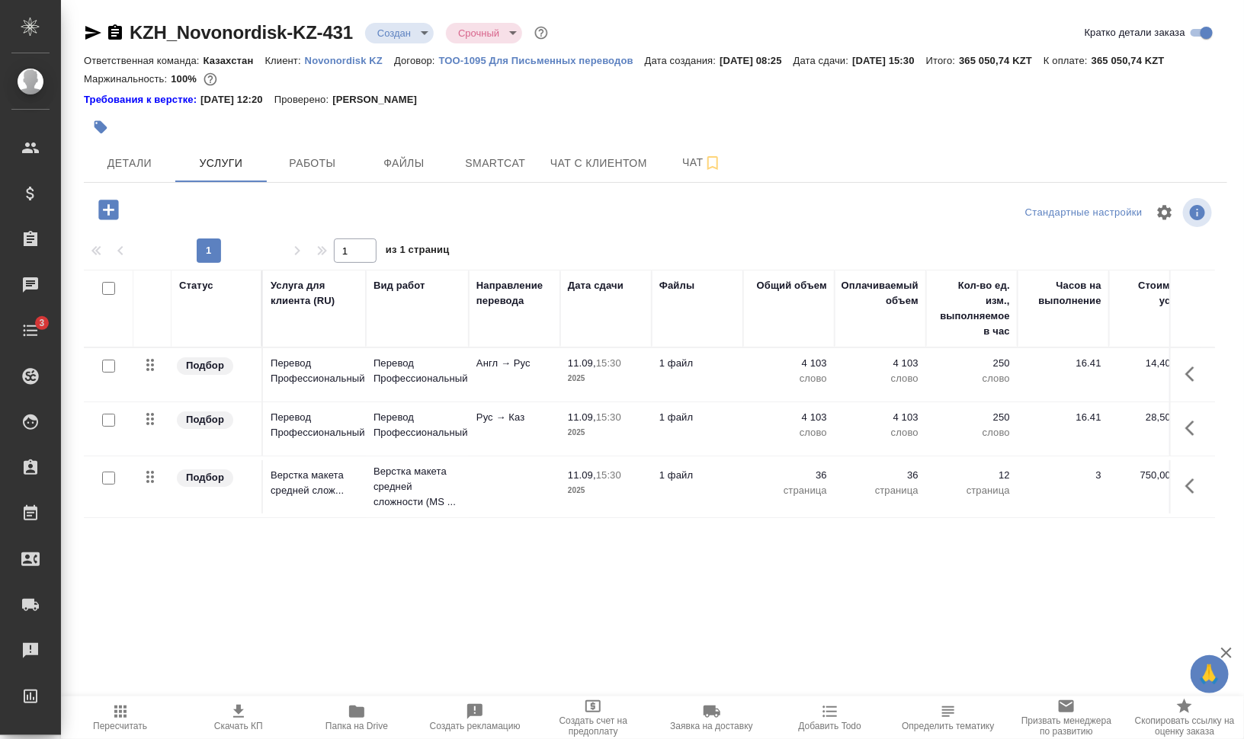
click at [389, 726] on span "Папка на Drive" at bounding box center [356, 717] width 100 height 29
click at [133, 167] on span "Детали" at bounding box center [129, 163] width 73 height 19
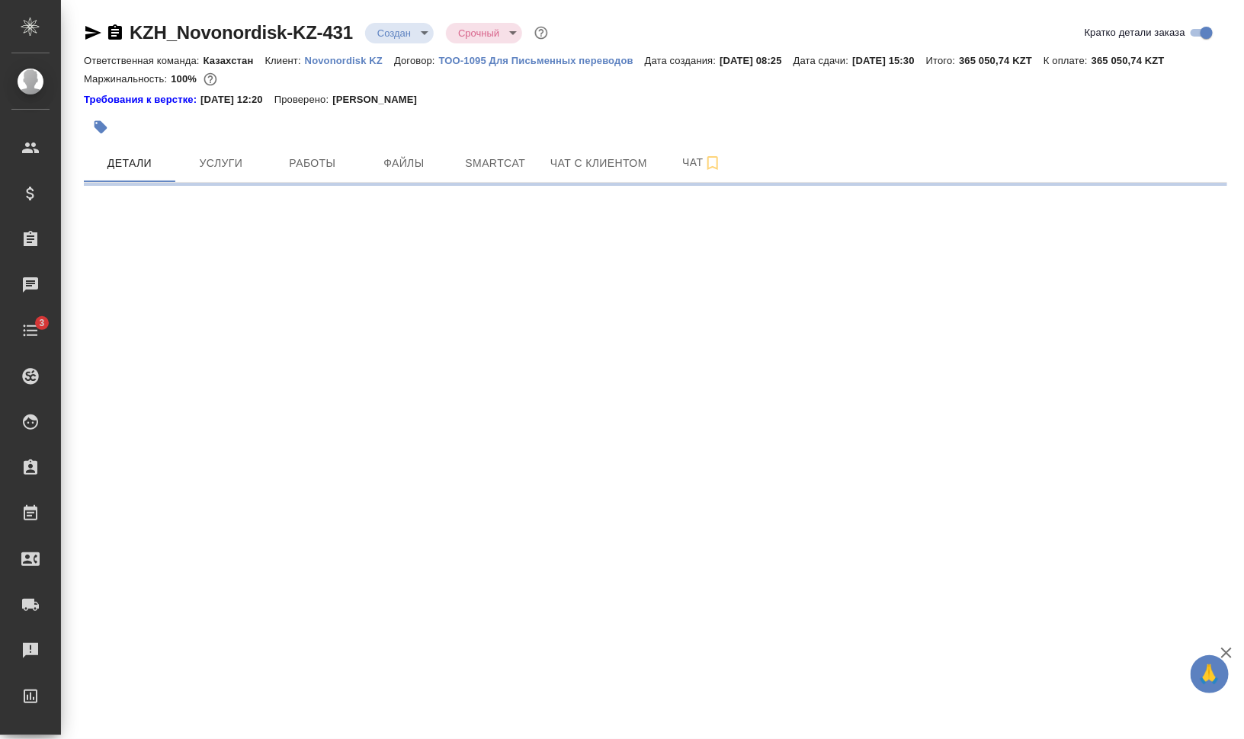
select select "RU"
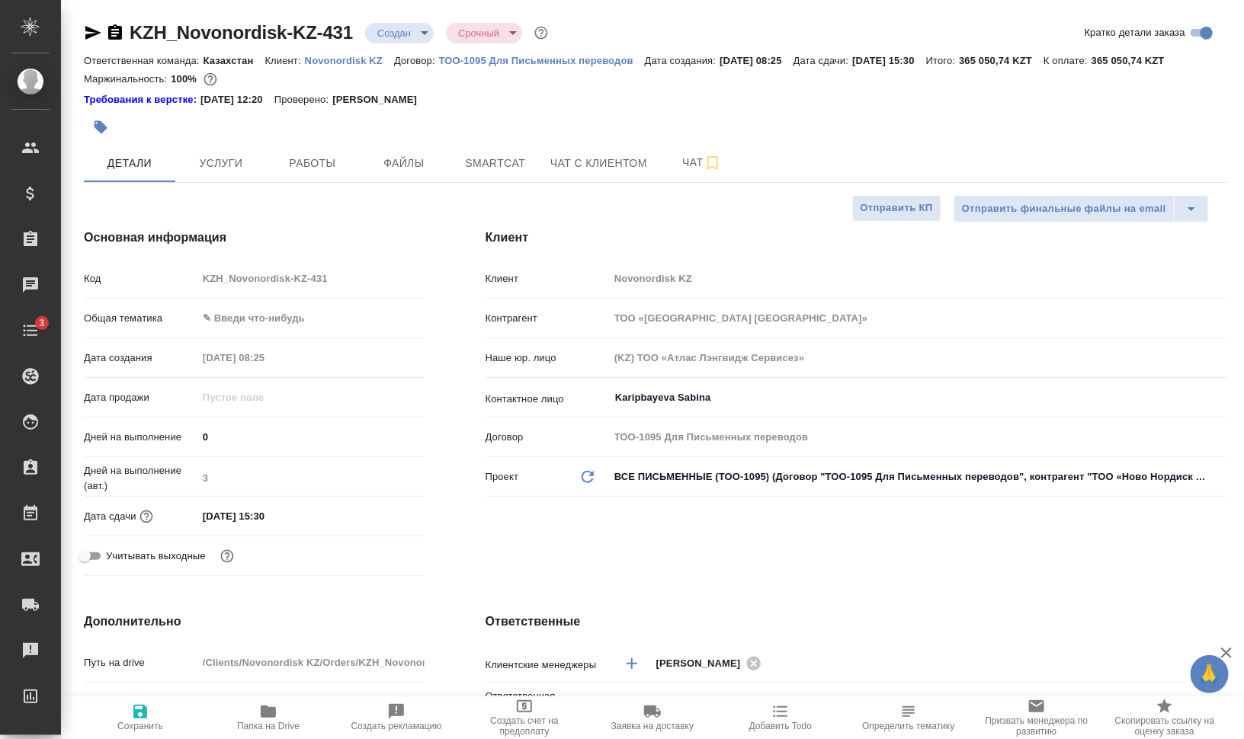
type textarea "x"
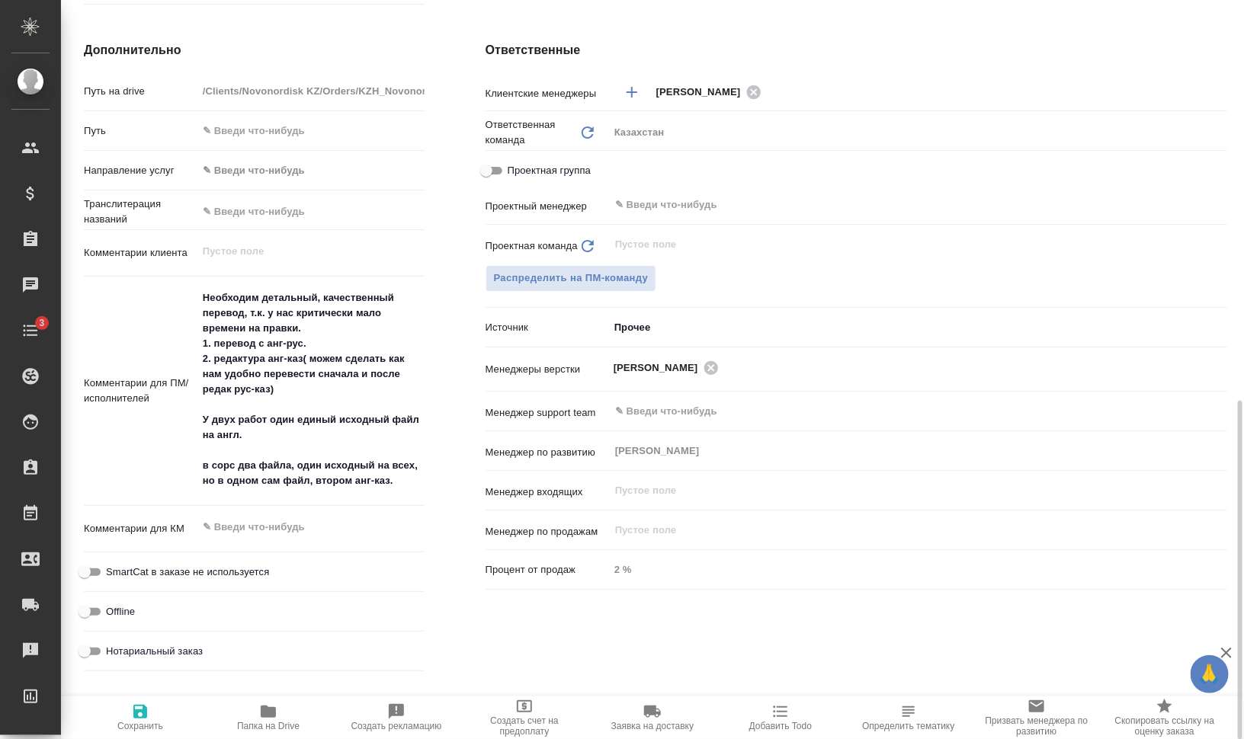
scroll to position [667, 0]
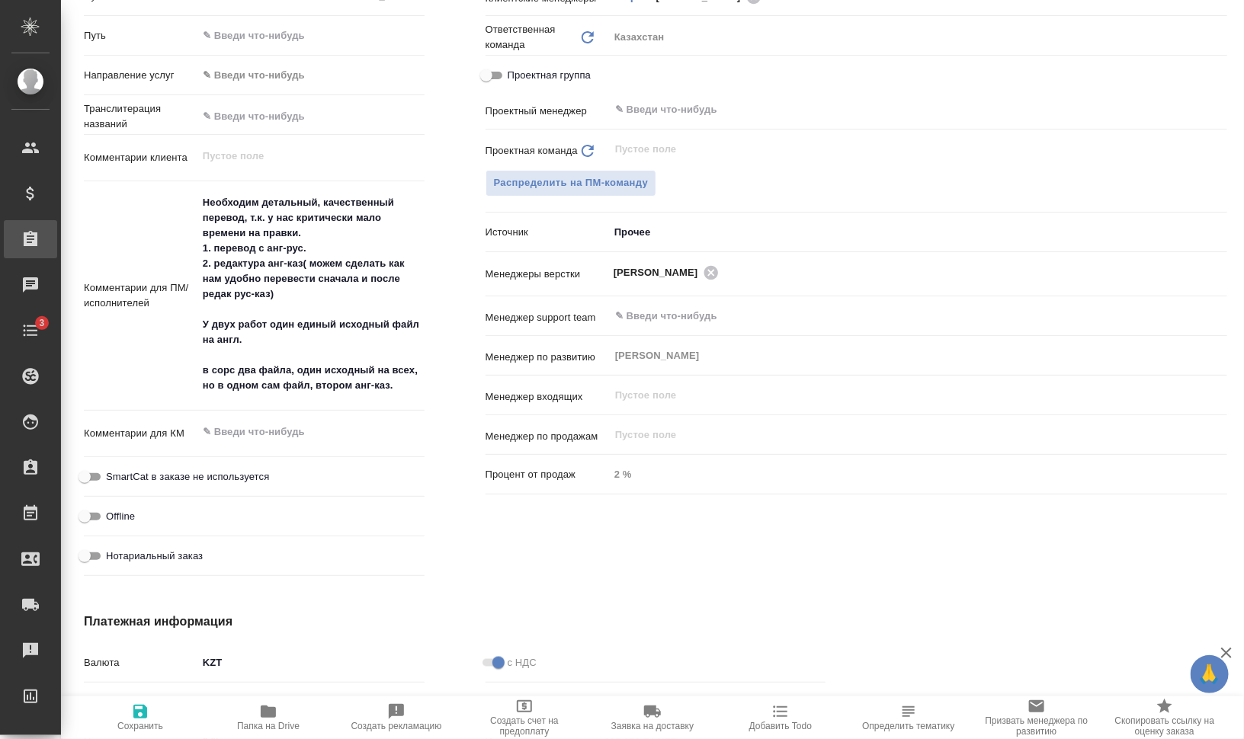
type textarea "x"
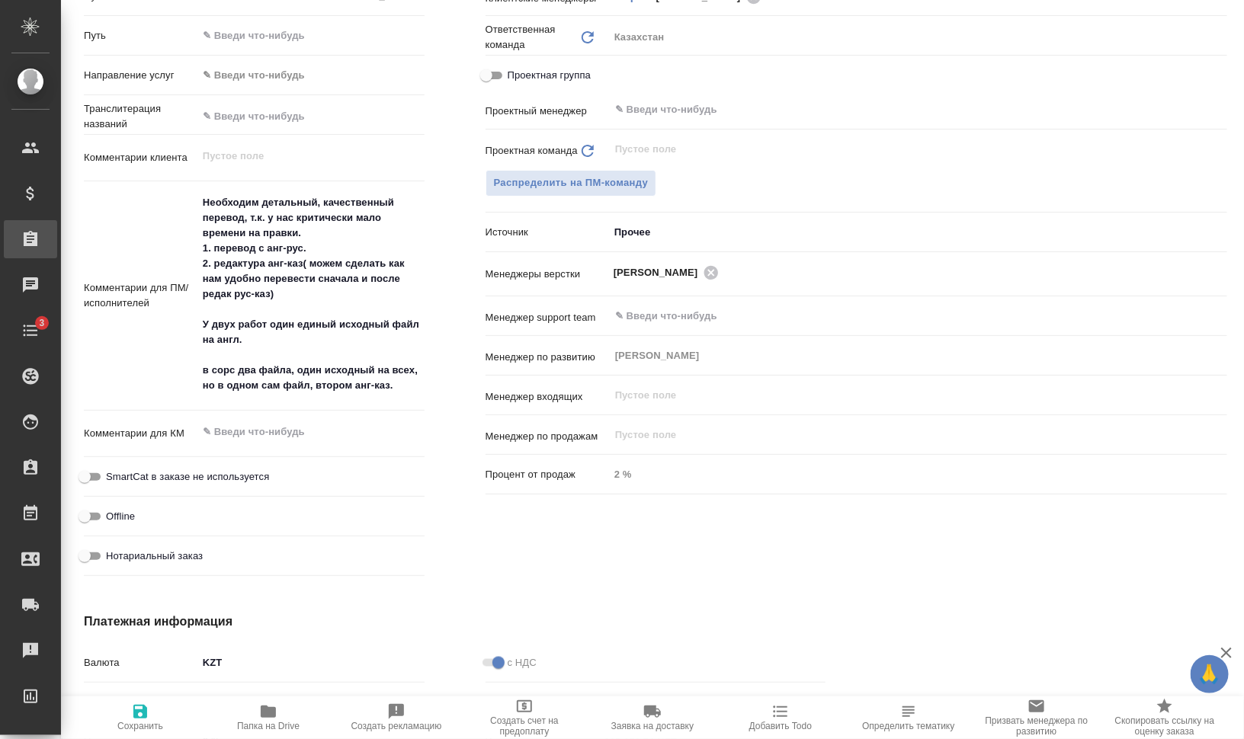
type textarea "x"
